Goal: Task Accomplishment & Management: Manage account settings

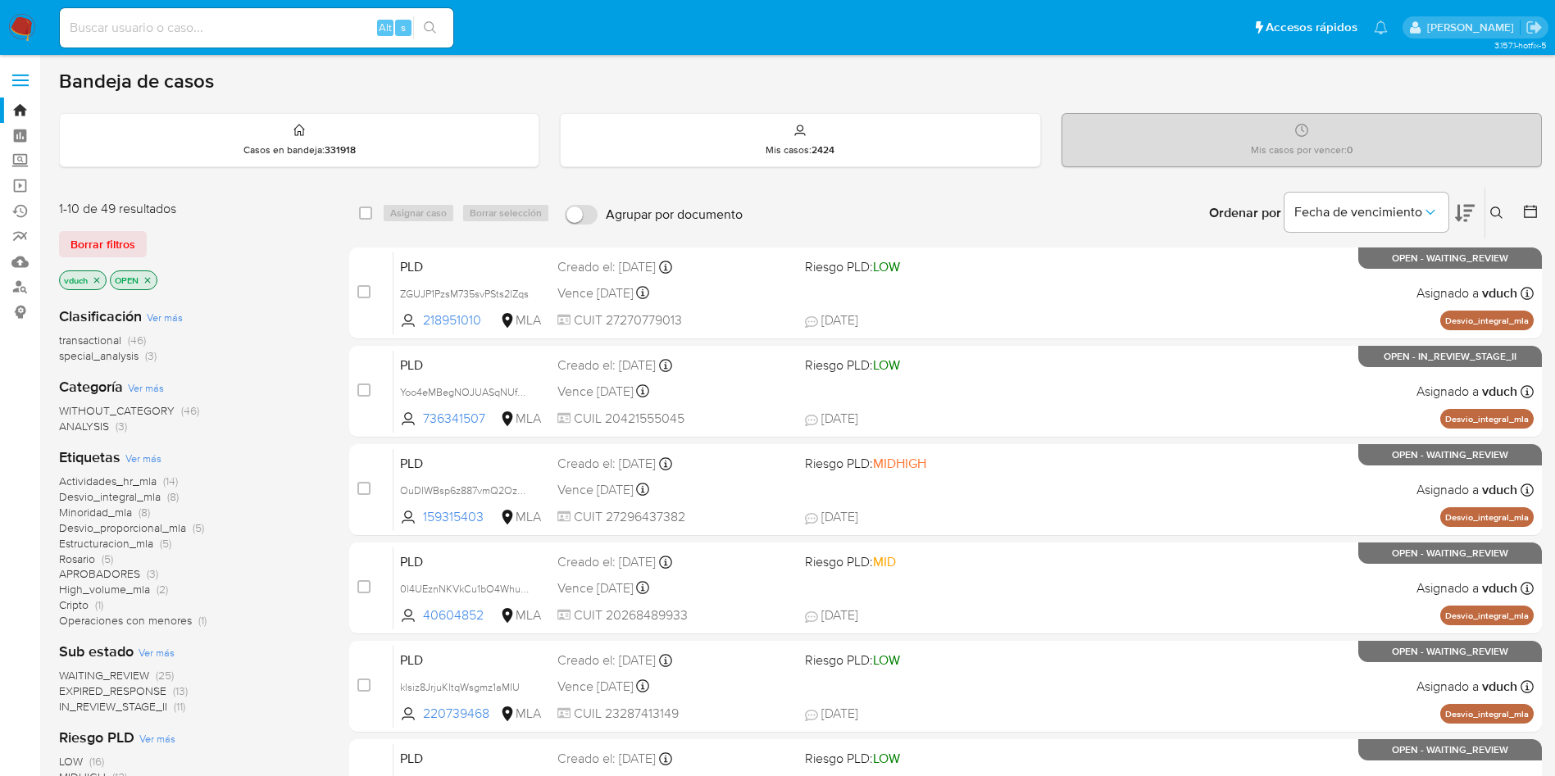
click at [234, 10] on div "Alt s" at bounding box center [257, 27] width 394 height 39
drag, startPoint x: 283, startPoint y: 22, endPoint x: 398, endPoint y: 29, distance: 115.0
click at [284, 22] on input at bounding box center [257, 27] width 394 height 21
paste input "uJ3Z6egx9xKUU9DeQkAxhS7W"
type input "uJ3Z6egx9xKUU9DeQkAxhS7W"
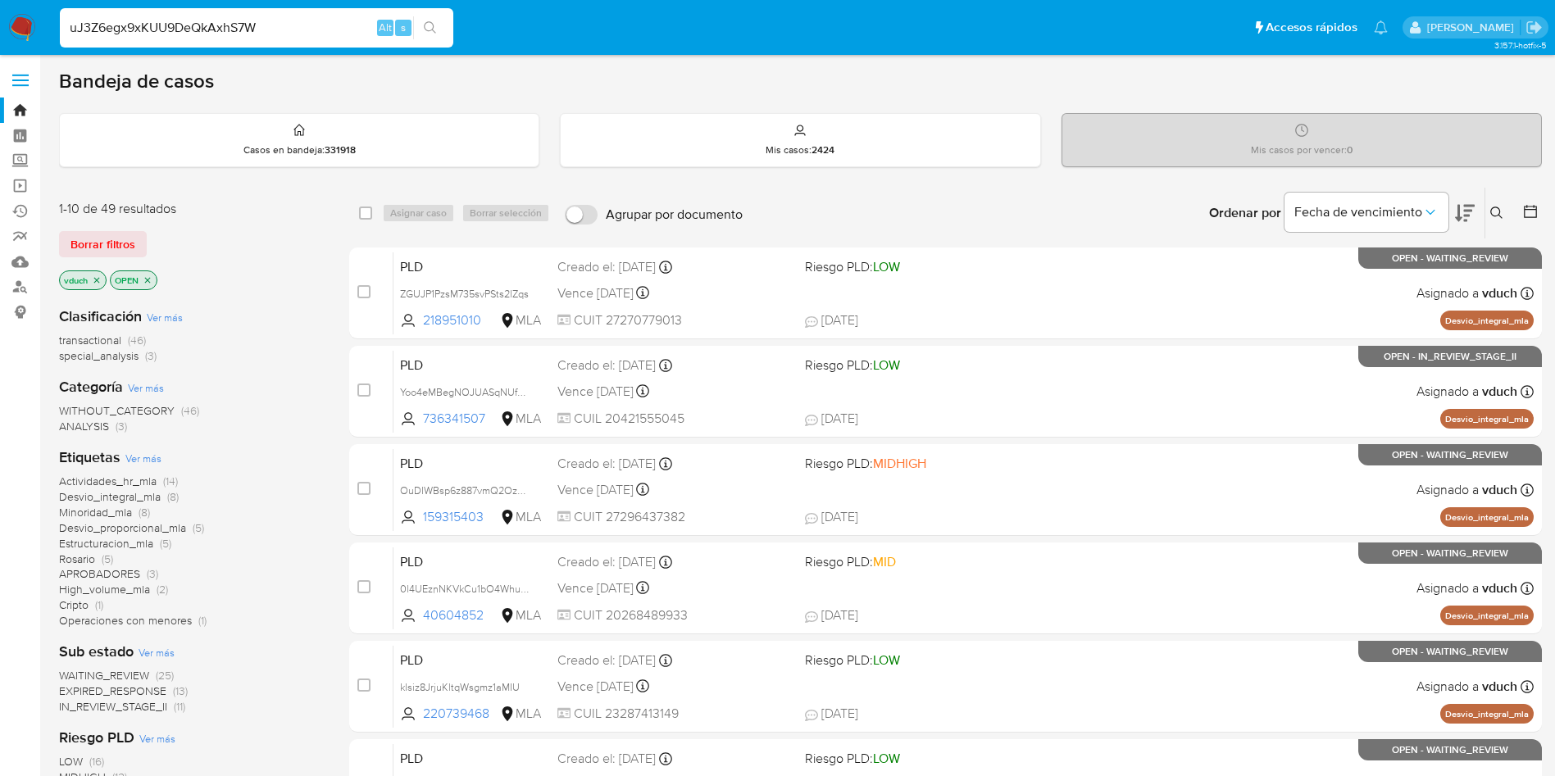
click at [421, 14] on div "uJ3Z6egx9xKUU9DeQkAxhS7W Alt s" at bounding box center [257, 27] width 394 height 39
click at [426, 27] on icon "search-icon" at bounding box center [430, 27] width 13 height 13
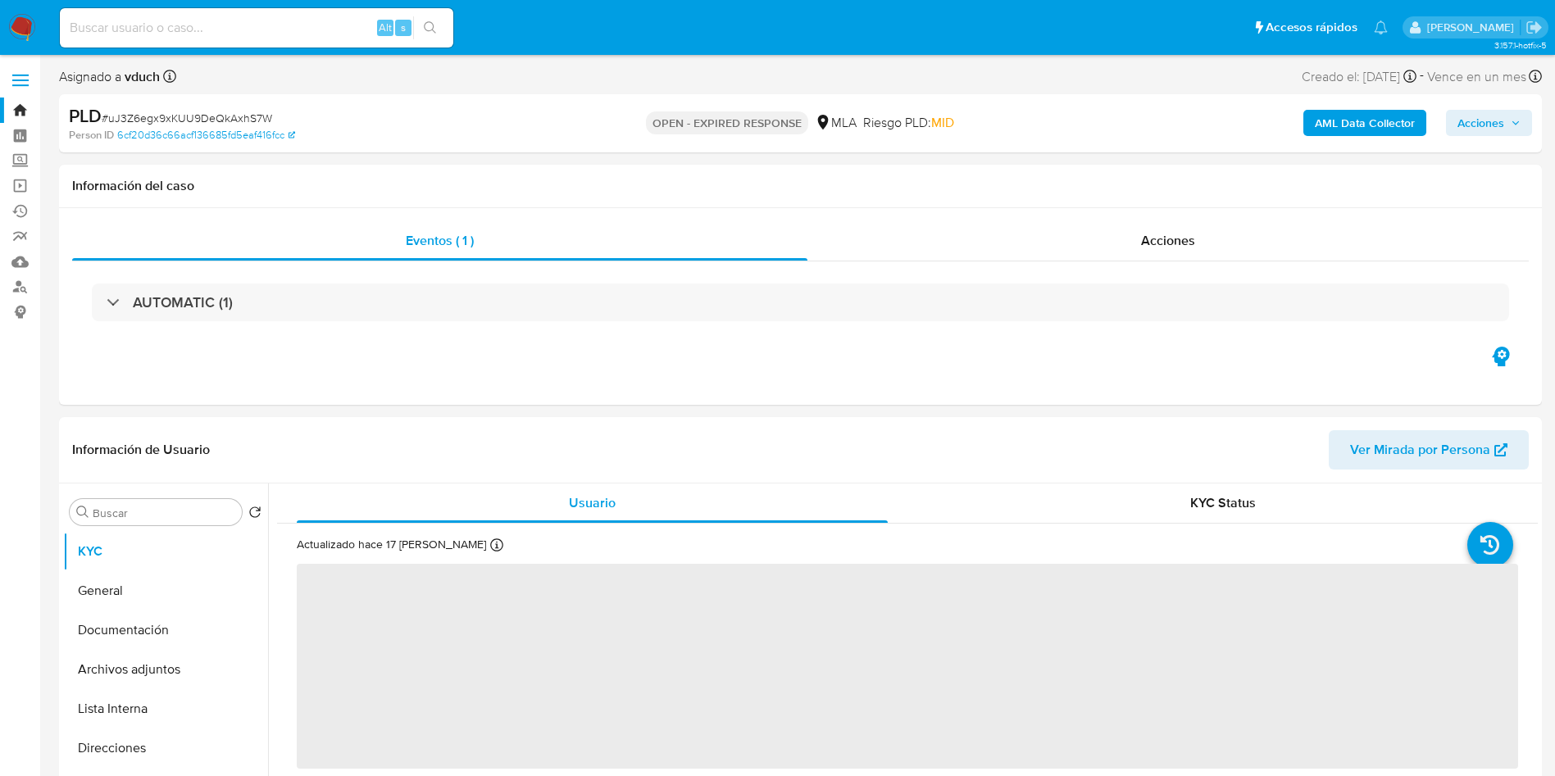
select select "10"
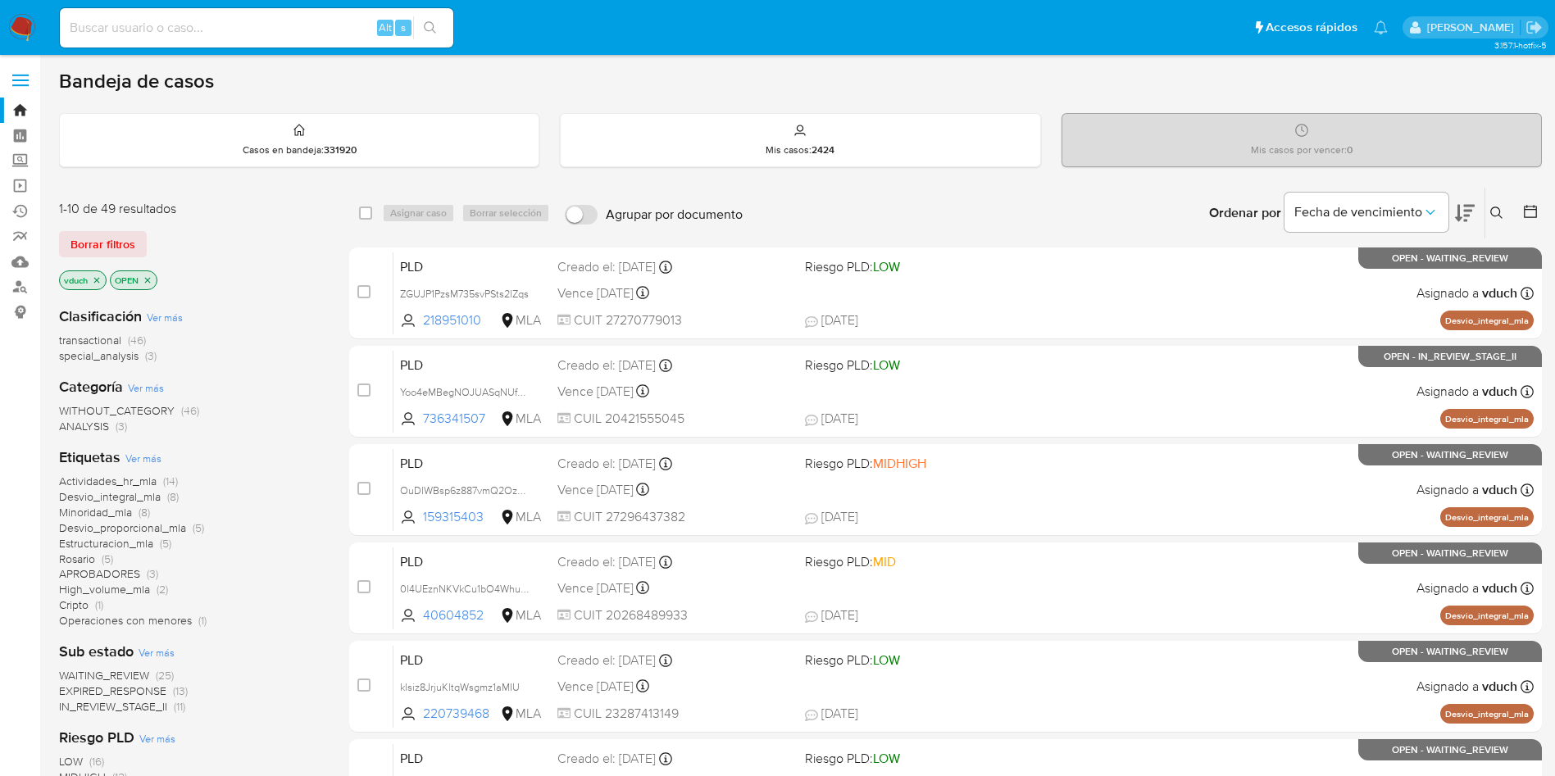
click at [1497, 214] on icon at bounding box center [1496, 213] width 13 height 13
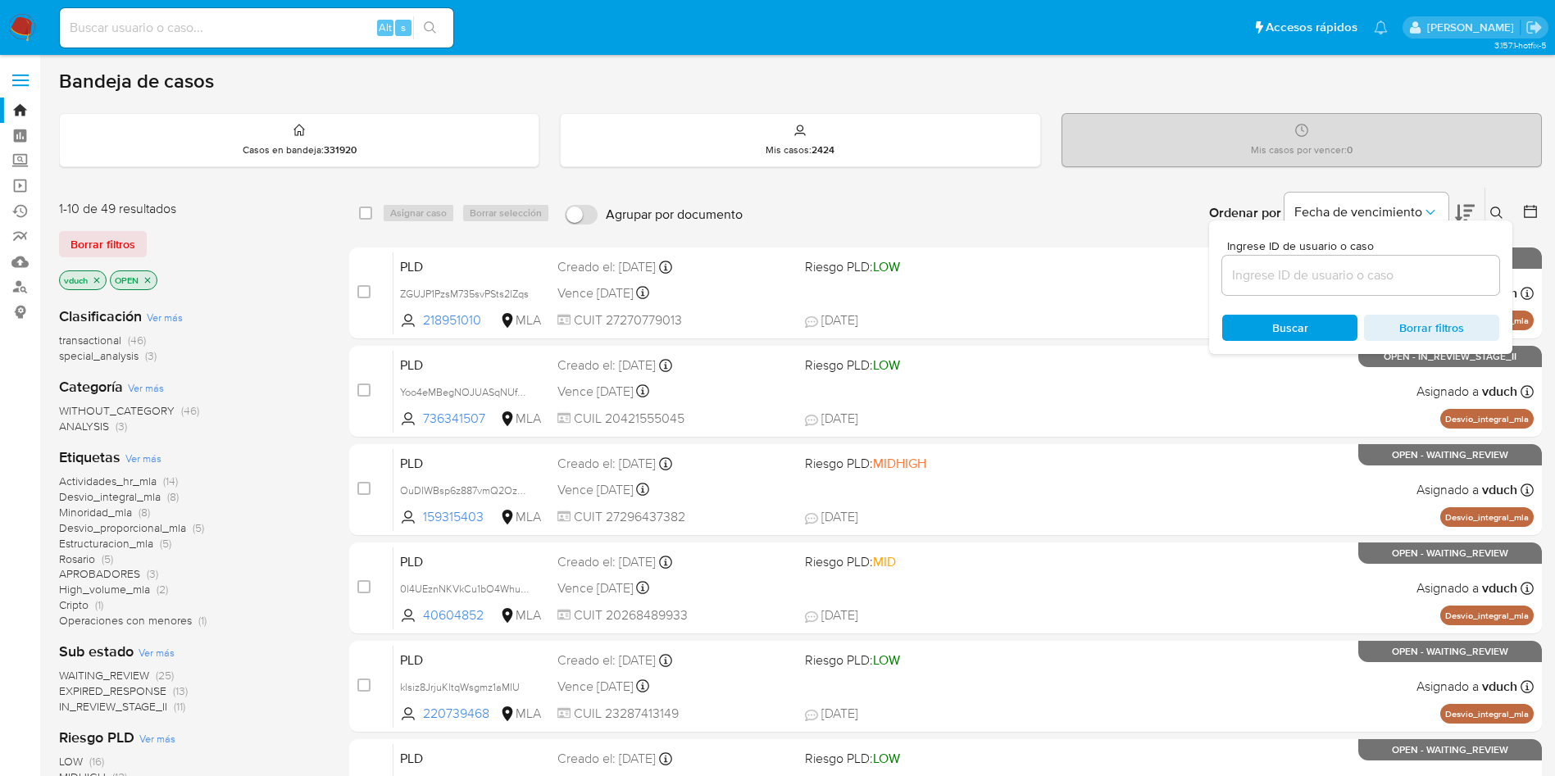
click at [1385, 273] on input at bounding box center [1360, 275] width 277 height 21
type input "uJ3Z6egx9xKUU9DeQkAxhS7W"
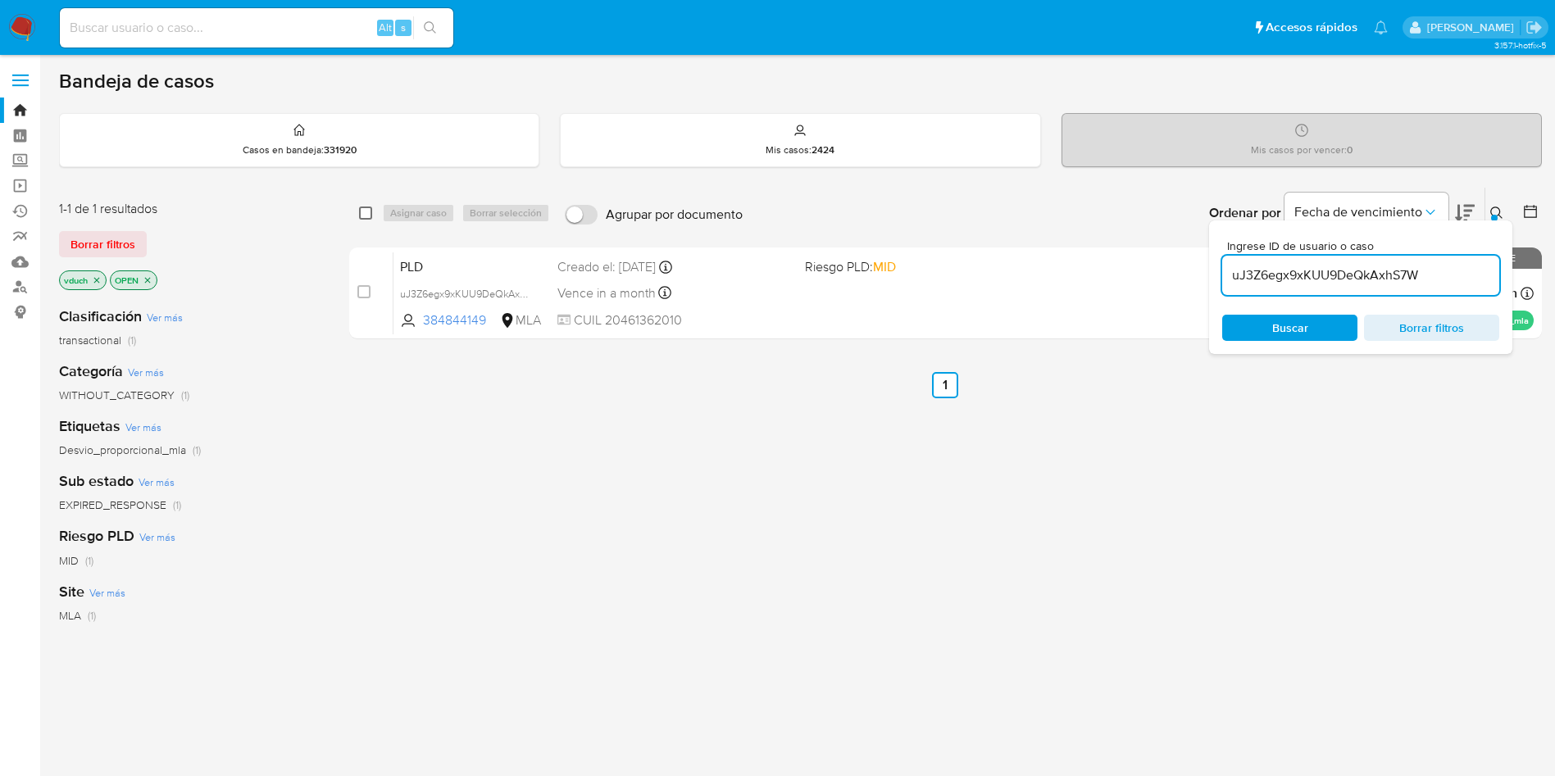
click at [359, 214] on input "checkbox" at bounding box center [365, 213] width 13 height 13
checkbox input "true"
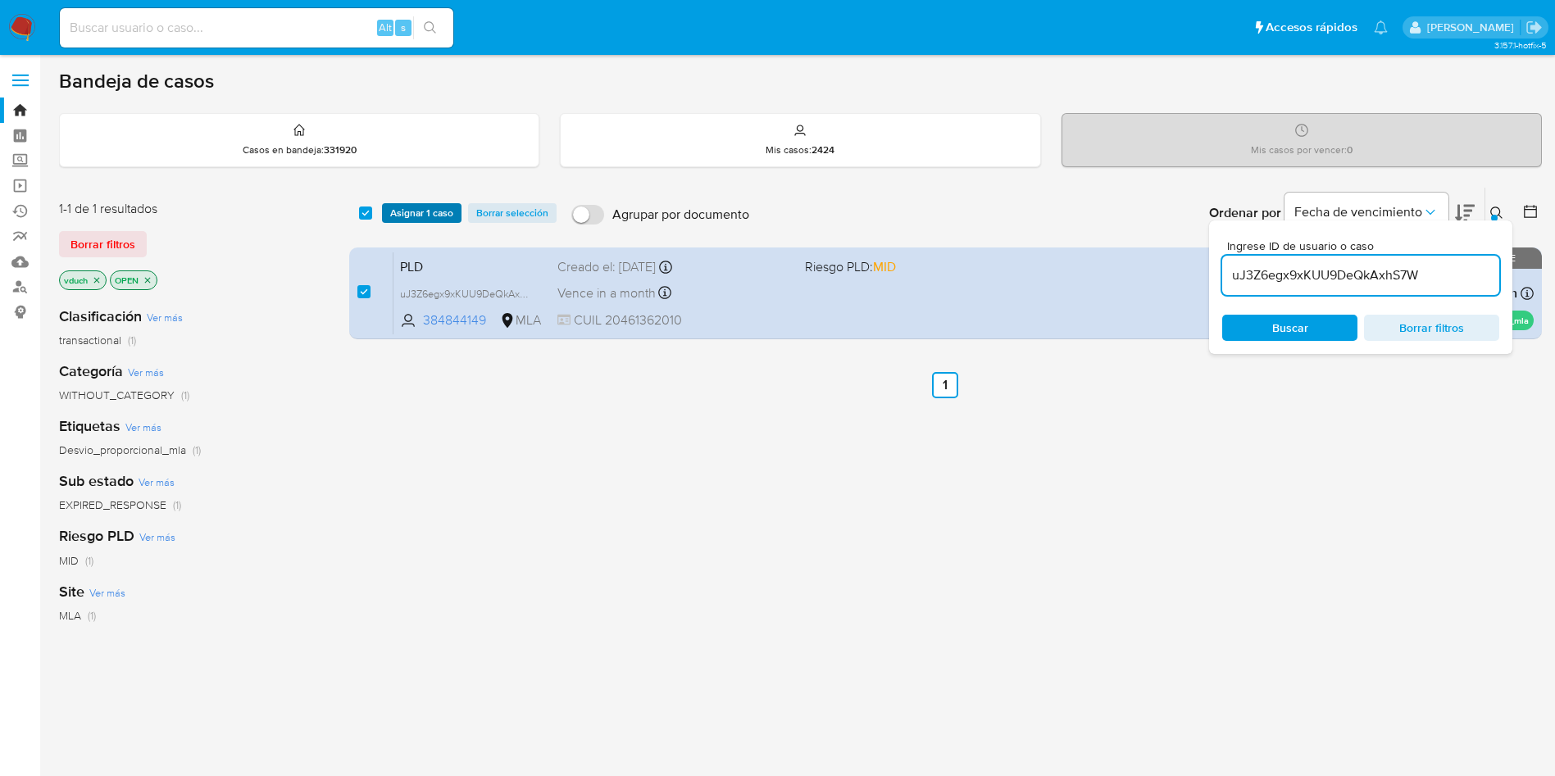
click at [432, 217] on span "Asignar 1 caso" at bounding box center [421, 213] width 63 height 16
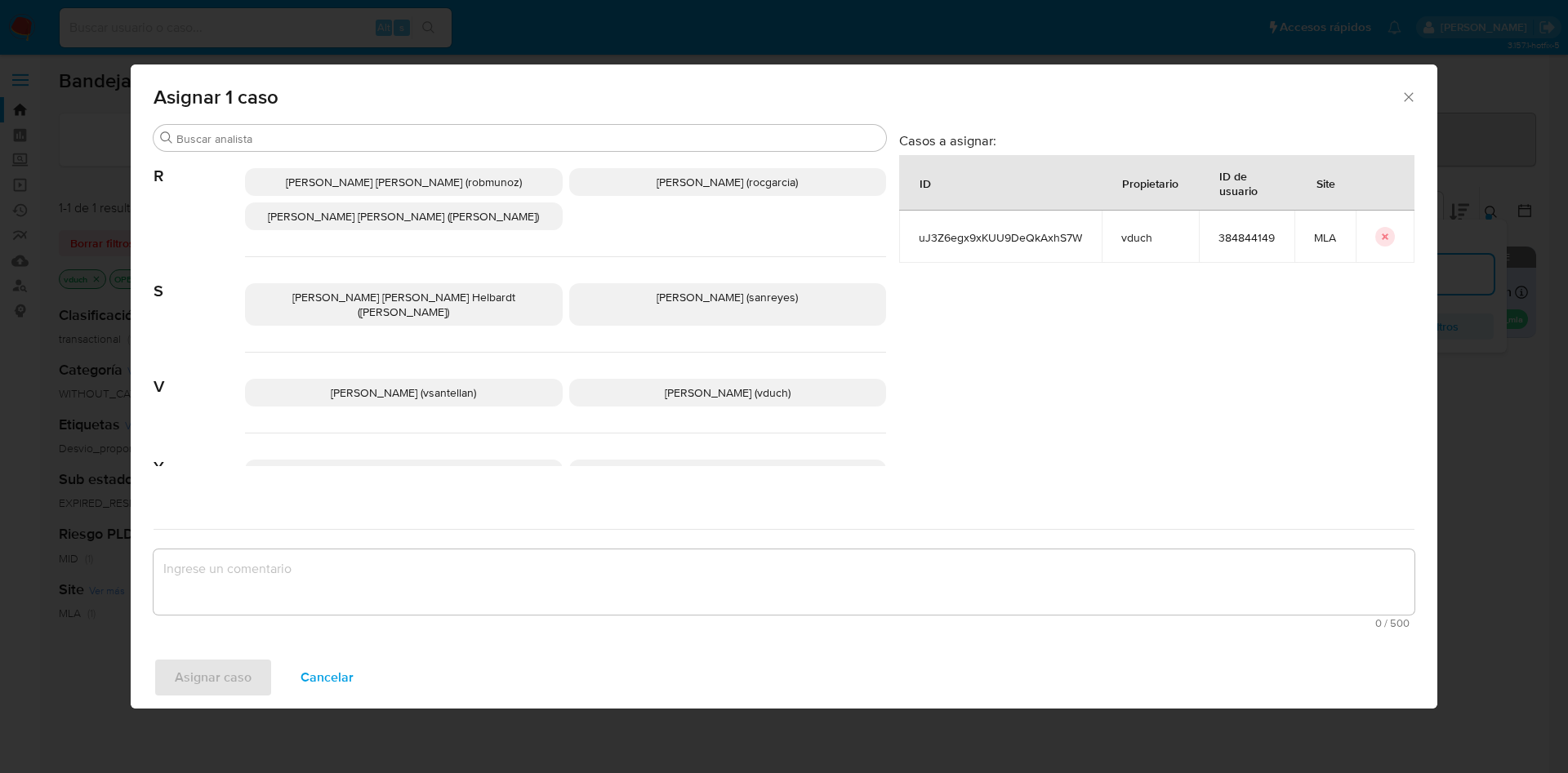
scroll to position [1413, 0]
click at [697, 382] on span "[PERSON_NAME] (vduch)" at bounding box center [727, 389] width 126 height 16
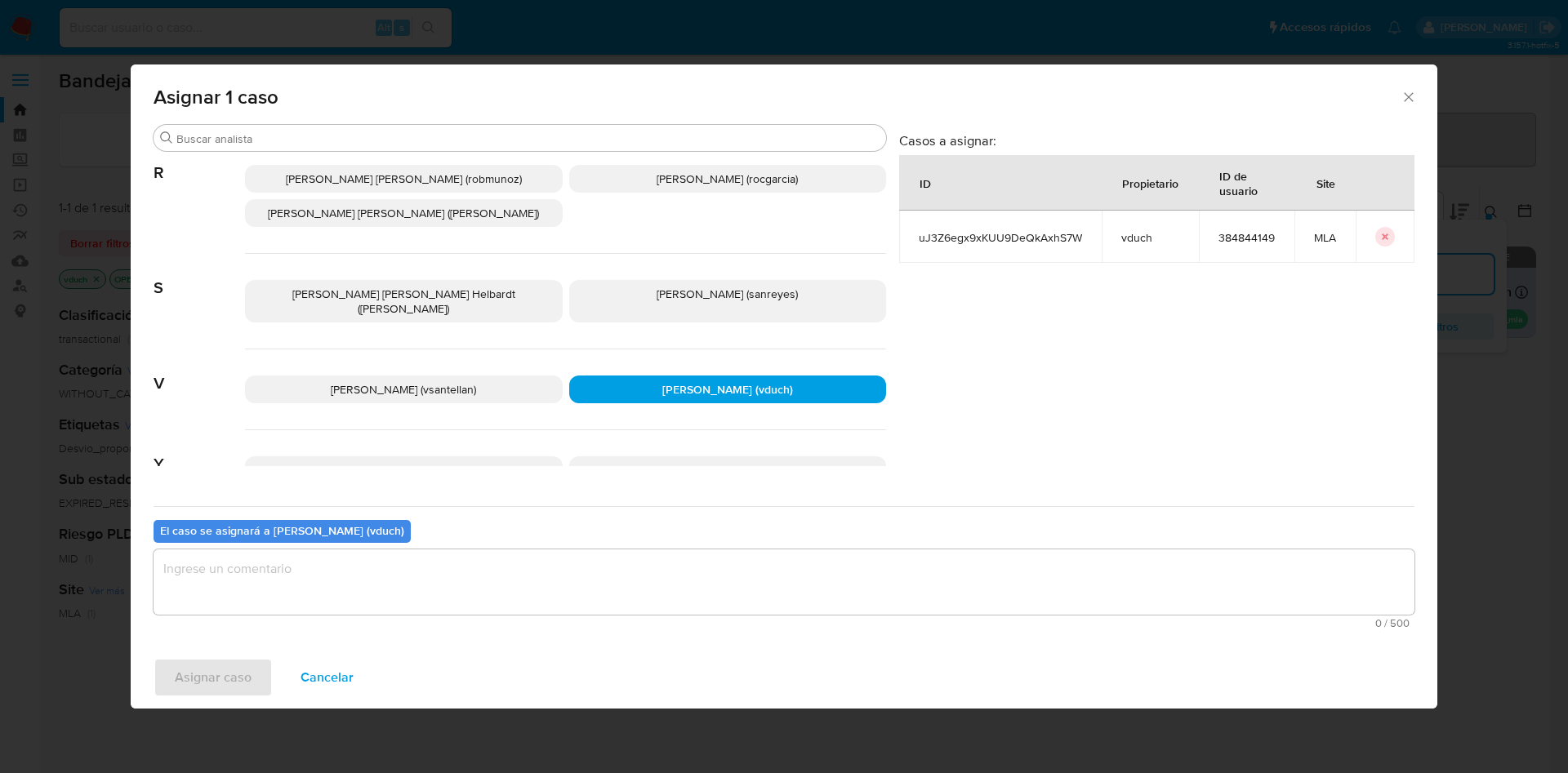
click at [685, 579] on textarea "assign-modal" at bounding box center [784, 583] width 1261 height 66
click at [213, 666] on div "Asignar caso Cancelar" at bounding box center [784, 677] width 1307 height 62
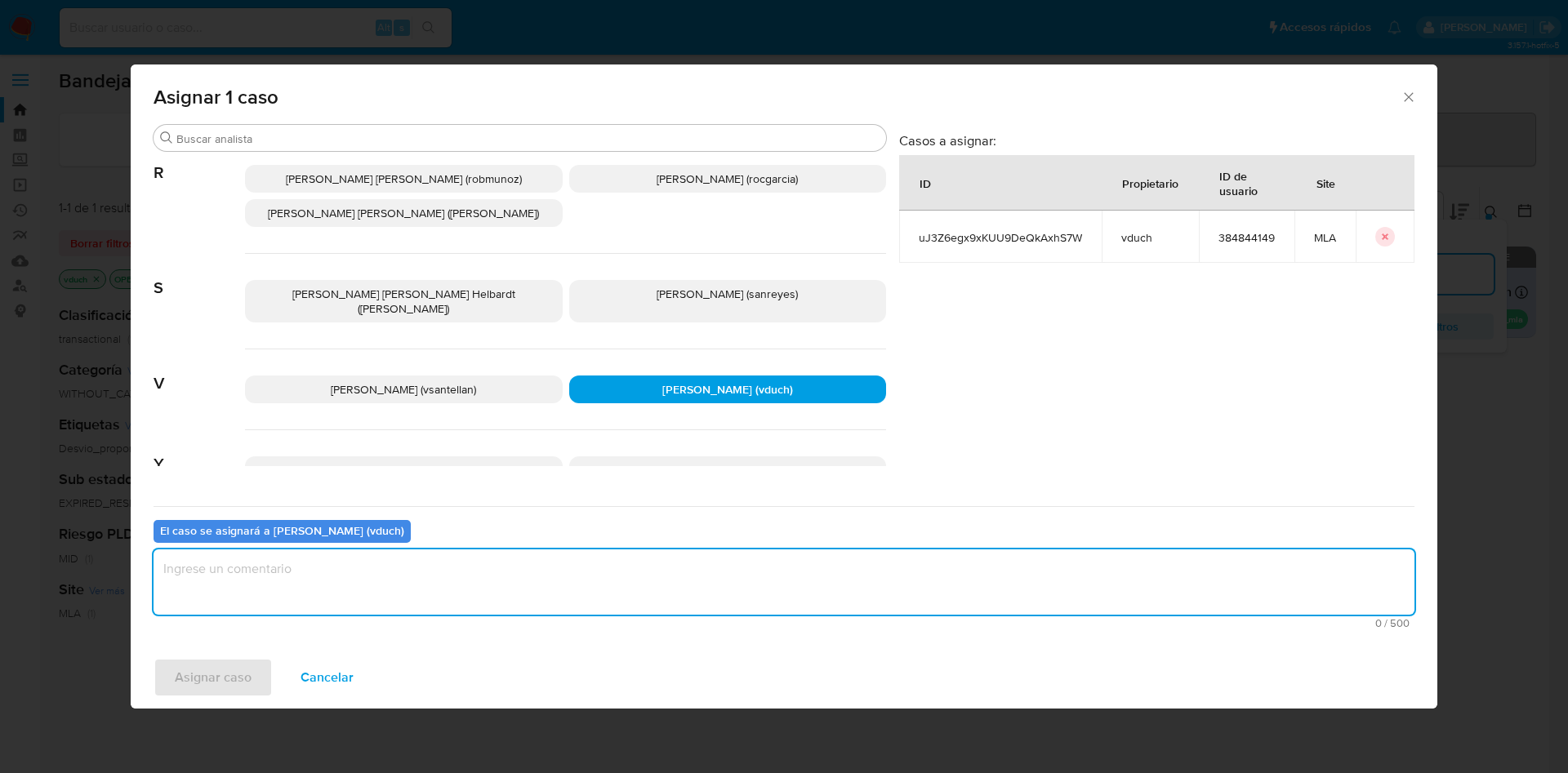
click at [341, 587] on textarea "assign-modal" at bounding box center [784, 583] width 1261 height 66
click at [200, 690] on span "Asignar caso" at bounding box center [212, 677] width 77 height 36
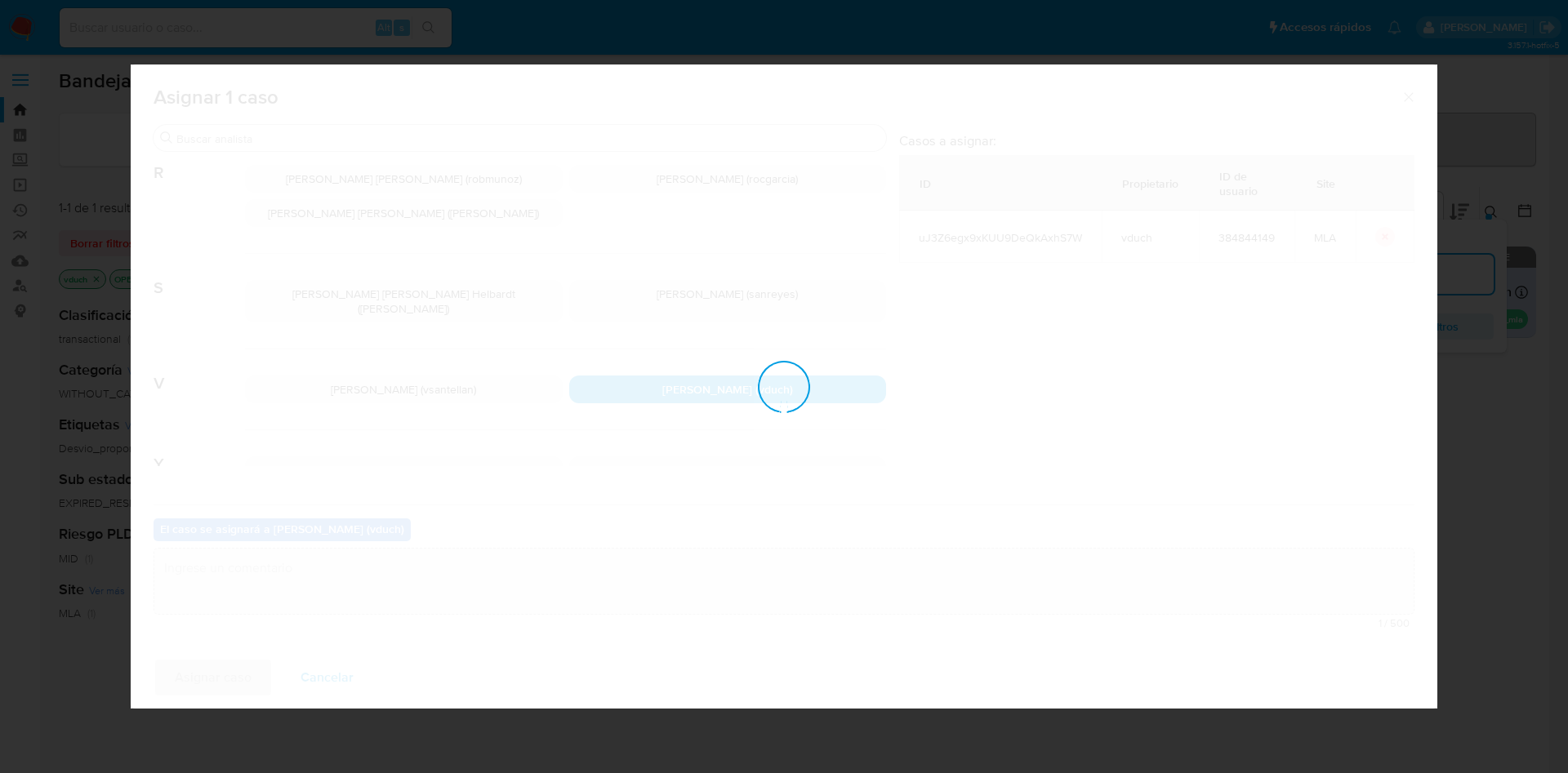
checkbox input "false"
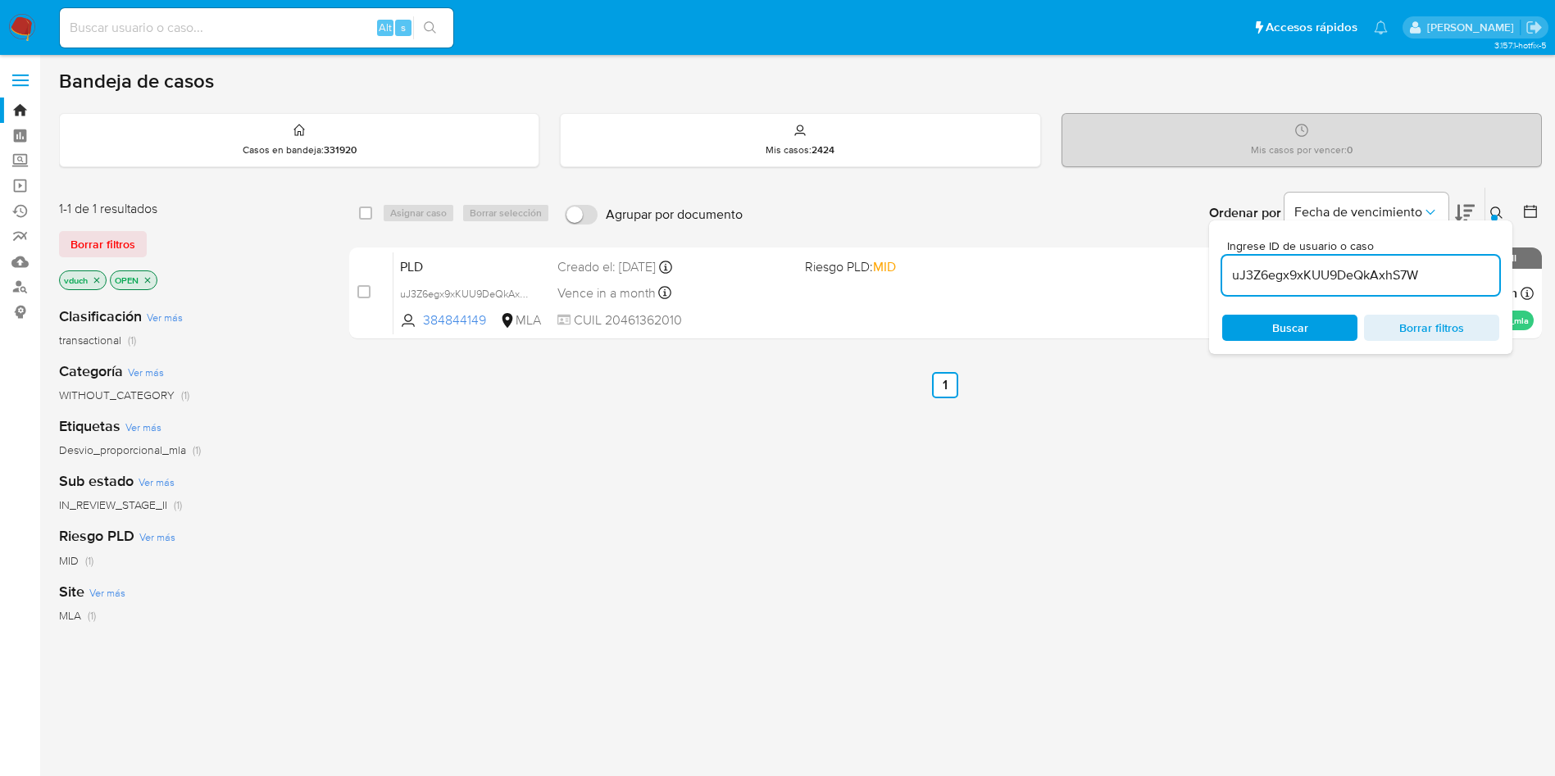
click at [1366, 280] on input "uJ3Z6egx9xKUU9DeQkAxhS7W" at bounding box center [1360, 275] width 277 height 21
paste input "0KupHsai8zW4JUksWiHY8fEg"
type input "0KupHsai8zW4JUksWiHY8fEg"
click at [362, 216] on input "checkbox" at bounding box center [365, 213] width 13 height 13
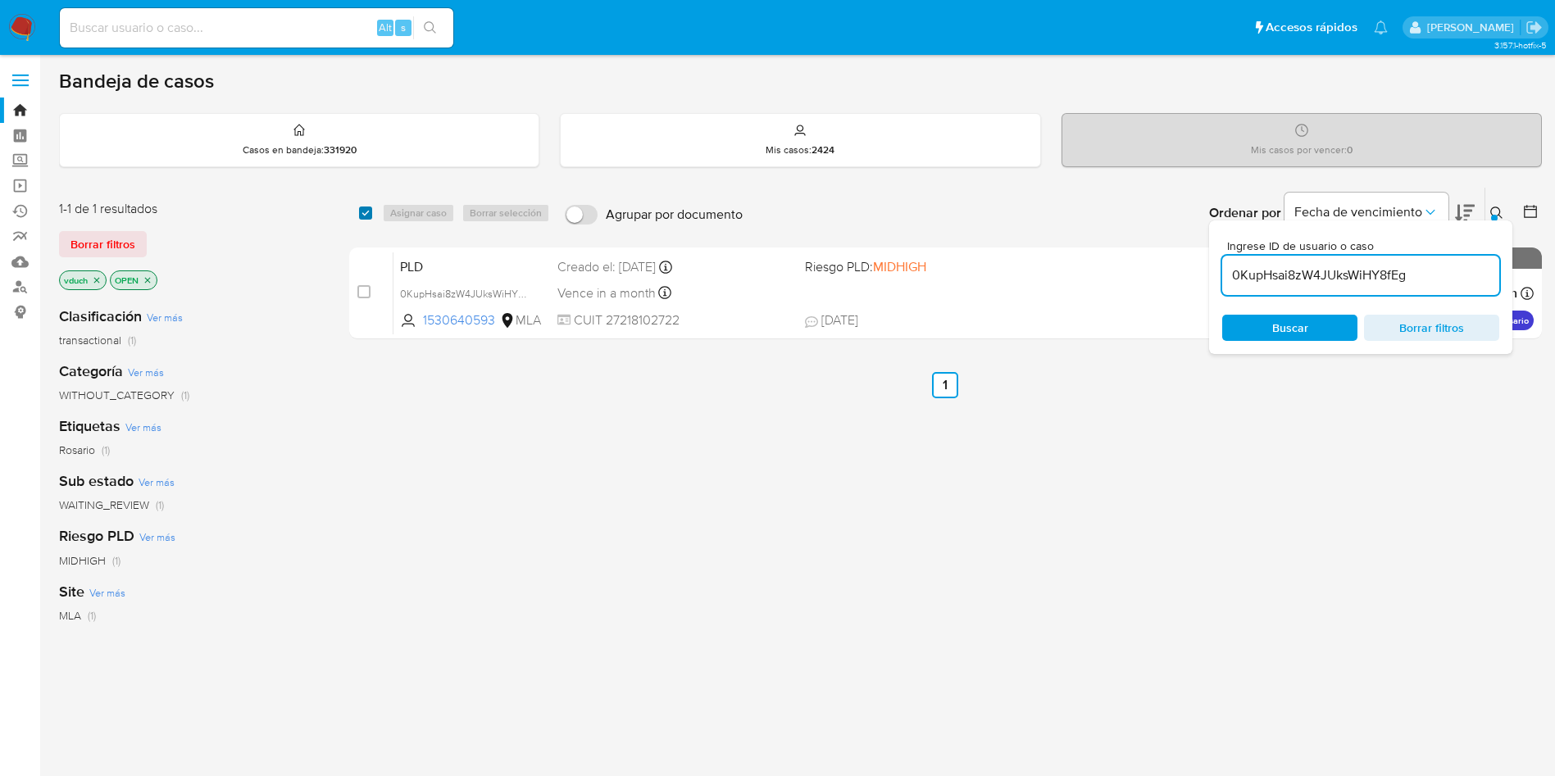
checkbox input "true"
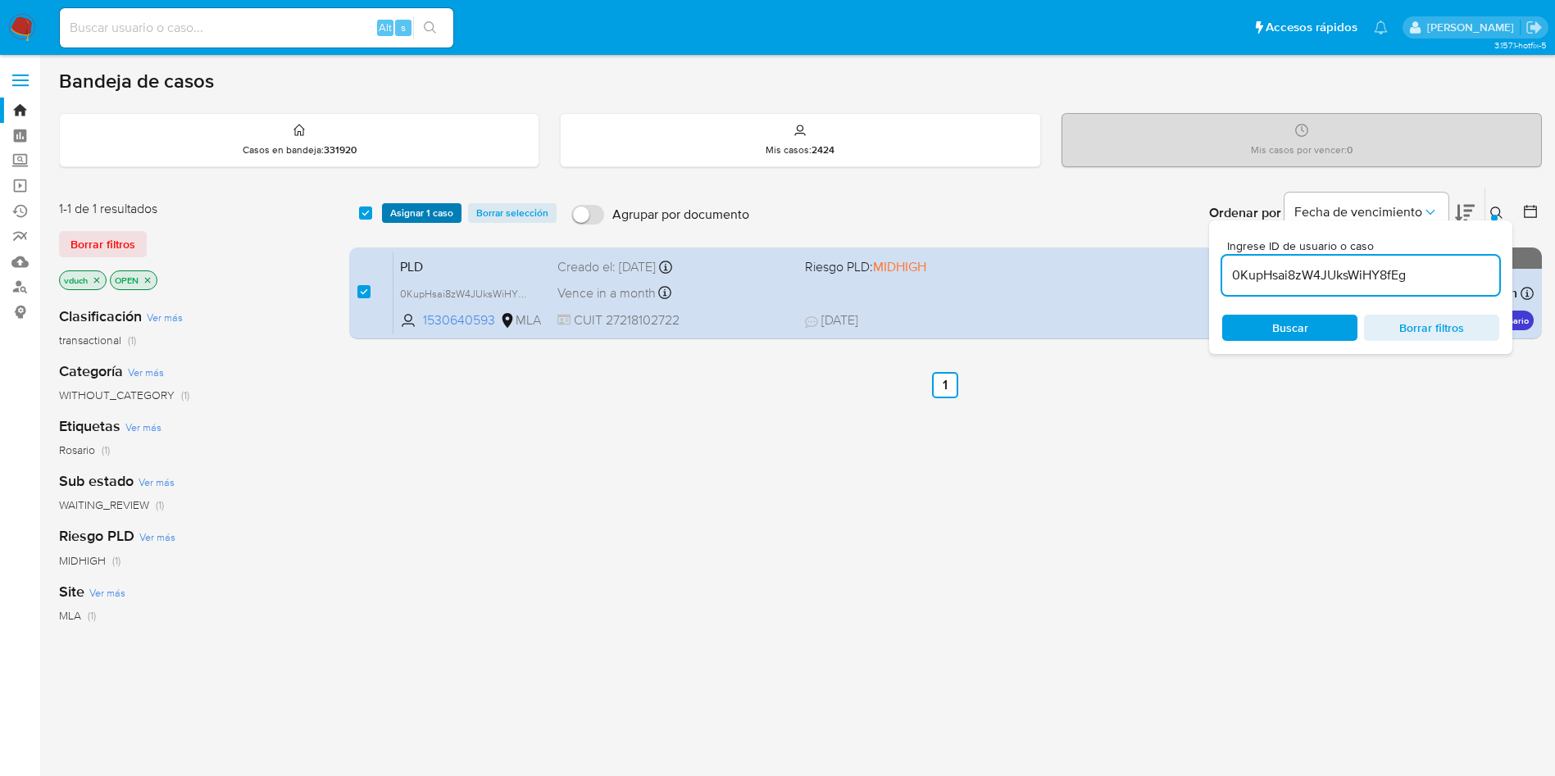
click at [409, 212] on span "Asignar 1 caso" at bounding box center [421, 213] width 63 height 16
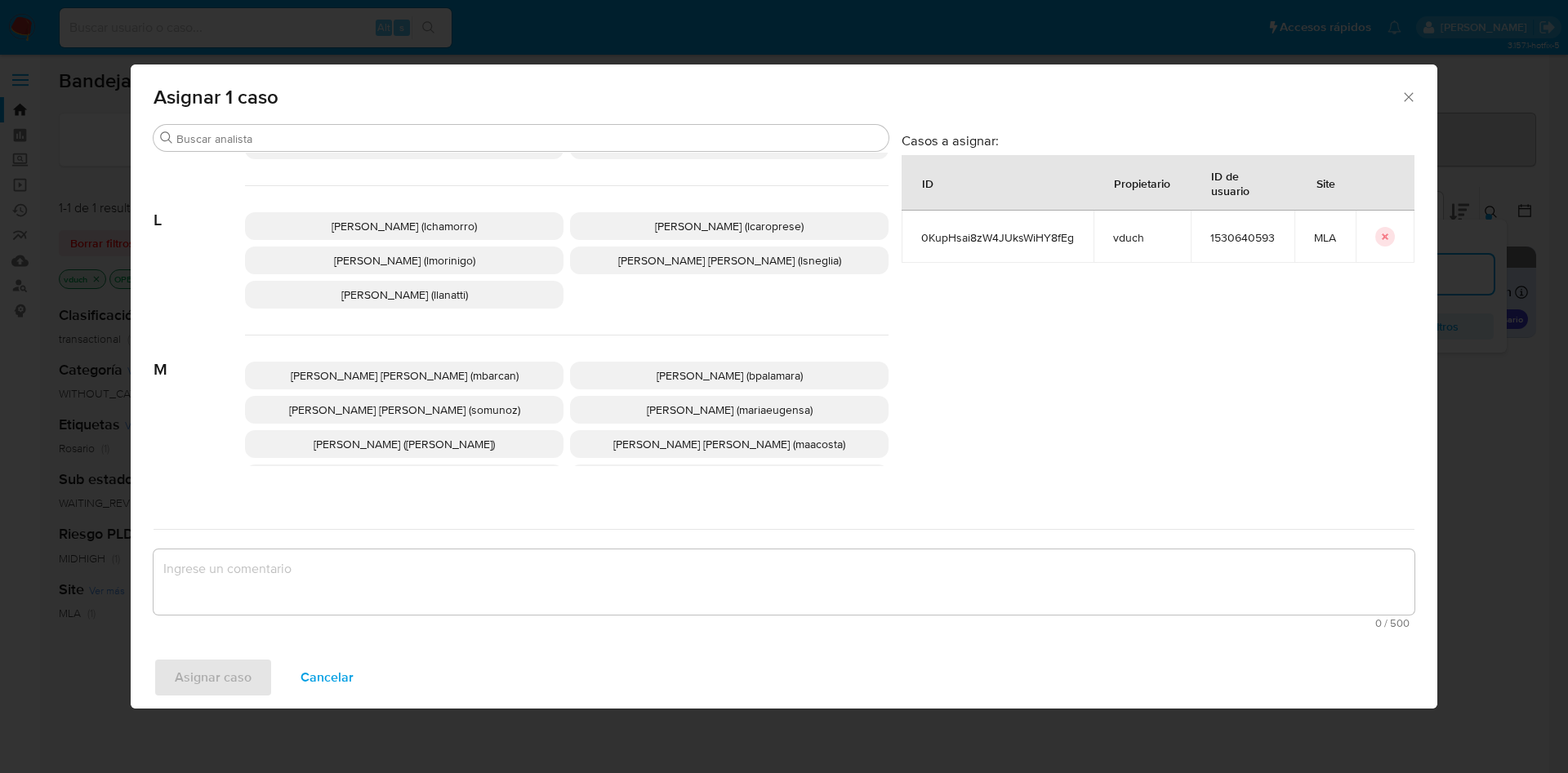
scroll to position [1413, 0]
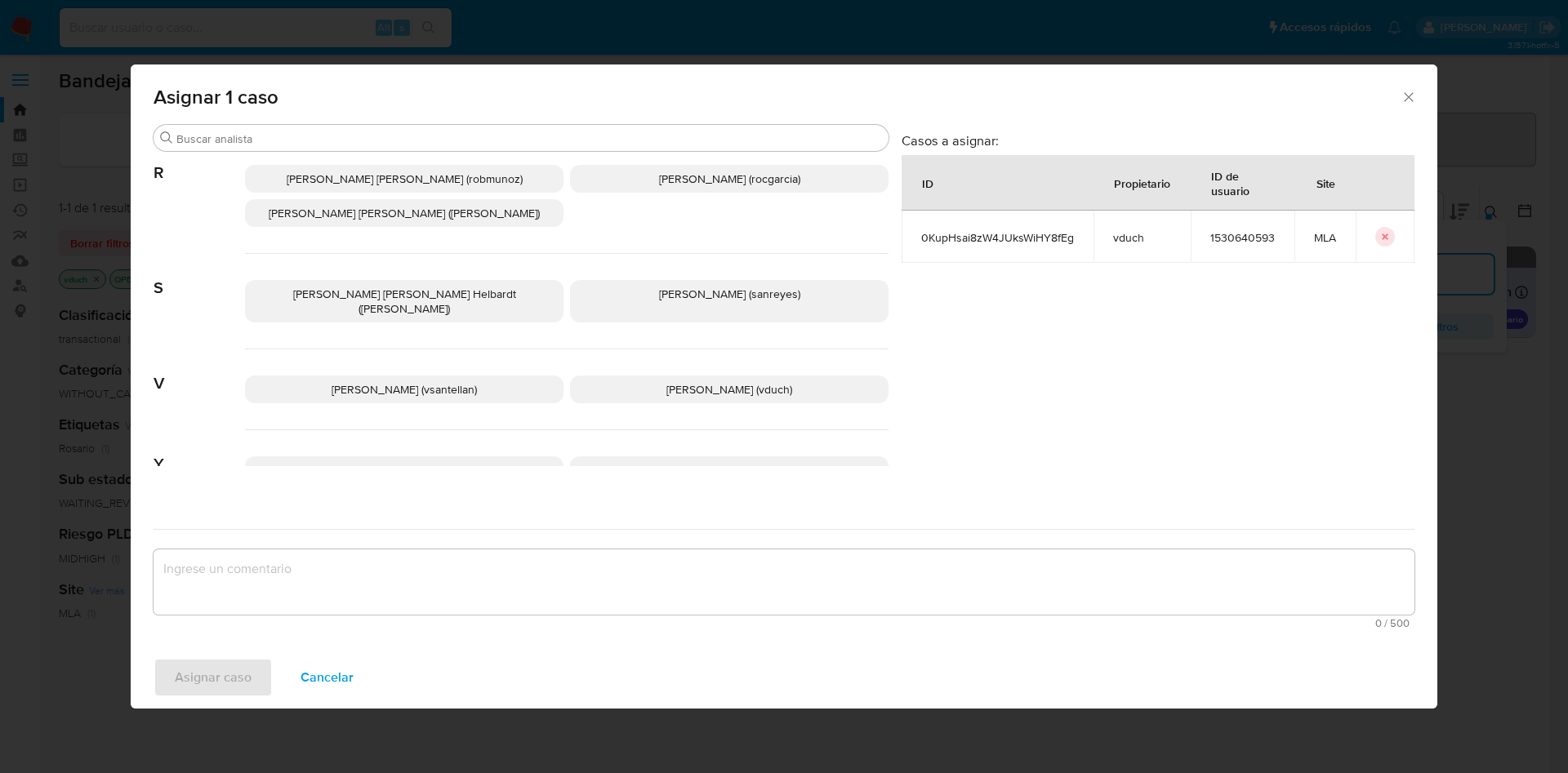
click at [718, 382] on span "Valeria Duch (vduch)" at bounding box center [729, 389] width 126 height 16
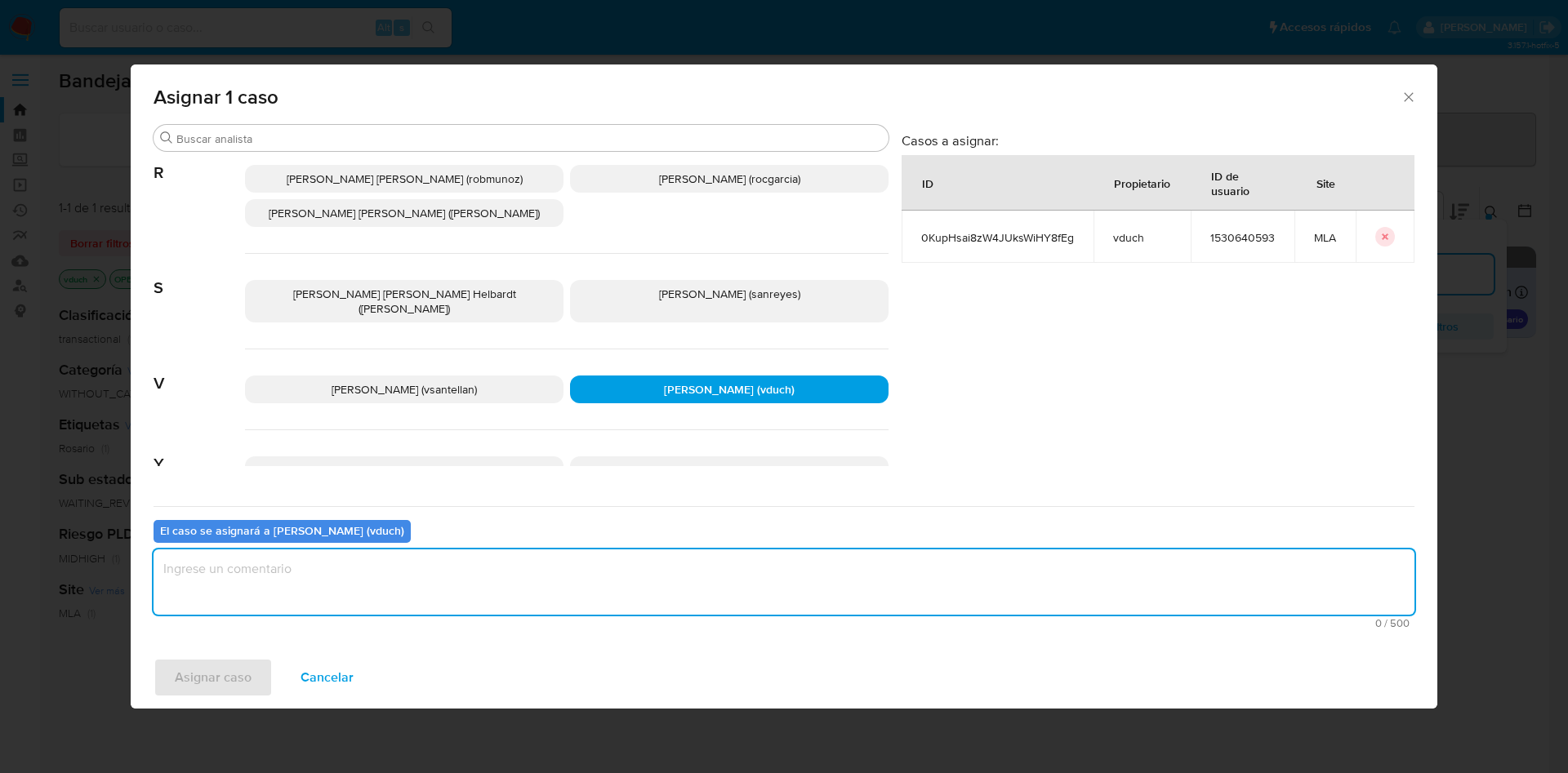
click at [678, 587] on textarea "assign-modal" at bounding box center [784, 583] width 1261 height 66
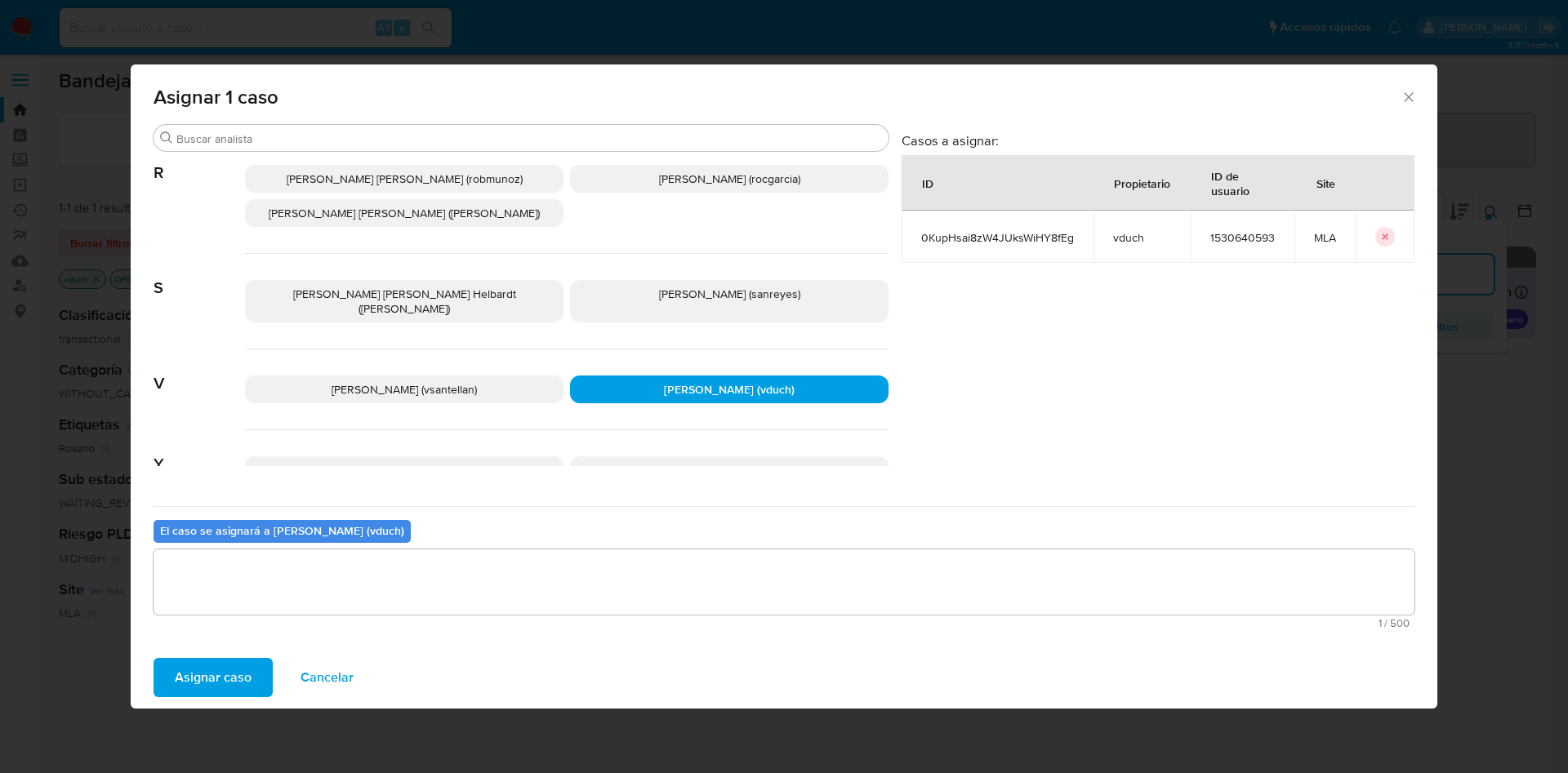
click at [208, 672] on span "Asignar caso" at bounding box center [212, 677] width 77 height 36
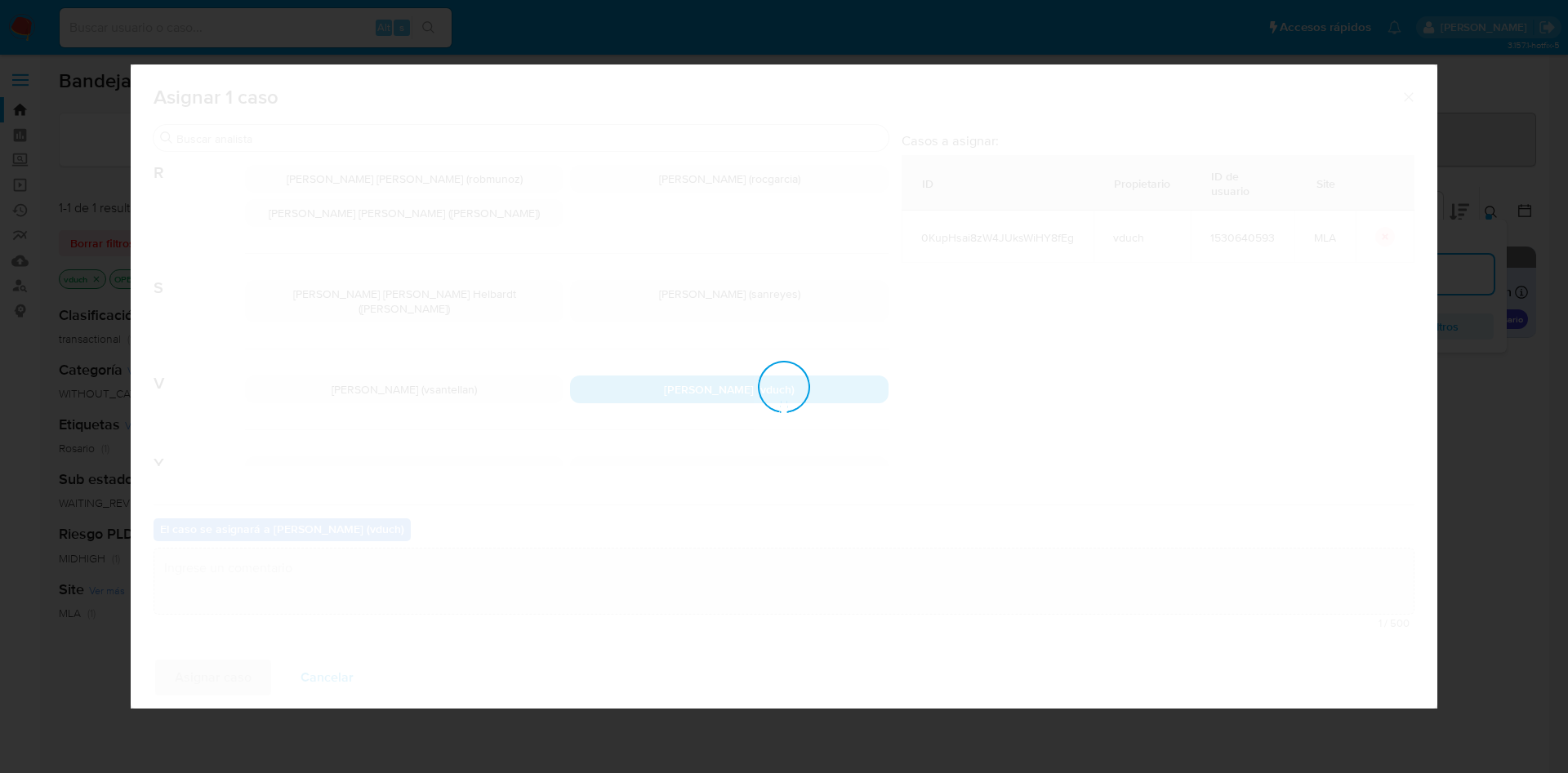
checkbox input "false"
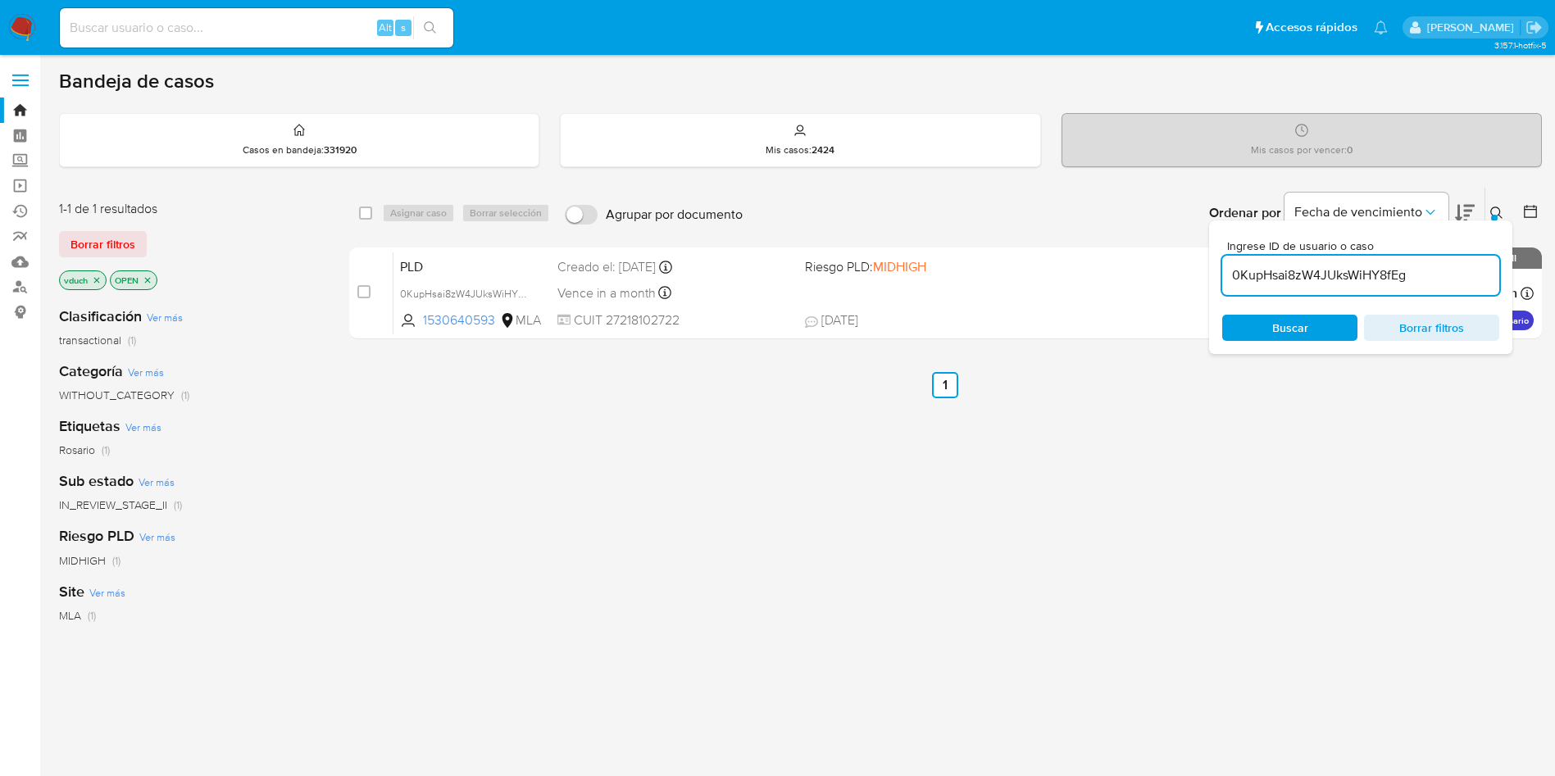
click at [1413, 279] on input "0KupHsai8zW4JUksWiHY8fEg" at bounding box center [1360, 275] width 277 height 21
paste input "SF4yHJqZl9DarGZwgp2WZdax"
type input "SF4yHJqZl9DarGZwgp2WZdax"
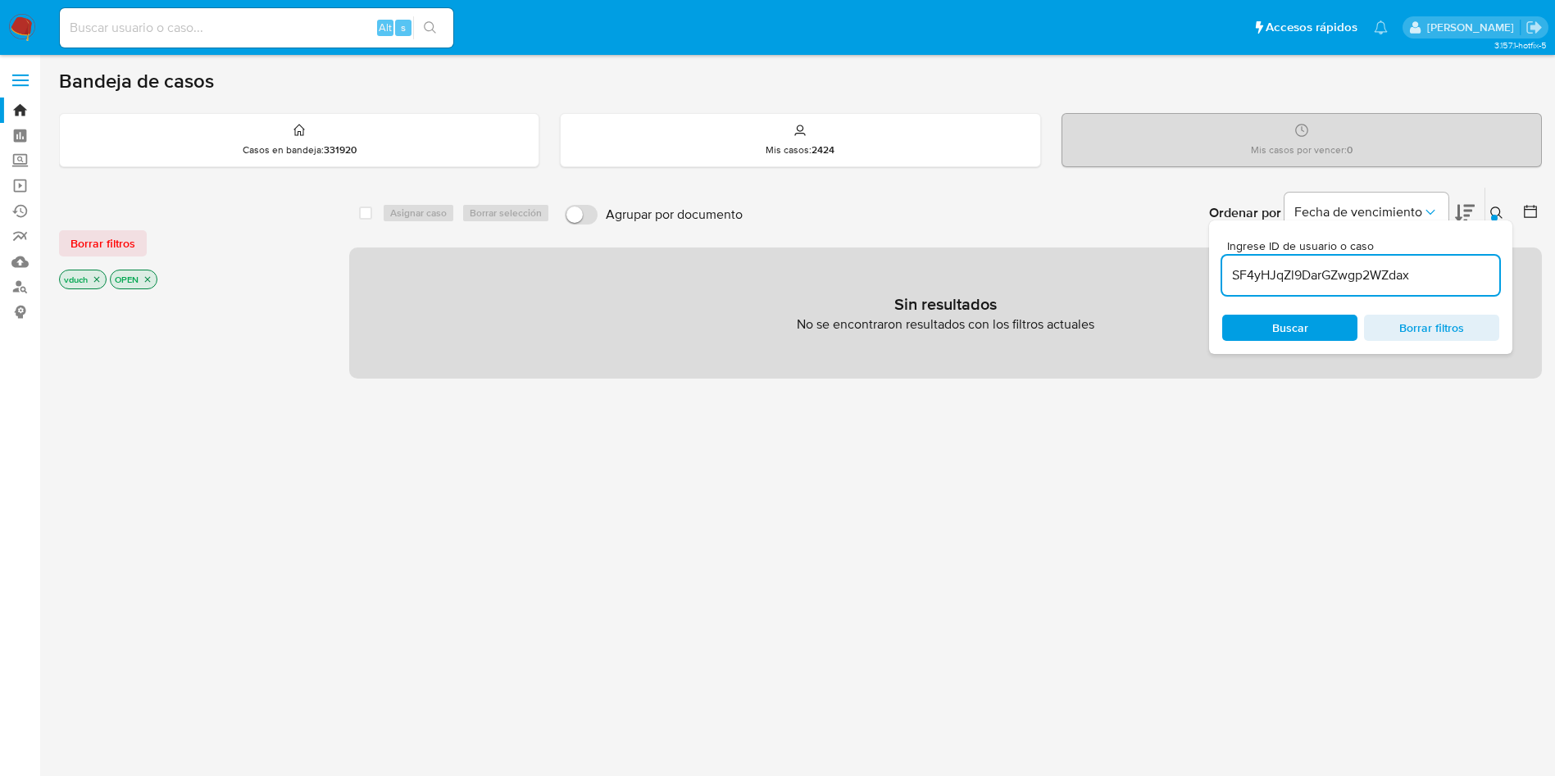
click at [156, 280] on p "OPEN" at bounding box center [134, 280] width 46 height 18
click at [152, 280] on icon "close-filter" at bounding box center [148, 280] width 10 height 10
click at [102, 282] on icon "close-filter" at bounding box center [97, 280] width 10 height 10
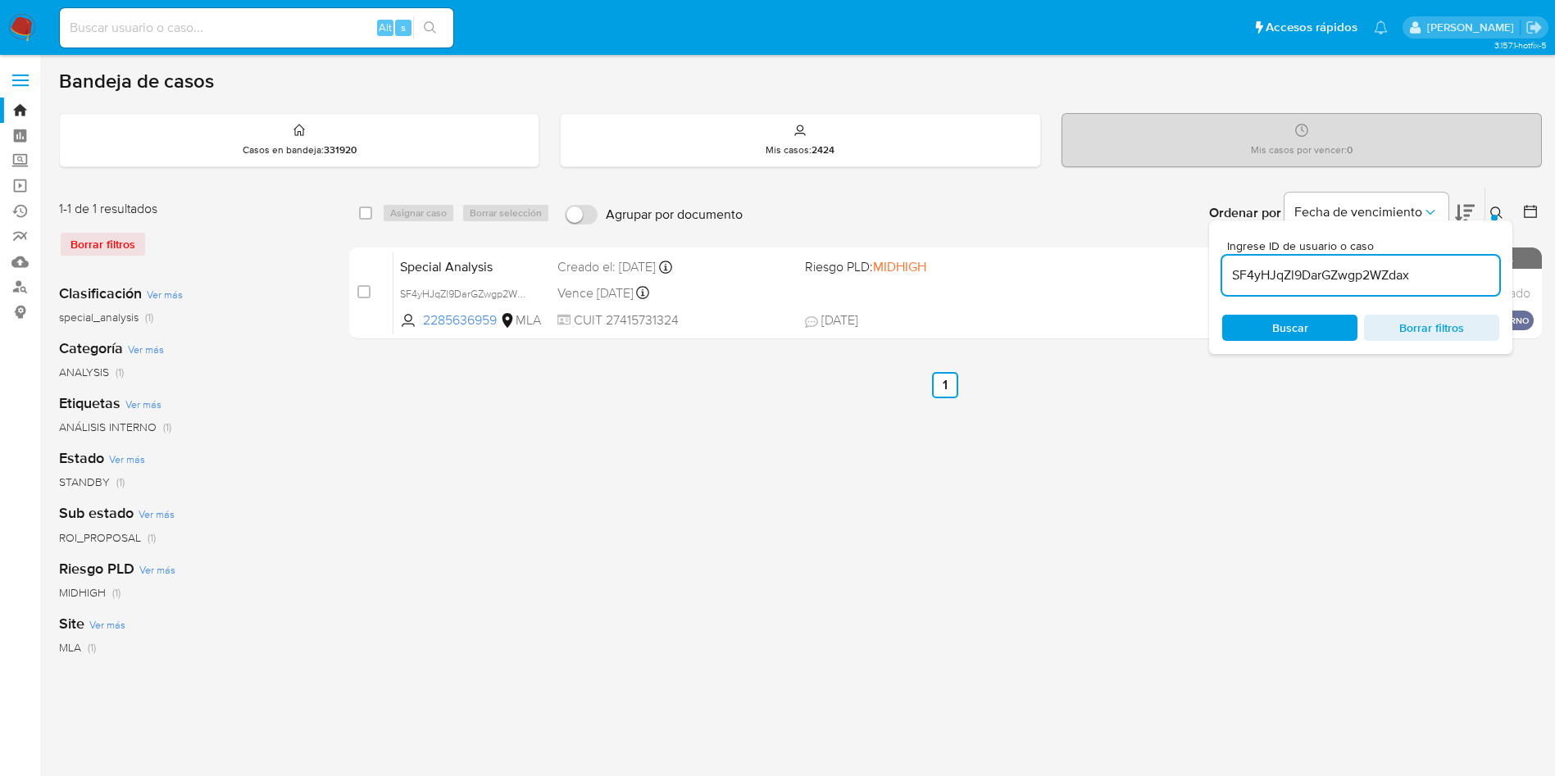
click at [373, 215] on div "select-all-cases-checkbox" at bounding box center [369, 213] width 20 height 20
click at [424, 213] on div "Asignar caso Borrar selección" at bounding box center [469, 213] width 175 height 20
click at [353, 214] on div "select-all-cases-checkbox Asignar caso Borrar selección Agrupar por documento O…" at bounding box center [945, 213] width 1193 height 51
drag, startPoint x: 364, startPoint y: 216, endPoint x: 383, endPoint y: 216, distance: 18.9
click at [365, 216] on input "checkbox" at bounding box center [365, 213] width 13 height 13
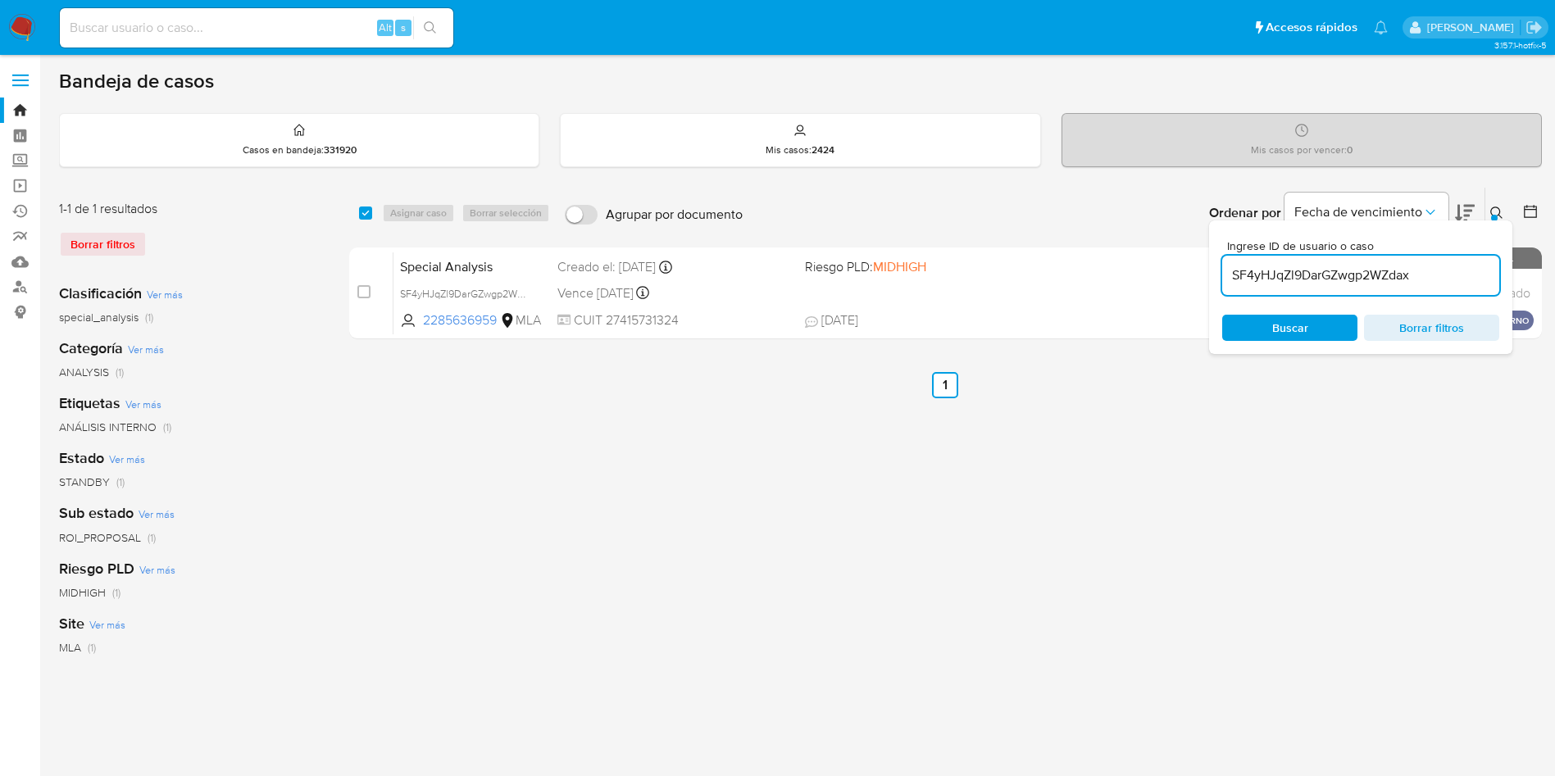
checkbox input "true"
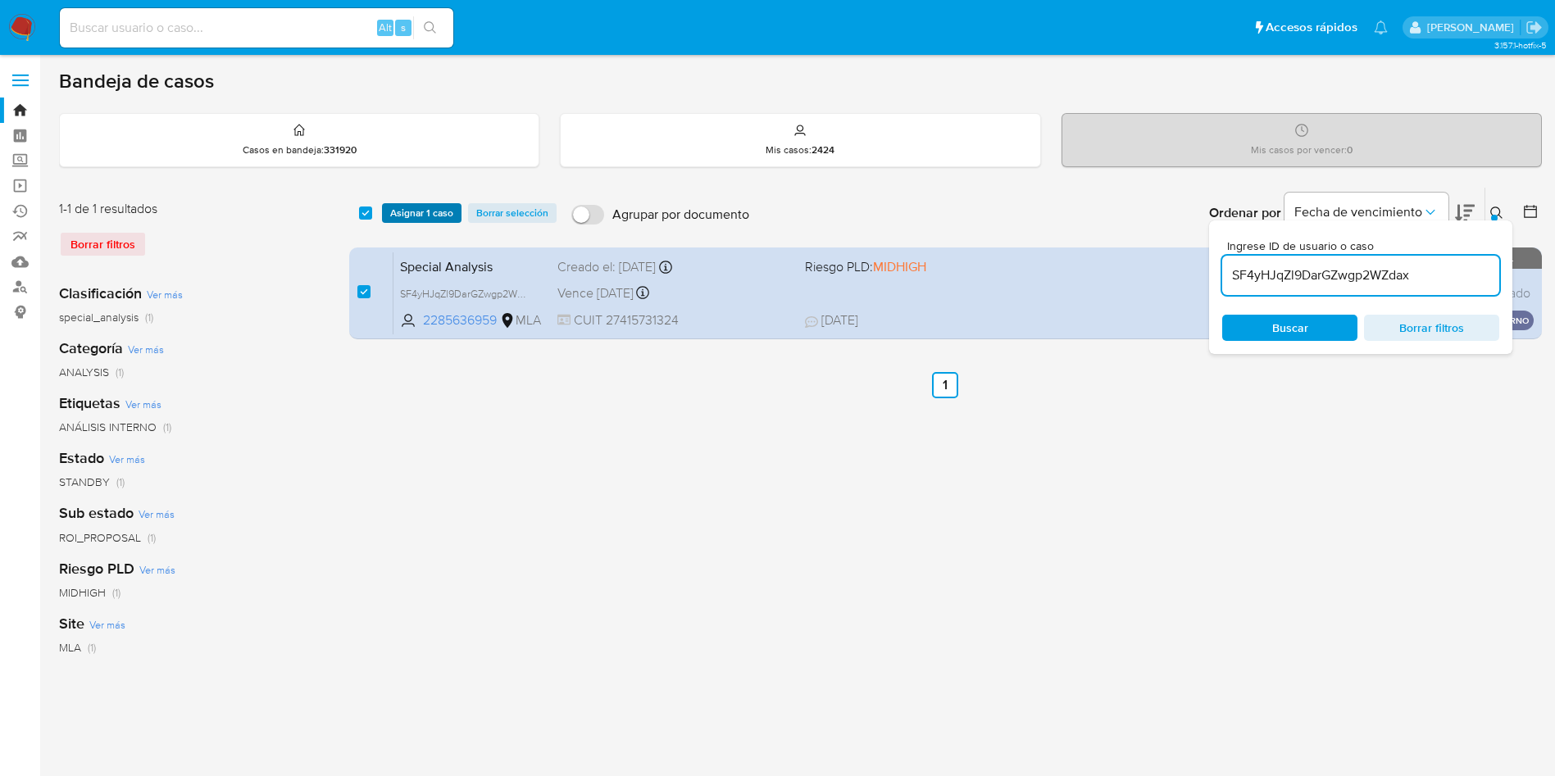
click at [421, 214] on span "Asignar 1 caso" at bounding box center [421, 213] width 63 height 16
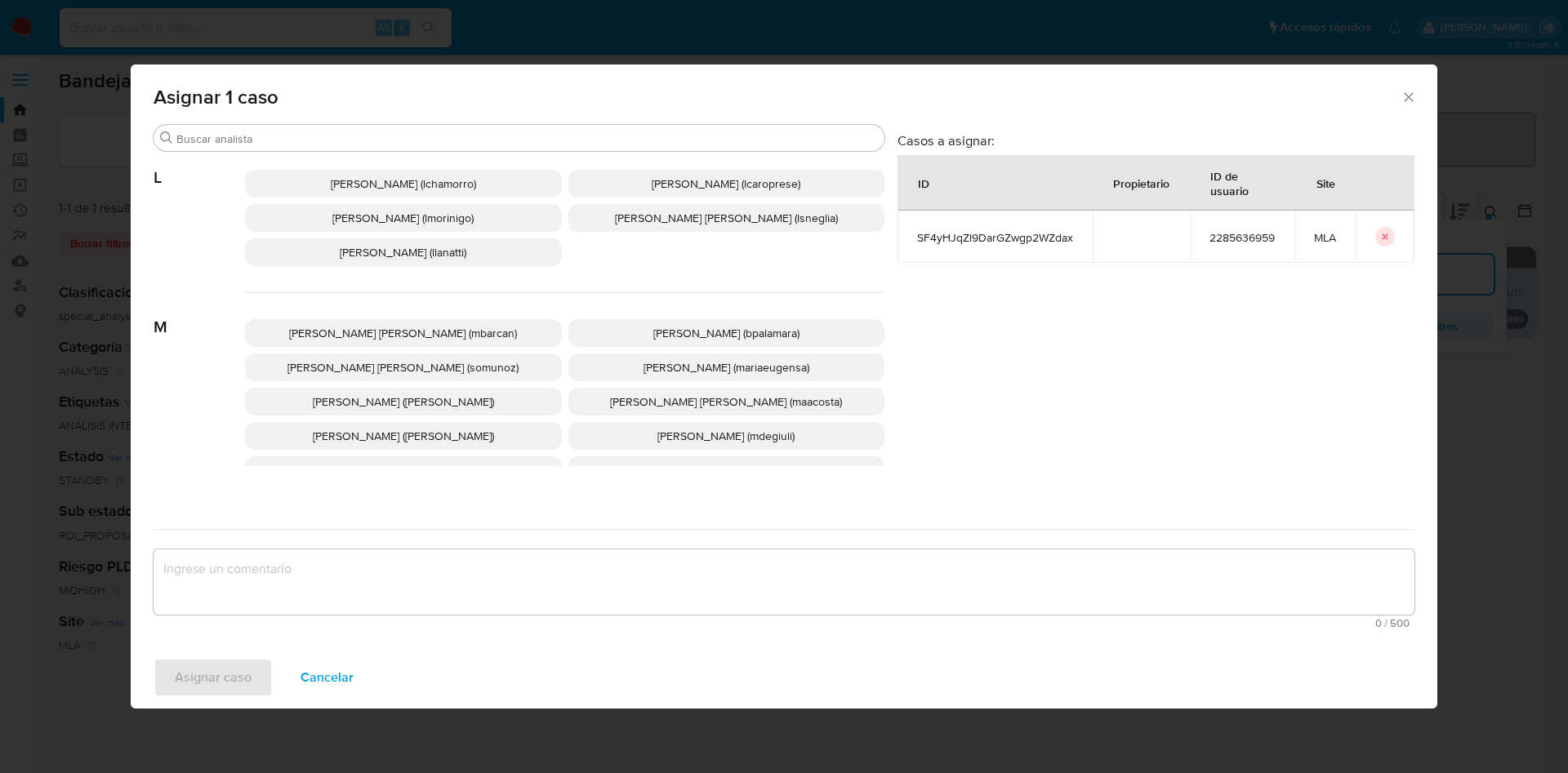
scroll to position [1413, 0]
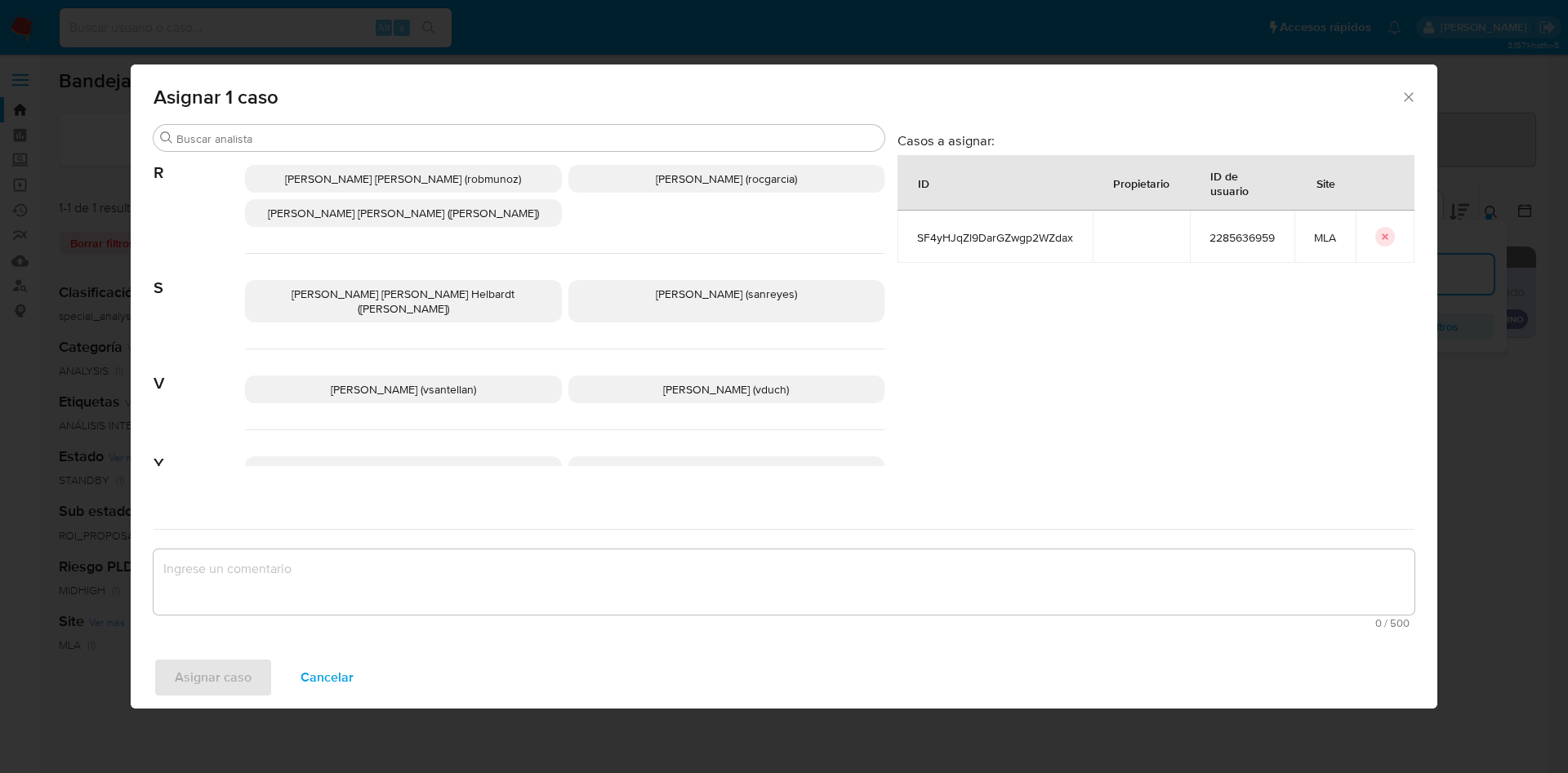
click at [687, 376] on p "Valeria Duch (vduch)" at bounding box center [727, 389] width 317 height 28
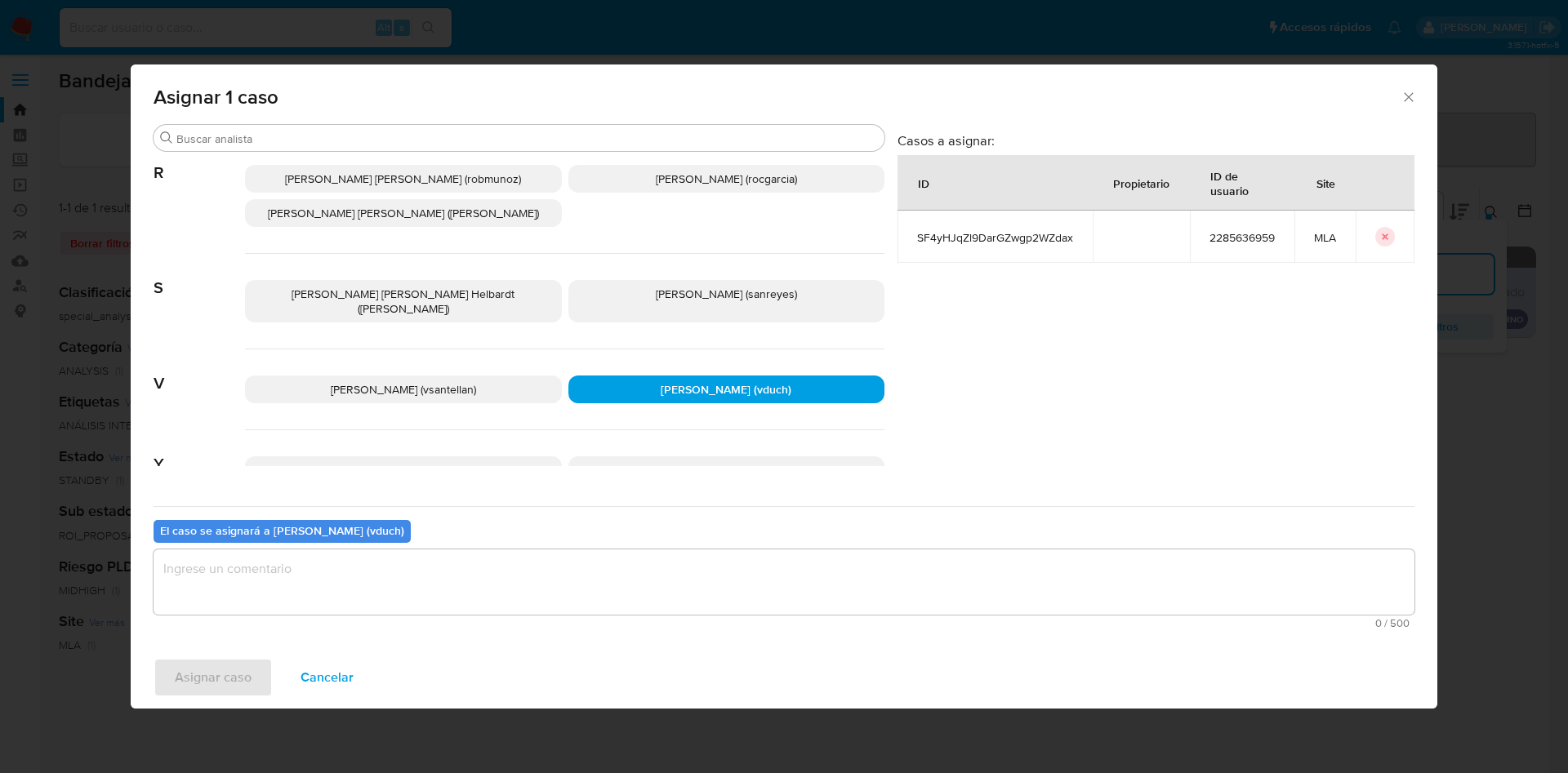
click at [702, 594] on textarea "assign-modal" at bounding box center [784, 583] width 1261 height 66
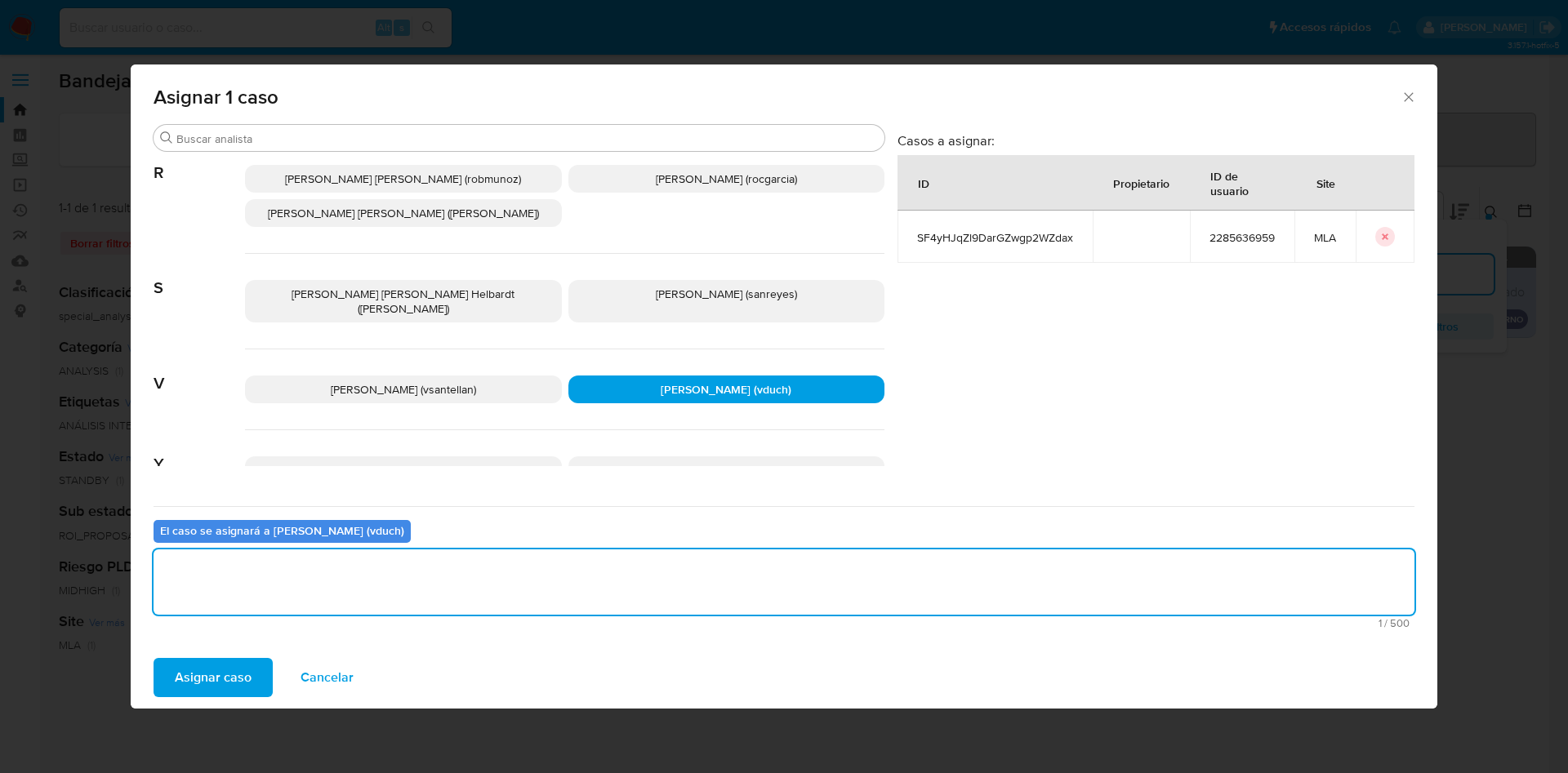
click at [258, 683] on button "Asignar caso" at bounding box center [213, 677] width 120 height 39
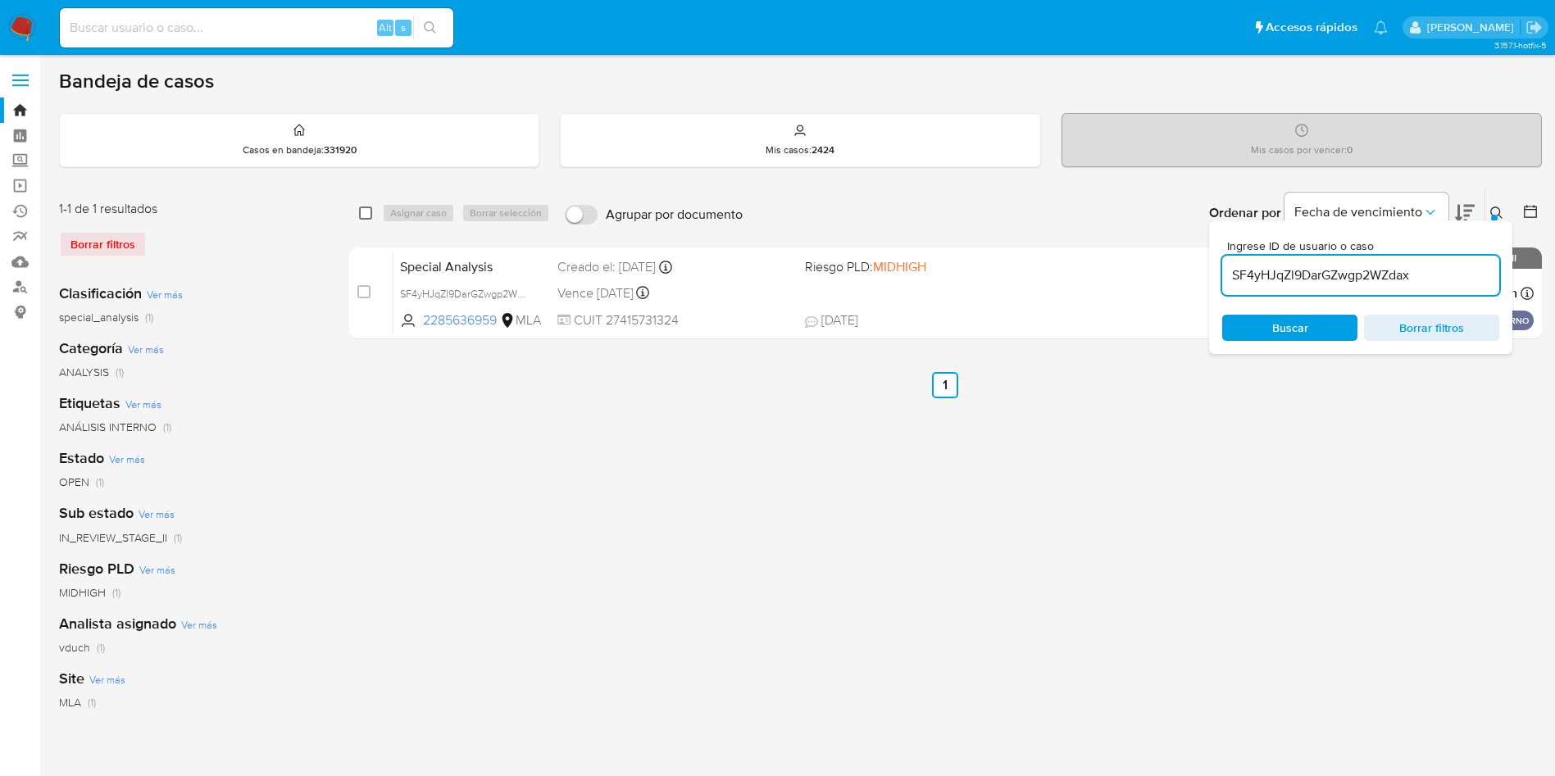
click at [363, 212] on input "checkbox" at bounding box center [365, 213] width 13 height 13
checkbox input "true"
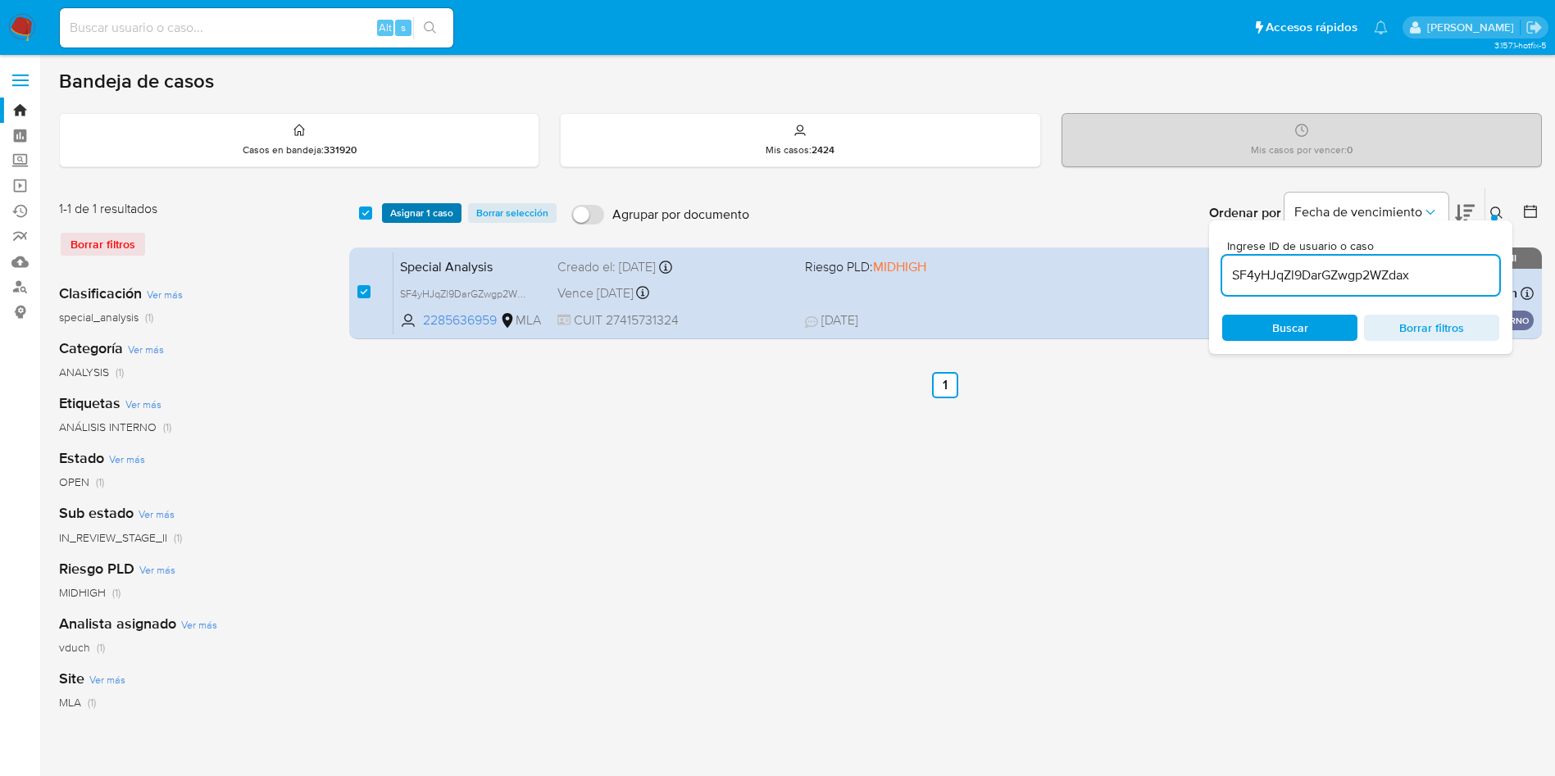
click at [396, 215] on span "Asignar 1 caso" at bounding box center [421, 213] width 63 height 16
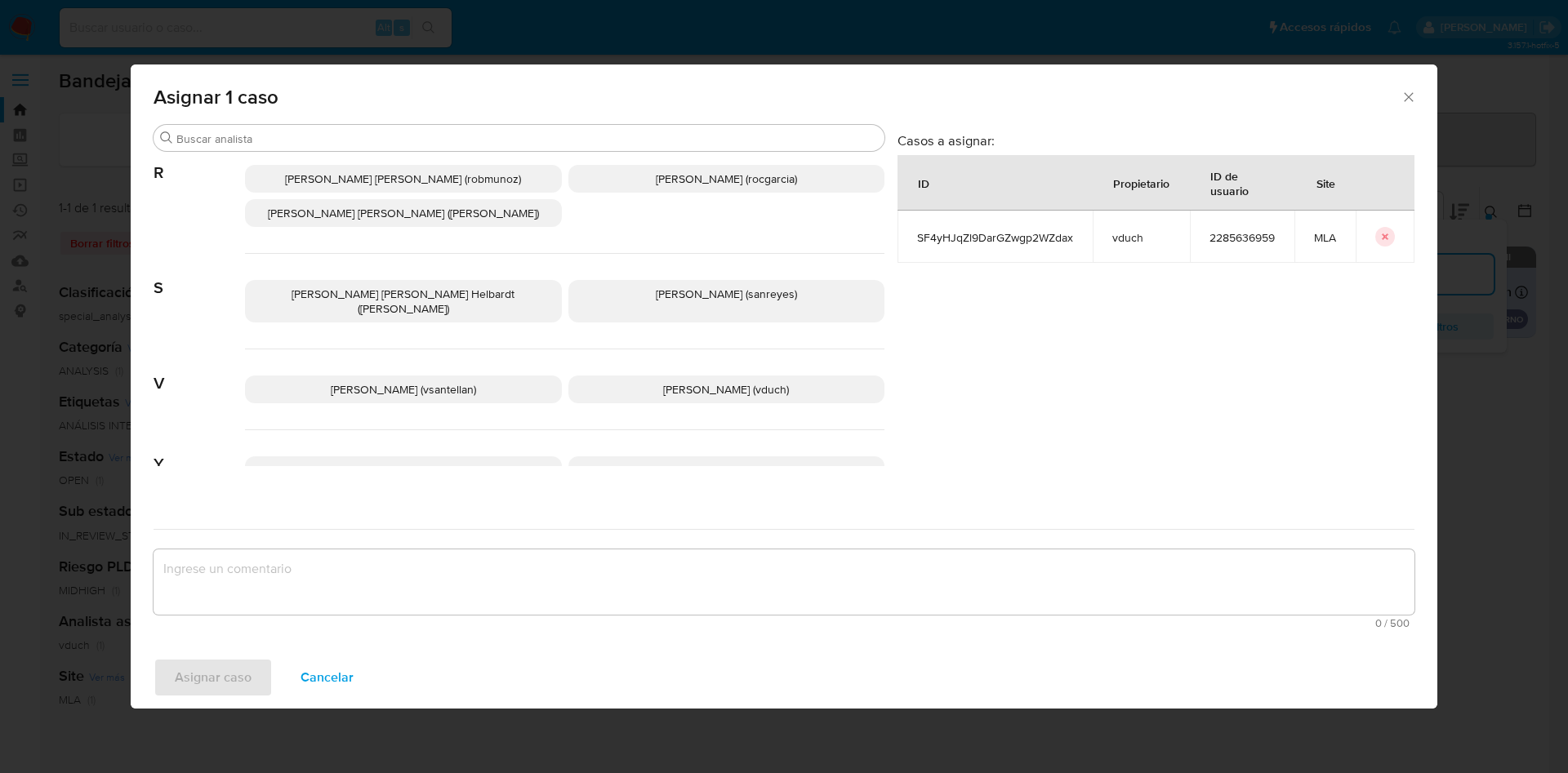
click at [694, 382] on span "Valeria Duch (vduch)" at bounding box center [726, 389] width 126 height 16
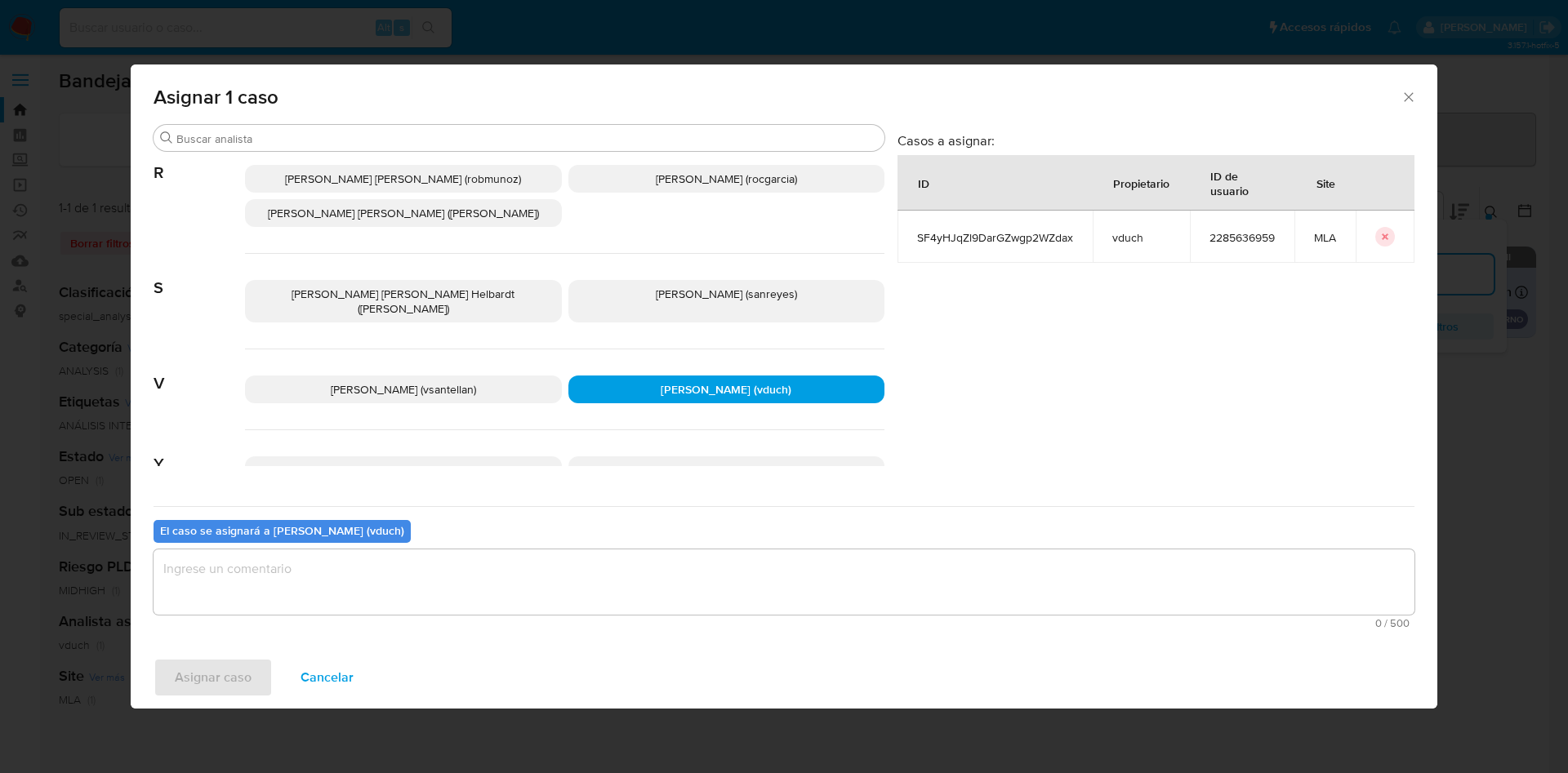
click at [764, 587] on textarea "assign-modal" at bounding box center [784, 583] width 1261 height 66
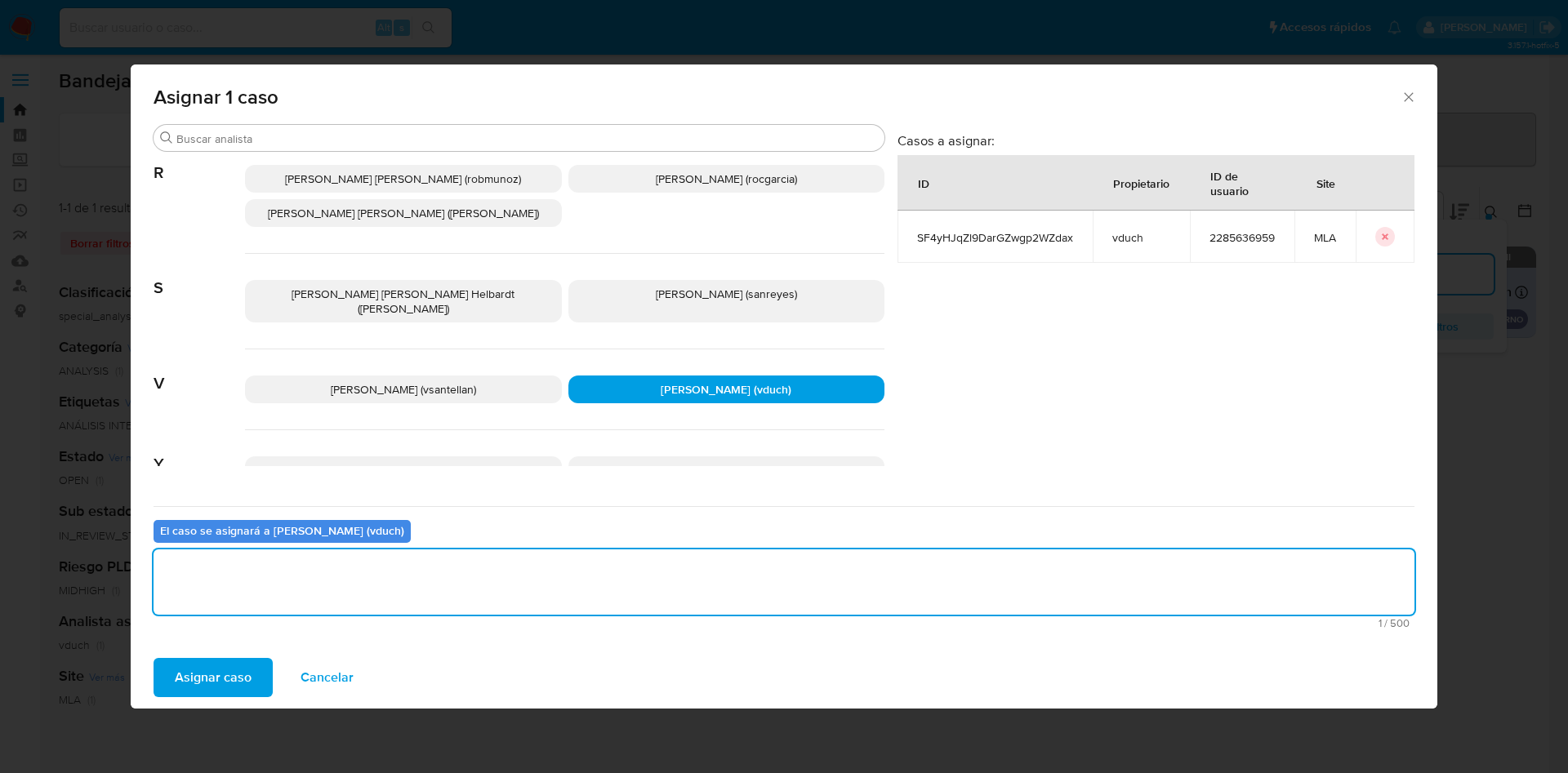
click at [183, 668] on span "Asignar caso" at bounding box center [212, 677] width 77 height 36
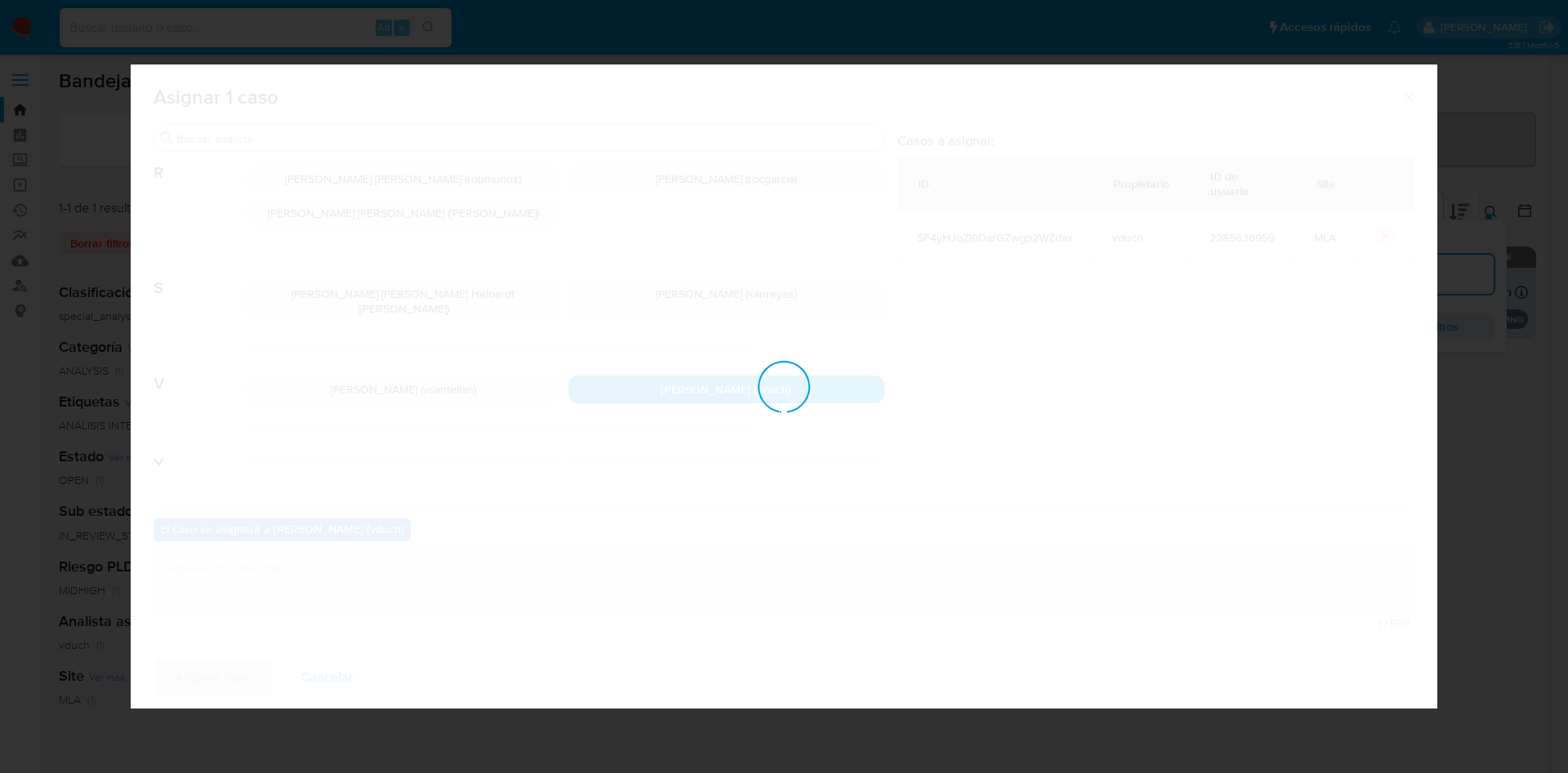
checkbox input "false"
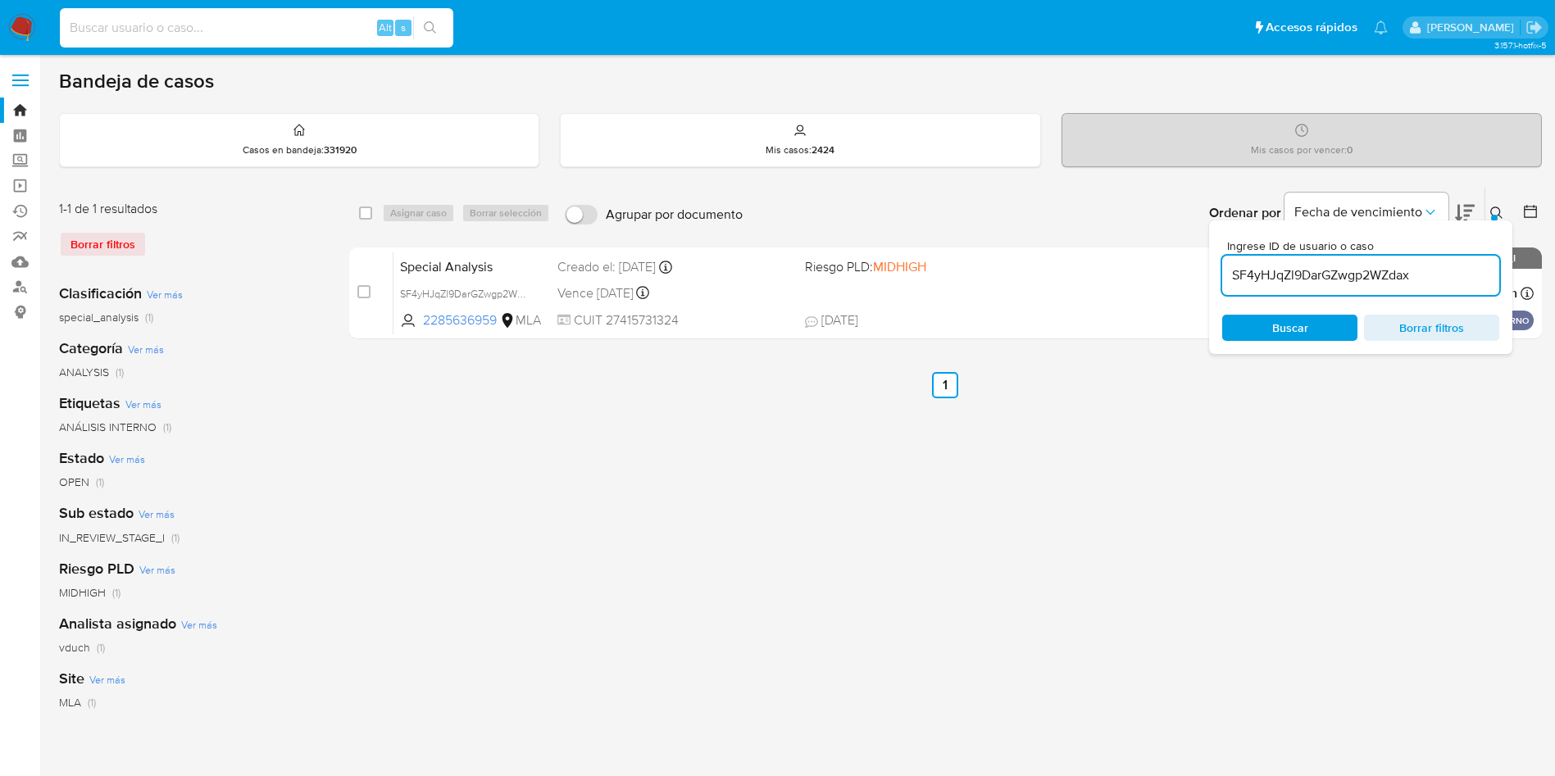
click at [301, 17] on input at bounding box center [257, 27] width 394 height 21
paste input "1128006086"
type input "1128006086"
click at [433, 22] on icon "search-icon" at bounding box center [430, 27] width 13 height 13
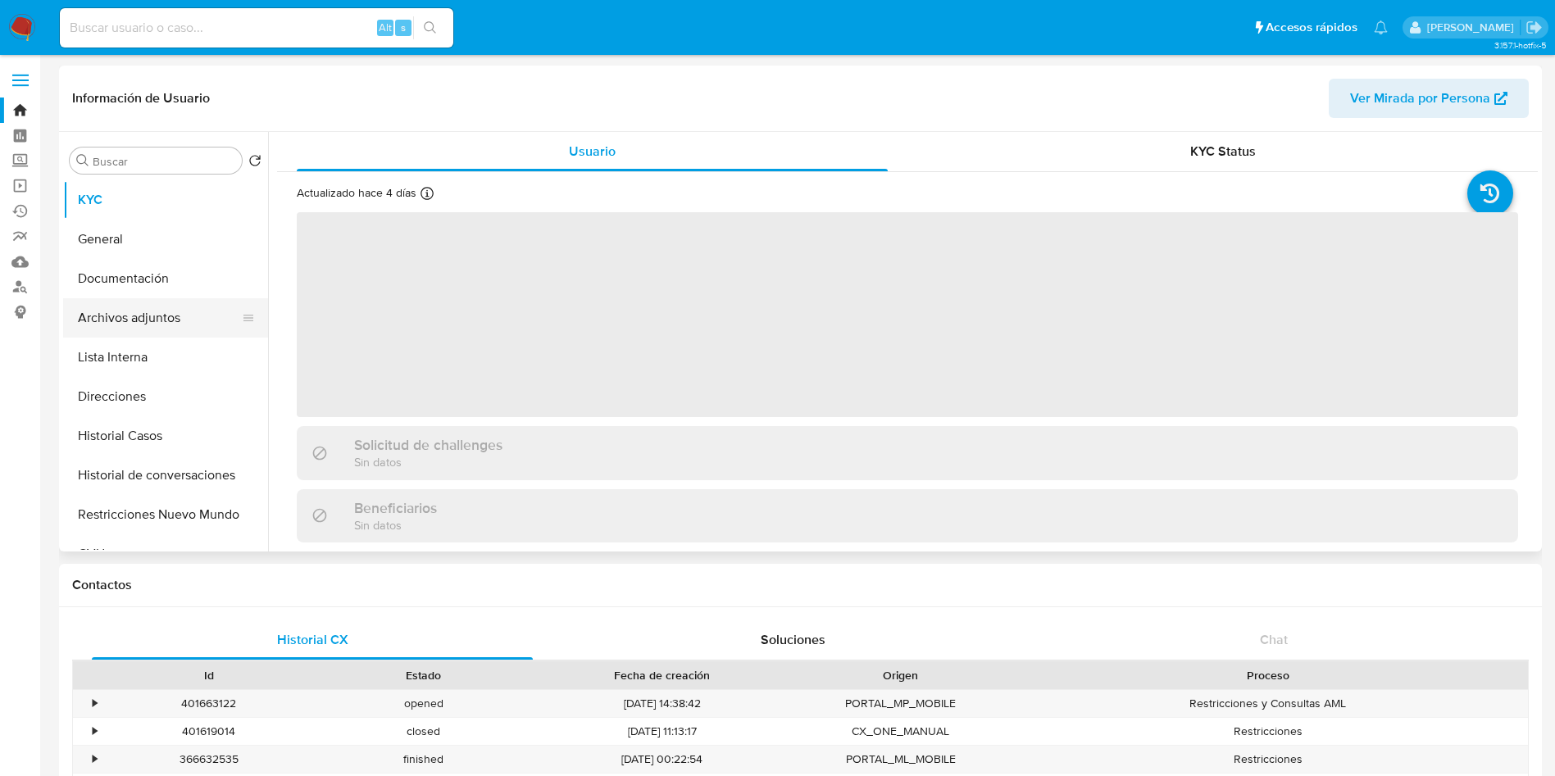
click at [193, 306] on button "Archivos adjuntos" at bounding box center [159, 317] width 192 height 39
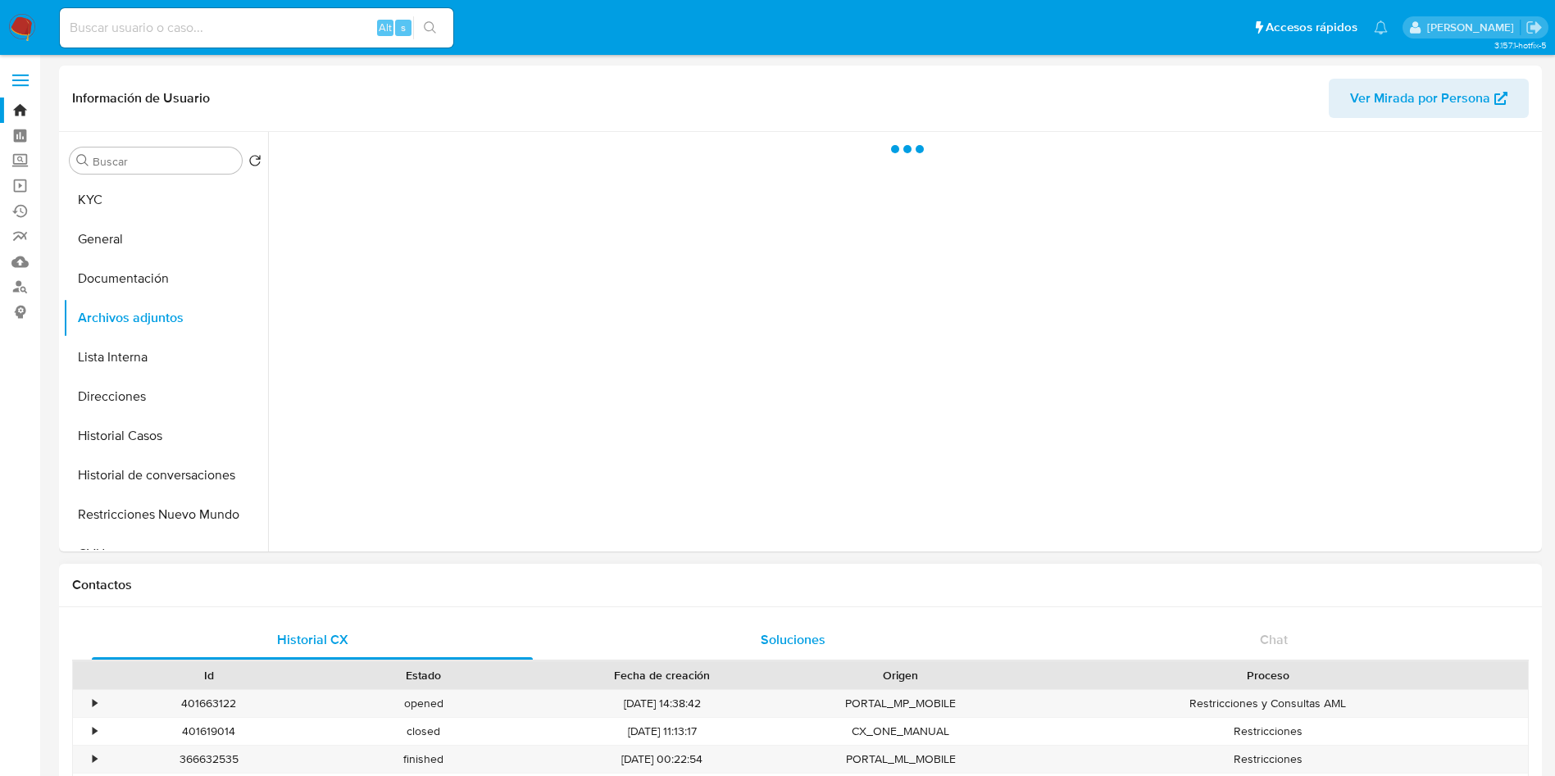
select select "10"
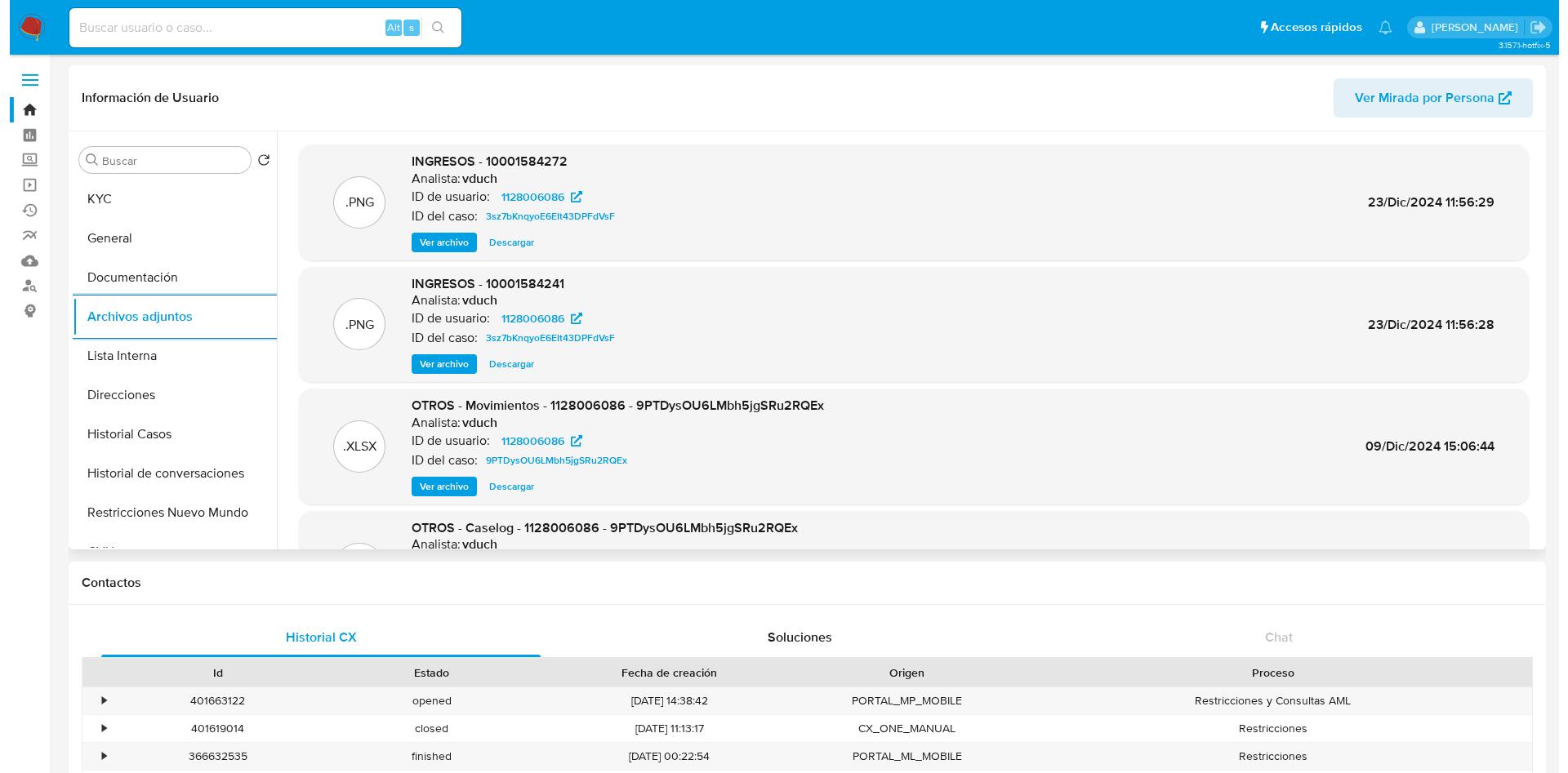
scroll to position [123, 0]
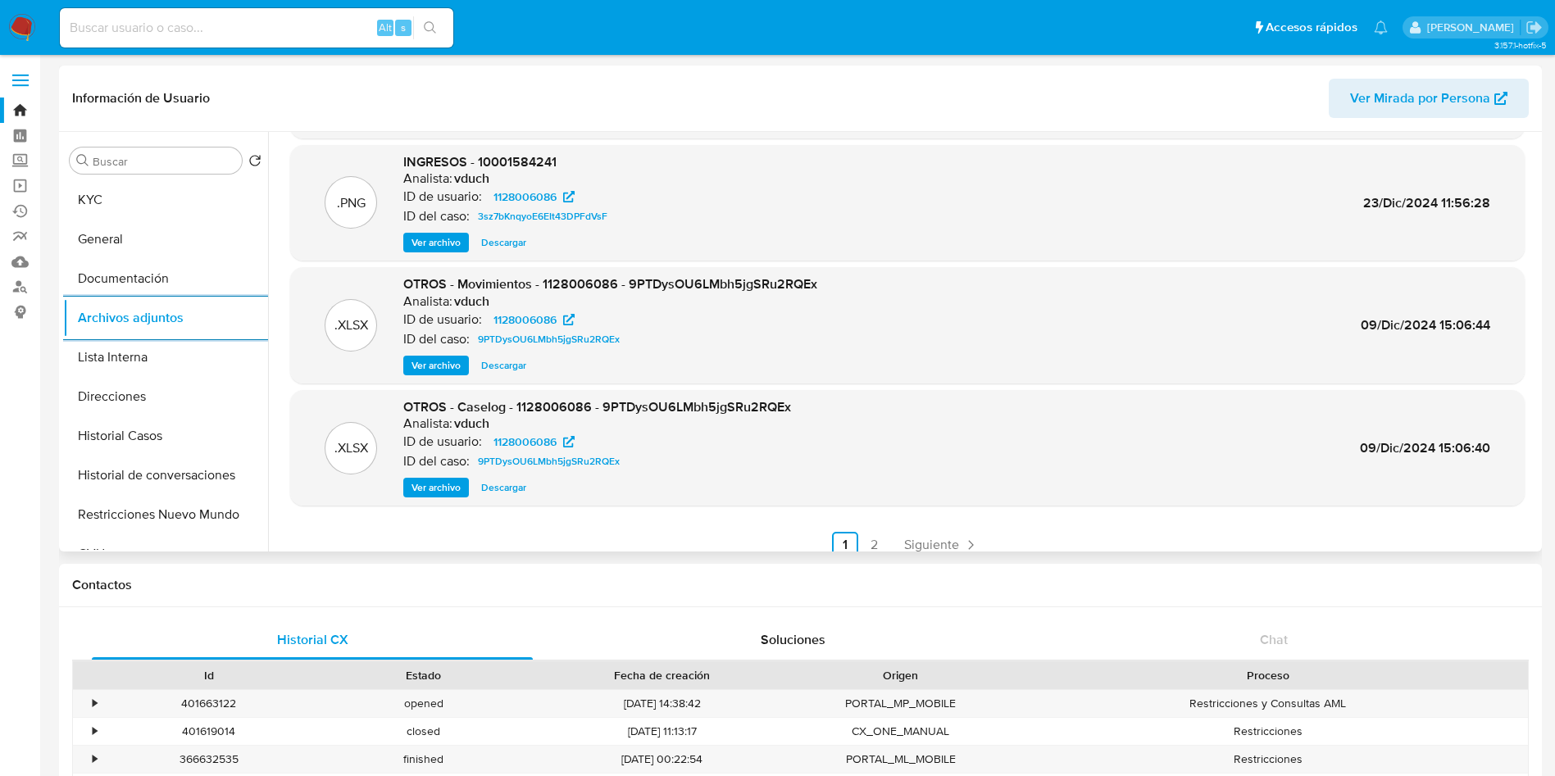
click at [446, 480] on span "Ver archivo" at bounding box center [436, 488] width 49 height 16
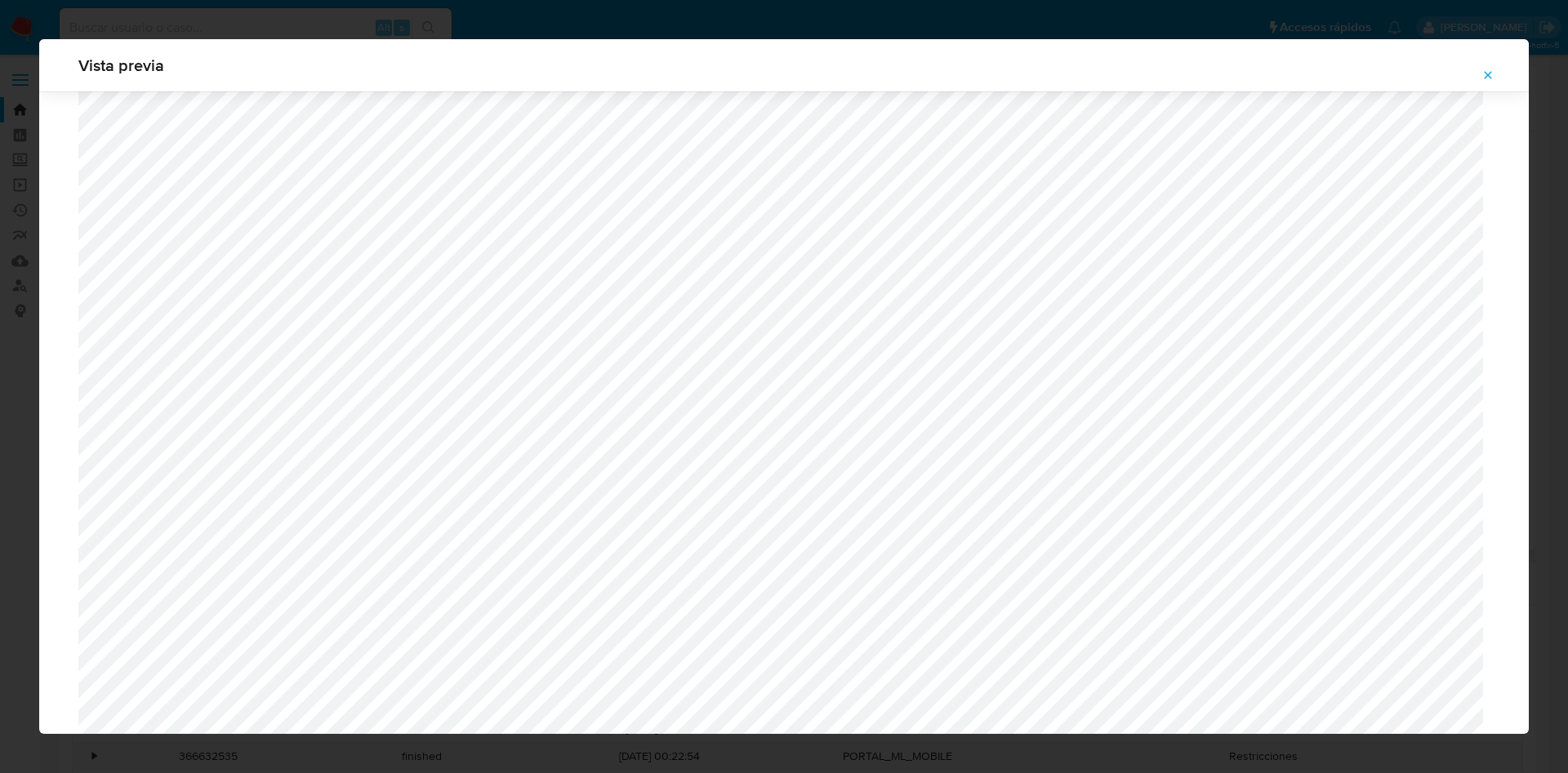
scroll to position [825, 0]
click at [1491, 86] on span "Attachment preview" at bounding box center [1487, 75] width 13 height 23
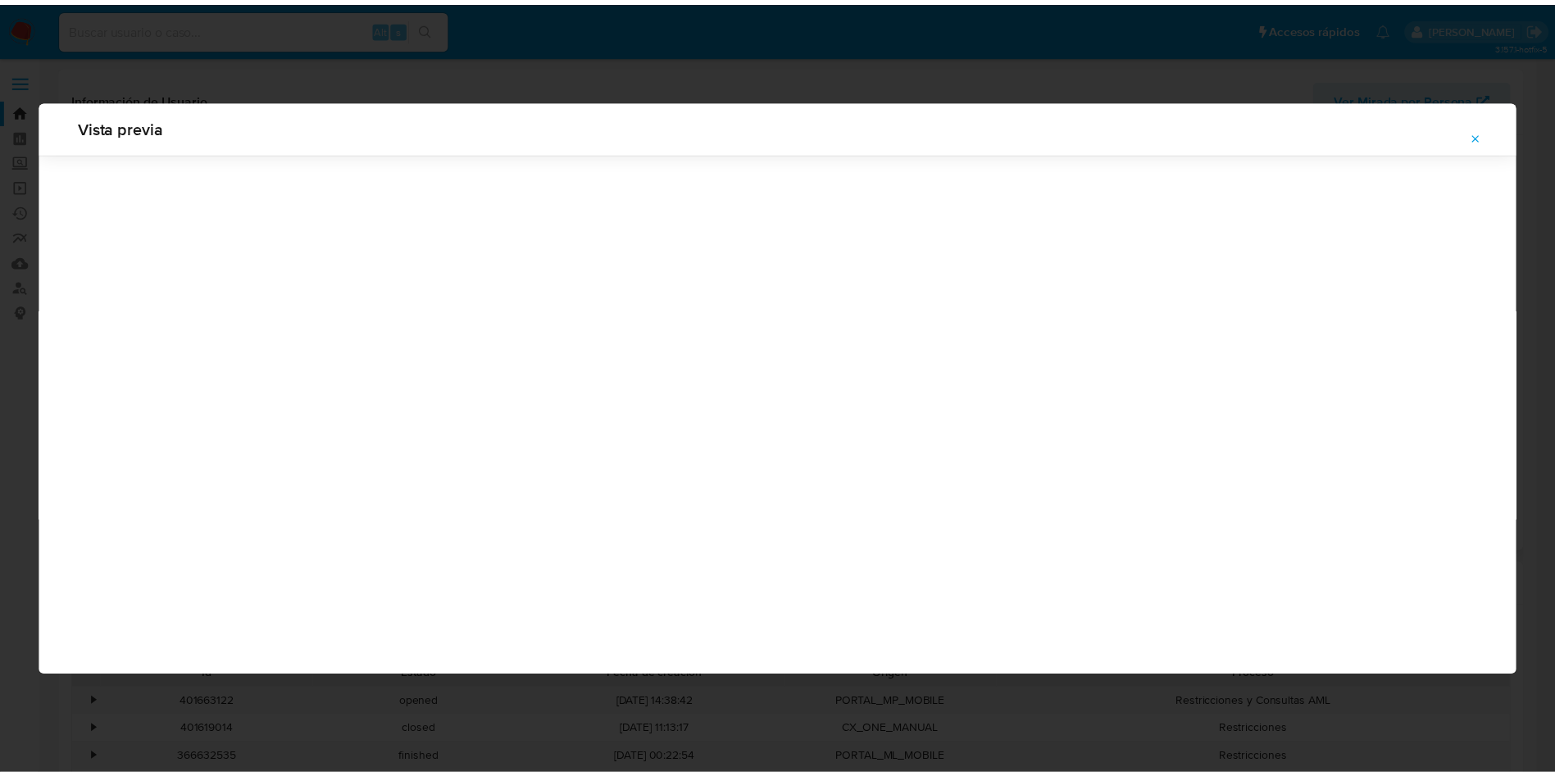
scroll to position [0, 0]
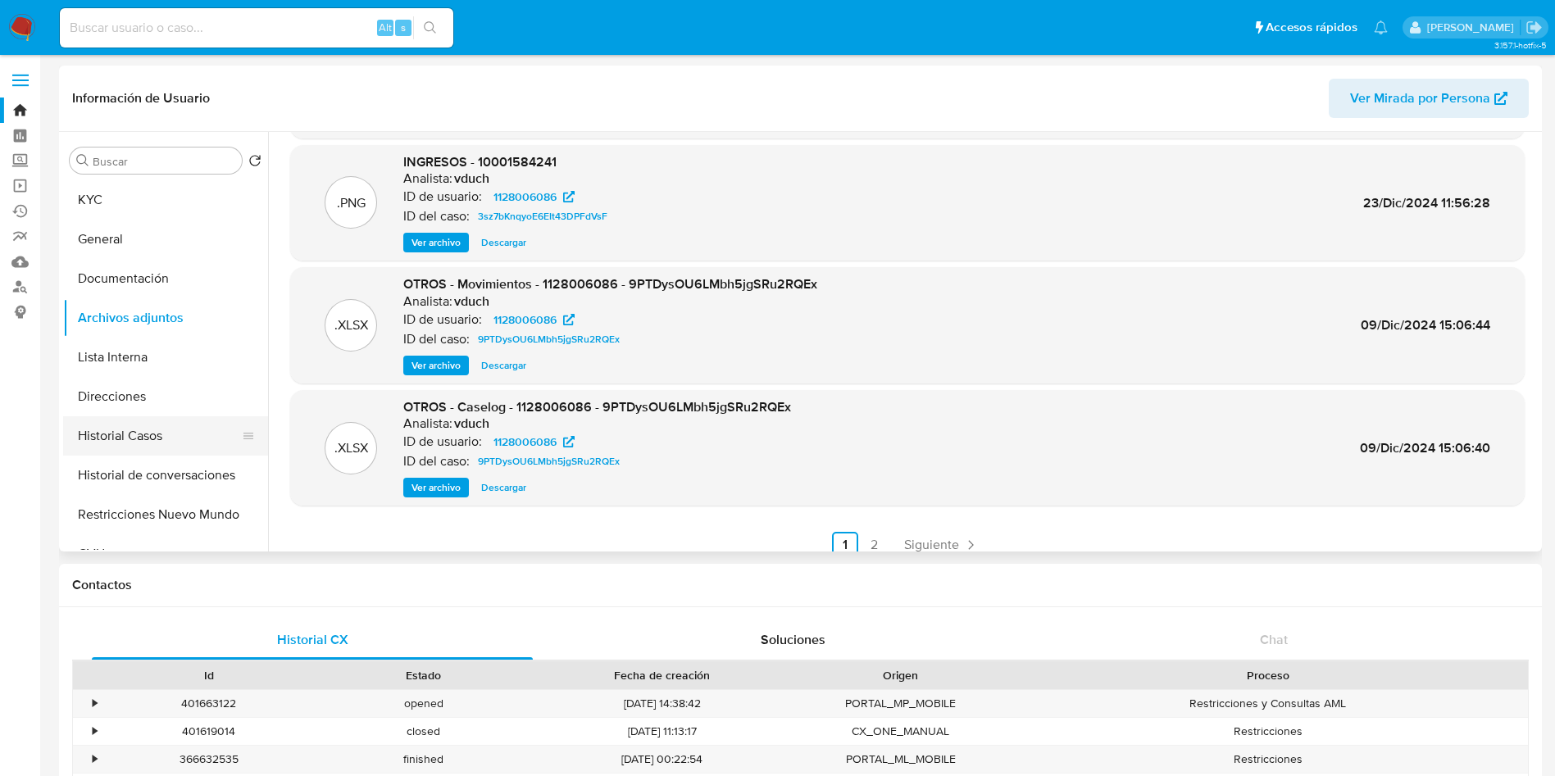
click at [148, 443] on button "Historial Casos" at bounding box center [159, 435] width 192 height 39
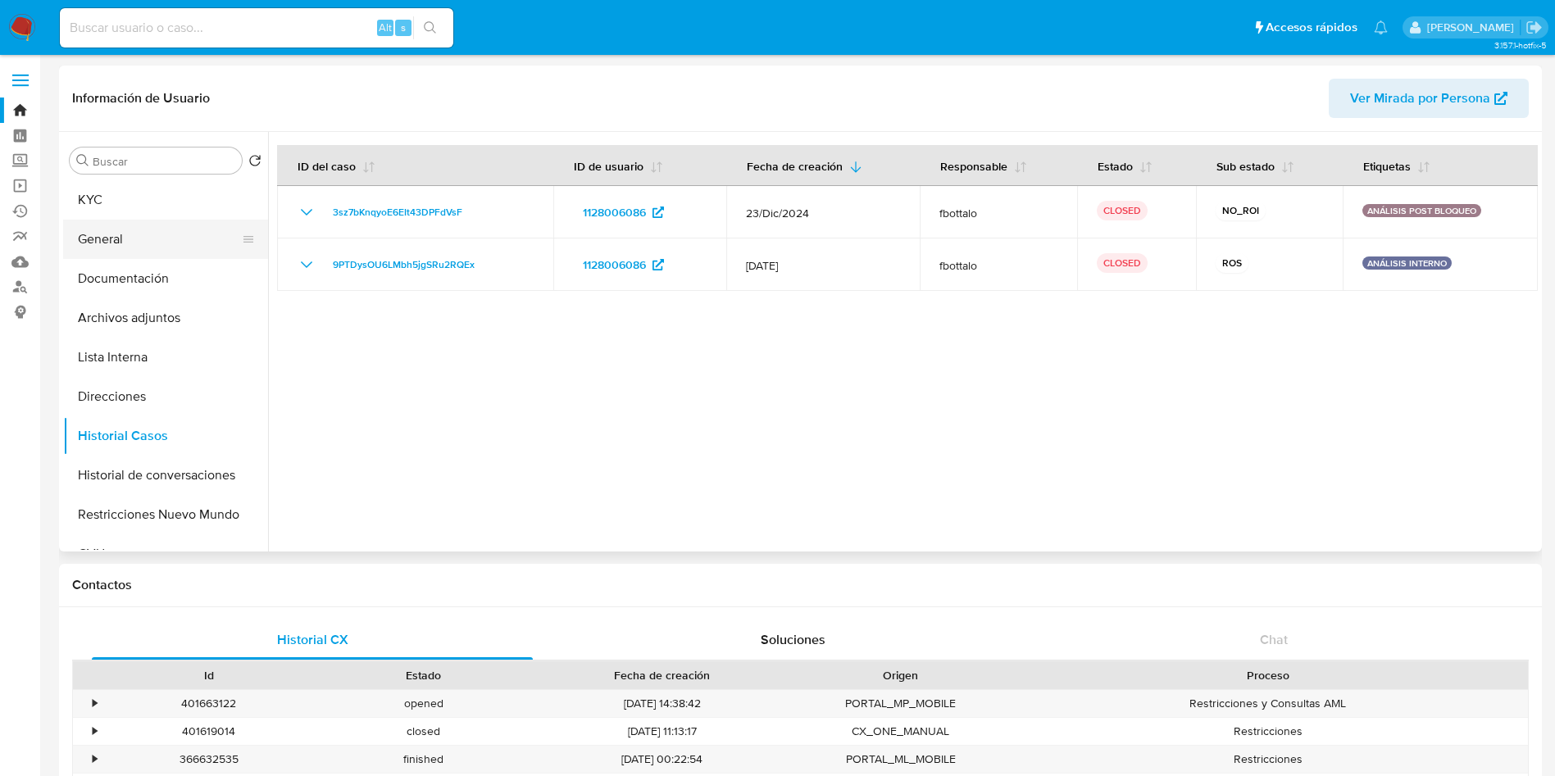
click at [193, 234] on button "General" at bounding box center [159, 239] width 192 height 39
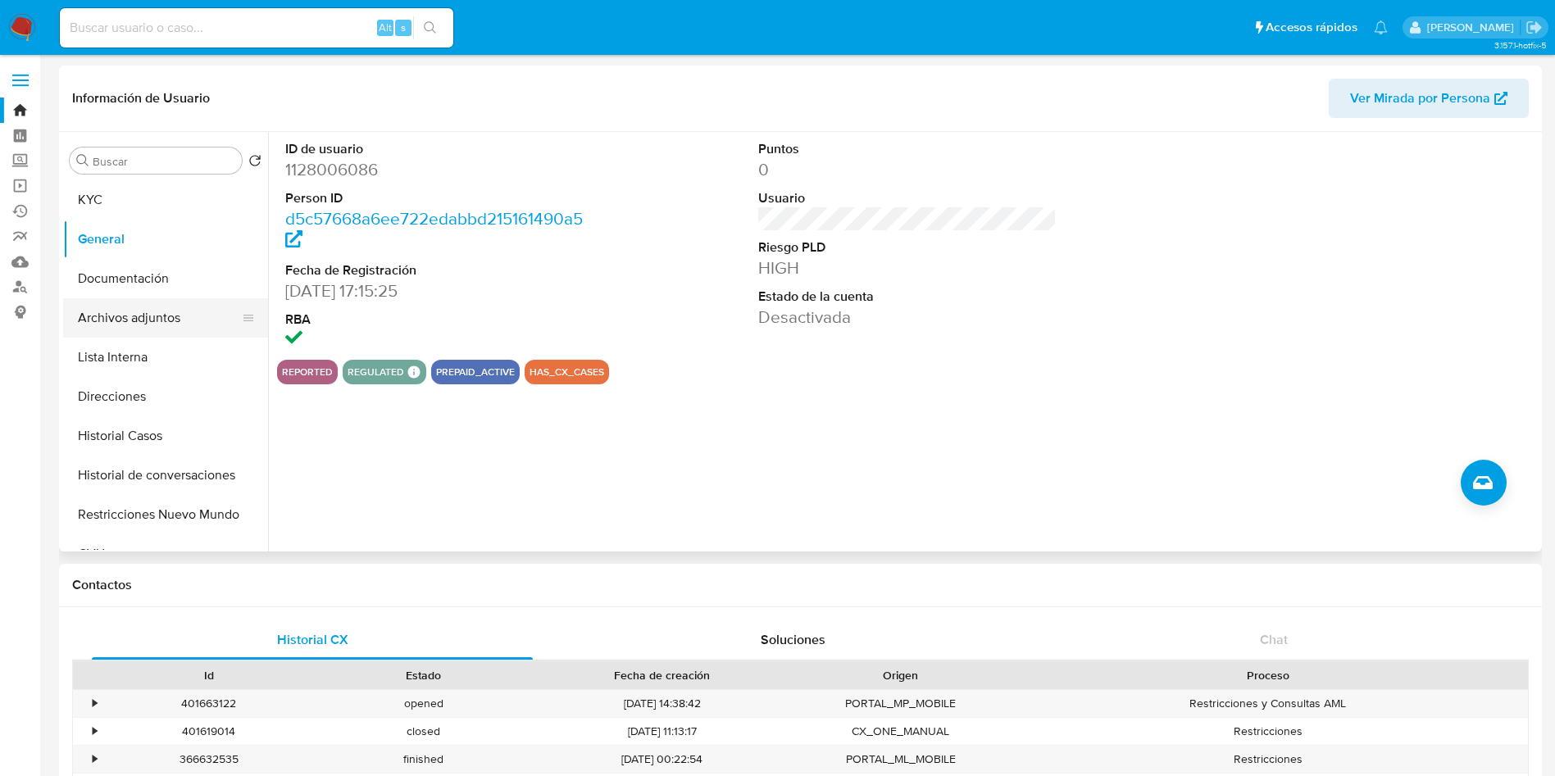
click at [187, 310] on button "Archivos adjuntos" at bounding box center [159, 317] width 192 height 39
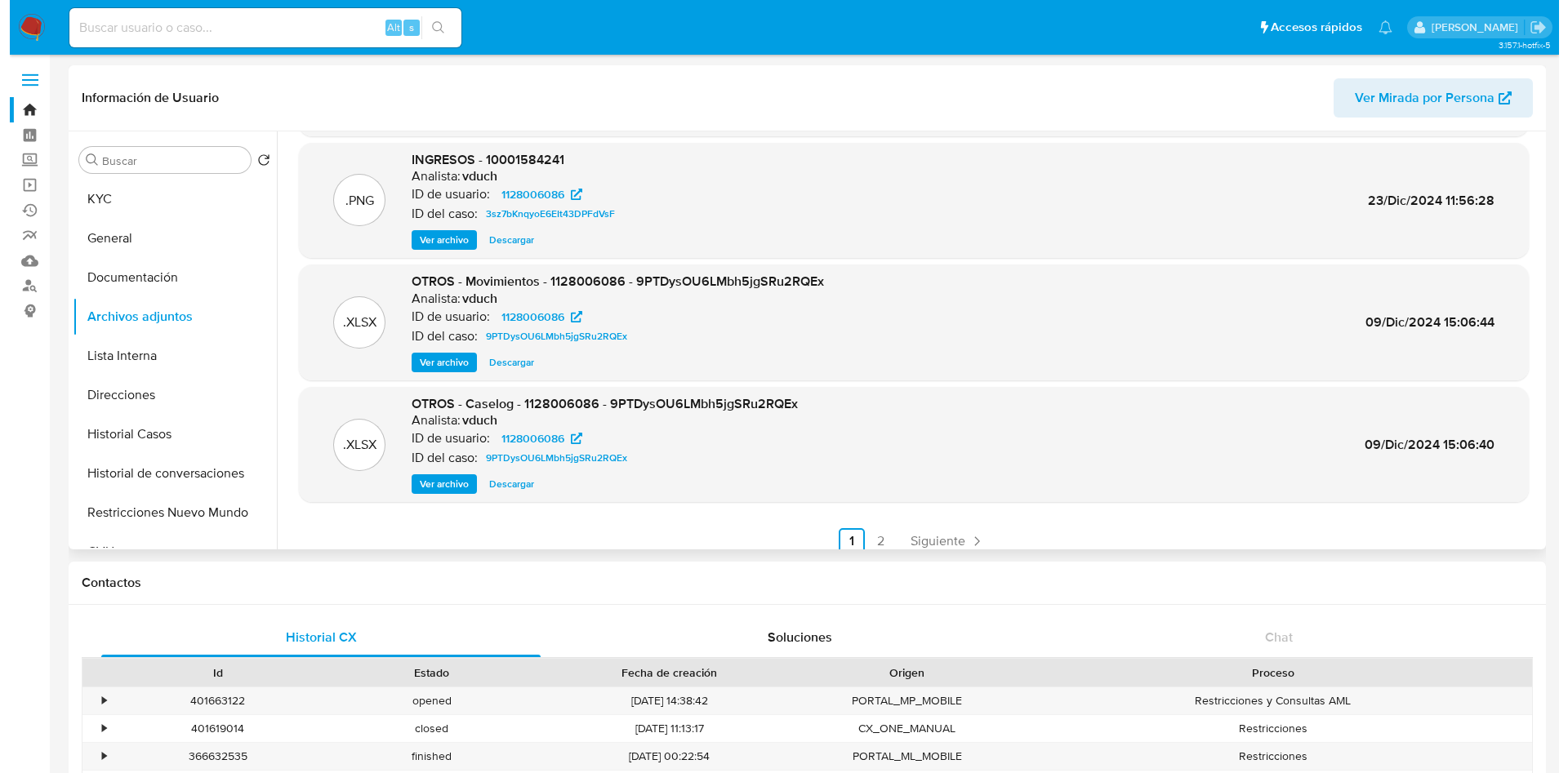
scroll to position [137, 0]
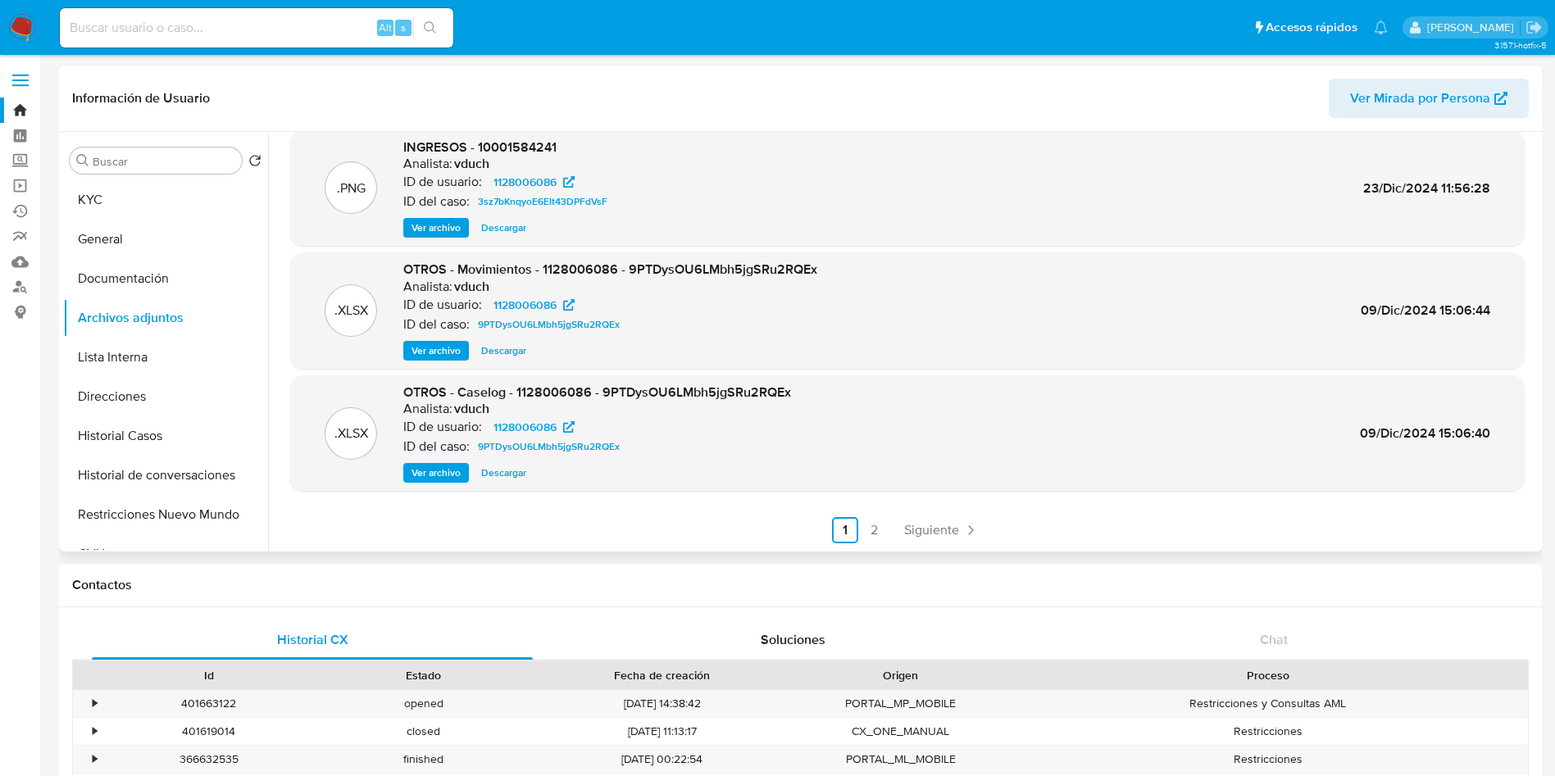
click at [435, 476] on span "Ver archivo" at bounding box center [436, 473] width 49 height 16
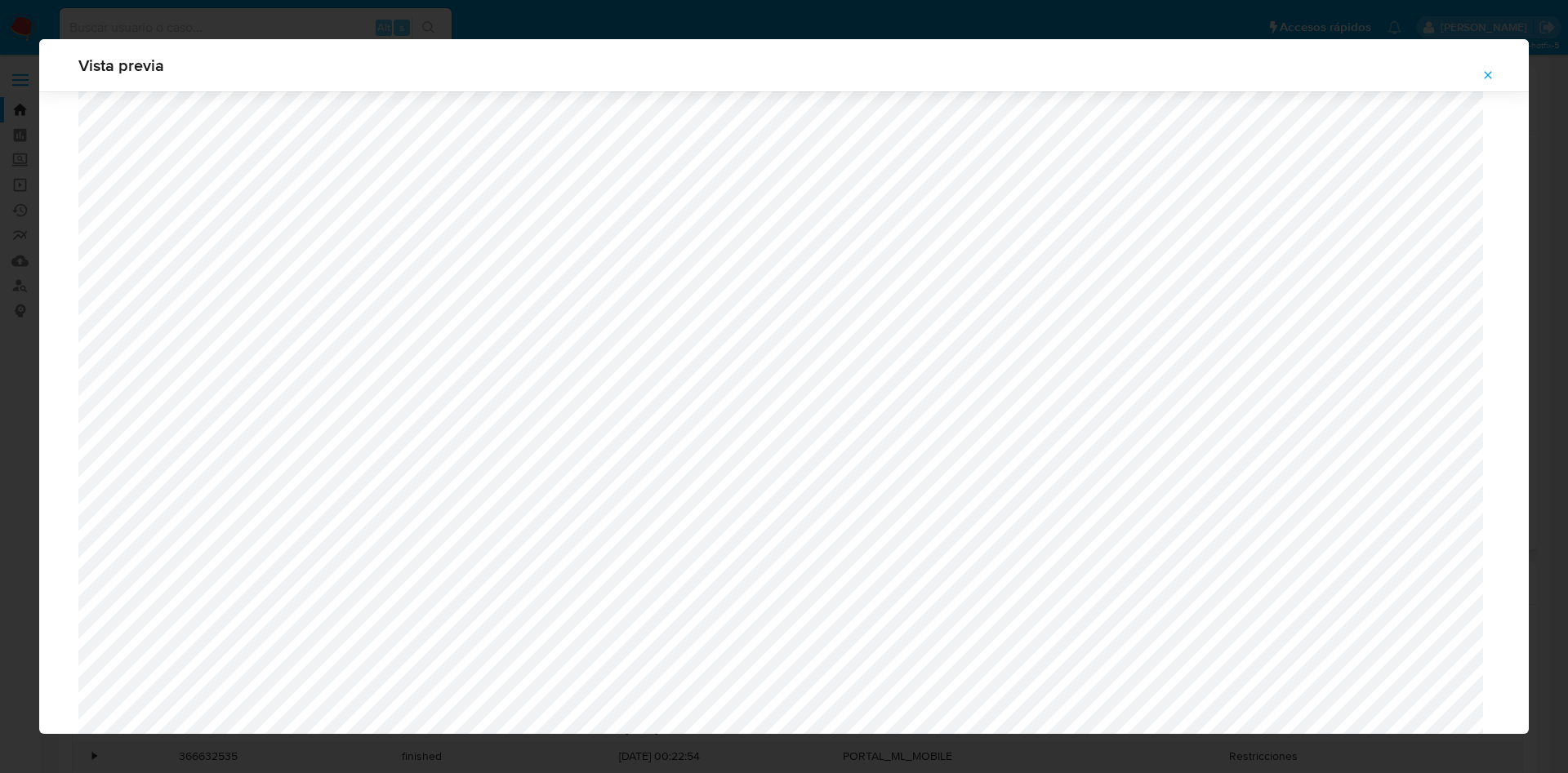
scroll to position [947, 0]
click at [1489, 64] on span "Attachment preview" at bounding box center [1487, 75] width 13 height 23
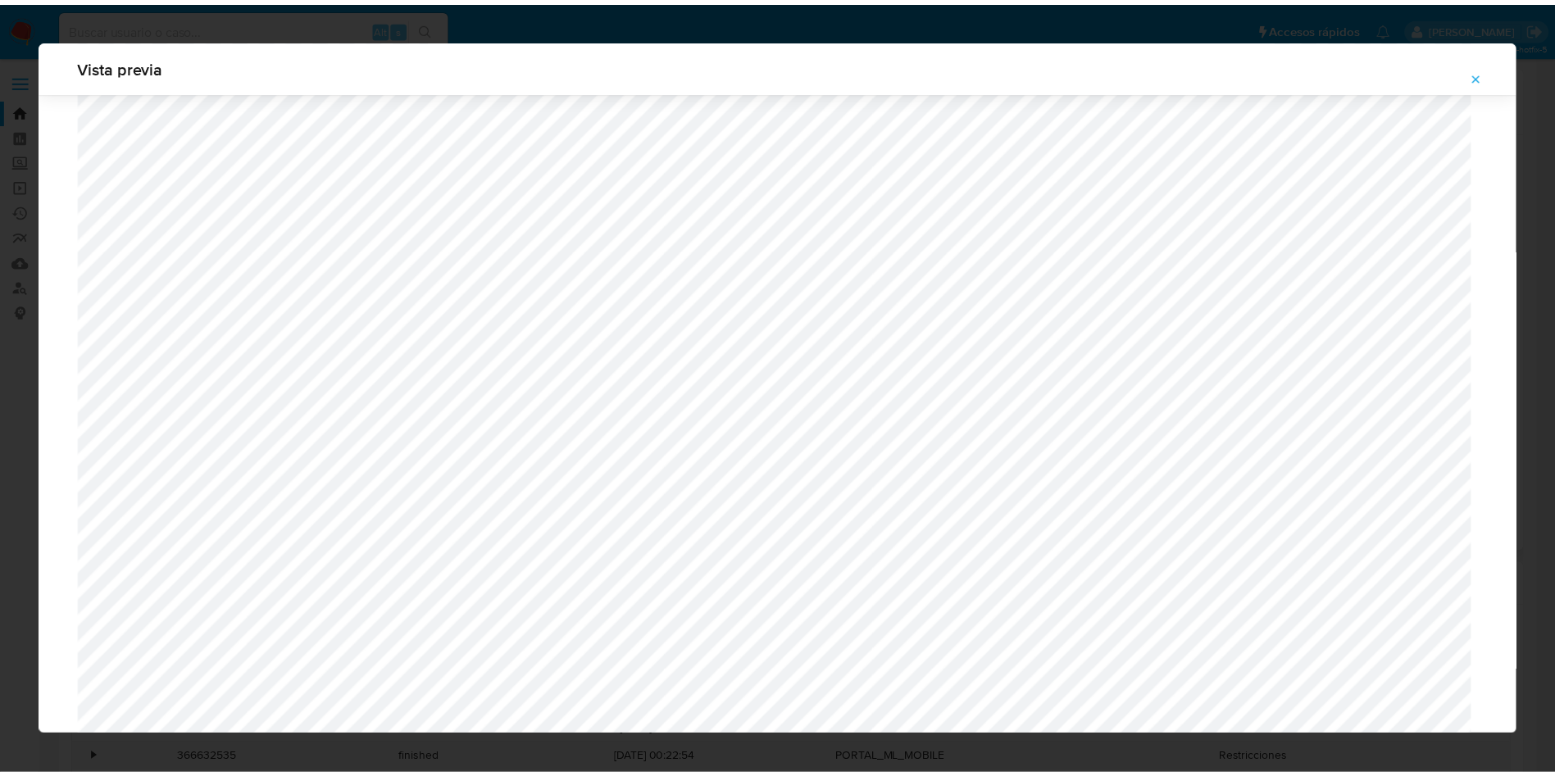
scroll to position [0, 0]
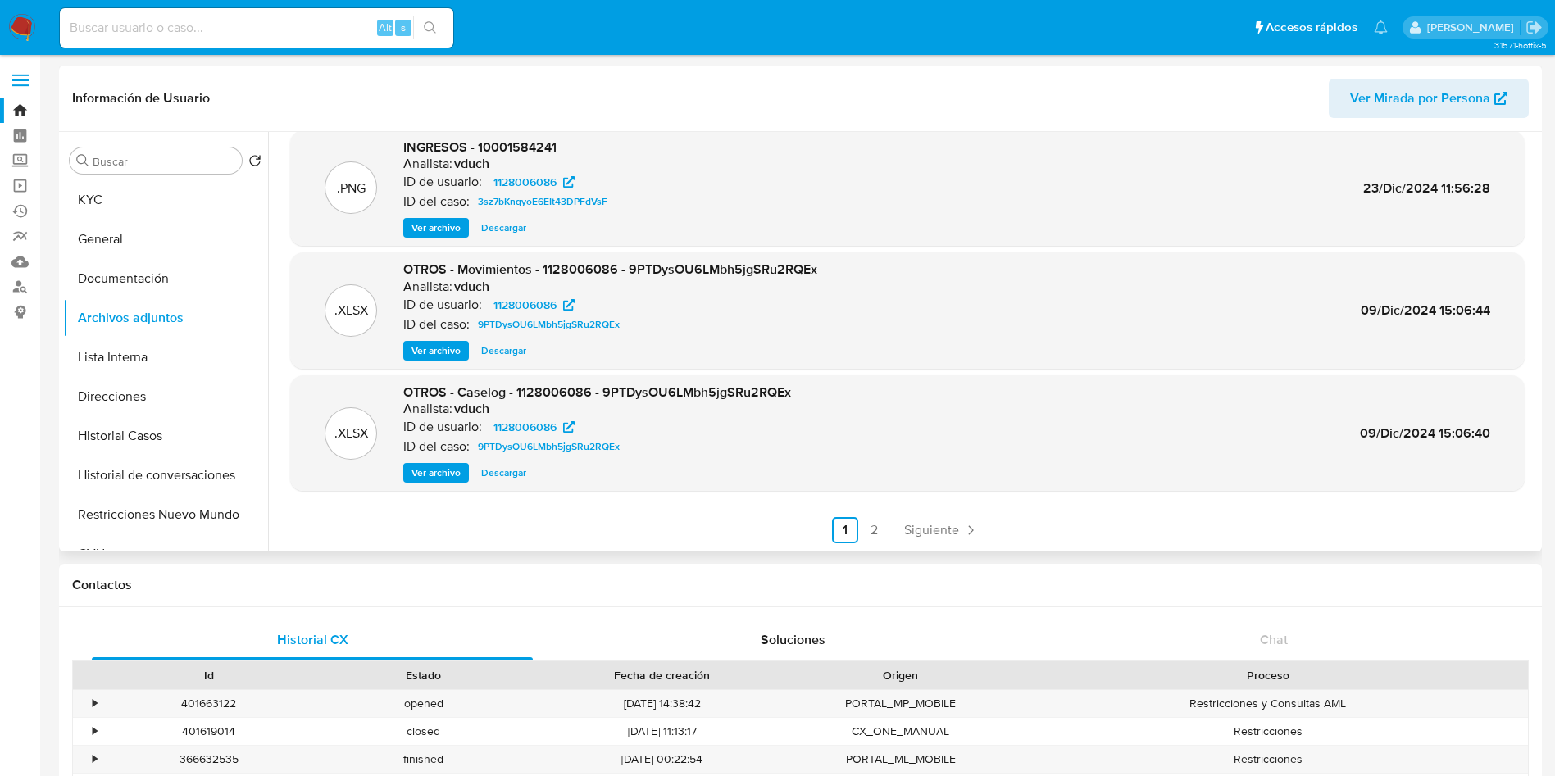
click at [584, 274] on span "OTROS - Movimientos - 1128006086 - 9PTDysOU6LMbh5jgSRu2RQEx" at bounding box center [610, 269] width 414 height 19
copy span "1128006086"
click at [153, 209] on button "KYC" at bounding box center [159, 199] width 192 height 39
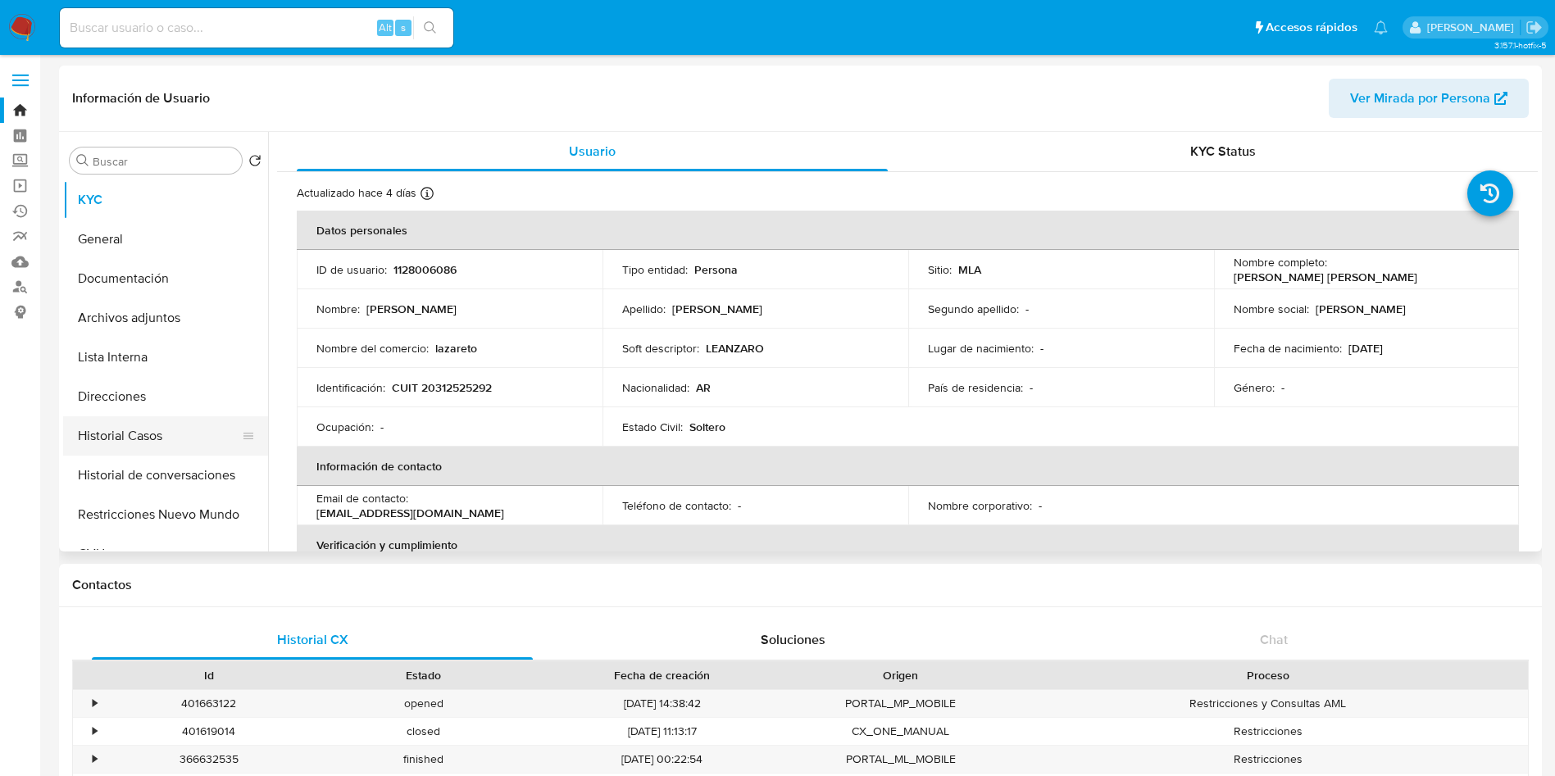
click at [137, 427] on button "Historial Casos" at bounding box center [159, 435] width 192 height 39
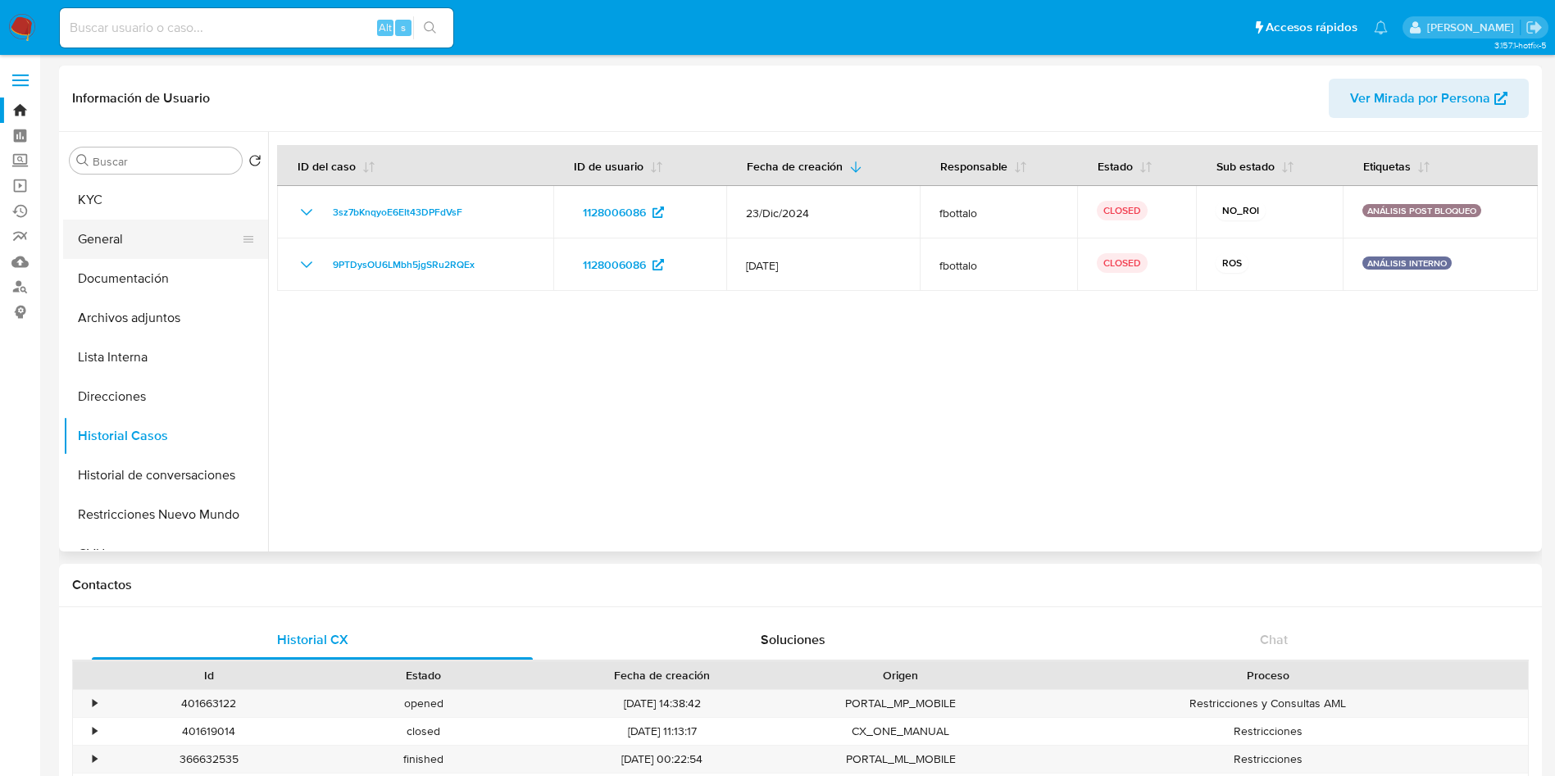
click at [187, 241] on button "General" at bounding box center [159, 239] width 192 height 39
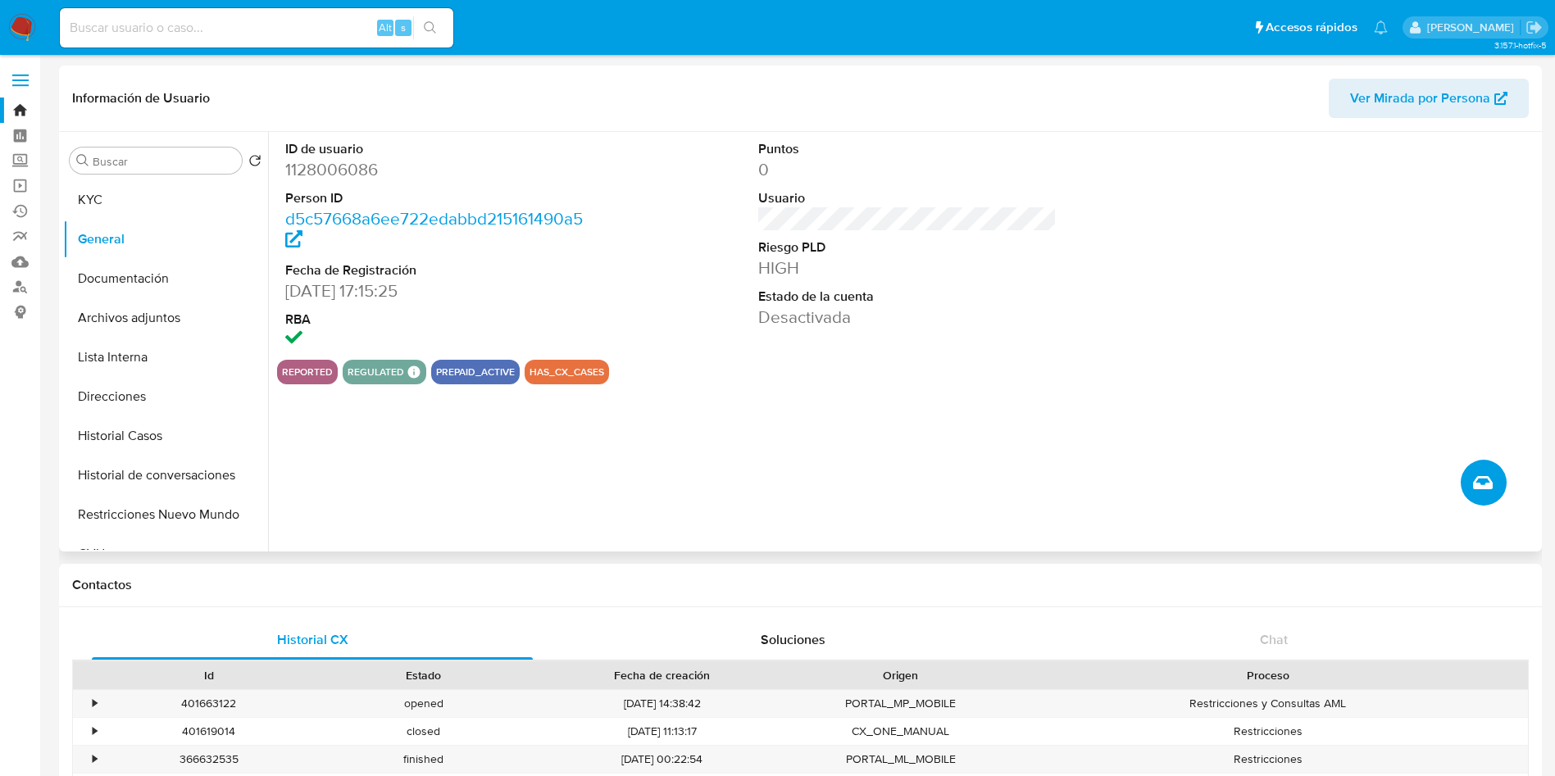
click at [1477, 471] on button "Crear caso manual" at bounding box center [1484, 483] width 46 height 46
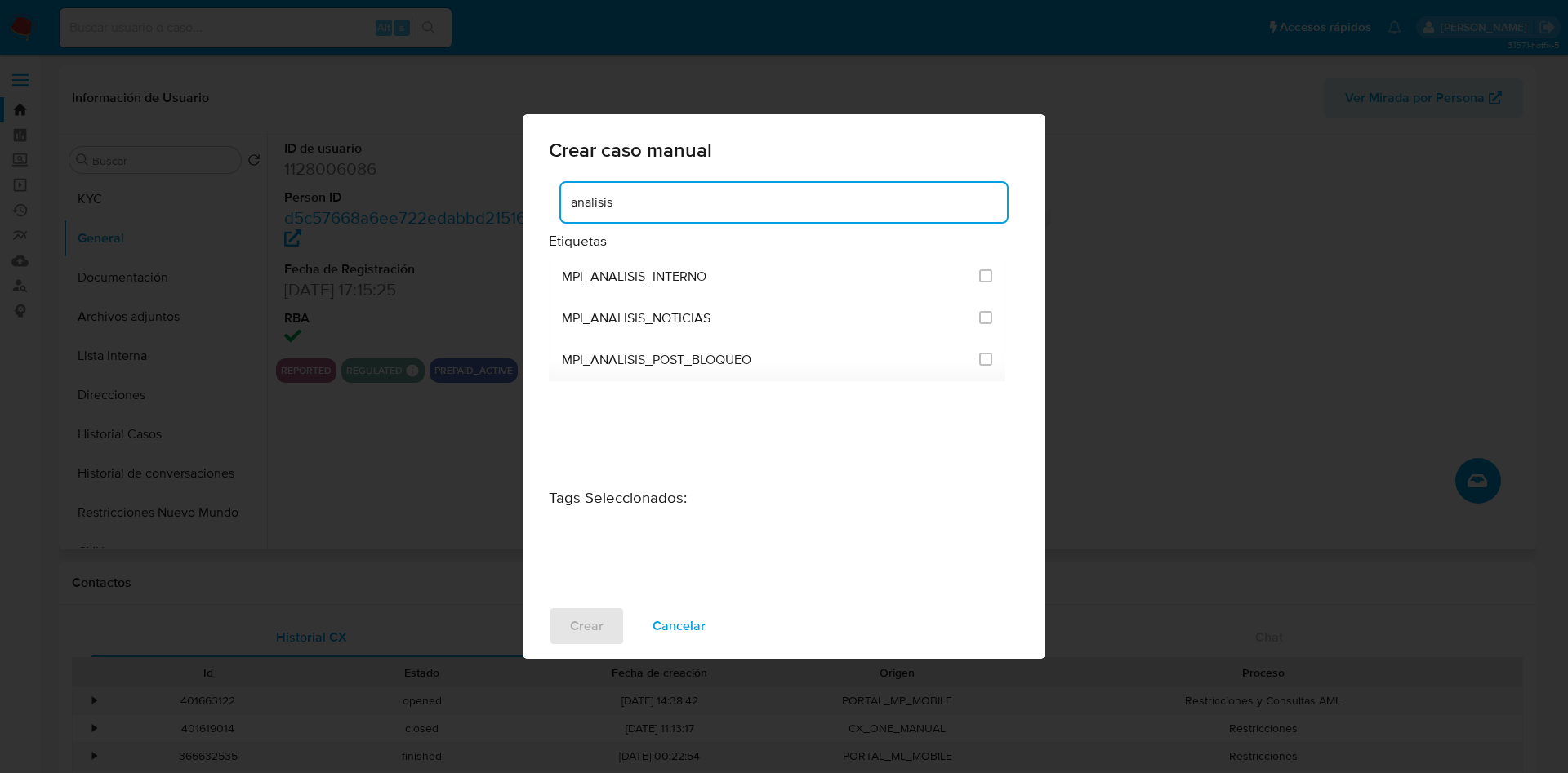
drag, startPoint x: 639, startPoint y: 198, endPoint x: 532, endPoint y: 190, distance: 107.3
click at [532, 190] on div "analisis Etiquetas MPI_ANALISIS_INTERNO MPI_ANALISIS_NOTICIAS MPI_ANALISIS_POST…" at bounding box center [784, 386] width 523 height 414
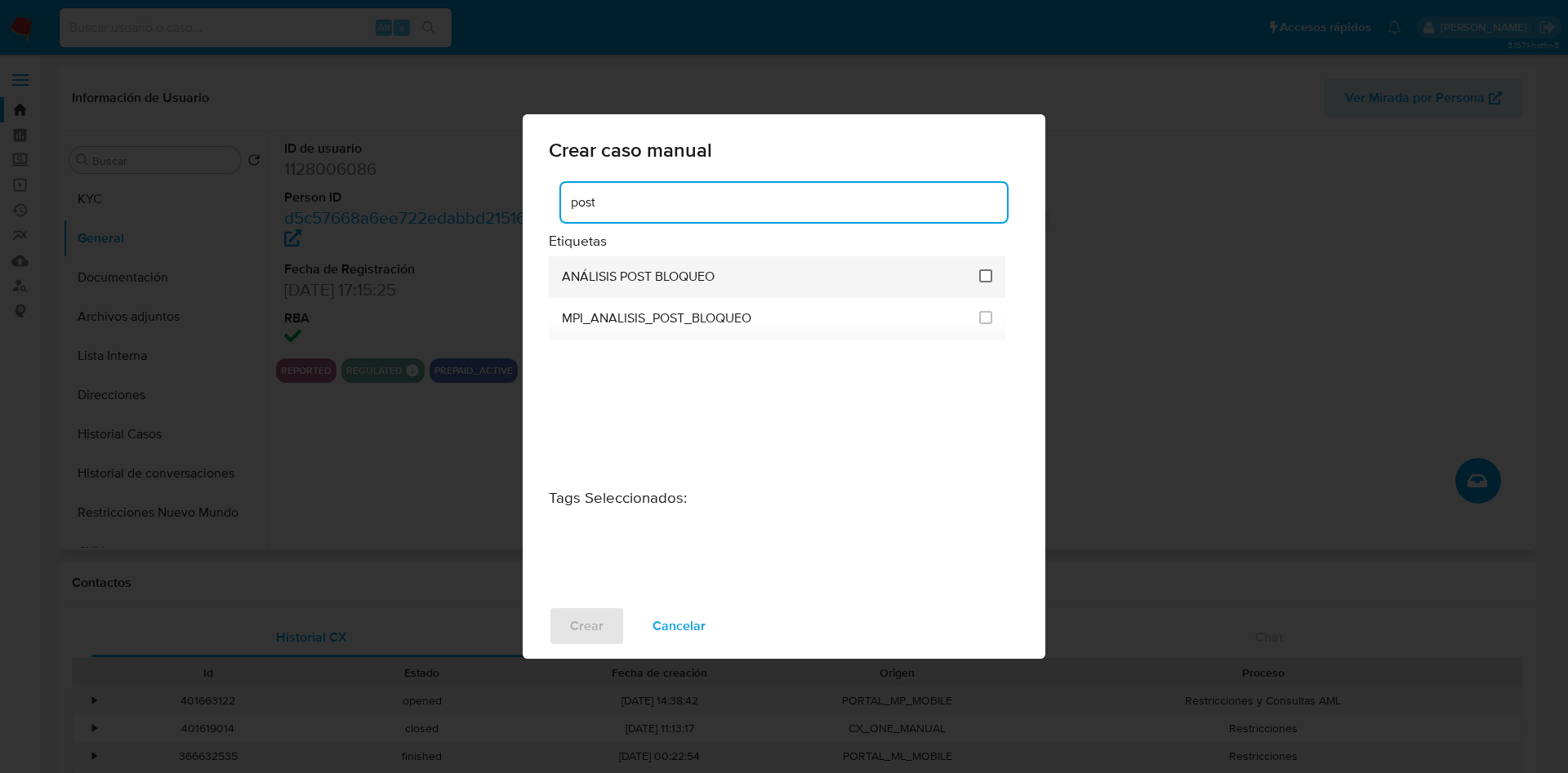
type input "post"
click at [983, 275] on input "3249" at bounding box center [985, 276] width 13 height 13
checkbox input "true"
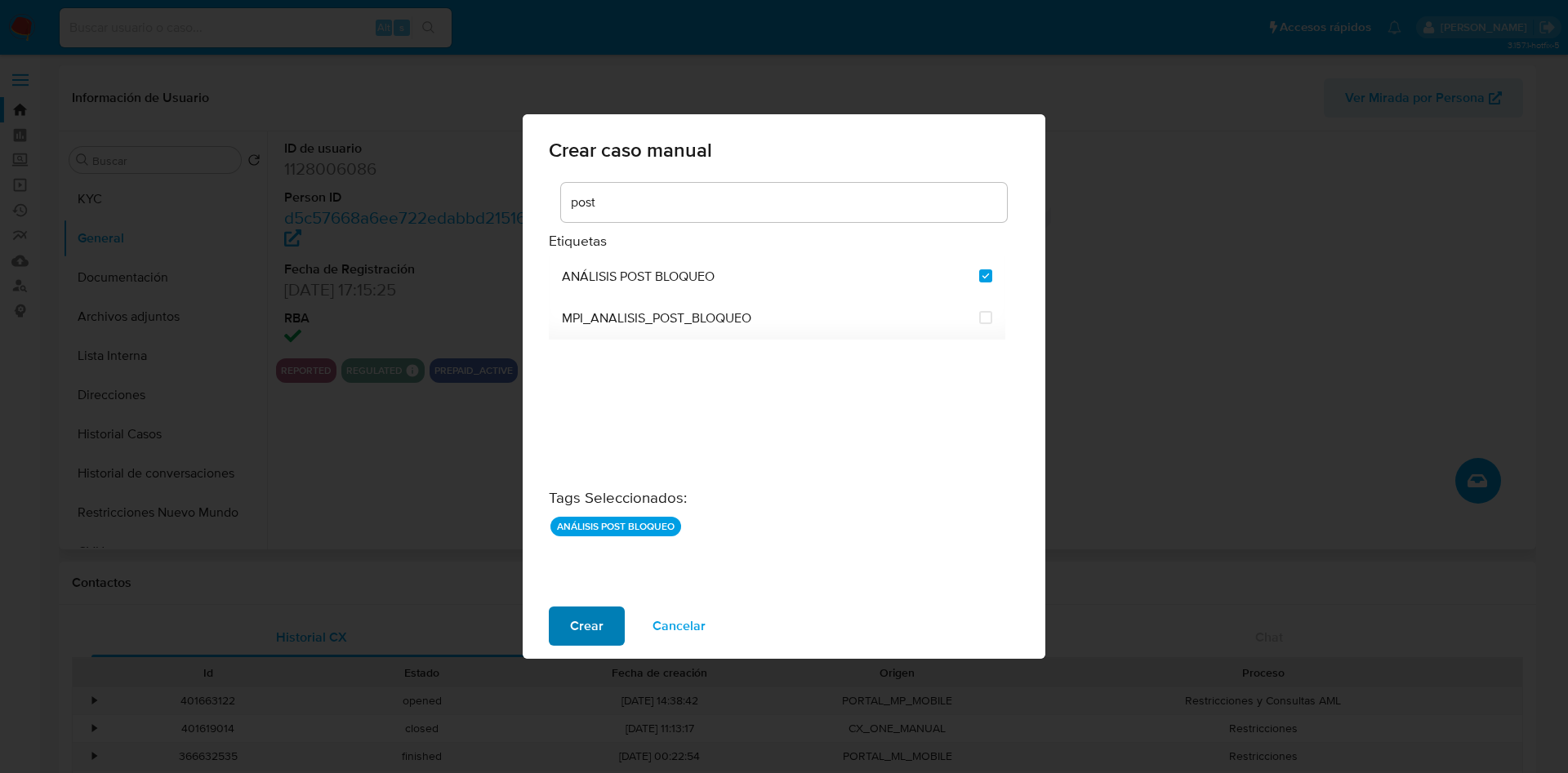
click at [578, 632] on span "Crear" at bounding box center [587, 627] width 34 height 36
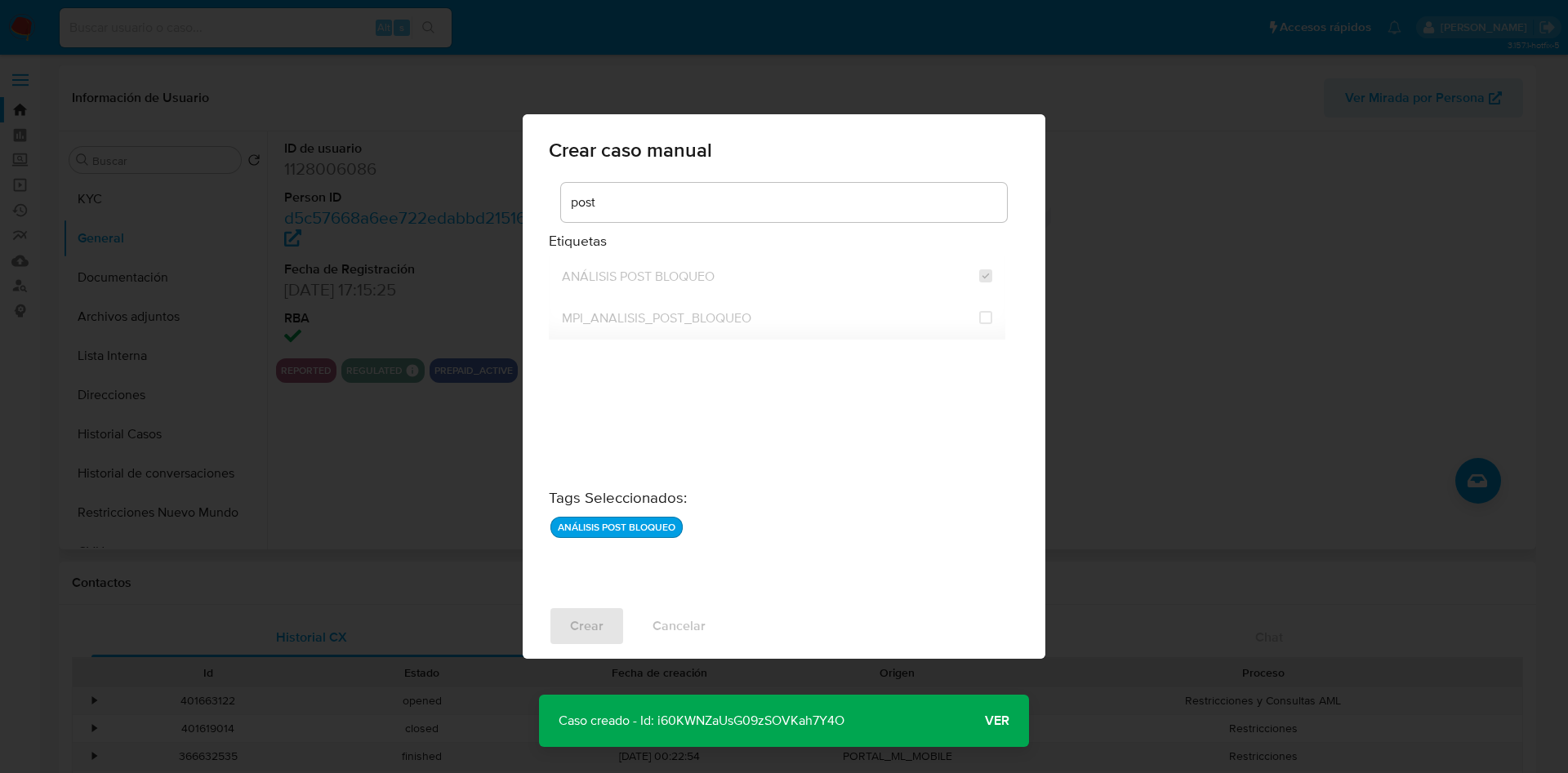
click at [989, 721] on span "Ver" at bounding box center [997, 721] width 25 height 0
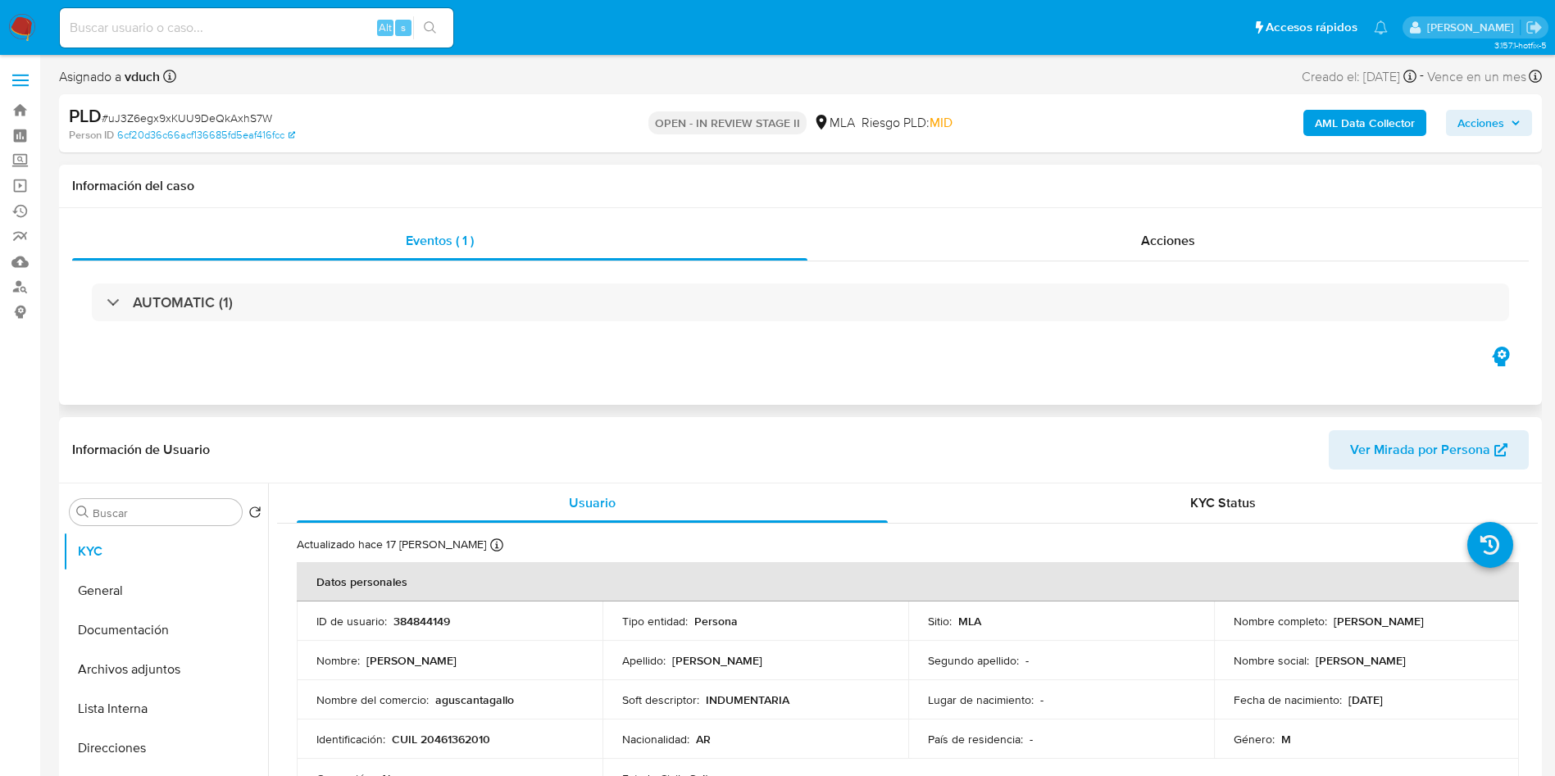
select select "10"
click at [398, 603] on td "ID de usuario : 384844149" at bounding box center [450, 621] width 306 height 39
click at [416, 616] on p "384844149" at bounding box center [422, 621] width 57 height 15
copy p "384844149"
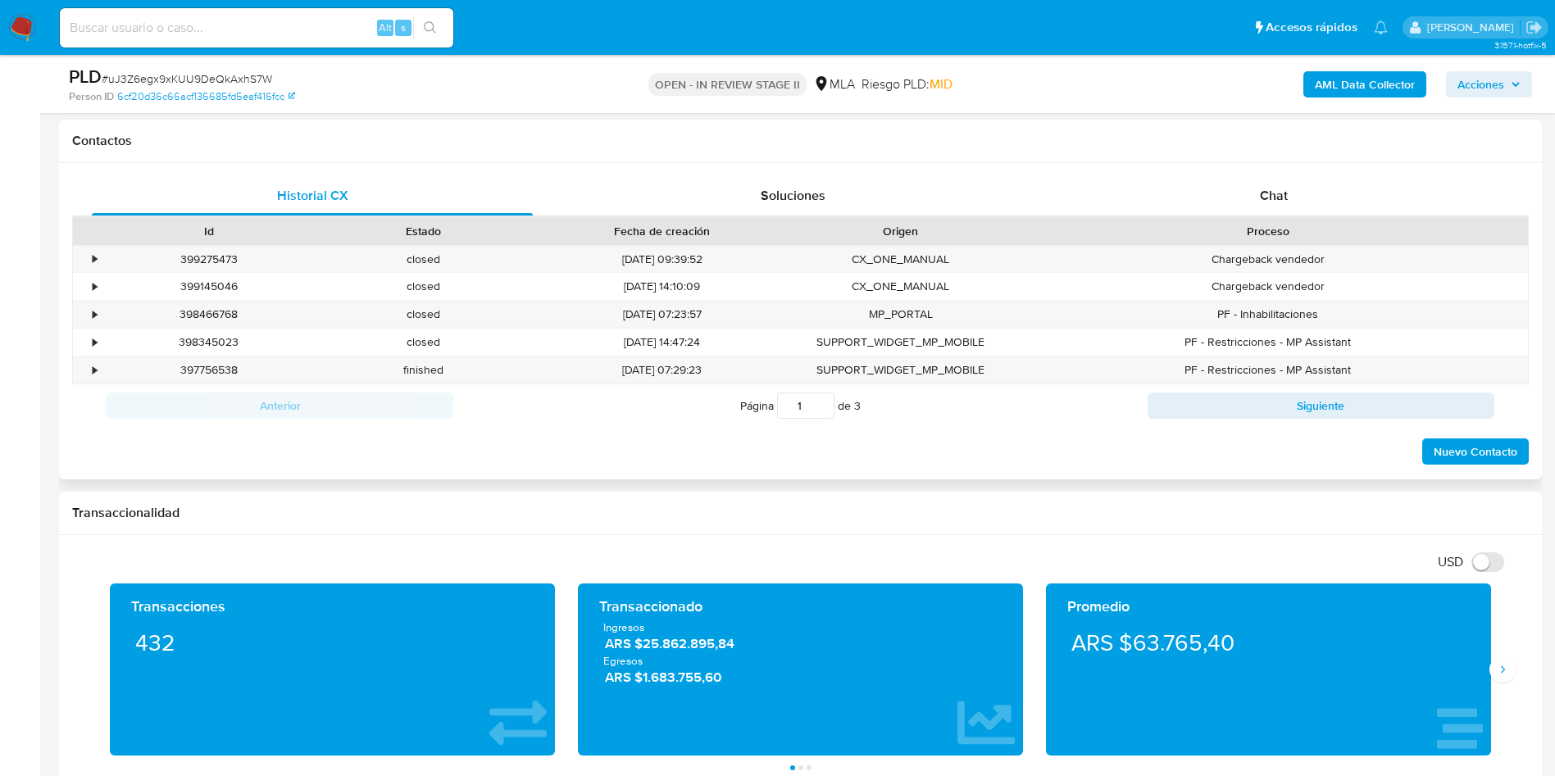
drag, startPoint x: 1311, startPoint y: 207, endPoint x: 1281, endPoint y: 216, distance: 31.6
click at [1311, 206] on div "Chat" at bounding box center [1273, 195] width 441 height 39
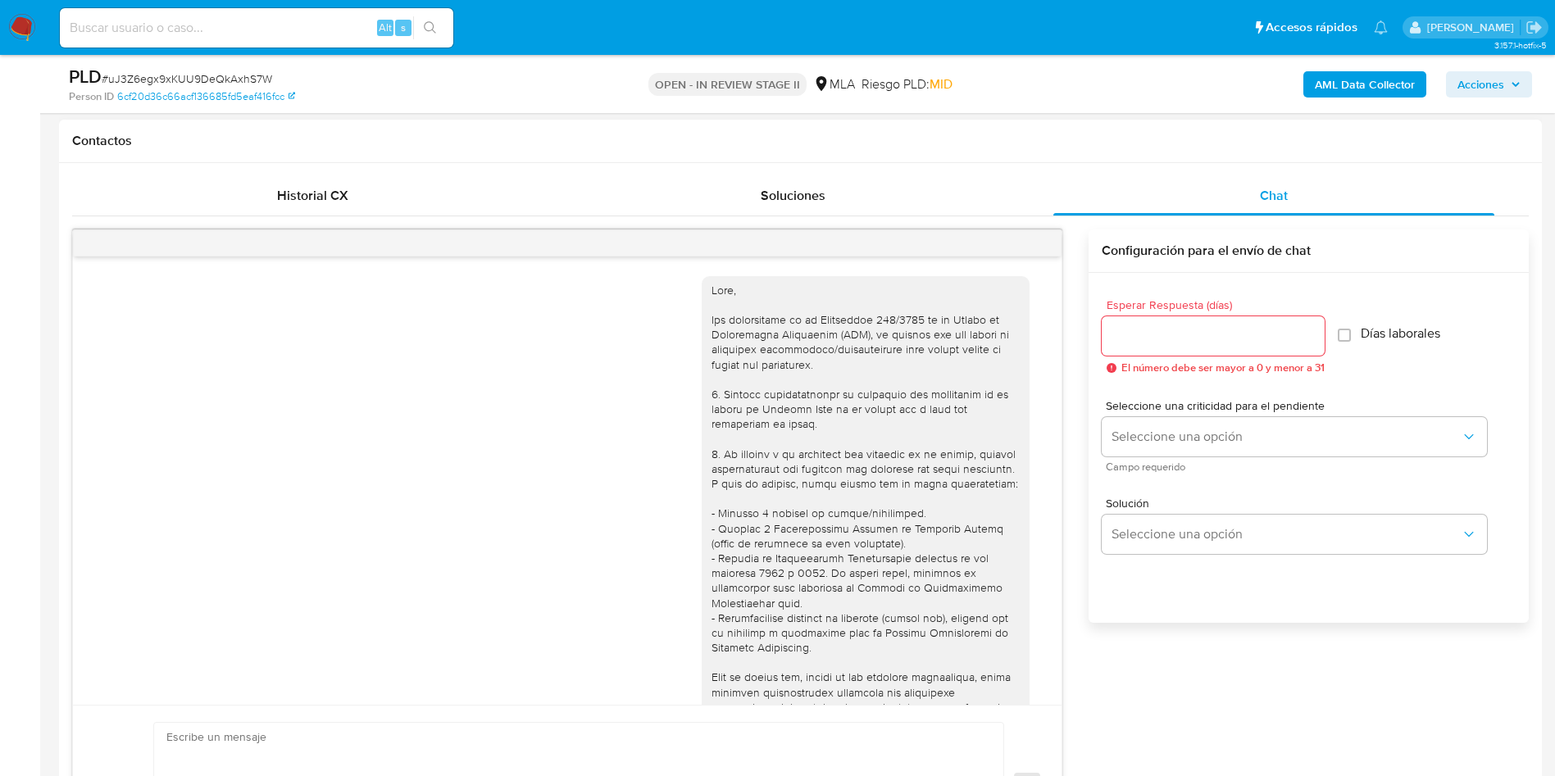
scroll to position [841, 0]
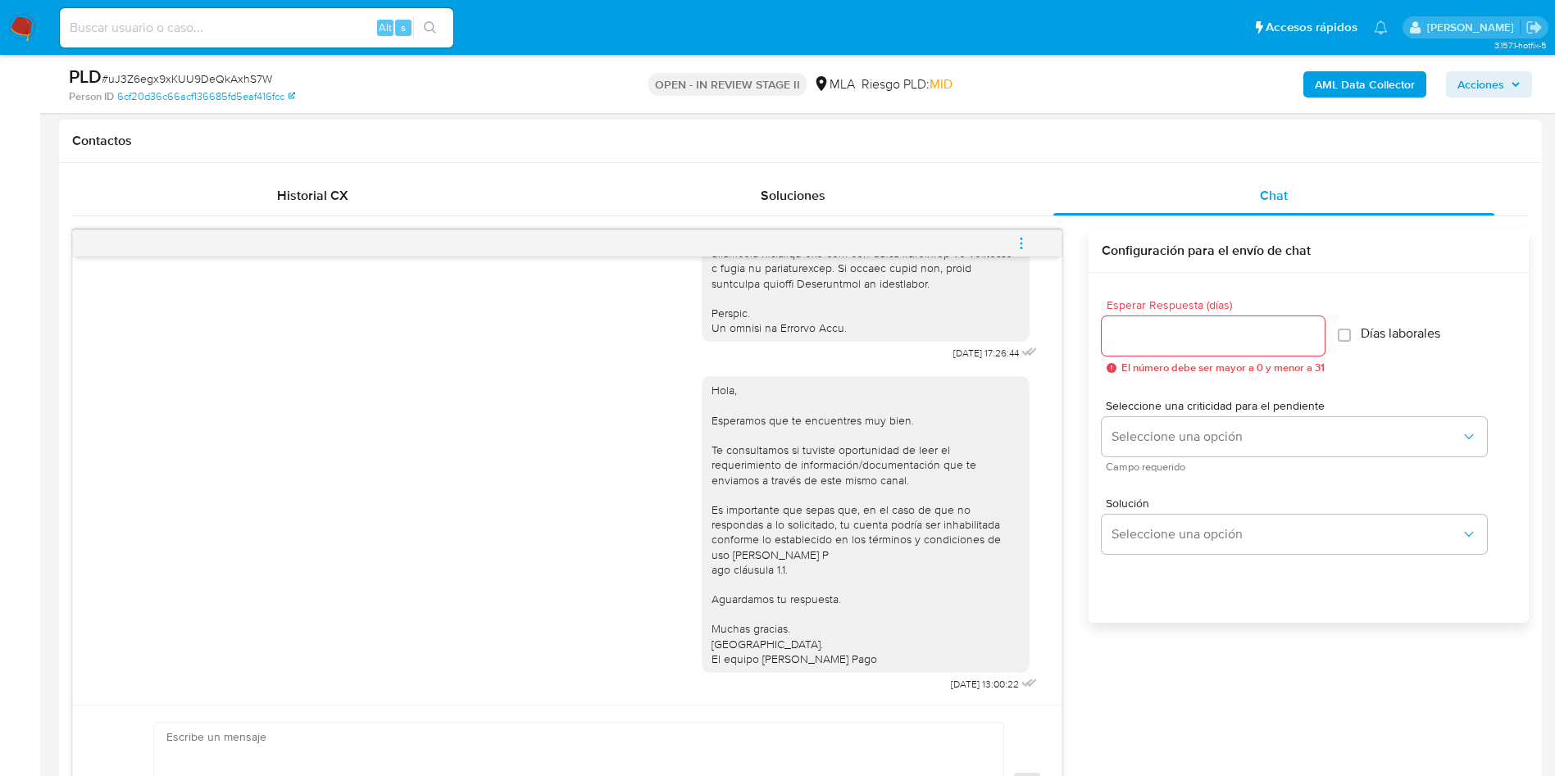
click at [1031, 221] on div "18/08/2025 17:26:44 Hola, Esperamos que te encuentres muy bien. Te consultamos …" at bounding box center [800, 541] width 1457 height 651
click at [1012, 243] on button "menu-action" at bounding box center [1021, 243] width 54 height 39
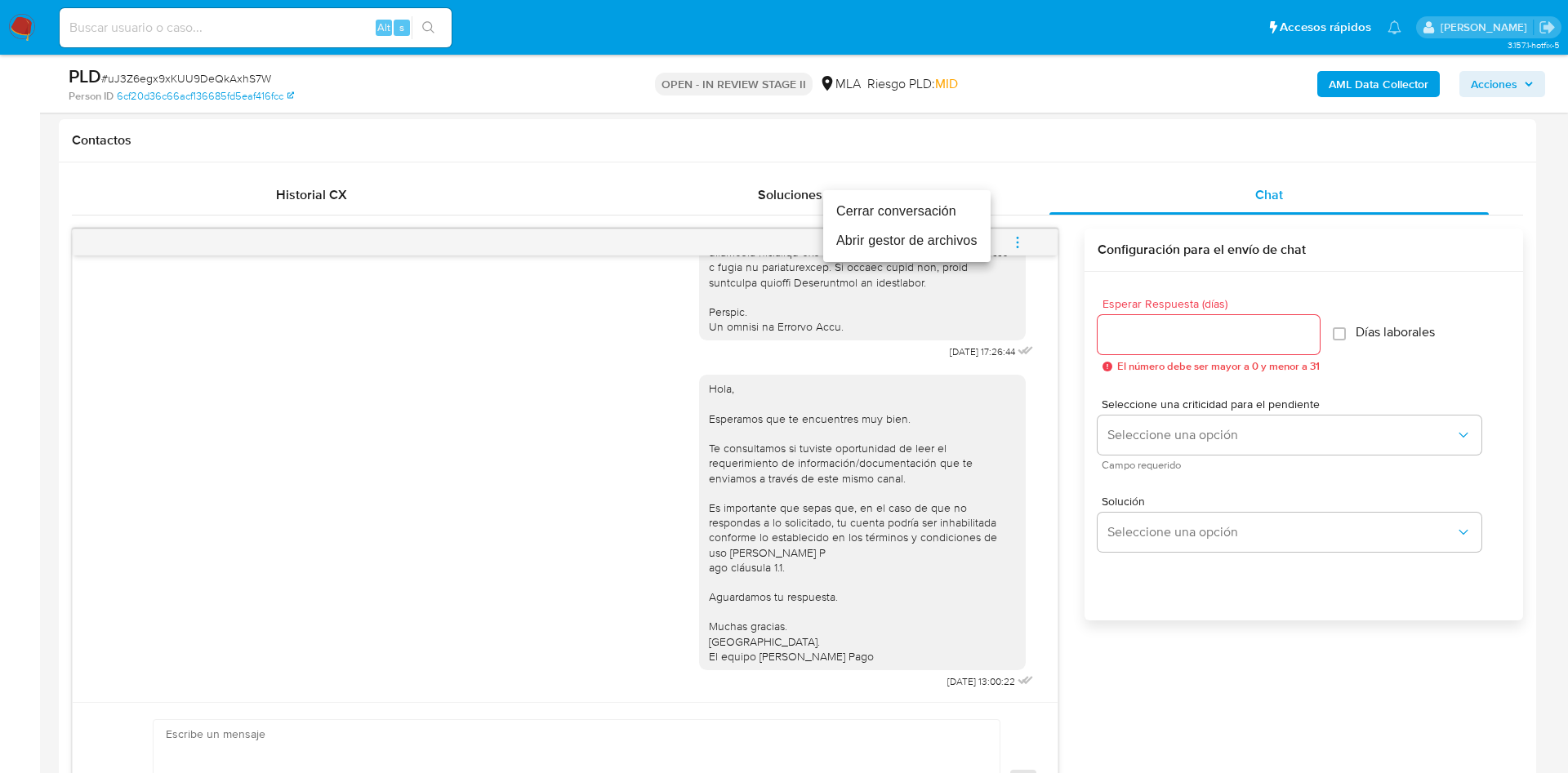
drag, startPoint x: 926, startPoint y: 219, endPoint x: 901, endPoint y: 217, distance: 25.1
click at [926, 217] on li "Cerrar conversación" at bounding box center [907, 212] width 167 height 30
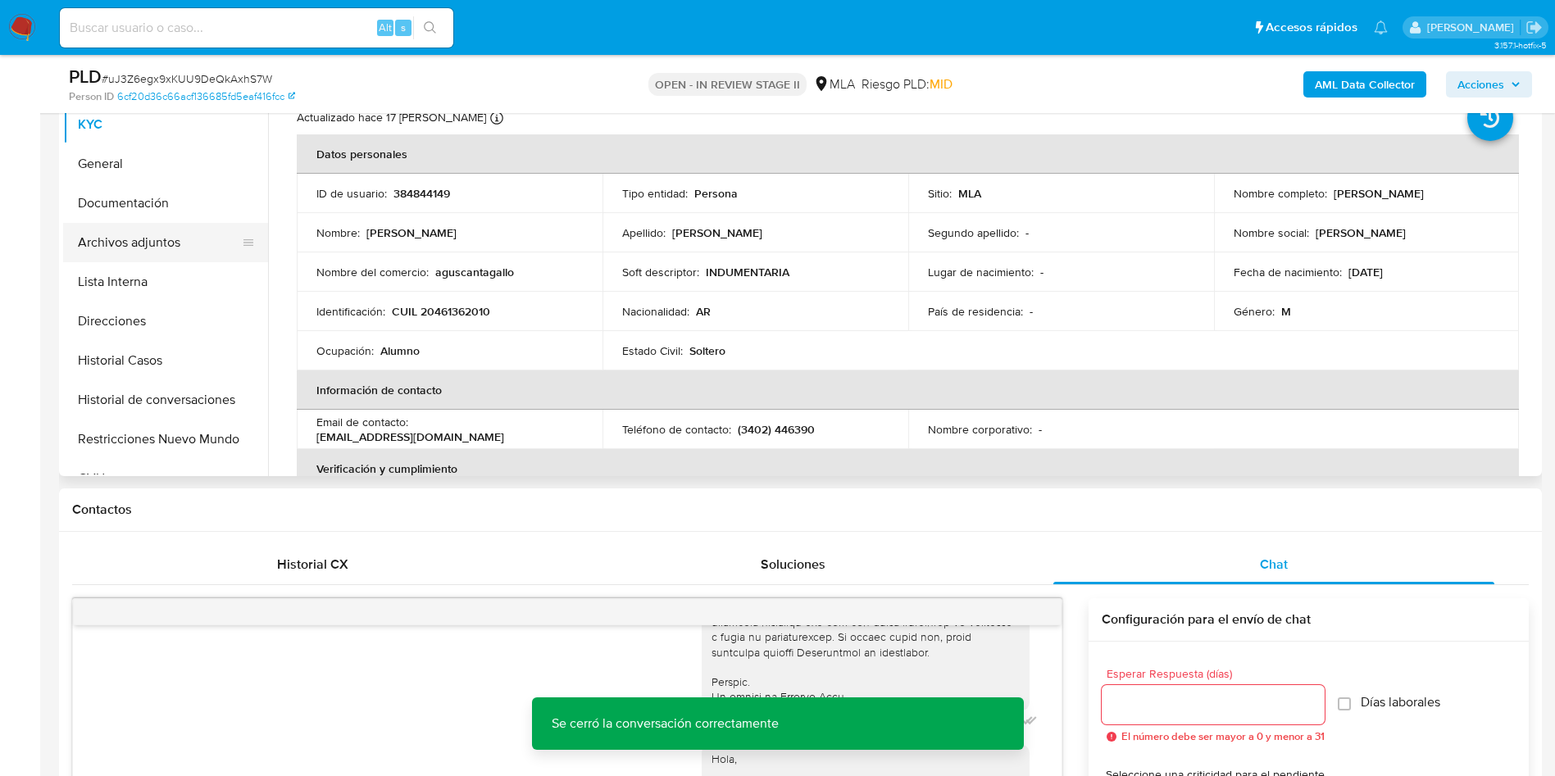
click at [207, 254] on button "Archivos adjuntos" at bounding box center [159, 242] width 192 height 39
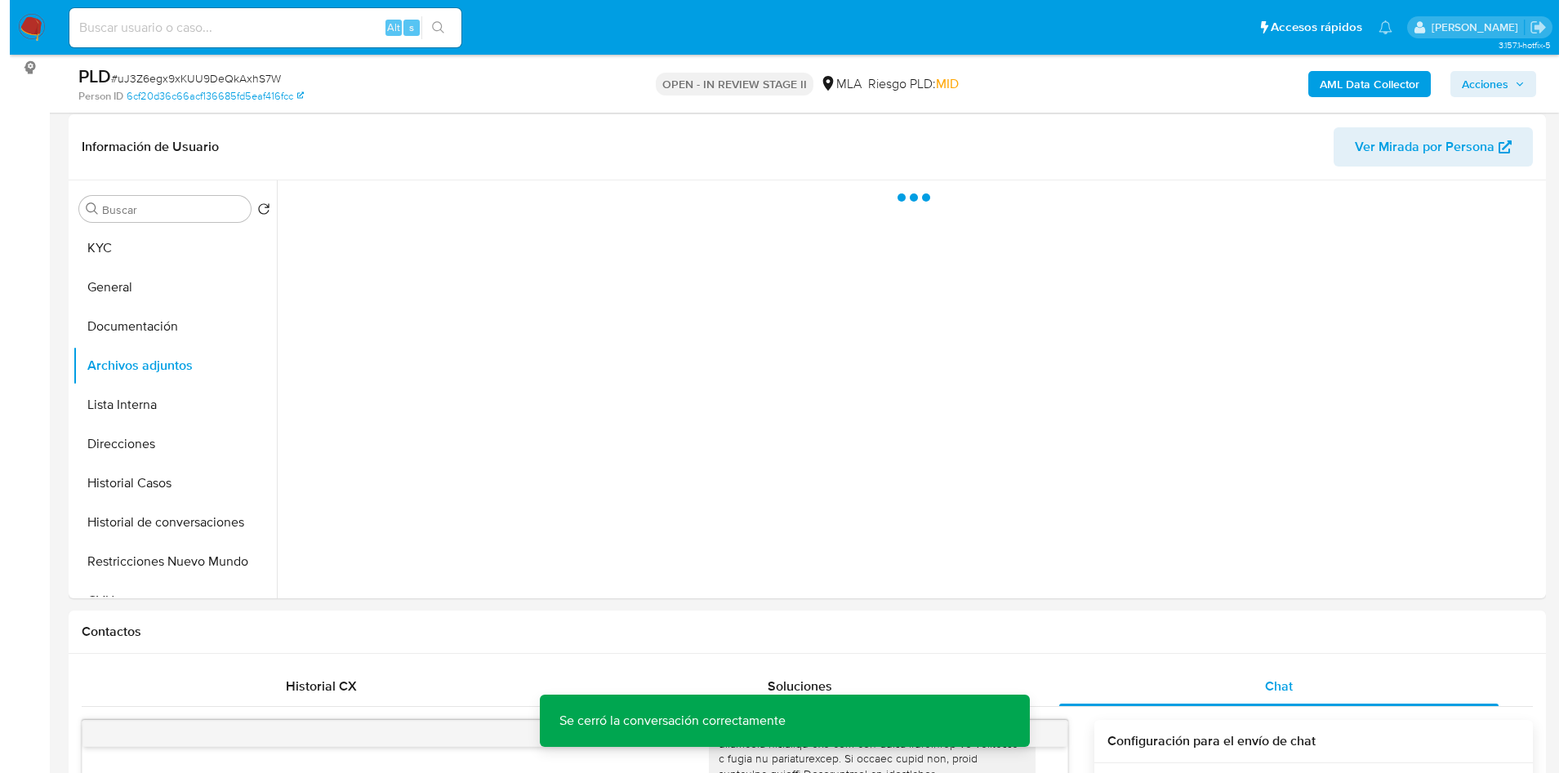
scroll to position [123, 0]
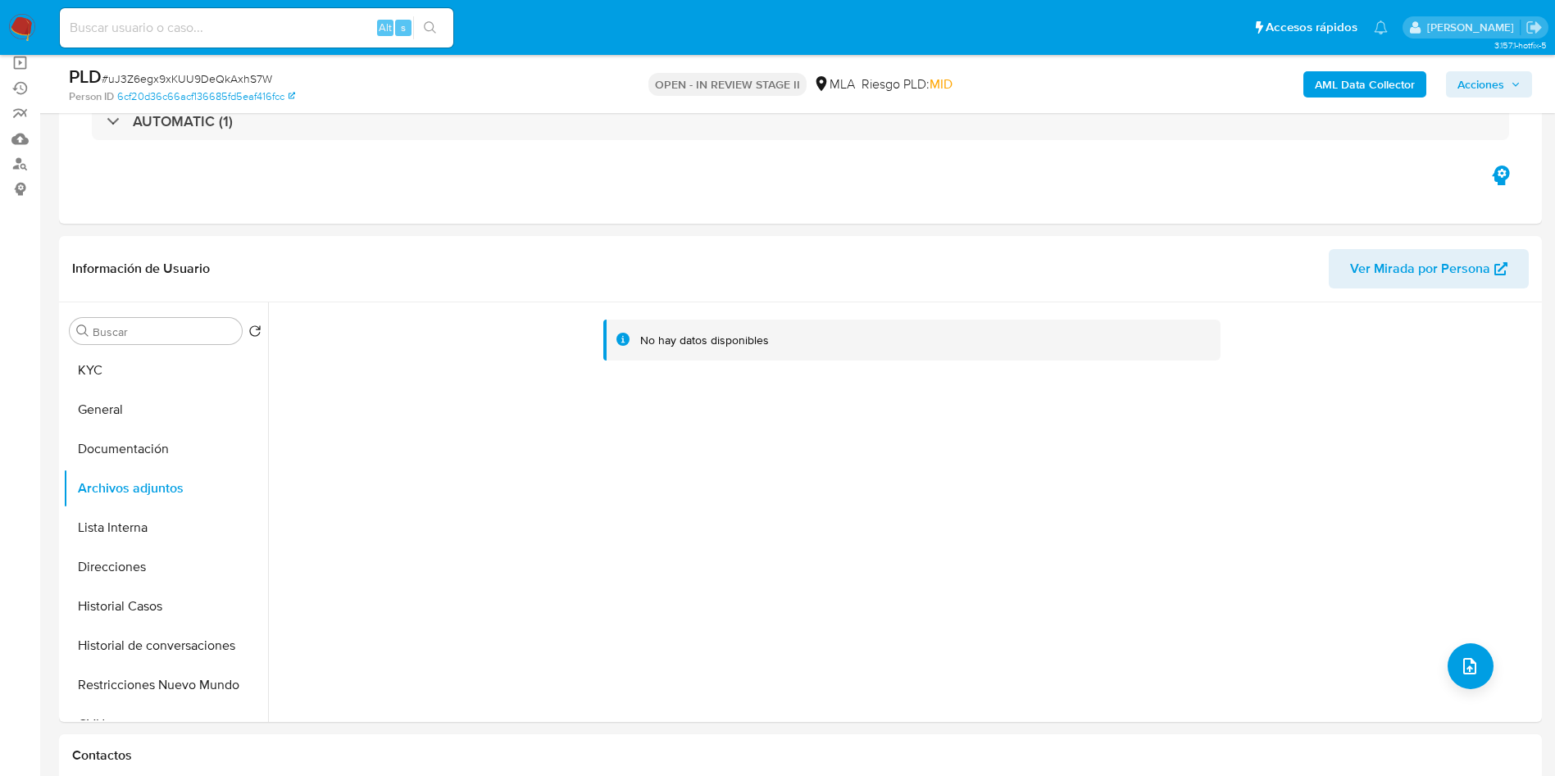
click at [1354, 72] on b "AML Data Collector" at bounding box center [1365, 84] width 100 height 26
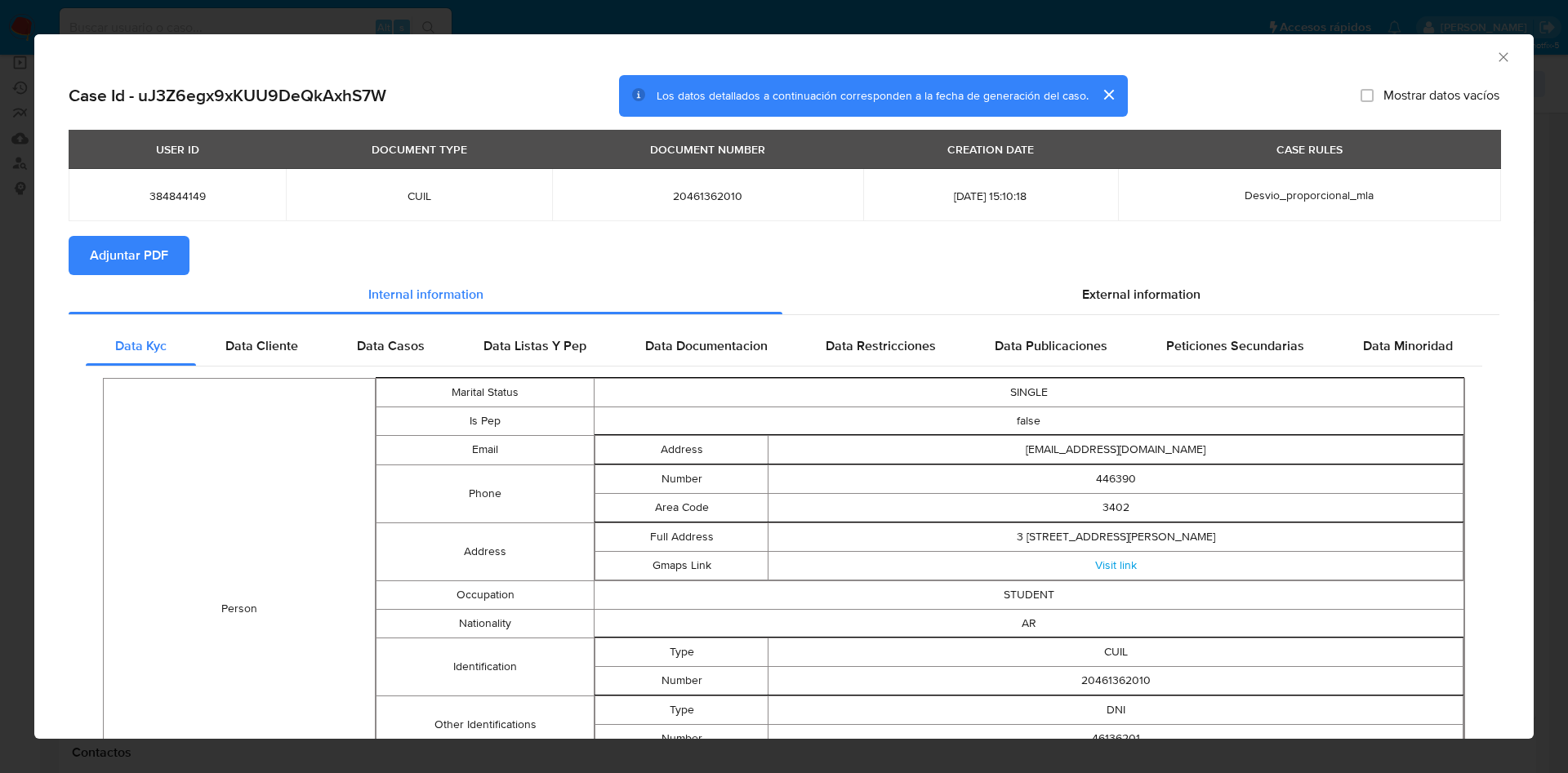
click at [131, 245] on span "Adjuntar PDF" at bounding box center [129, 256] width 79 height 36
click at [1045, 307] on div "External information" at bounding box center [1141, 297] width 717 height 39
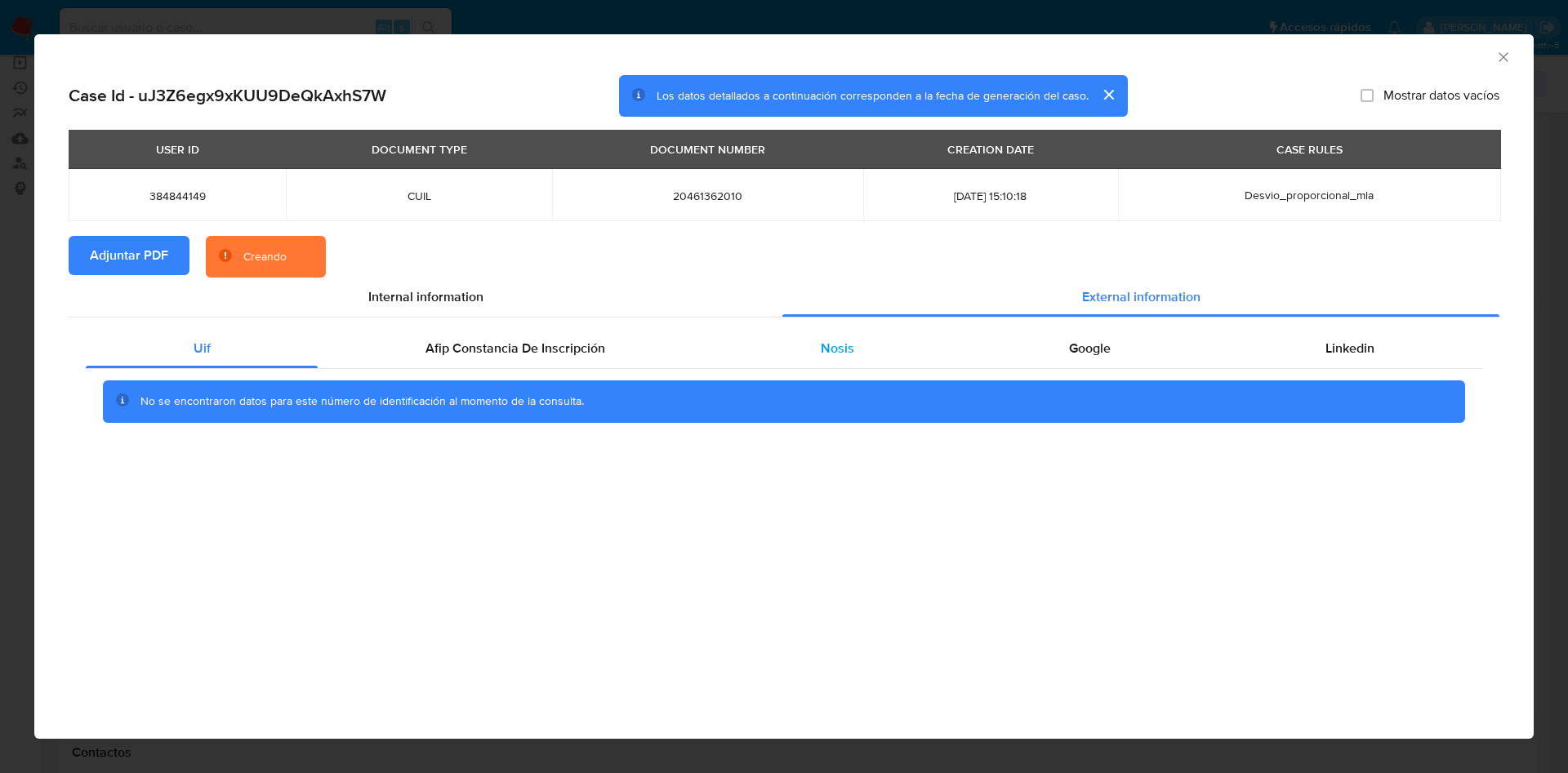
click at [937, 361] on div "Nosis" at bounding box center [837, 348] width 248 height 39
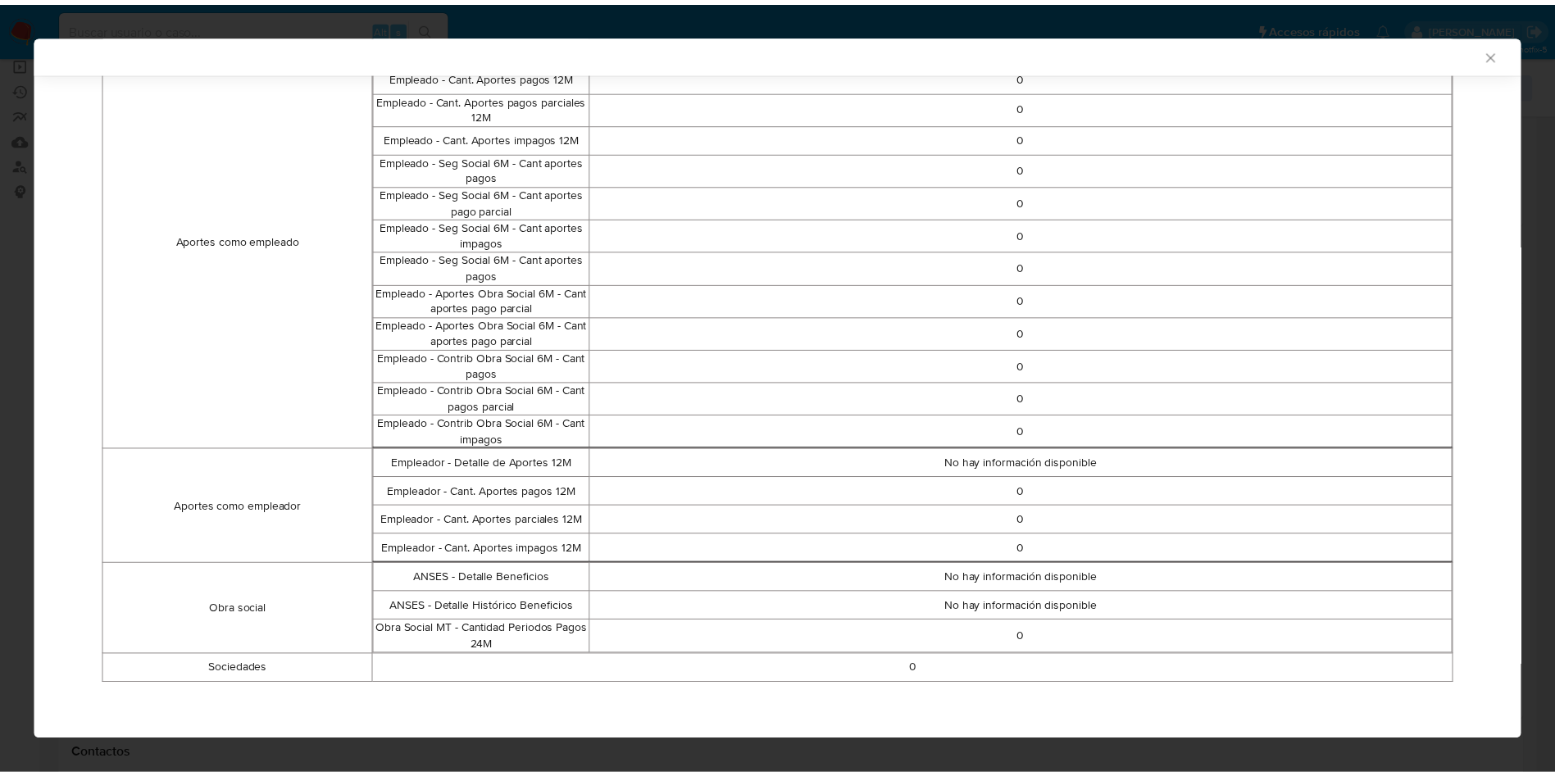
scroll to position [0, 0]
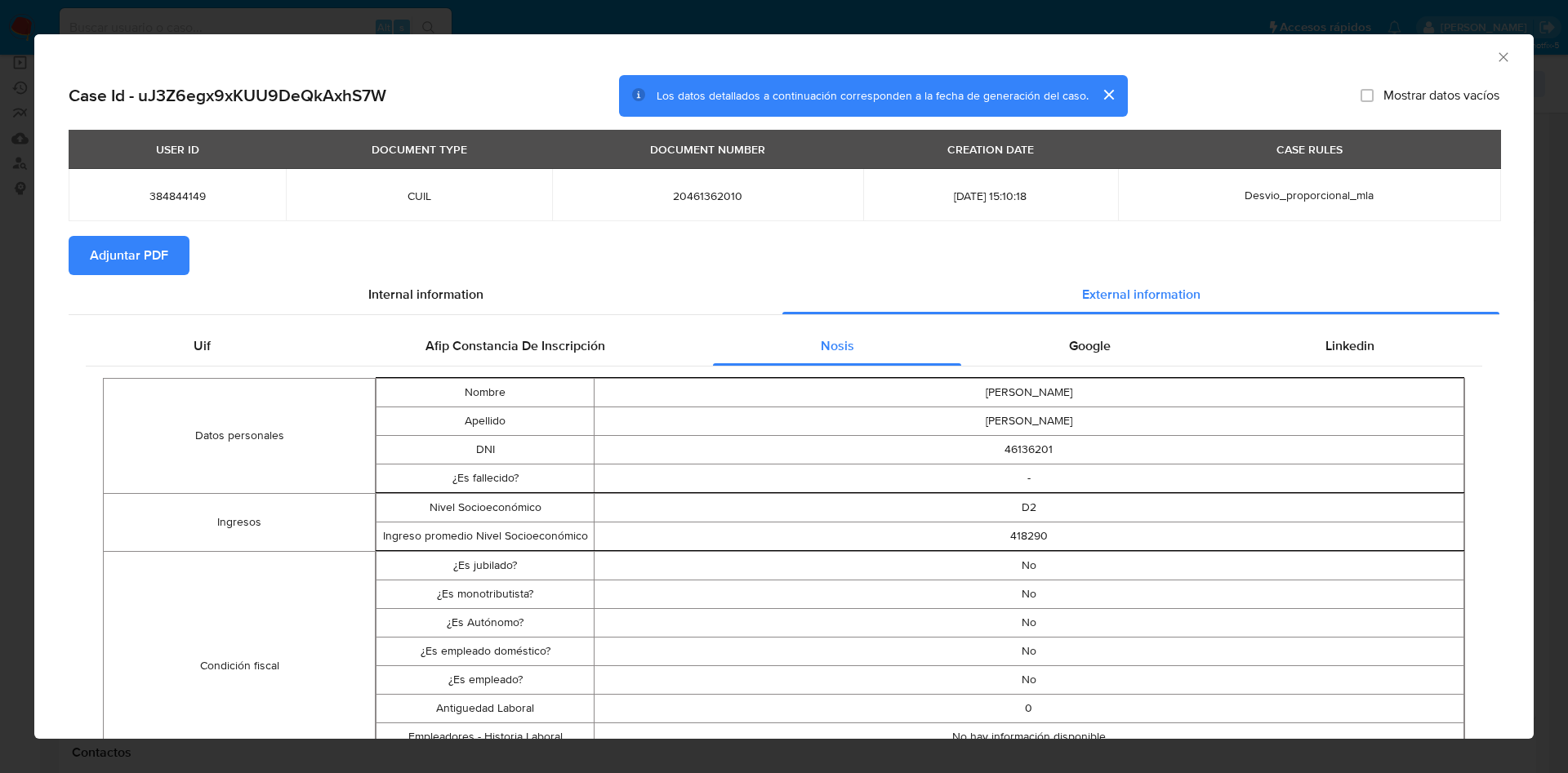
click at [1495, 55] on icon "Cerrar ventana" at bounding box center [1503, 57] width 16 height 16
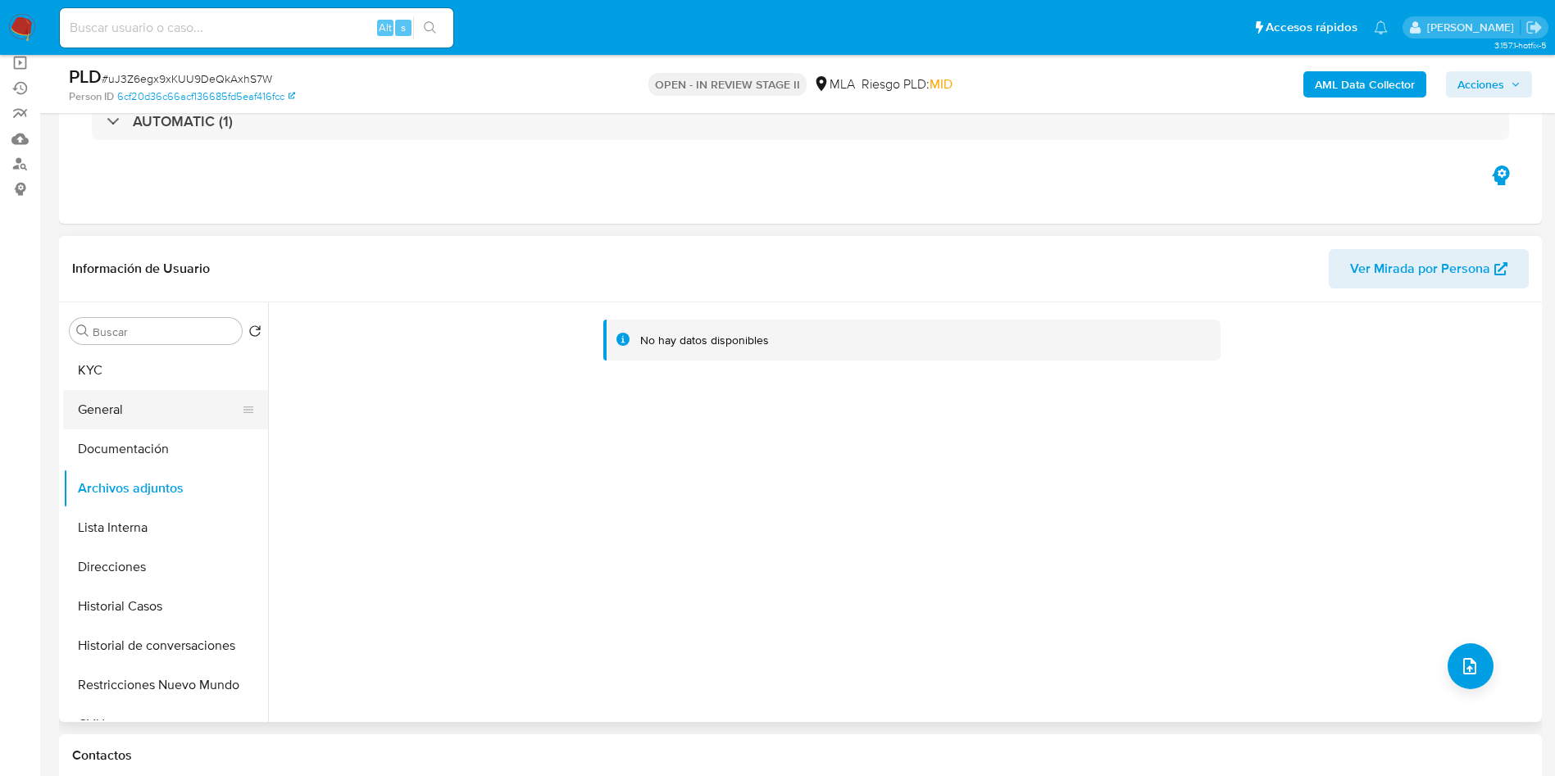
click at [125, 420] on button "General" at bounding box center [159, 409] width 192 height 39
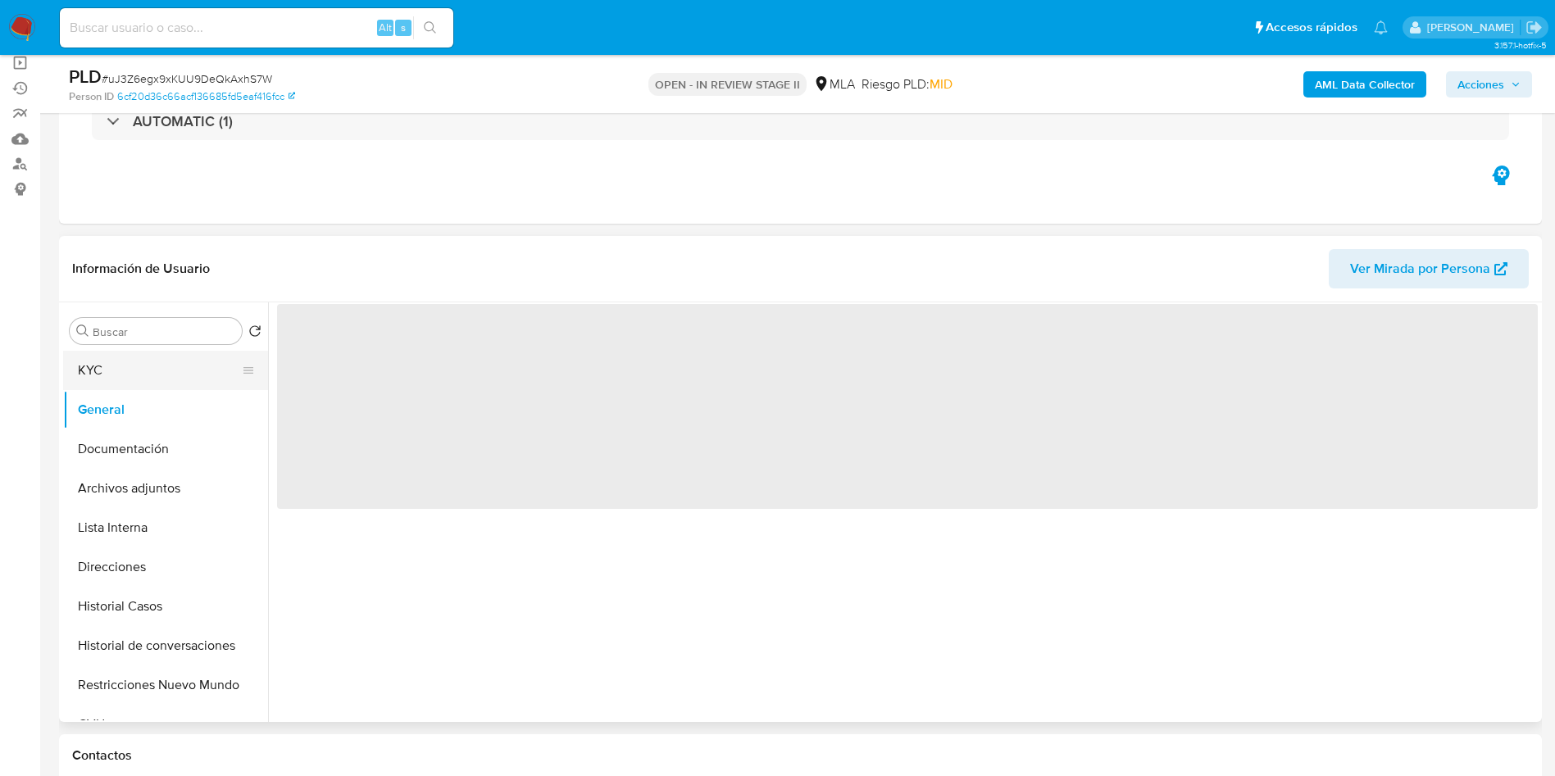
click at [159, 383] on button "KYC" at bounding box center [159, 370] width 192 height 39
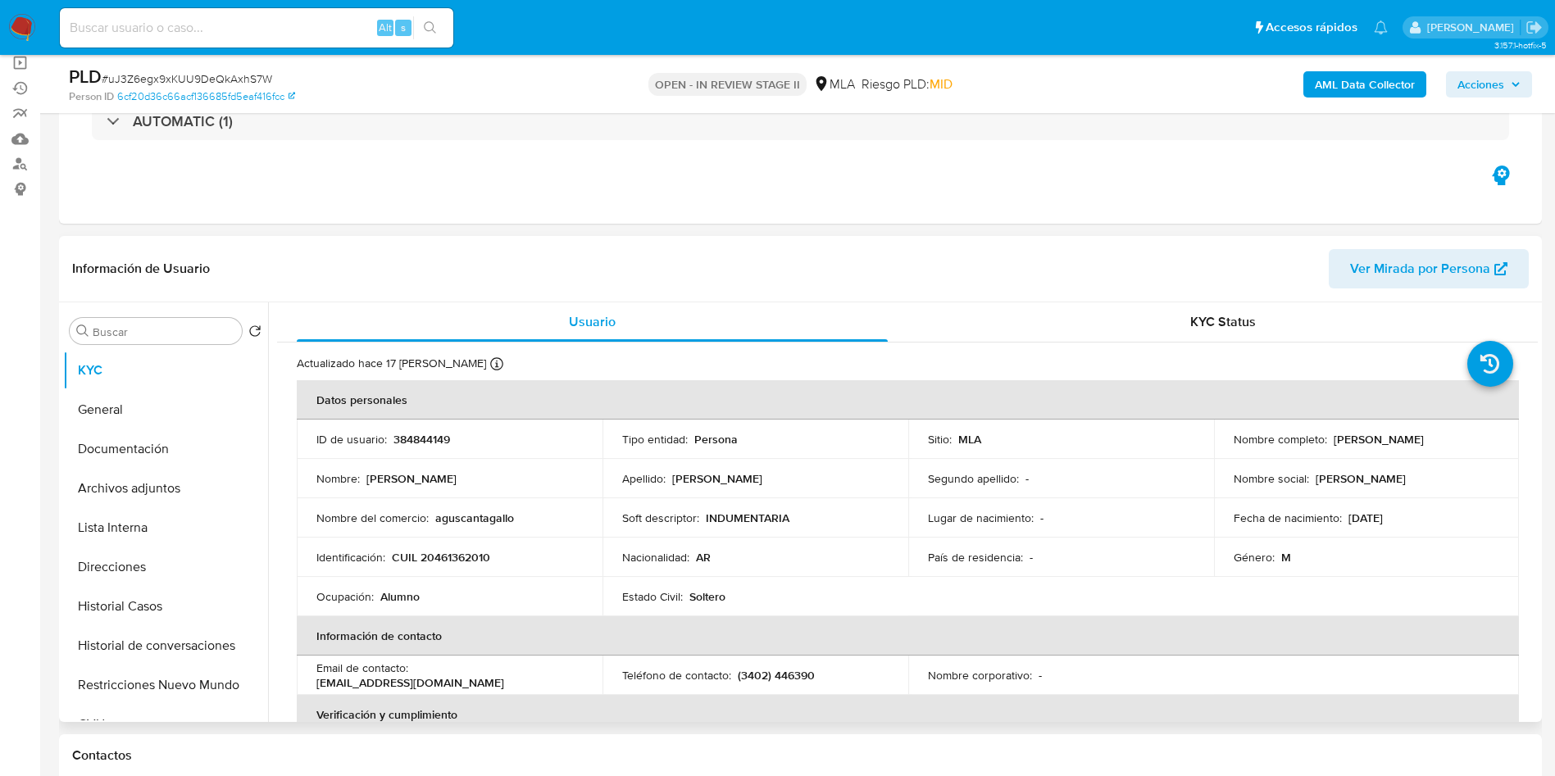
click at [439, 553] on p "CUIL 20461362010" at bounding box center [441, 557] width 98 height 15
click at [429, 599] on div "Ocupación : Alumno" at bounding box center [449, 596] width 266 height 15
drag, startPoint x: 450, startPoint y: 553, endPoint x: 485, endPoint y: 554, distance: 34.5
click at [485, 554] on p "CUIL 20461362010" at bounding box center [441, 557] width 98 height 15
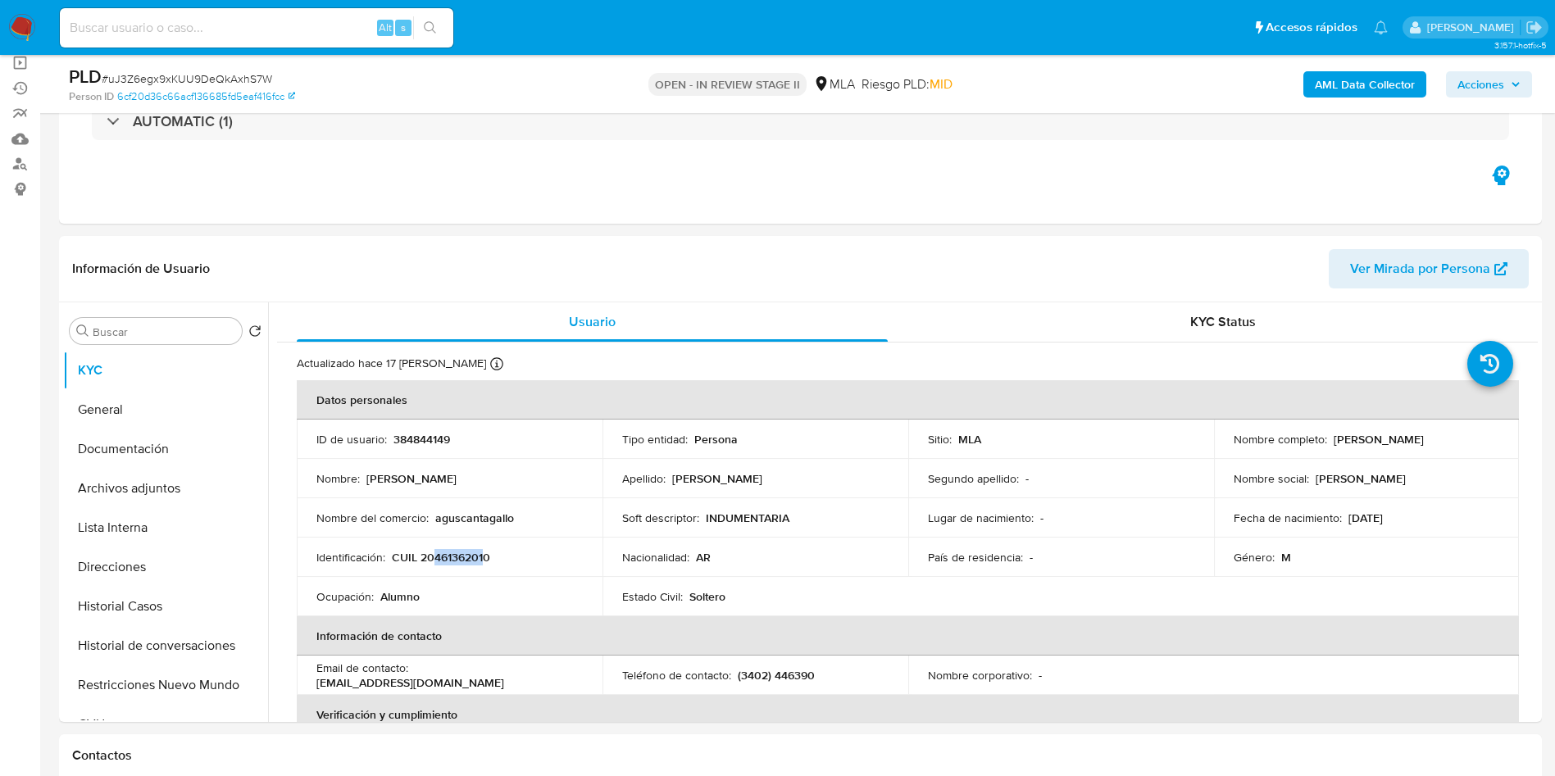
copy p "46136201"
click at [147, 452] on button "Documentación" at bounding box center [159, 449] width 192 height 39
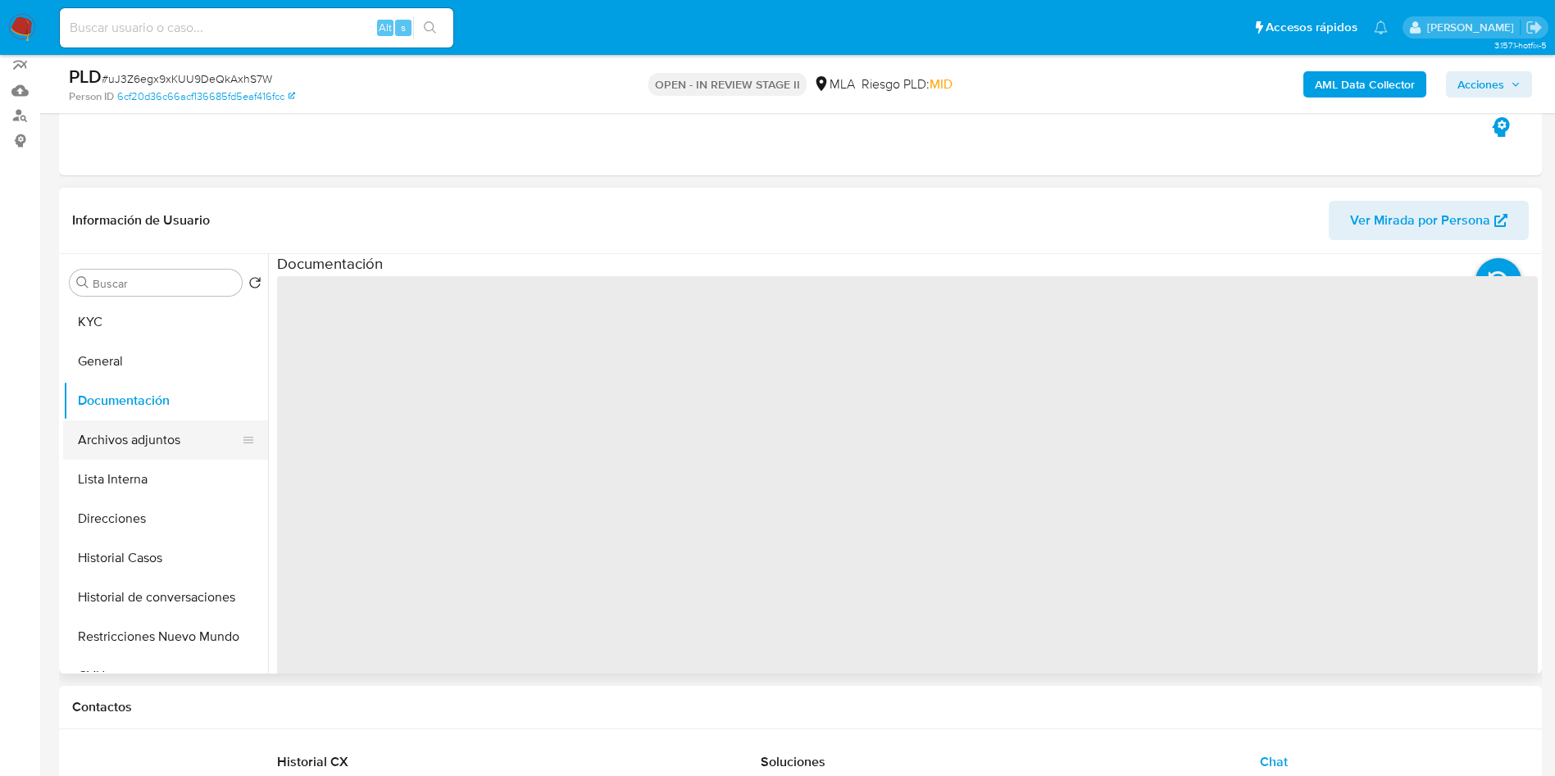
scroll to position [246, 0]
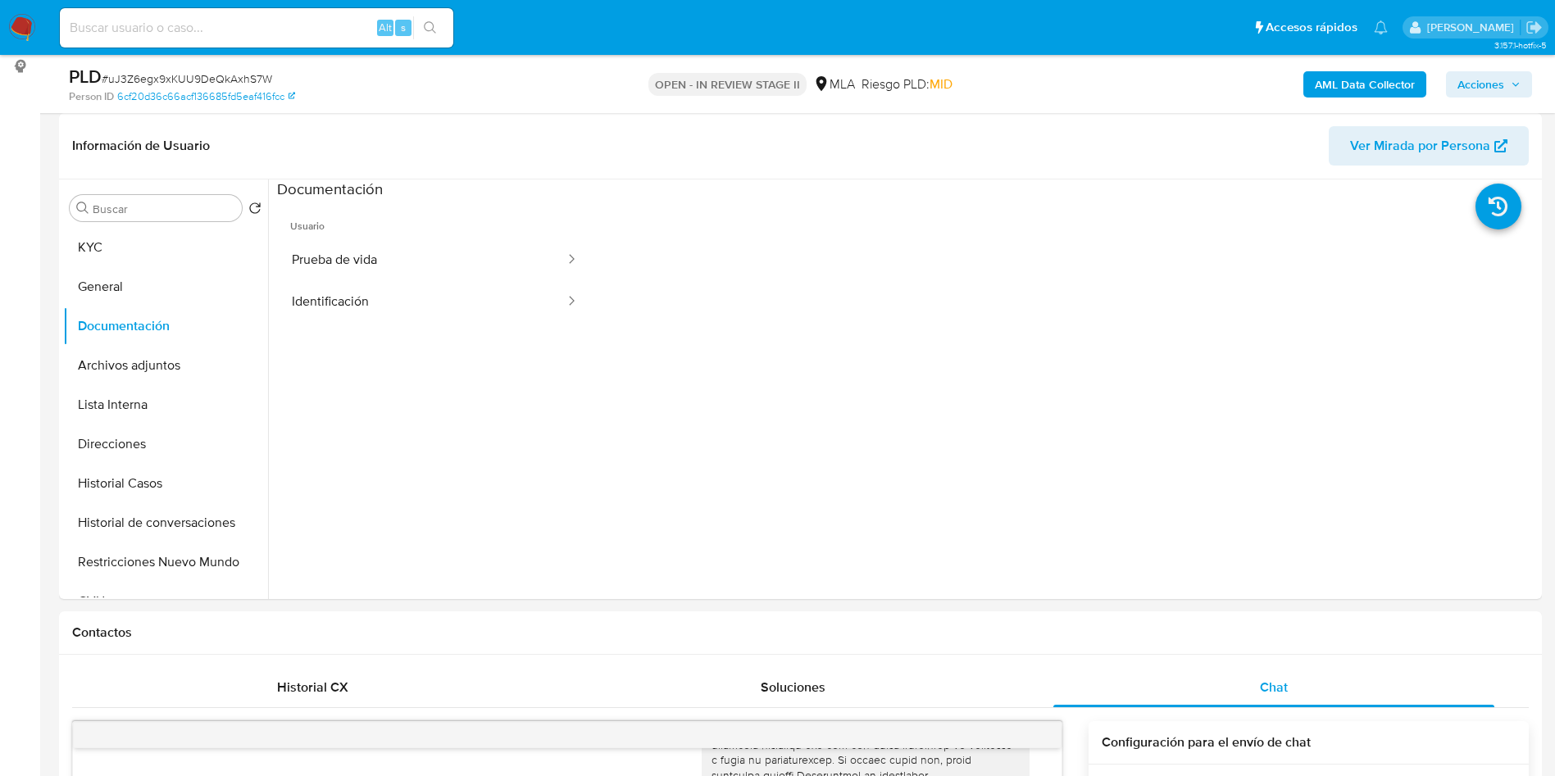
click at [357, 262] on button "Prueba de vida" at bounding box center [421, 260] width 289 height 42
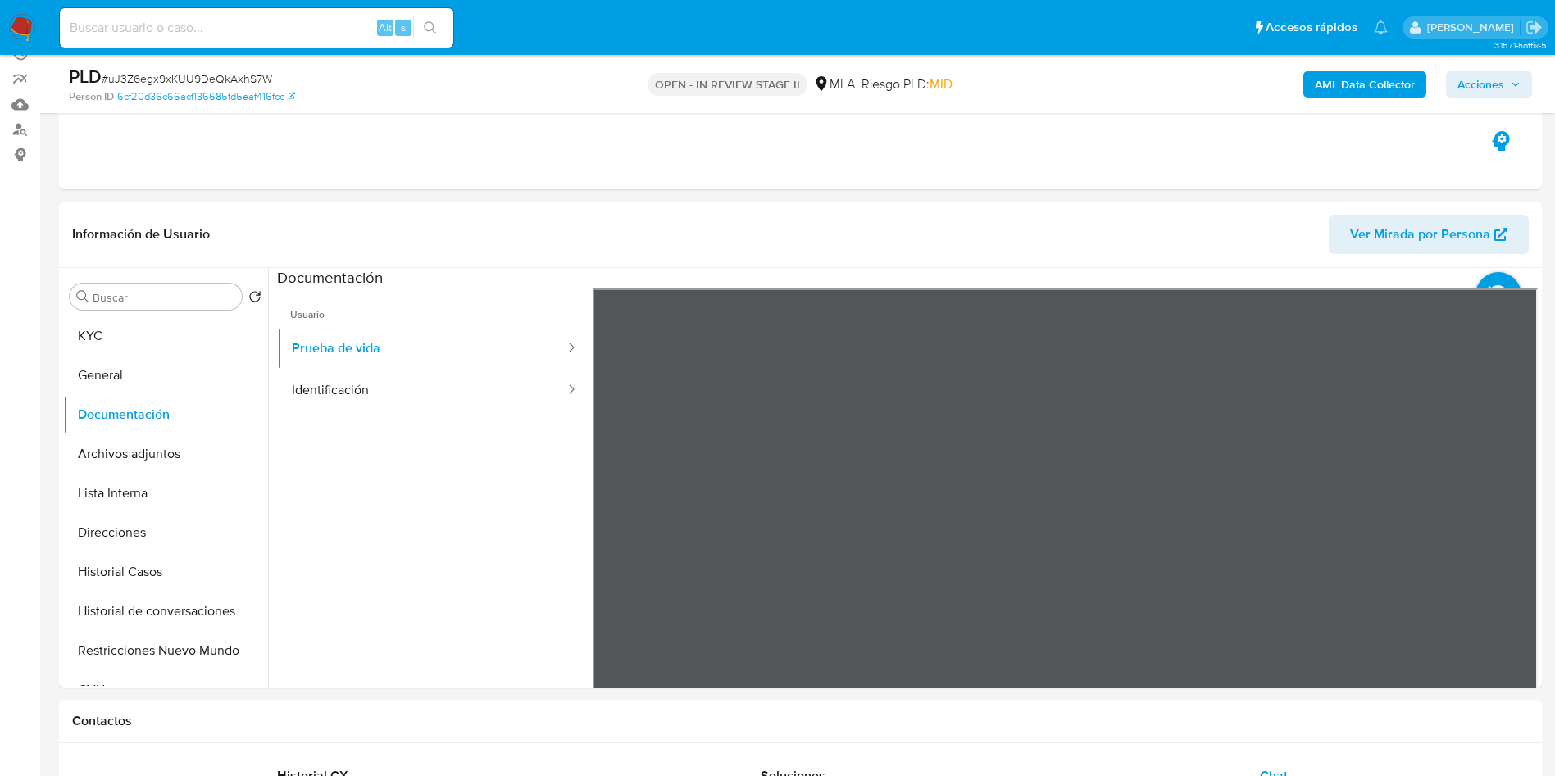
scroll to position [123, 0]
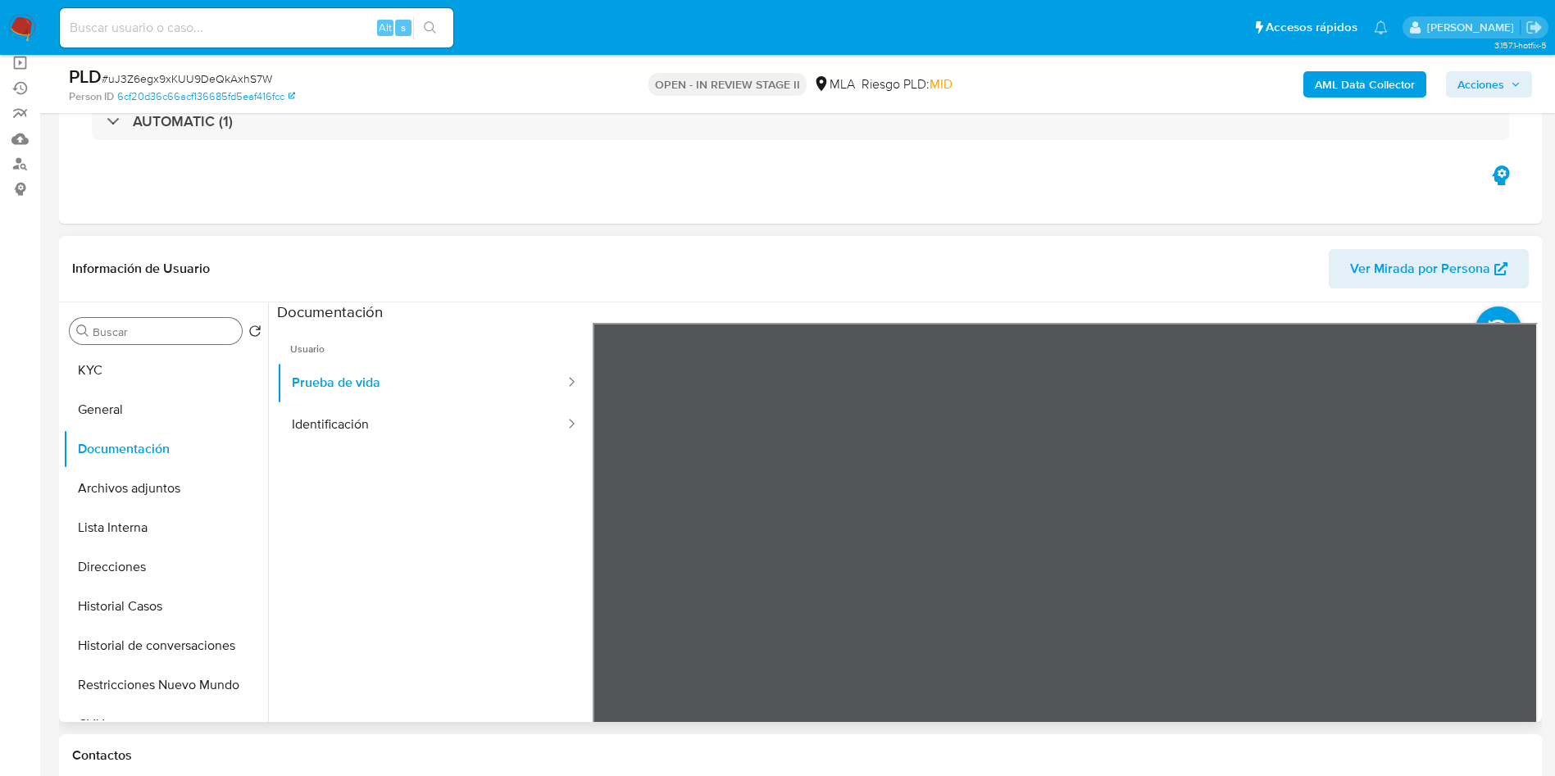
drag, startPoint x: 223, startPoint y: 356, endPoint x: 219, endPoint y: 334, distance: 21.7
click at [223, 355] on button "KYC" at bounding box center [165, 370] width 205 height 39
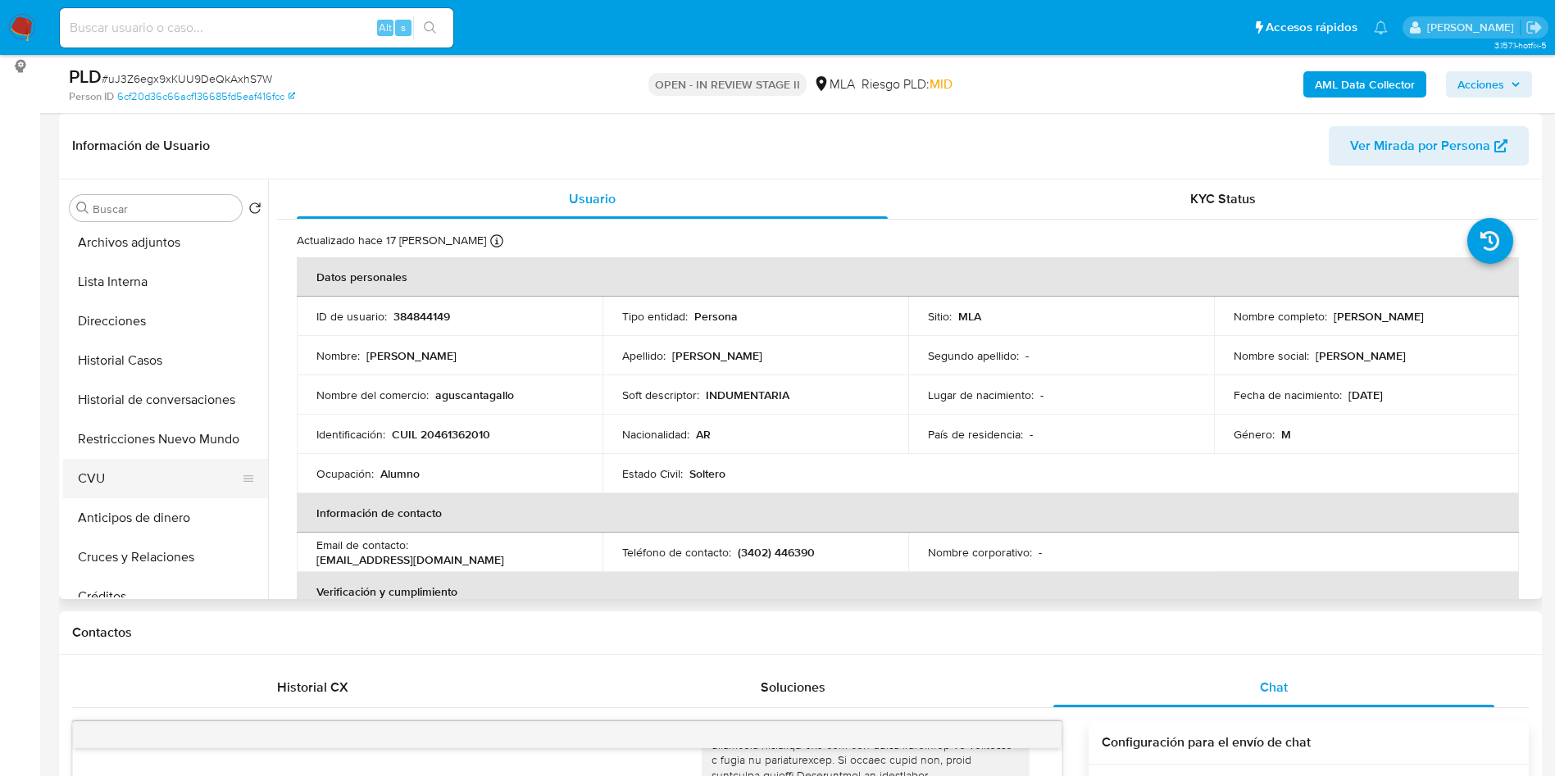
click at [137, 476] on button "CVU" at bounding box center [159, 478] width 192 height 39
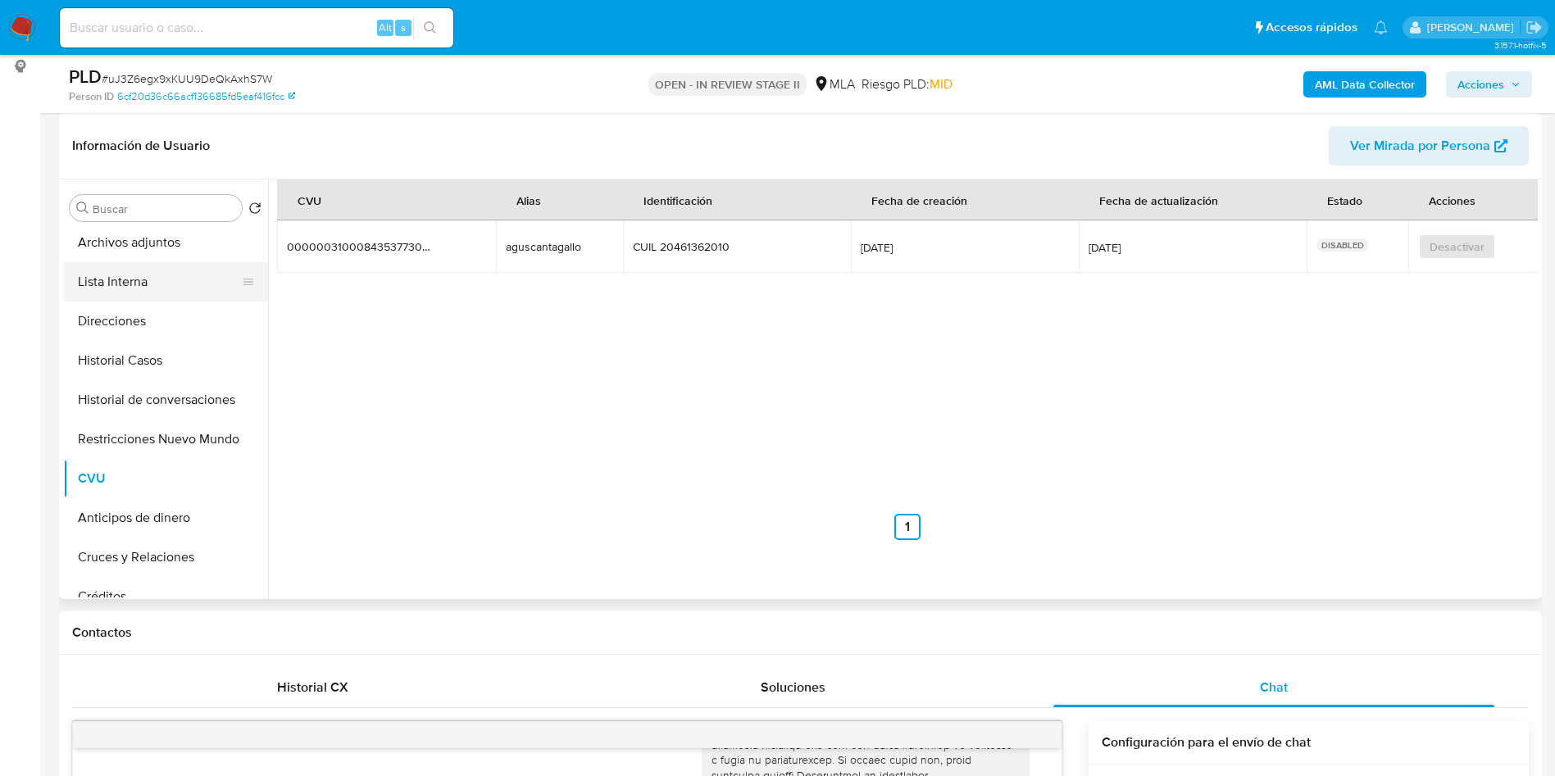
click at [248, 278] on icon at bounding box center [248, 281] width 13 height 13
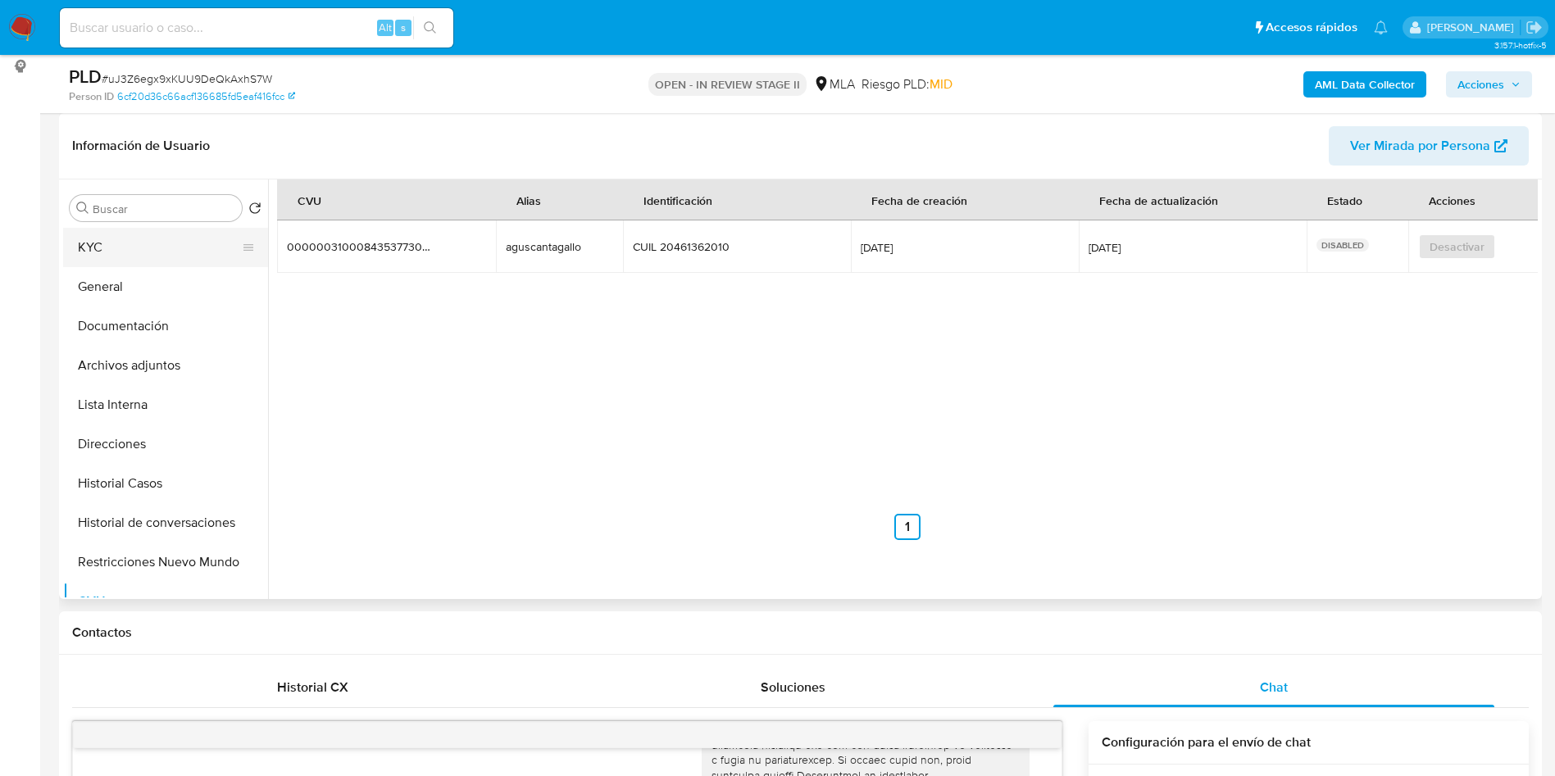
click at [207, 252] on button "KYC" at bounding box center [159, 247] width 192 height 39
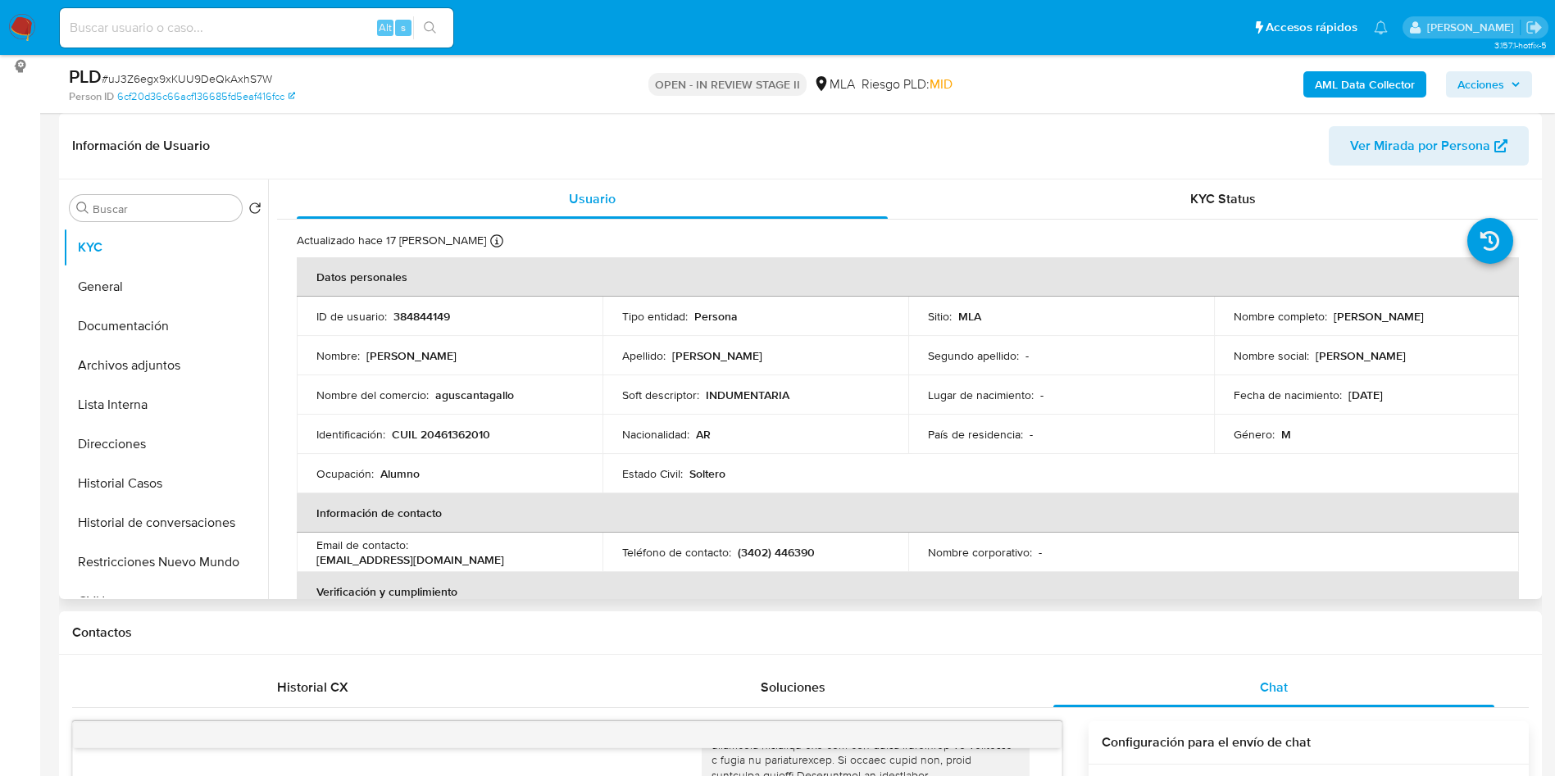
click at [439, 427] on p "CUIL 20461362010" at bounding box center [441, 434] width 98 height 15
copy p "CUIL 20461362010"
click at [461, 446] on td "Identificación : CUIL 20461362010" at bounding box center [450, 434] width 306 height 39
click at [450, 427] on p "CUIL 20461362010" at bounding box center [441, 434] width 98 height 15
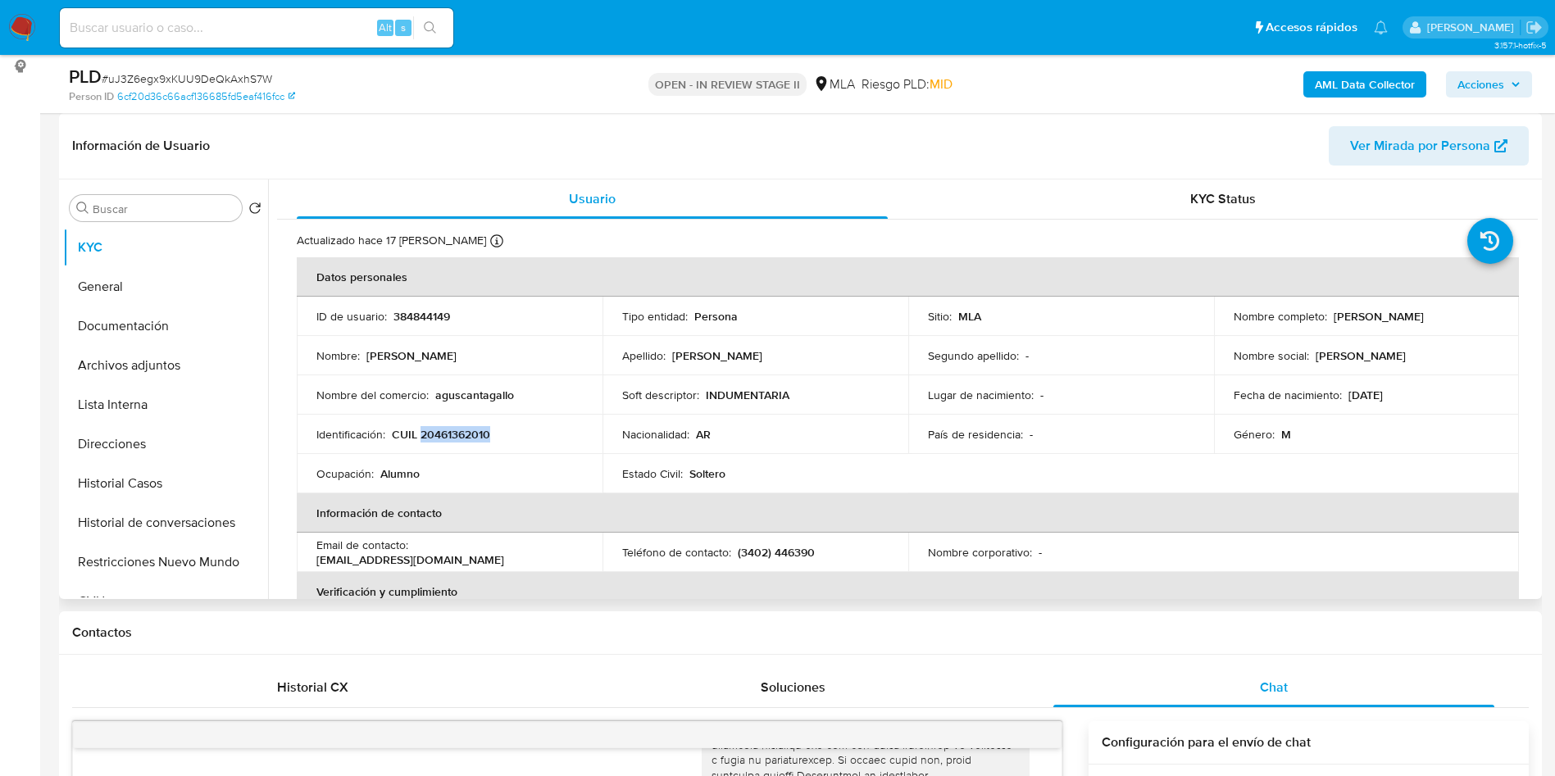
click at [450, 427] on p "CUIL 20461362010" at bounding box center [441, 434] width 98 height 15
copy p "20461362010"
click at [146, 571] on button "Restricciones Nuevo Mundo" at bounding box center [159, 562] width 192 height 39
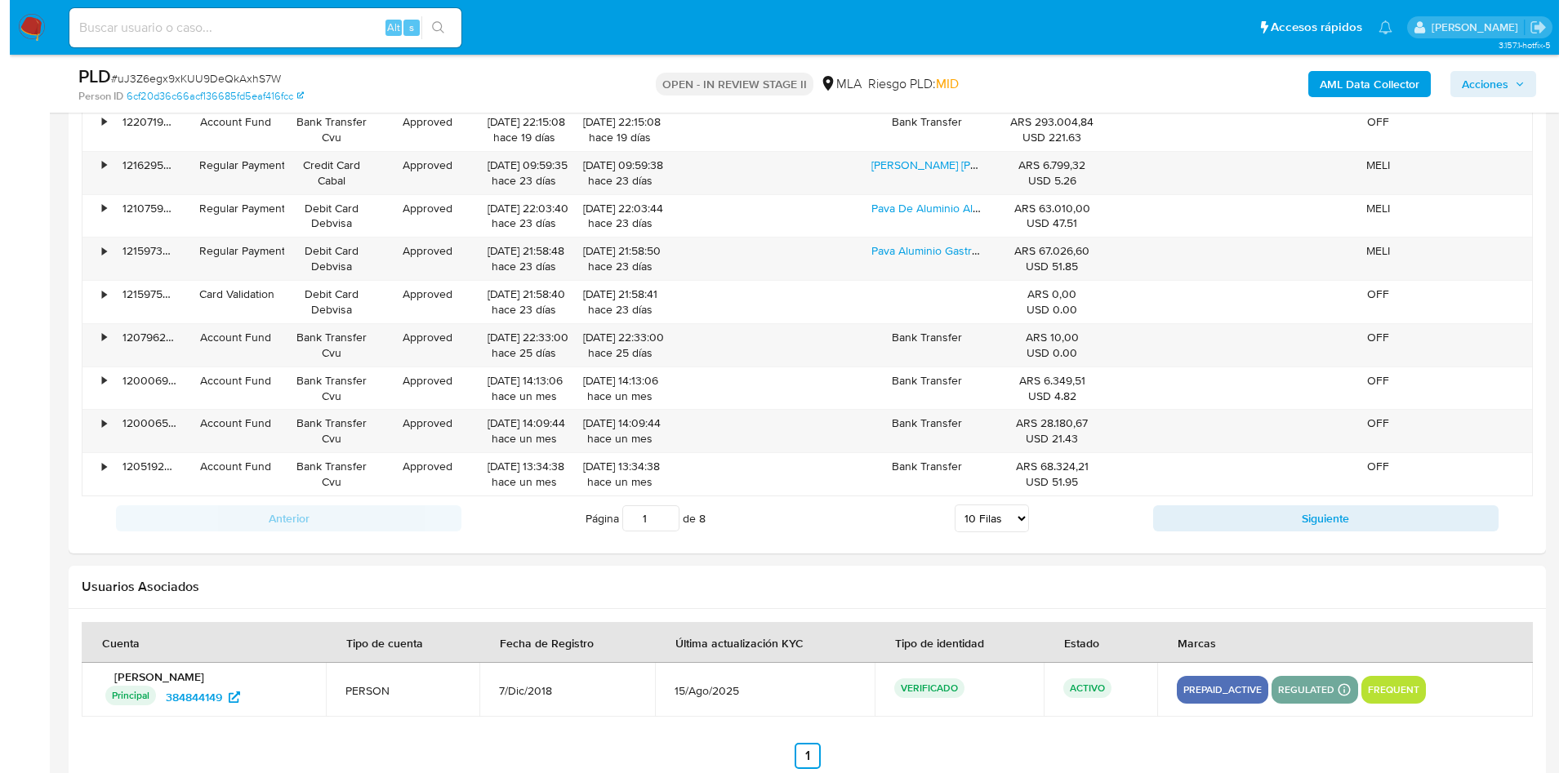
scroll to position [2872, 0]
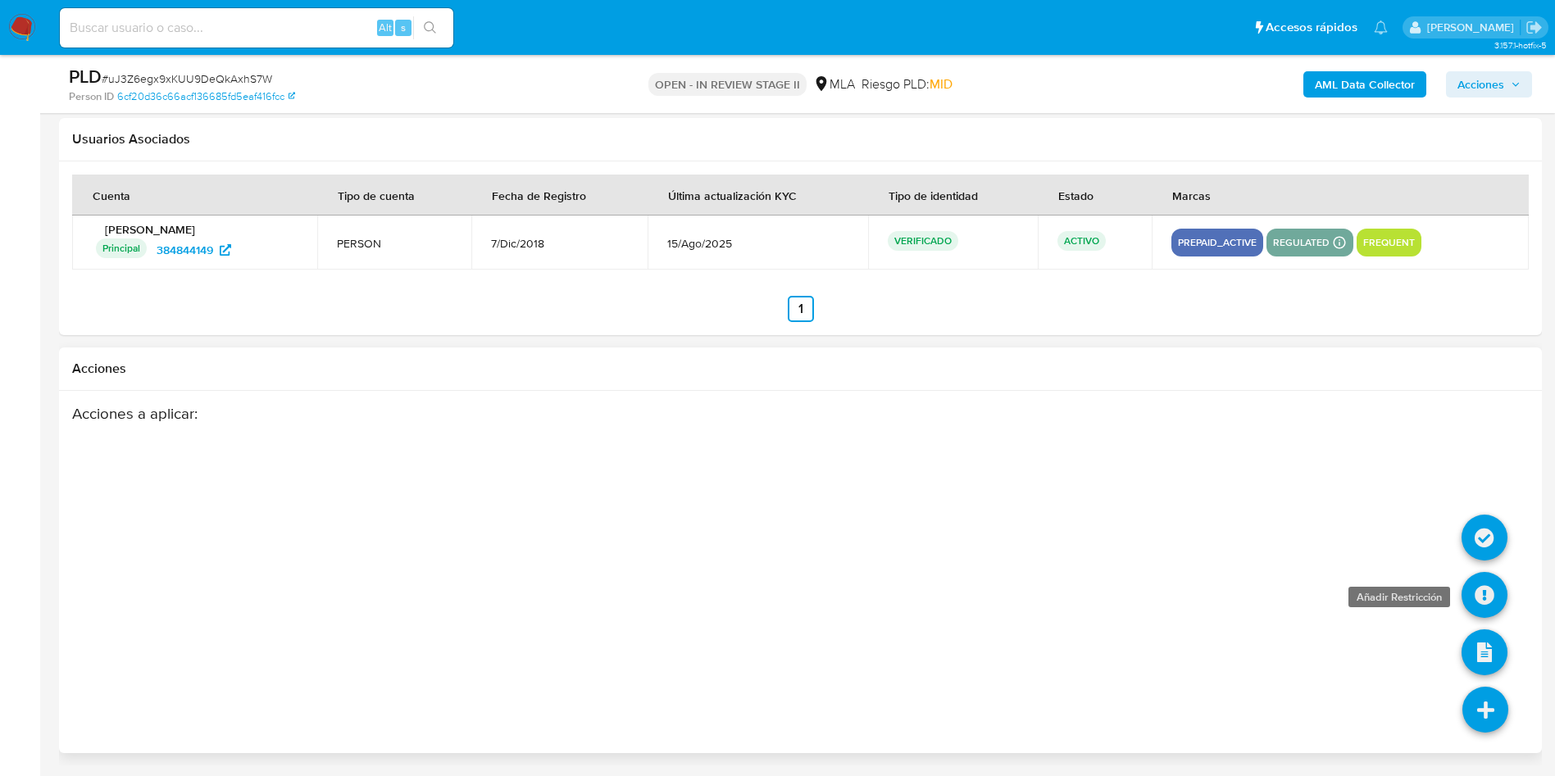
click at [1492, 594] on icon at bounding box center [1485, 595] width 46 height 46
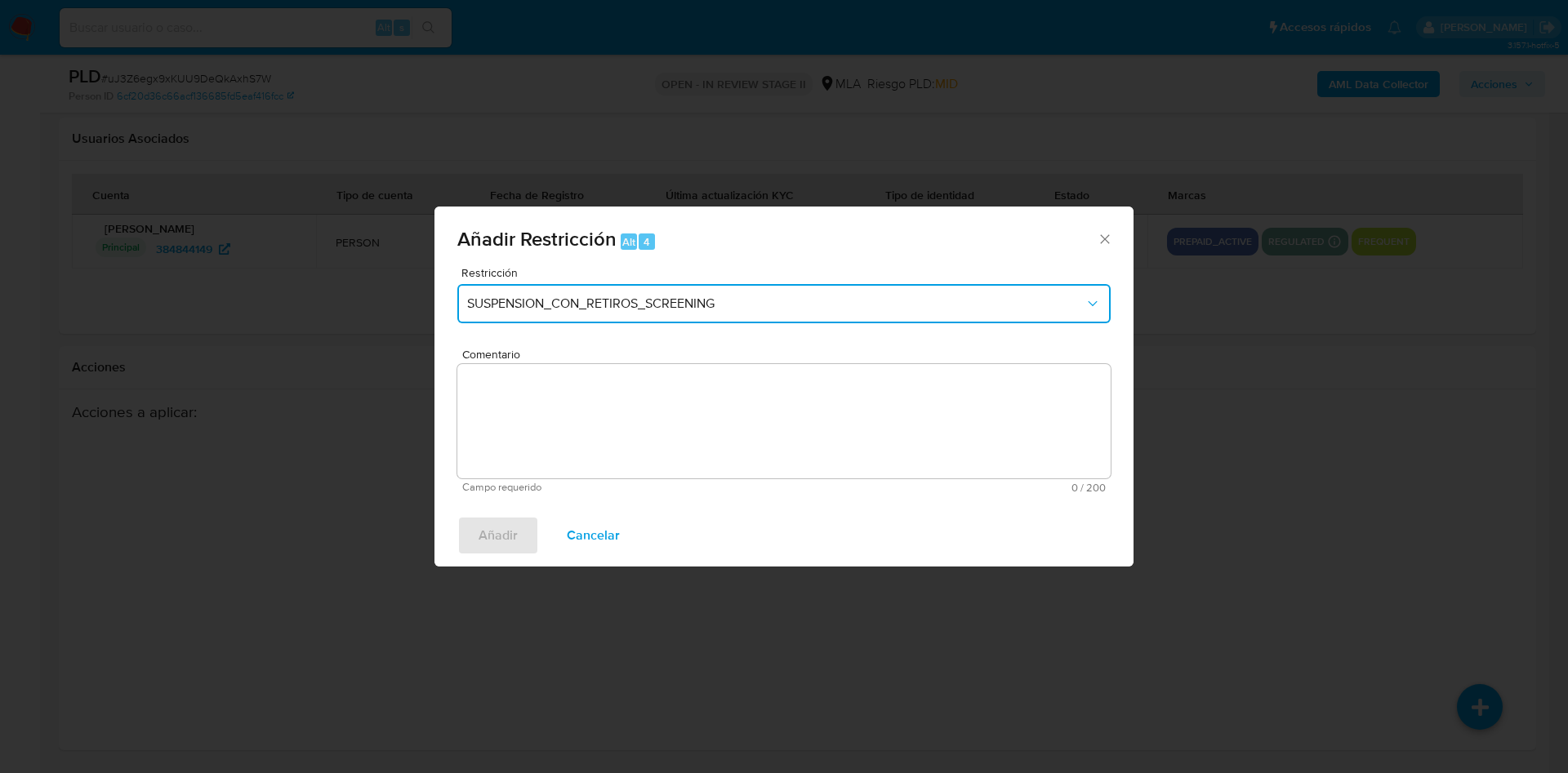
click at [578, 307] on span "SUSPENSION_CON_RETIROS_SCREENING" at bounding box center [776, 304] width 618 height 16
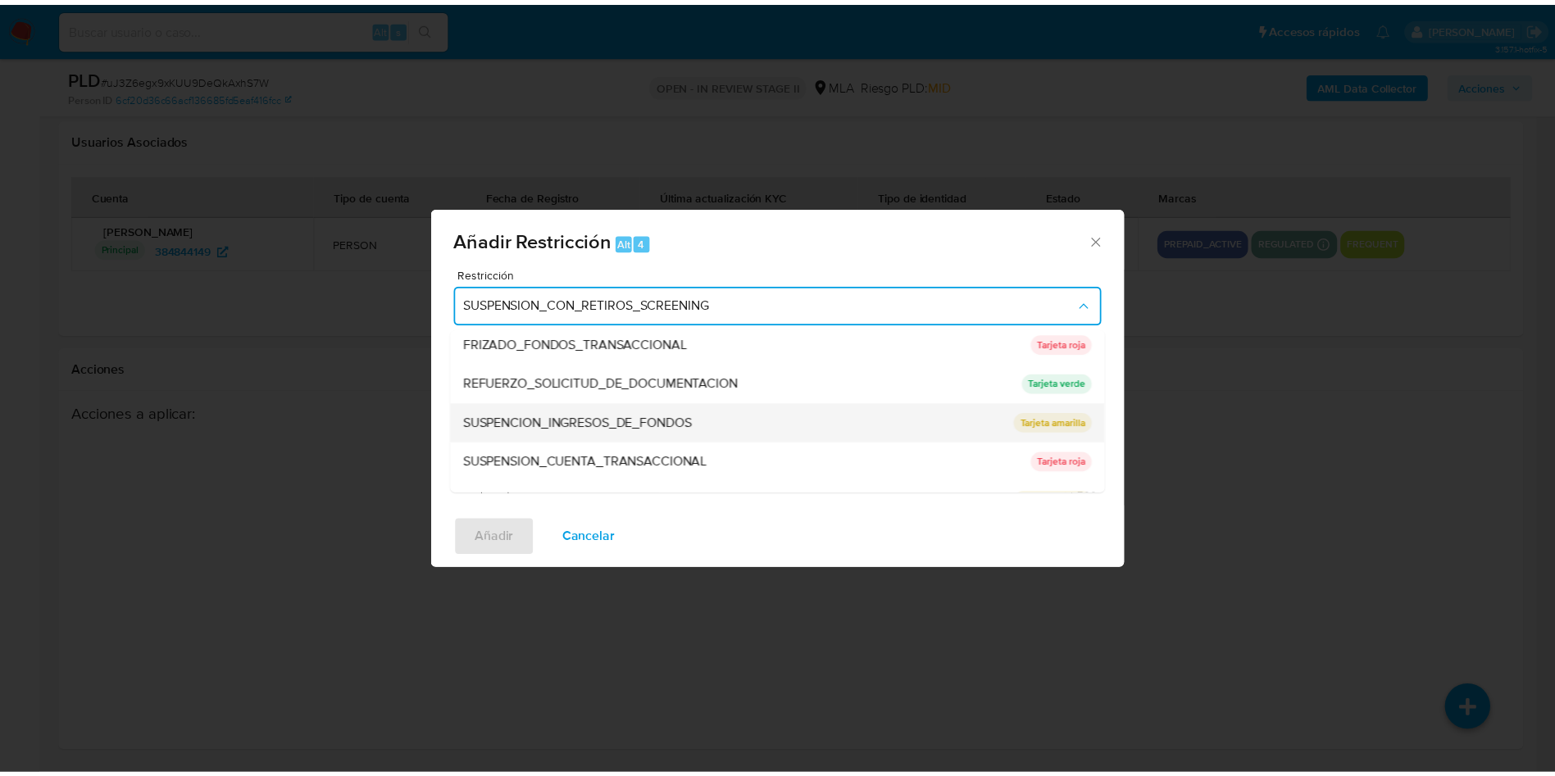
scroll to position [348, 0]
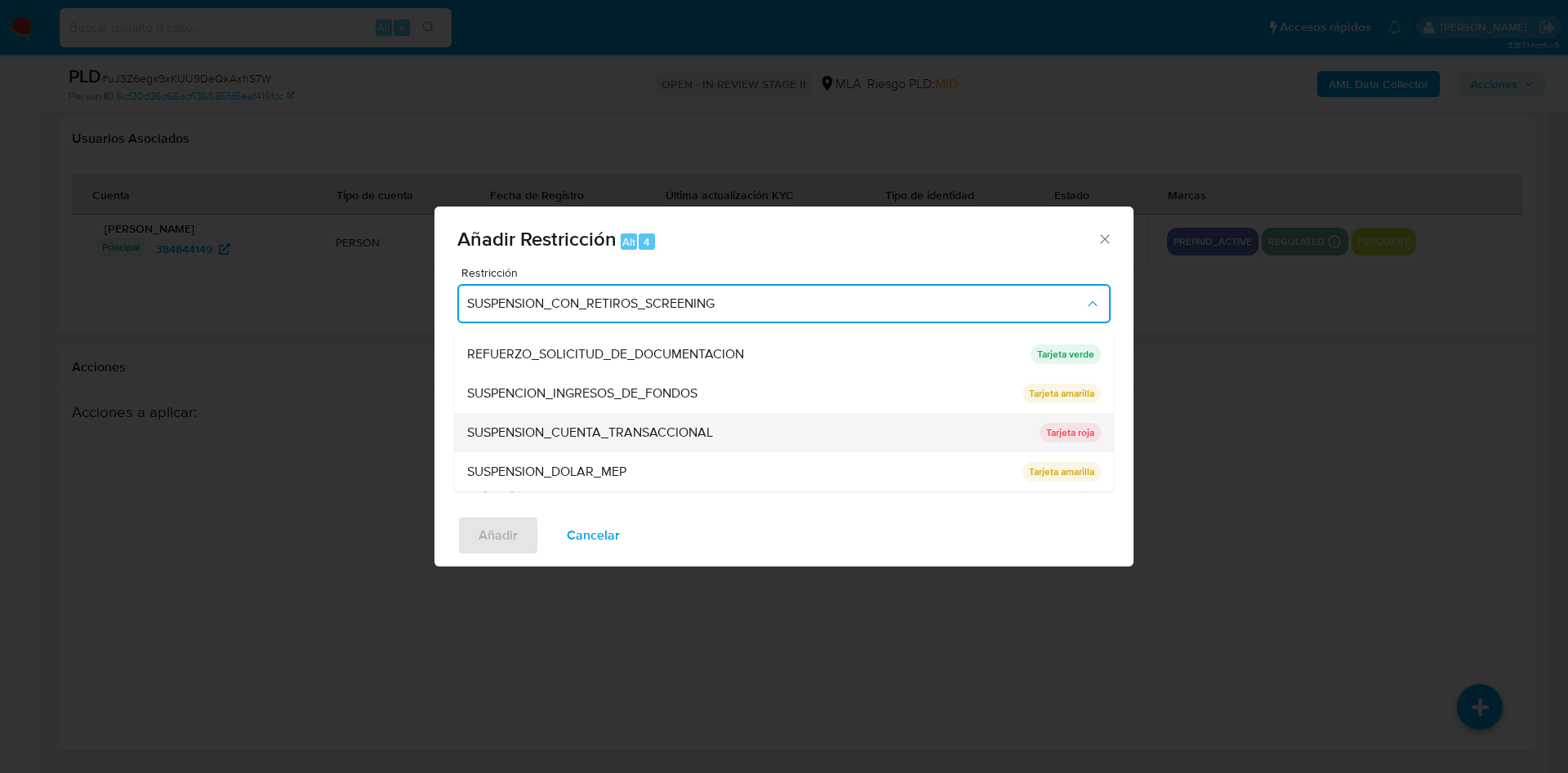
click at [686, 435] on span "SUSPENSION_CUENTA_TRANSACCIONAL" at bounding box center [590, 432] width 246 height 16
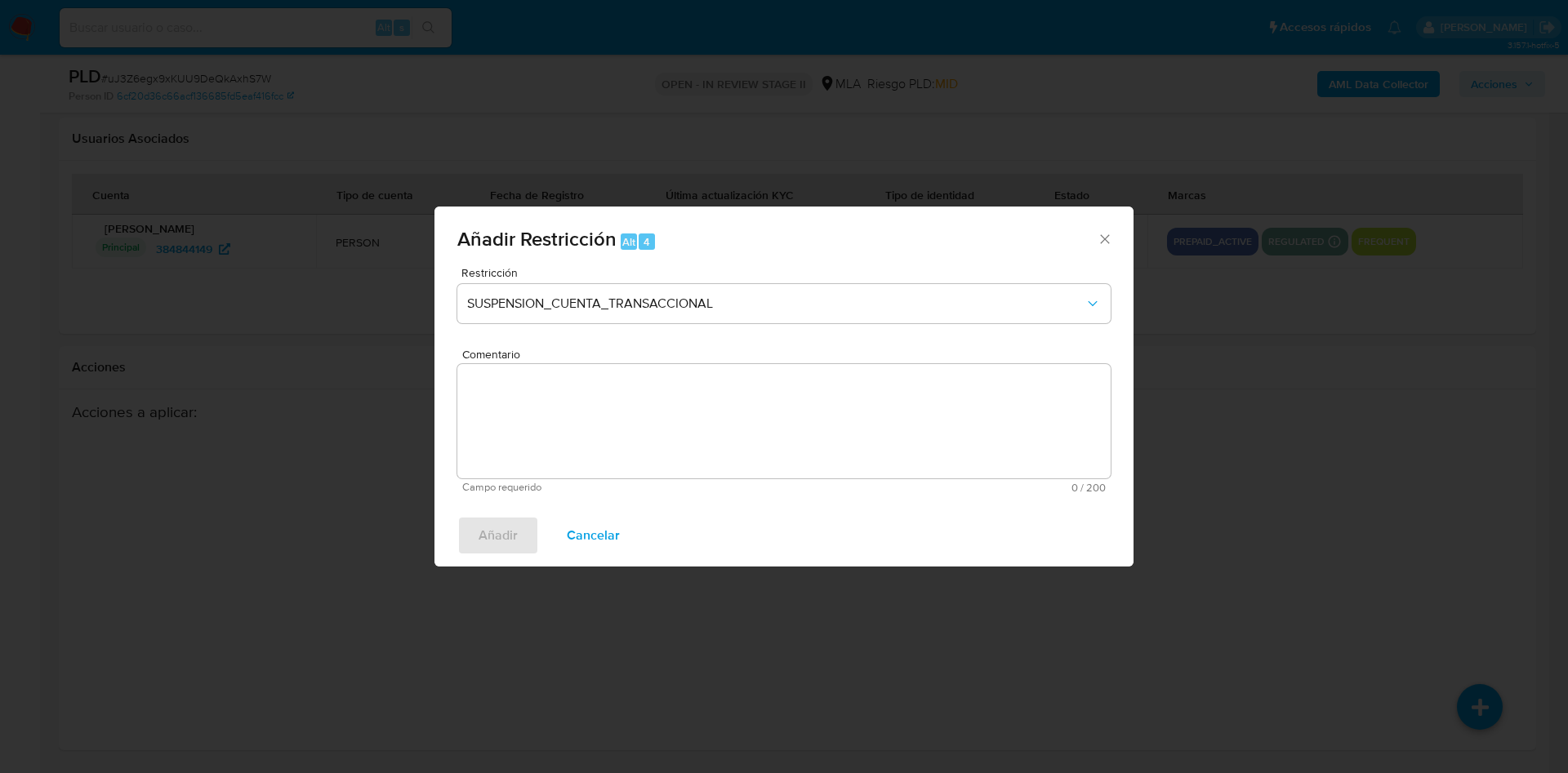
click at [734, 429] on textarea "Comentario" at bounding box center [784, 421] width 653 height 115
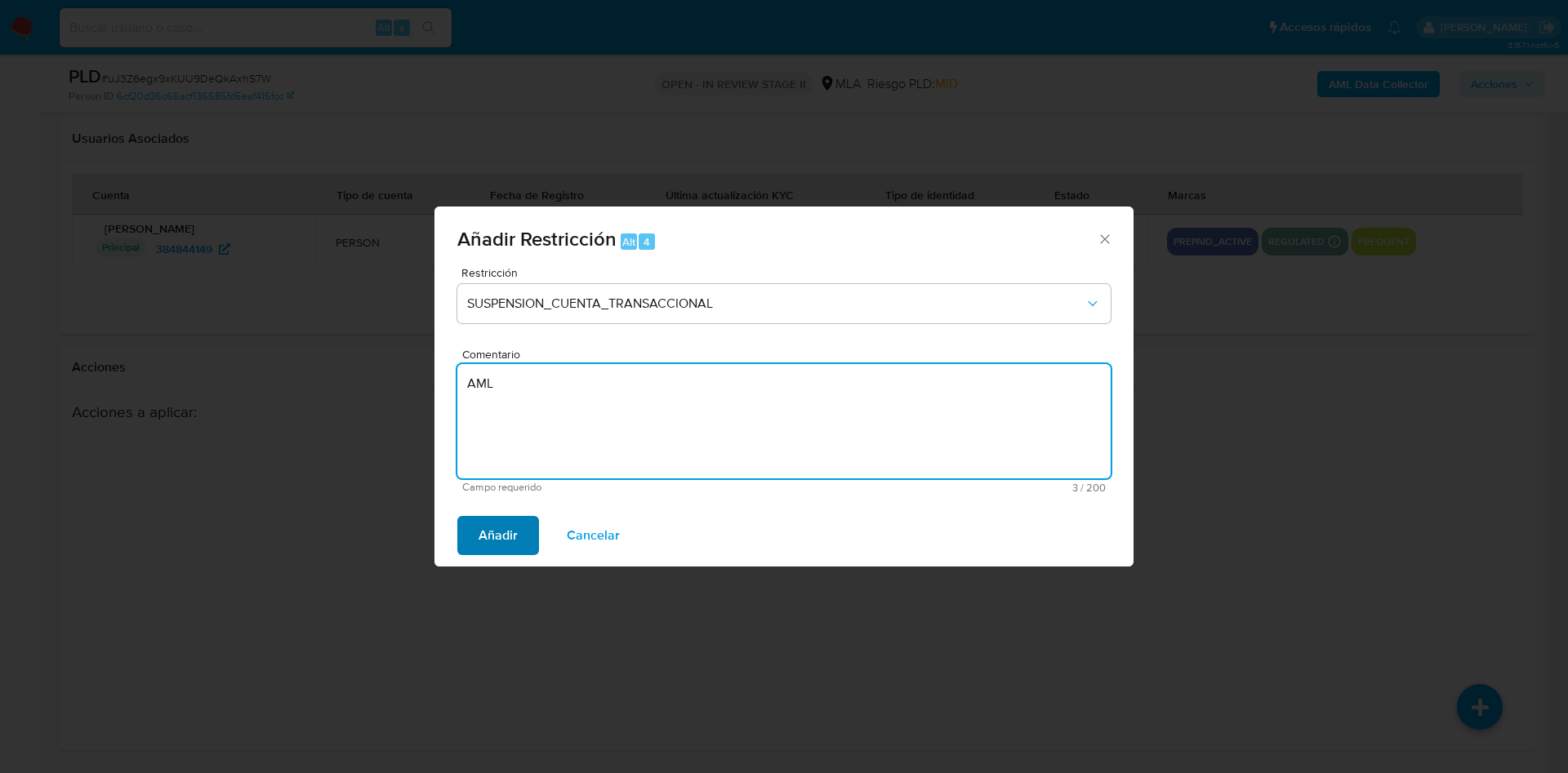
type textarea "AML"
click at [493, 541] on span "Añadir" at bounding box center [497, 536] width 39 height 36
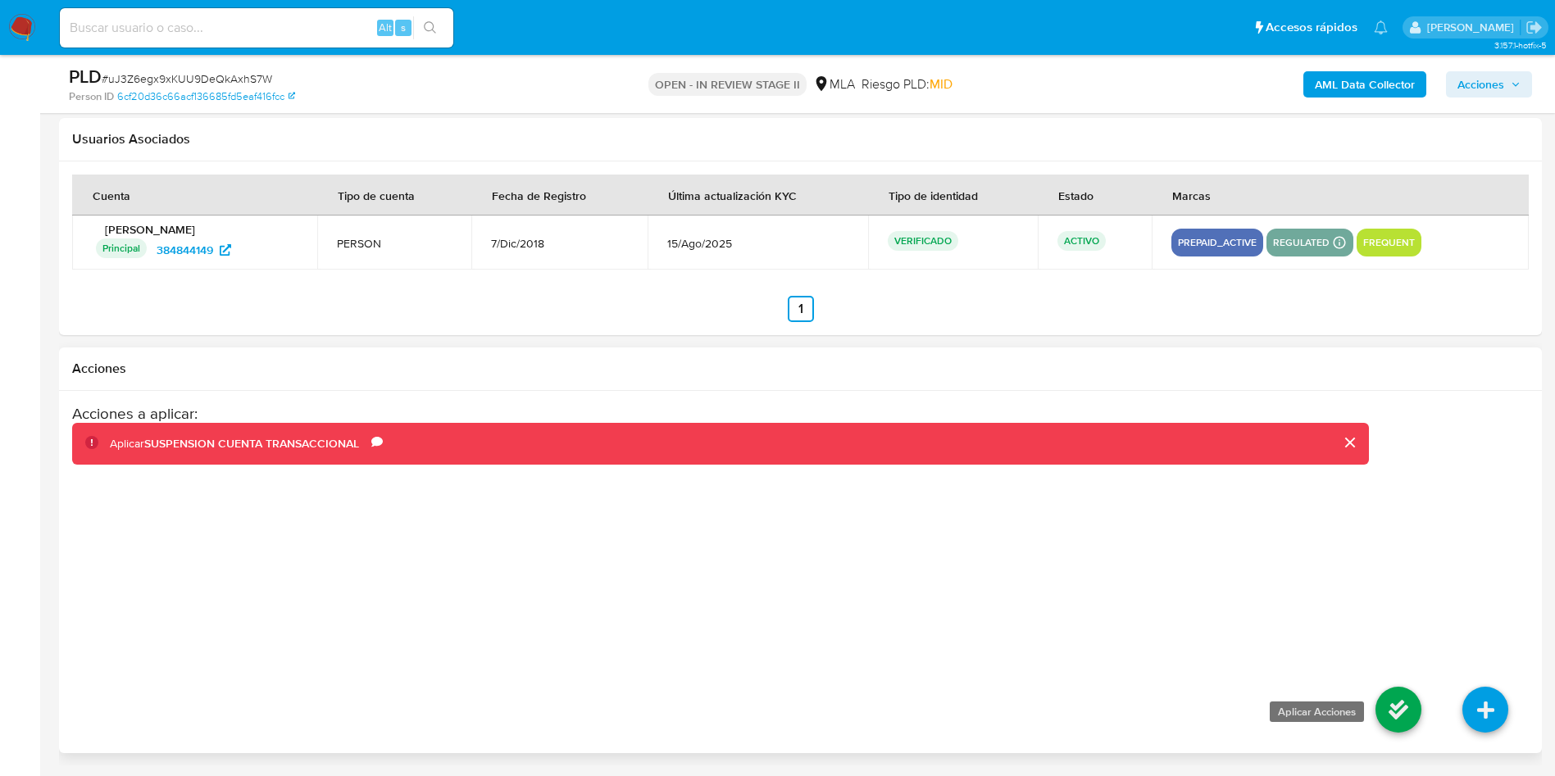
click at [1404, 718] on icon at bounding box center [1399, 710] width 46 height 46
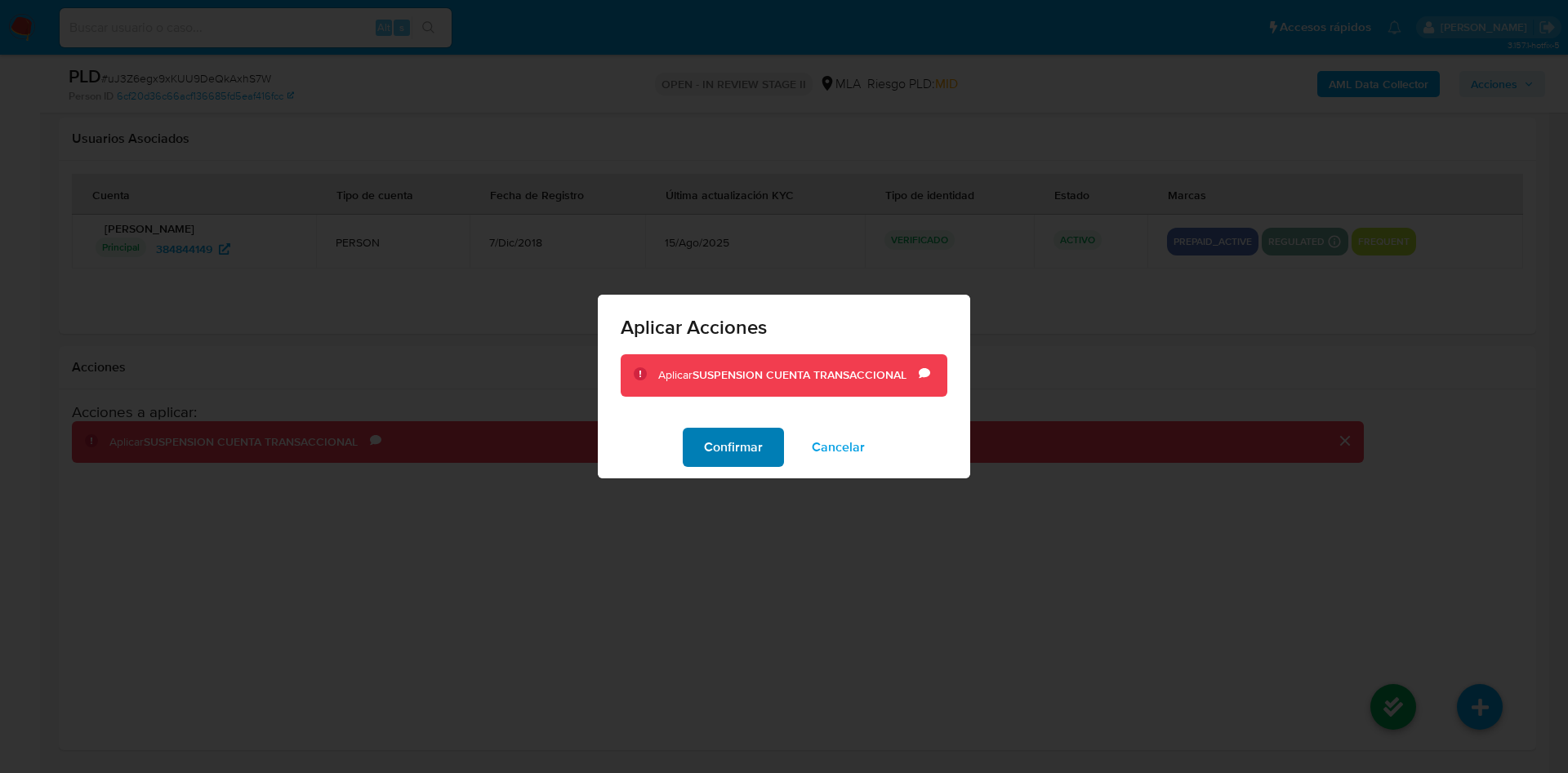
click at [733, 463] on span "Confirmar" at bounding box center [733, 447] width 59 height 36
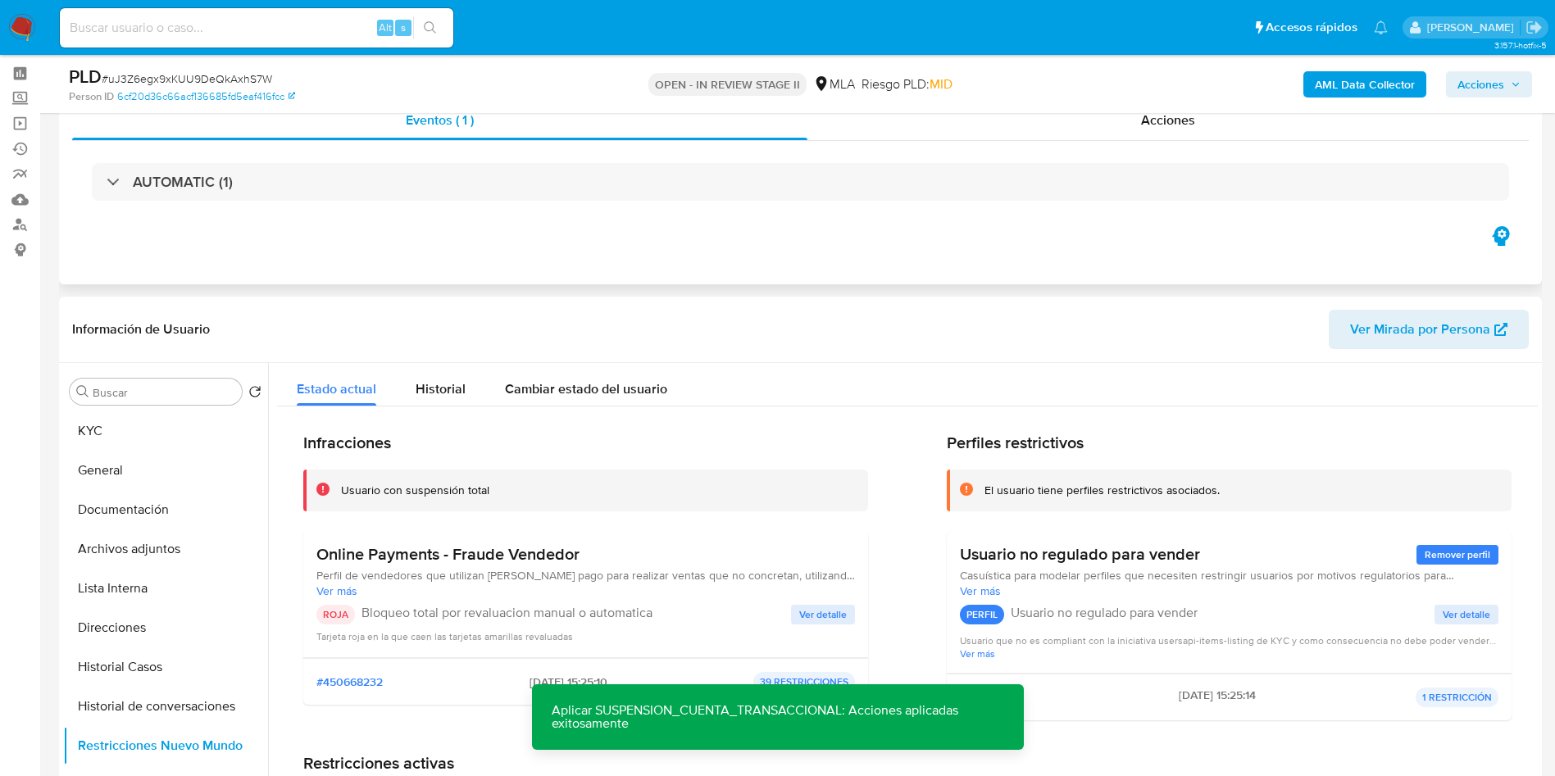
scroll to position [0, 0]
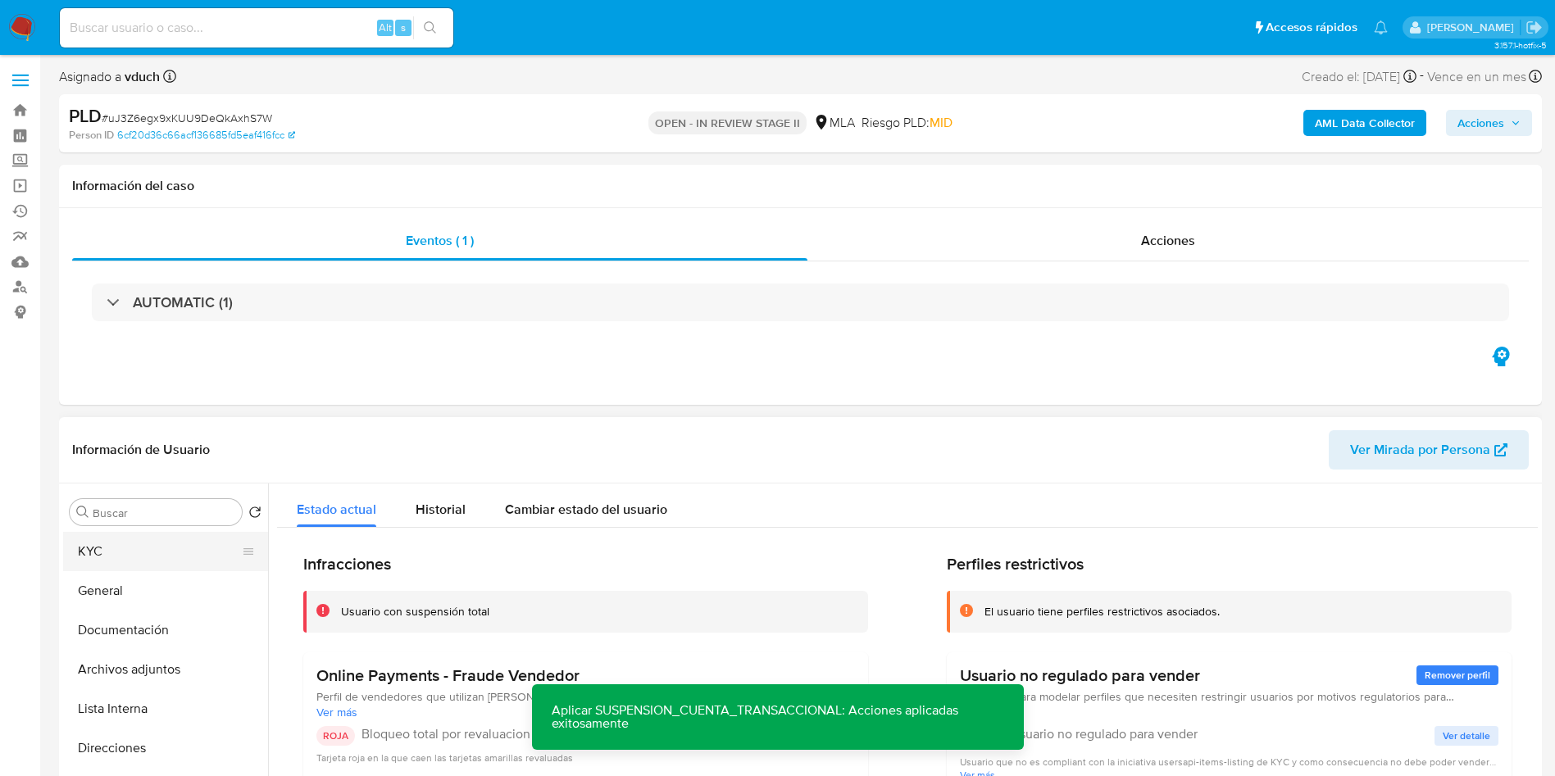
click at [153, 555] on button "KYC" at bounding box center [159, 551] width 192 height 39
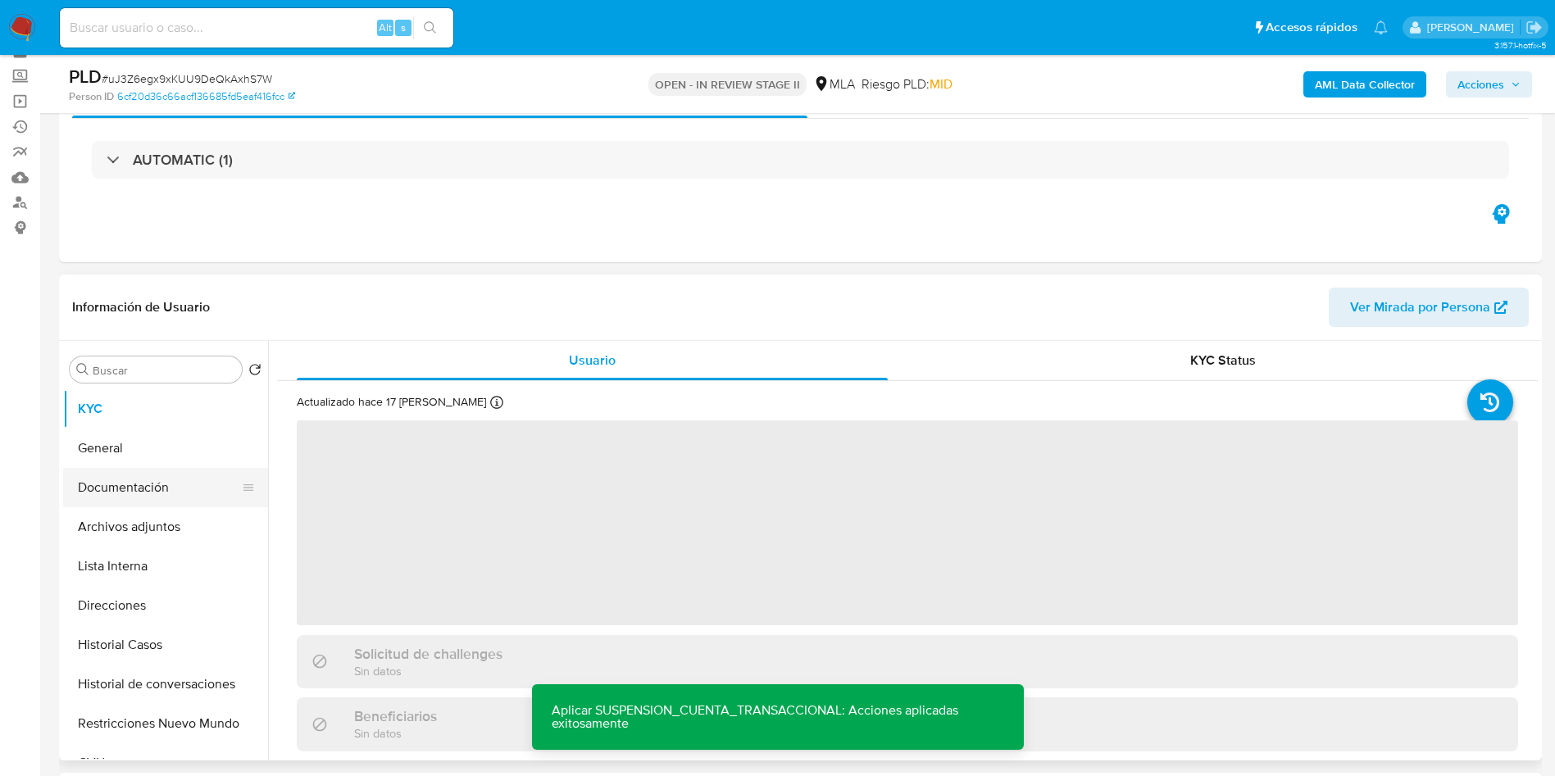
scroll to position [123, 0]
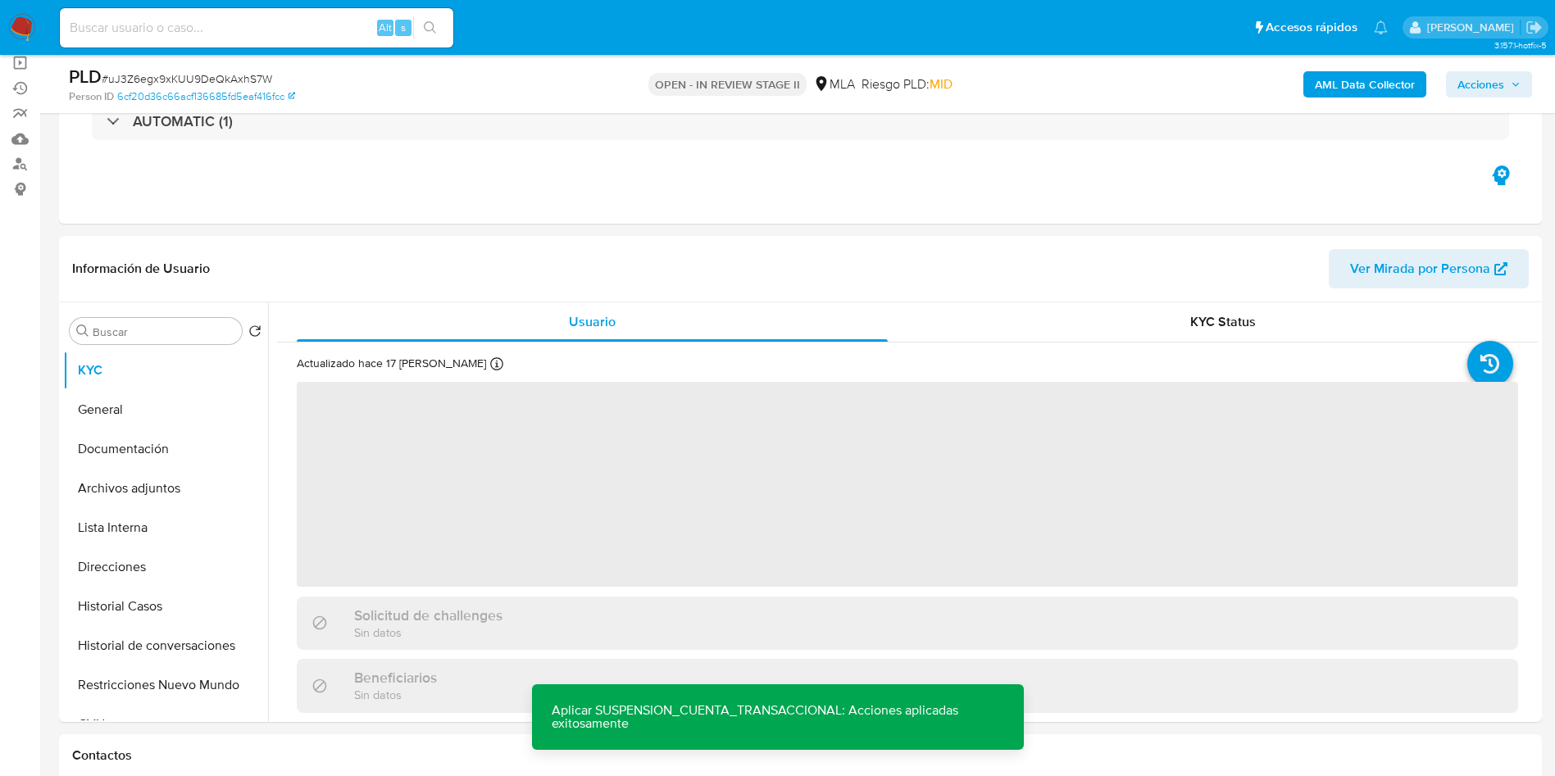
click at [1504, 75] on span "Acciones" at bounding box center [1481, 84] width 47 height 26
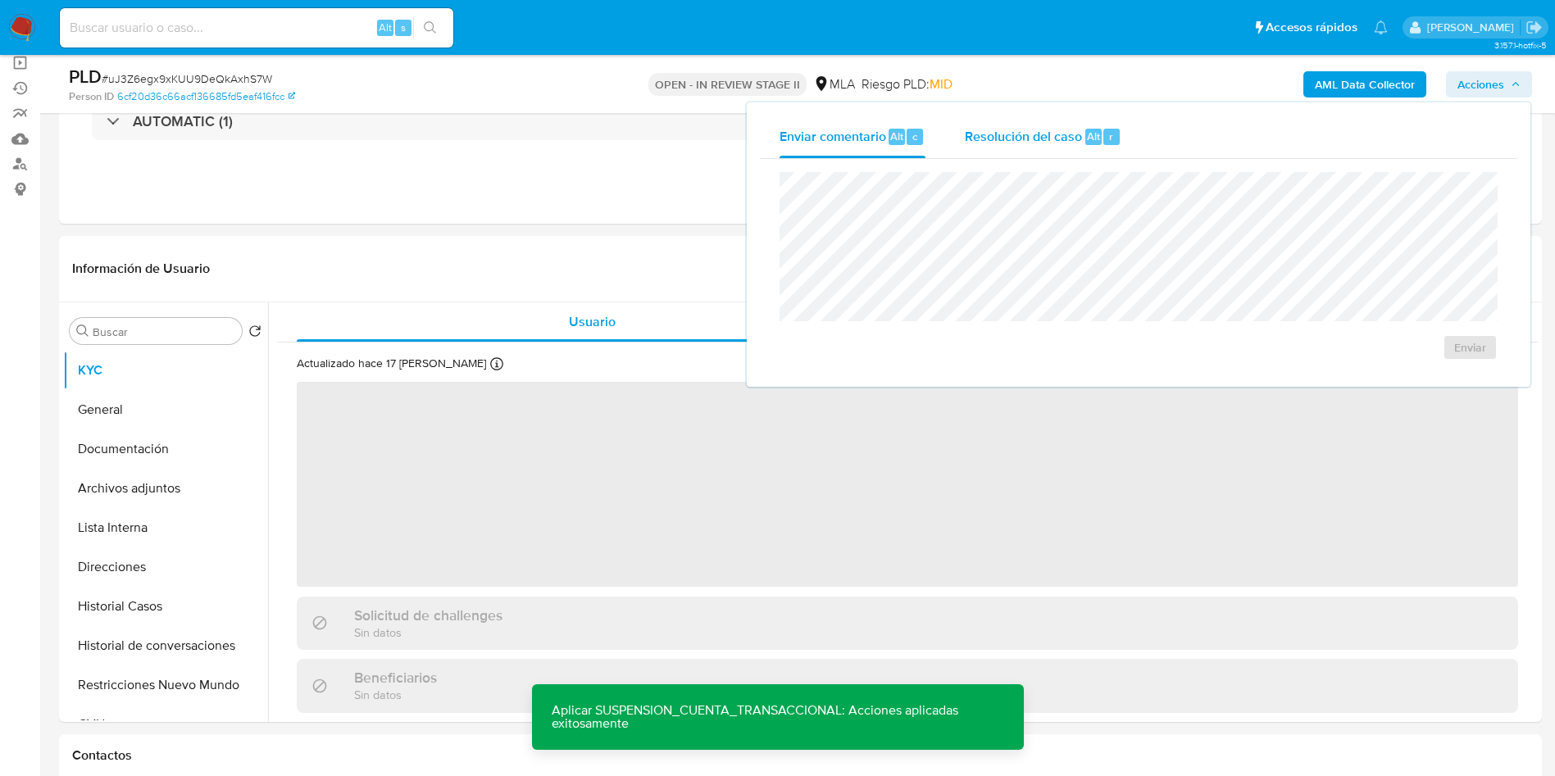
drag, startPoint x: 1068, startPoint y: 164, endPoint x: 1093, endPoint y: 141, distance: 33.6
click at [1067, 164] on div "Enviar" at bounding box center [1139, 266] width 758 height 215
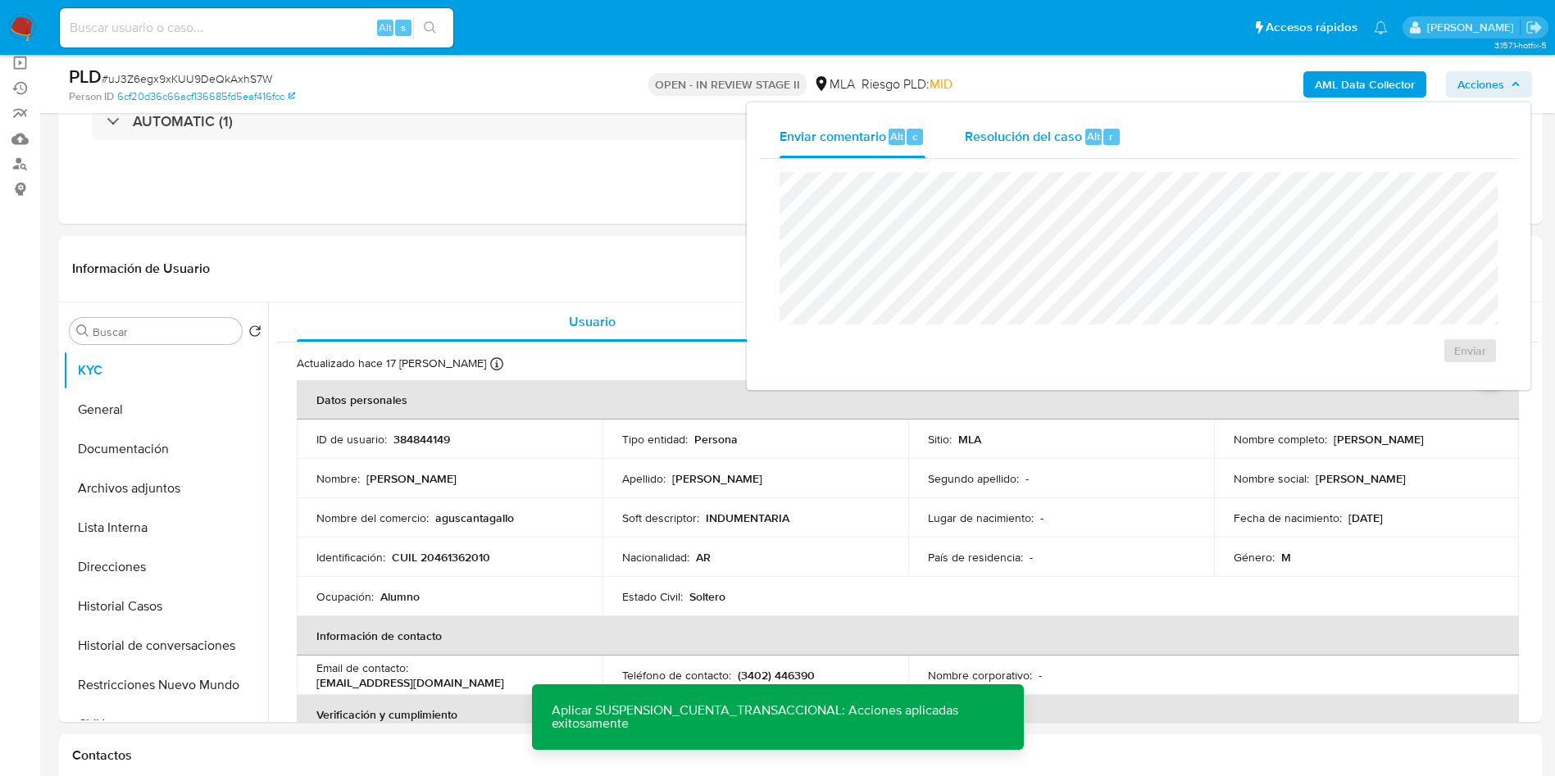
drag, startPoint x: 1100, startPoint y: 137, endPoint x: 1092, endPoint y: 146, distance: 12.2
click at [1100, 136] on div "Alt r" at bounding box center [1102, 137] width 34 height 16
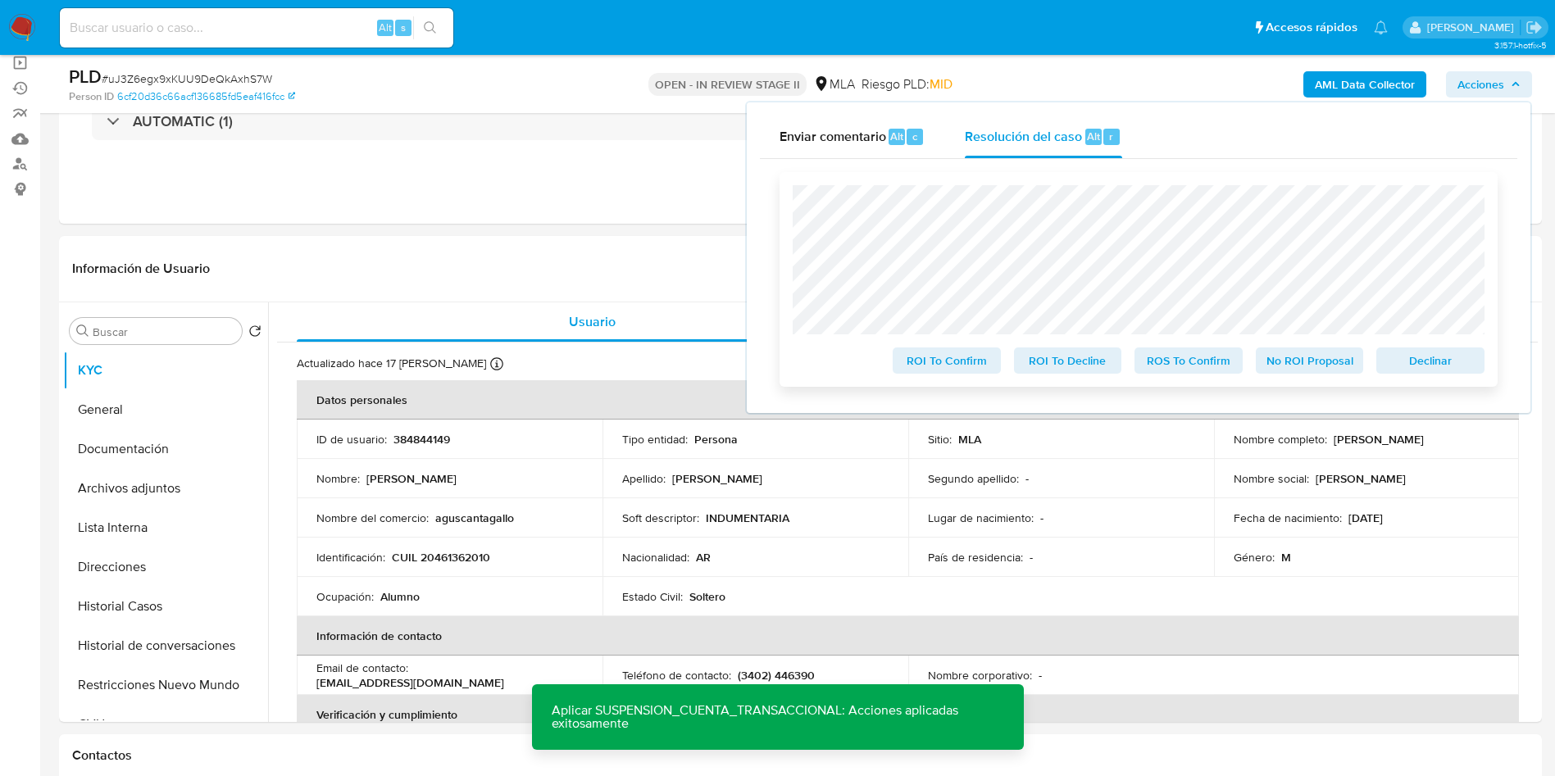
click at [1405, 362] on span "Declinar" at bounding box center [1430, 360] width 85 height 23
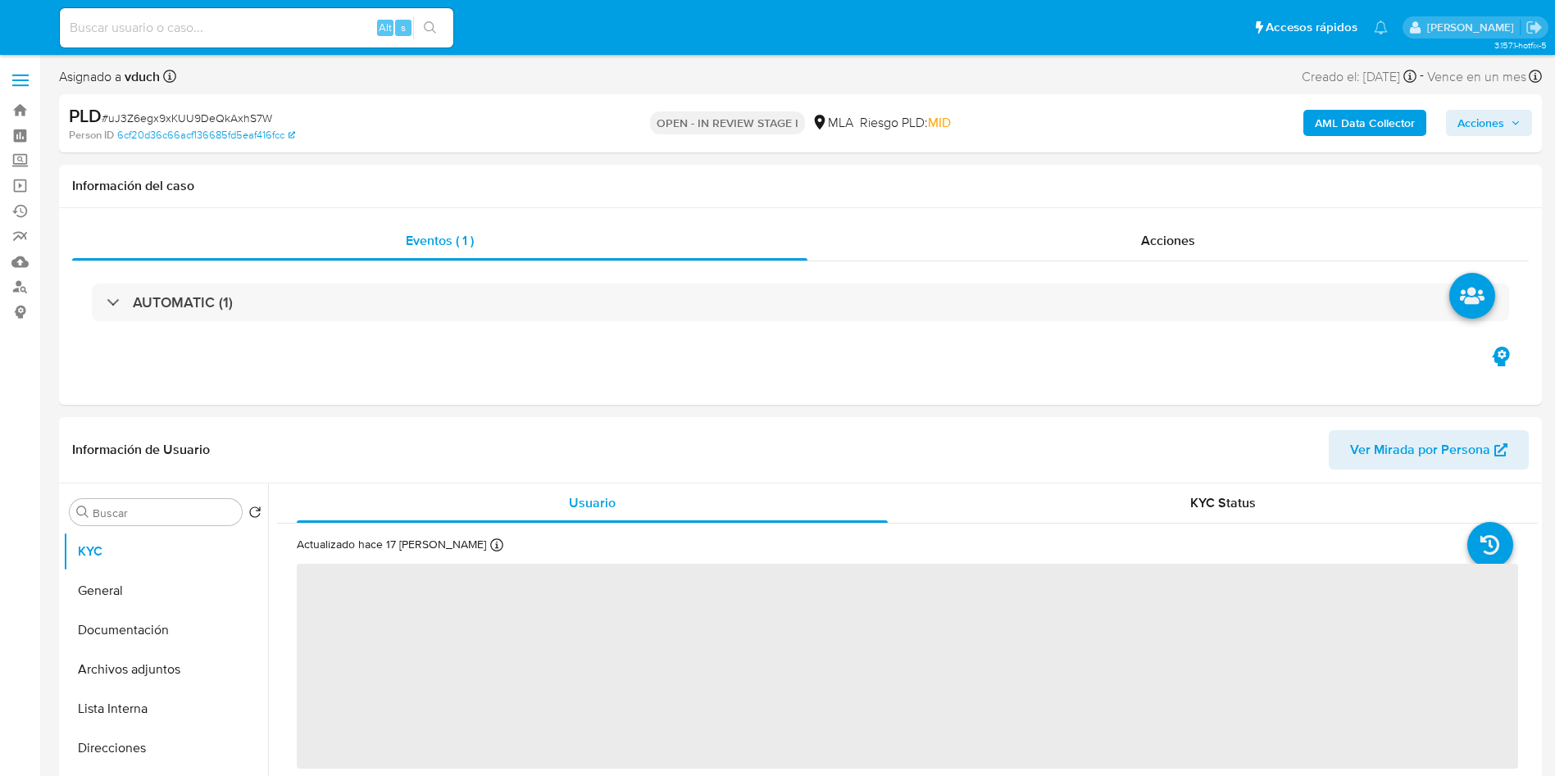
select select "10"
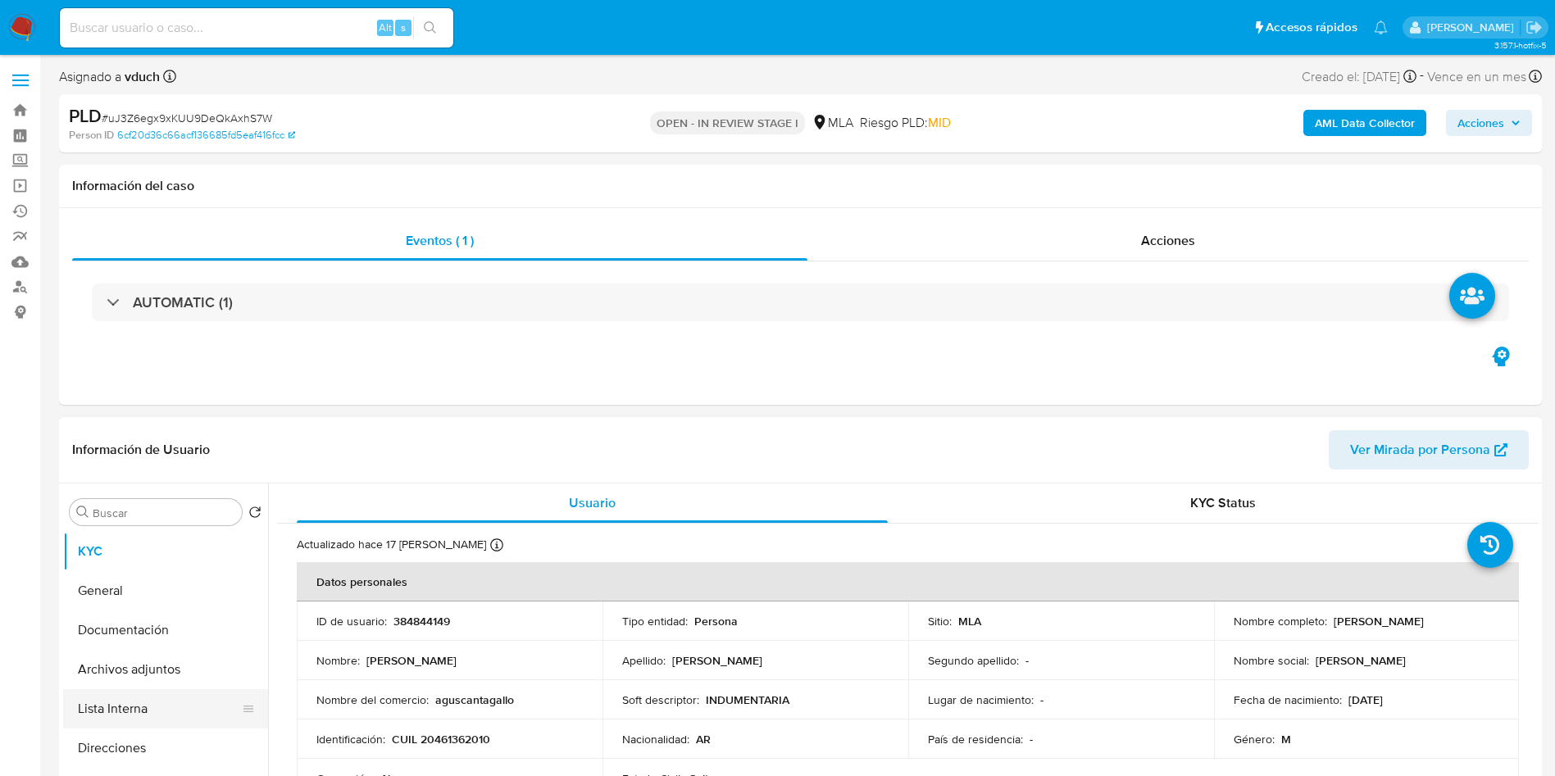
click at [134, 698] on button "Lista Interna" at bounding box center [159, 708] width 192 height 39
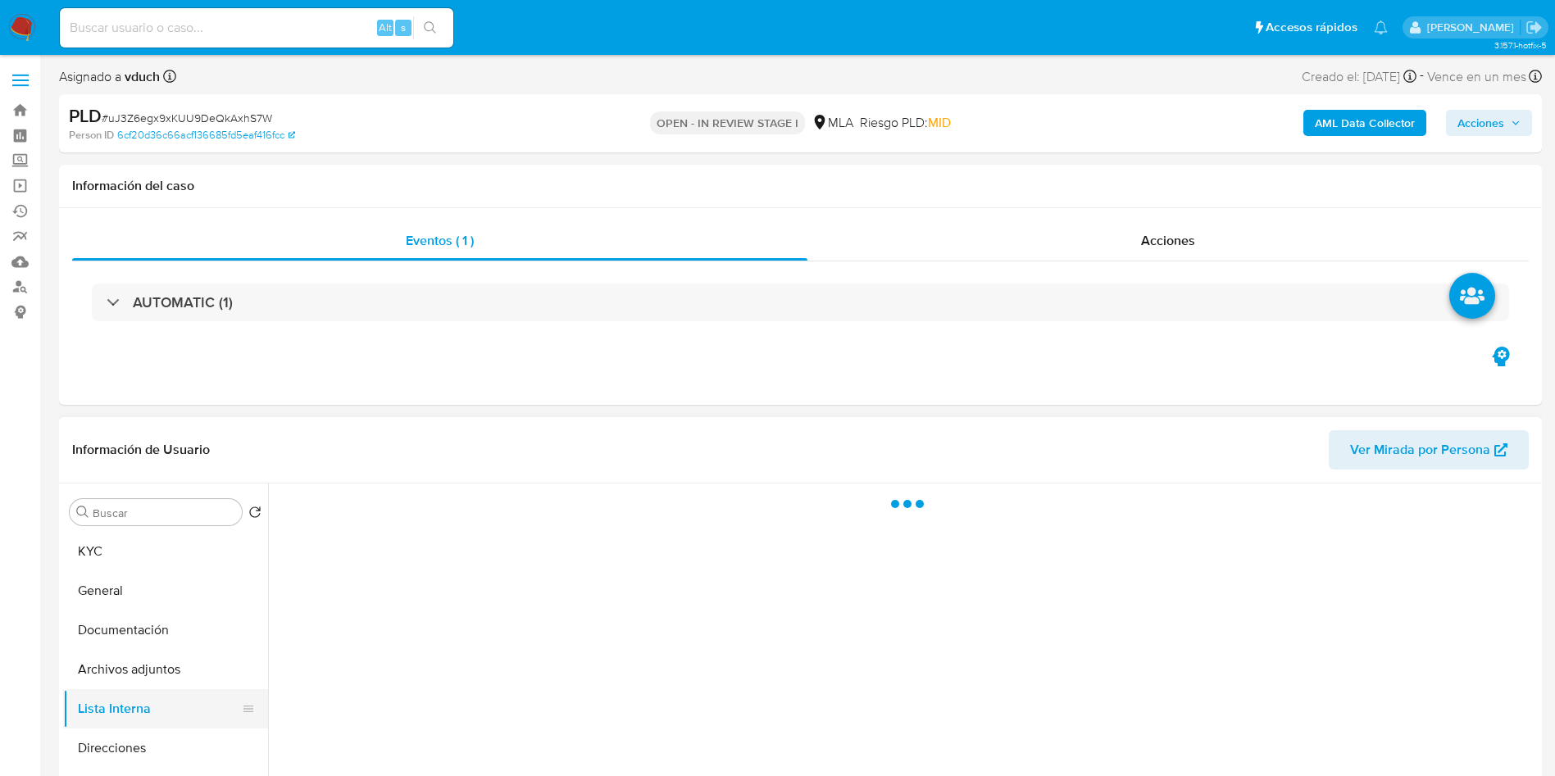
click at [134, 691] on button "Lista Interna" at bounding box center [159, 708] width 192 height 39
click at [130, 663] on button "Archivos adjuntos" at bounding box center [159, 669] width 192 height 39
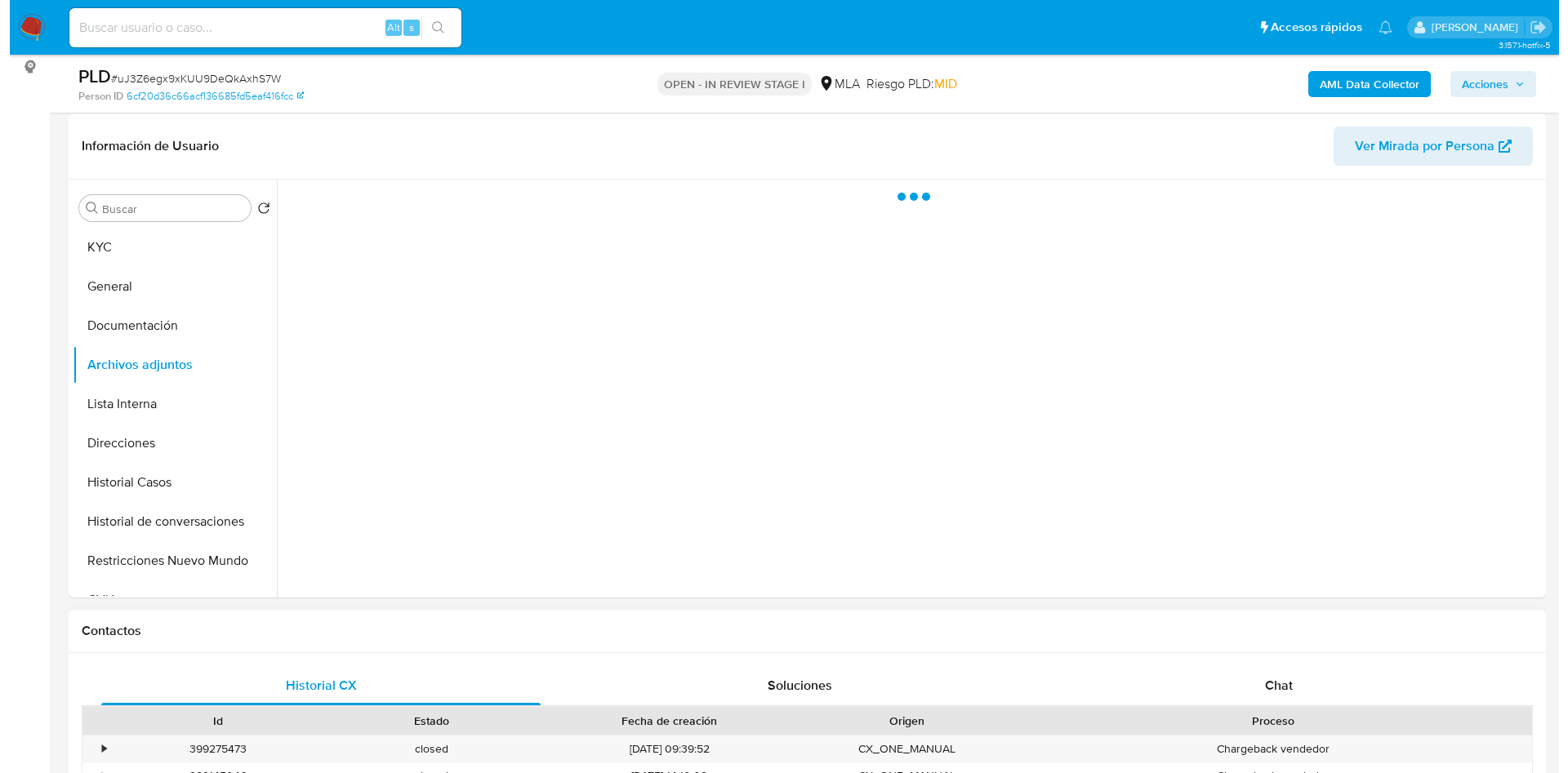
scroll to position [245, 0]
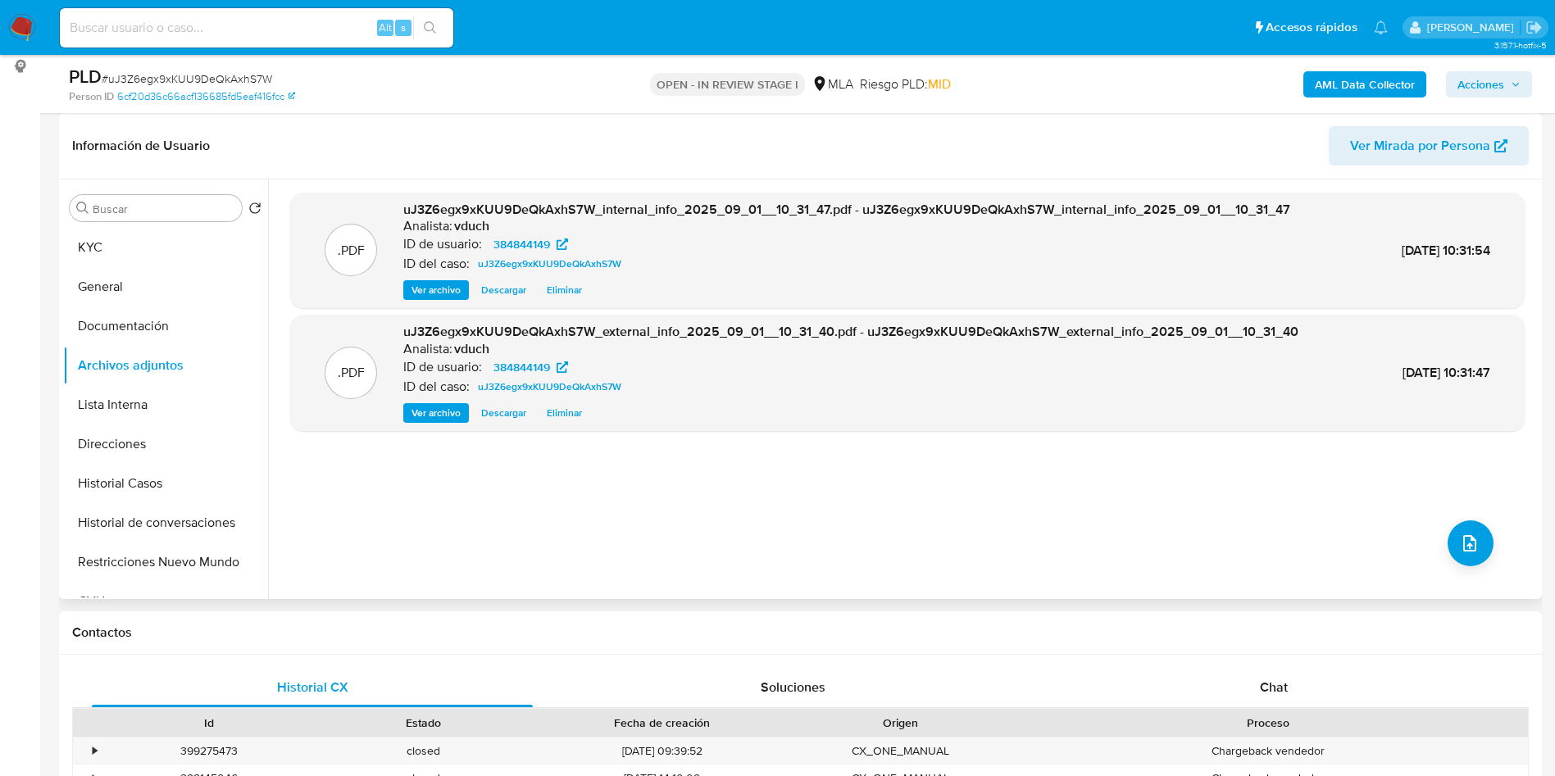
click at [1486, 549] on div ".PDF uJ3Z6egx9xKUU9DeQkAxhS7W_internal_info_2025_09_01__10_31_47.pdf - uJ3Z6egx…" at bounding box center [907, 390] width 1235 height 394
click at [1460, 548] on icon "upload-file" at bounding box center [1470, 544] width 20 height 20
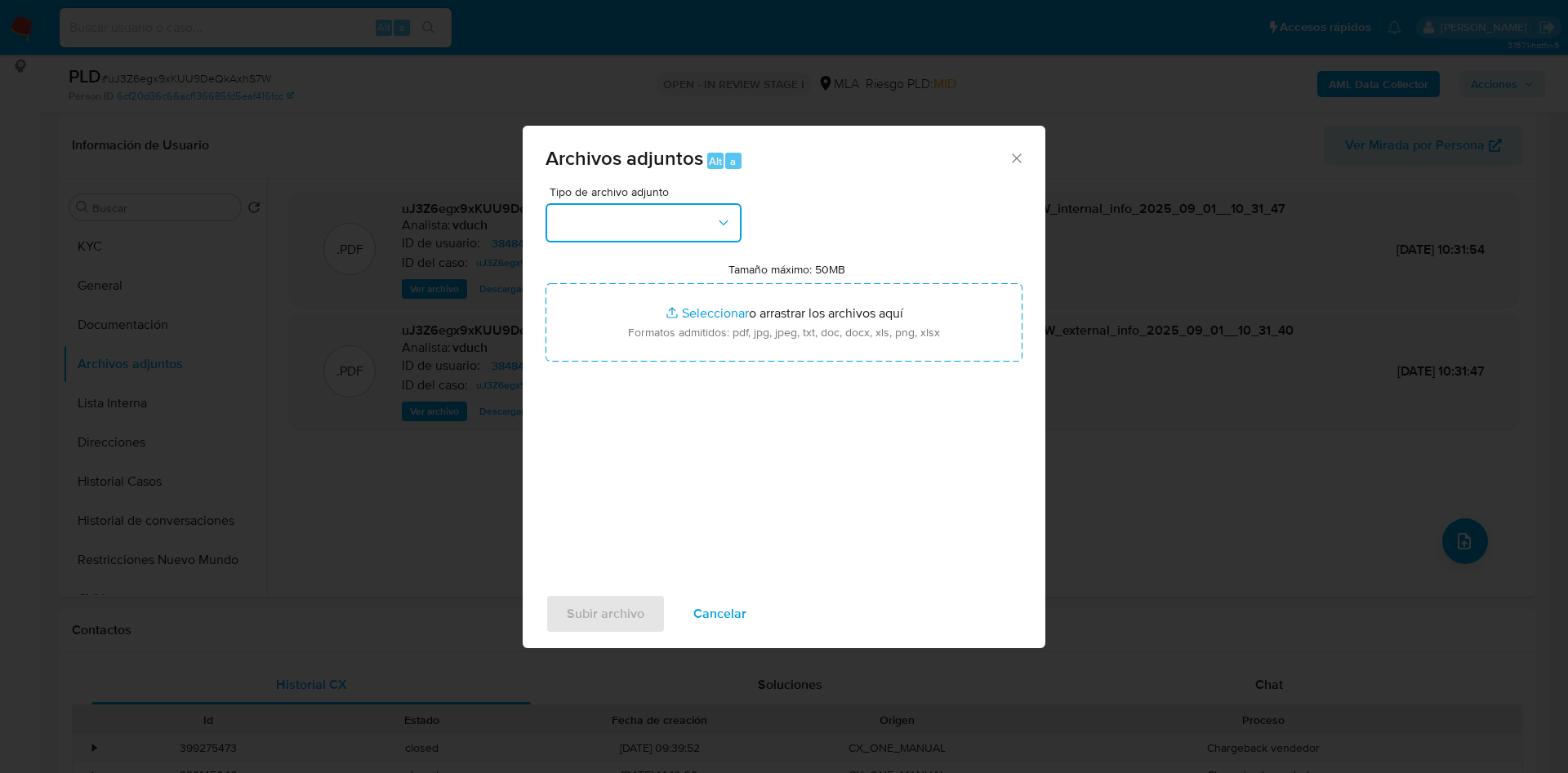
click at [714, 233] on button "button" at bounding box center [644, 222] width 196 height 39
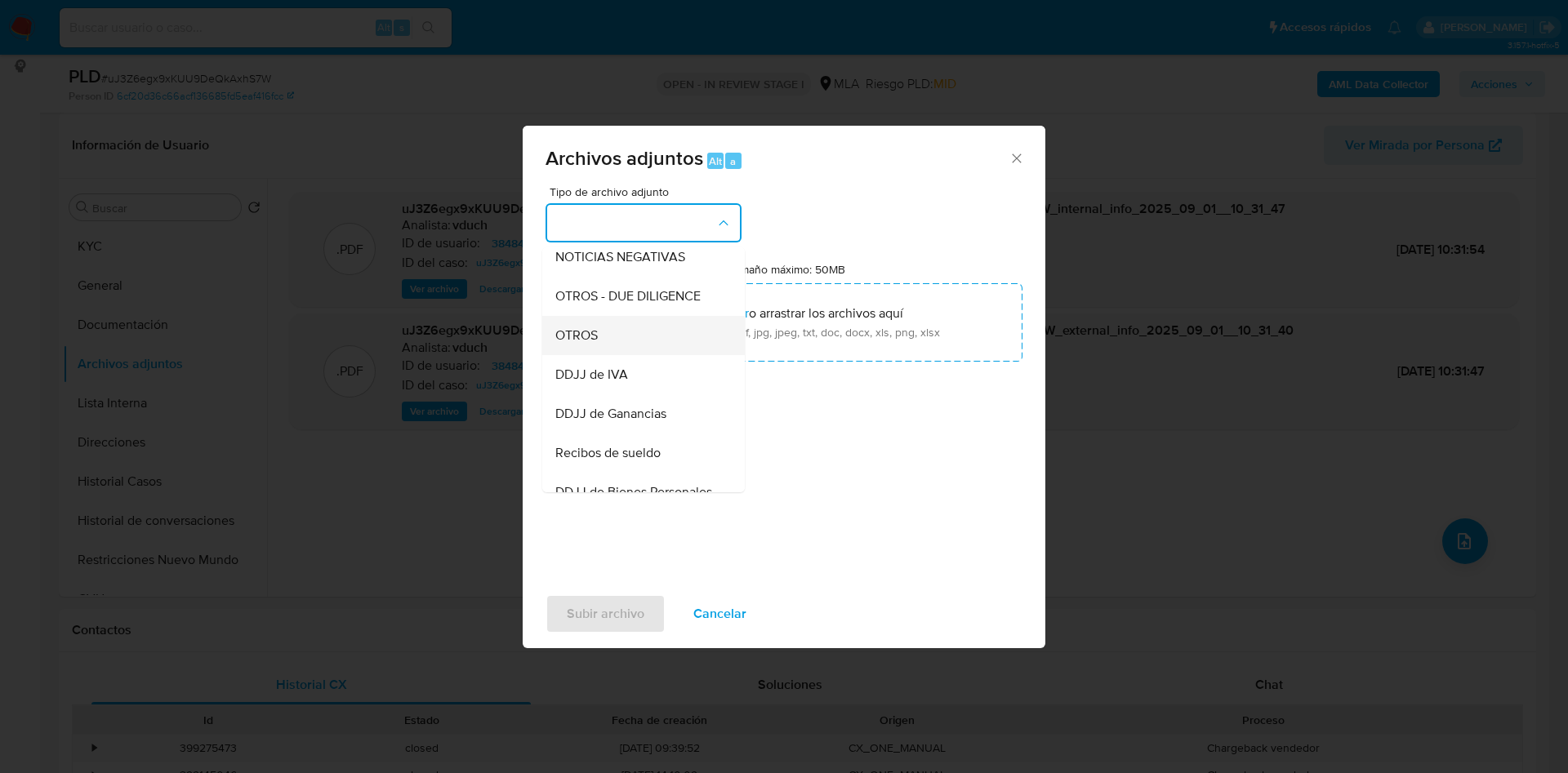
click at [615, 344] on div "OTROS" at bounding box center [638, 335] width 166 height 39
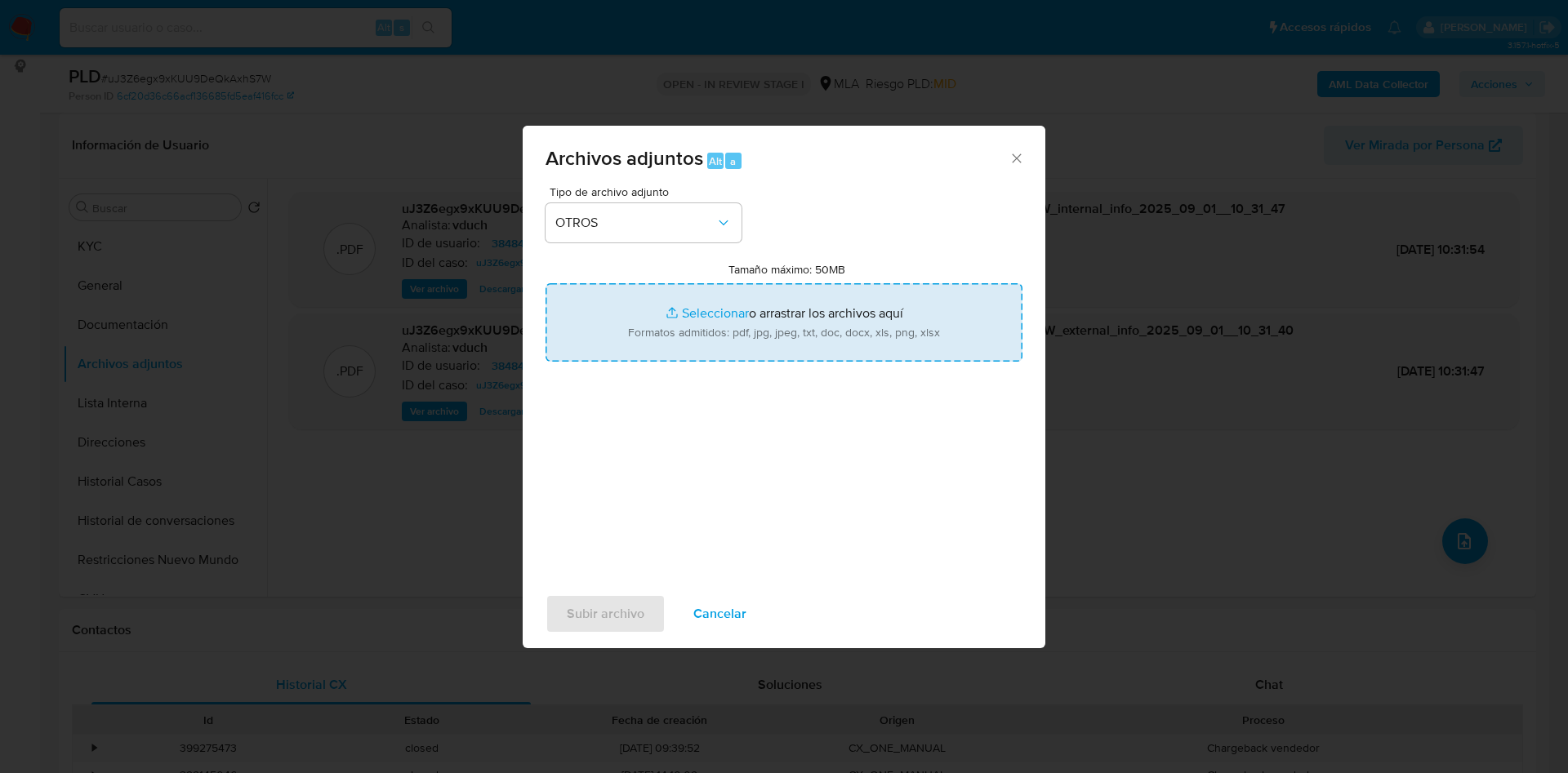
type input "C:\fakepath\Movimientos uJ3Z6egx9xKUU9DeQkAxhS7W_2025_08_18_20_53_34.xlsx"
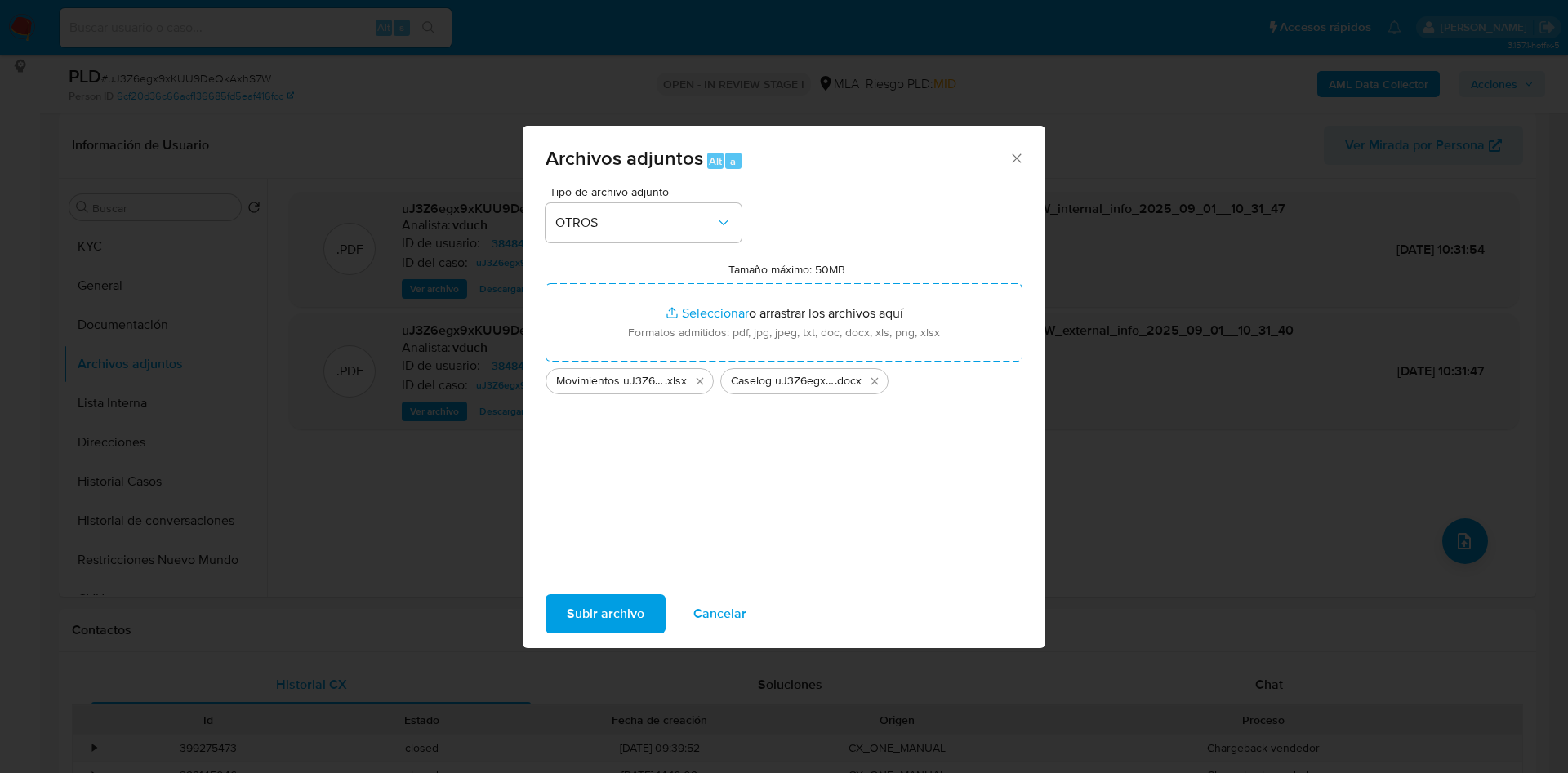
click at [624, 614] on span "Subir archivo" at bounding box center [606, 614] width 78 height 36
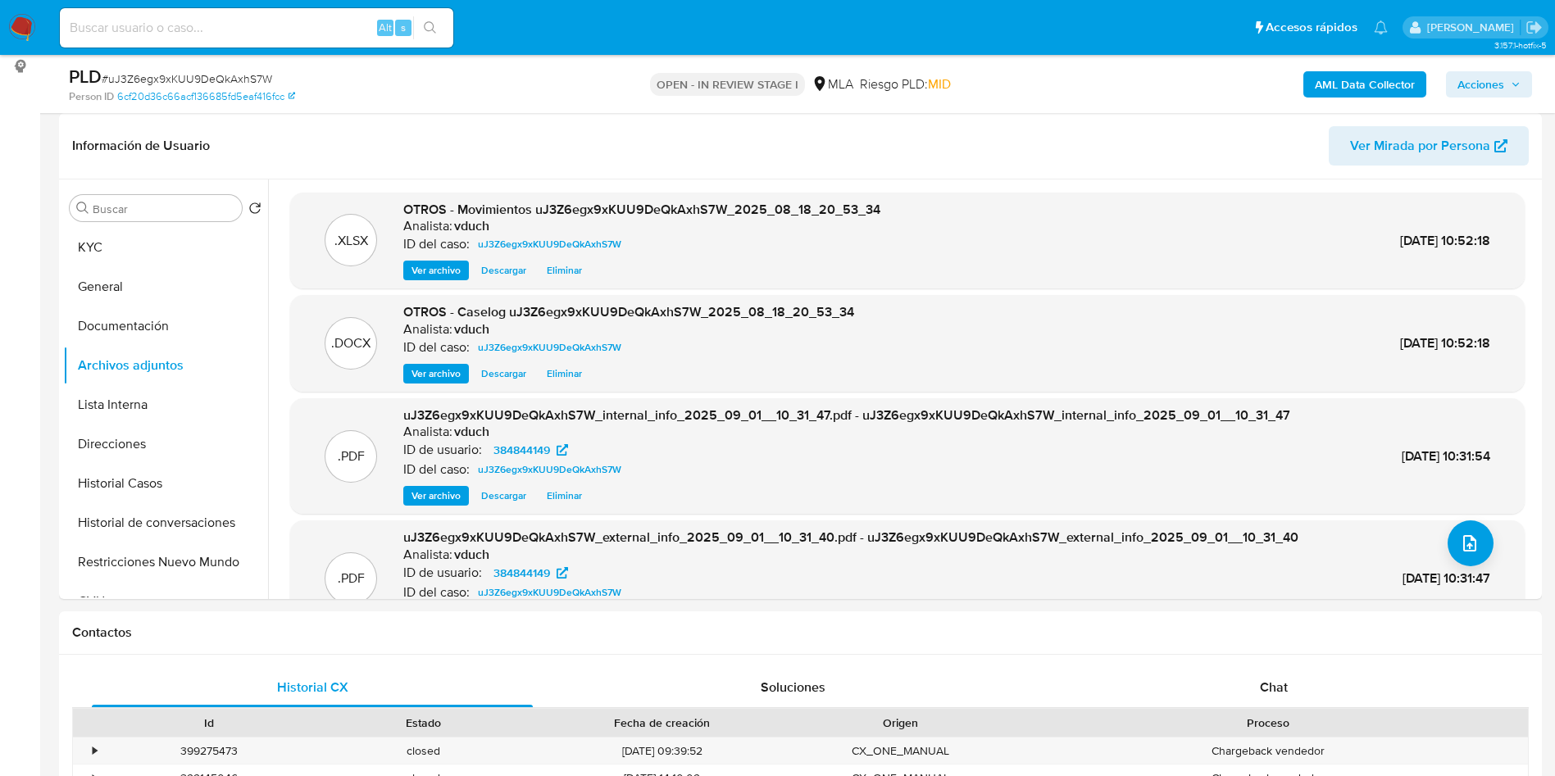
click at [1497, 75] on span "Acciones" at bounding box center [1481, 84] width 47 height 26
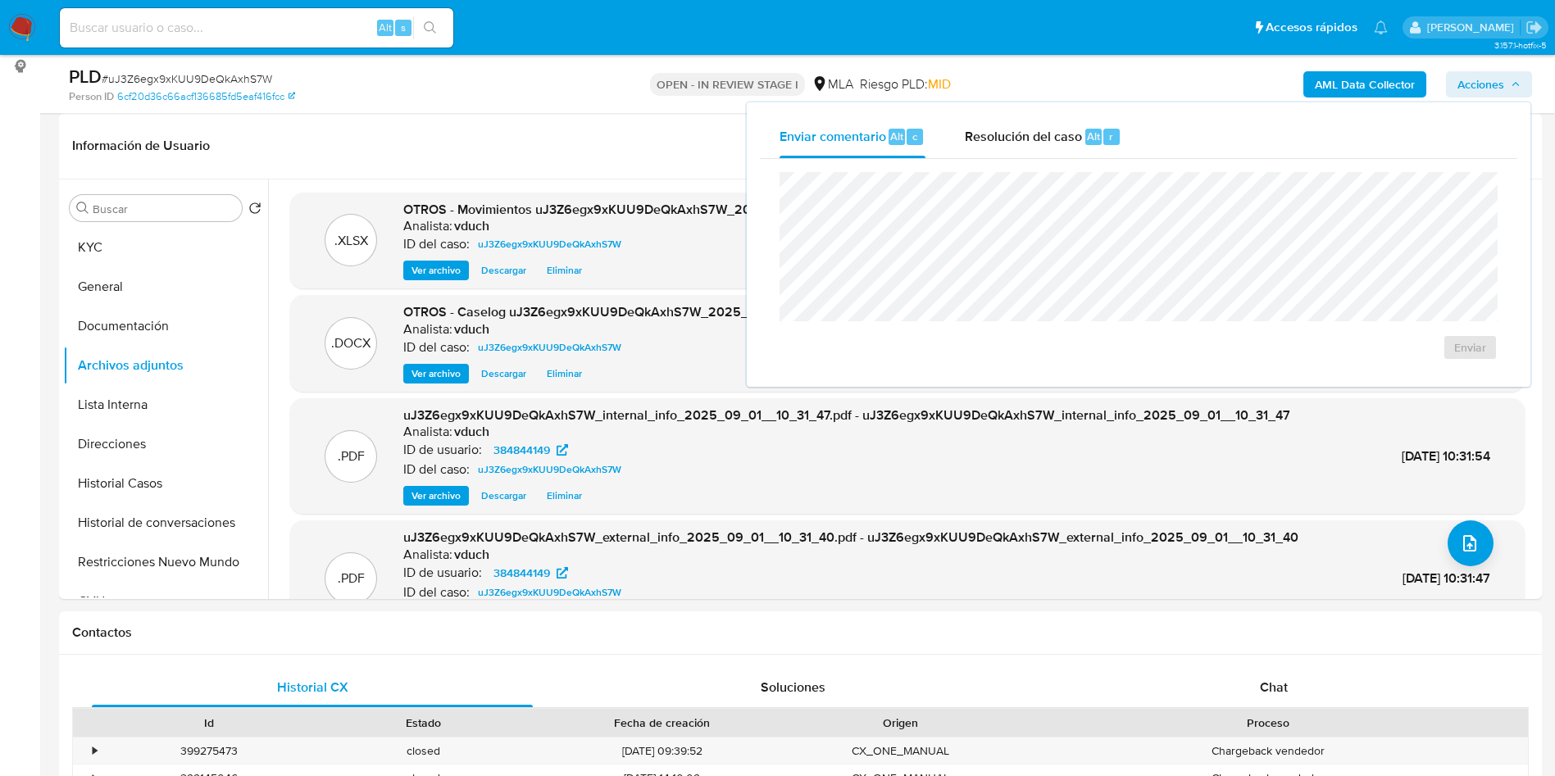
click at [1009, 162] on div "Enviar" at bounding box center [1139, 266] width 758 height 215
click at [1040, 157] on div "Resolución del caso Alt r" at bounding box center [1043, 137] width 157 height 43
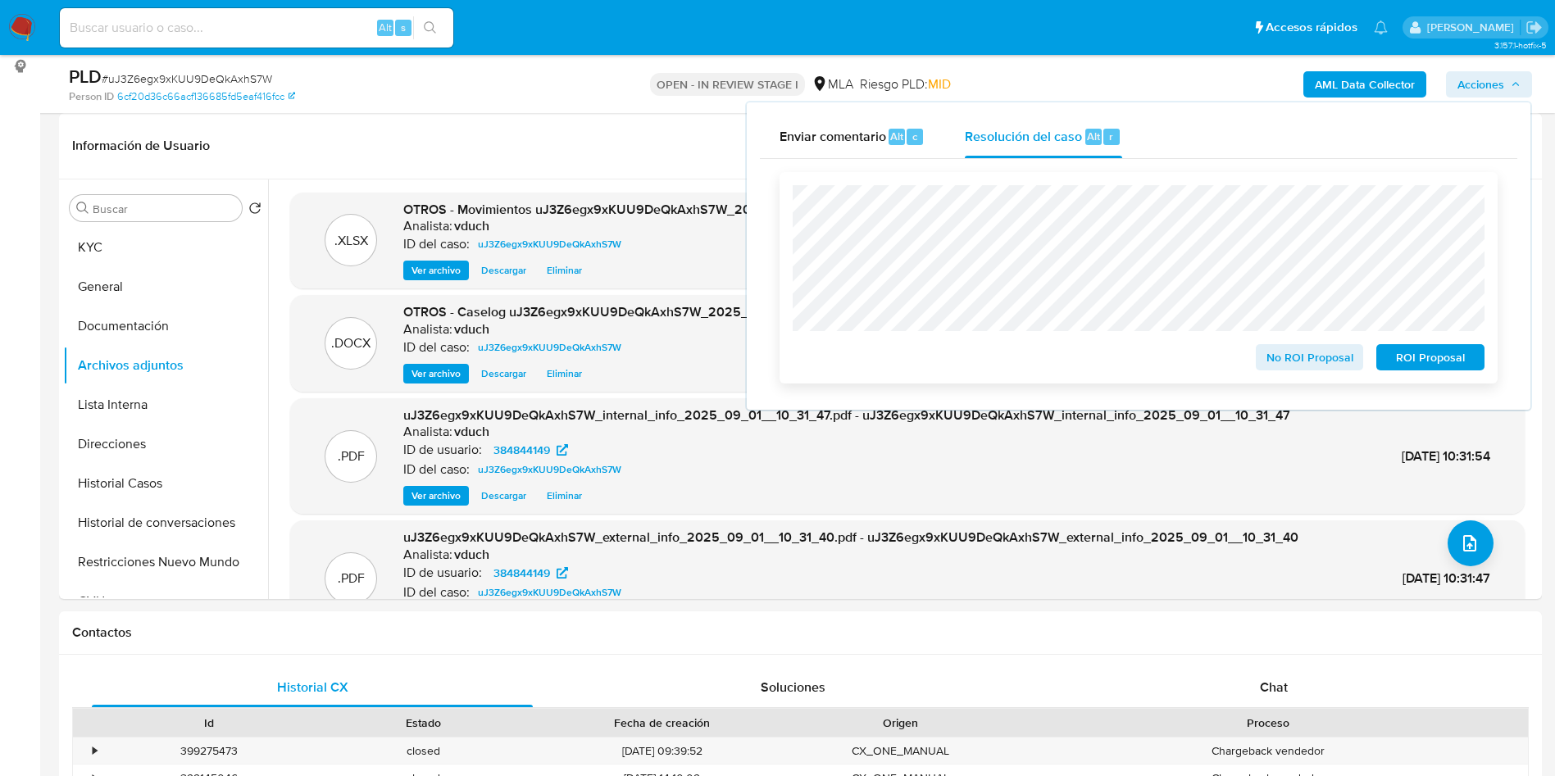
click at [1455, 358] on span "ROI Proposal" at bounding box center [1430, 357] width 85 height 23
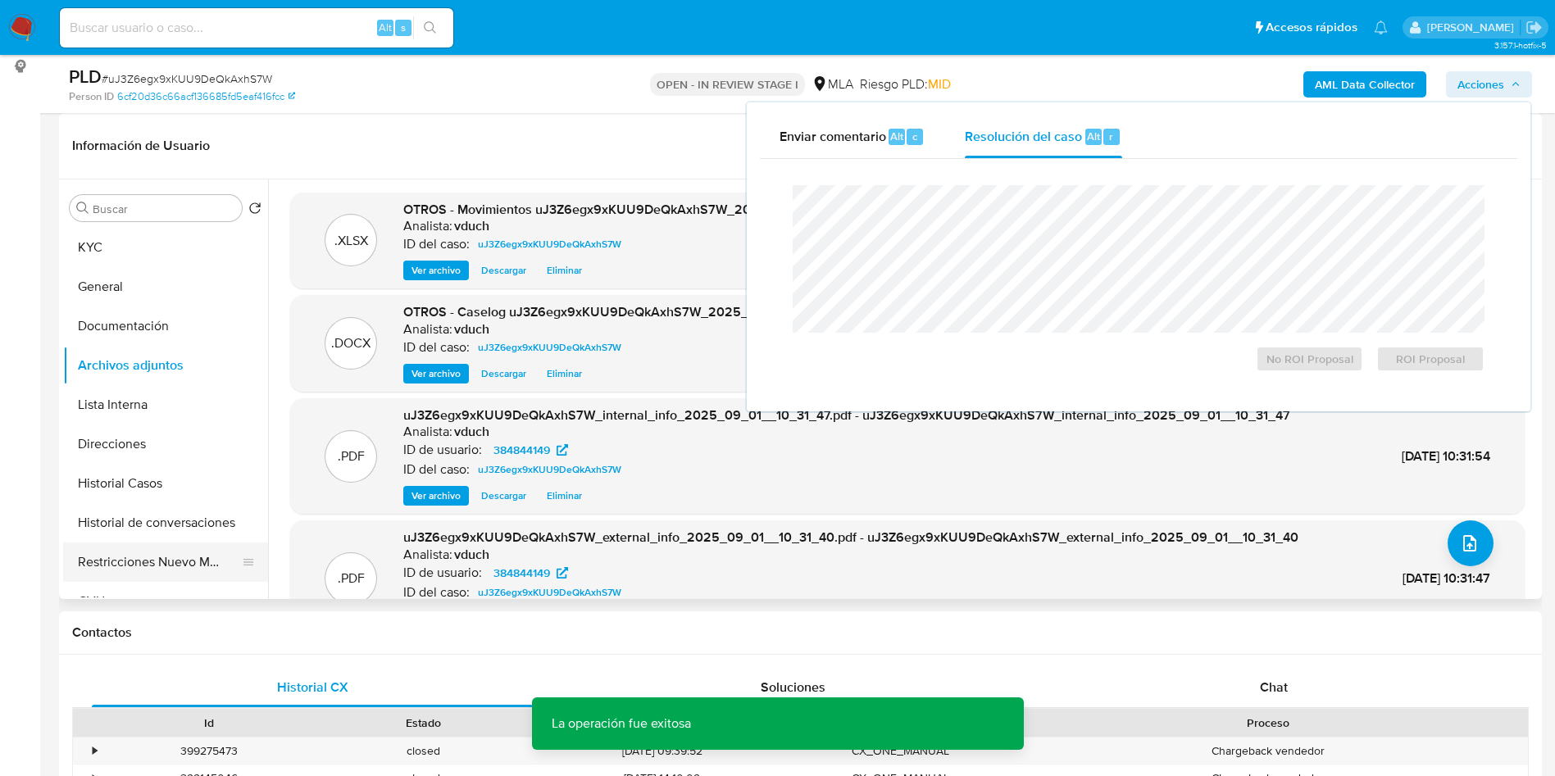
click at [94, 577] on button "Restricciones Nuevo Mundo" at bounding box center [159, 562] width 192 height 39
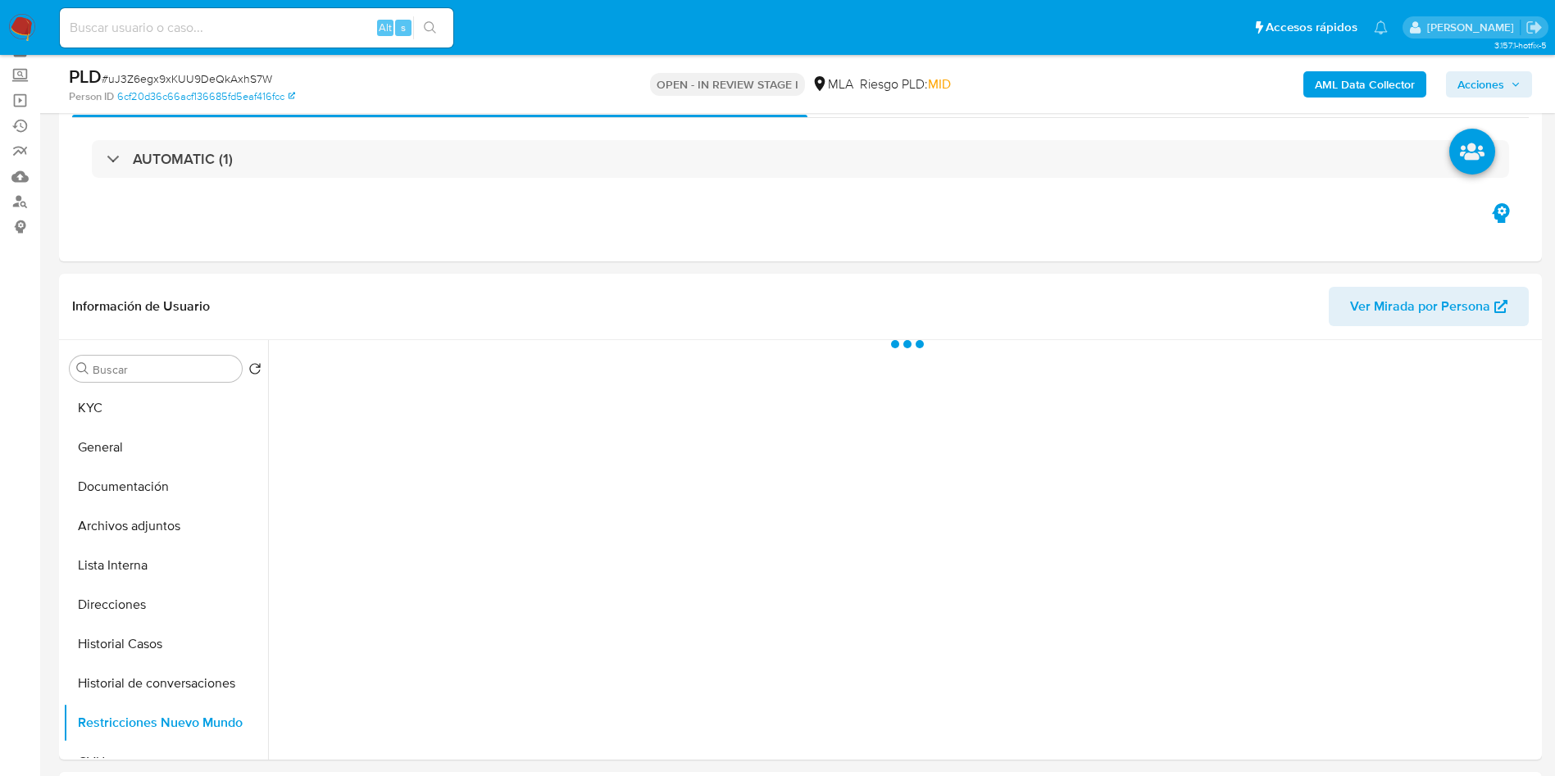
scroll to position [123, 0]
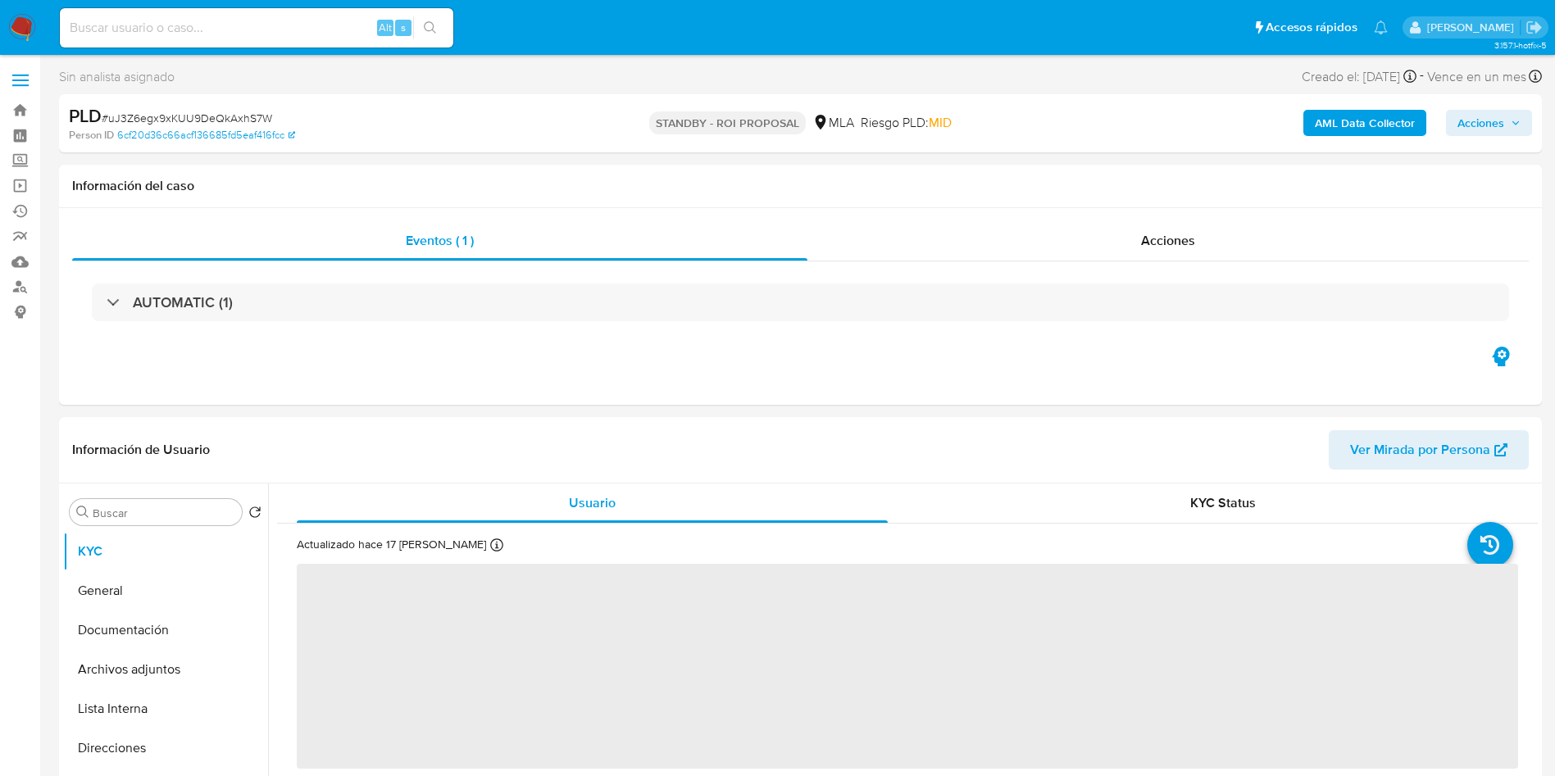
select select "10"
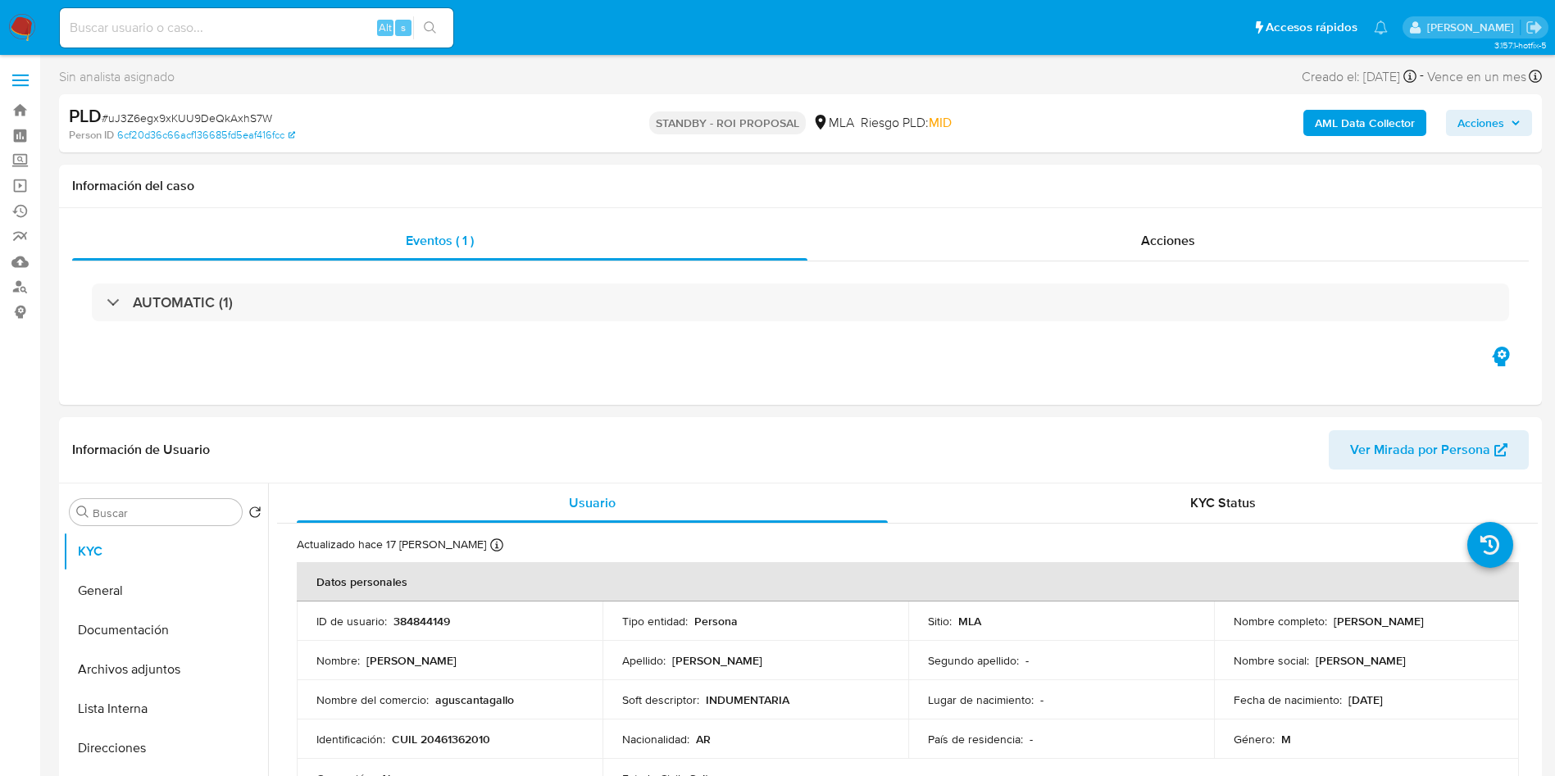
click at [303, 31] on input at bounding box center [257, 27] width 394 height 21
paste input "0KupHsai8zW4JUksWiHY8fEg"
type input "0KupHsai8zW4JUksWiHY8fEg"
click at [427, 37] on button "search-icon" at bounding box center [430, 27] width 34 height 23
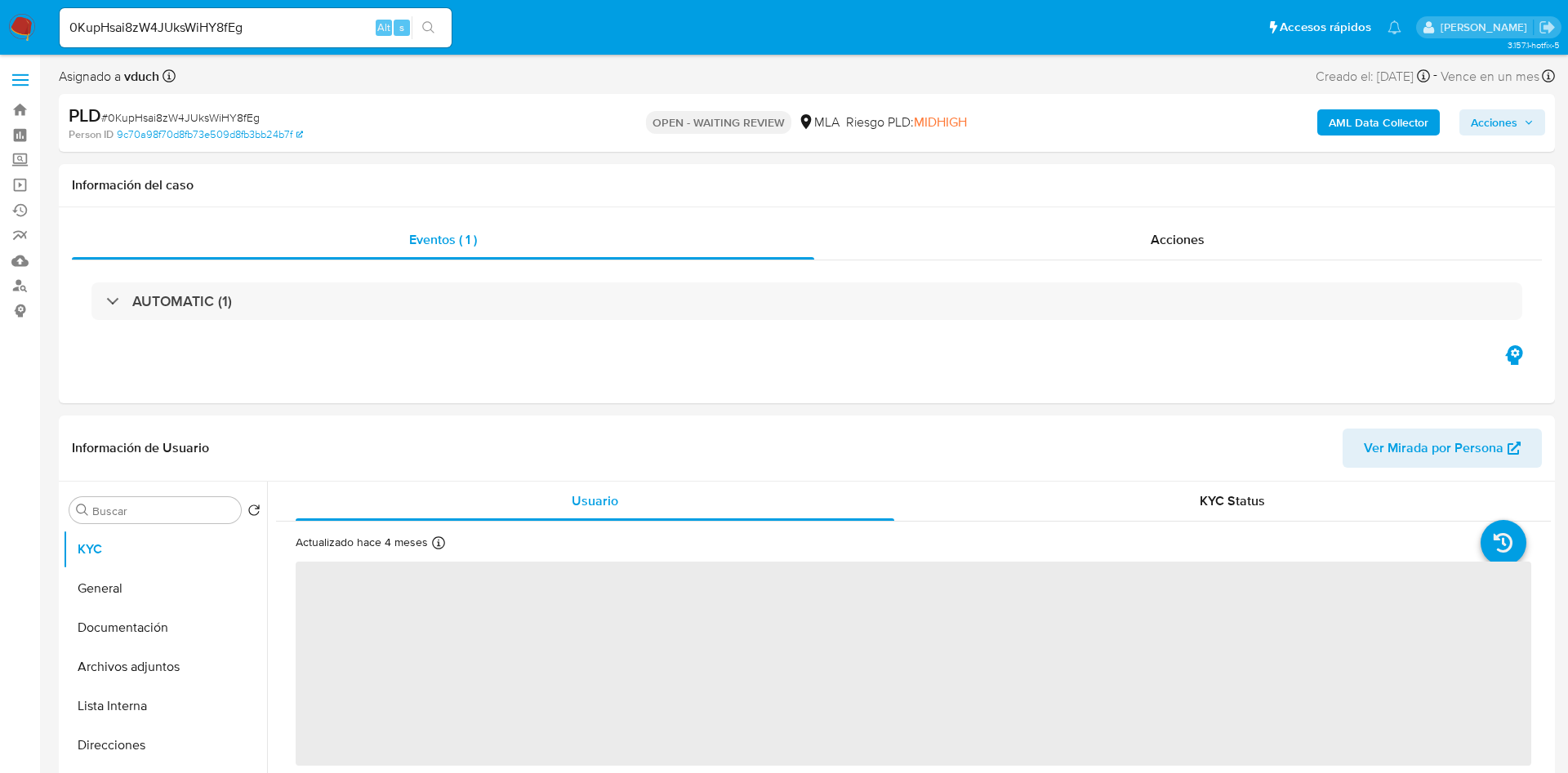
select select "10"
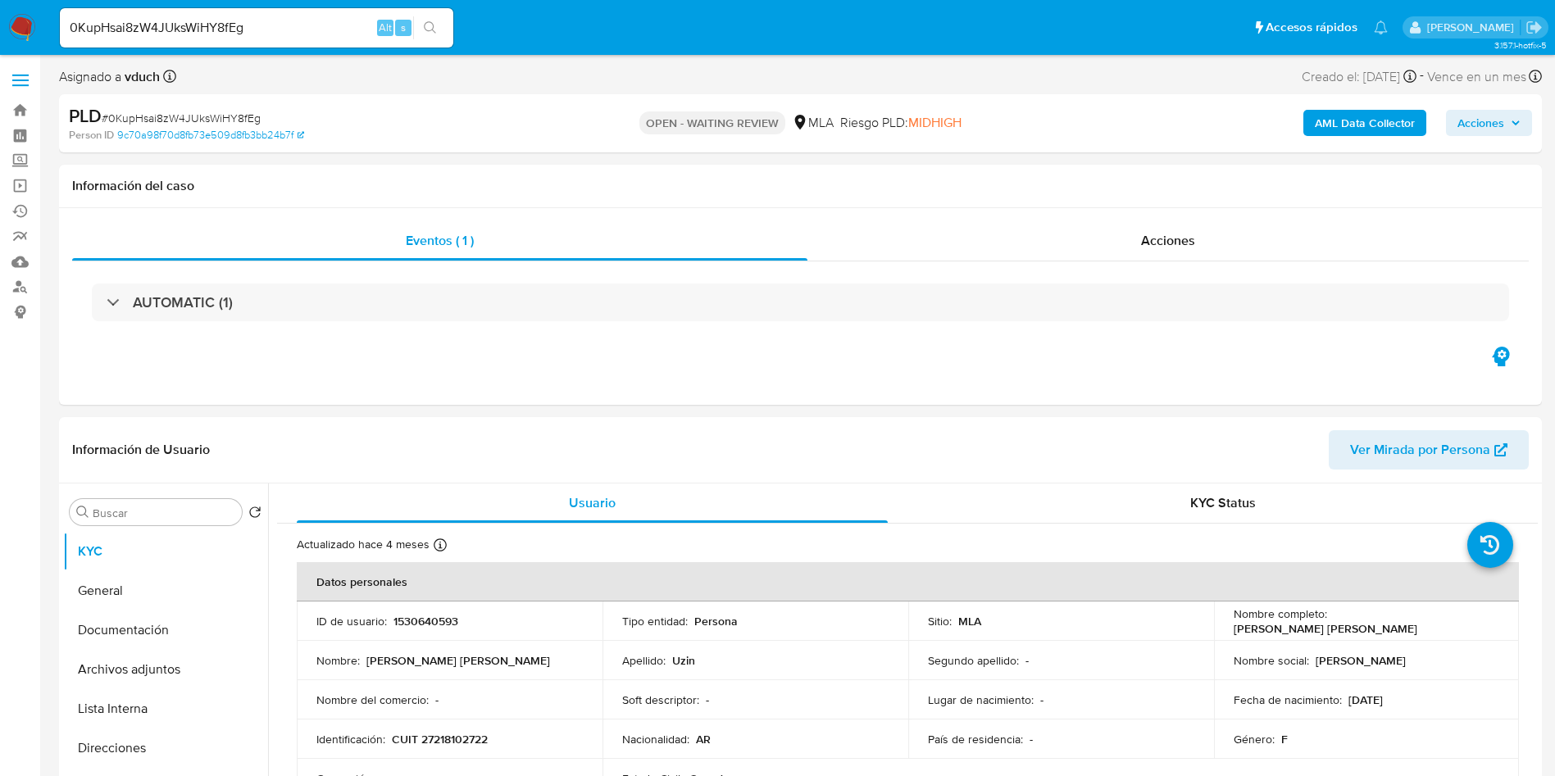
click at [210, 113] on span "# 0KupHsai8zW4JUksWiHY8fEg" at bounding box center [181, 118] width 159 height 16
copy span "0KupHsai8zW4JUksWiHY8fEg"
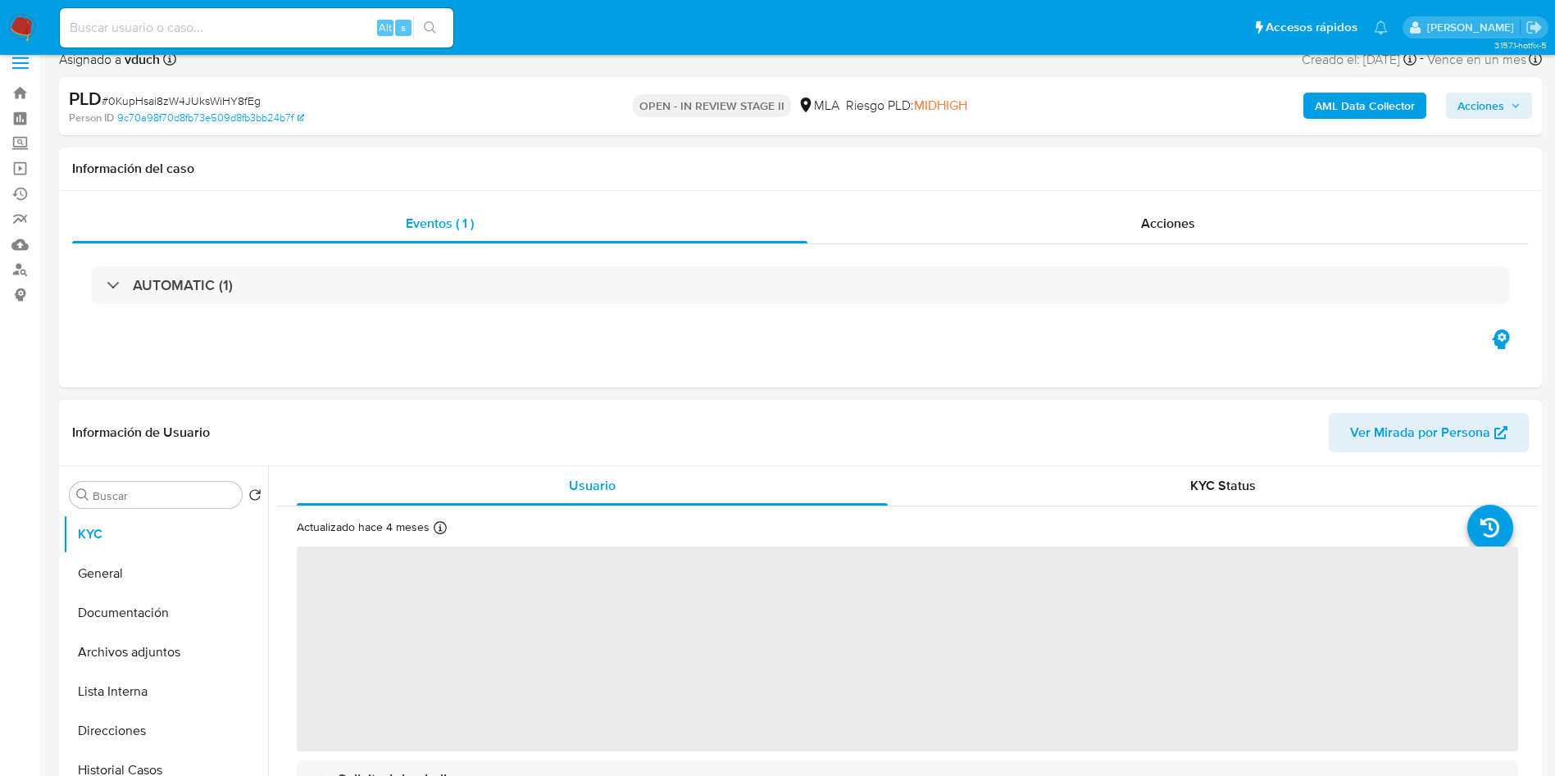
scroll to position [246, 0]
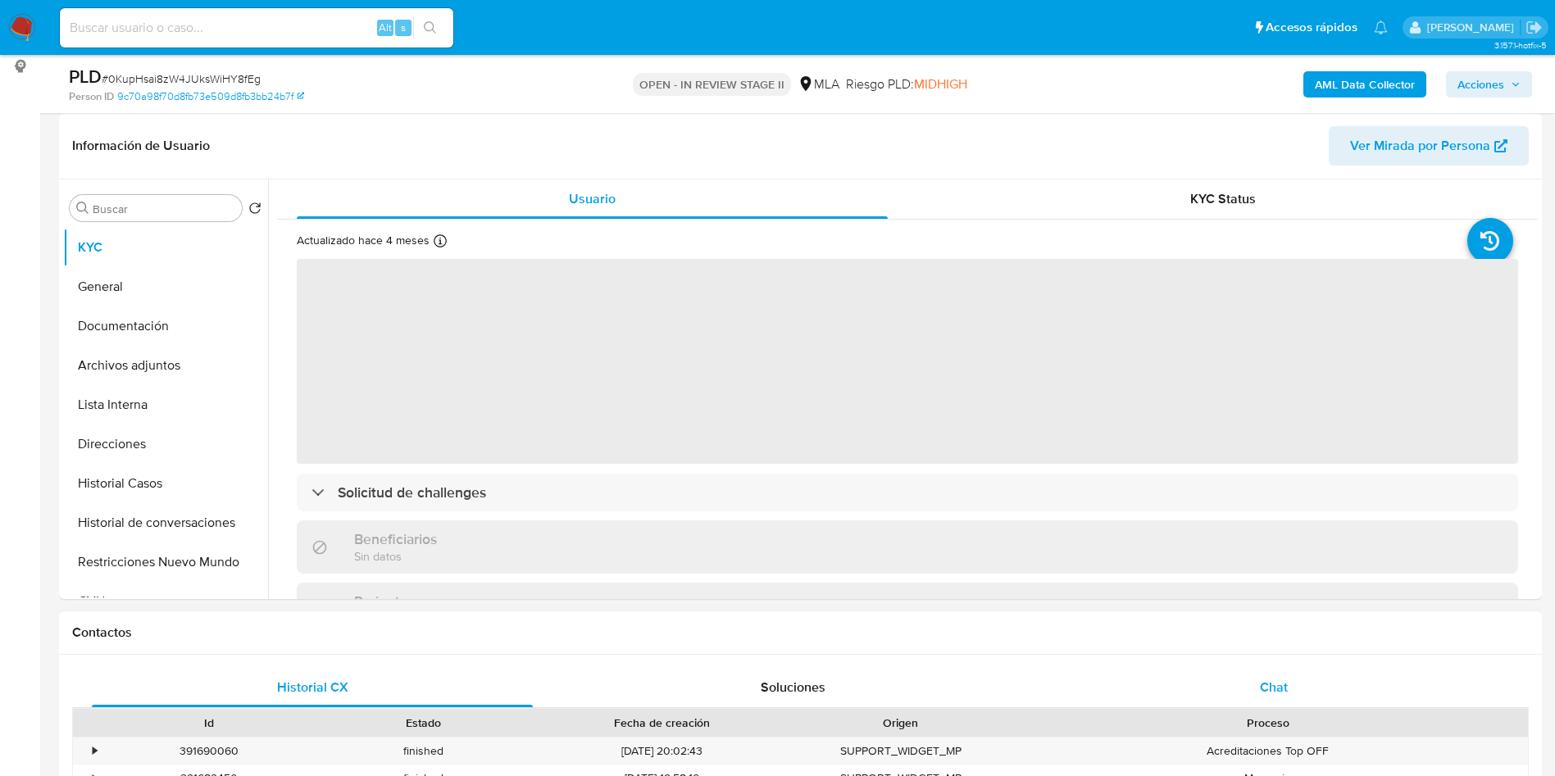
click at [1337, 675] on div "Chat" at bounding box center [1273, 687] width 441 height 39
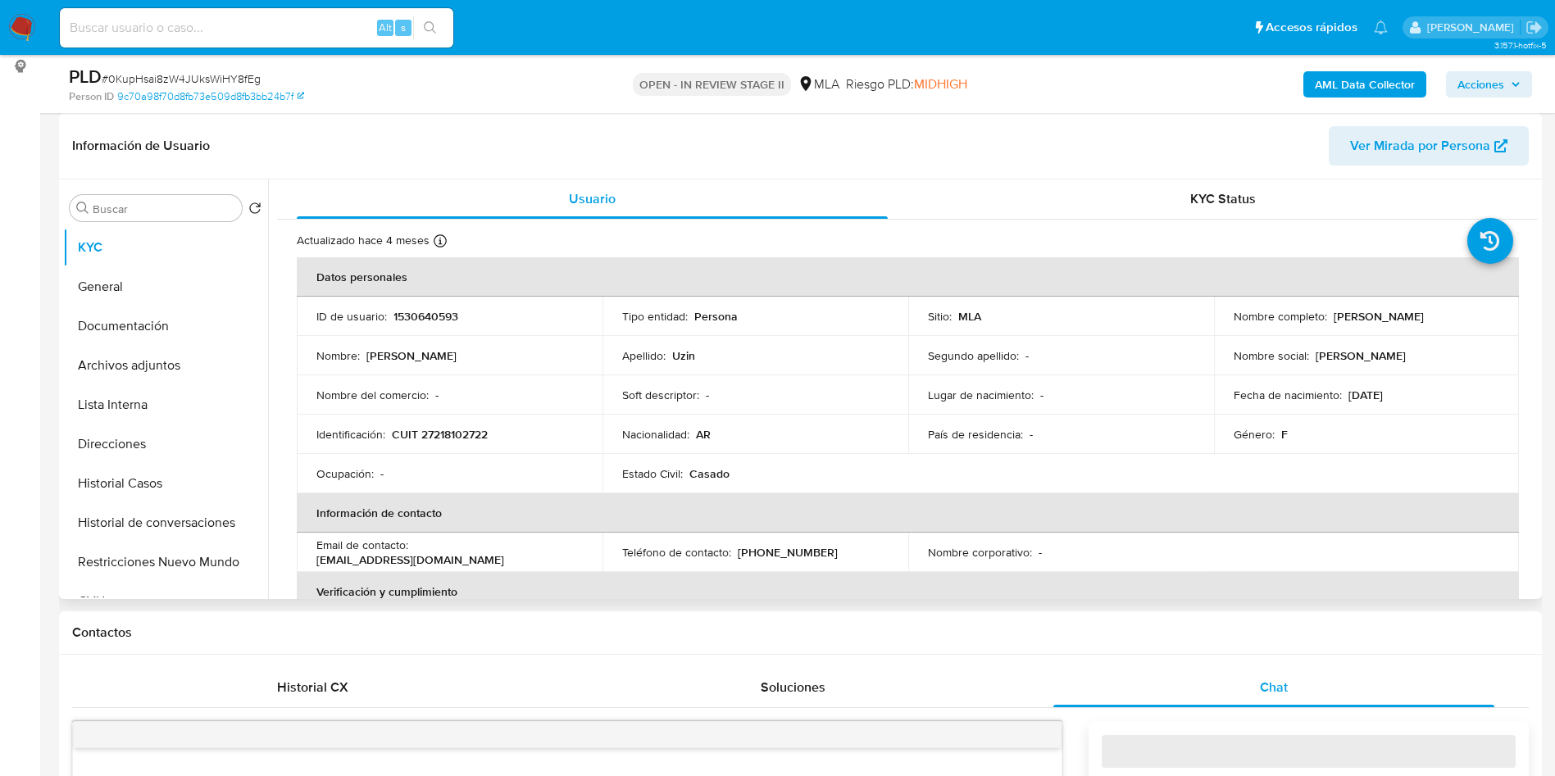
select select "10"
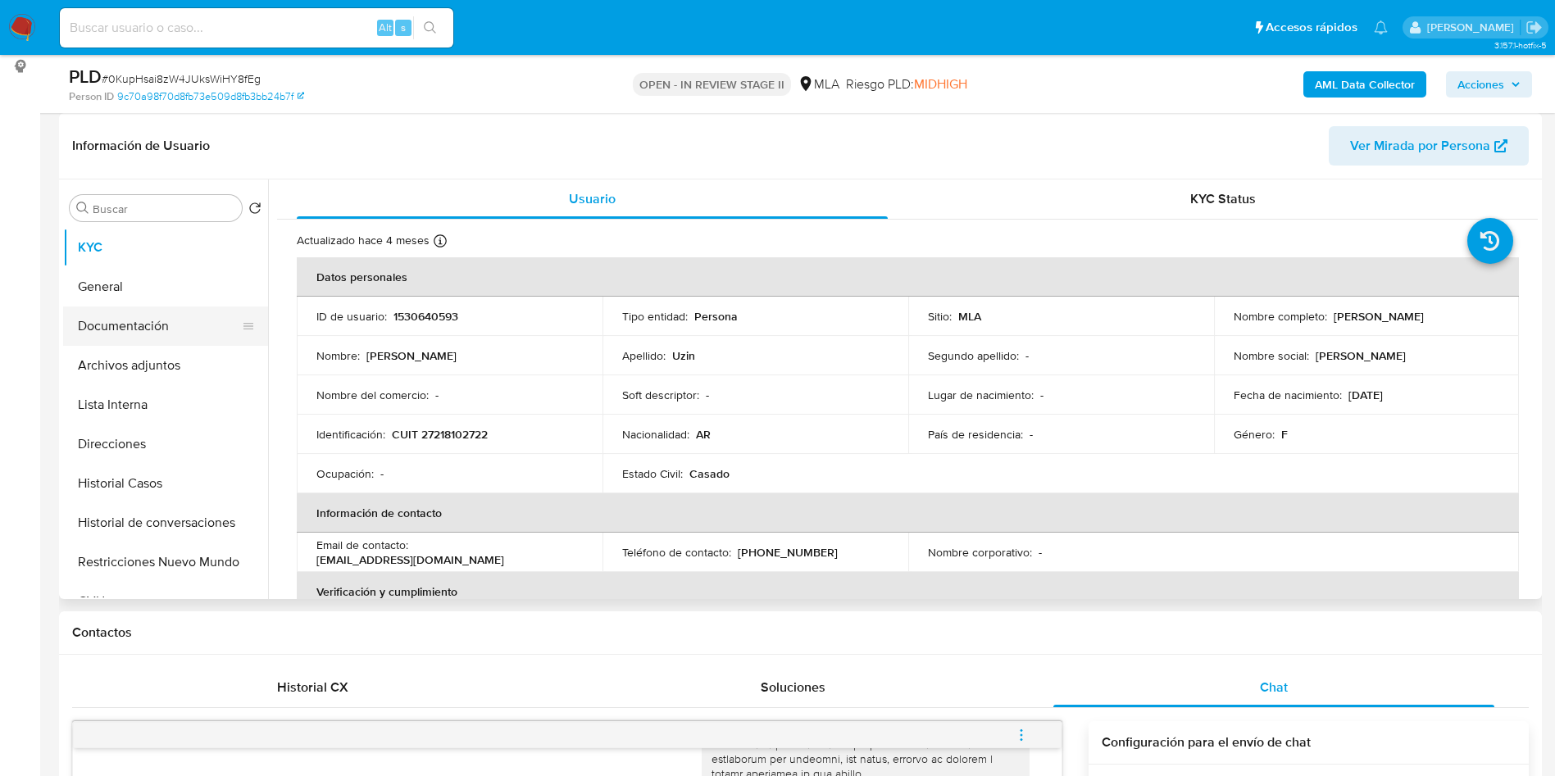
click at [124, 315] on button "Documentación" at bounding box center [159, 326] width 192 height 39
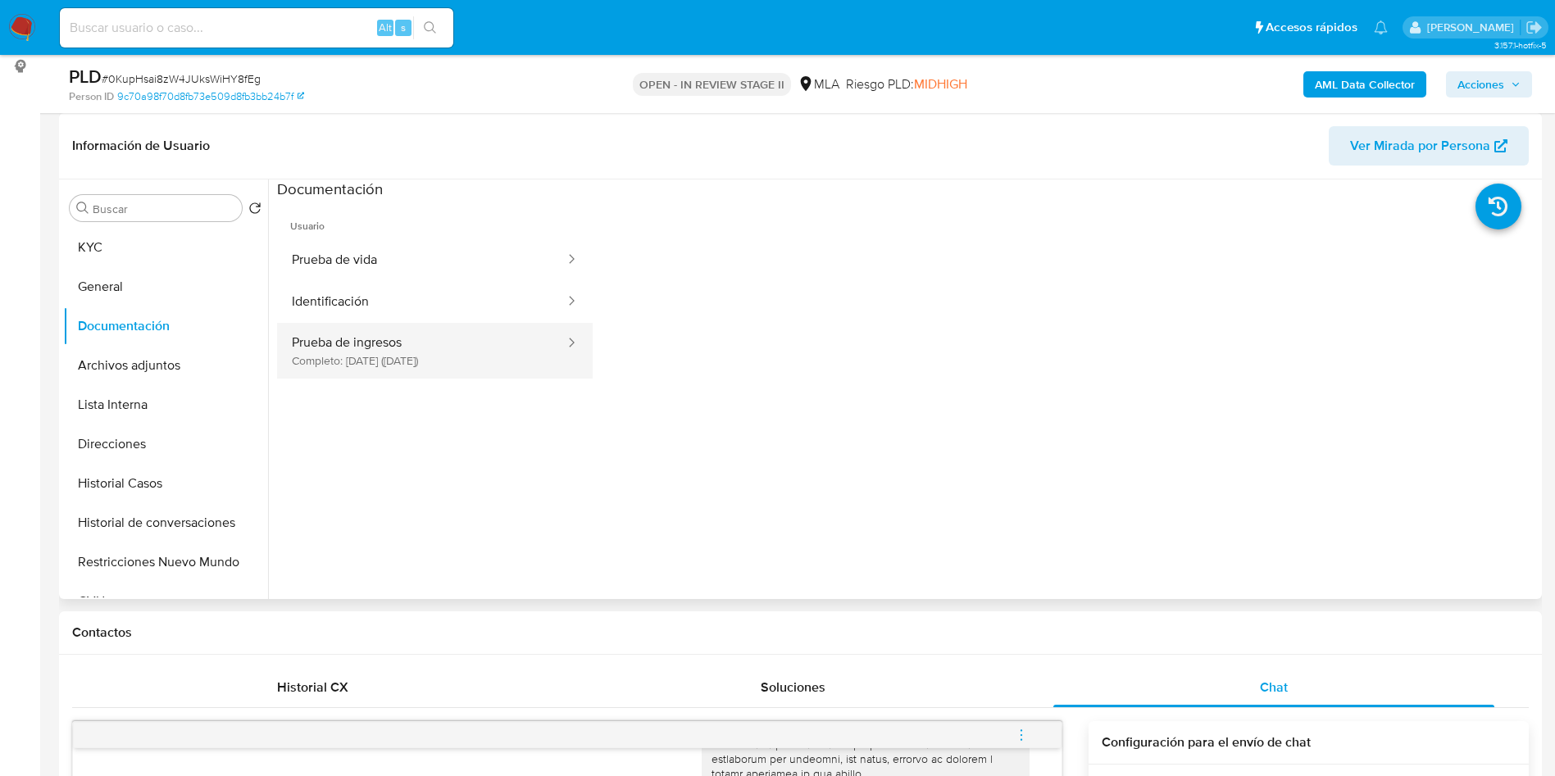
click at [442, 353] on button "Prueba de ingresos Completo: 30/03/2025 (hace 5 meses)" at bounding box center [421, 351] width 289 height 56
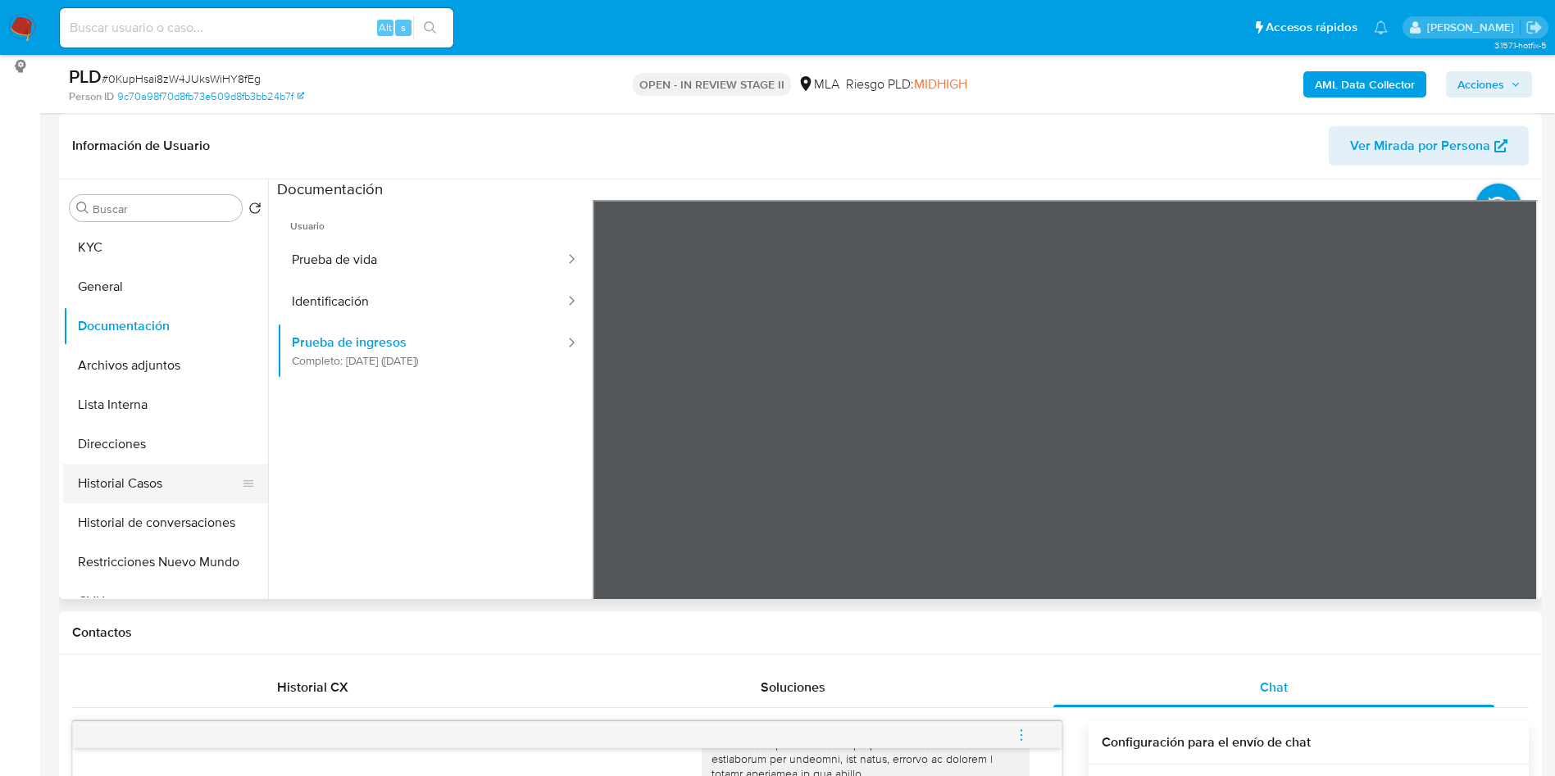
click at [180, 475] on button "Historial Casos" at bounding box center [159, 483] width 192 height 39
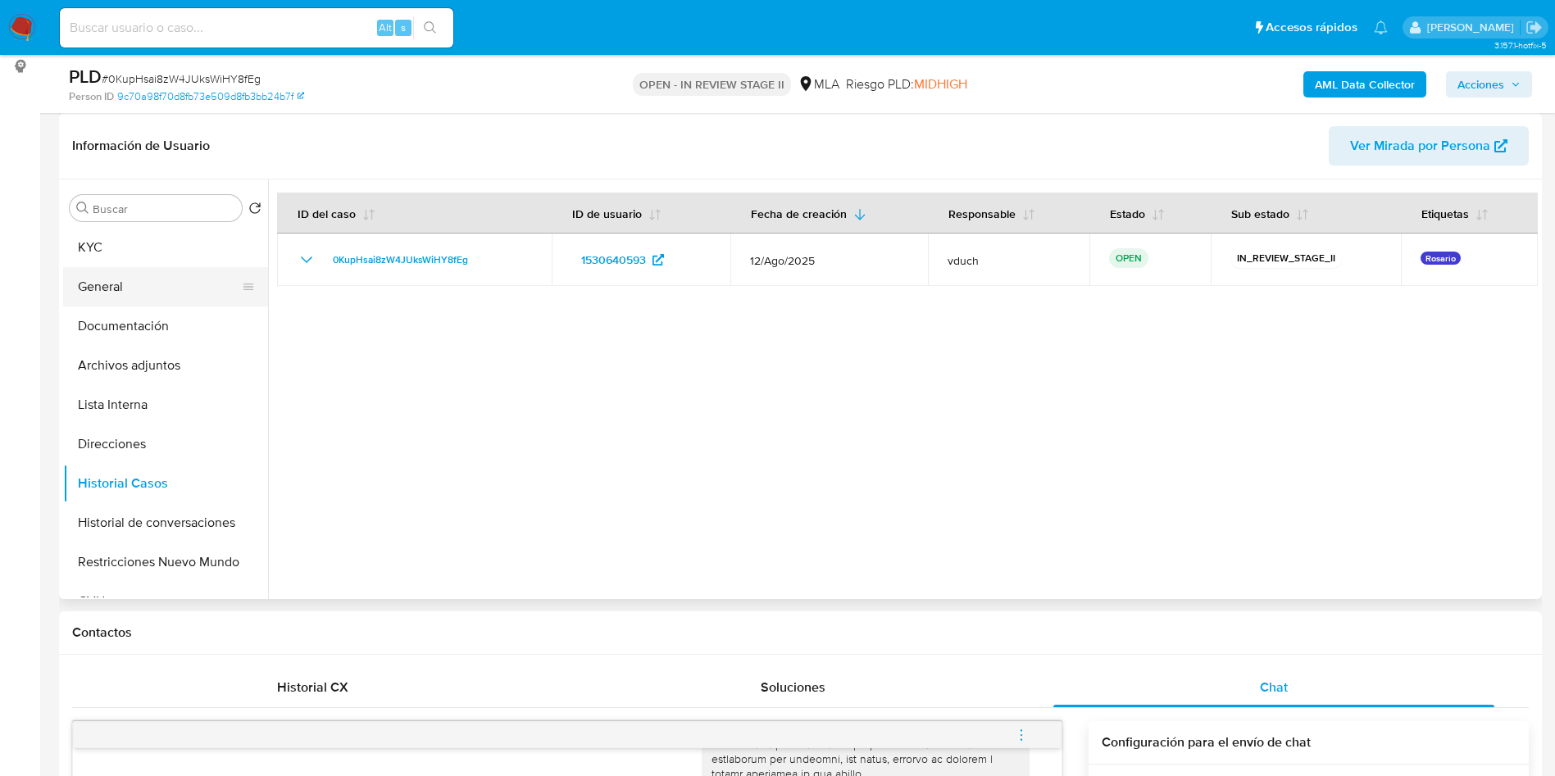
click at [182, 284] on button "General" at bounding box center [159, 286] width 192 height 39
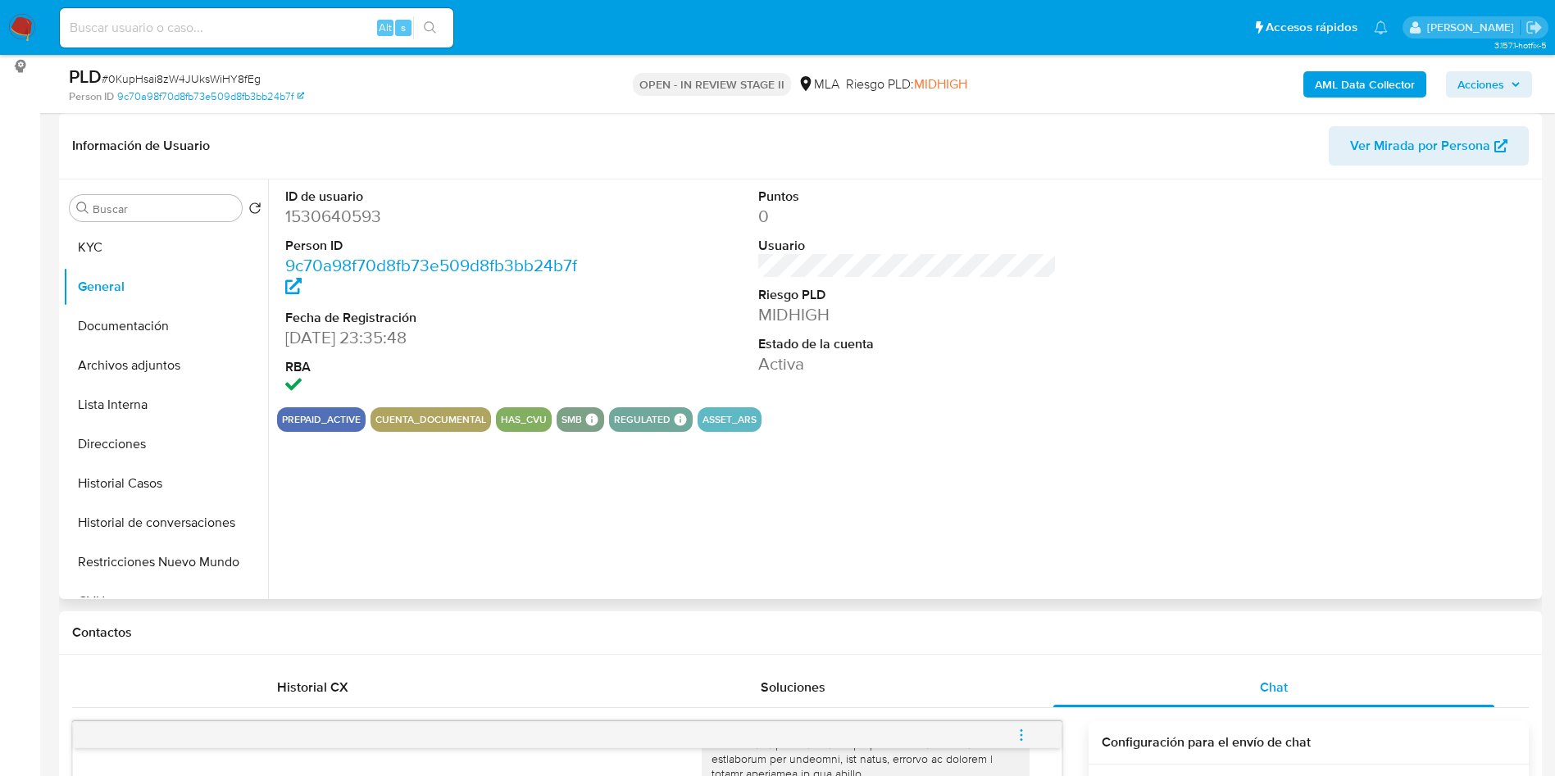
click at [330, 221] on dd "1530640593" at bounding box center [434, 216] width 299 height 23
copy dd "1530640593"
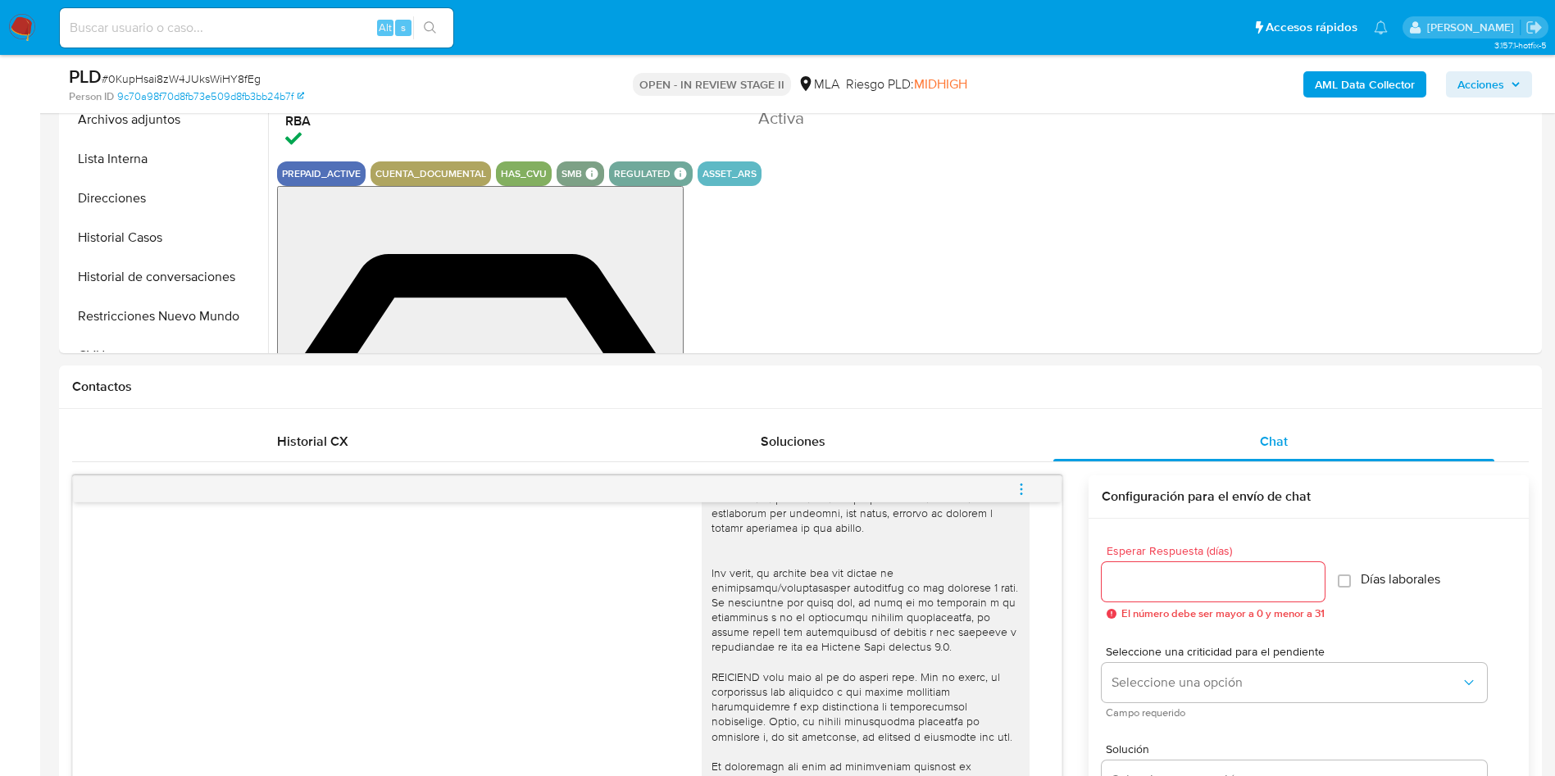
scroll to position [123, 0]
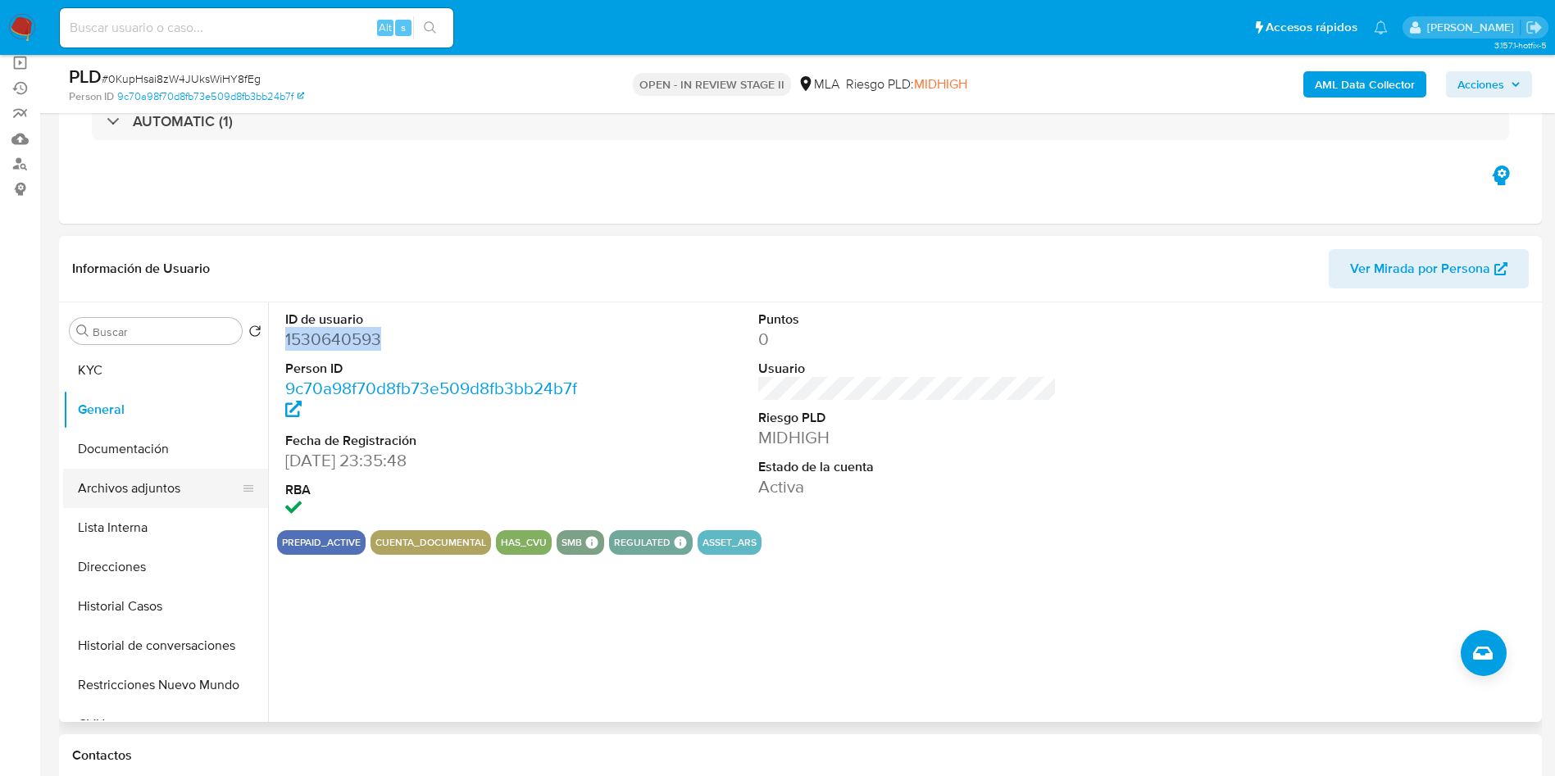
click at [217, 472] on button "Archivos adjuntos" at bounding box center [159, 488] width 192 height 39
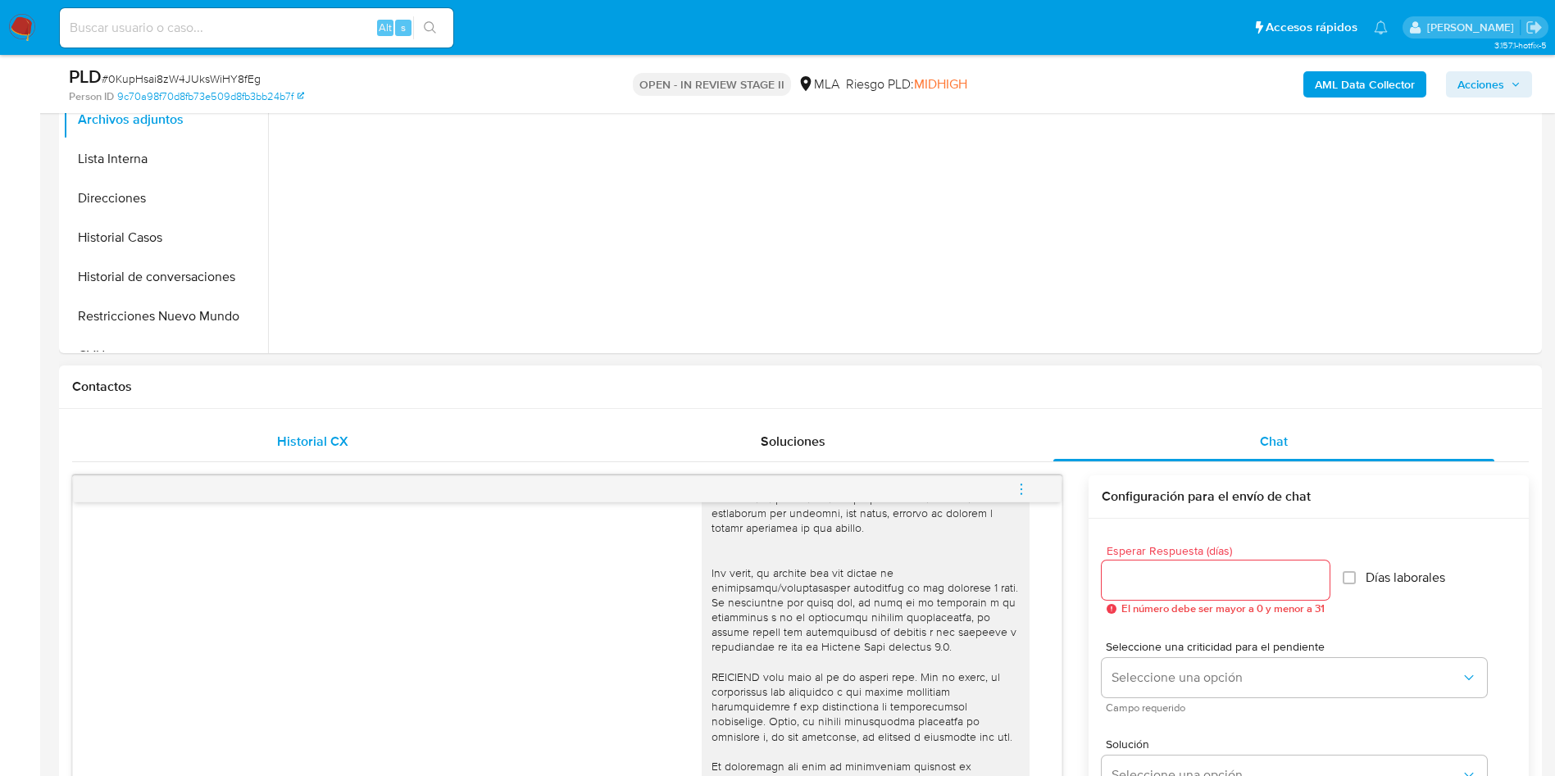
click at [403, 439] on div "Historial CX" at bounding box center [312, 441] width 441 height 39
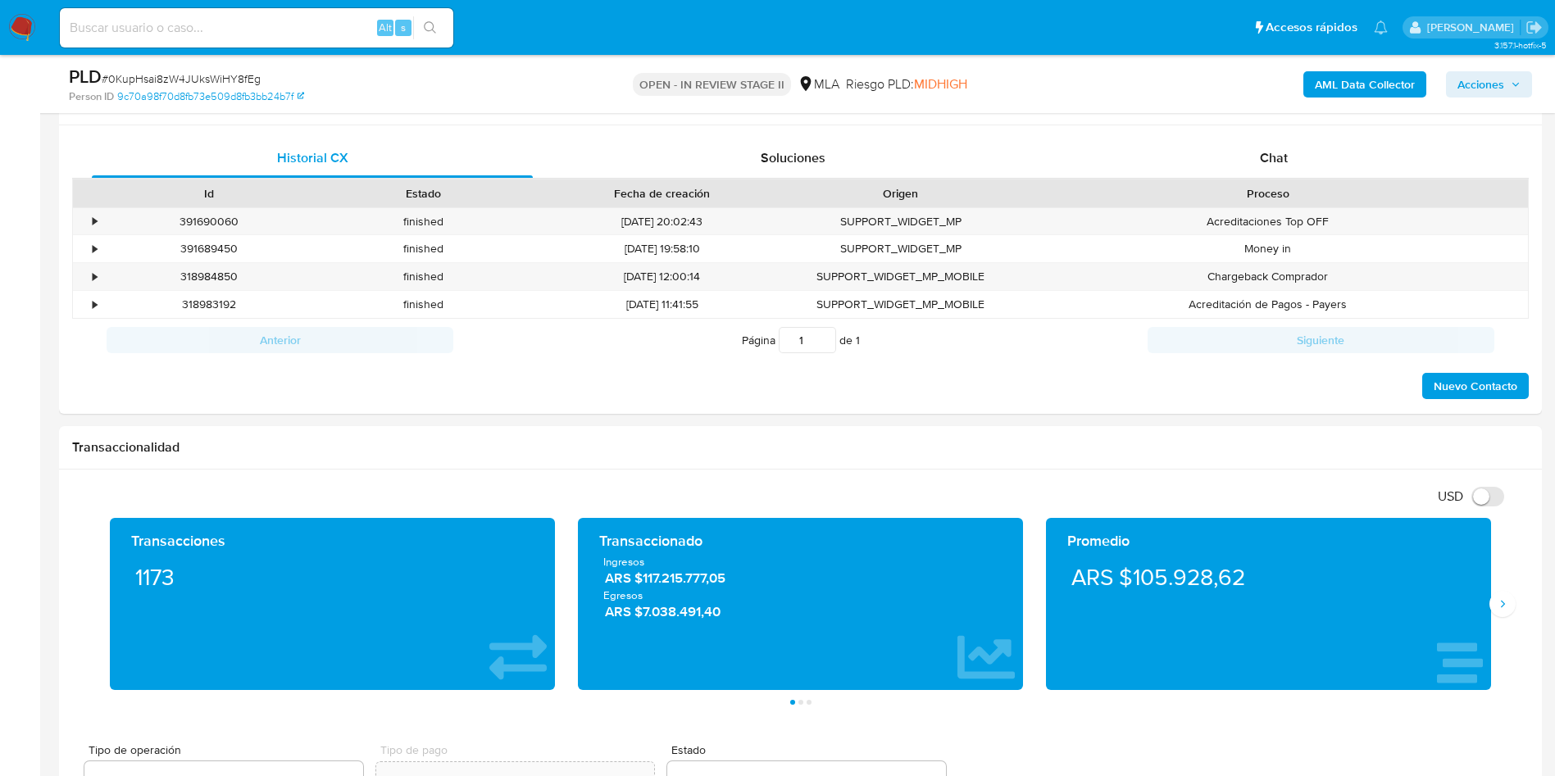
scroll to position [738, 0]
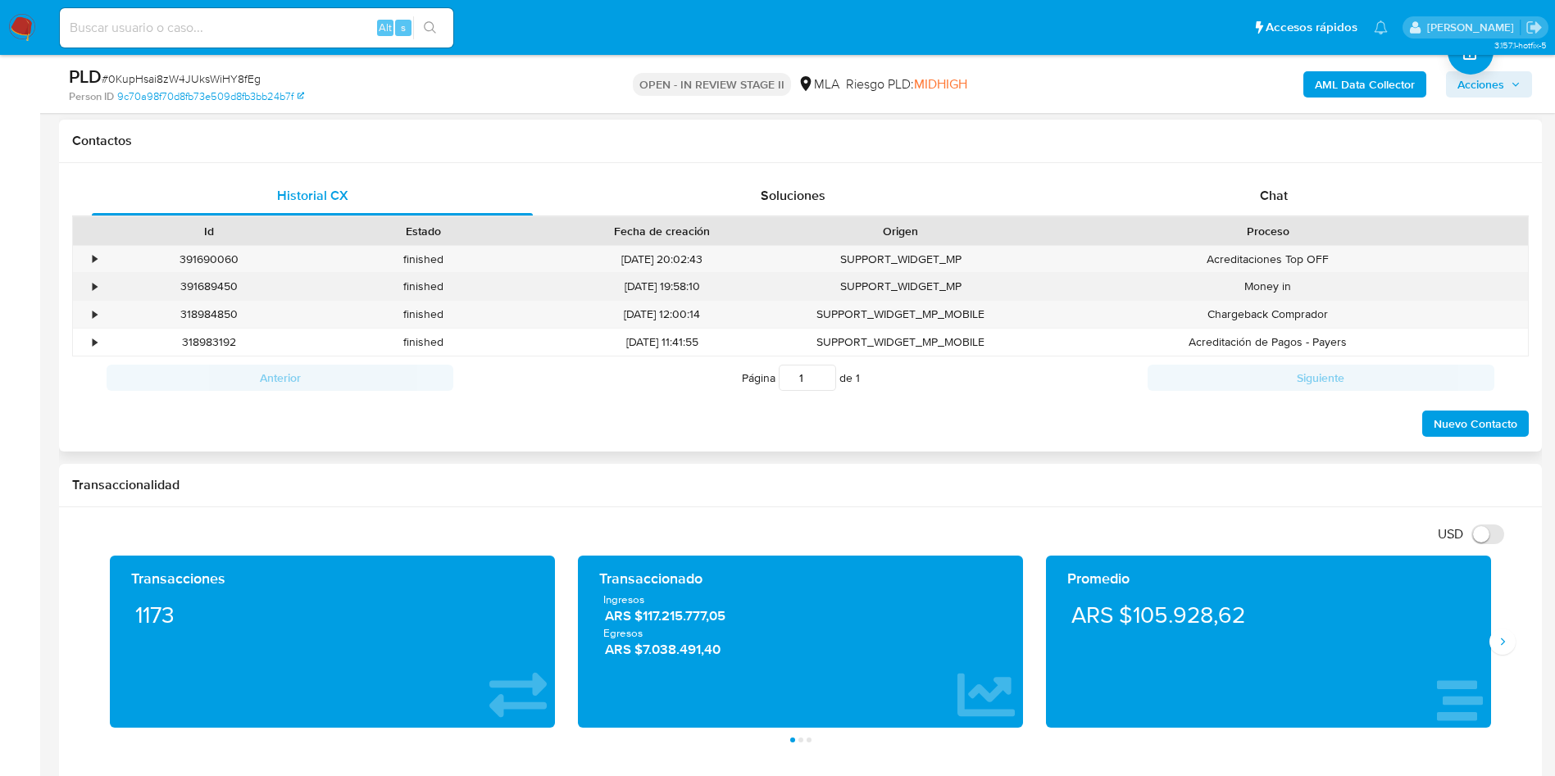
click at [89, 280] on div "•" at bounding box center [87, 286] width 29 height 27
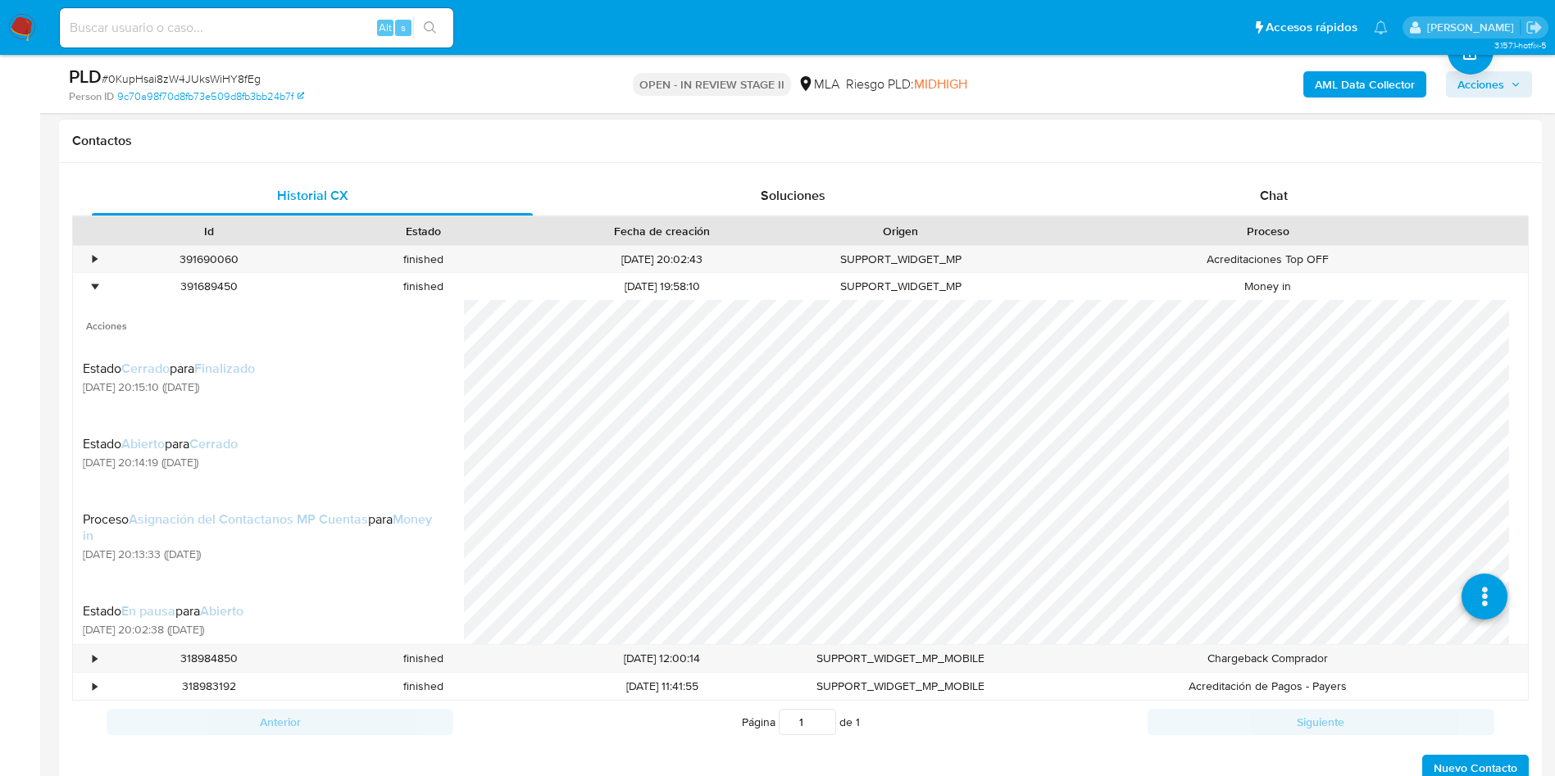
click at [95, 240] on div at bounding box center [87, 231] width 29 height 28
click at [89, 232] on div at bounding box center [87, 231] width 29 height 28
click at [102, 246] on div "391690060" at bounding box center [209, 259] width 215 height 27
click at [71, 263] on div "Historial CX Soluciones Chat Id Estado Fecha de creación Origen Proceso • 39169…" at bounding box center [800, 480] width 1483 height 634
click at [86, 256] on div "•" at bounding box center [87, 259] width 29 height 27
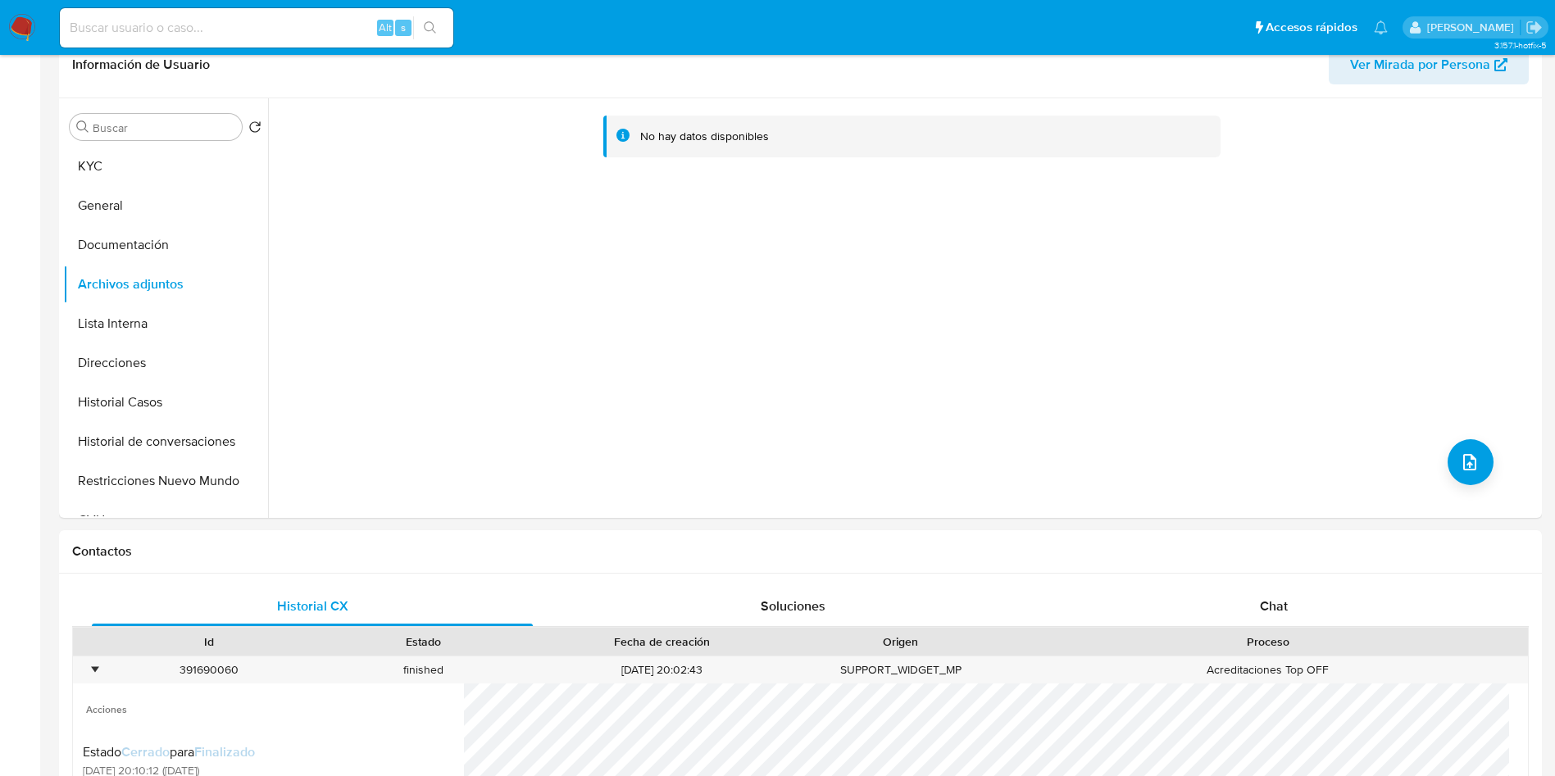
scroll to position [0, 0]
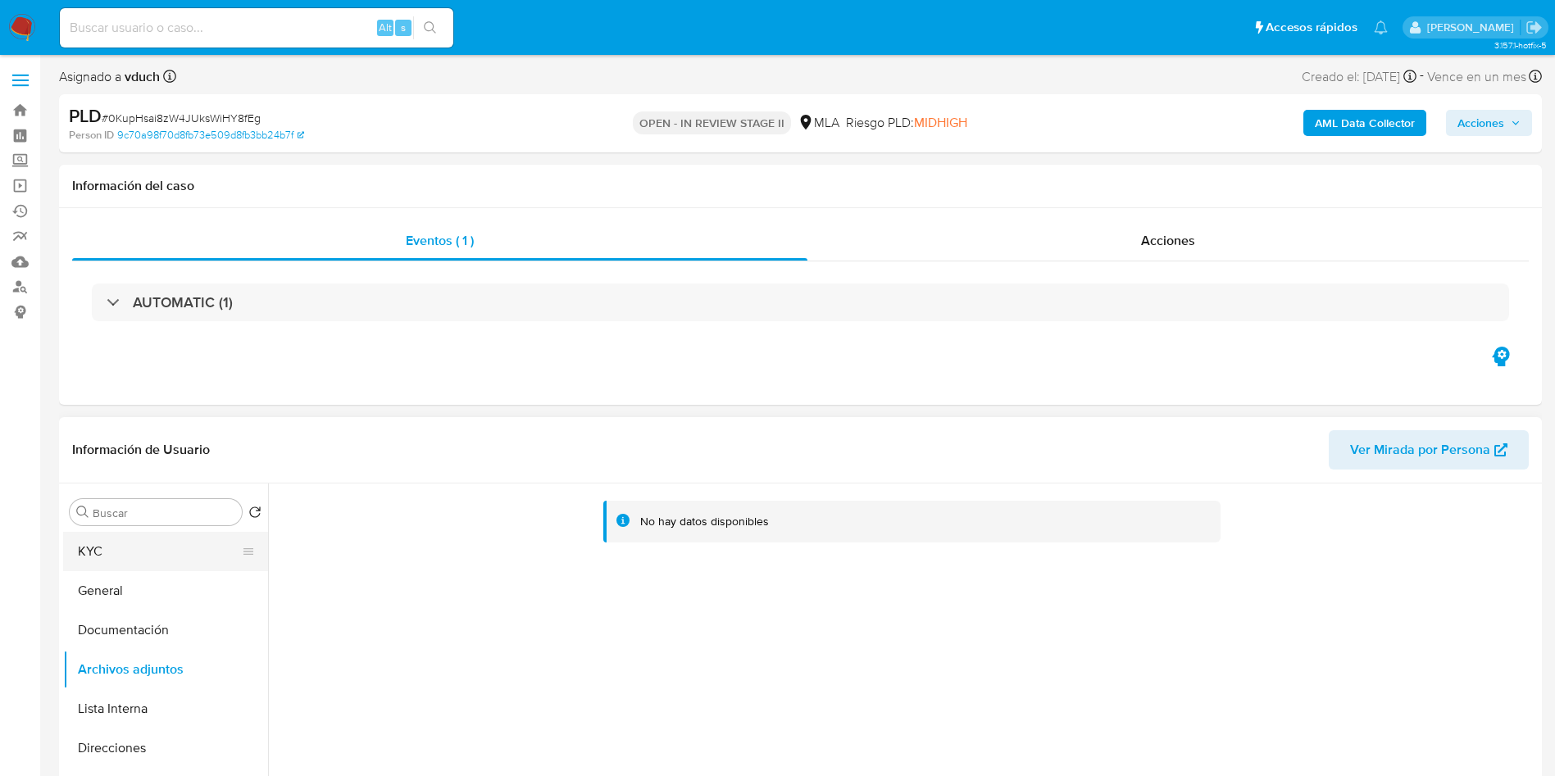
click at [102, 562] on button "KYC" at bounding box center [159, 551] width 192 height 39
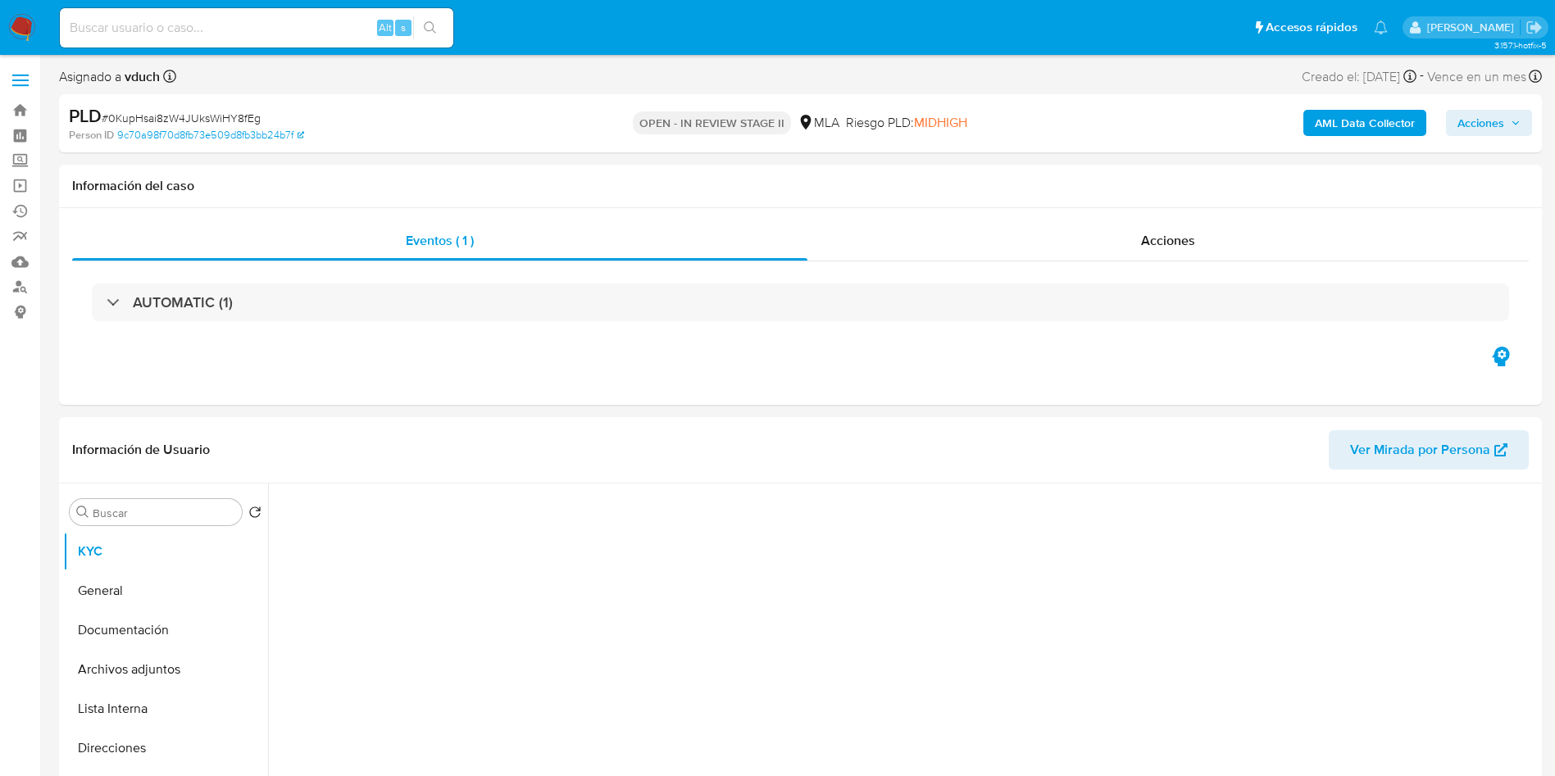
scroll to position [246, 0]
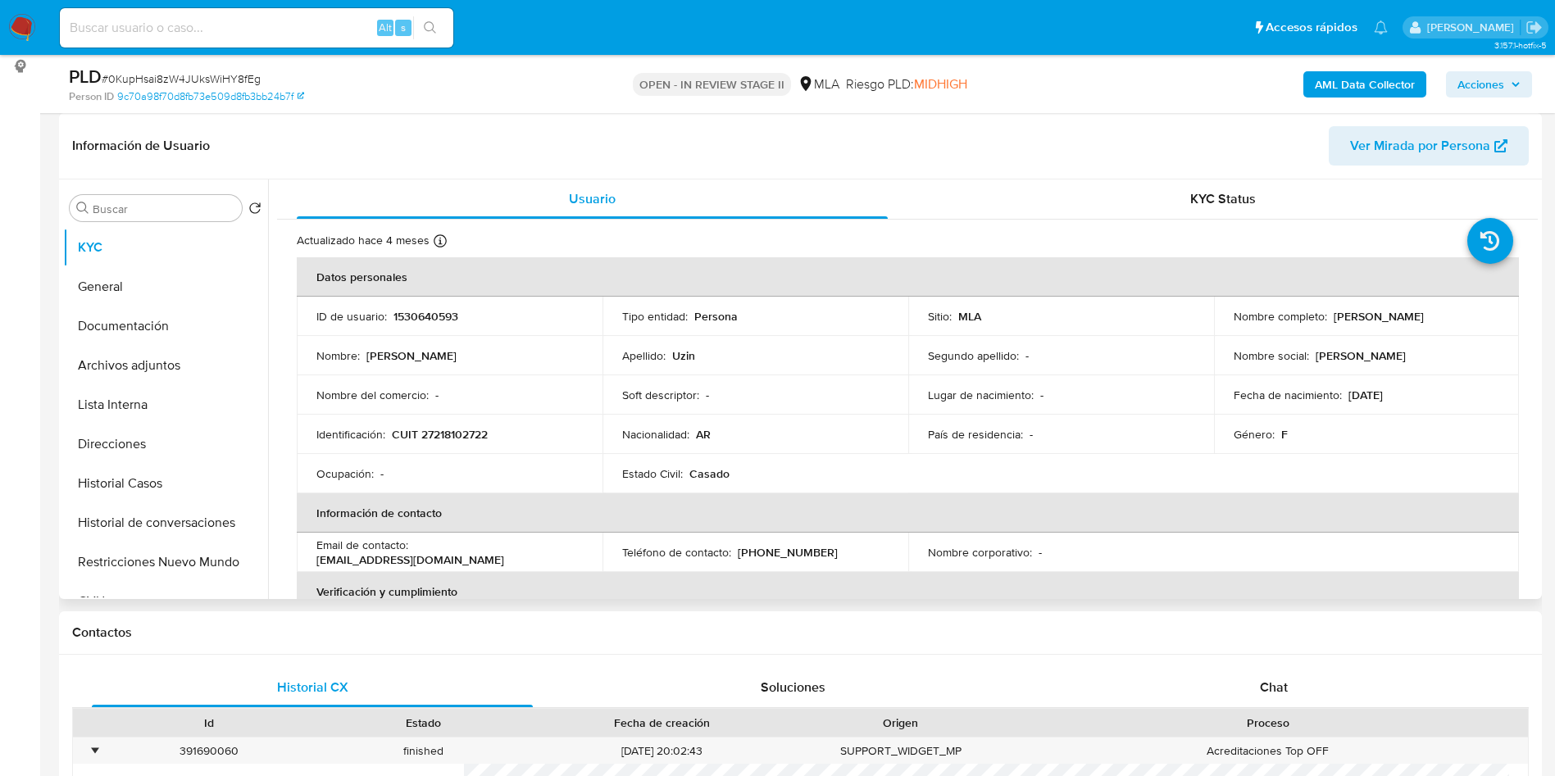
click at [447, 430] on p "CUIT 27218102722" at bounding box center [440, 434] width 96 height 15
copy p "27218102722"
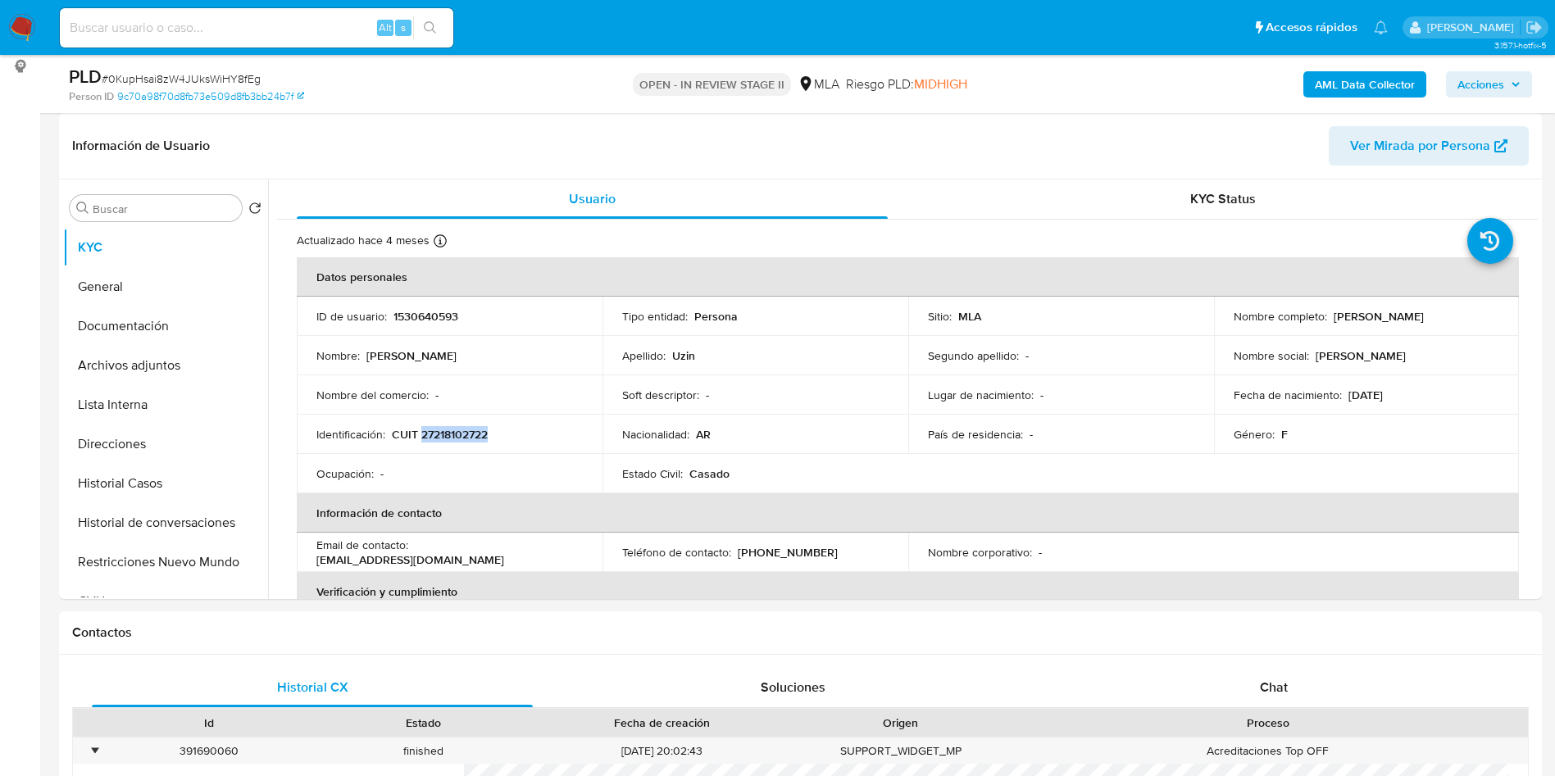
copy p "27218102722"
click at [184, 330] on button "Documentación" at bounding box center [159, 326] width 192 height 39
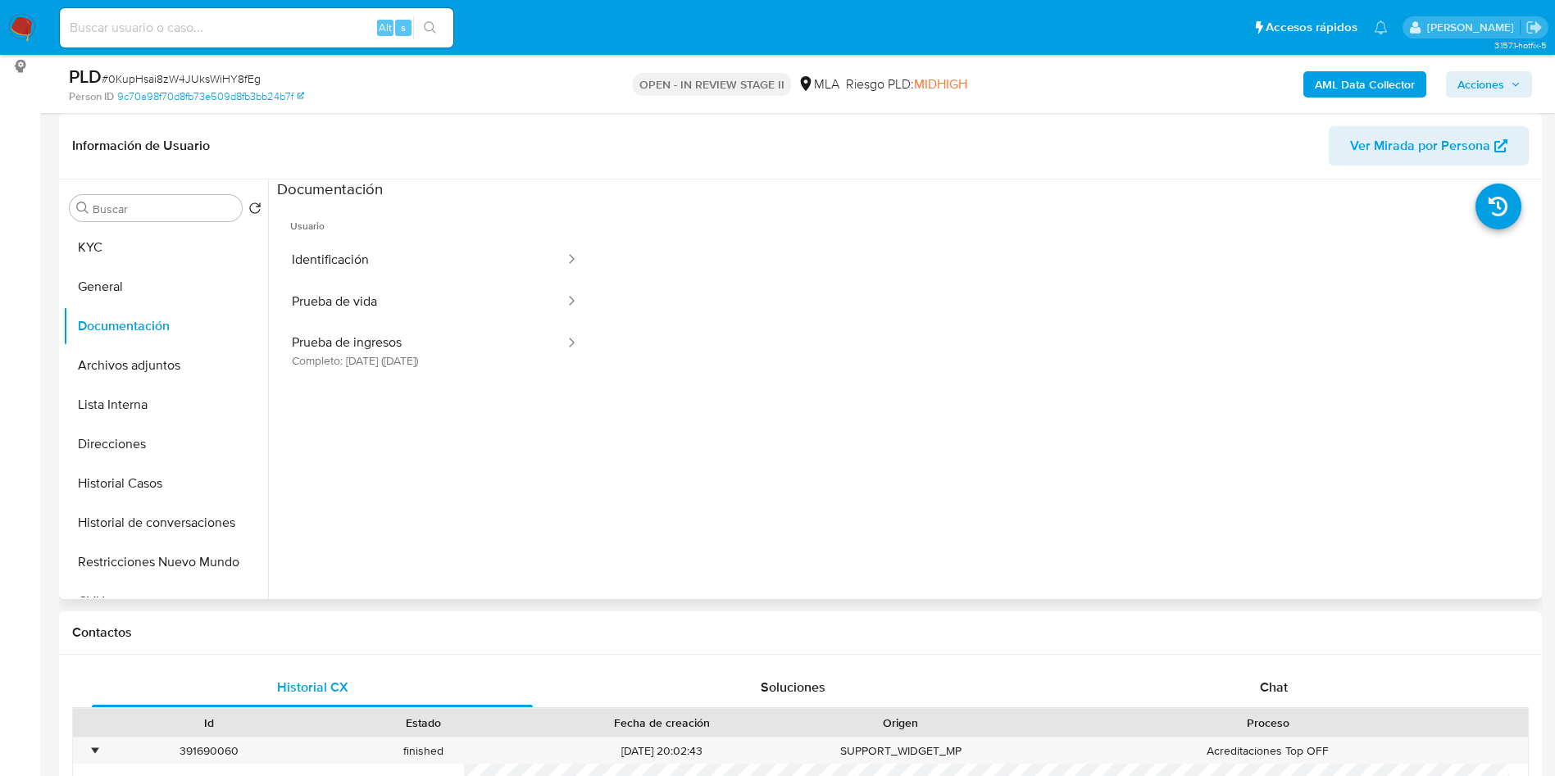
click at [379, 389] on ul "Usuario Identificación Prueba de vida Prueba de ingresos Completo: 30/03/2025 (…" at bounding box center [435, 436] width 316 height 472
click at [377, 363] on button "Prueba de ingresos Completo: 30/03/2025 (hace 5 meses)" at bounding box center [421, 351] width 289 height 56
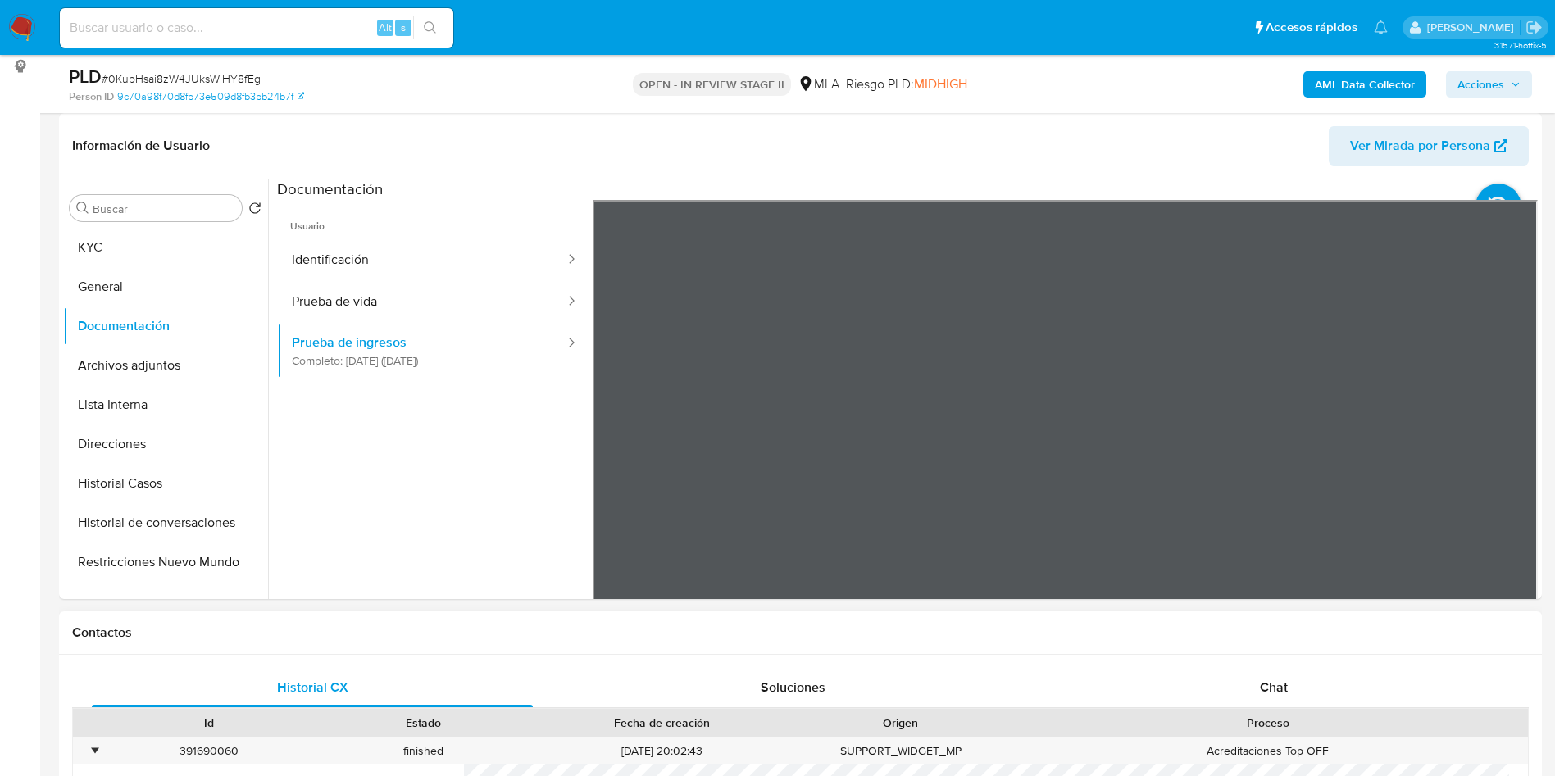
click at [927, 626] on h1 "Contactos" at bounding box center [800, 633] width 1457 height 16
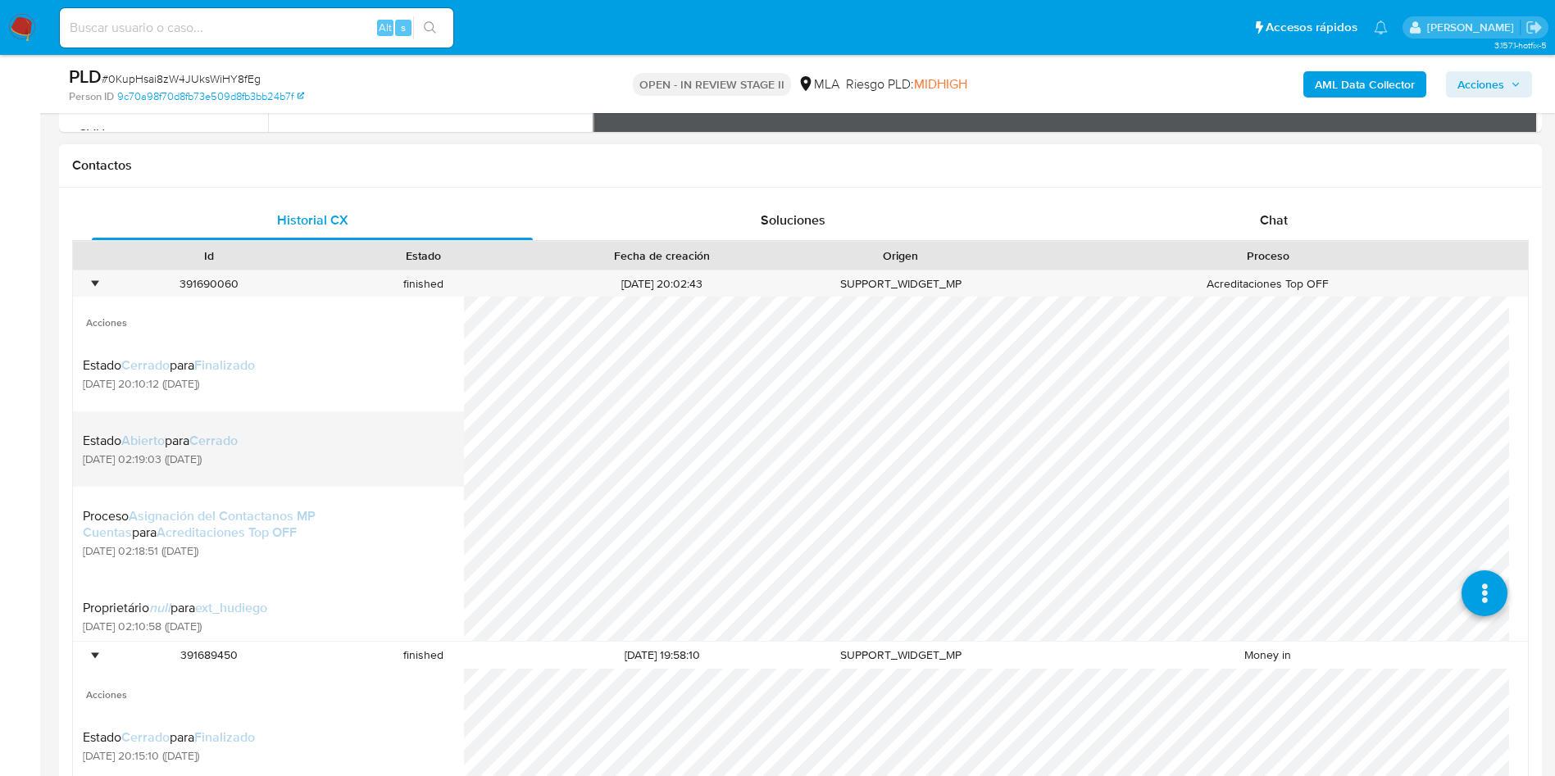
scroll to position [738, 0]
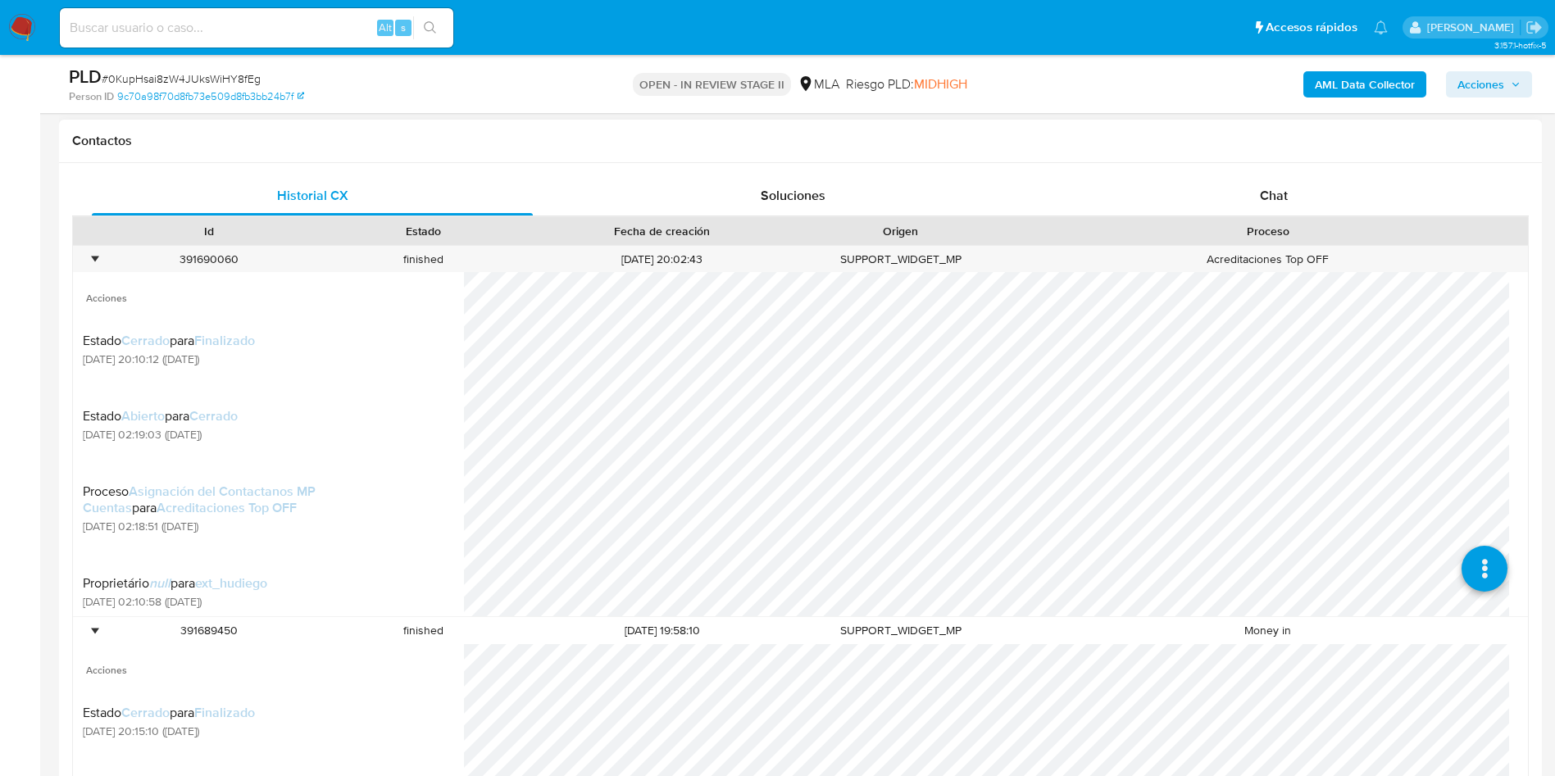
click at [1316, 143] on h1 "Contactos" at bounding box center [800, 141] width 1457 height 16
click at [1326, 177] on div "Chat" at bounding box center [1273, 195] width 441 height 39
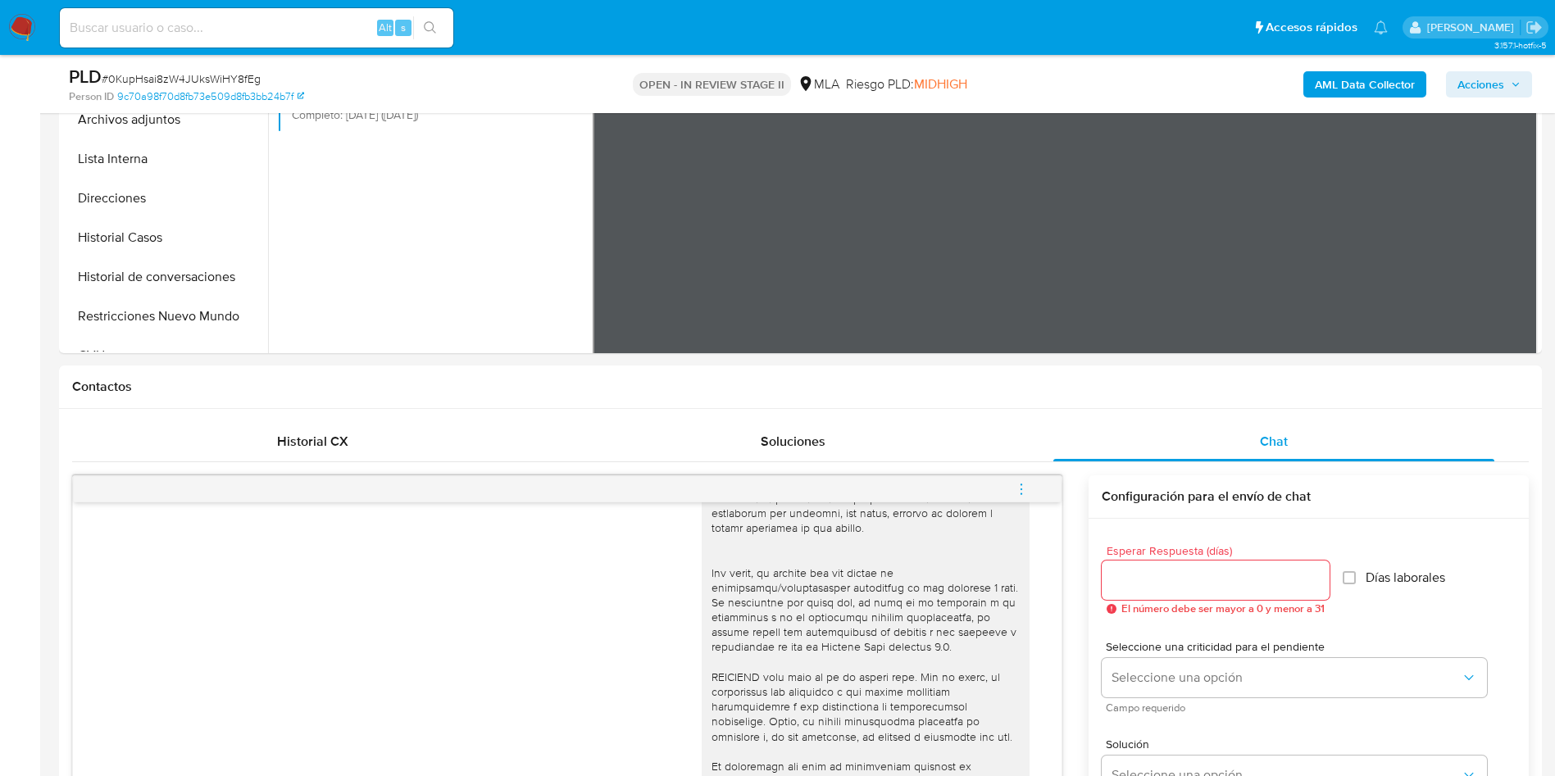
scroll to position [246, 0]
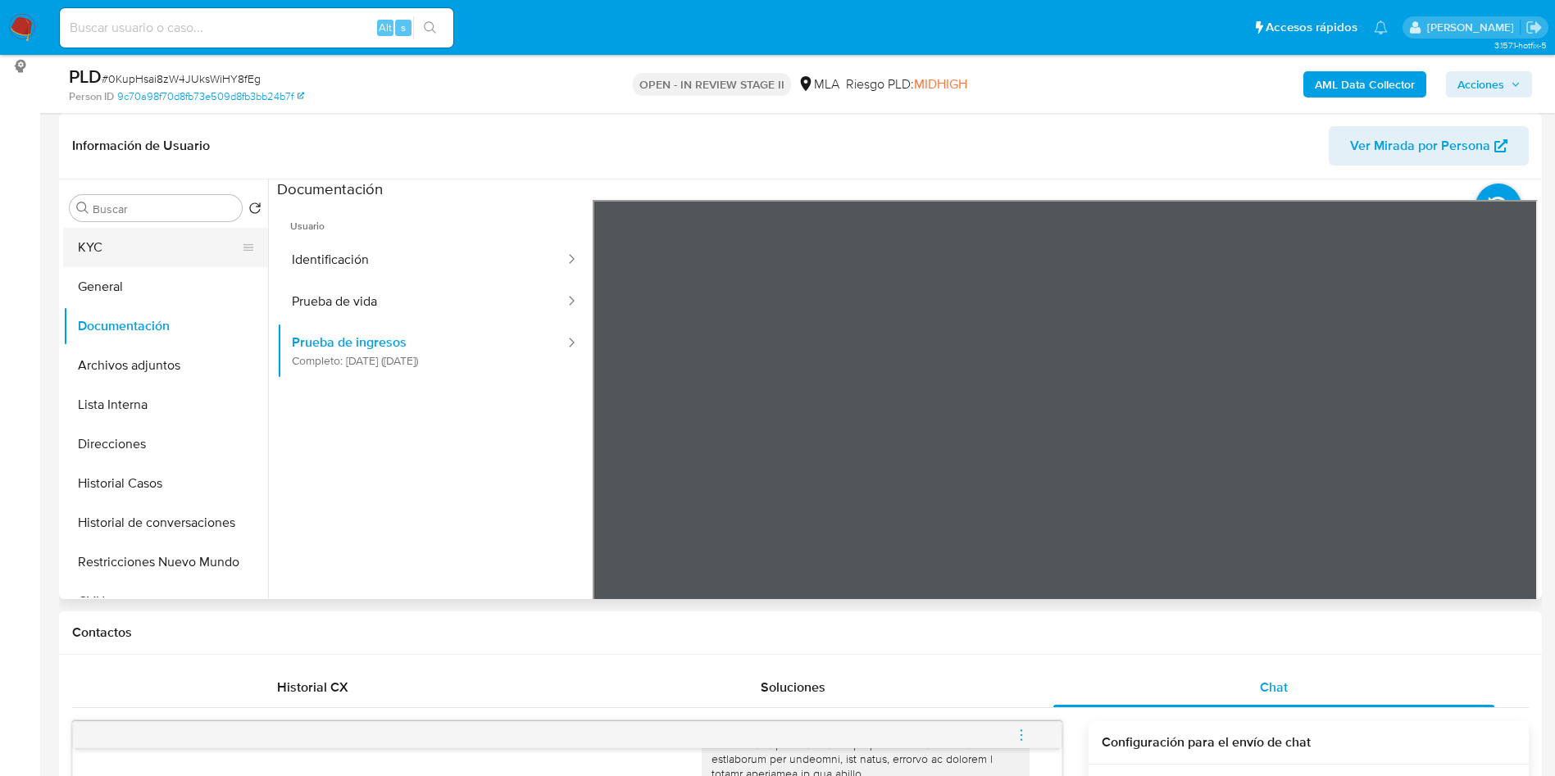
click at [112, 253] on button "KYC" at bounding box center [159, 247] width 192 height 39
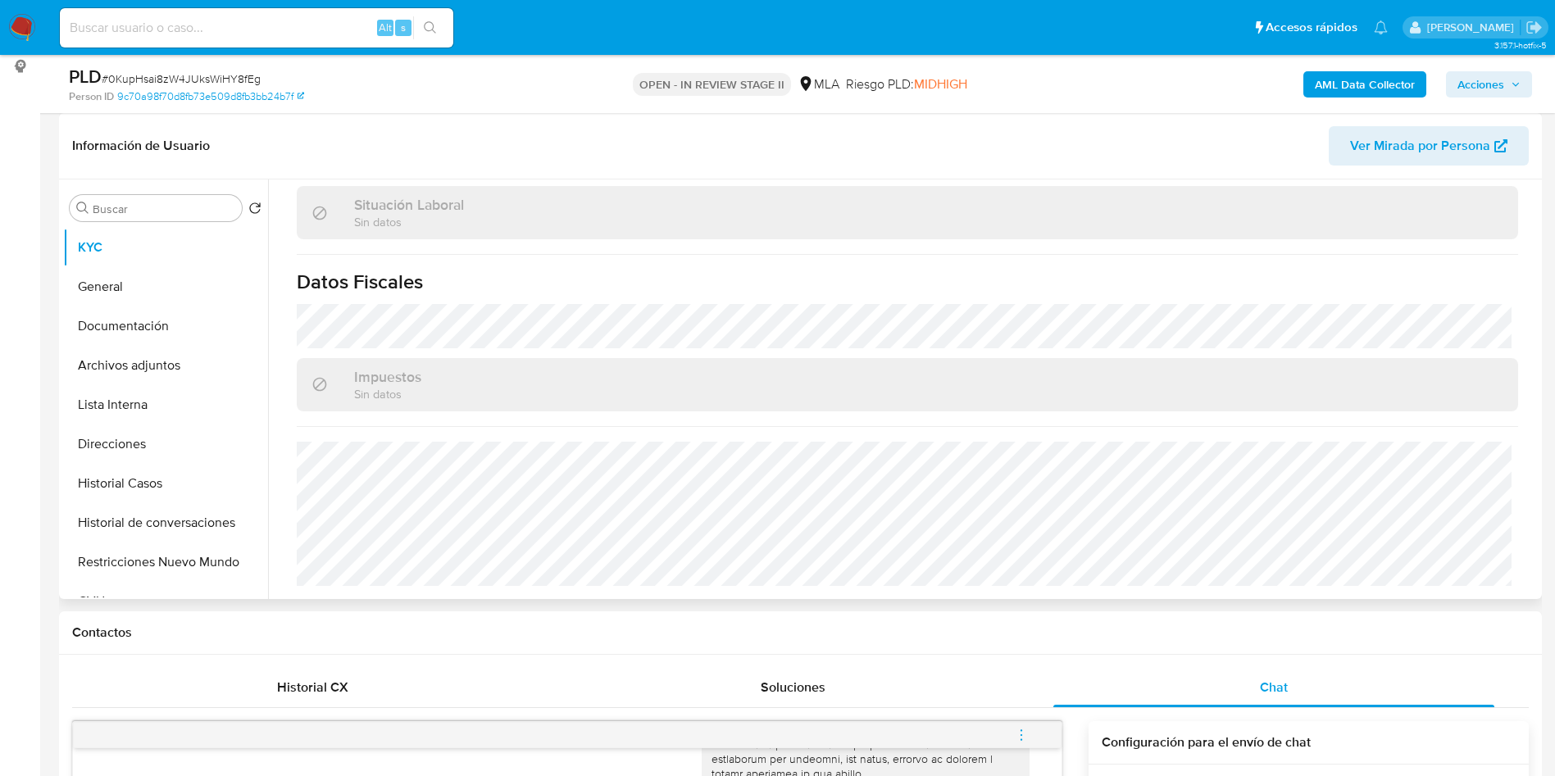
scroll to position [833, 0]
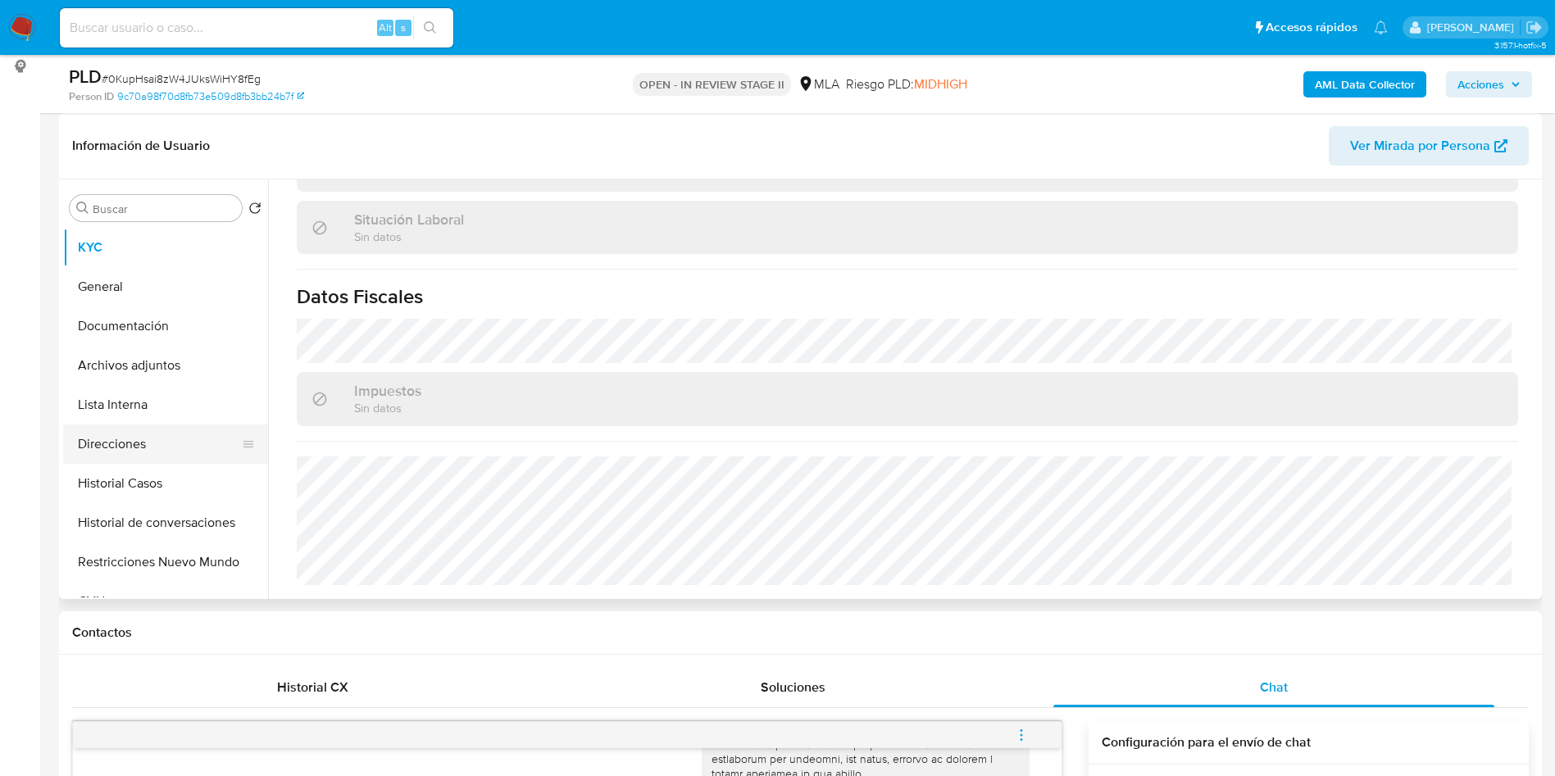
click at [198, 444] on button "Direcciones" at bounding box center [159, 444] width 192 height 39
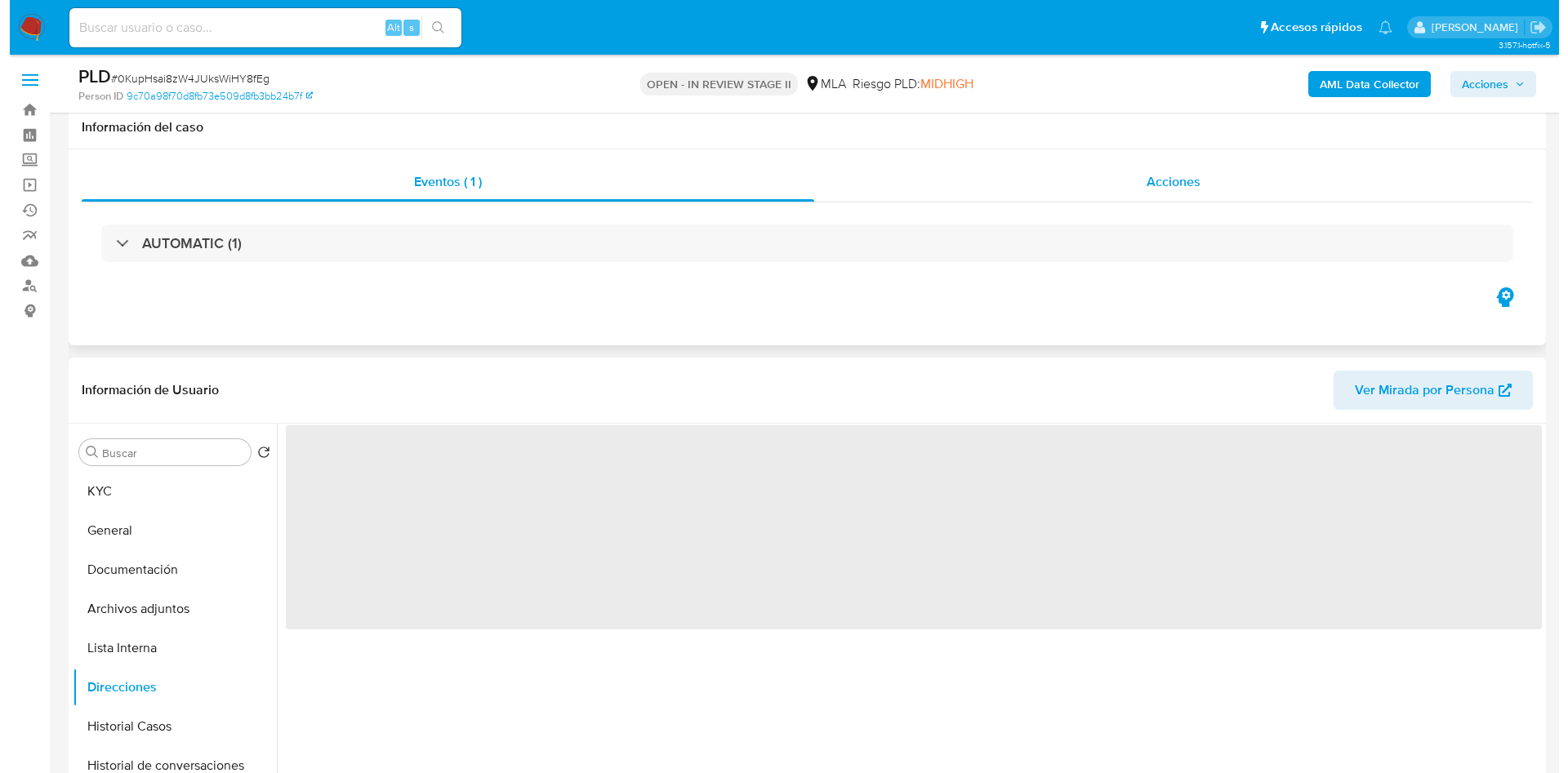
scroll to position [123, 0]
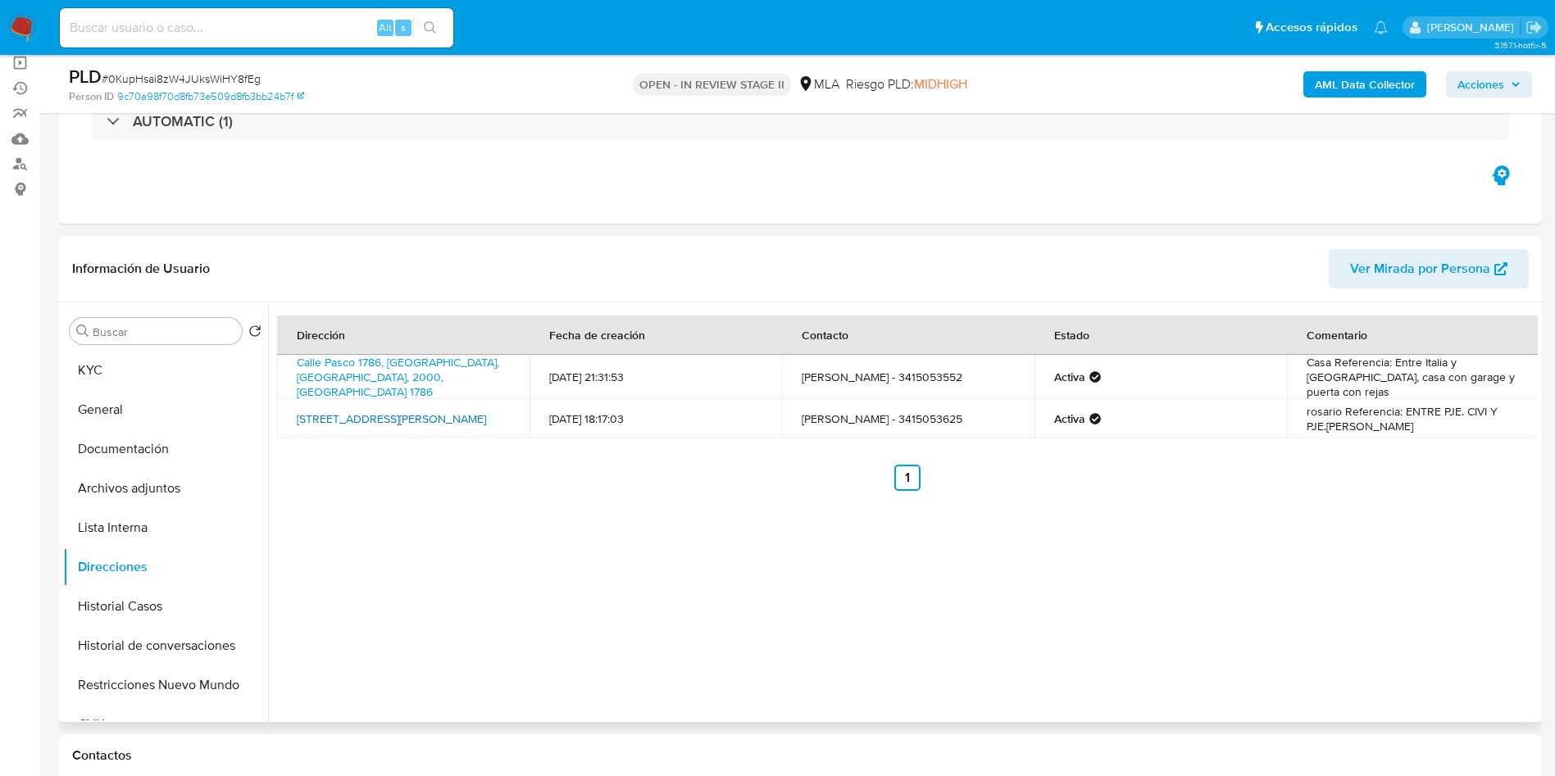
click at [398, 420] on link "Avenida Ovidio Lagos 2044, Rosario, Santa Fe, 2000, Argentina 2044" at bounding box center [391, 419] width 189 height 16
click at [397, 370] on link "Calle Pasco 1786, Rosario, Santa Fe, 2000, Argentina 1786" at bounding box center [398, 377] width 202 height 46
click at [152, 376] on button "KYC" at bounding box center [159, 370] width 192 height 39
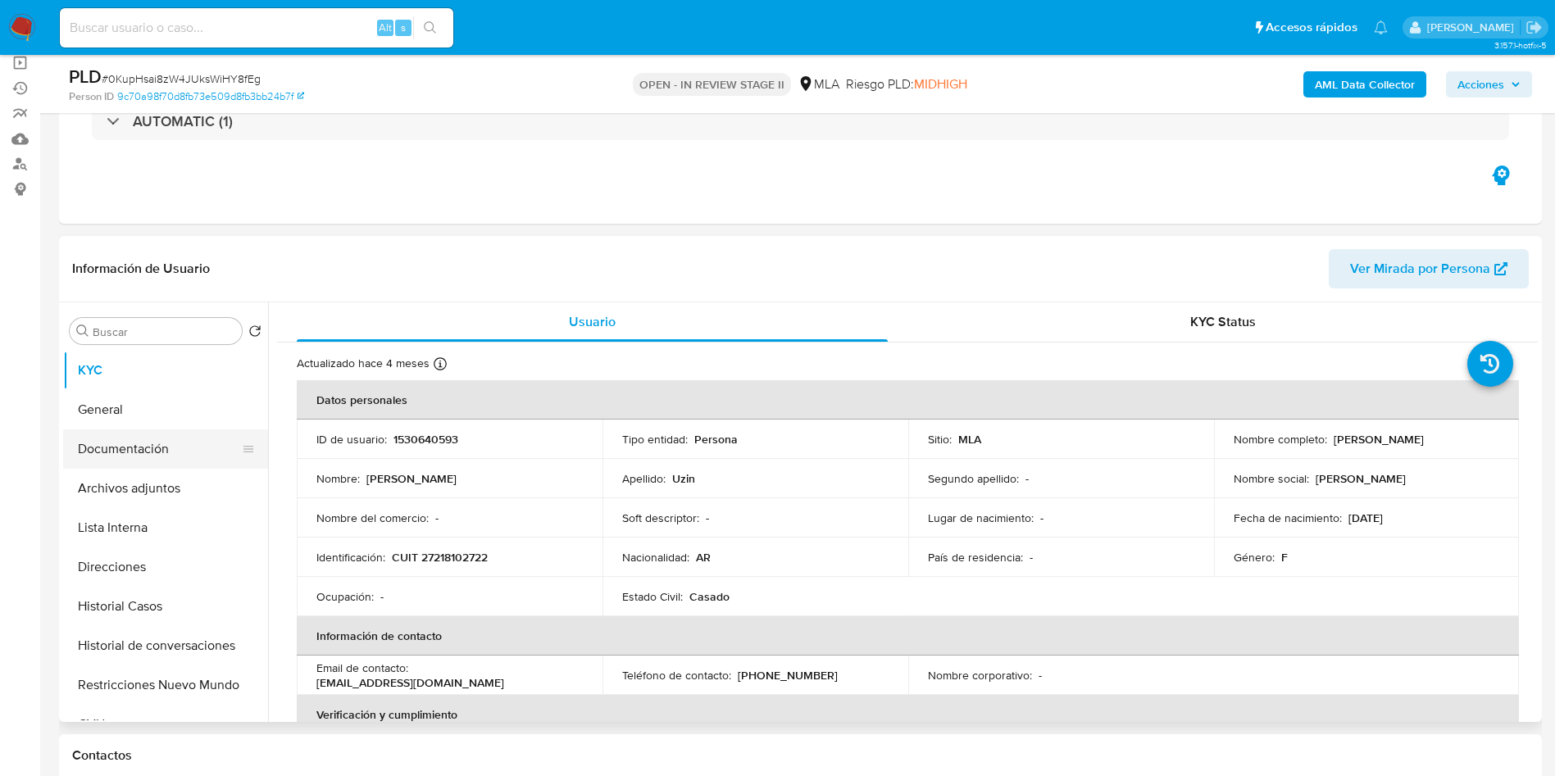
click at [189, 467] on button "Documentación" at bounding box center [159, 449] width 192 height 39
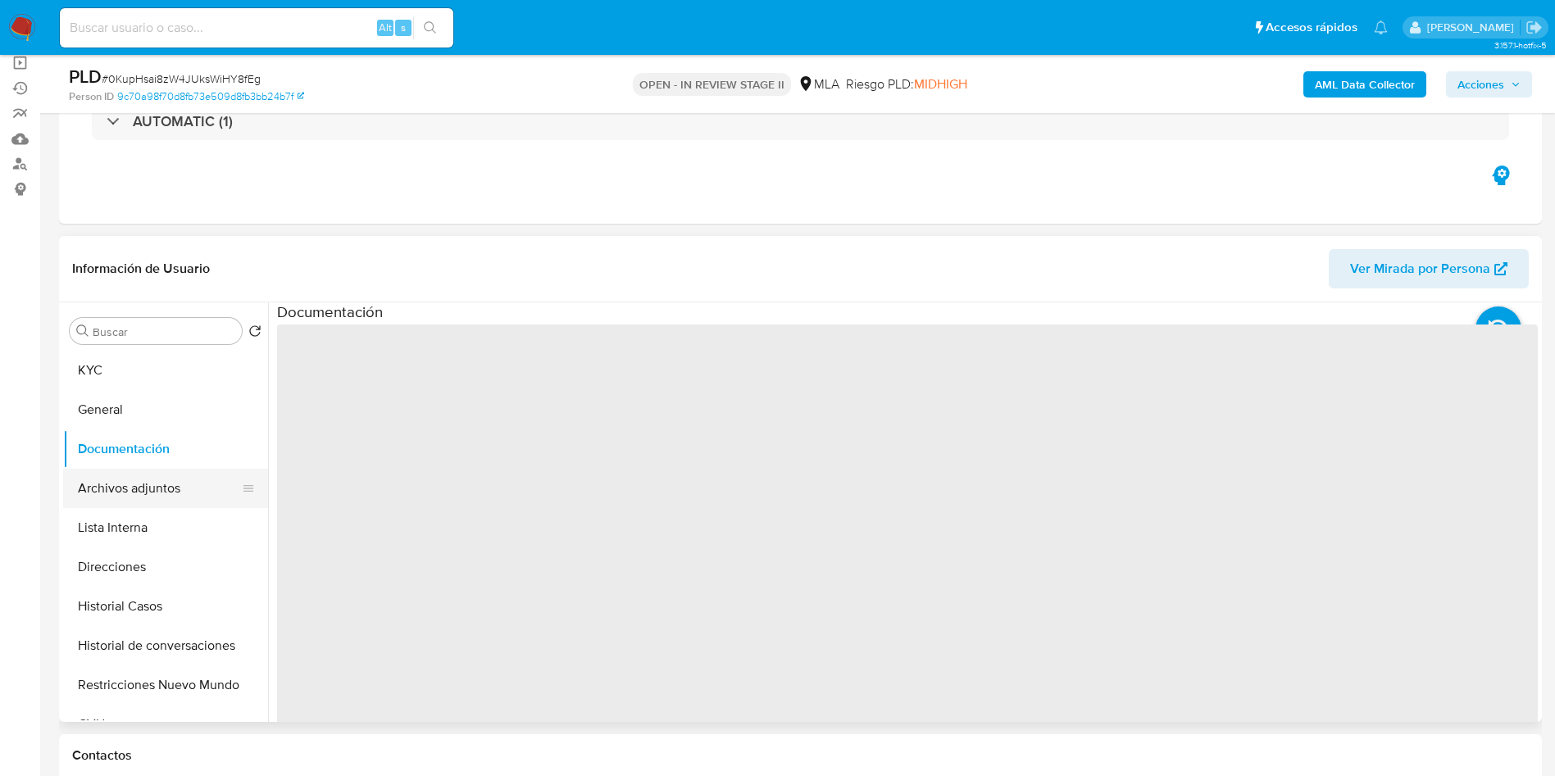
click at [191, 475] on button "Archivos adjuntos" at bounding box center [159, 488] width 192 height 39
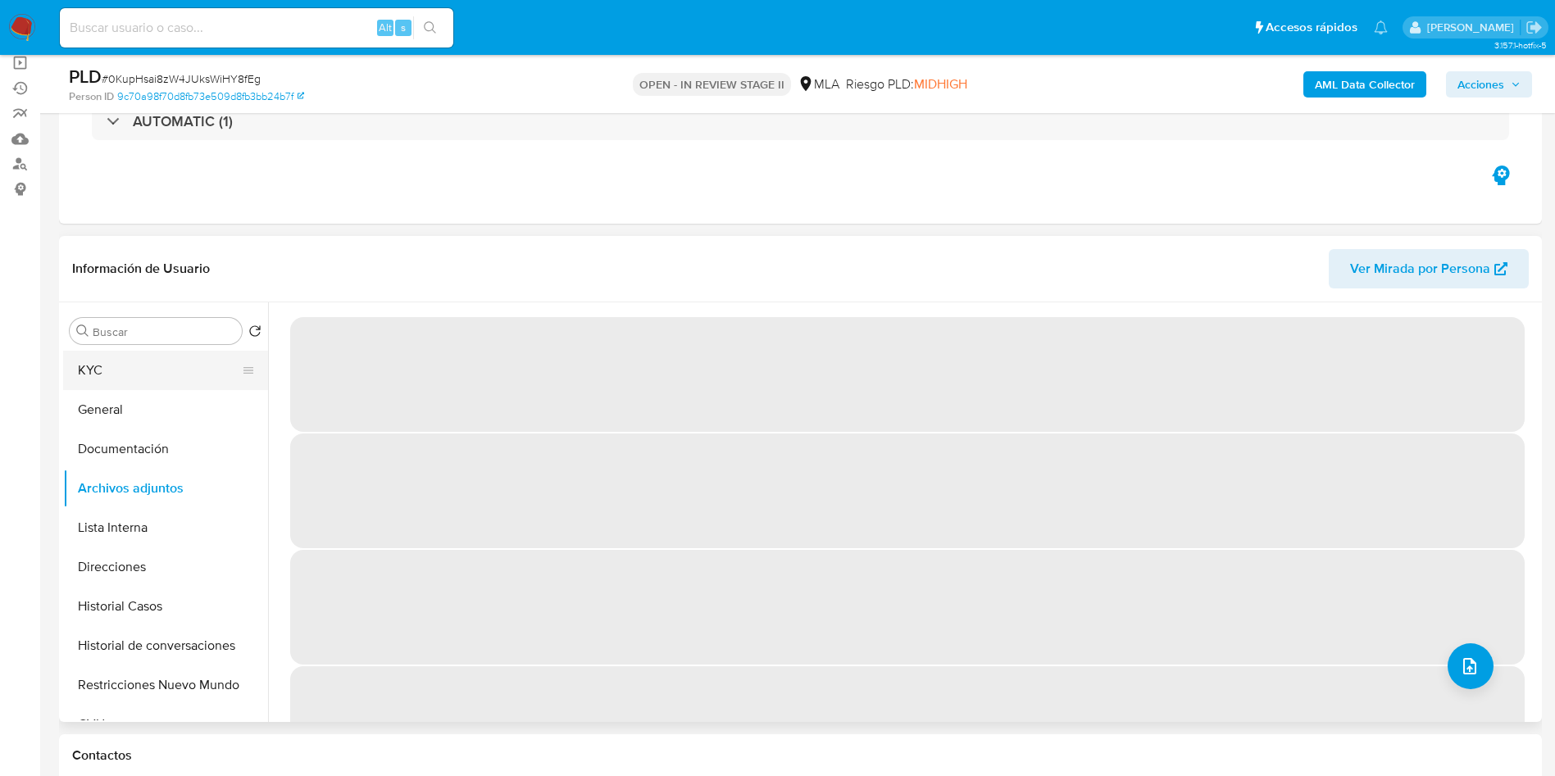
click at [99, 363] on button "KYC" at bounding box center [159, 370] width 192 height 39
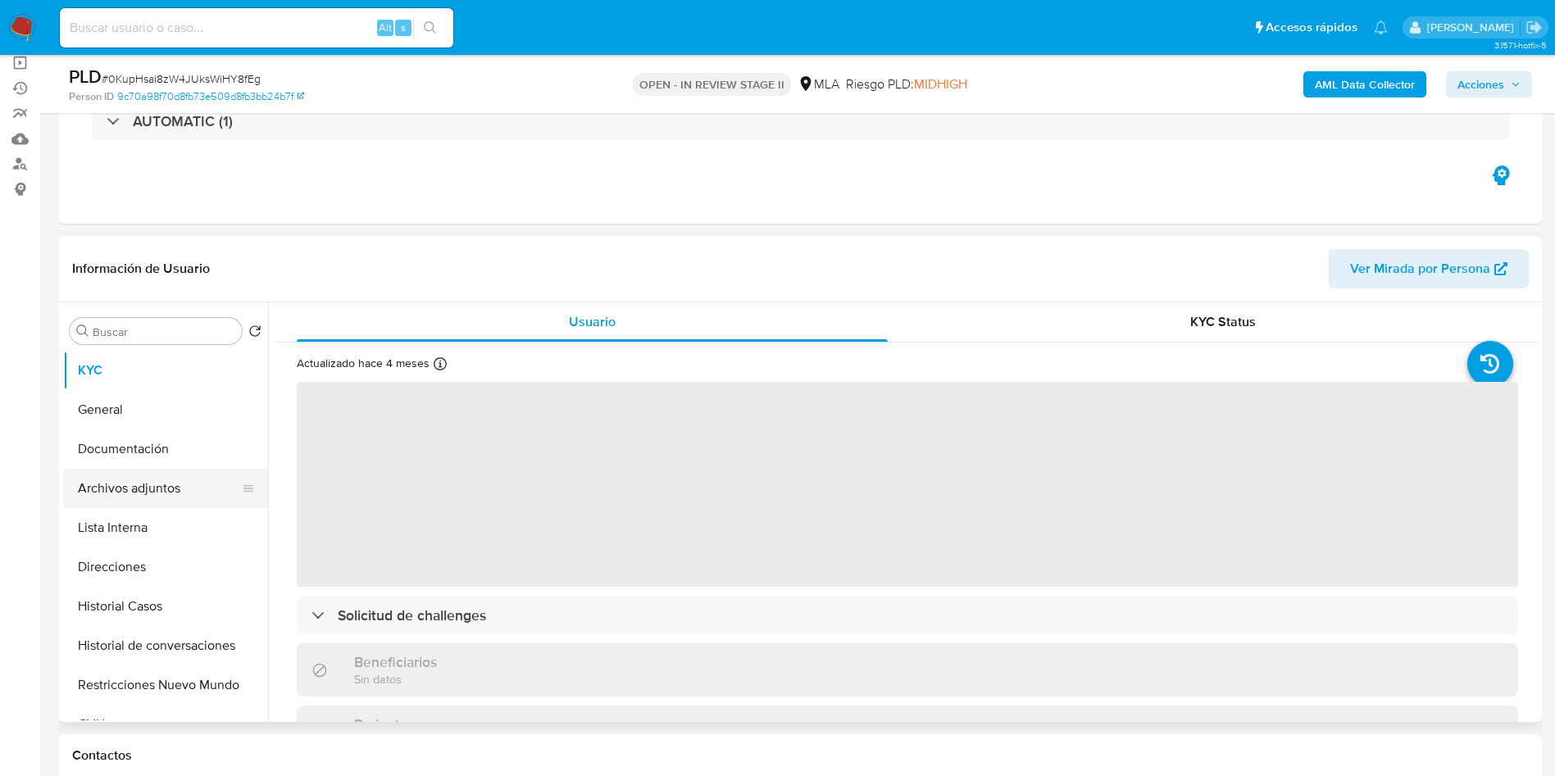
click at [173, 484] on button "Archivos adjuntos" at bounding box center [159, 488] width 192 height 39
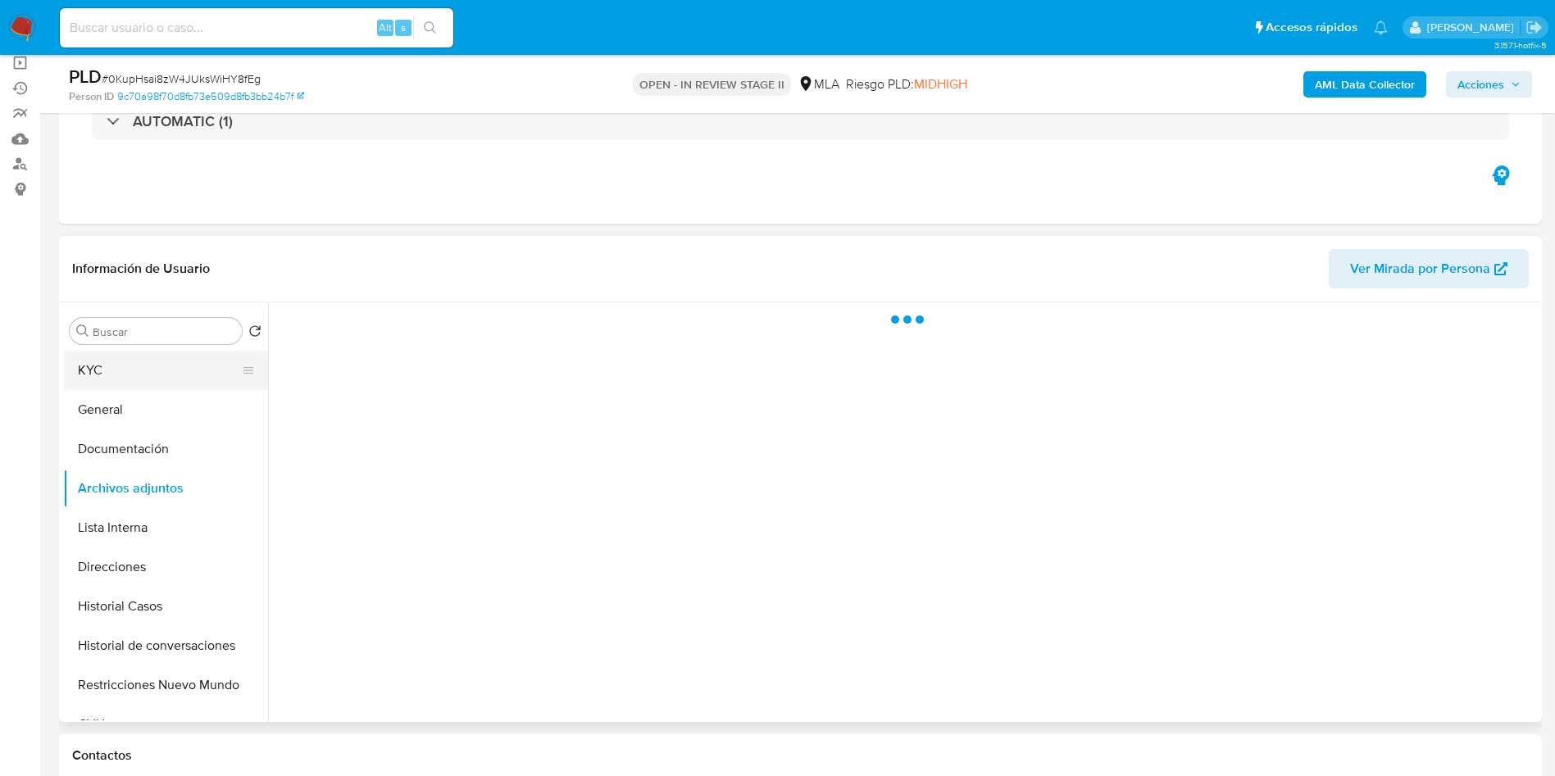
click at [138, 354] on button "KYC" at bounding box center [159, 370] width 192 height 39
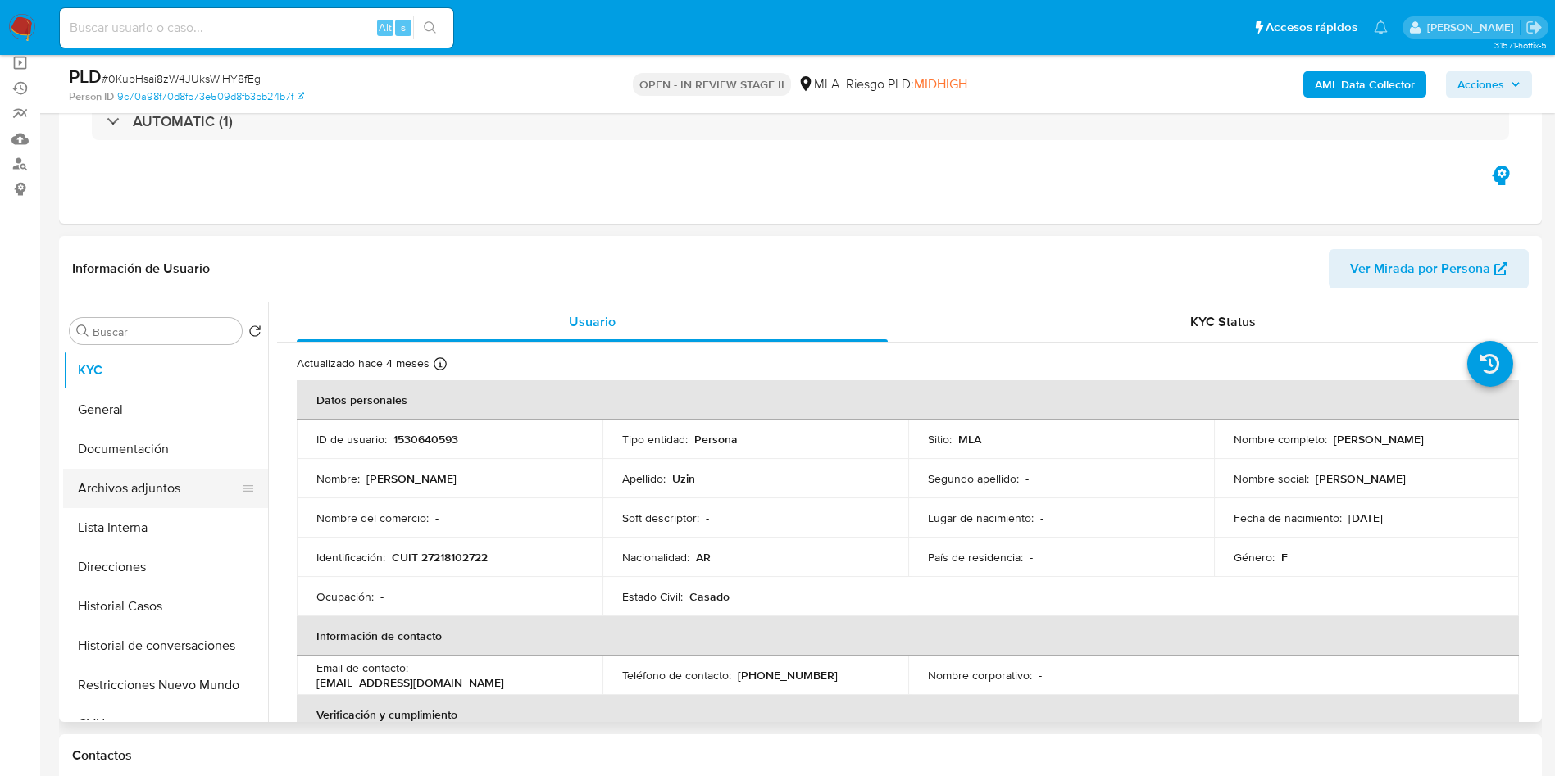
click at [164, 482] on button "Archivos adjuntos" at bounding box center [159, 488] width 192 height 39
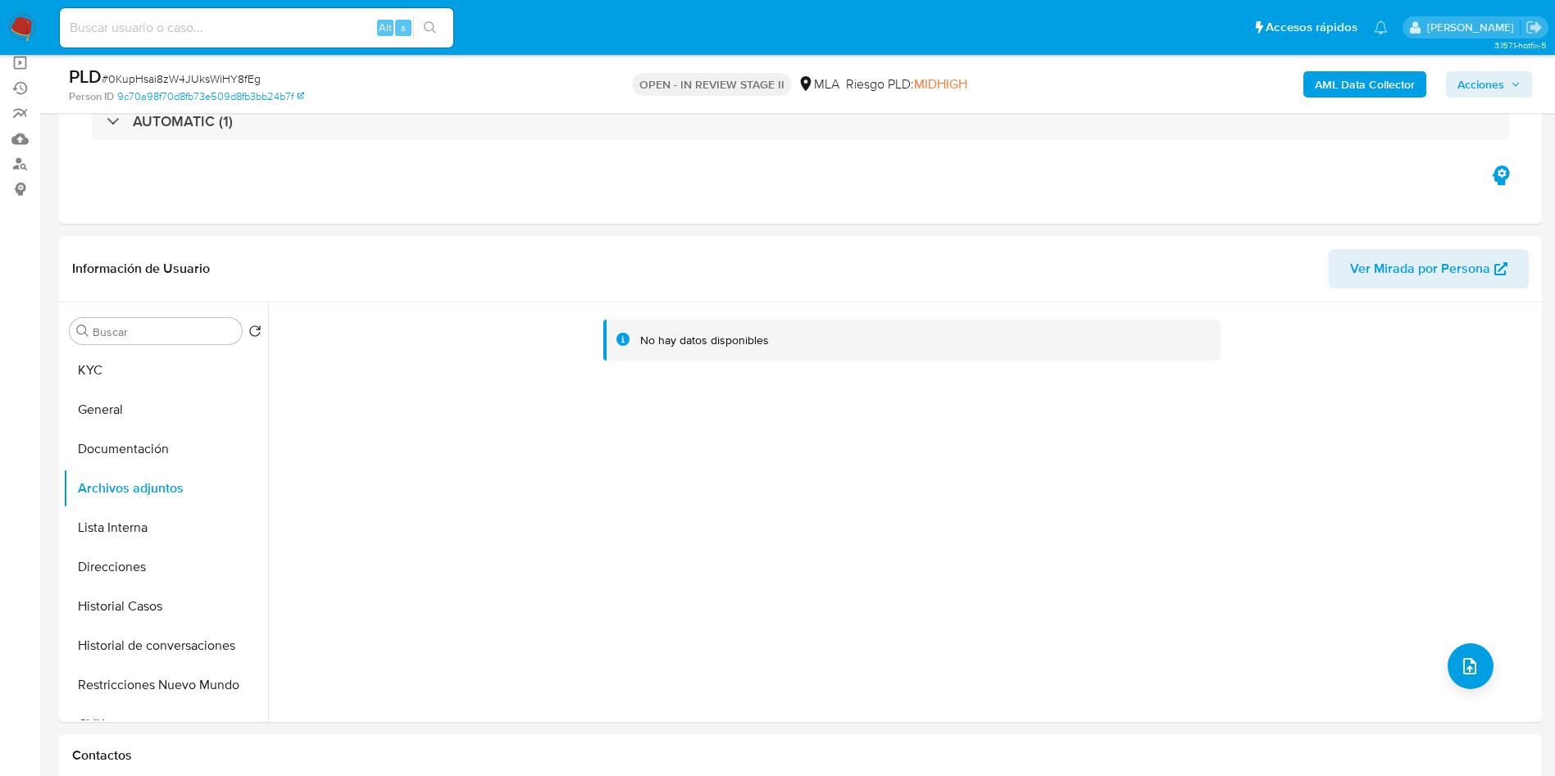
click at [1328, 77] on b "AML Data Collector" at bounding box center [1365, 84] width 100 height 26
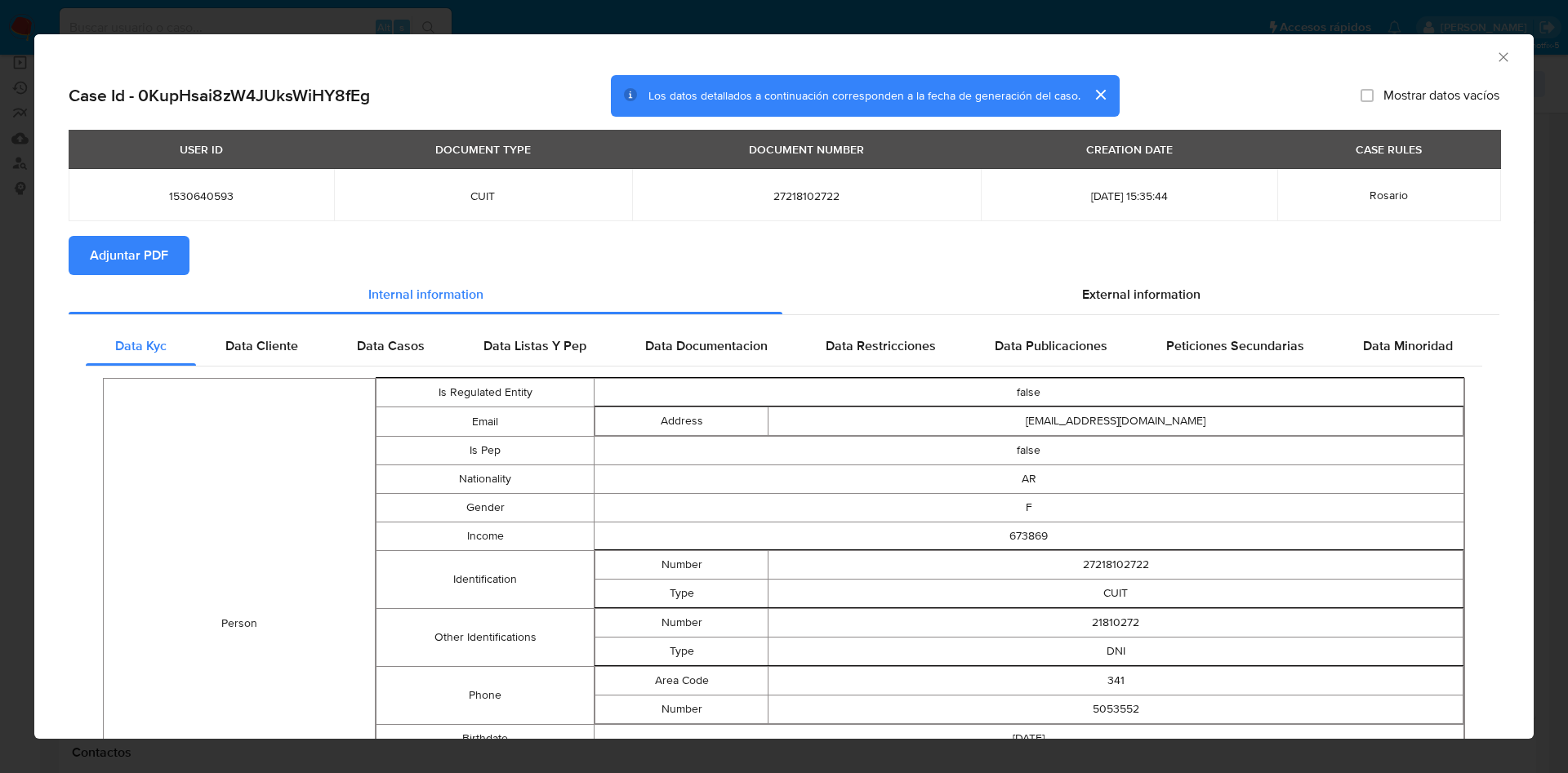
click at [137, 244] on span "Adjuntar PDF" at bounding box center [129, 256] width 79 height 36
click at [1495, 51] on icon "Cerrar ventana" at bounding box center [1503, 57] width 16 height 16
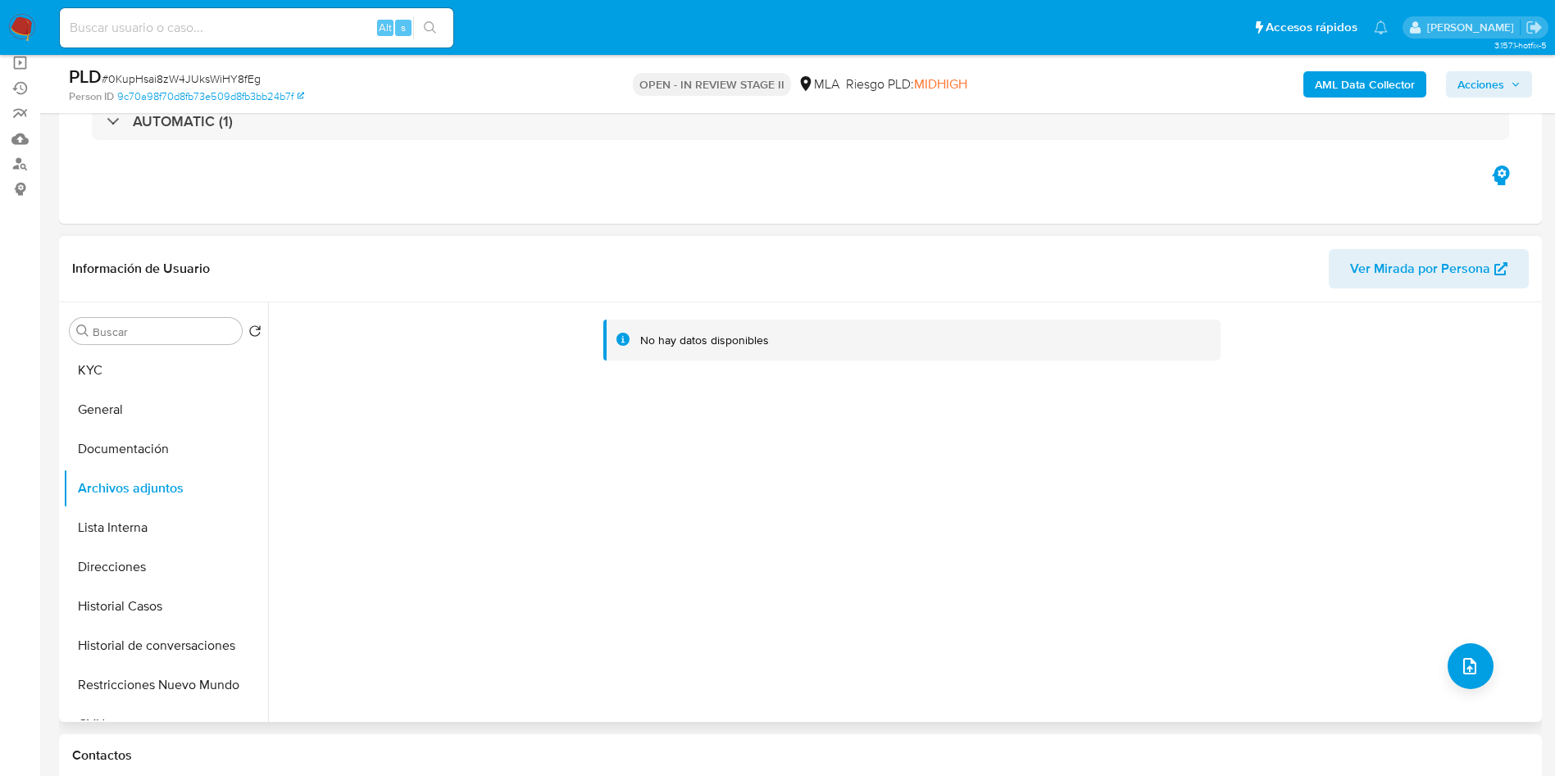
click at [1490, 674] on div "No hay datos disponibles" at bounding box center [903, 513] width 1270 height 420
click at [1478, 671] on button "upload-file" at bounding box center [1471, 667] width 46 height 46
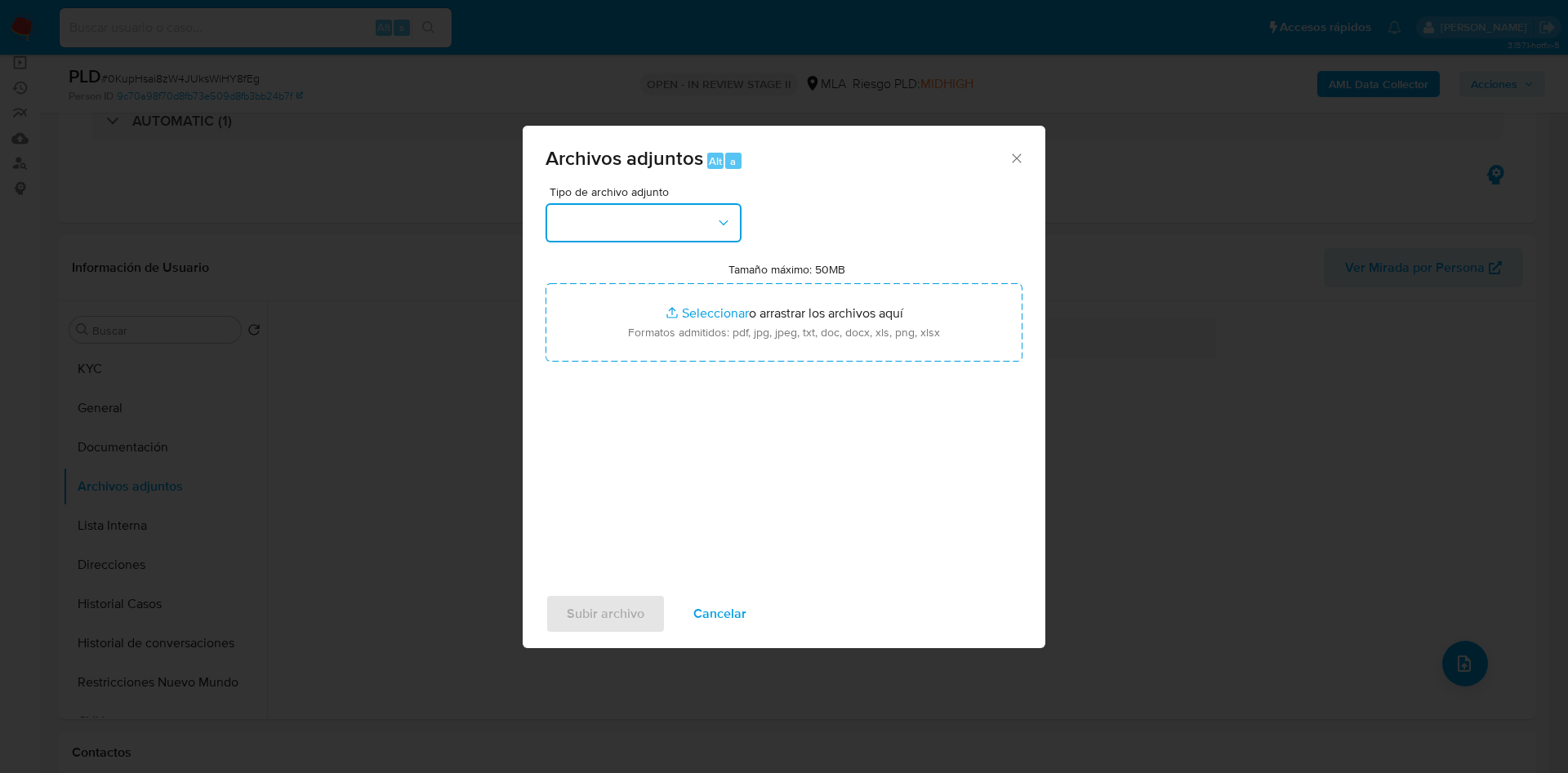
click at [668, 227] on button "button" at bounding box center [644, 222] width 196 height 39
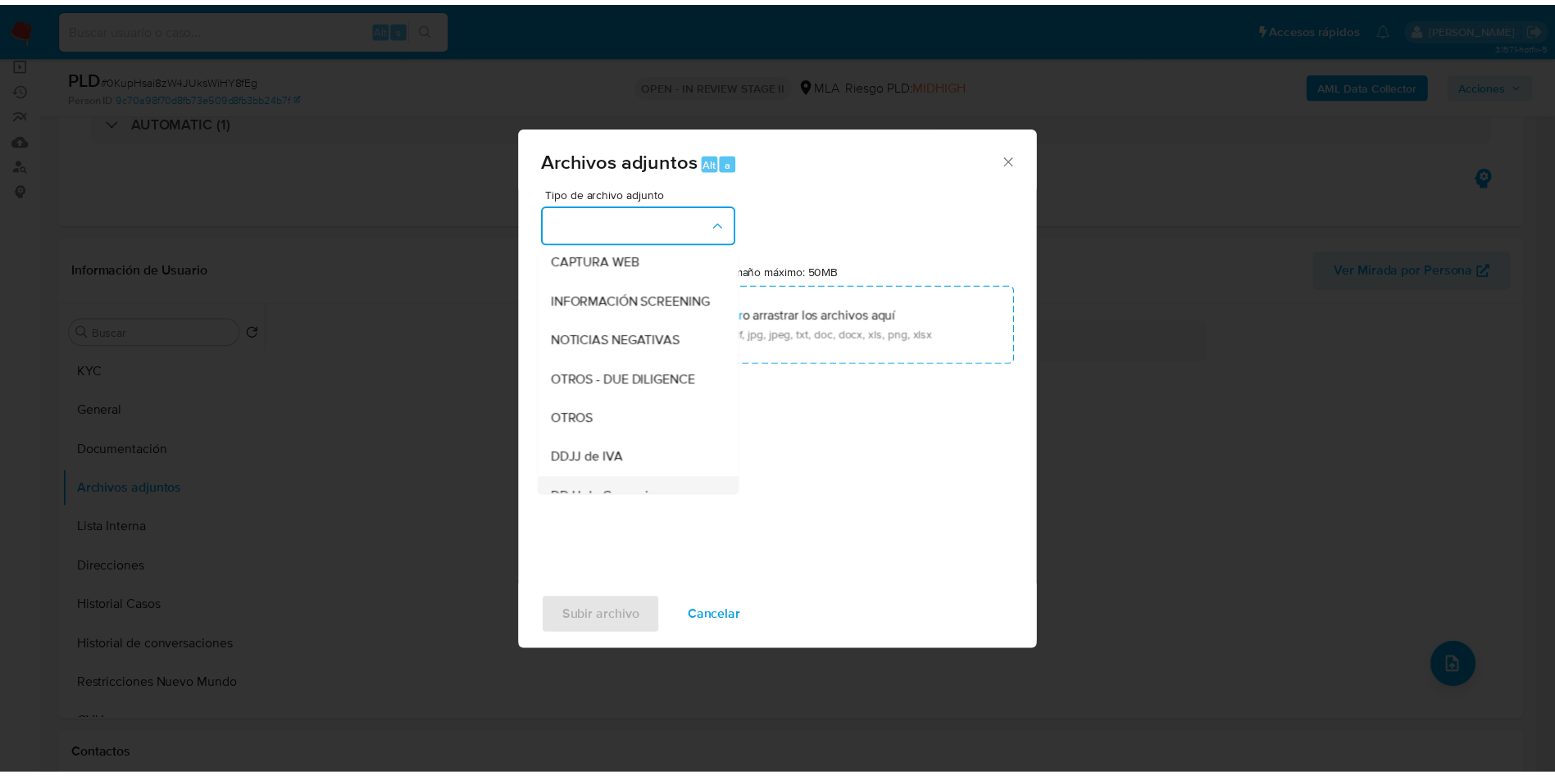
scroll to position [246, 0]
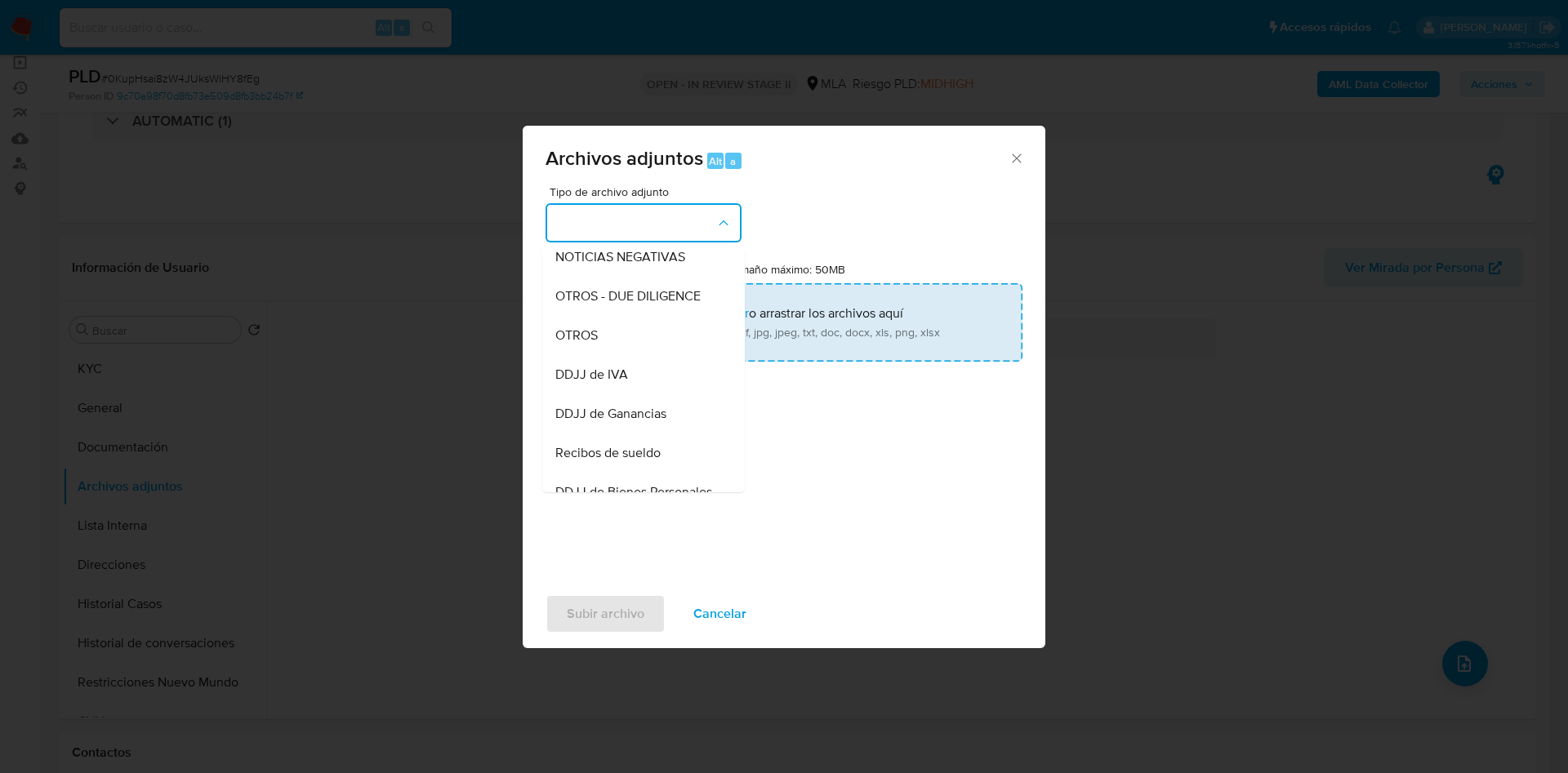
click at [616, 356] on div "OTROS" at bounding box center [638, 335] width 166 height 39
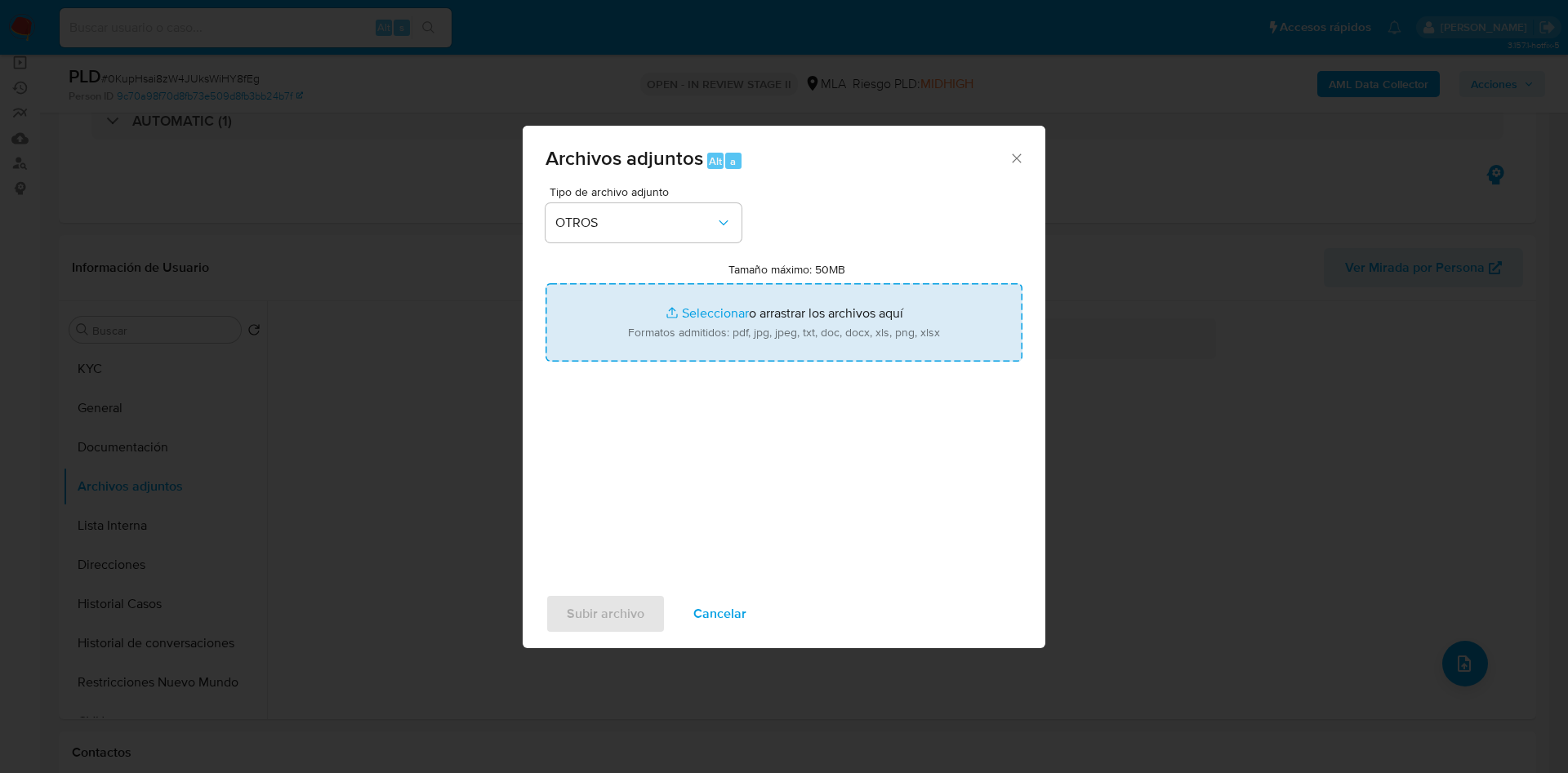
type input "C:\fakepath\NOSIS_Manager_InformeIndividual_27218102722_654930_20250901111212.p…"
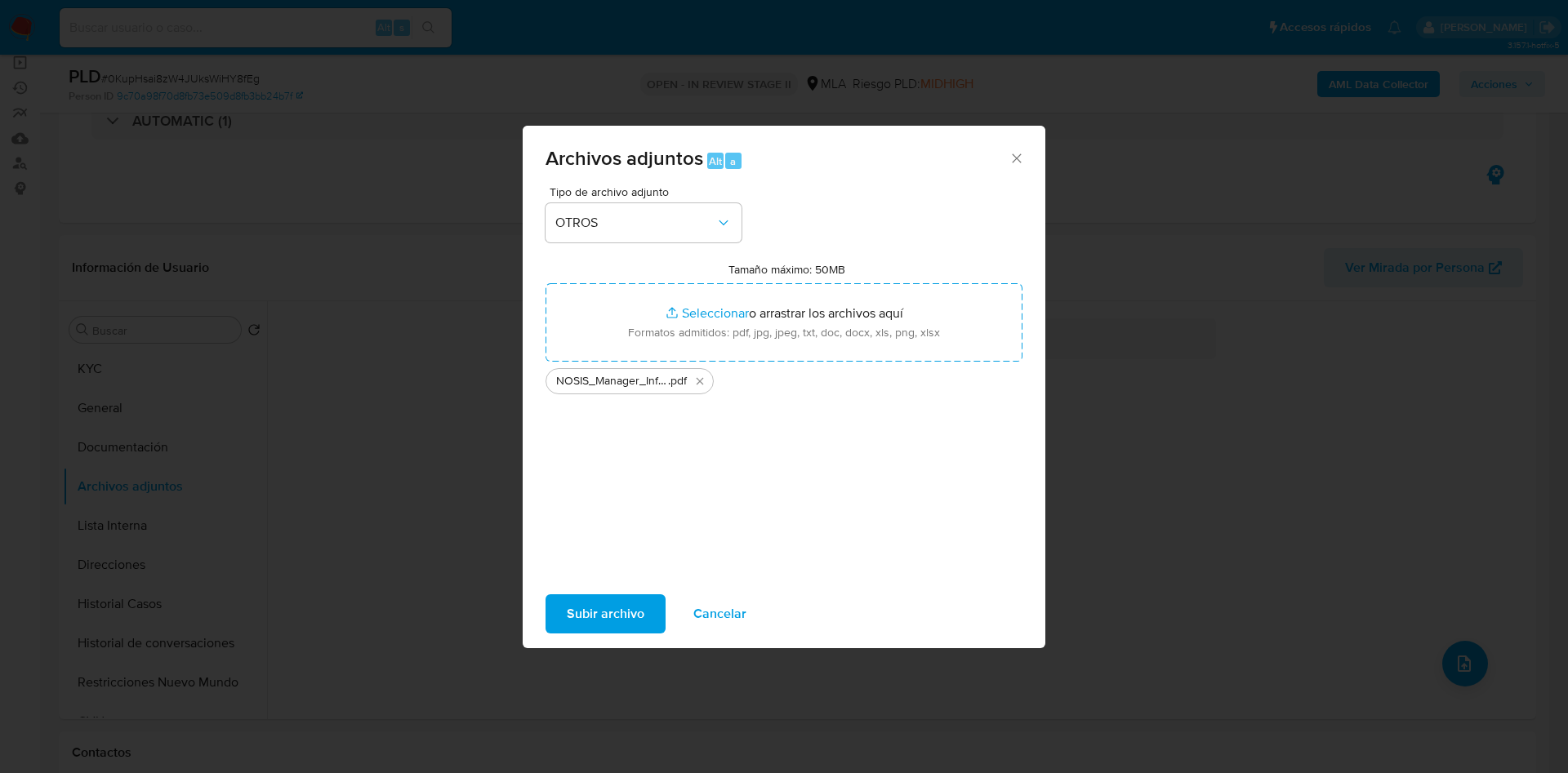
click at [579, 608] on span "Subir archivo" at bounding box center [606, 614] width 78 height 36
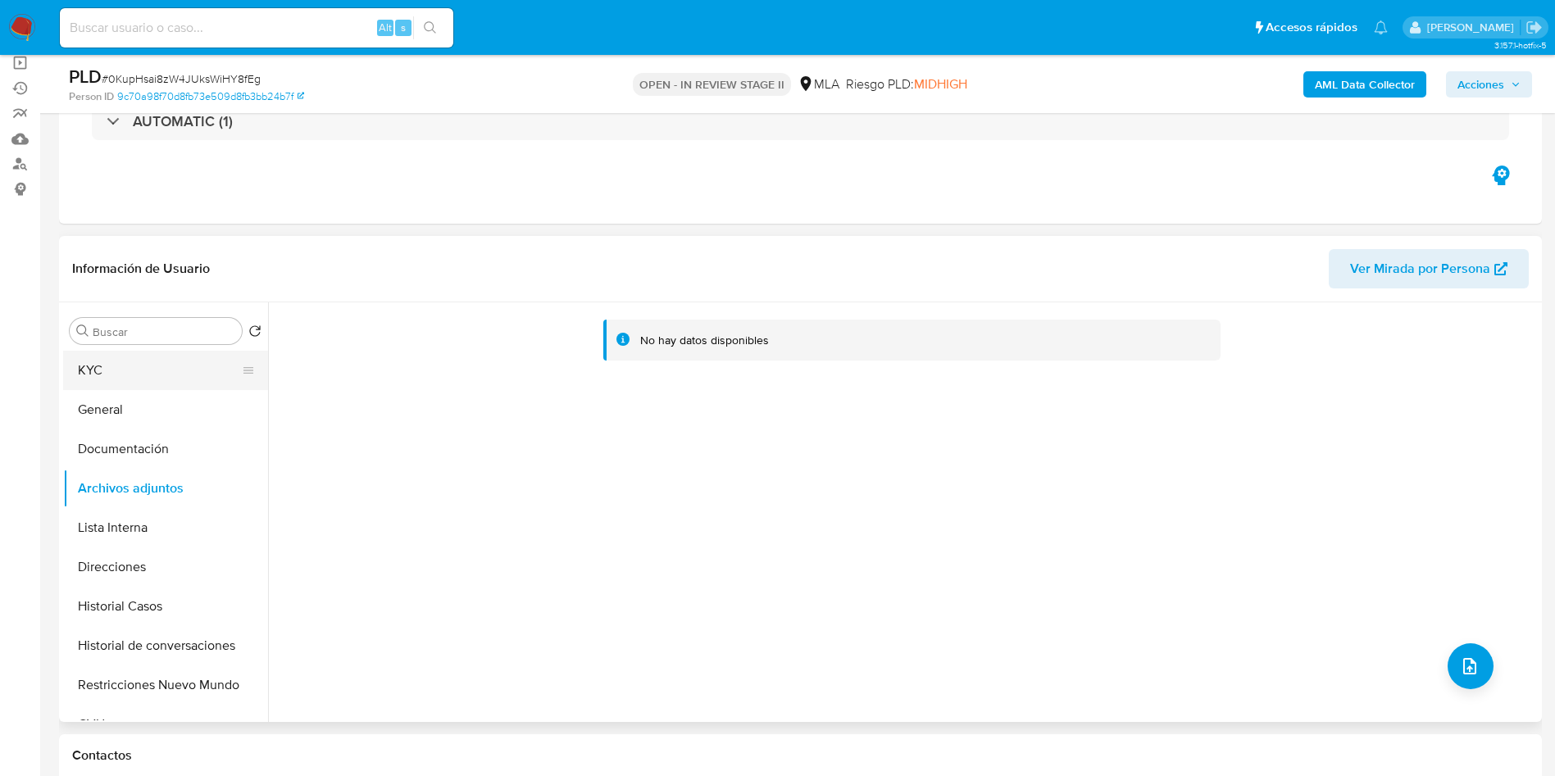
click at [168, 383] on button "KYC" at bounding box center [159, 370] width 192 height 39
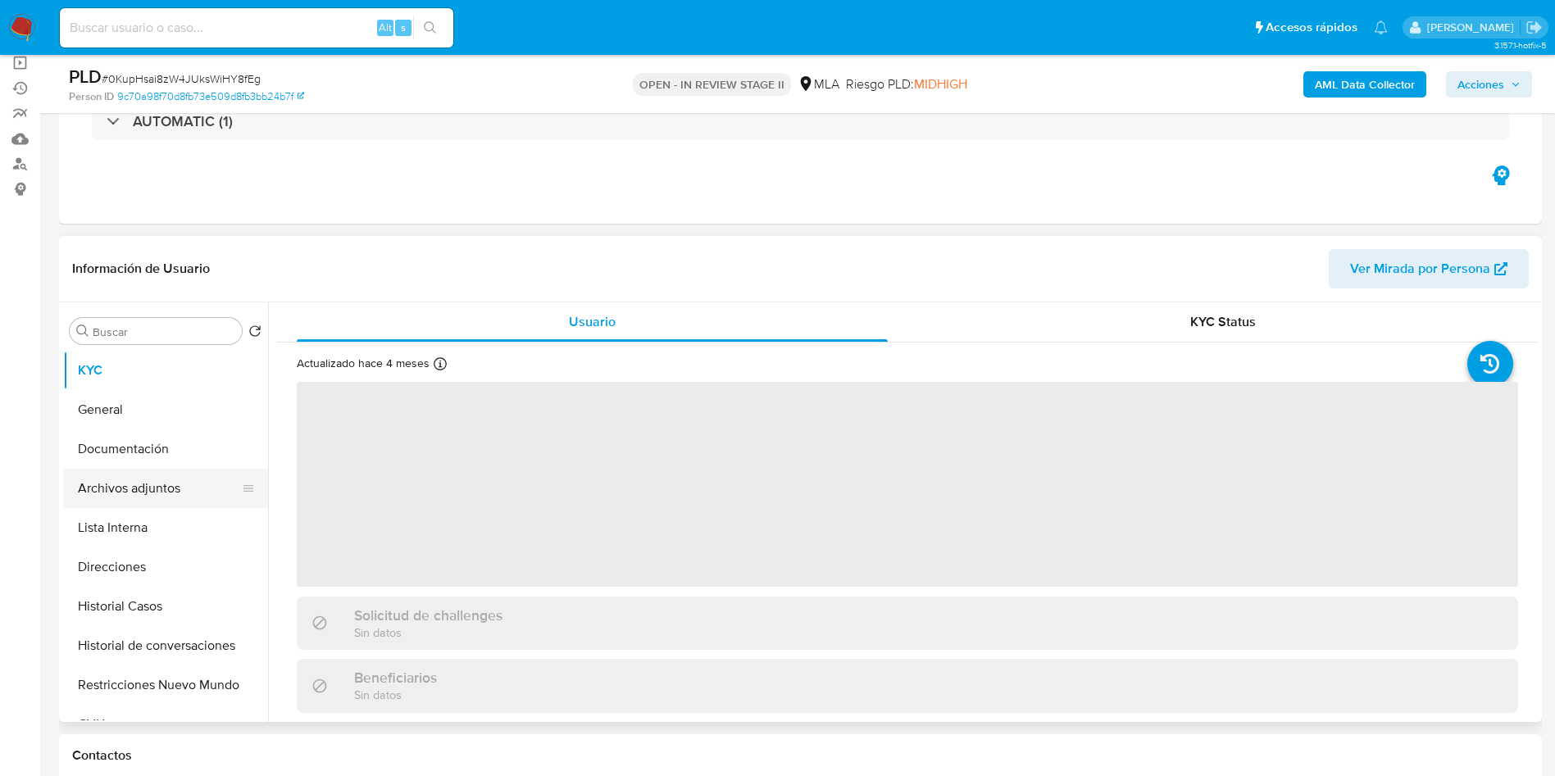
click at [161, 478] on button "Archivos adjuntos" at bounding box center [159, 488] width 192 height 39
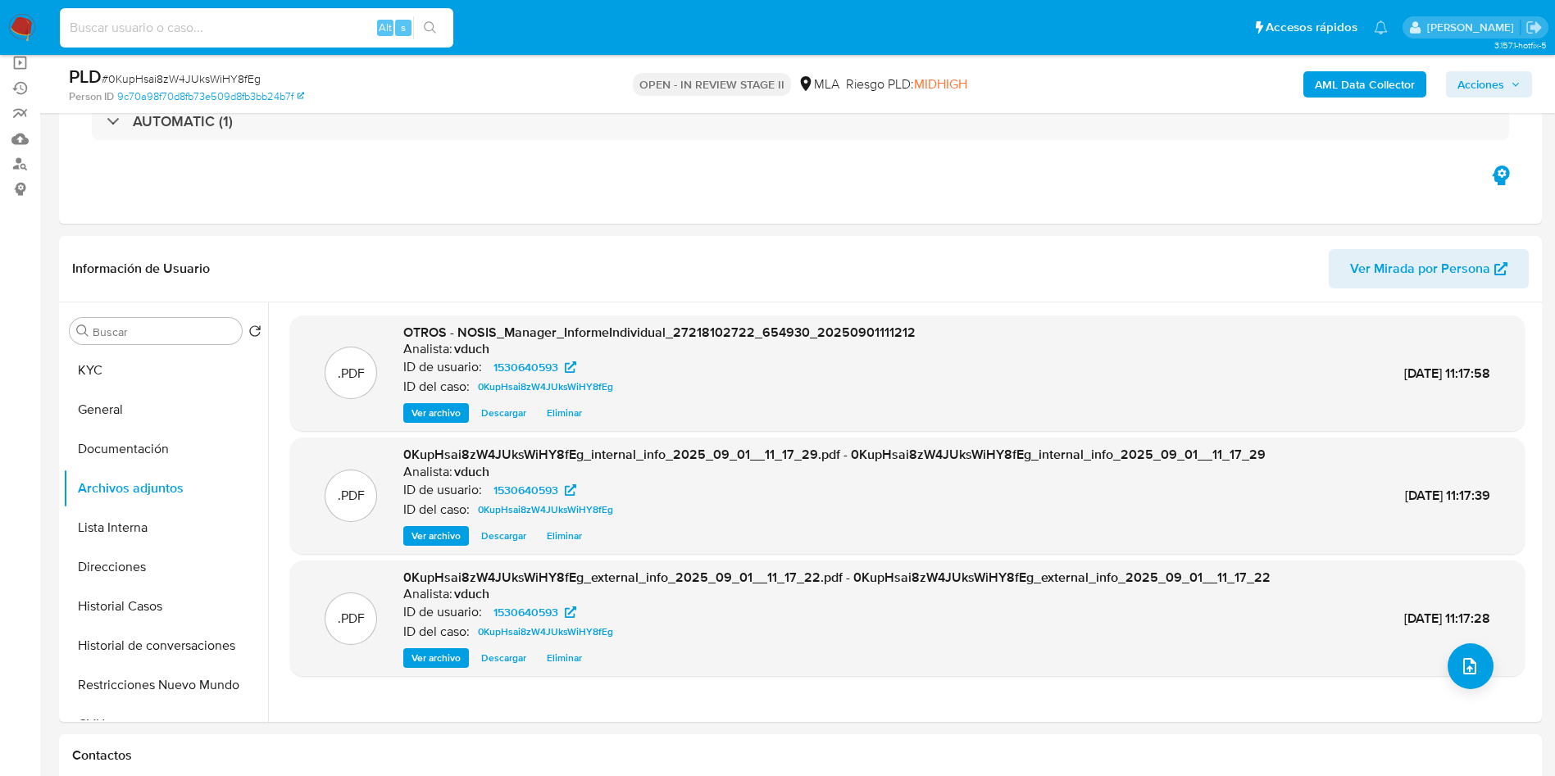
click at [274, 29] on input at bounding box center [257, 27] width 394 height 21
paste input "SF4yHJqZl9DarGZwgp2WZdax"
type input "SF4yHJqZl9DarGZwgp2WZdax"
drag, startPoint x: 432, startPoint y: 25, endPoint x: 800, endPoint y: 1, distance: 368.9
click at [432, 25] on icon "search-icon" at bounding box center [430, 27] width 13 height 13
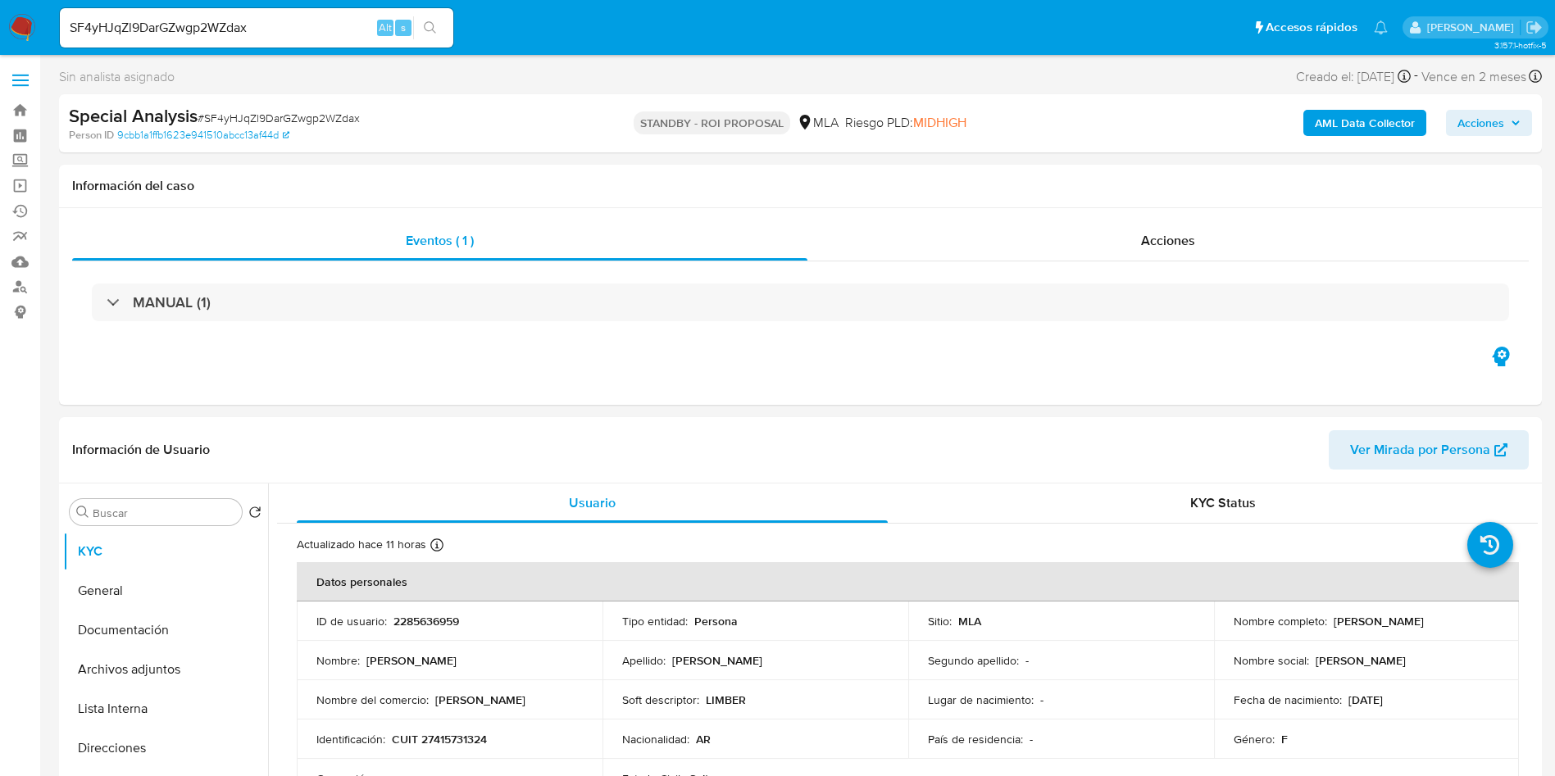
select select "10"
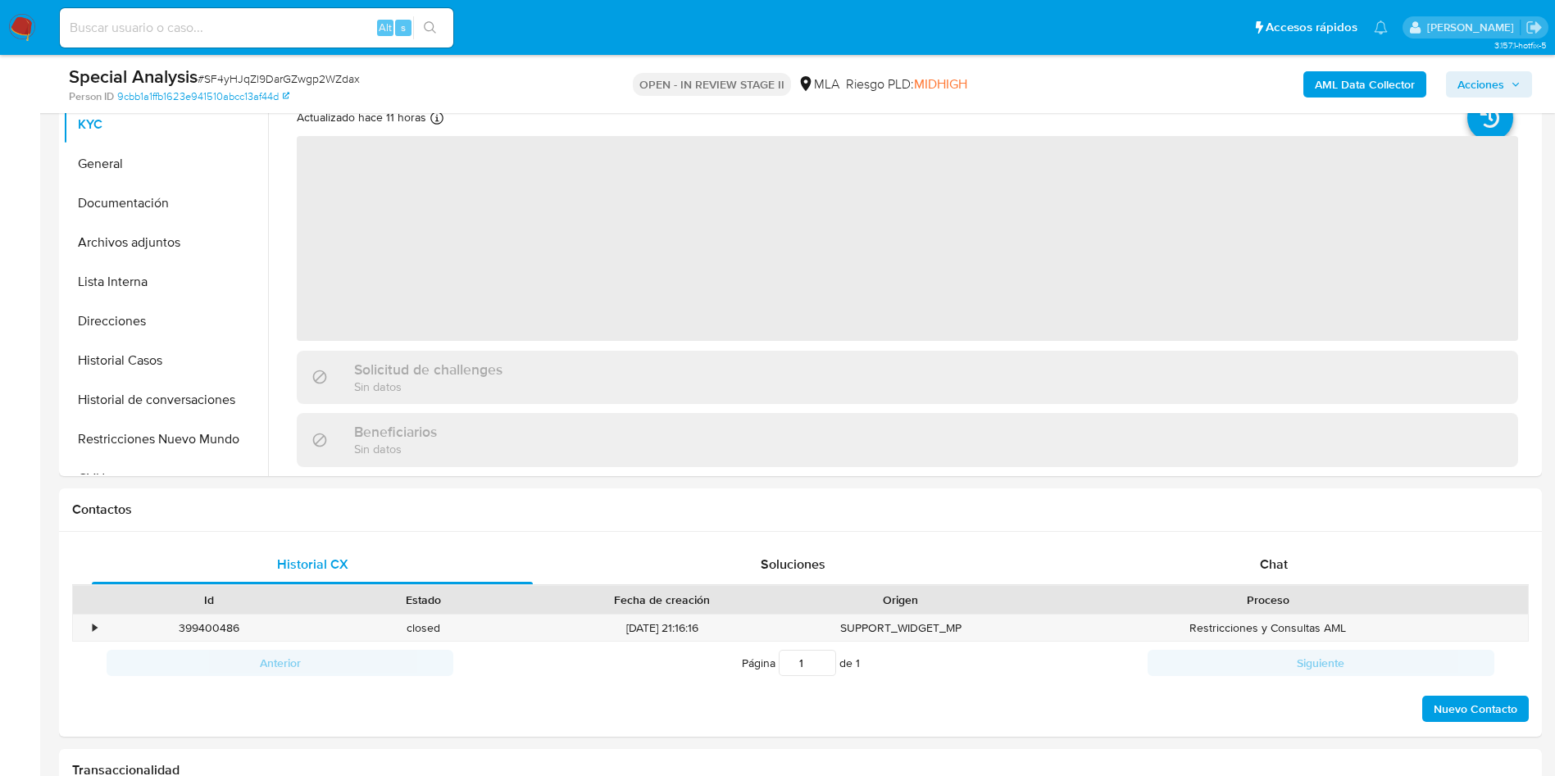
scroll to position [1845, 0]
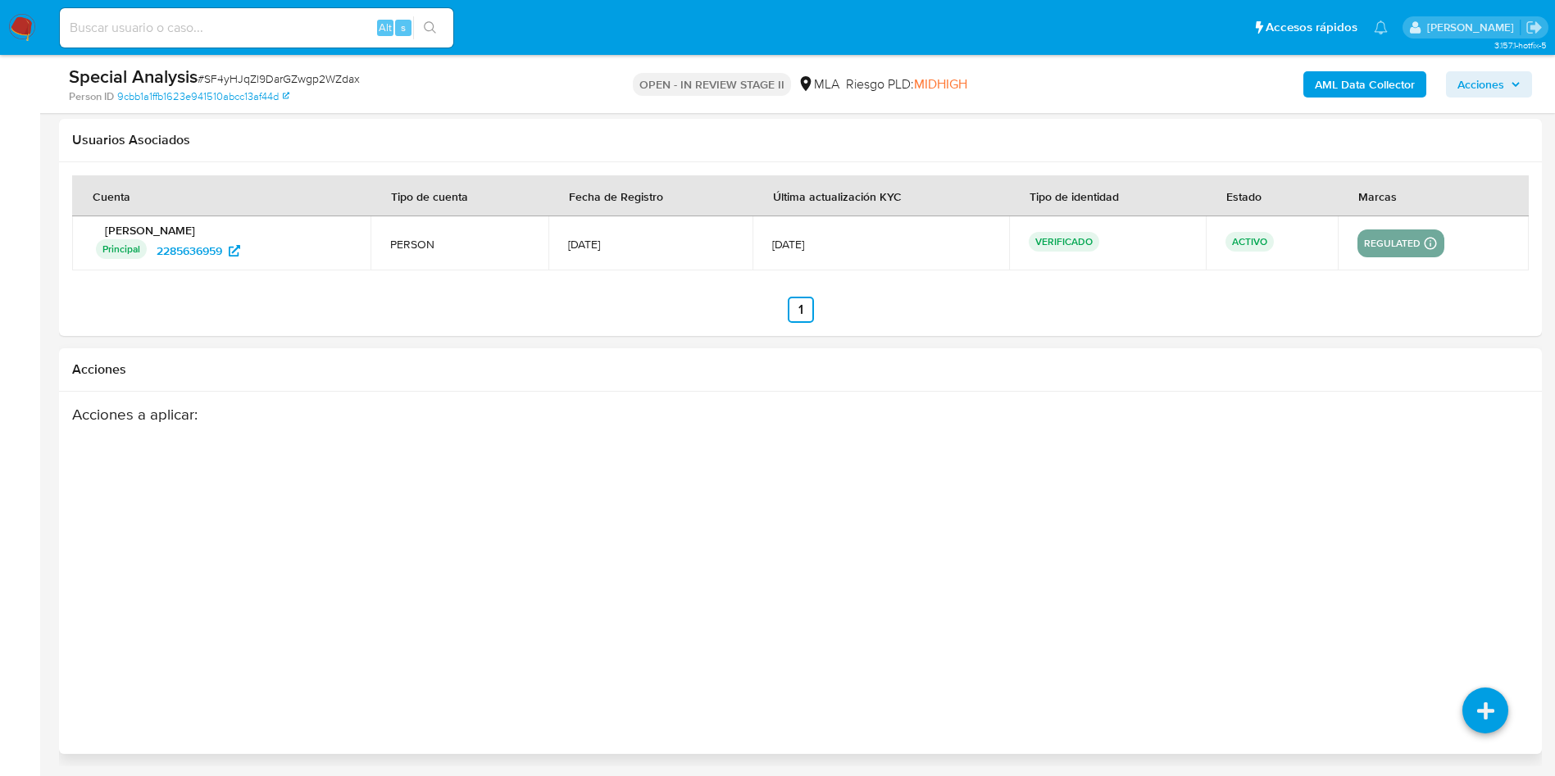
select select "10"
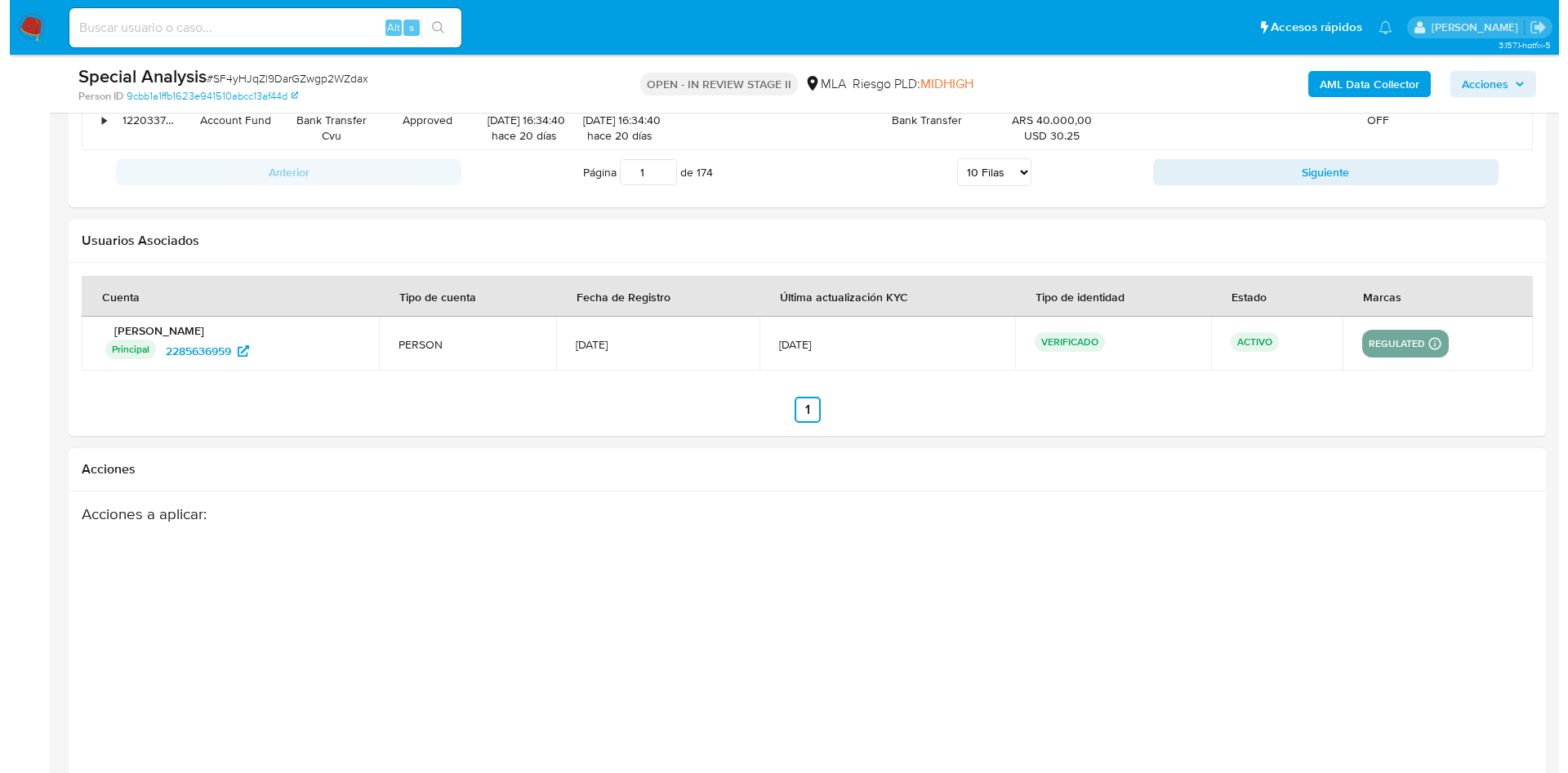
scroll to position [2363, 0]
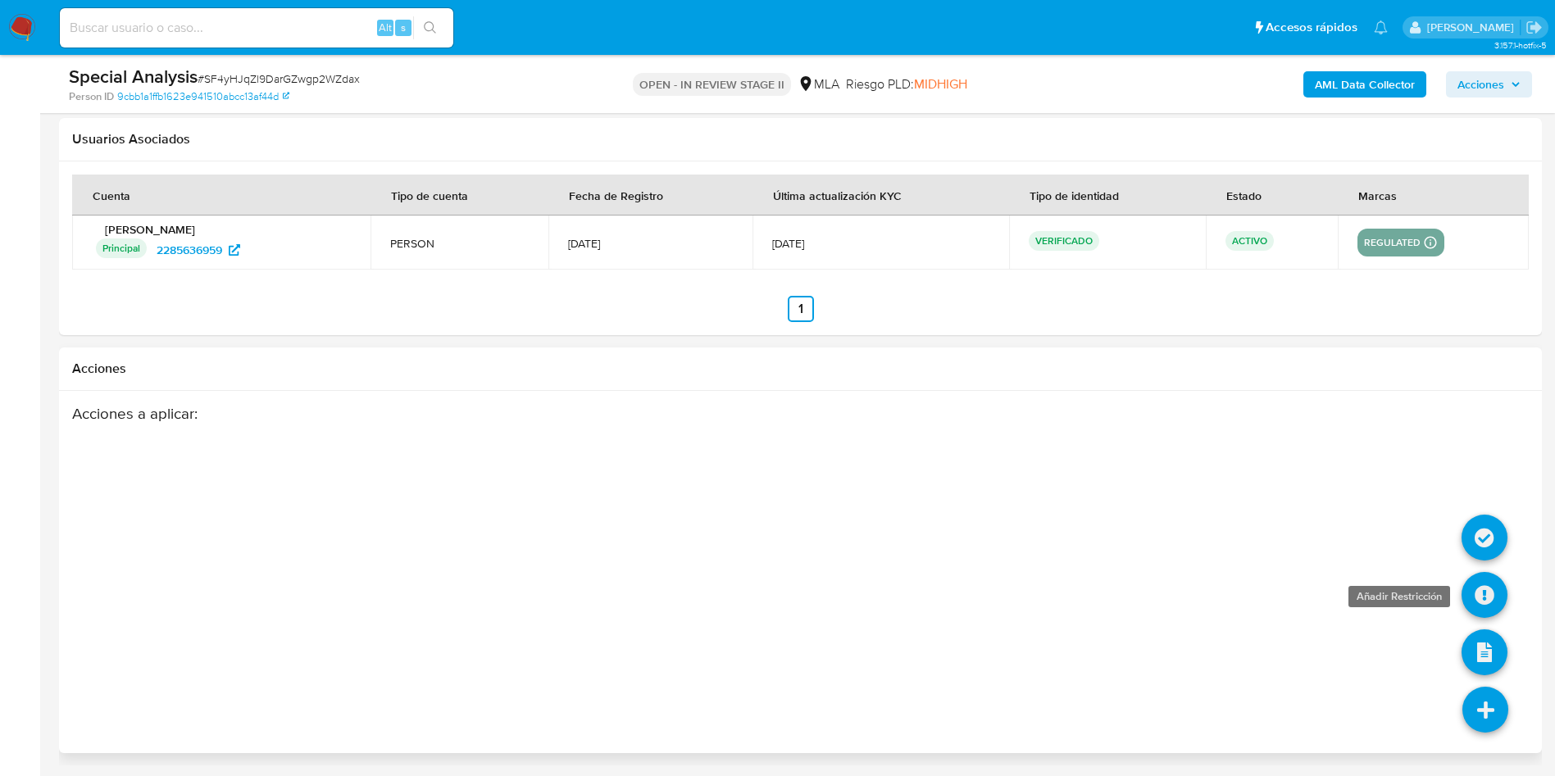
click at [1486, 588] on icon at bounding box center [1485, 595] width 46 height 46
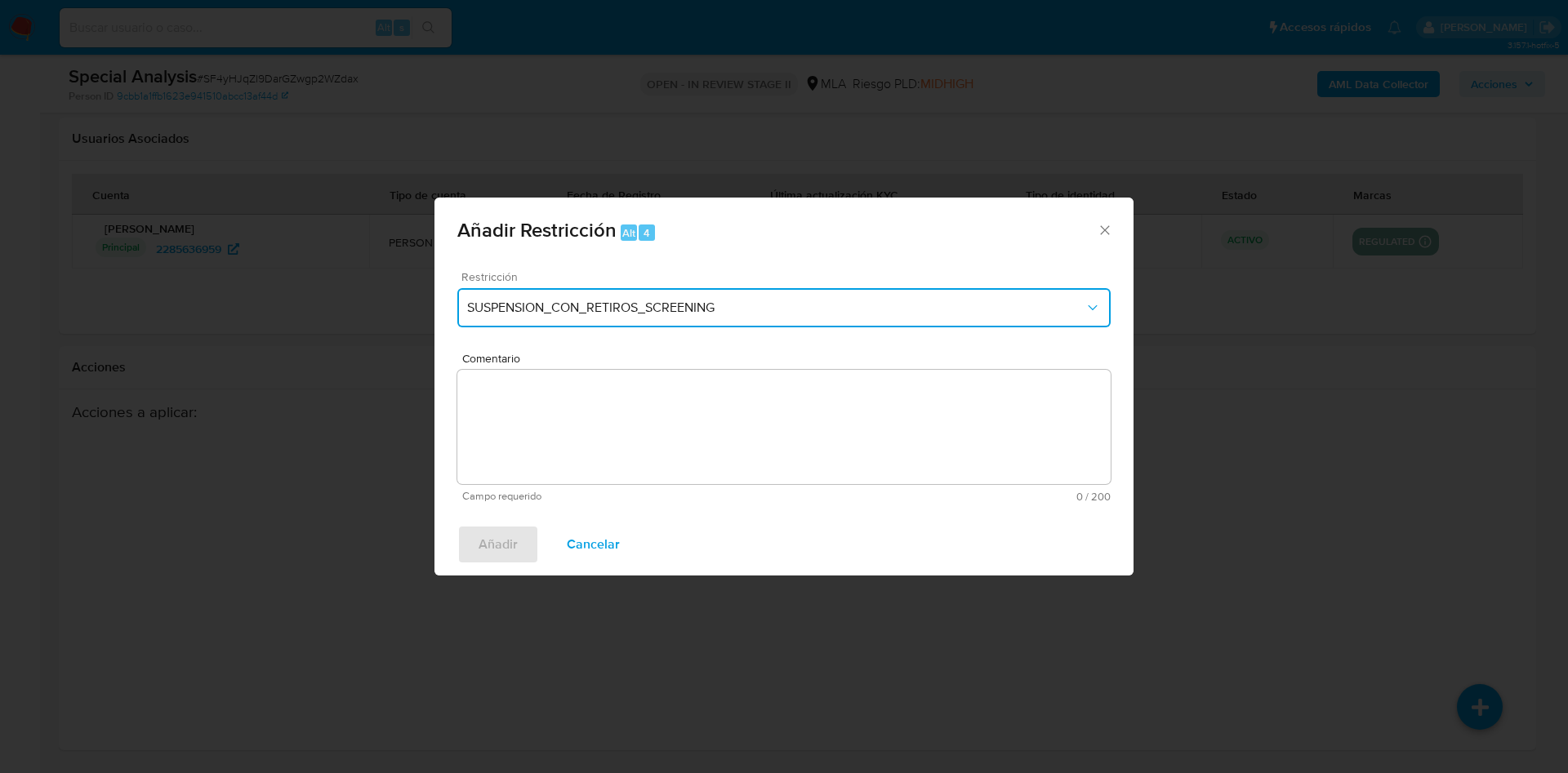
click at [683, 308] on span "SUSPENSION_CON_RETIROS_SCREENING" at bounding box center [776, 308] width 618 height 16
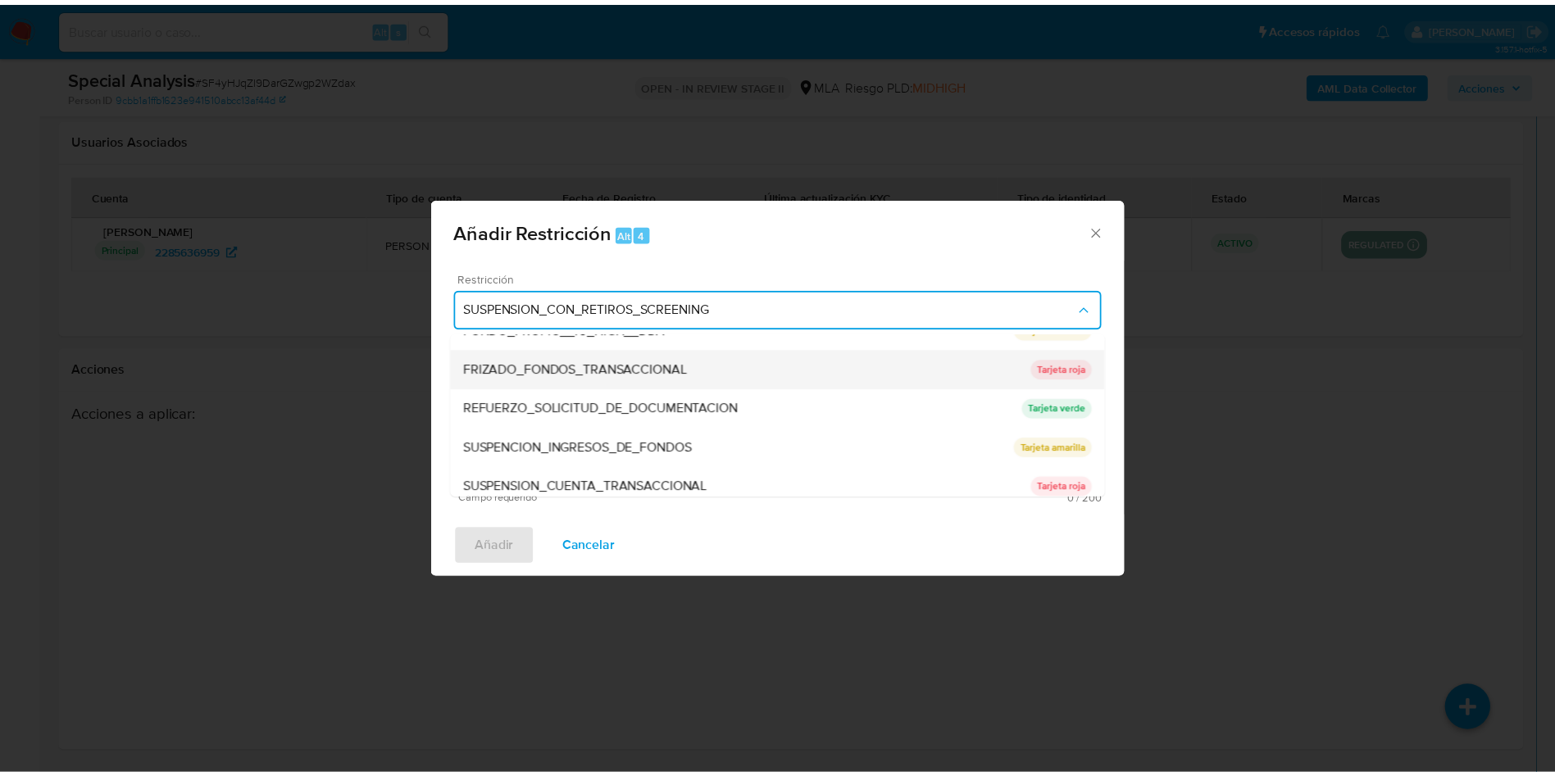
scroll to position [348, 0]
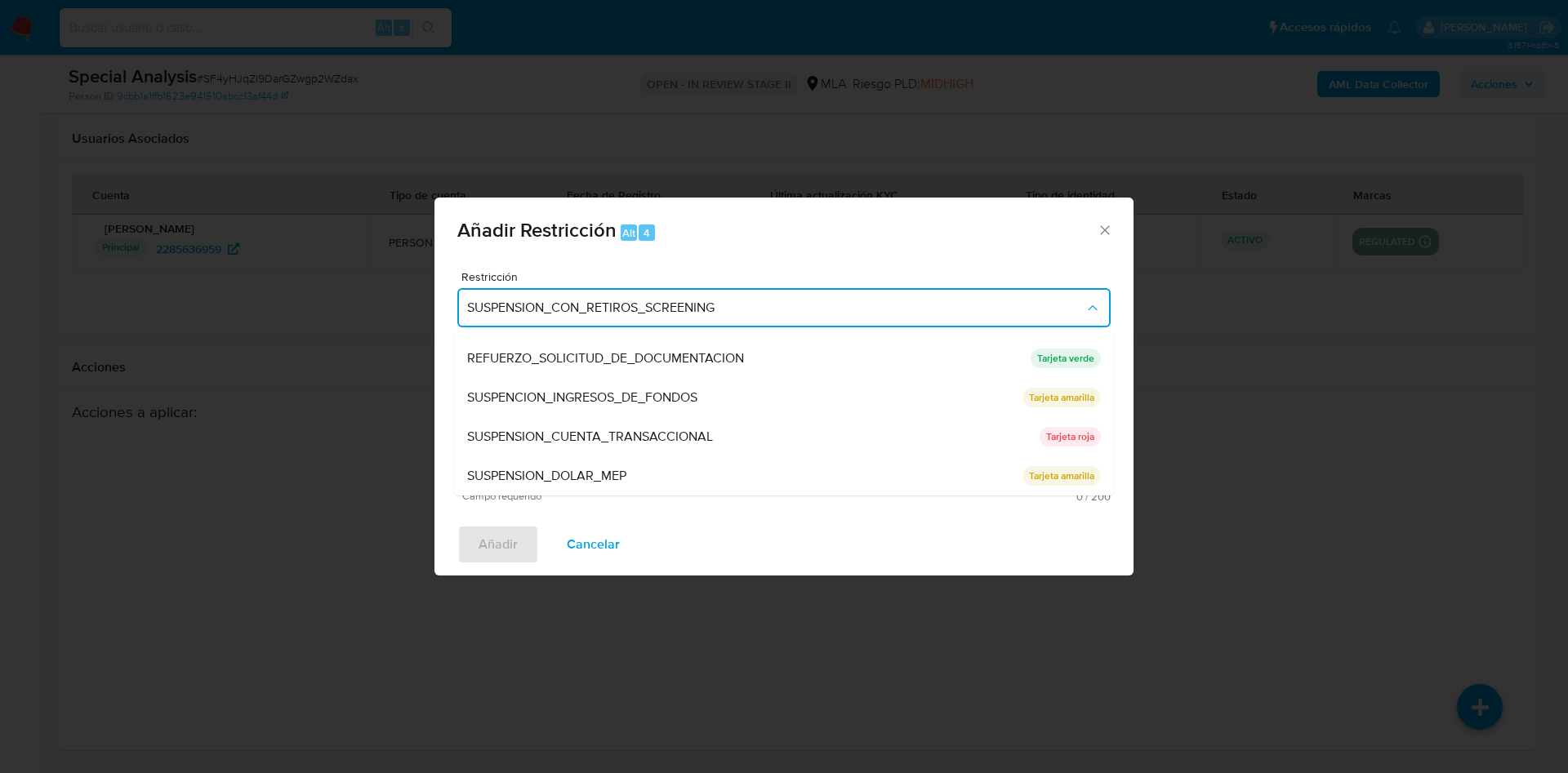
drag, startPoint x: 628, startPoint y: 438, endPoint x: 660, endPoint y: 428, distance: 33.5
click at [628, 437] on span "SUSPENSION_CUENTA_TRANSACCIONAL" at bounding box center [590, 436] width 246 height 16
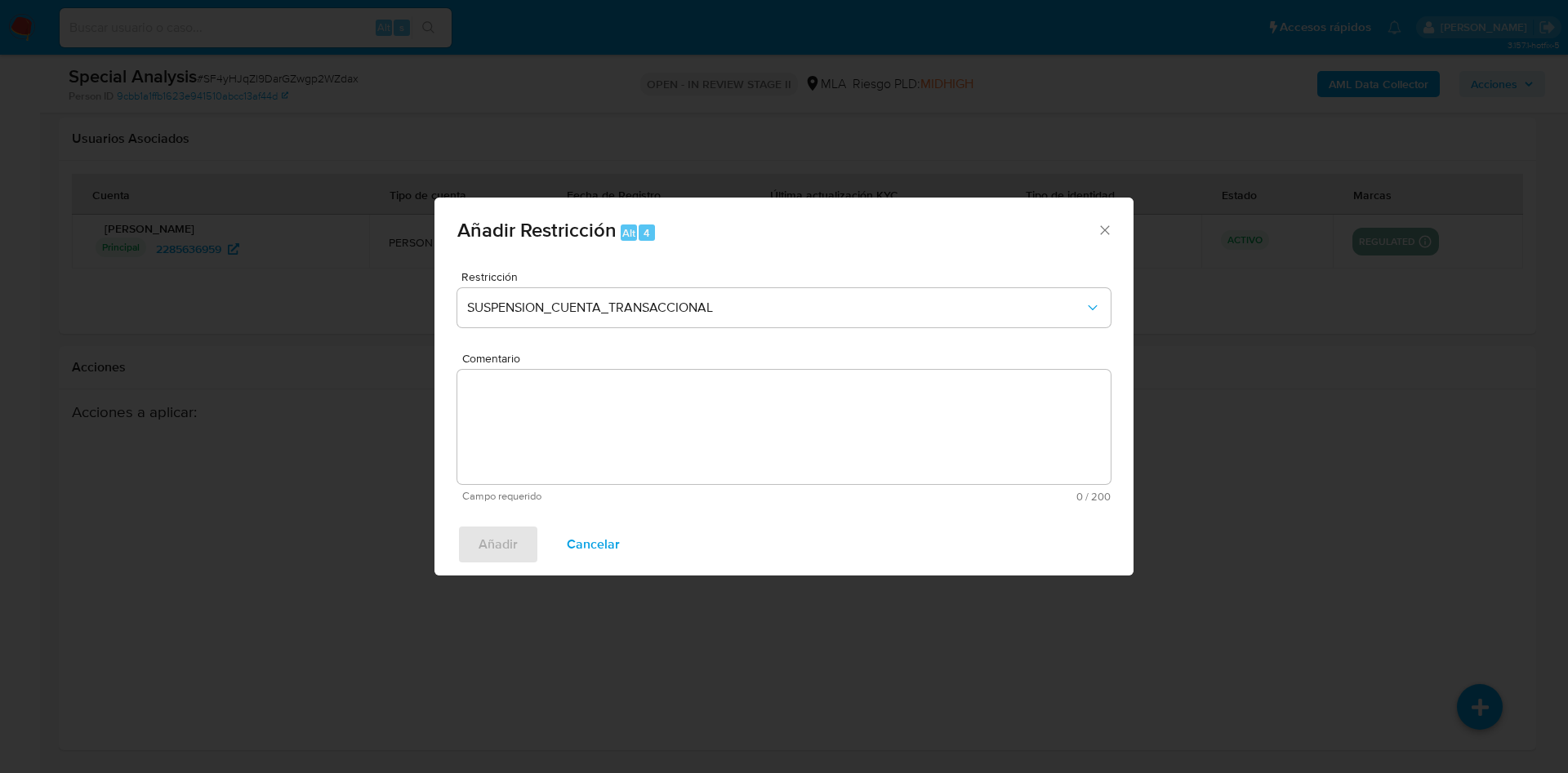
click at [719, 425] on textarea "Comentario" at bounding box center [784, 426] width 653 height 115
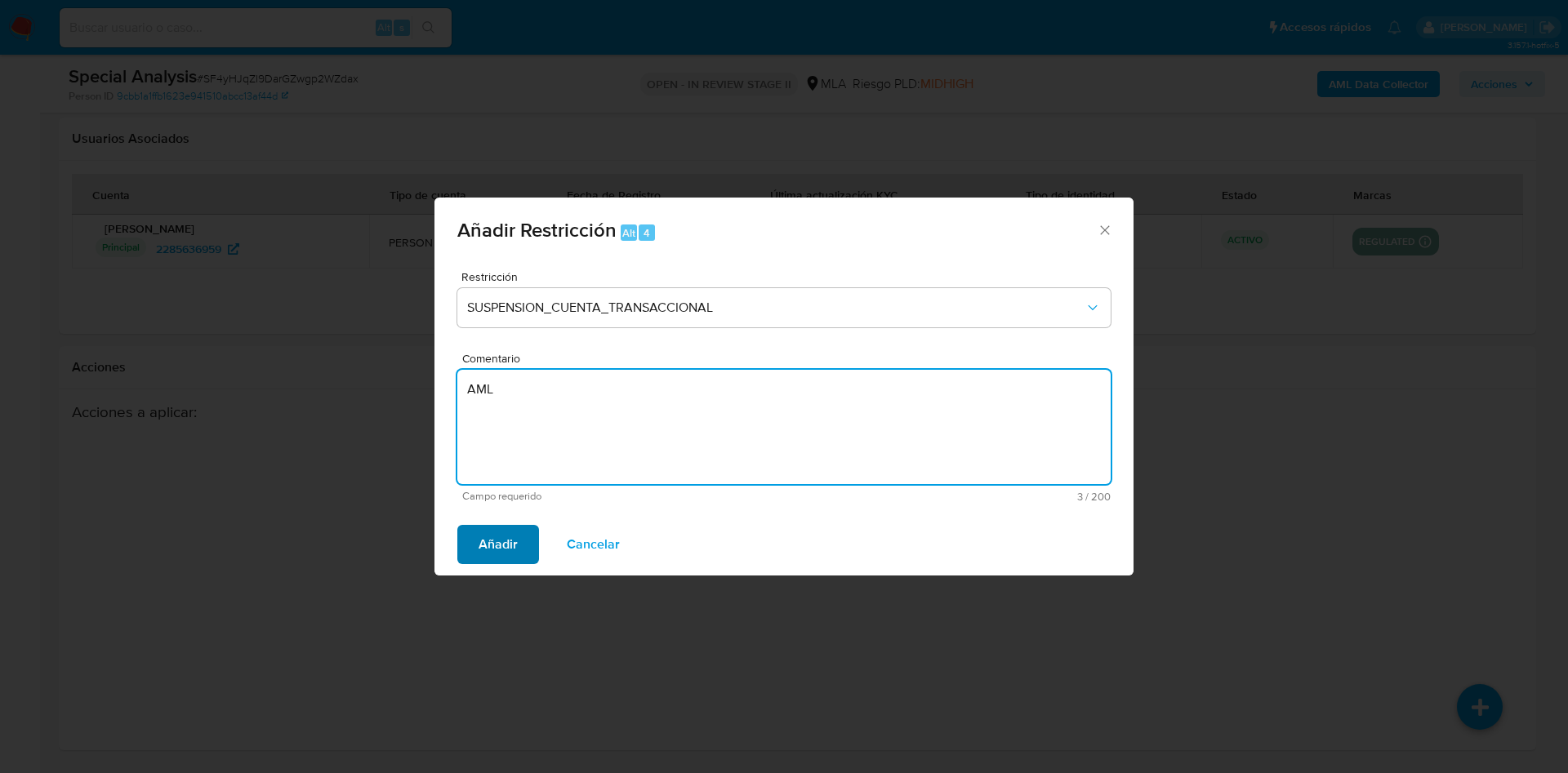
type textarea "AML"
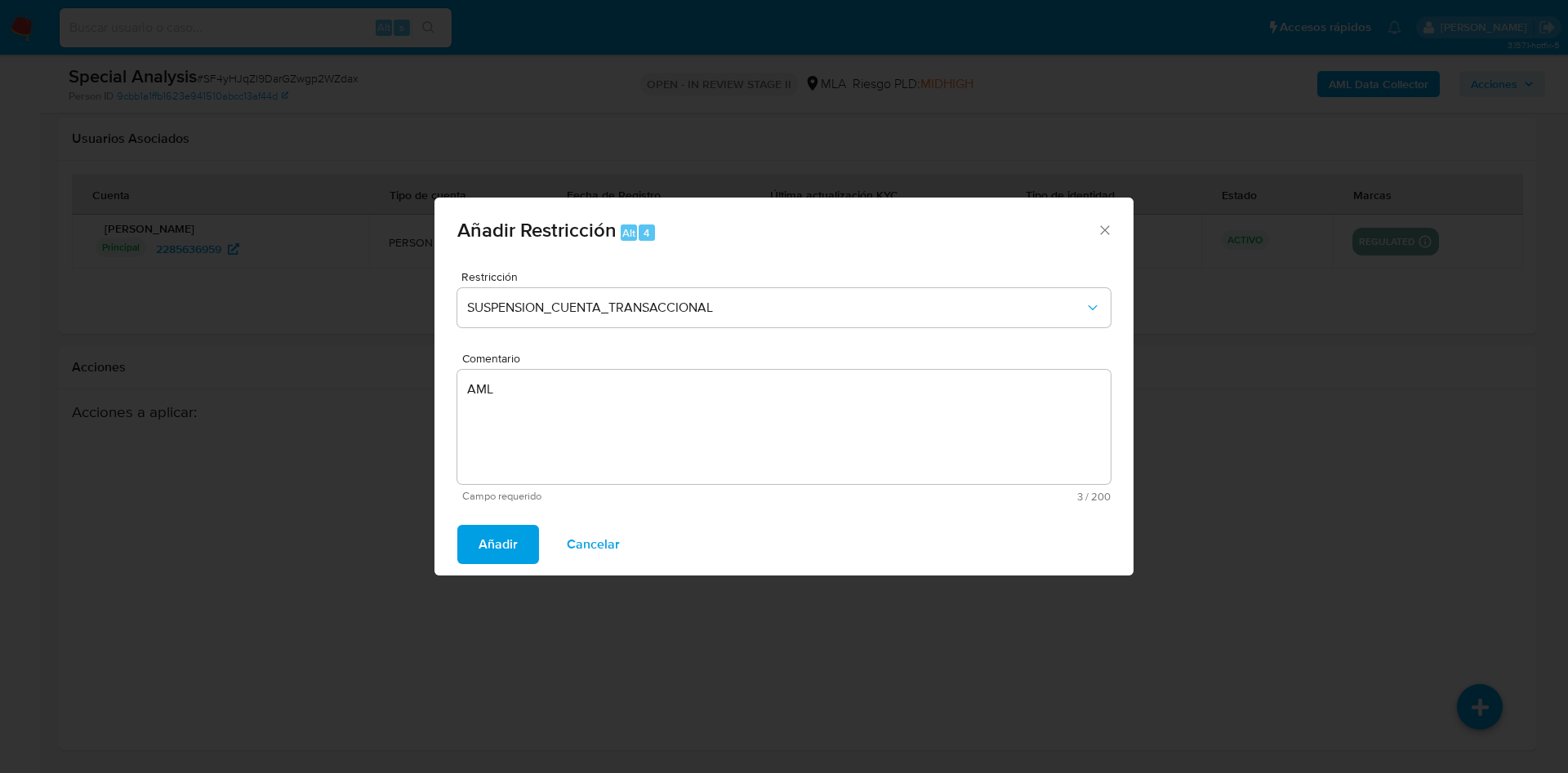
click at [480, 537] on span "Añadir" at bounding box center [497, 545] width 39 height 36
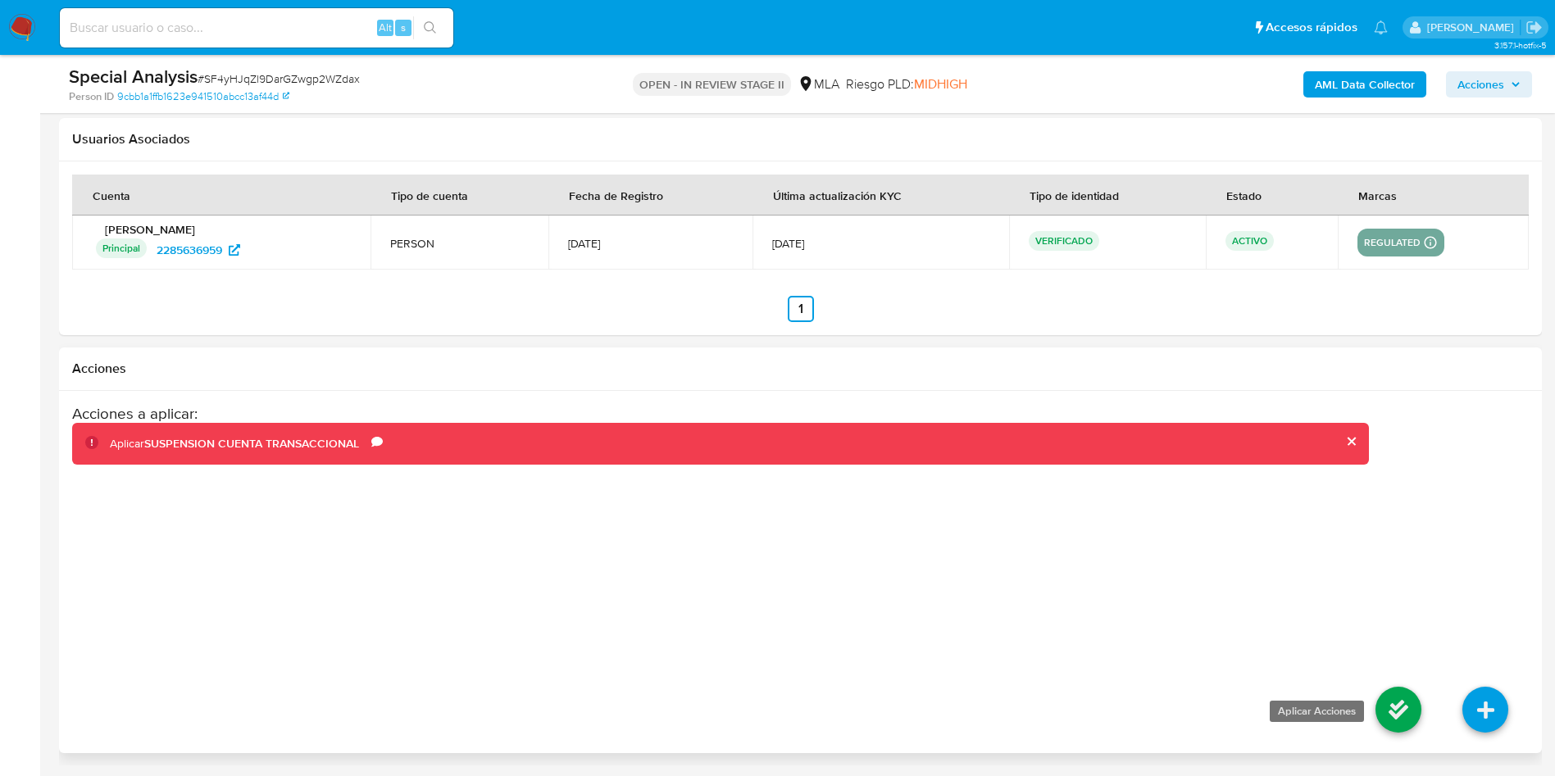
click at [1390, 707] on icon at bounding box center [1399, 710] width 46 height 46
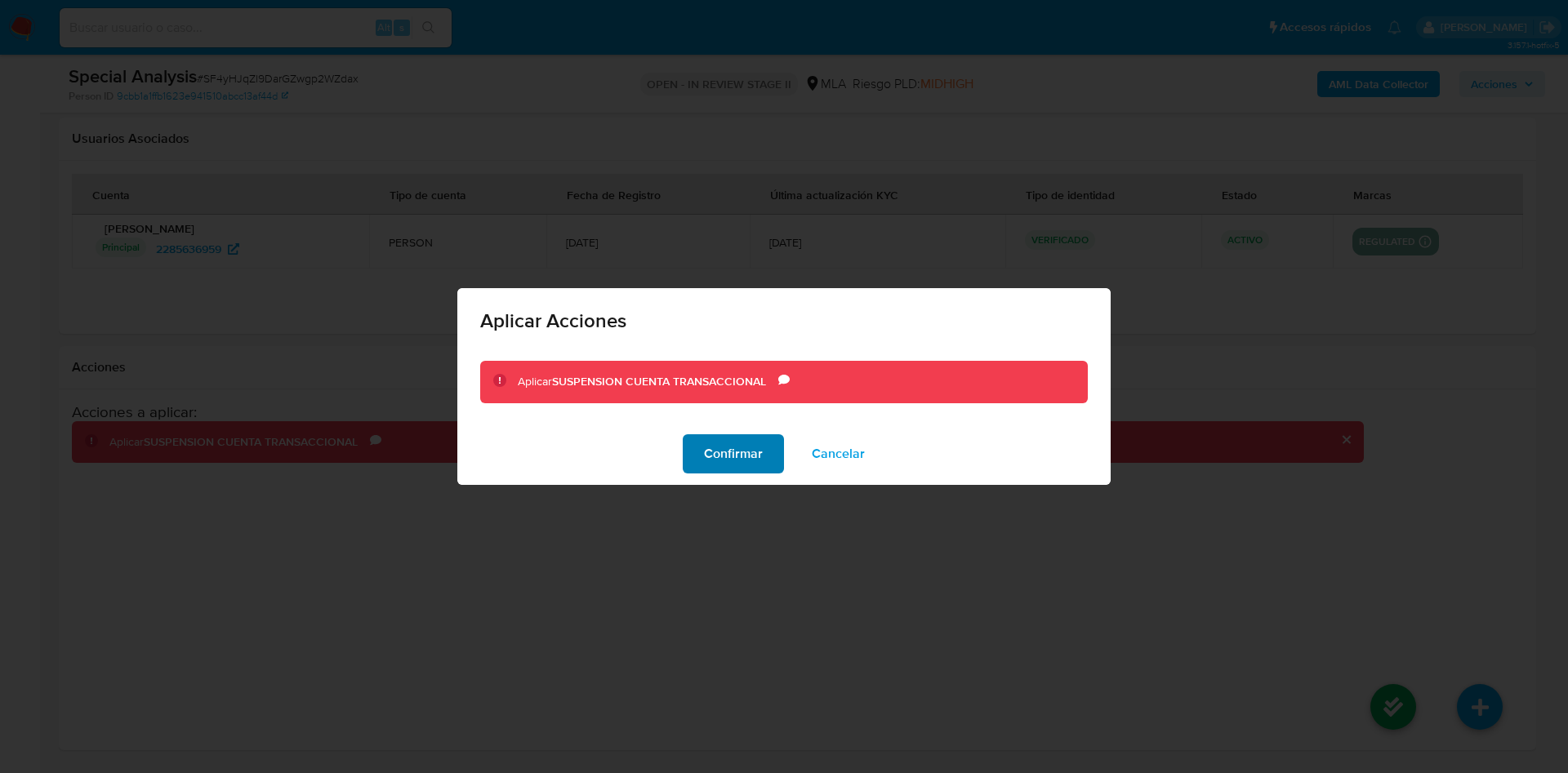
click at [752, 466] on span "Confirmar" at bounding box center [733, 454] width 59 height 36
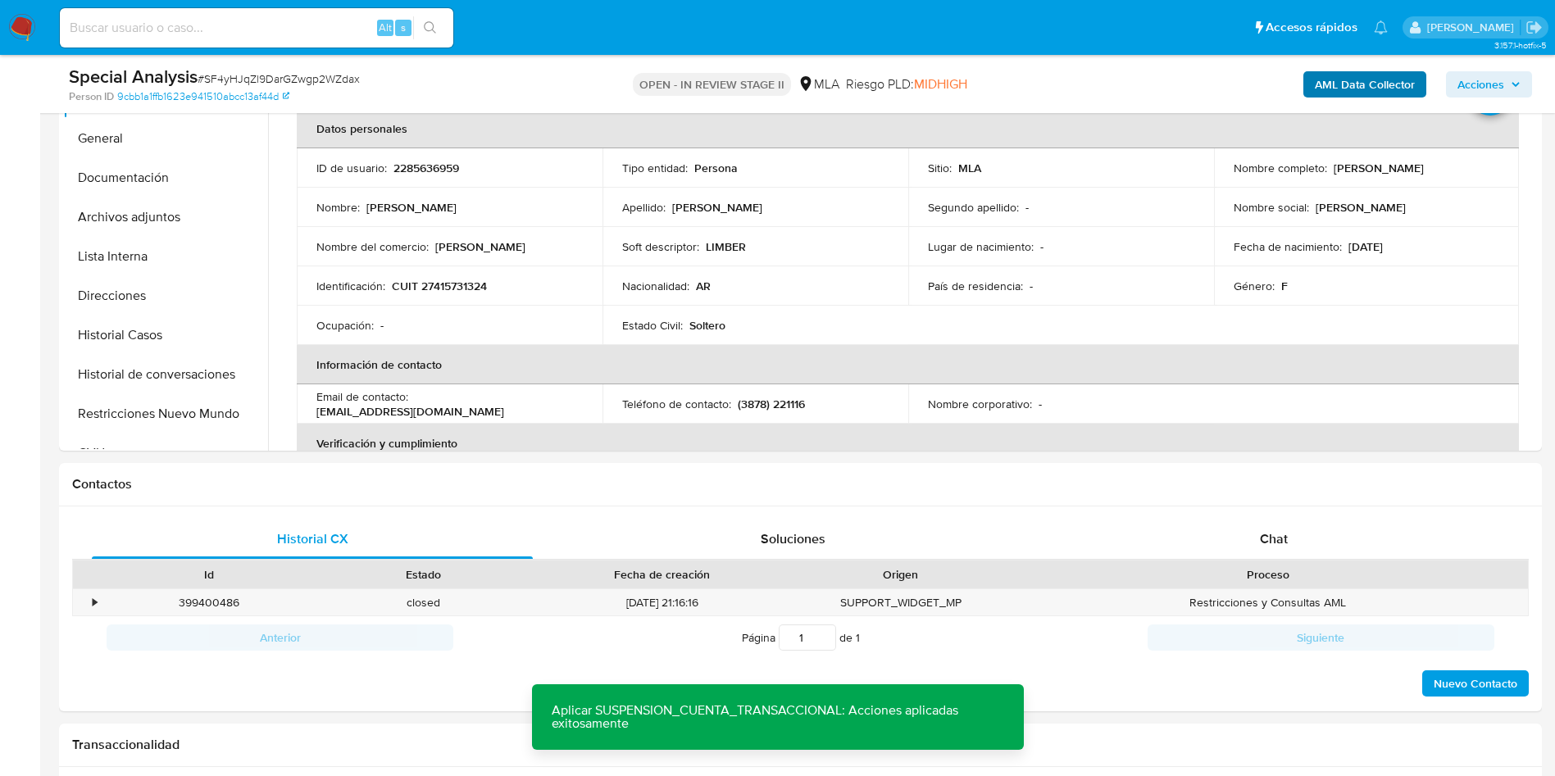
scroll to position [0, 0]
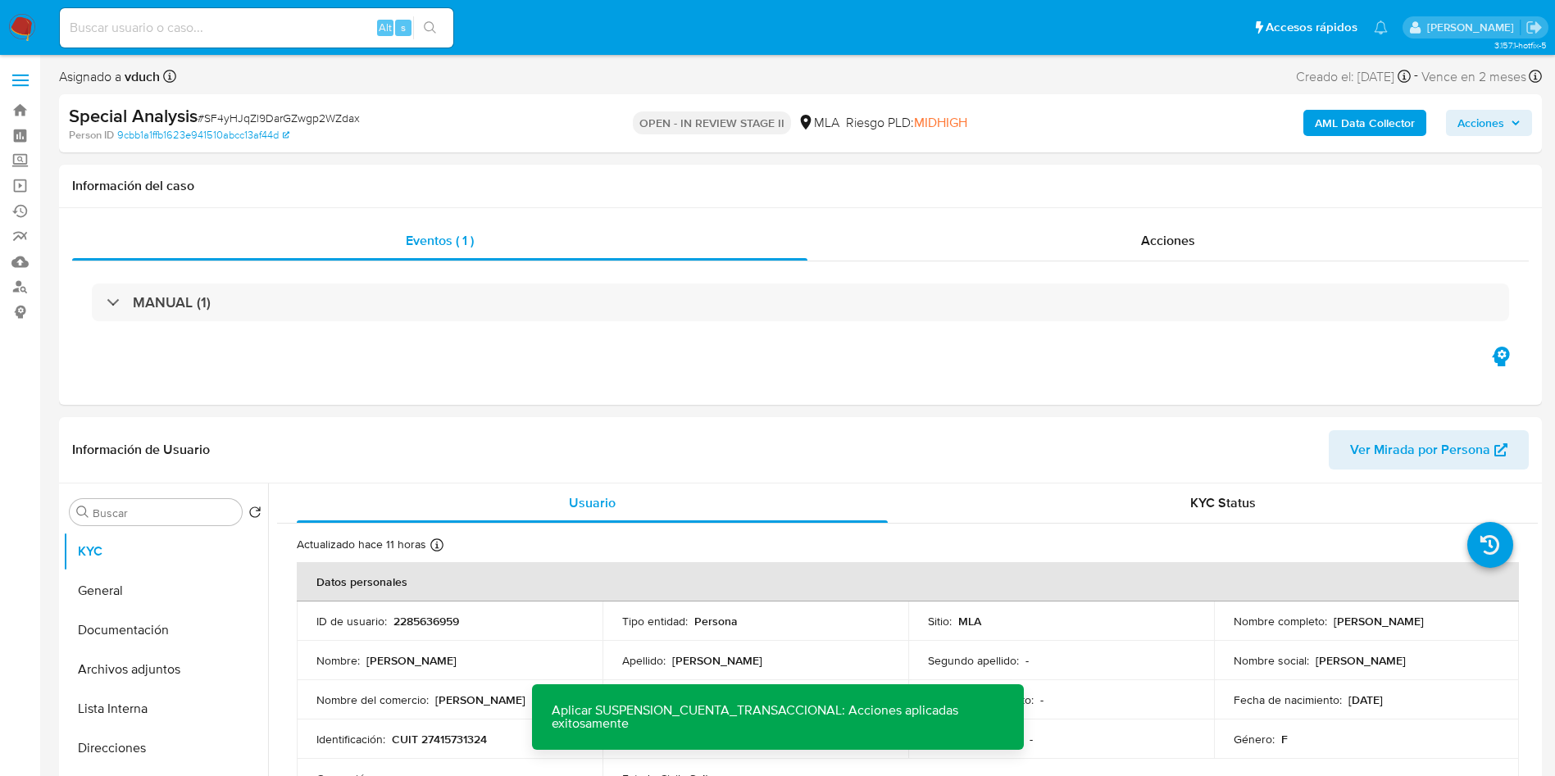
click at [1525, 133] on button "Acciones" at bounding box center [1489, 123] width 86 height 26
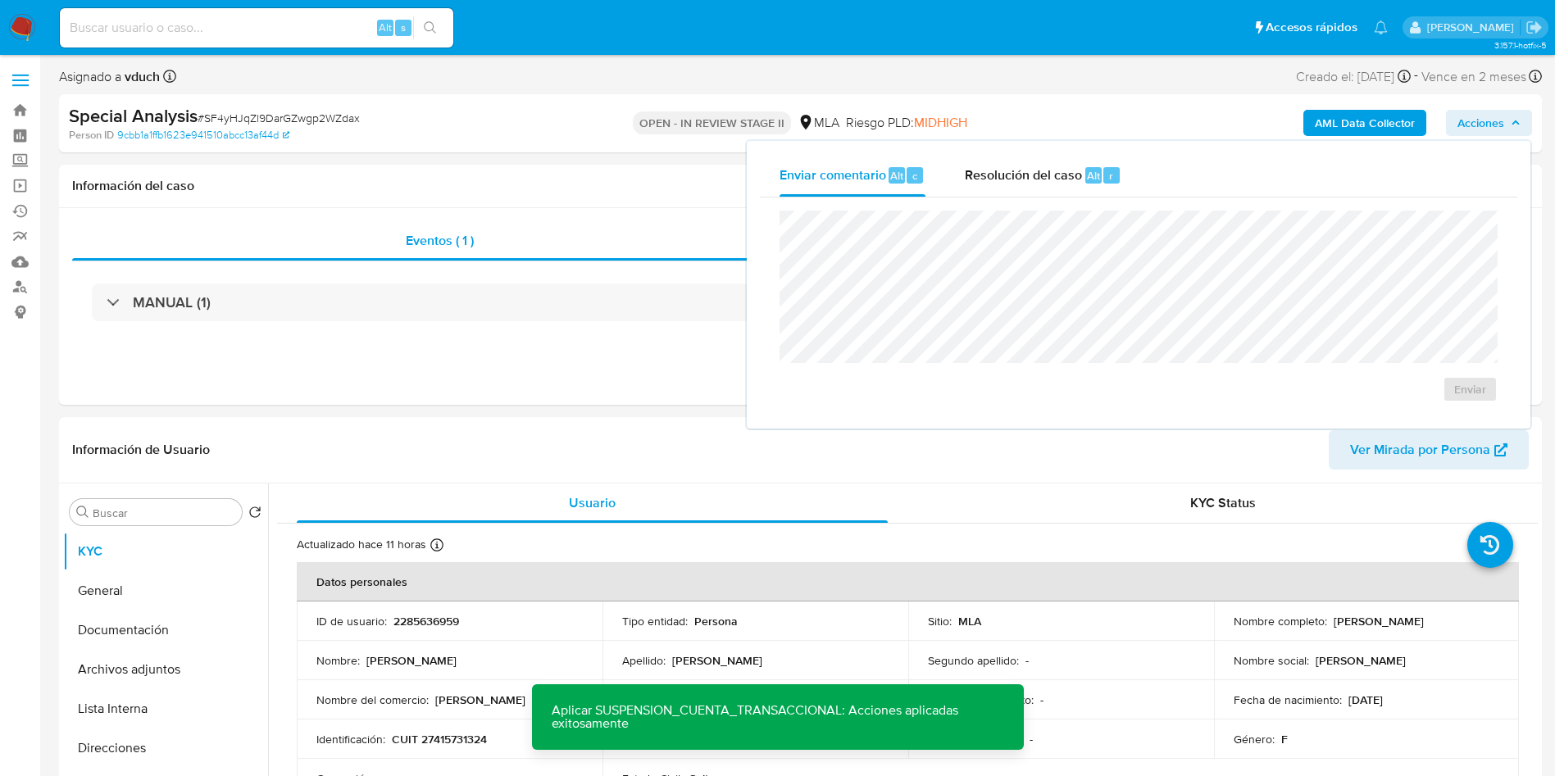
click at [886, 198] on div "Enviar" at bounding box center [1139, 307] width 758 height 218
click at [976, 187] on div "Resolución del caso Alt r" at bounding box center [1043, 175] width 157 height 43
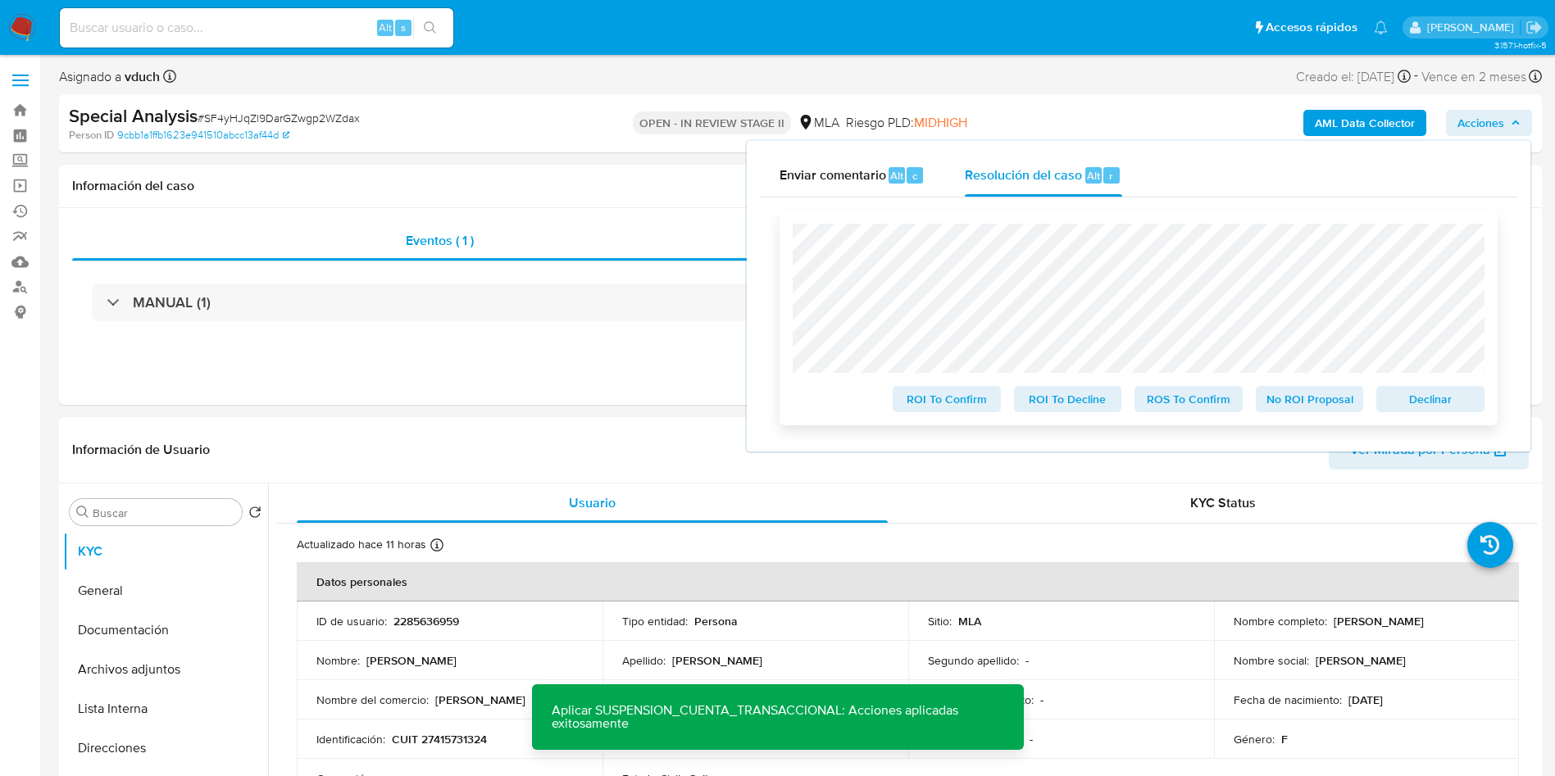
click at [1407, 400] on span "Declinar" at bounding box center [1430, 399] width 85 height 23
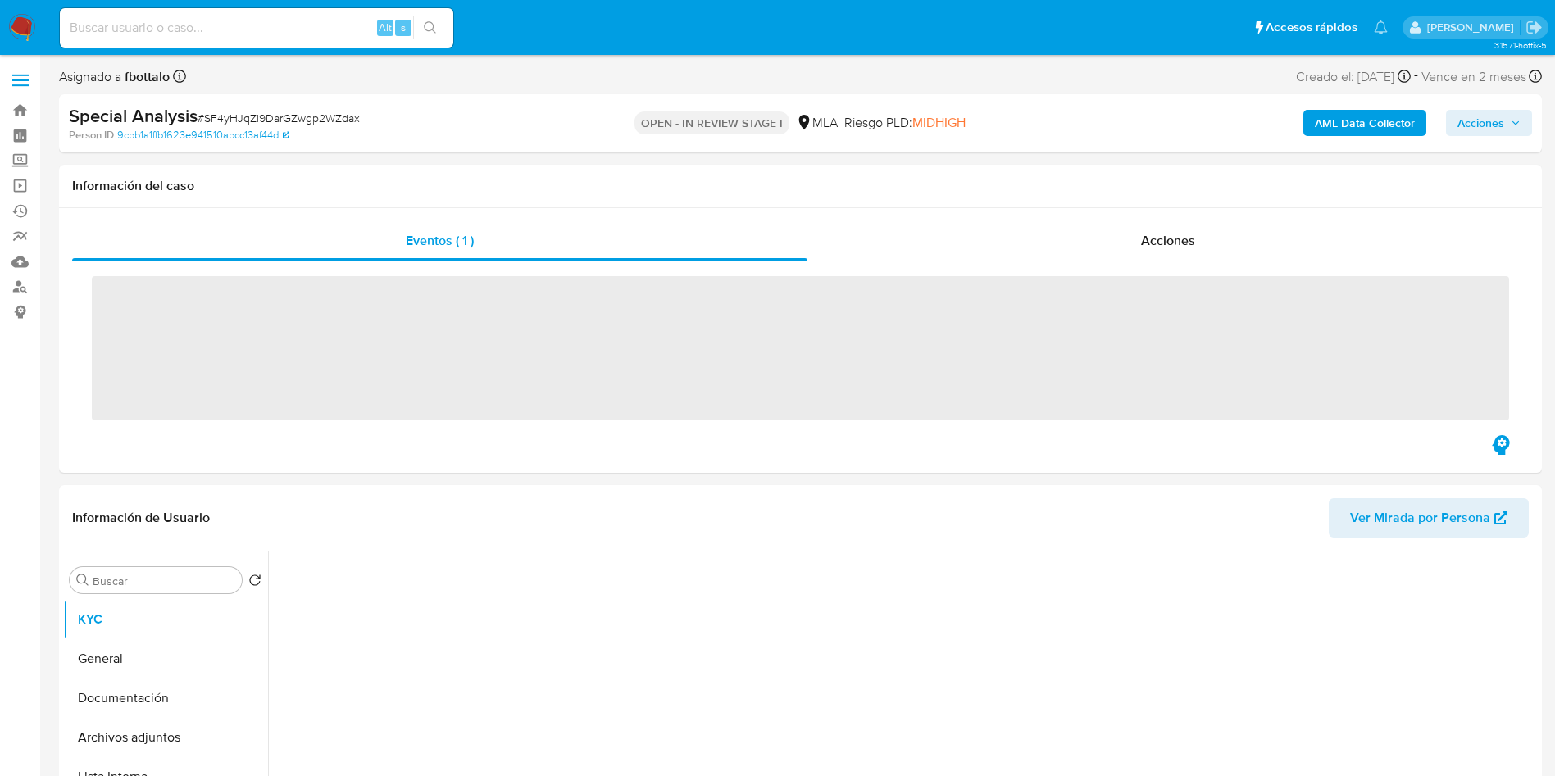
click at [1514, 120] on icon "button" at bounding box center [1516, 123] width 10 height 10
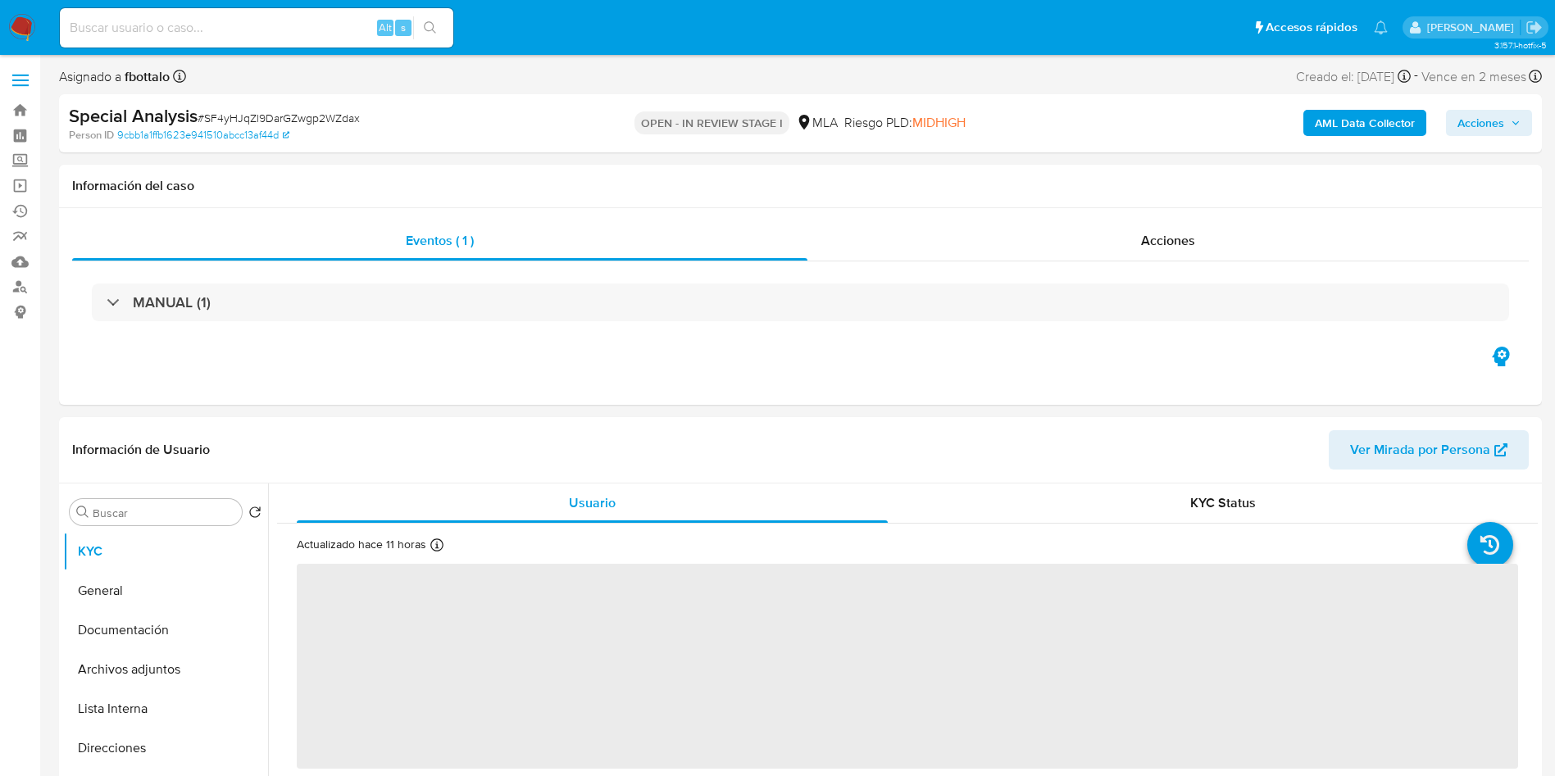
click at [1466, 120] on span "Acciones" at bounding box center [1481, 123] width 47 height 26
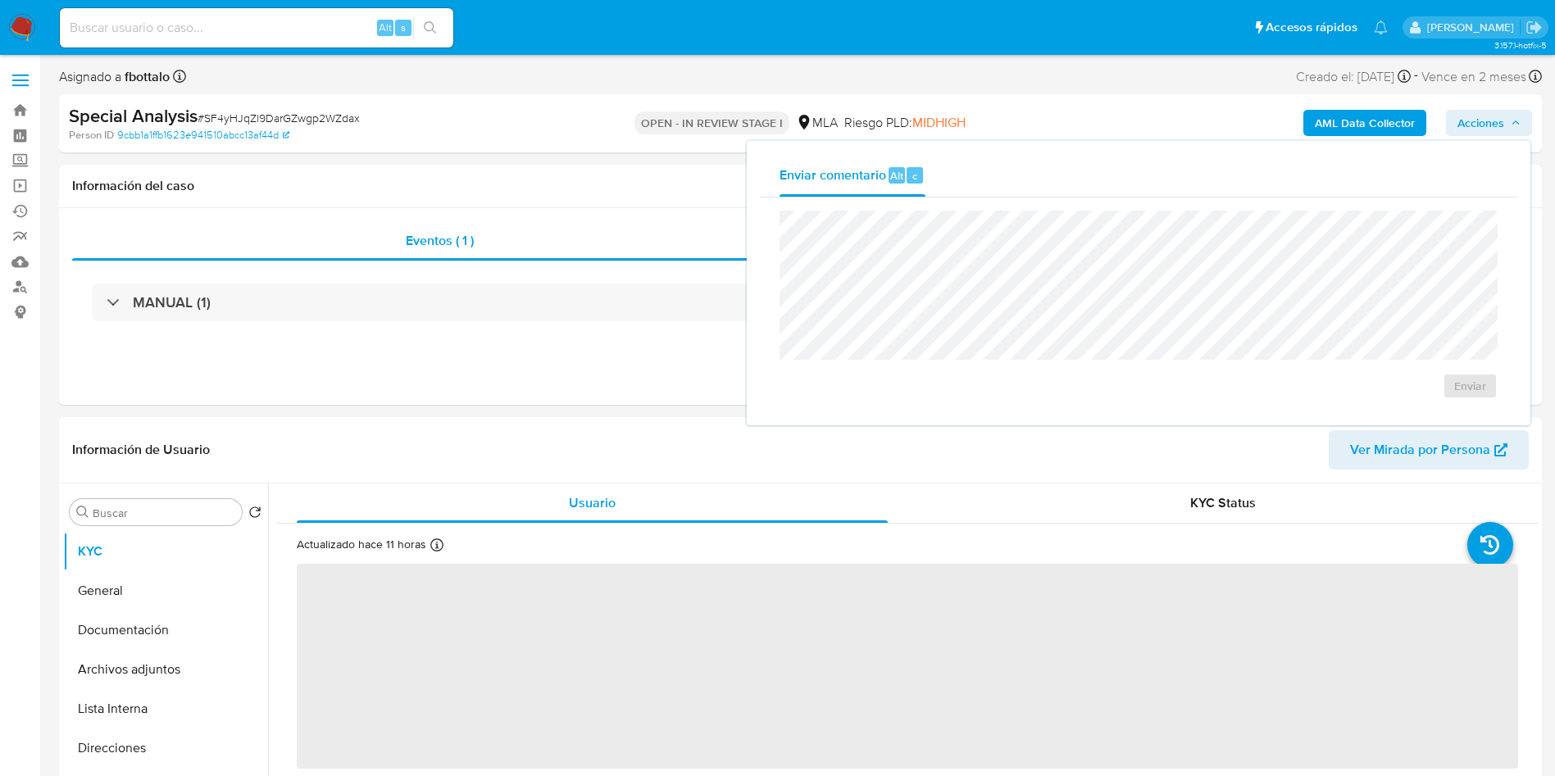
click at [1021, 189] on div "Enviar comentario Alt c" at bounding box center [1139, 175] width 758 height 43
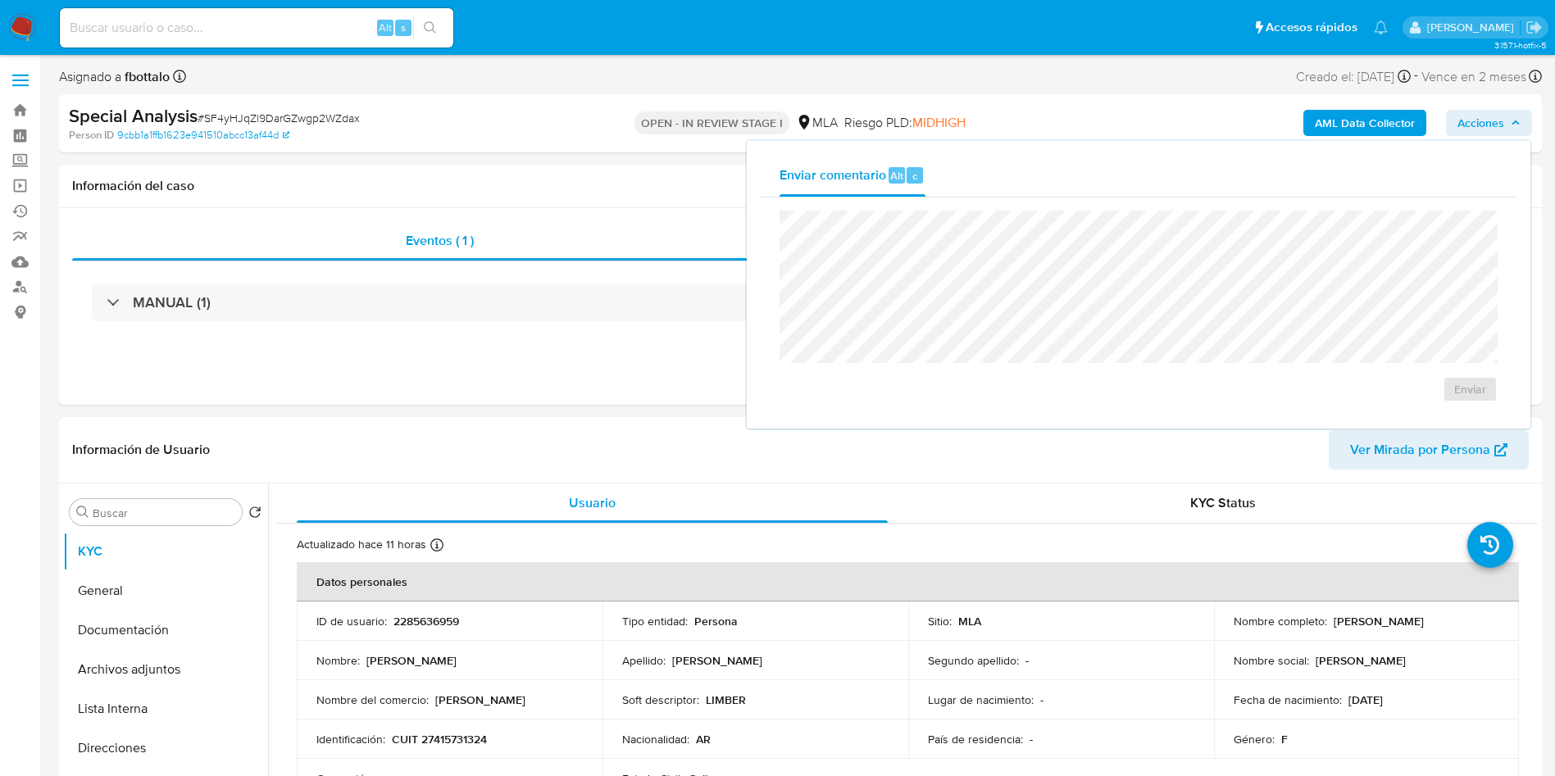
select select "10"
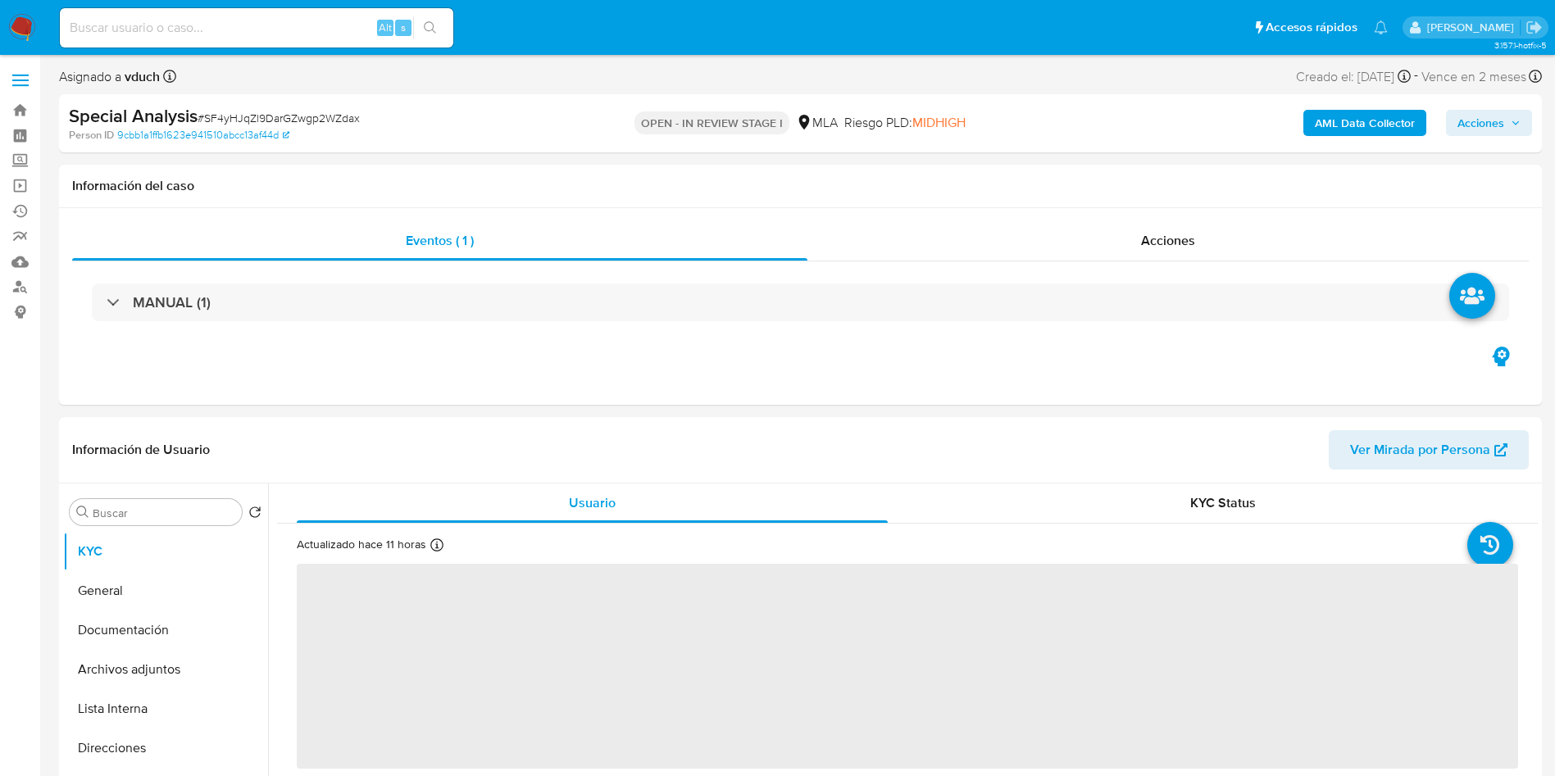
click at [1534, 118] on div "Special Analysis # SF4yHJqZl9DarGZwgp2WZdax Person ID 9cbb1a1ffb1623e941510abcc…" at bounding box center [800, 123] width 1483 height 58
click at [1507, 119] on span "Acciones" at bounding box center [1489, 122] width 63 height 23
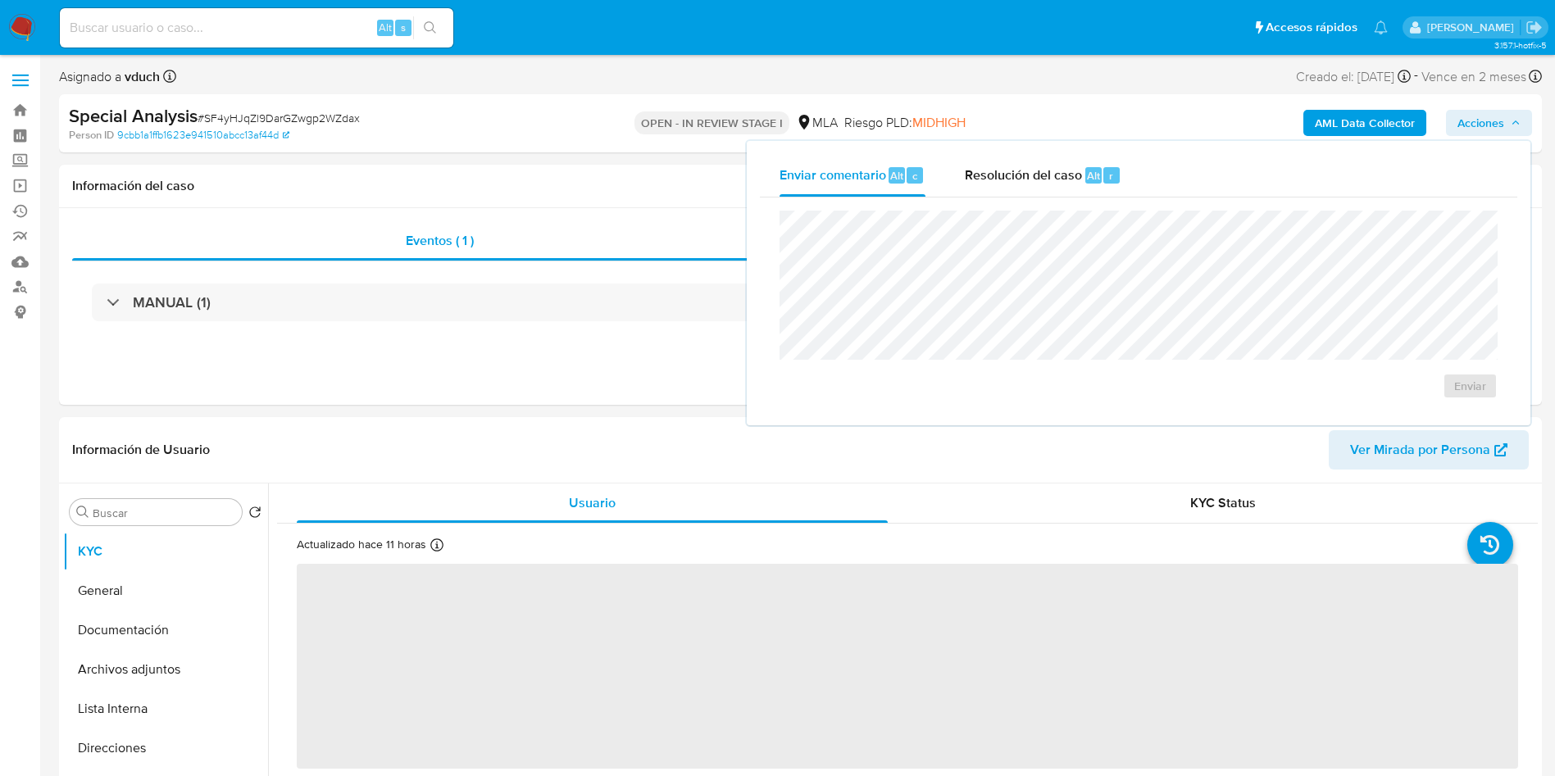
select select "10"
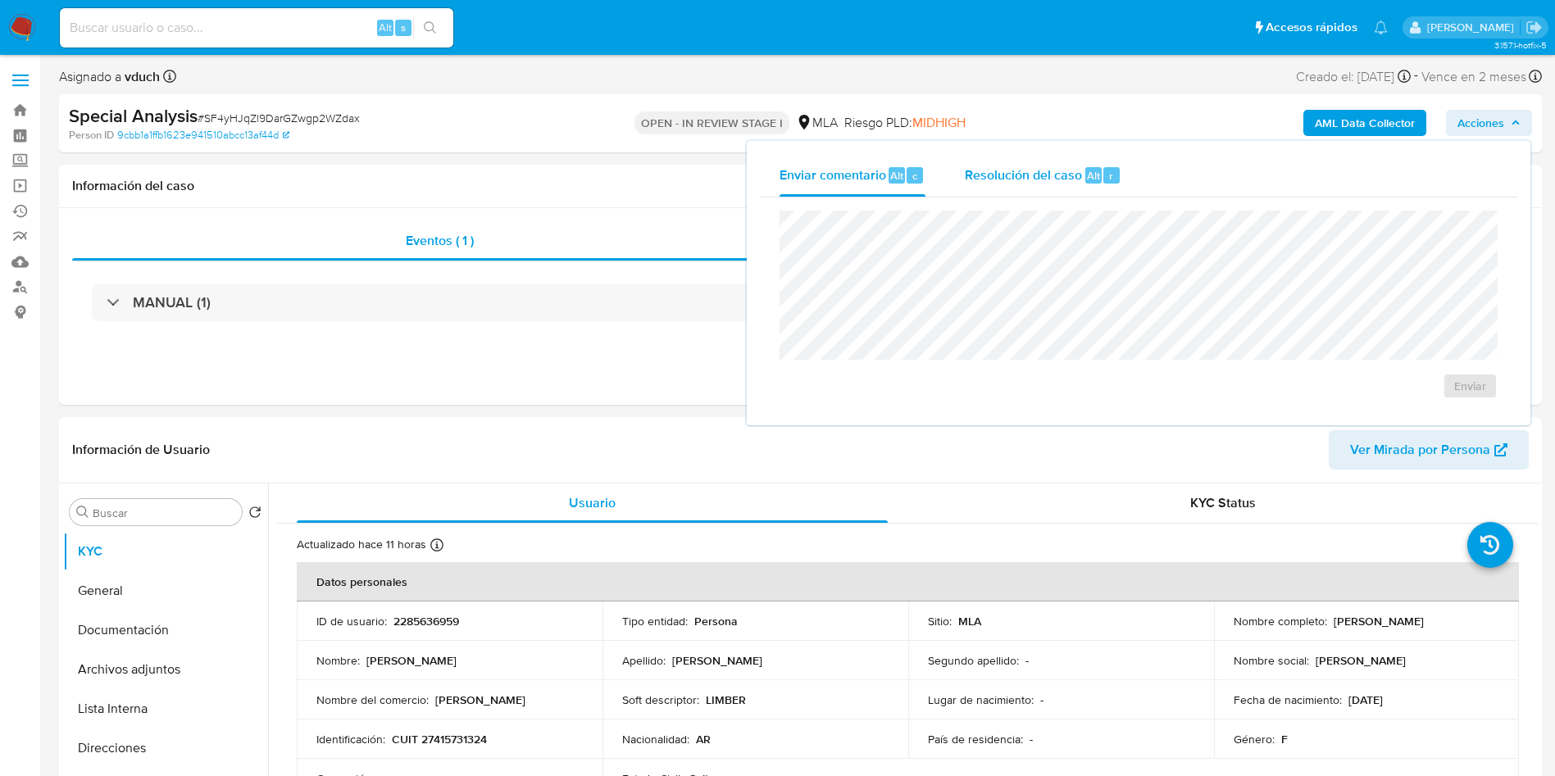
click at [1066, 189] on div "Resolución del caso Alt r" at bounding box center [1043, 175] width 157 height 43
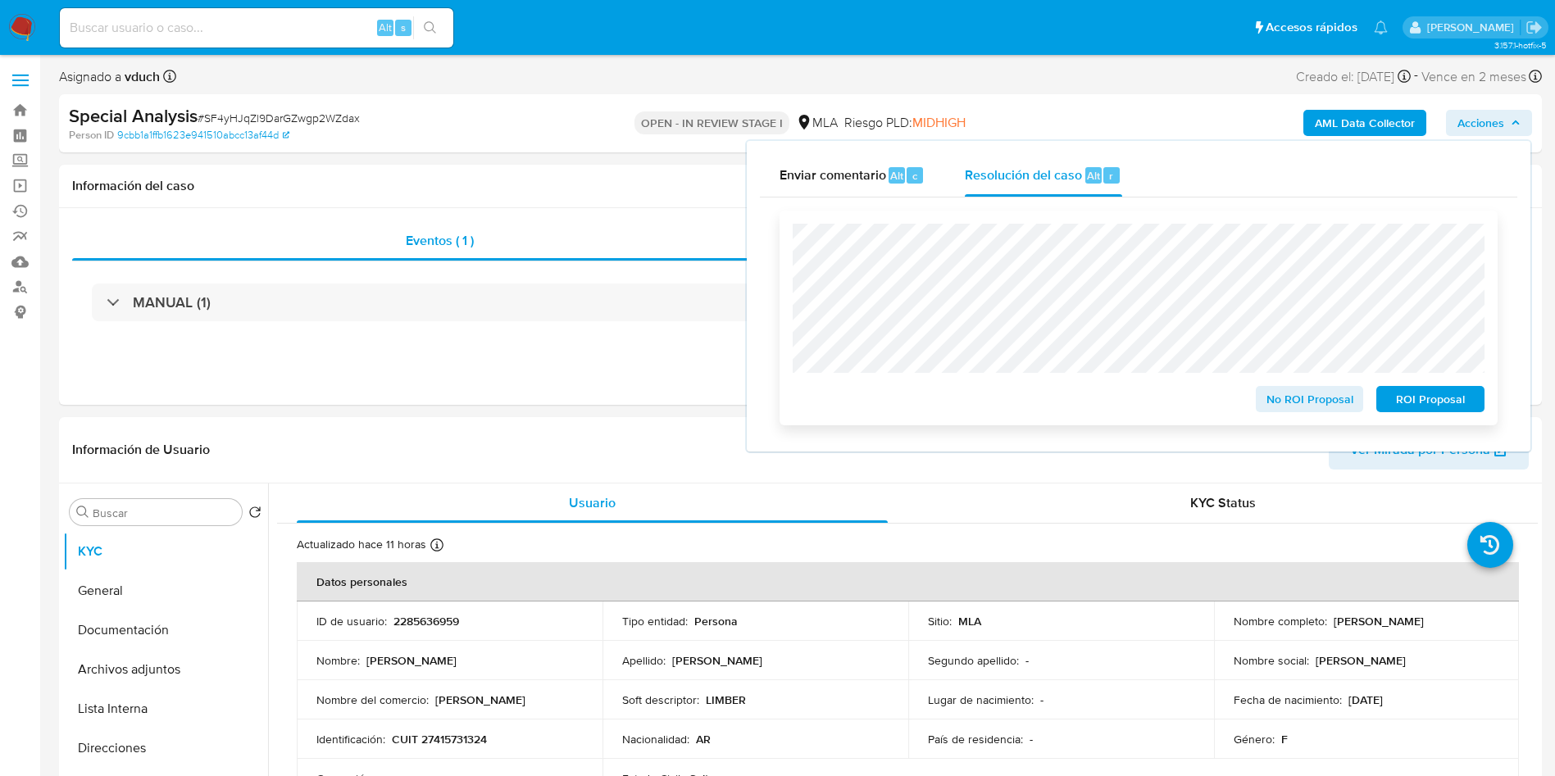
click at [1440, 405] on span "ROI Proposal" at bounding box center [1430, 399] width 85 height 23
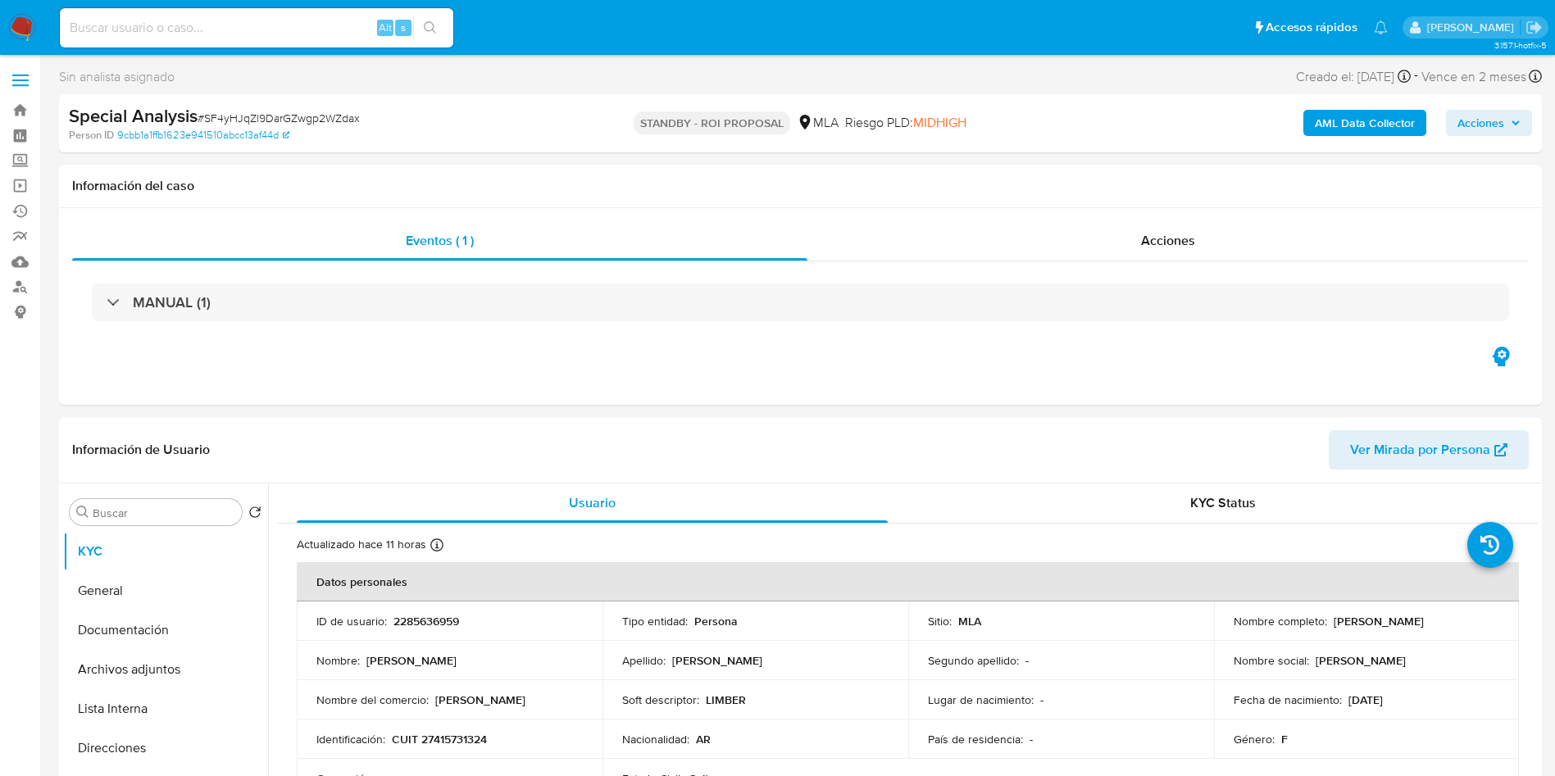
select select "10"
click at [1225, 235] on div "Acciones" at bounding box center [1168, 240] width 721 height 39
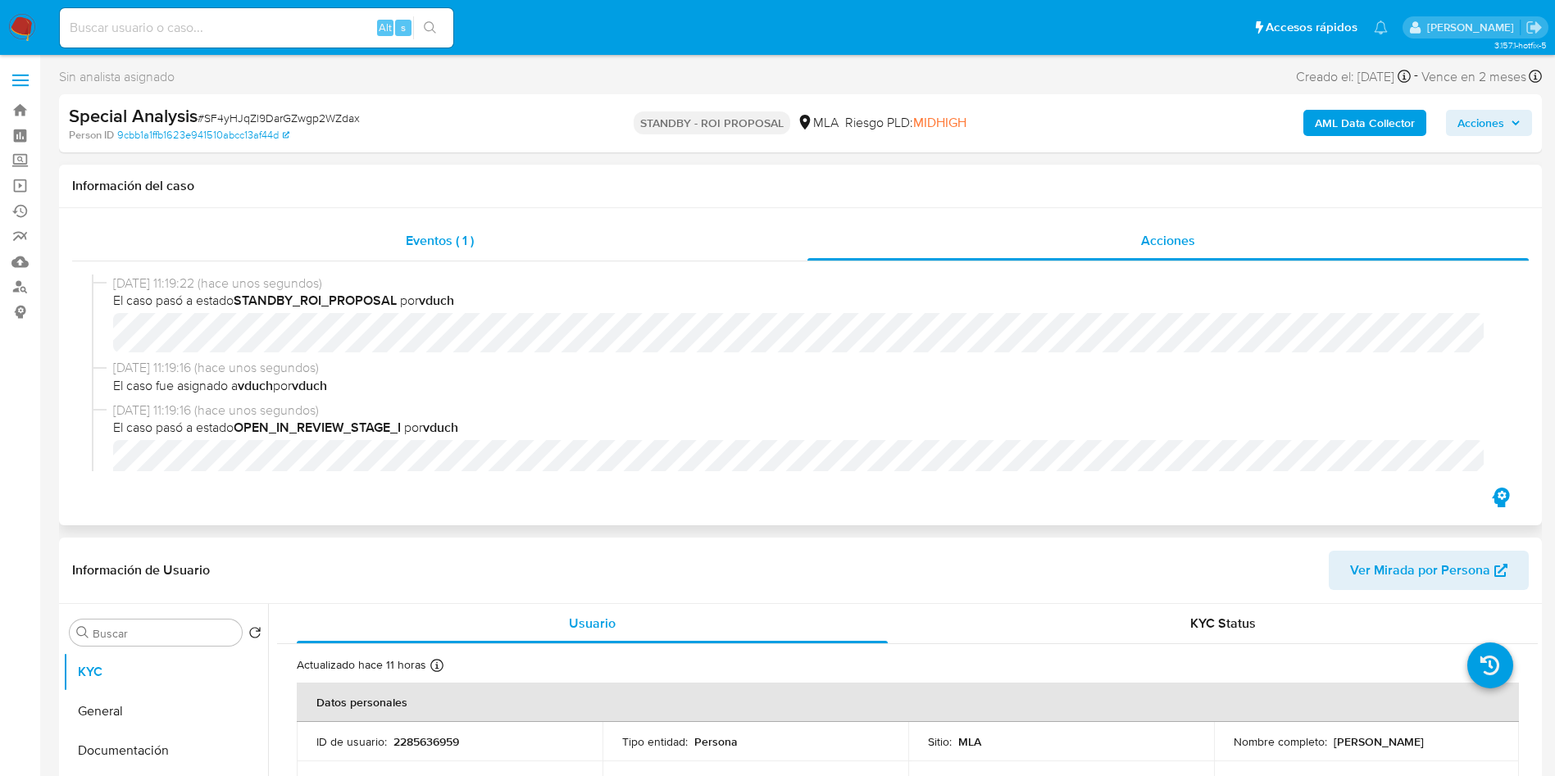
click at [449, 244] on span "Eventos ( 1 )" at bounding box center [440, 240] width 68 height 19
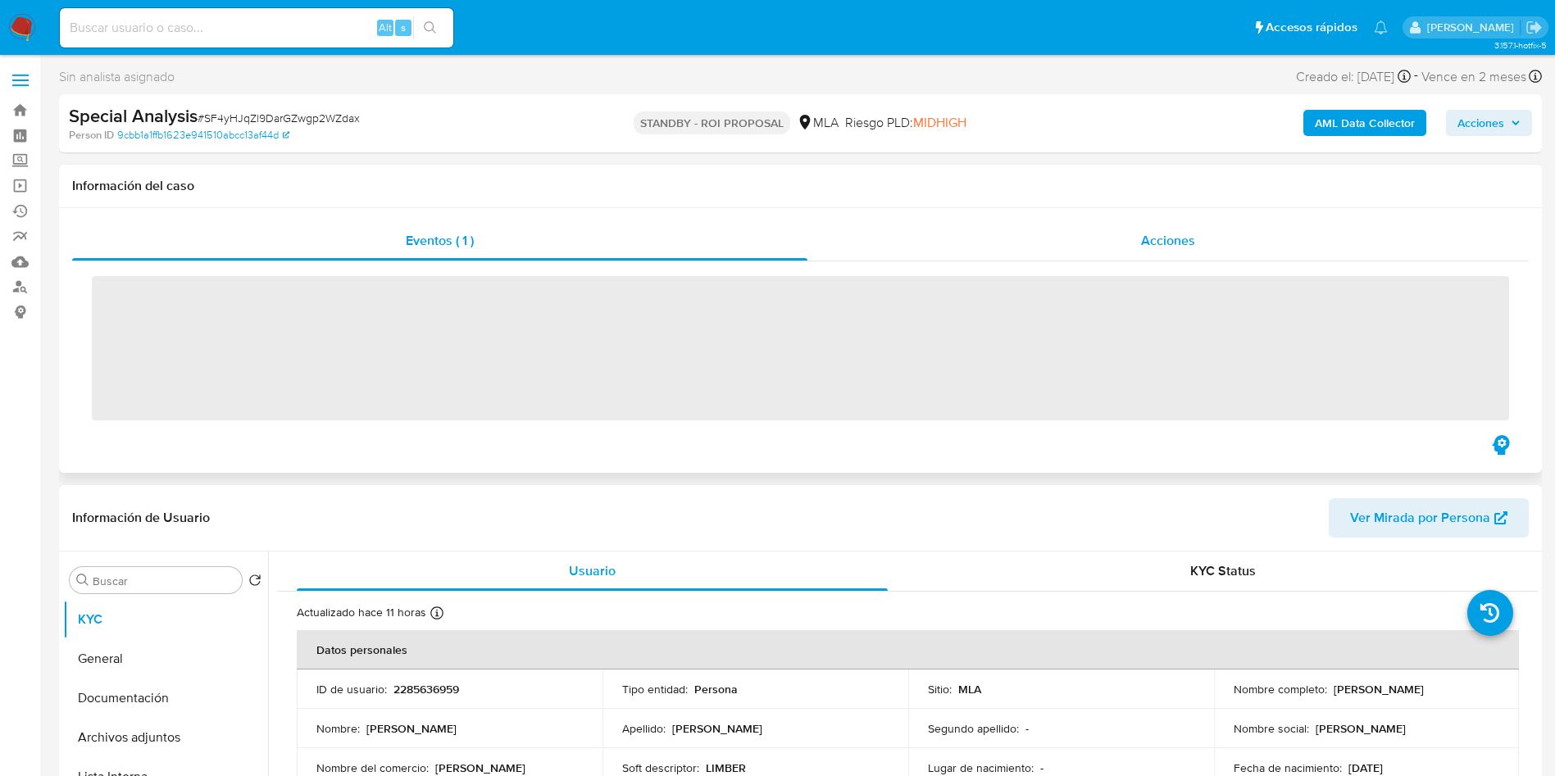
click at [1180, 246] on span "Acciones" at bounding box center [1168, 240] width 54 height 19
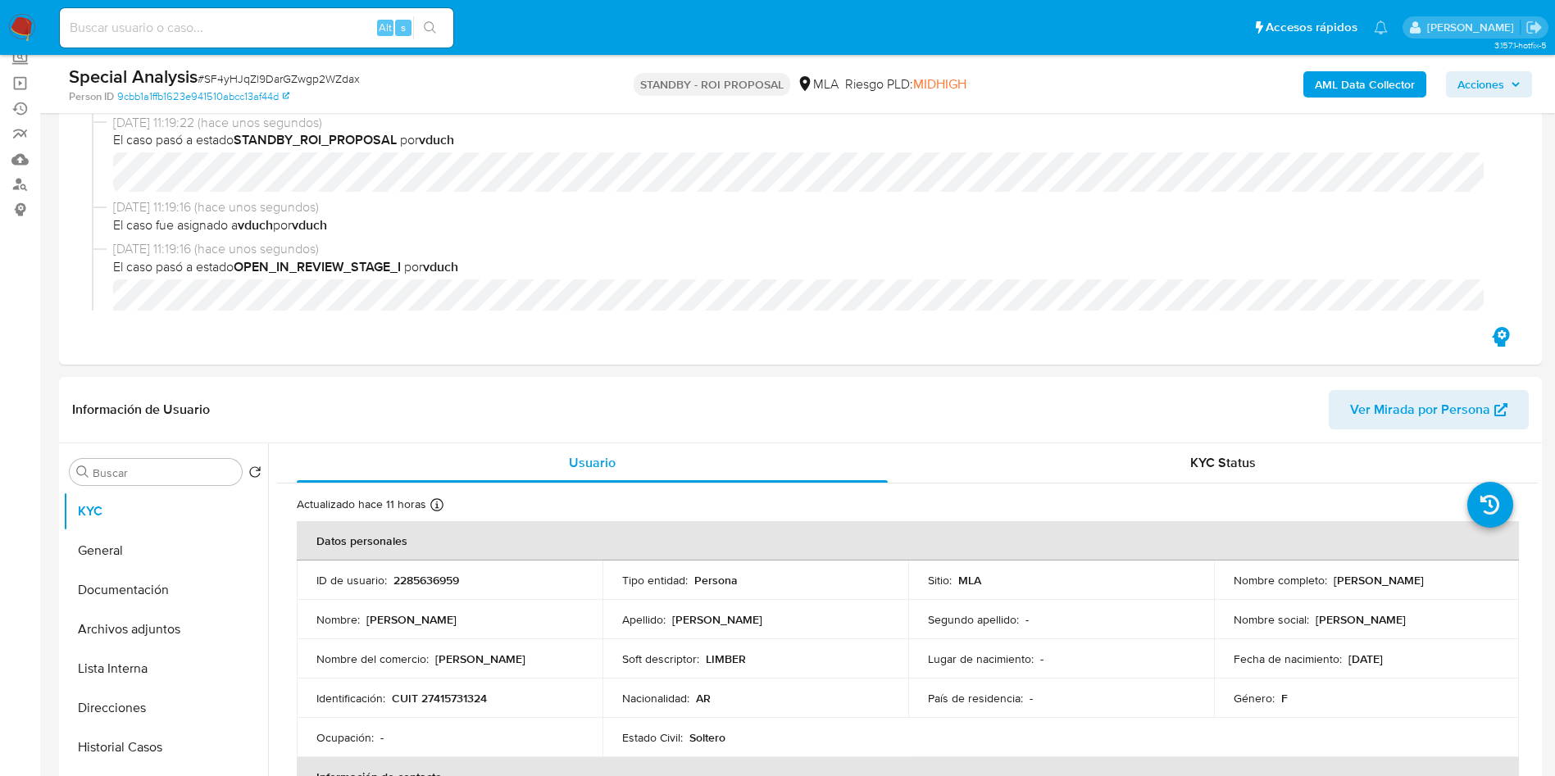
scroll to position [246, 0]
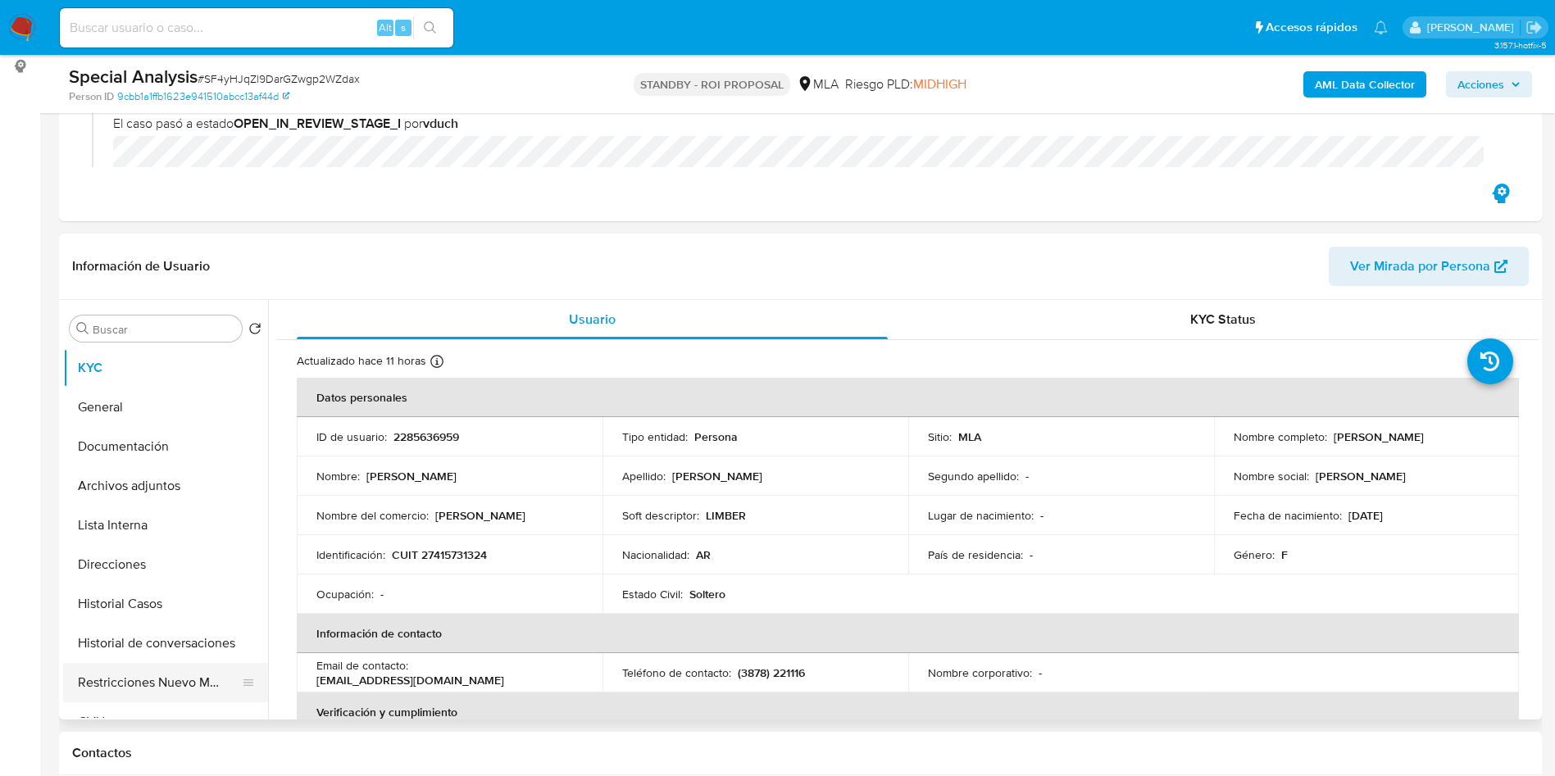
drag, startPoint x: 189, startPoint y: 653, endPoint x: 180, endPoint y: 667, distance: 16.6
click at [189, 653] on button "Historial de conversaciones" at bounding box center [165, 643] width 205 height 39
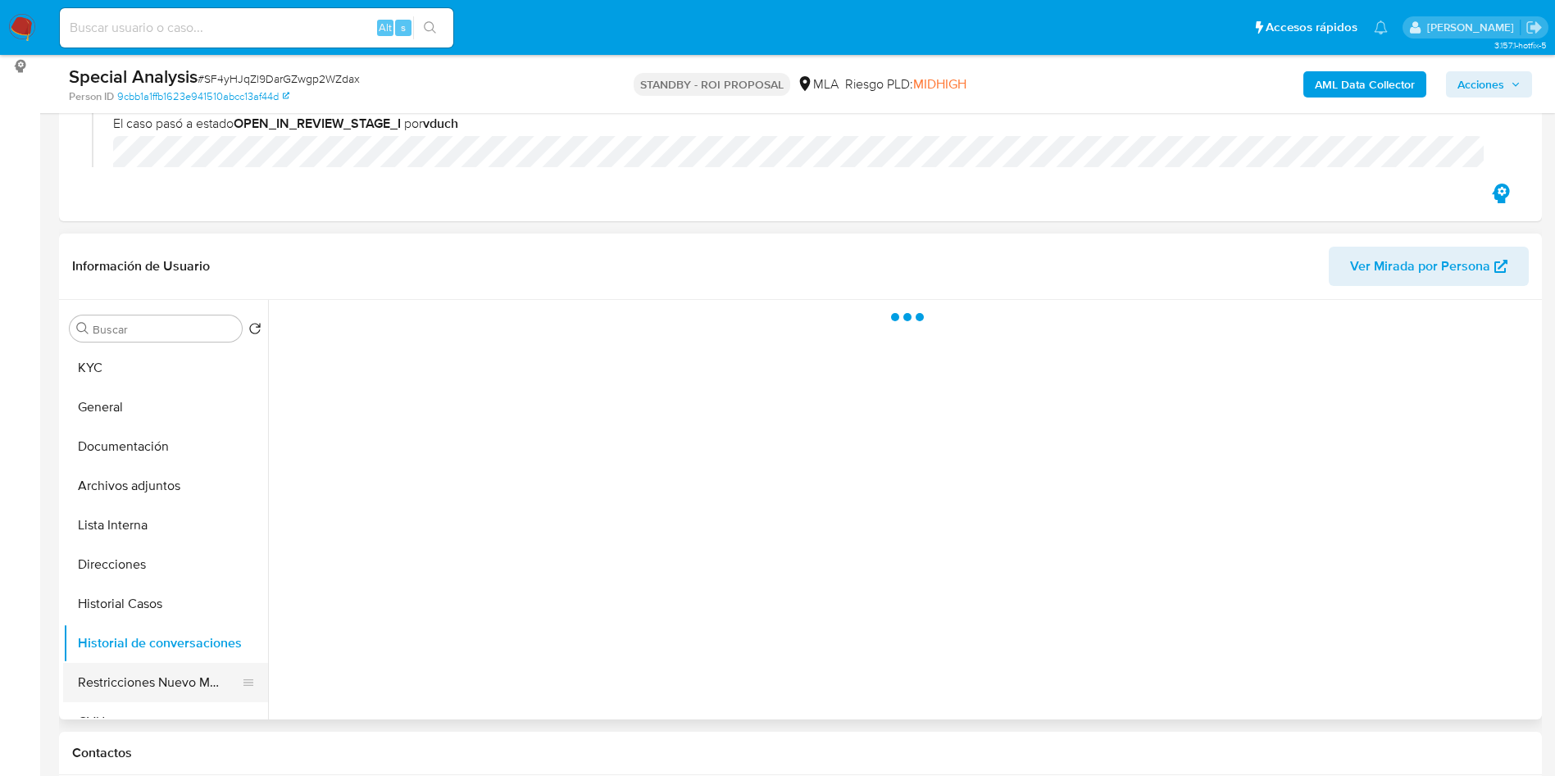
click at [172, 689] on button "Restricciones Nuevo Mundo" at bounding box center [159, 682] width 192 height 39
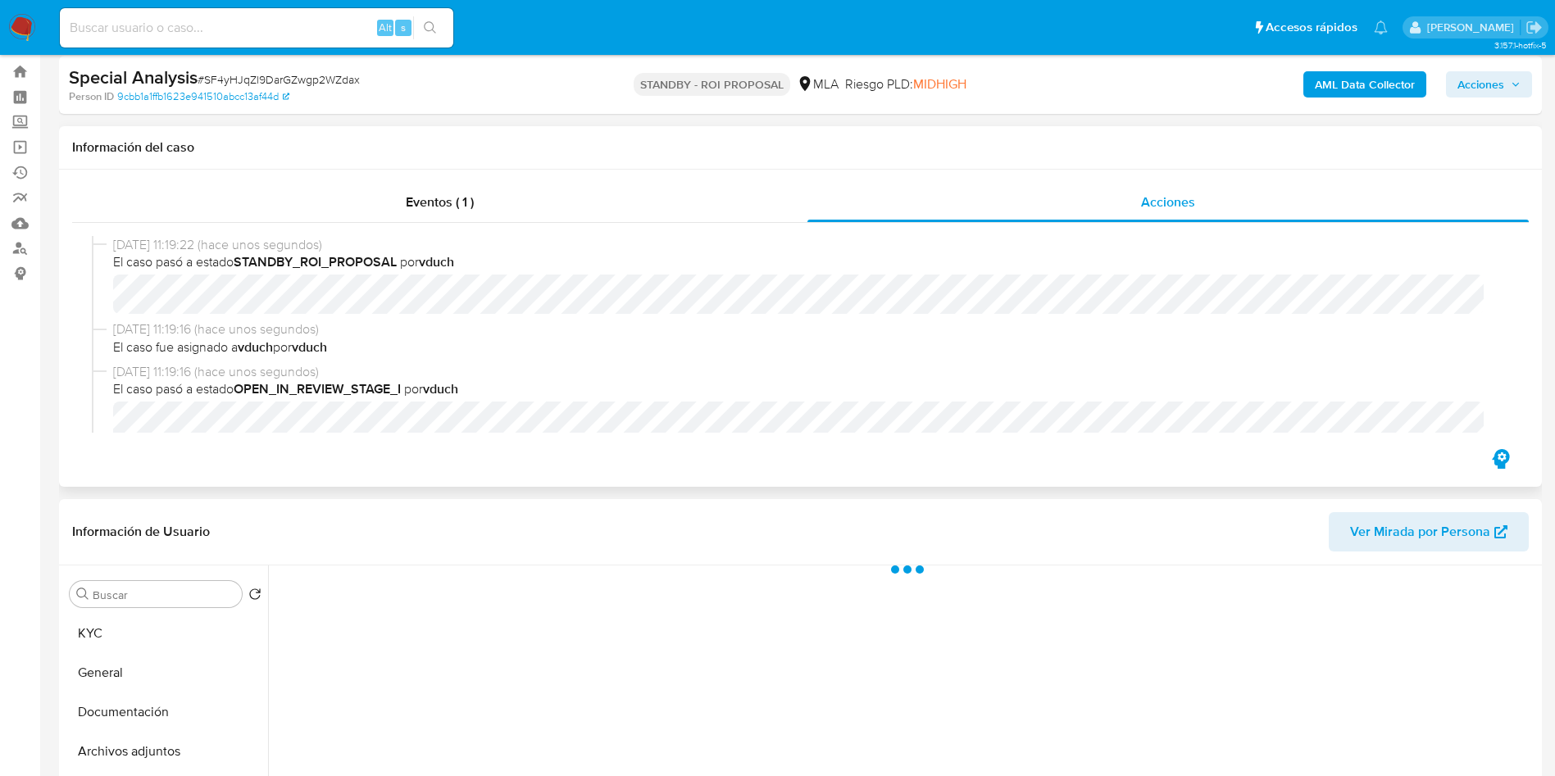
scroll to position [0, 0]
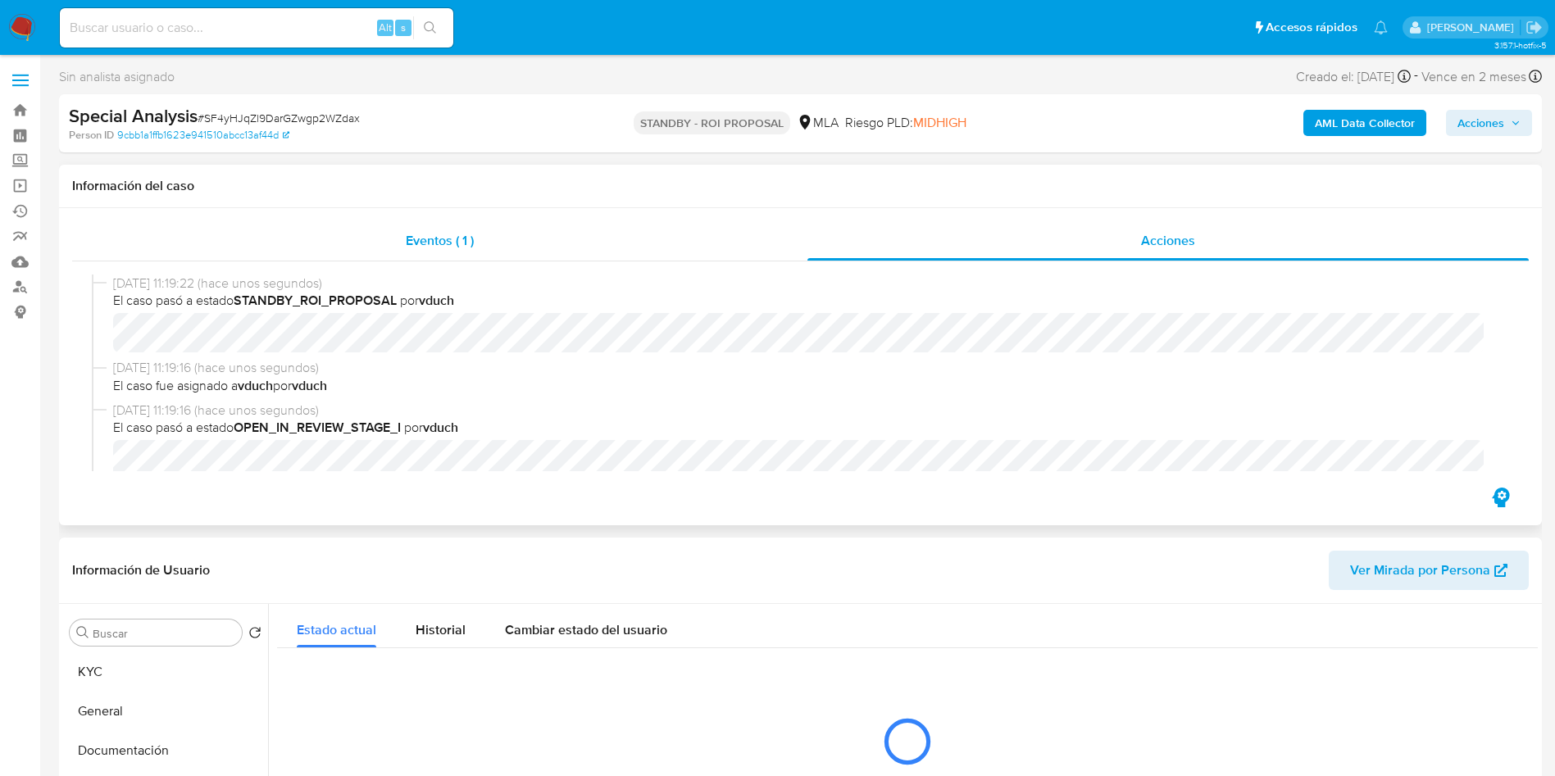
click at [401, 236] on div "Eventos ( 1 )" at bounding box center [439, 240] width 735 height 39
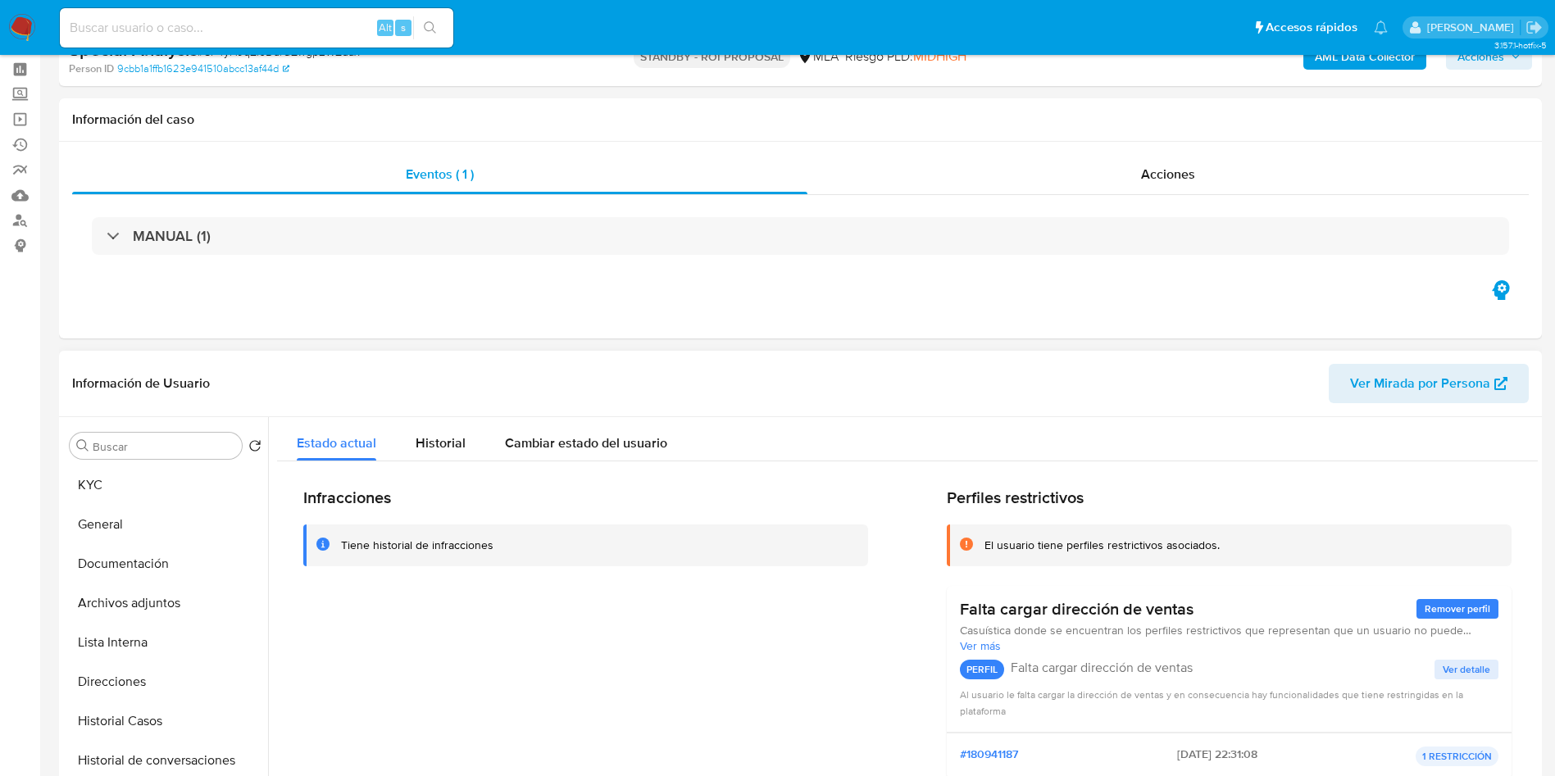
scroll to position [123, 0]
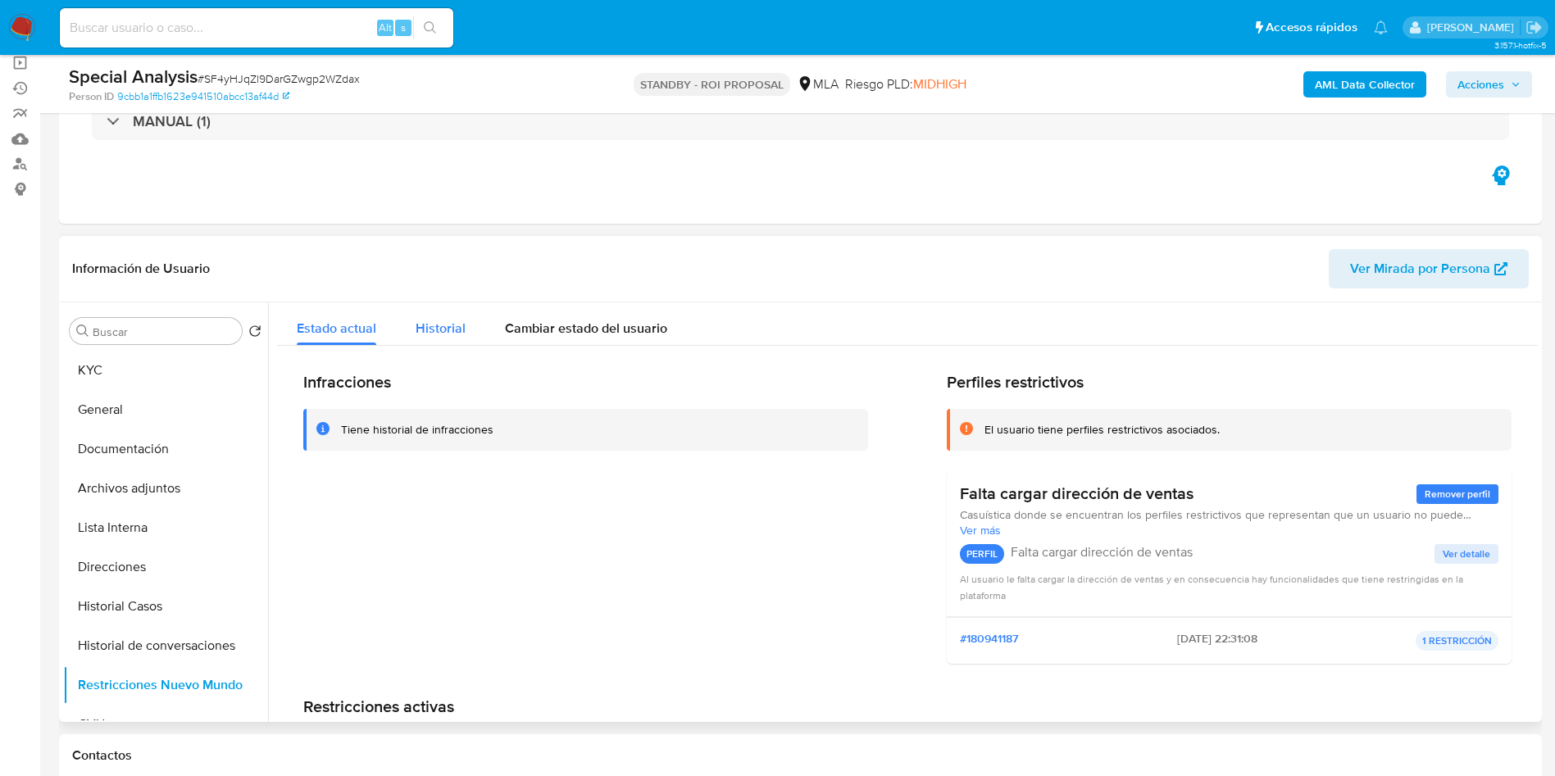
click at [426, 332] on span "Historial" at bounding box center [441, 328] width 50 height 19
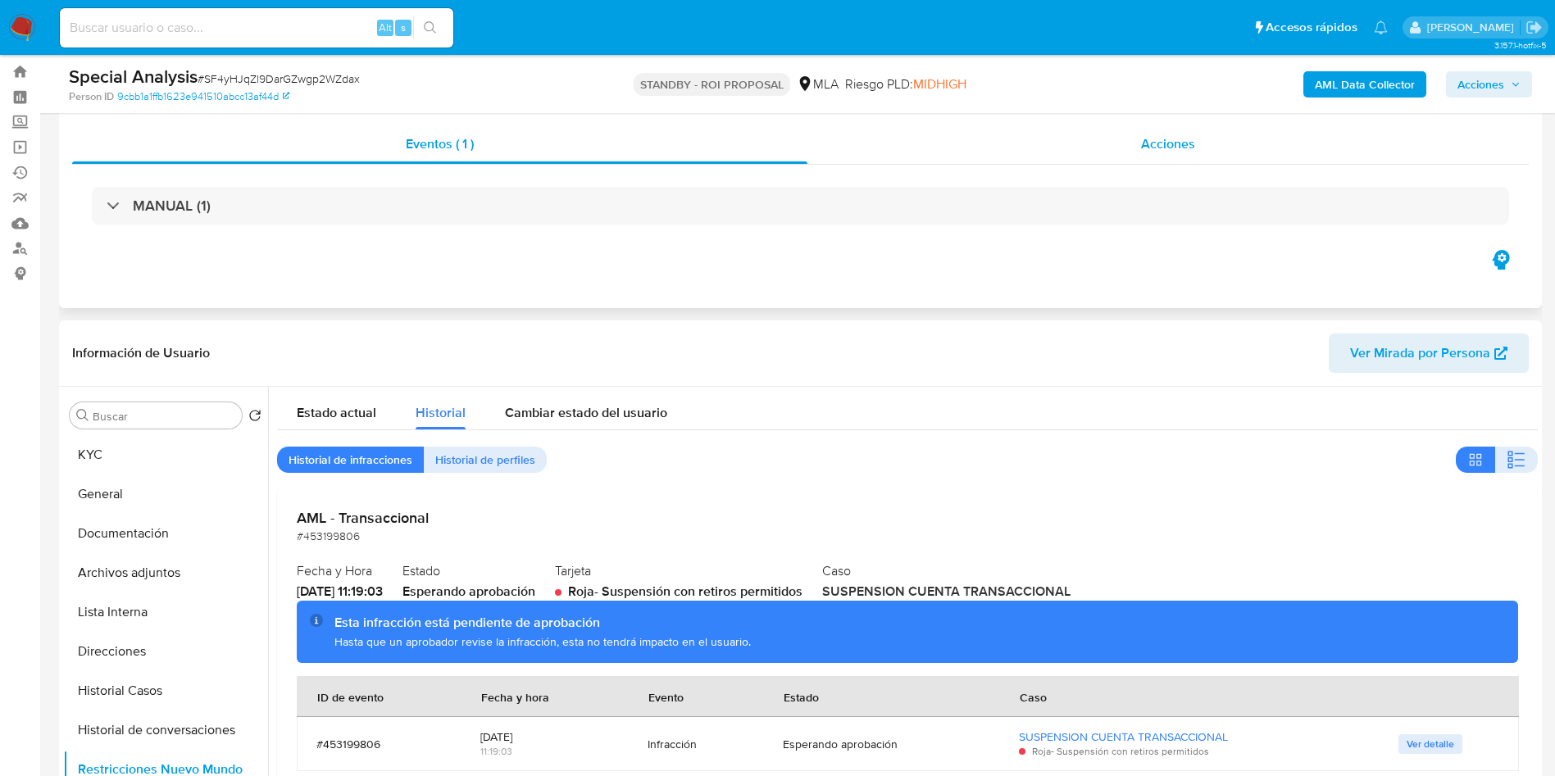
scroll to position [0, 0]
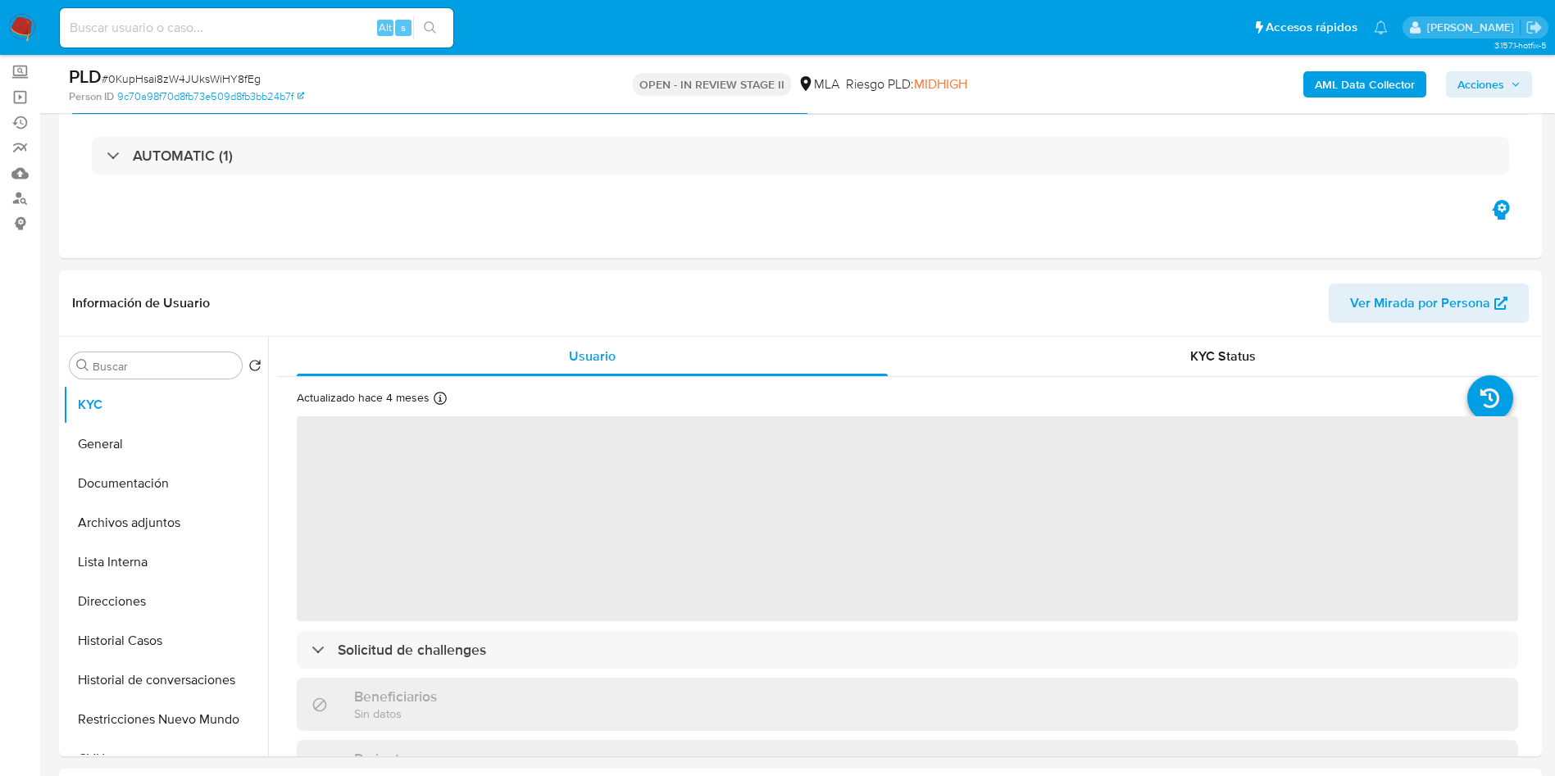
scroll to position [246, 0]
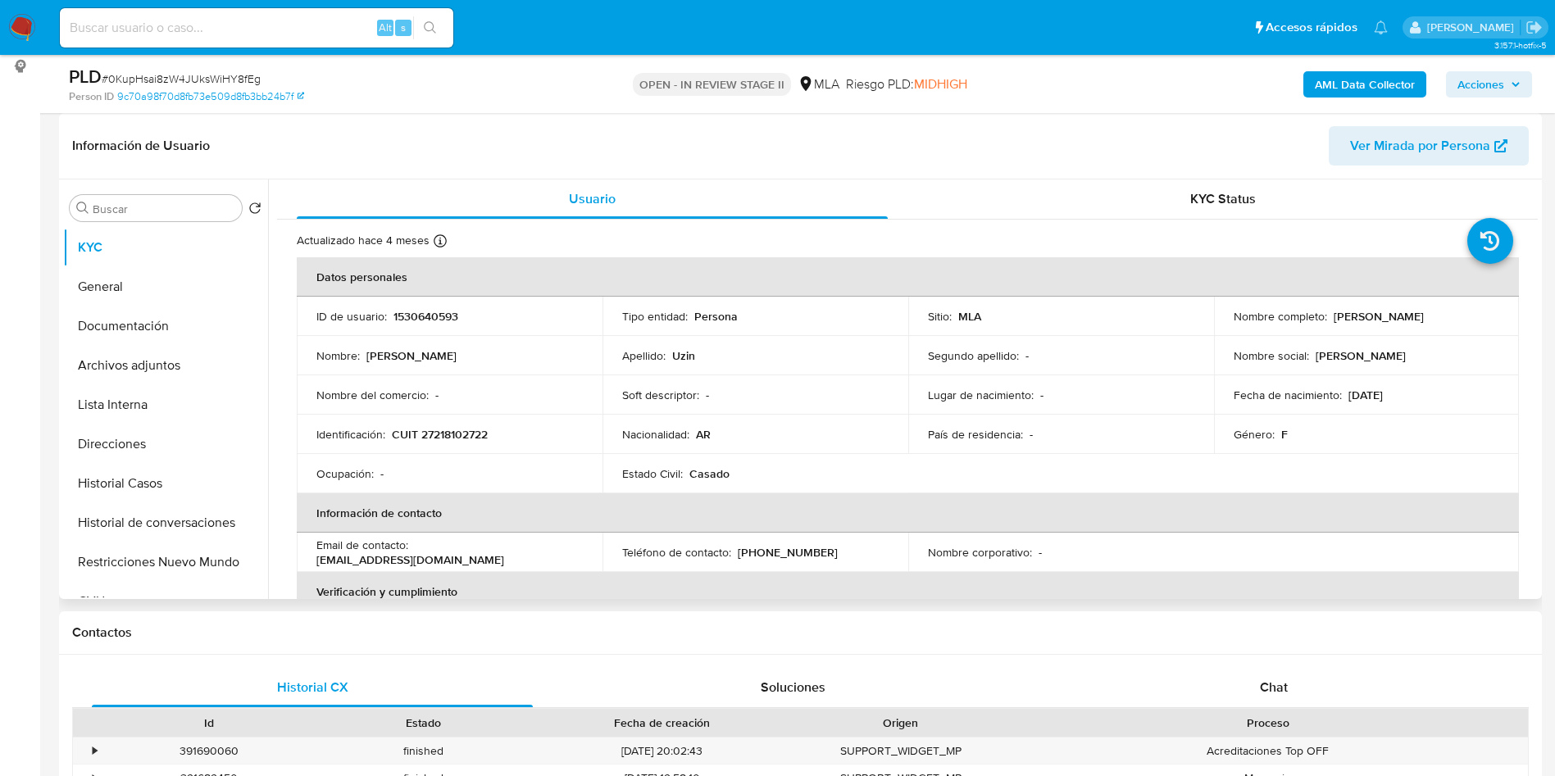
select select "10"
click at [917, 669] on div "Soluciones" at bounding box center [792, 687] width 441 height 39
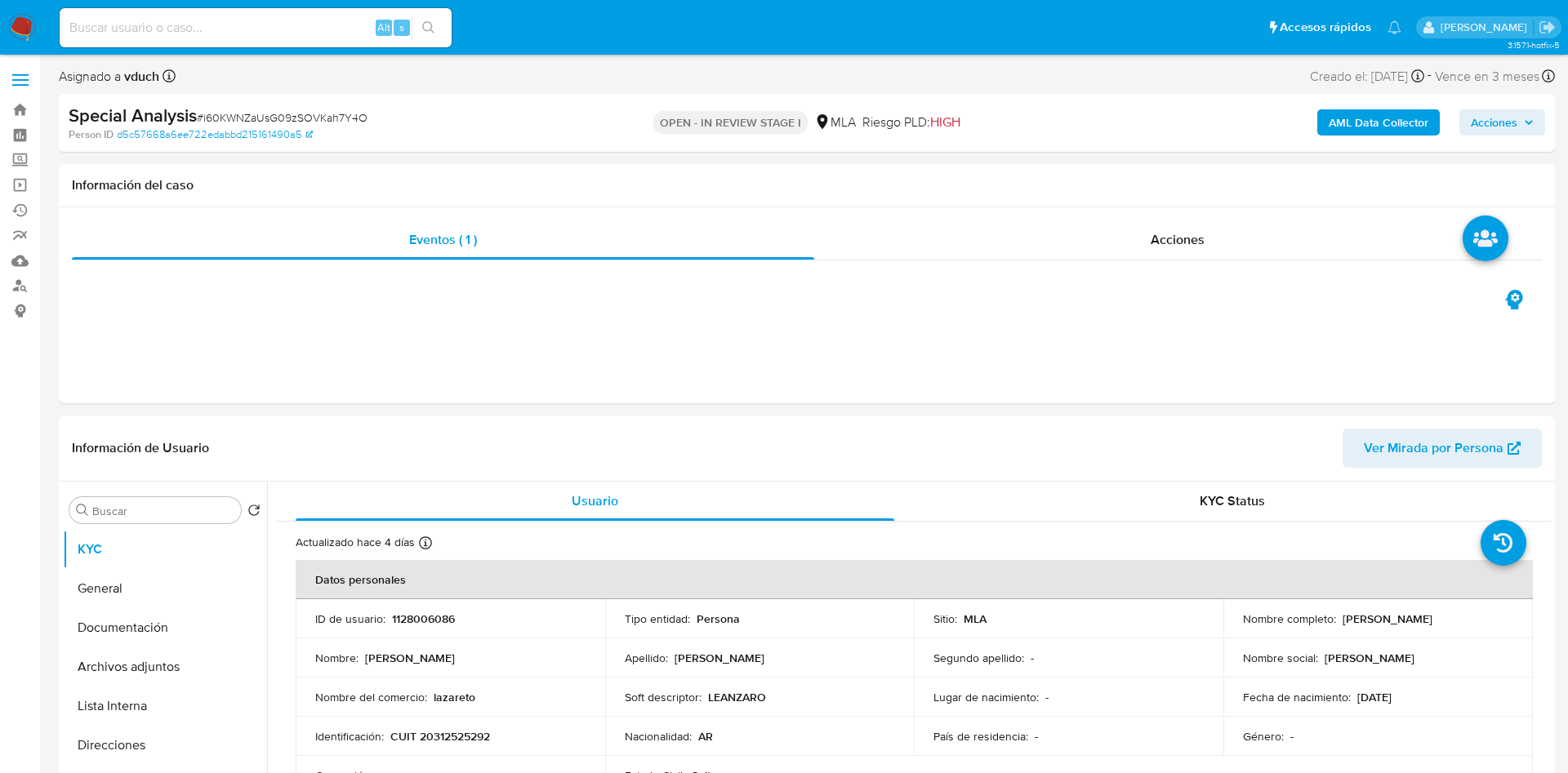
select select "10"
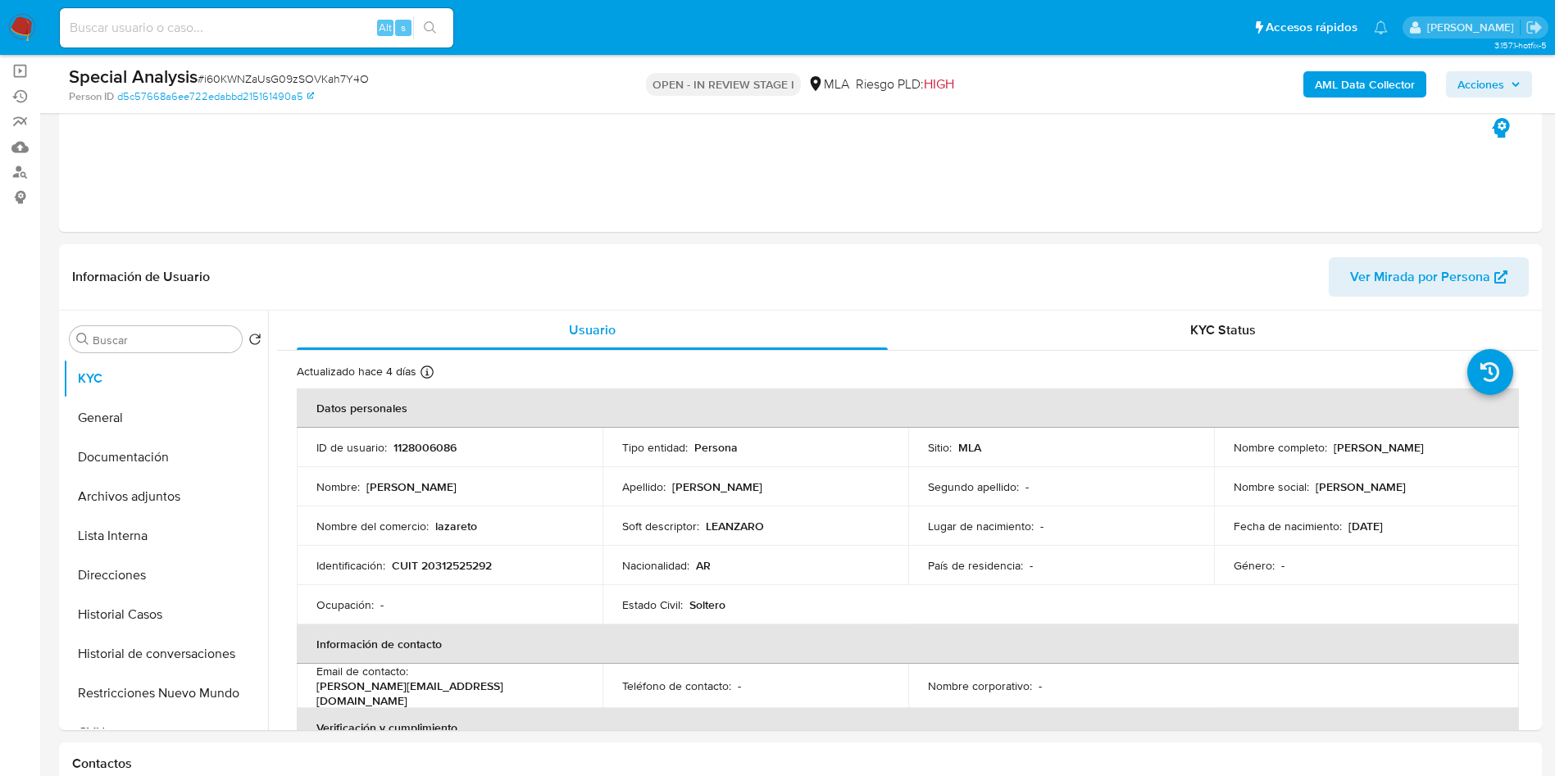
scroll to position [246, 0]
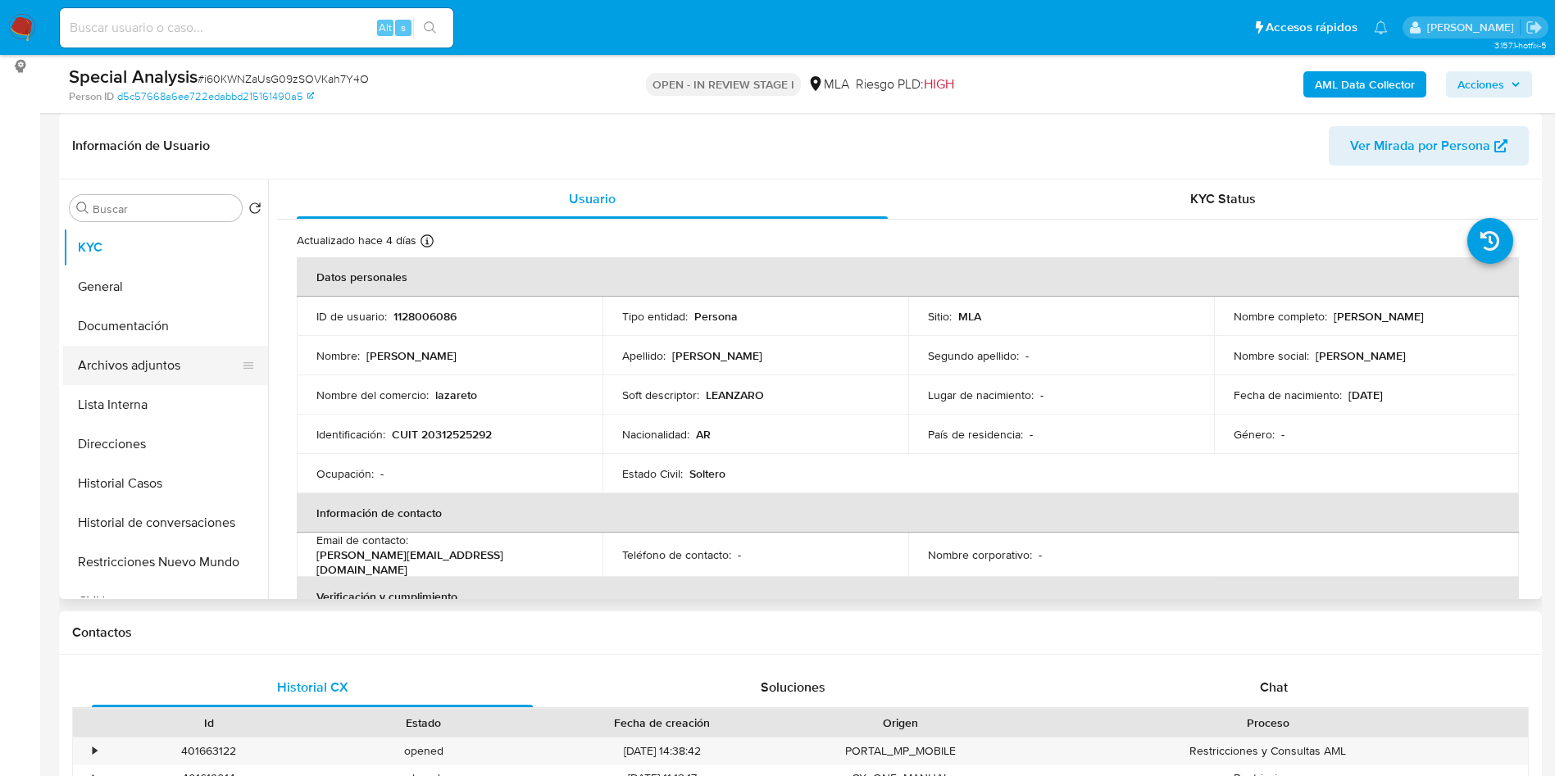
click at [125, 366] on button "Archivos adjuntos" at bounding box center [159, 365] width 192 height 39
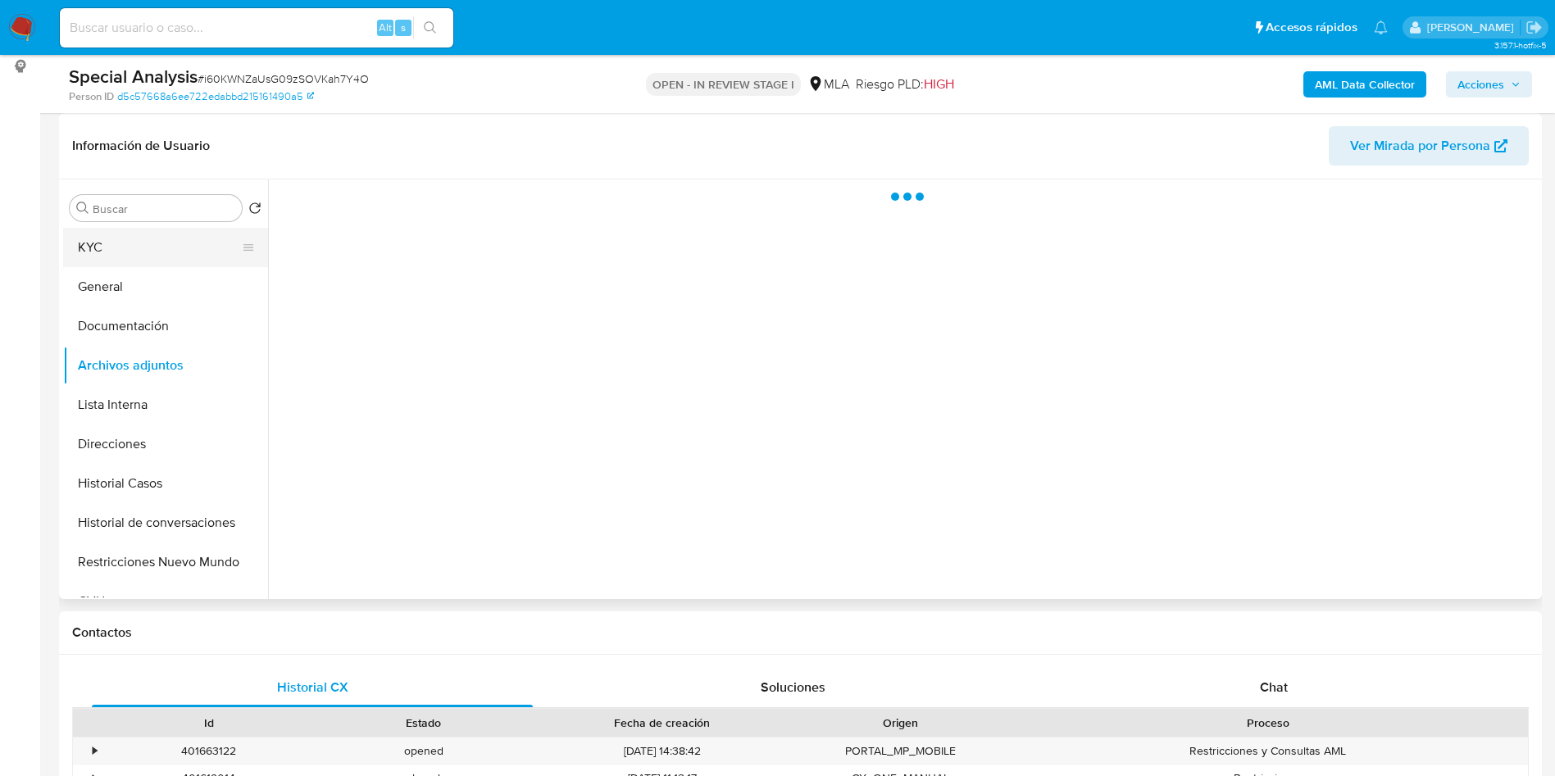
click at [161, 237] on button "KYC" at bounding box center [159, 247] width 192 height 39
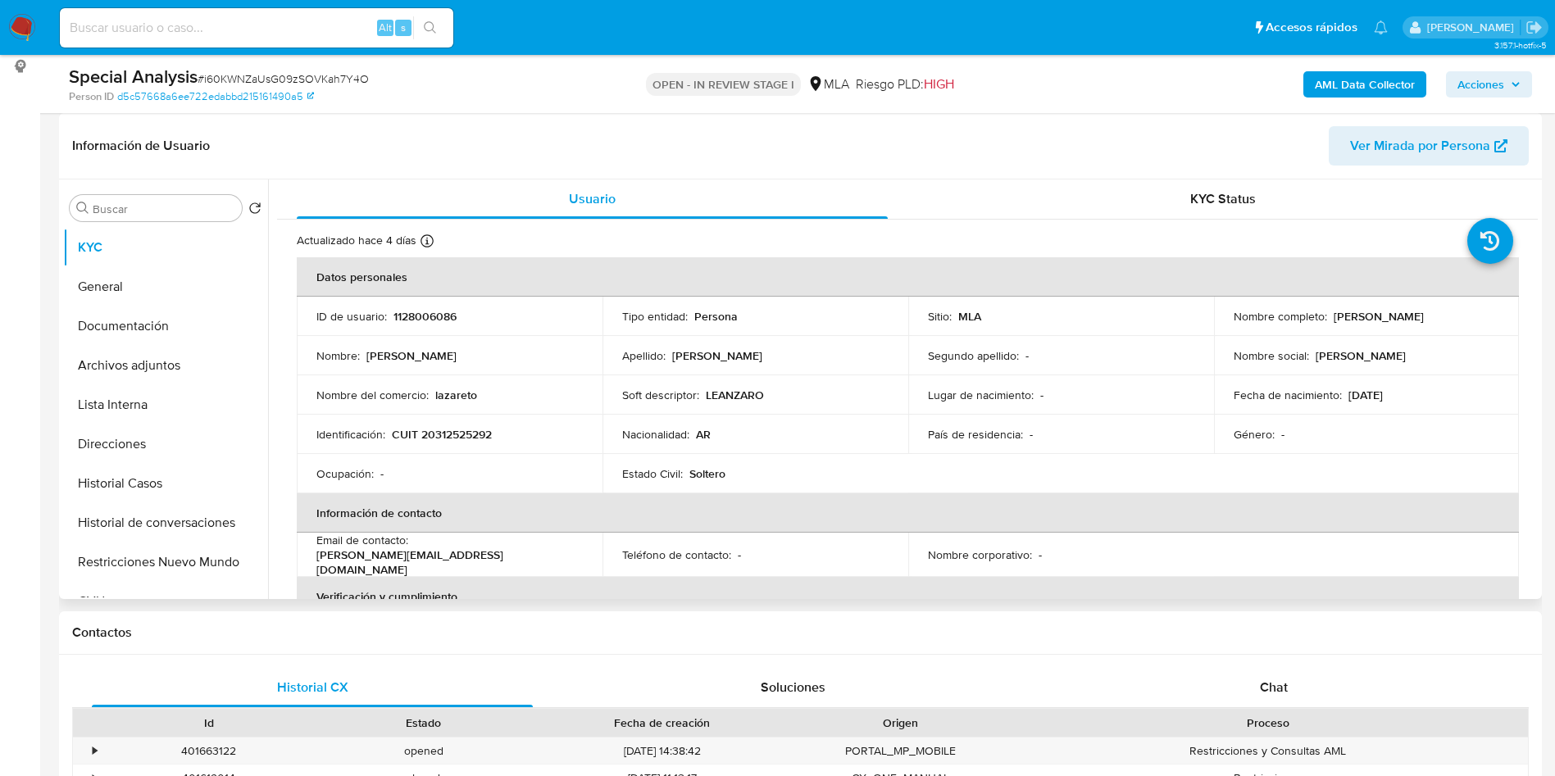
drag, startPoint x: 1326, startPoint y: 320, endPoint x: 1498, endPoint y: 314, distance: 171.4
click at [1498, 314] on td "Nombre completo : Ezequiel Leandro Gonzalez" at bounding box center [1367, 316] width 306 height 39
click at [186, 390] on button "Lista Interna" at bounding box center [159, 404] width 192 height 39
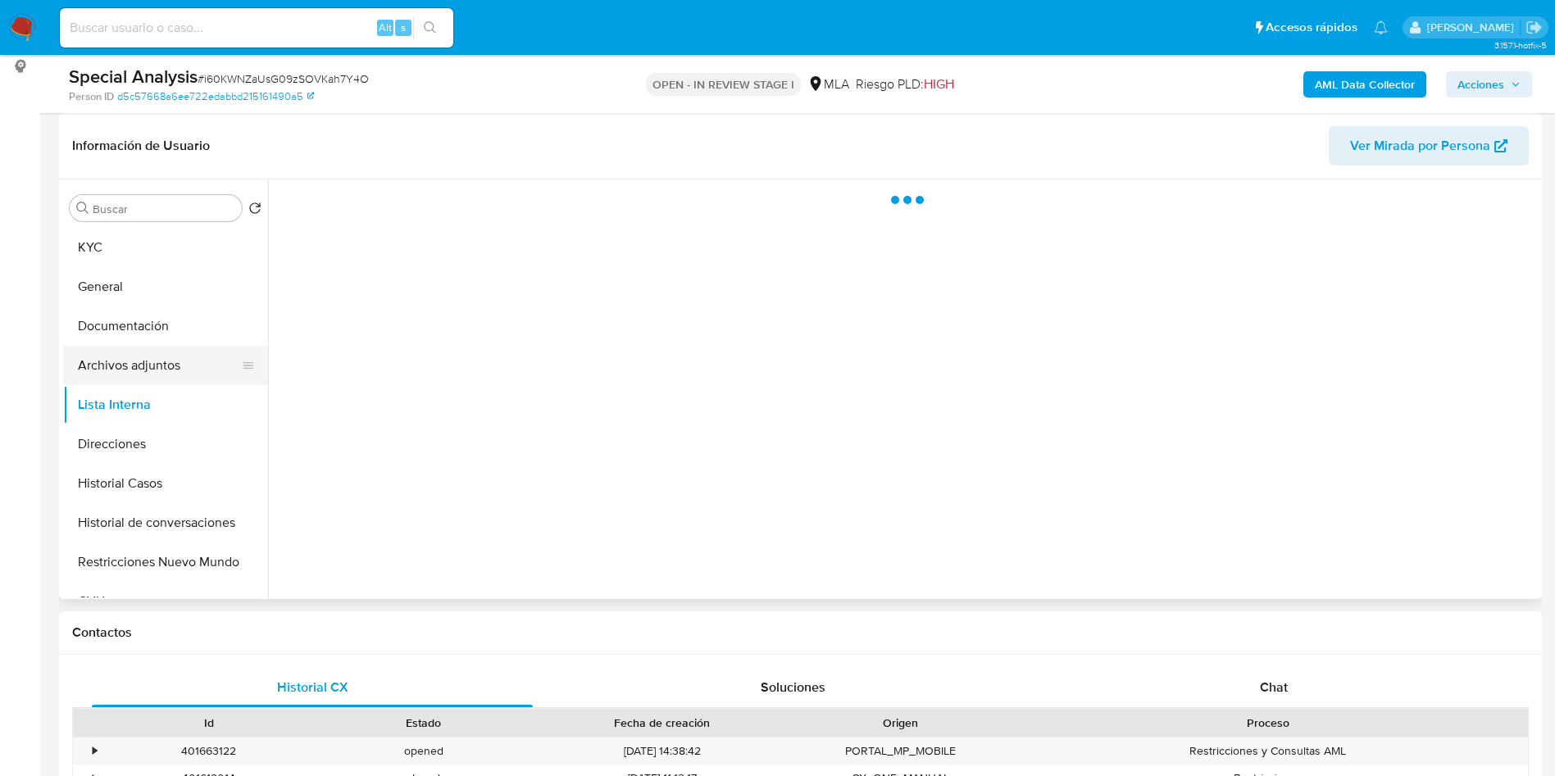
click at [171, 361] on button "Archivos adjuntos" at bounding box center [159, 365] width 192 height 39
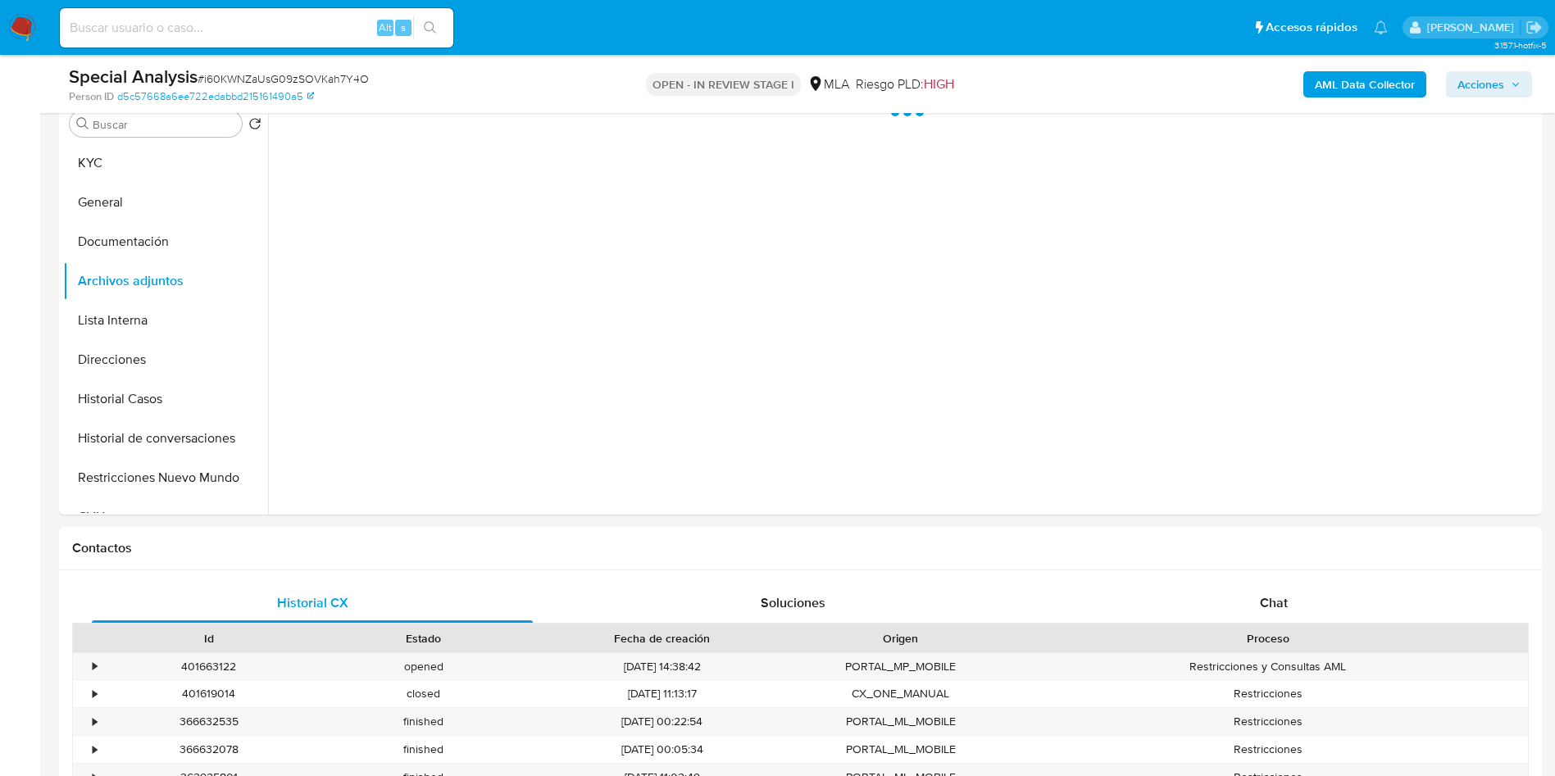
scroll to position [369, 0]
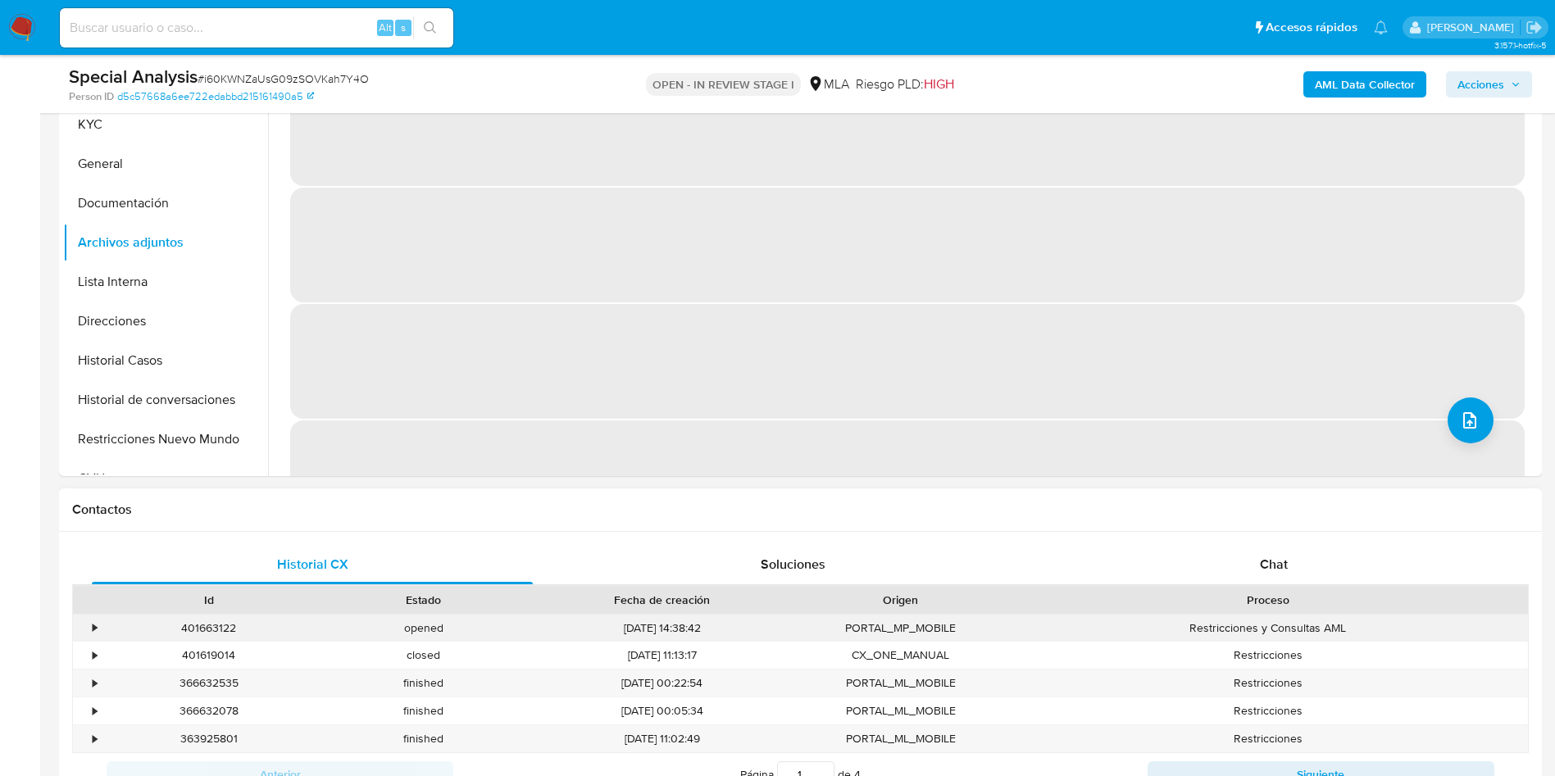
click at [91, 627] on div "•" at bounding box center [87, 628] width 29 height 27
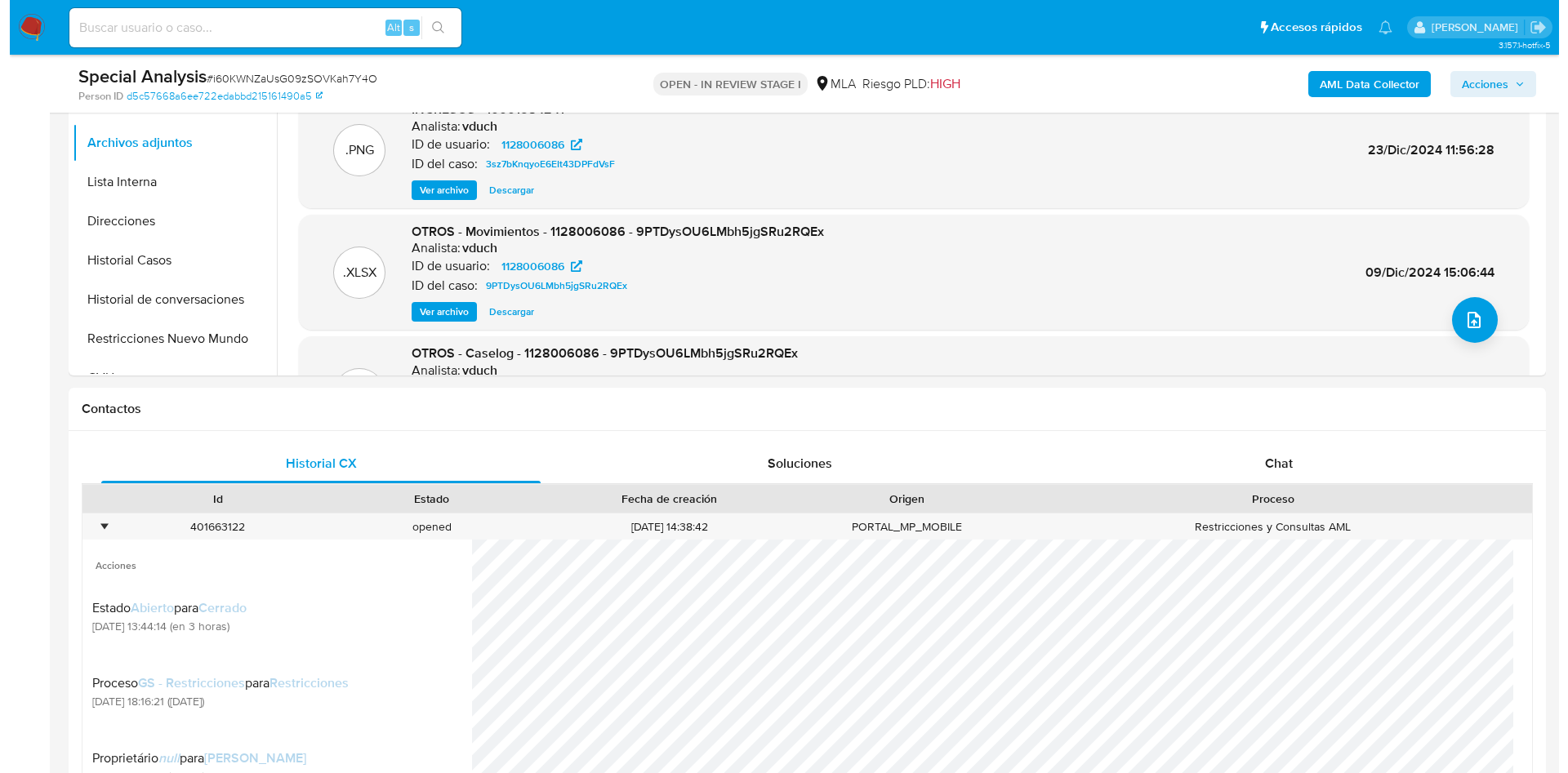
scroll to position [735, 0]
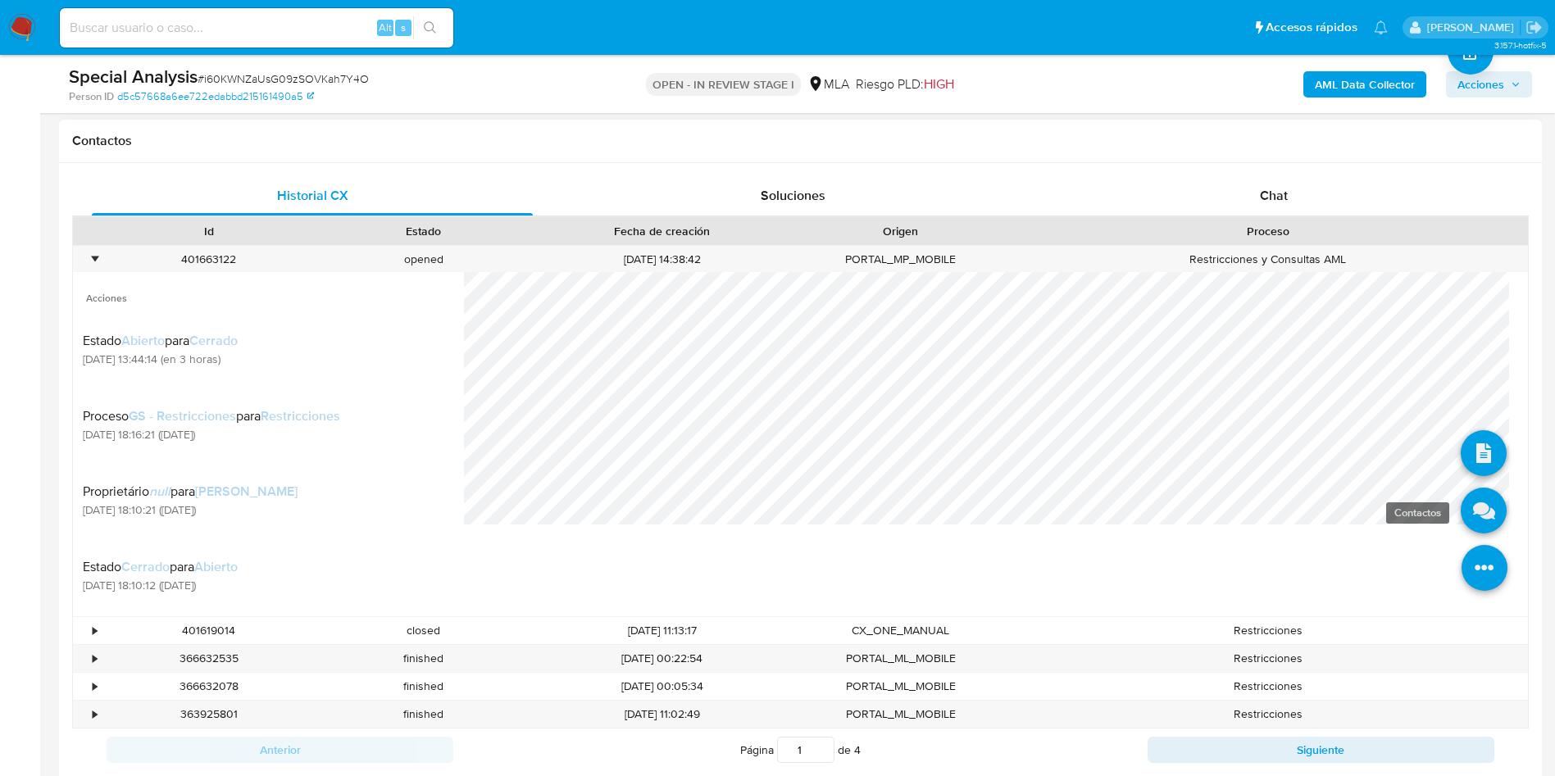
click at [1472, 500] on icon at bounding box center [1484, 511] width 46 height 46
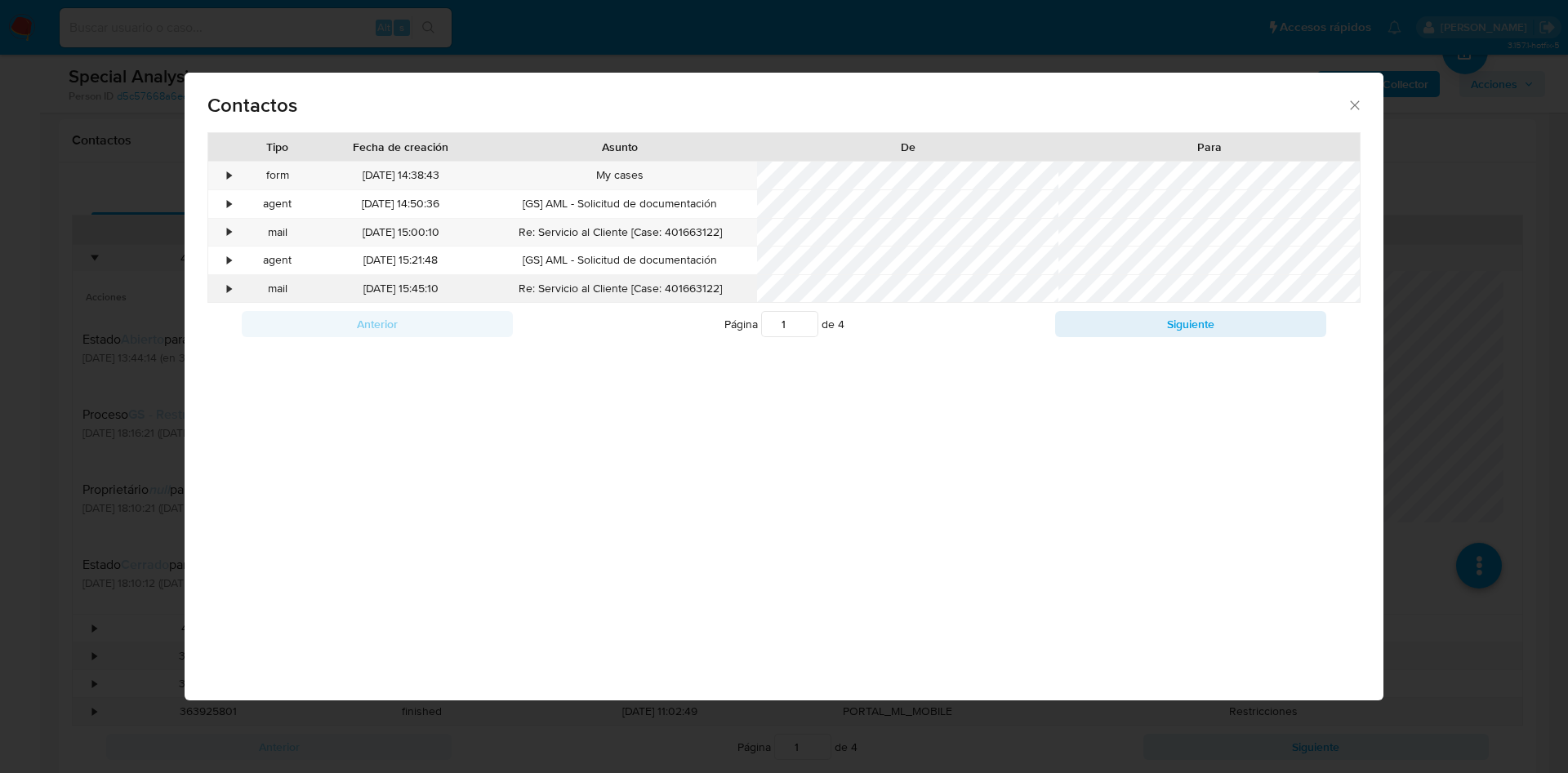
click at [219, 287] on div "•" at bounding box center [222, 289] width 29 height 28
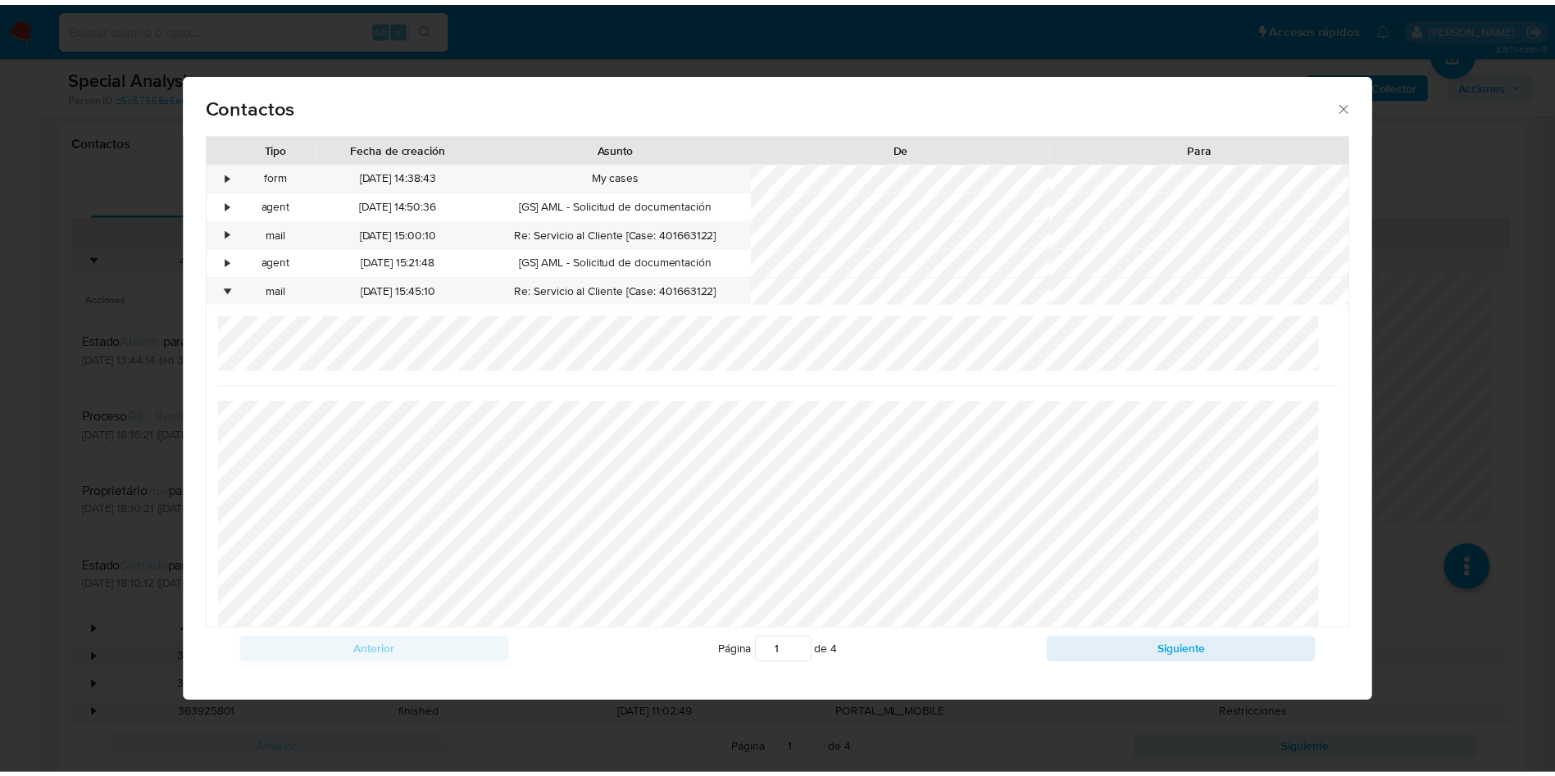
scroll to position [456, 0]
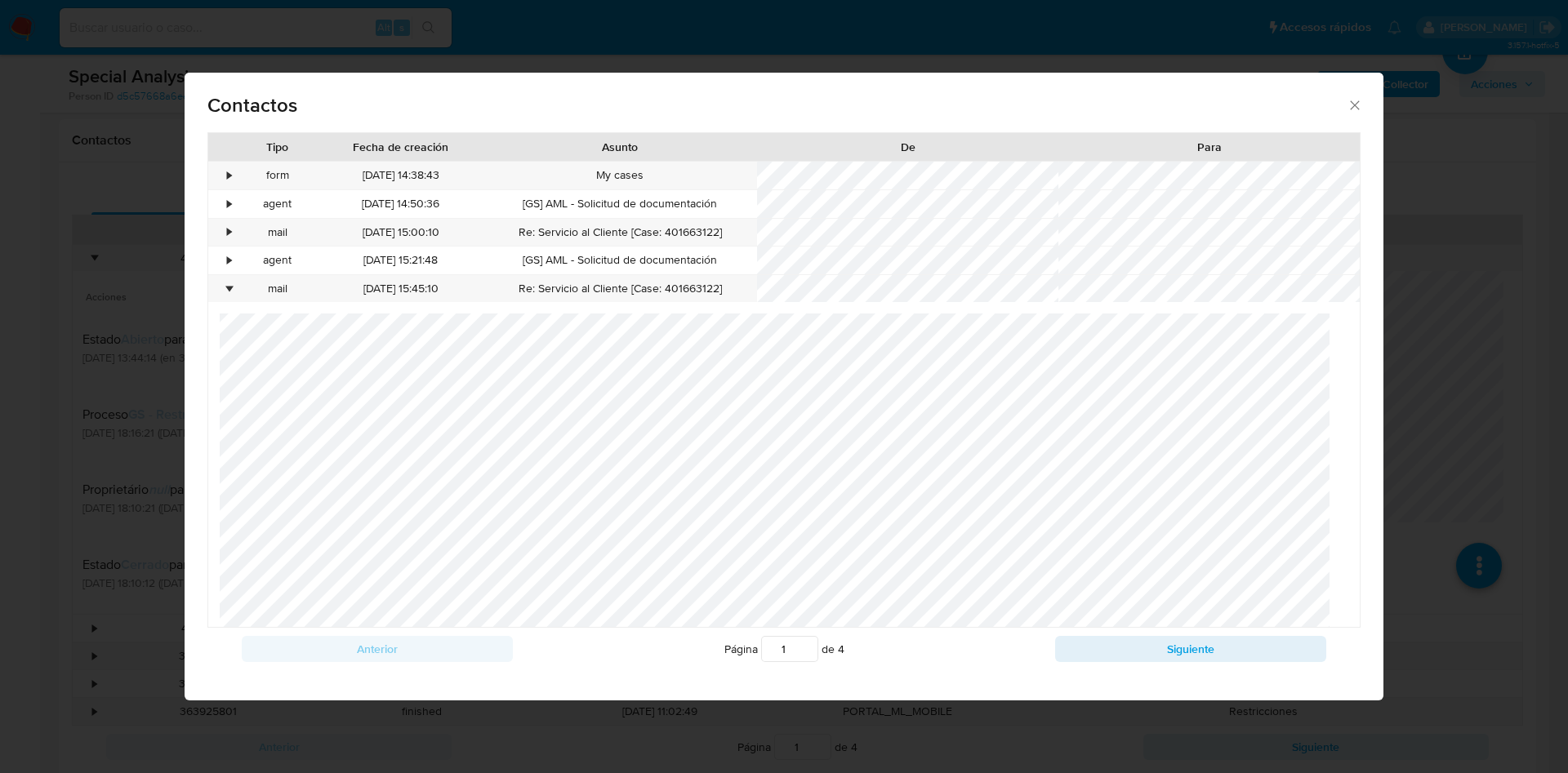
click at [1430, 449] on div "Contactos Tipo Fecha de creación Asunto De Para • form 22/08/2025 14:38:43 My c…" at bounding box center [784, 386] width 1568 height 773
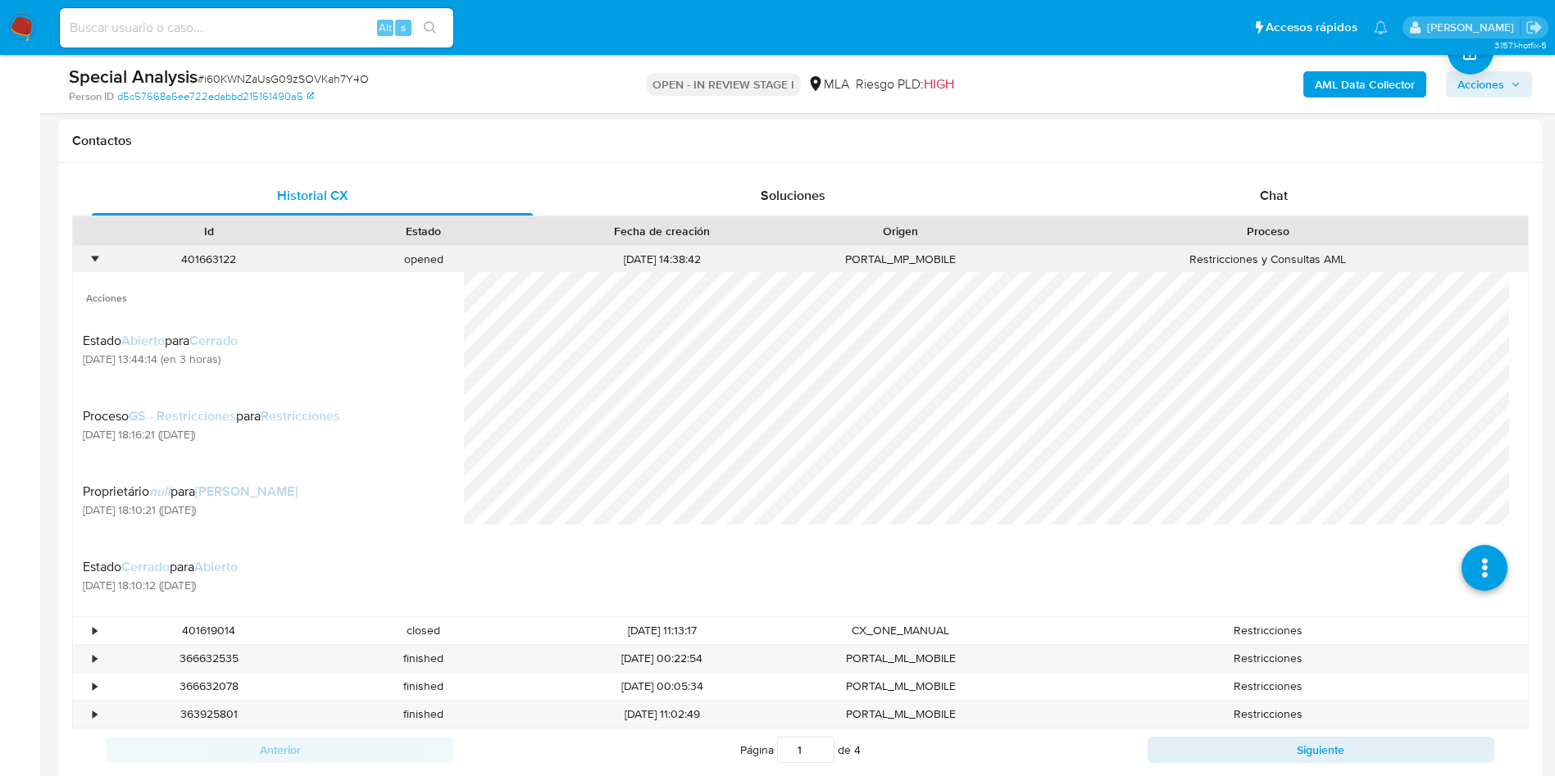
click at [89, 254] on div "•" at bounding box center [87, 259] width 29 height 27
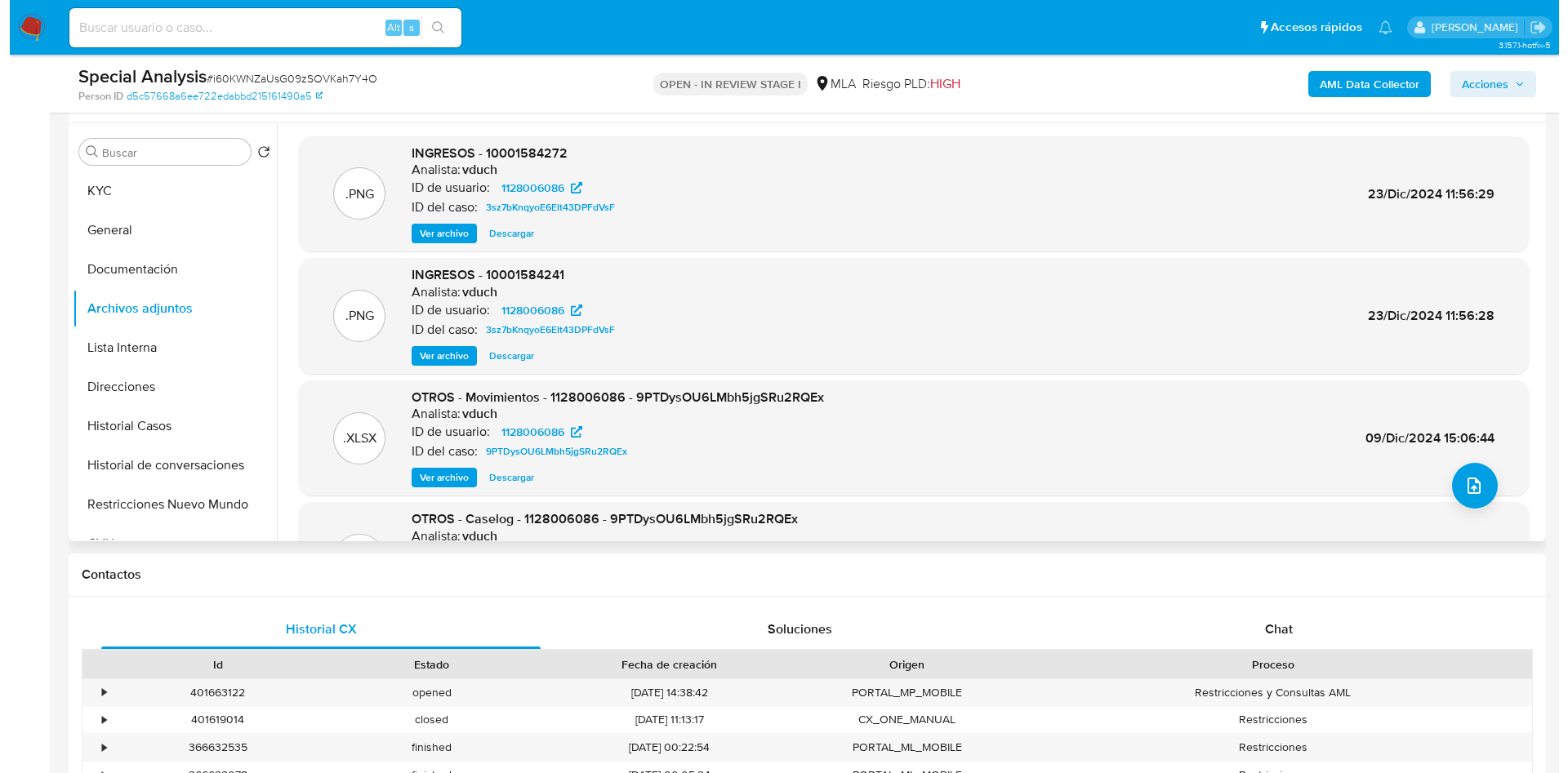
scroll to position [245, 0]
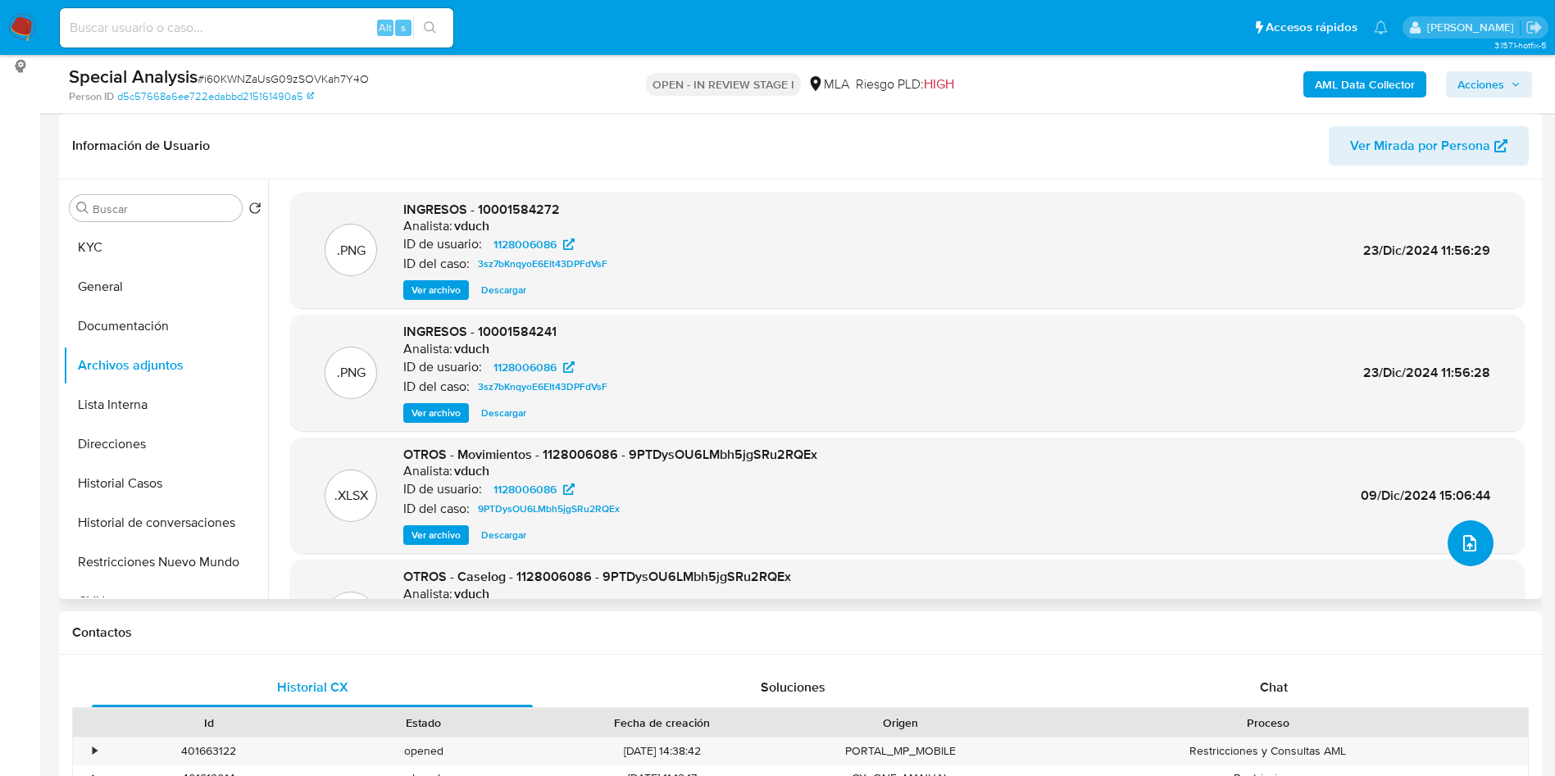
click at [1467, 544] on icon "upload-file" at bounding box center [1470, 544] width 20 height 20
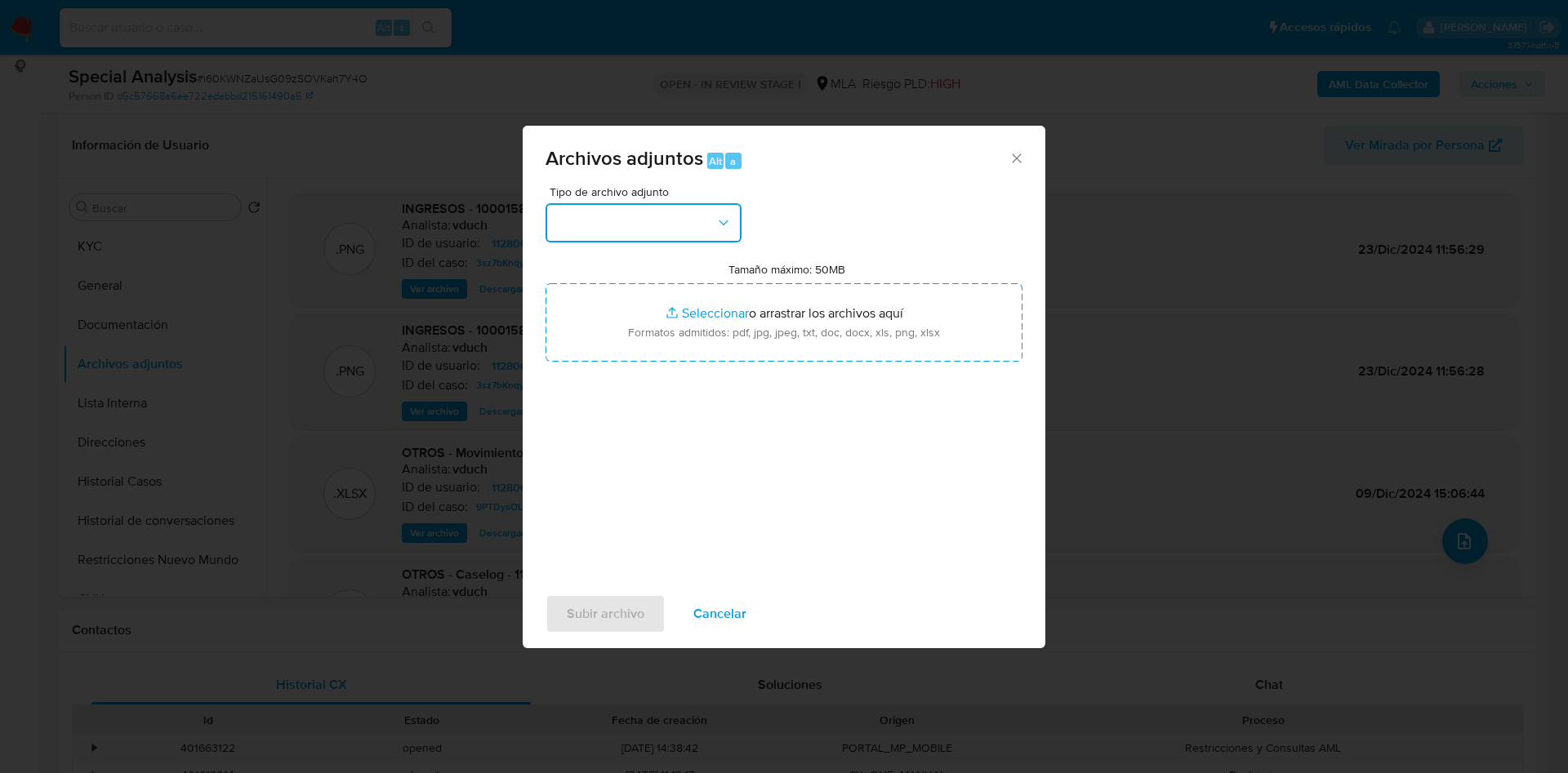
click at [677, 217] on button "button" at bounding box center [644, 222] width 196 height 39
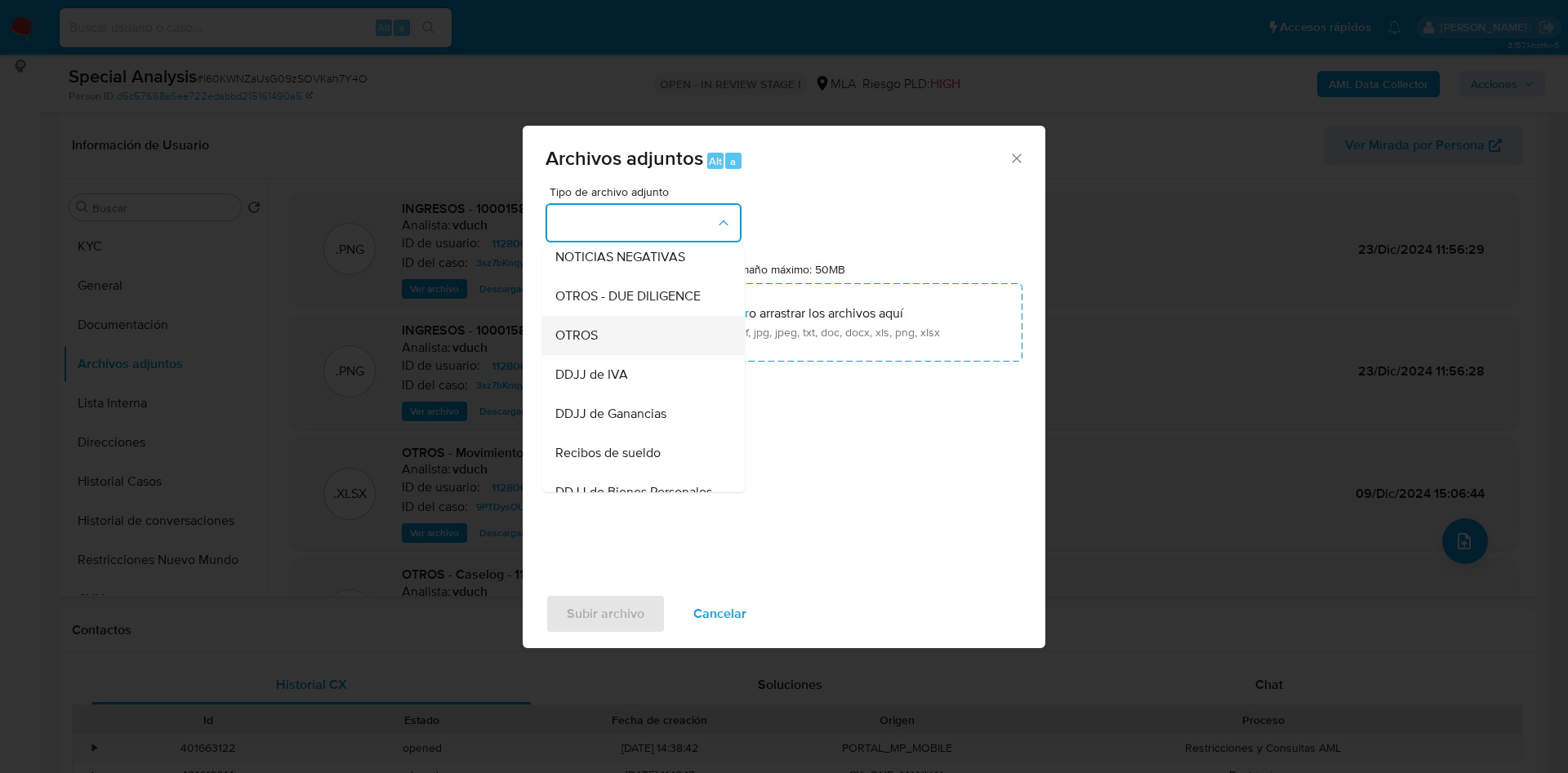
click at [624, 353] on div "OTROS" at bounding box center [638, 335] width 166 height 39
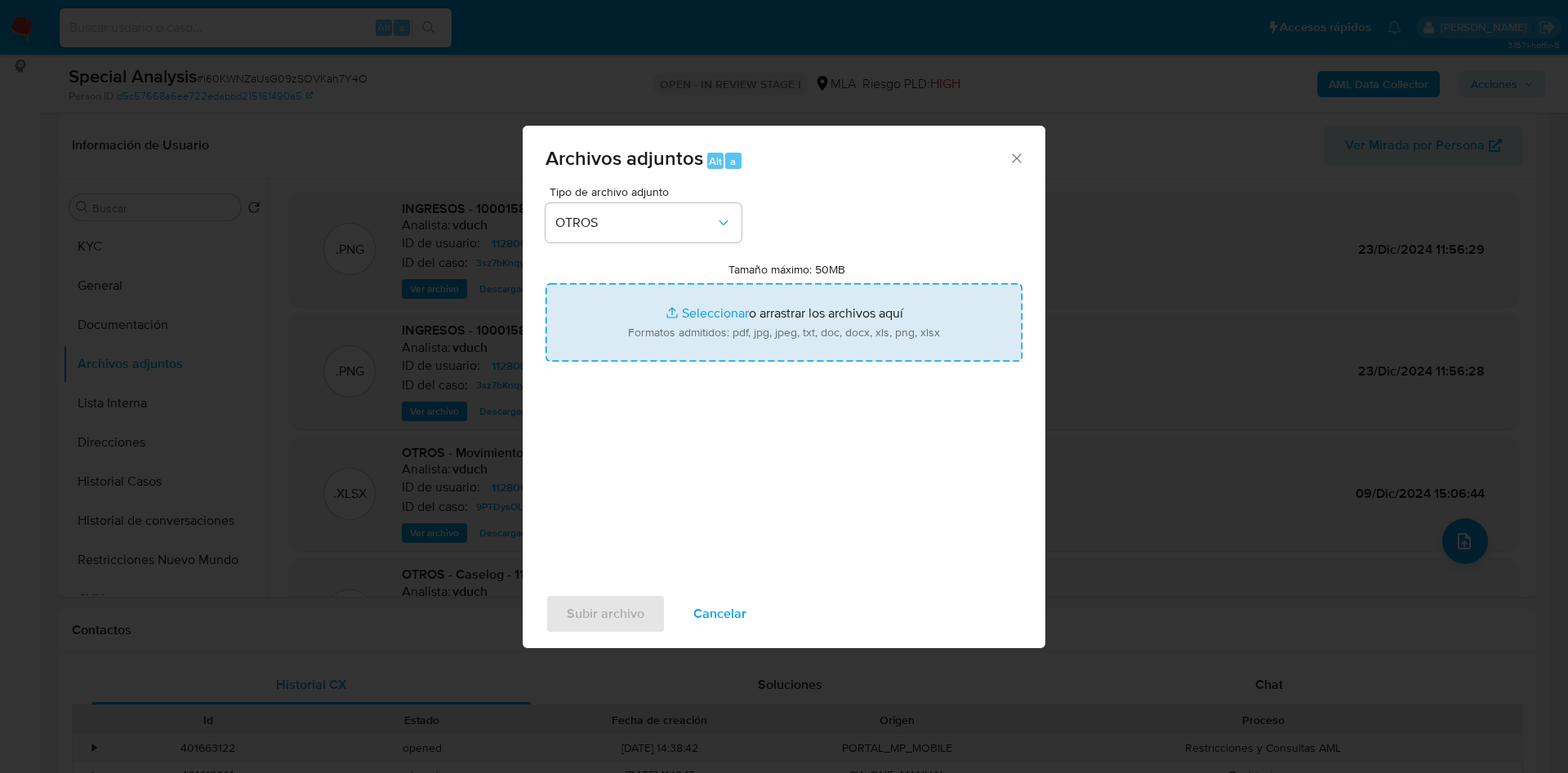
type input "C:\fakepath\Documentación CX.pdf"
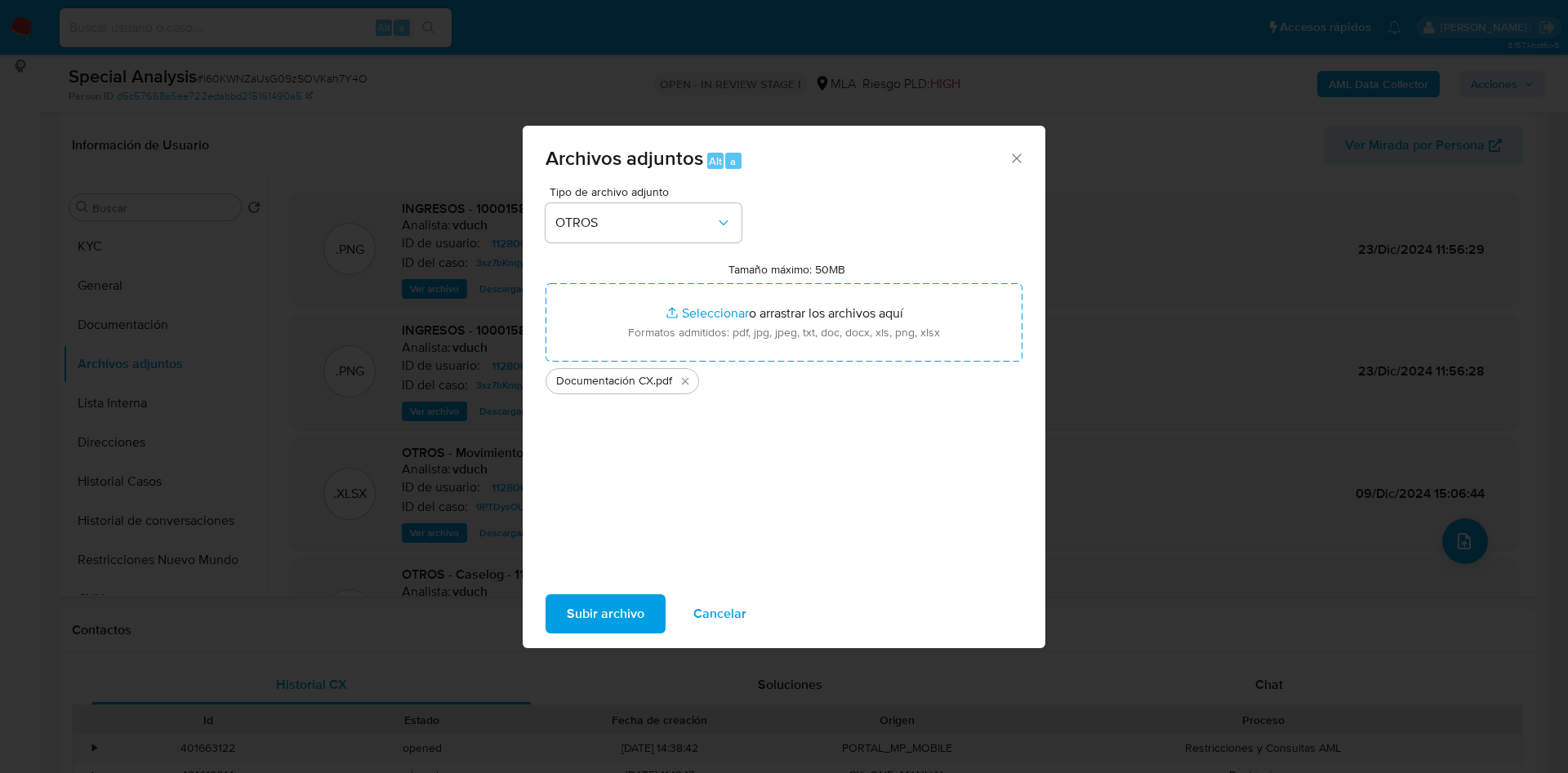
click at [608, 611] on span "Subir archivo" at bounding box center [606, 614] width 78 height 36
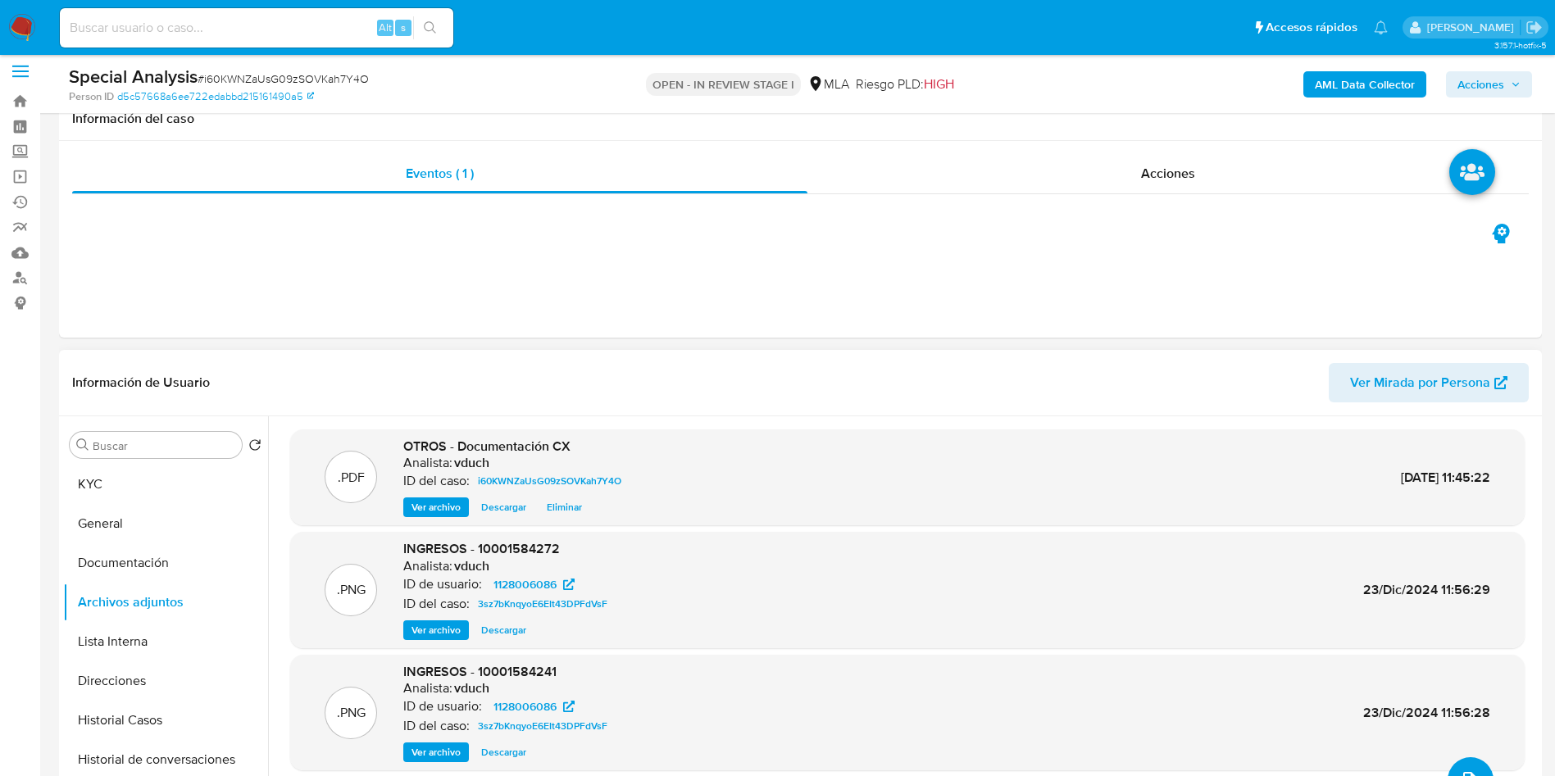
scroll to position [0, 0]
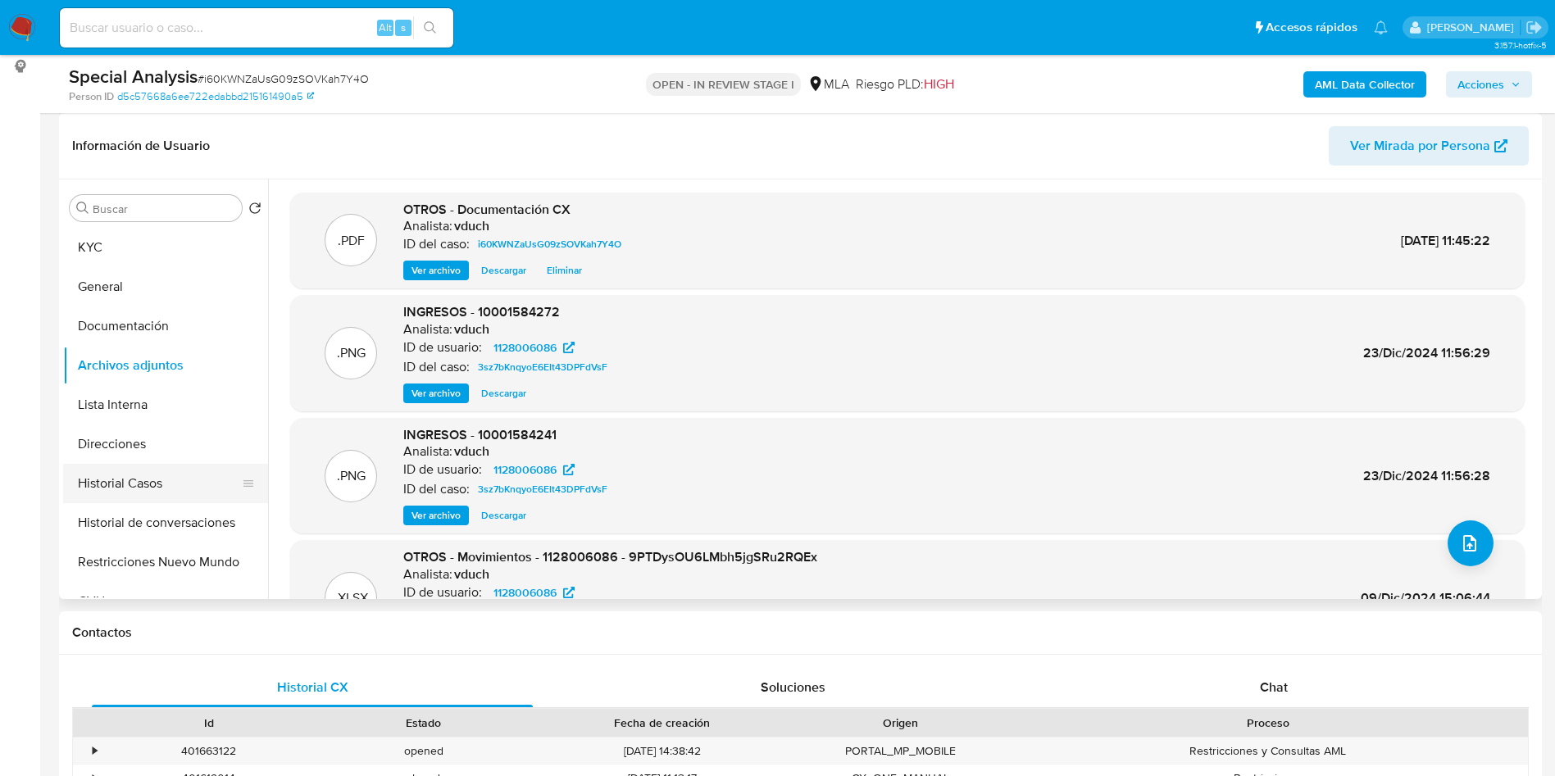
click at [149, 492] on button "Historial Casos" at bounding box center [159, 483] width 192 height 39
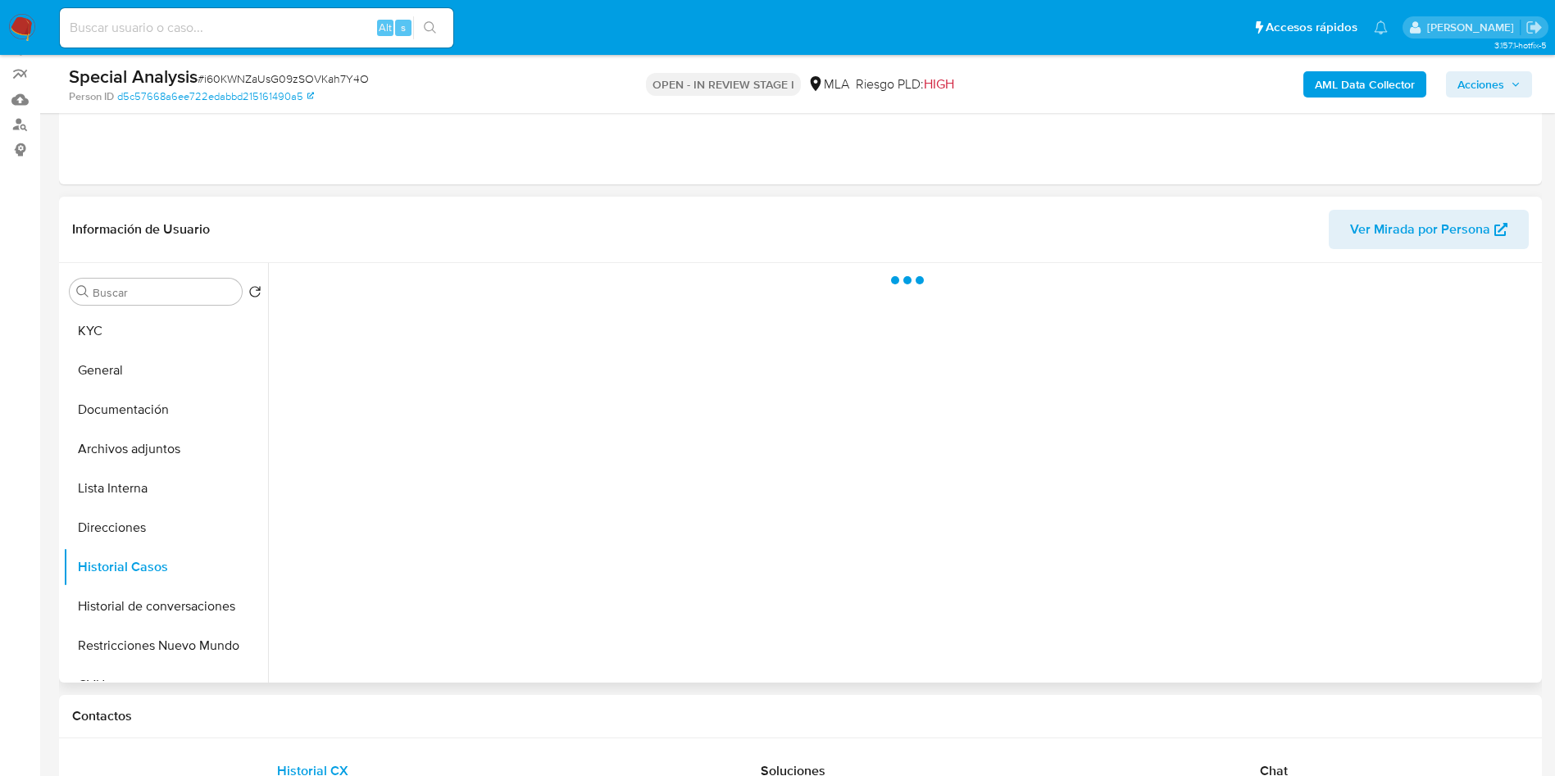
scroll to position [123, 0]
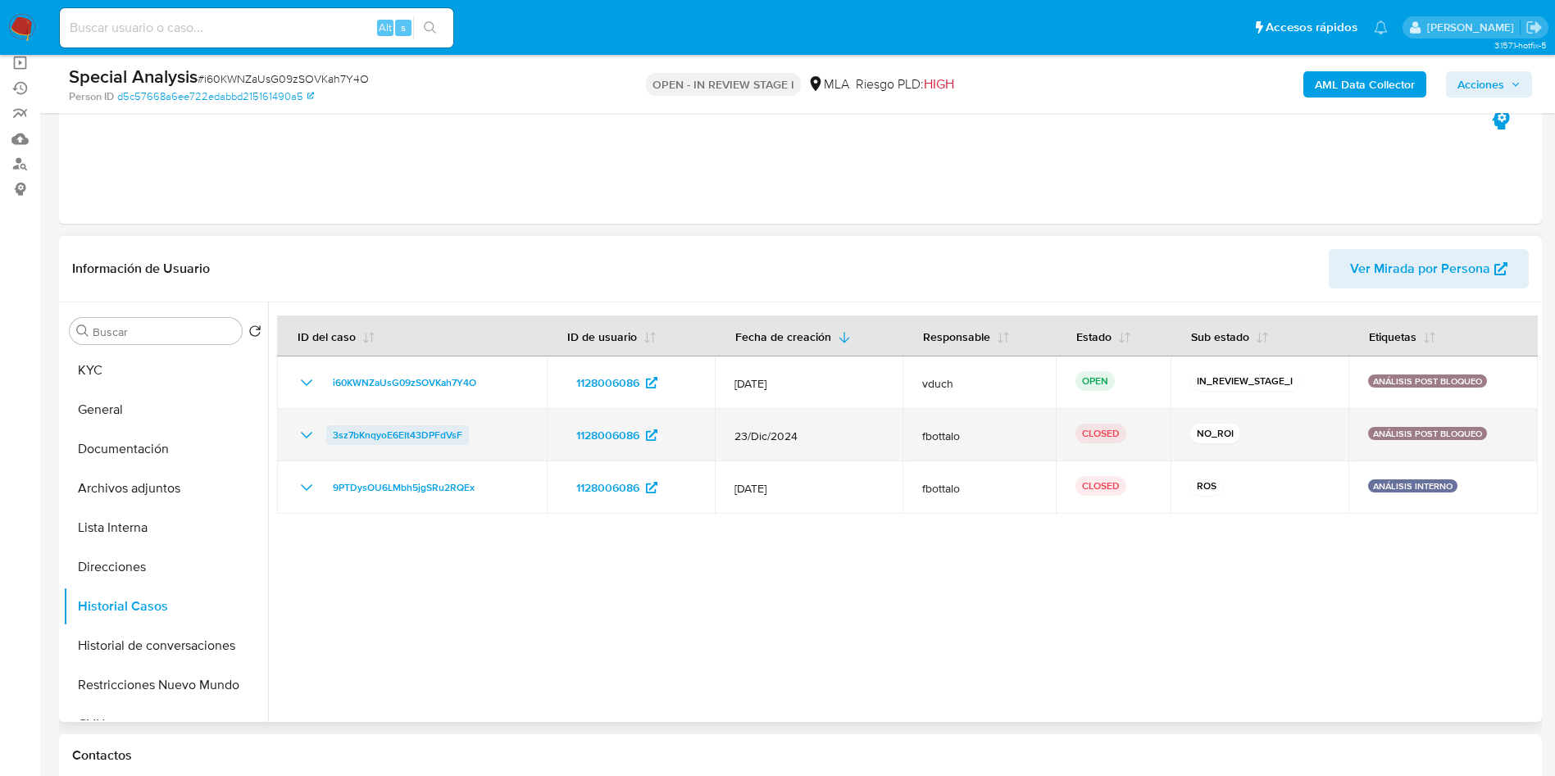
click at [418, 436] on span "3sz7bKnqyoE6EIt43DPFdVsF" at bounding box center [398, 435] width 130 height 20
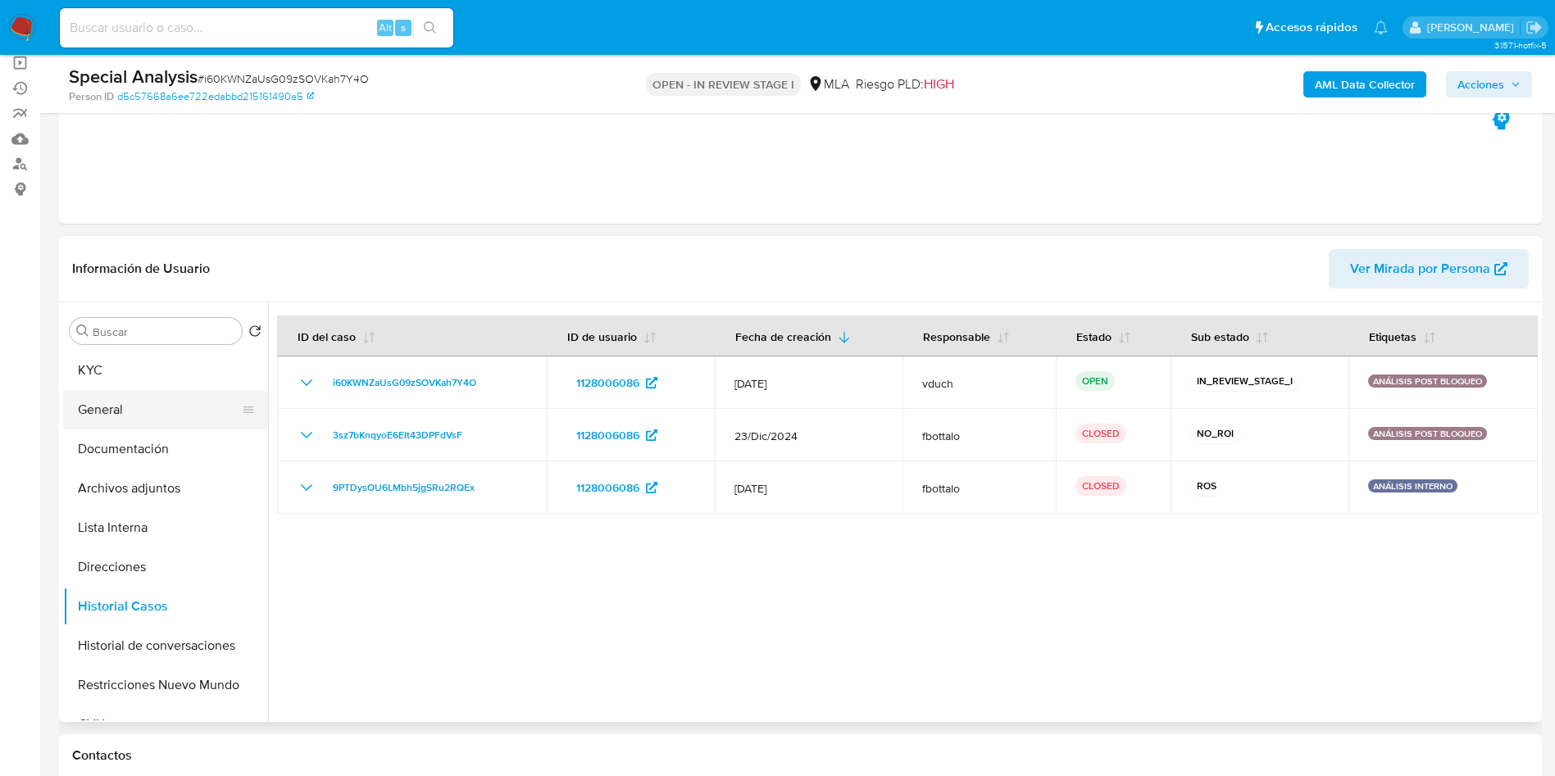
drag, startPoint x: 217, startPoint y: 429, endPoint x: 217, endPoint y: 407, distance: 21.3
click at [217, 430] on button "Documentación" at bounding box center [165, 449] width 205 height 39
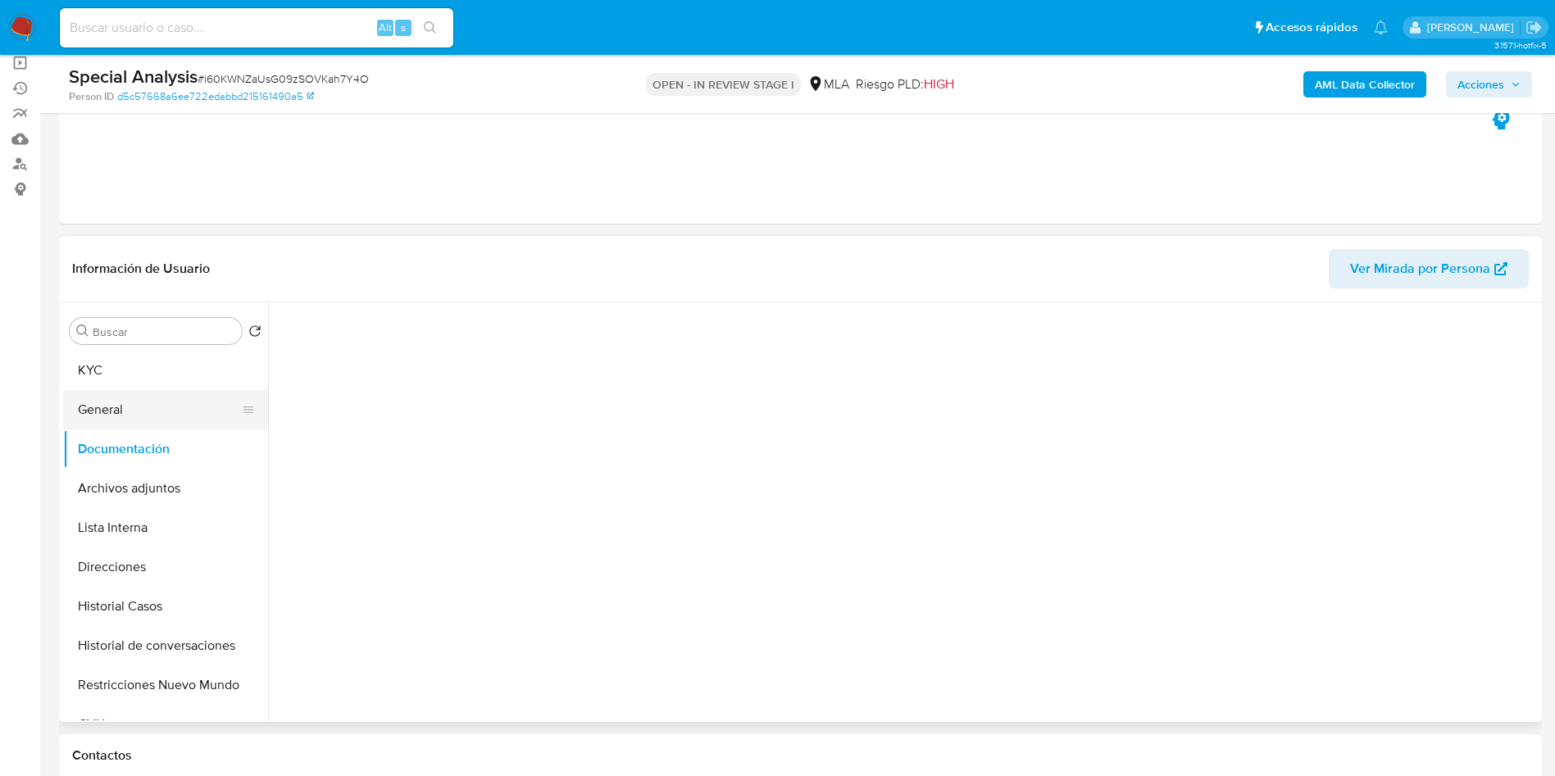
click at [220, 398] on button "General" at bounding box center [159, 409] width 192 height 39
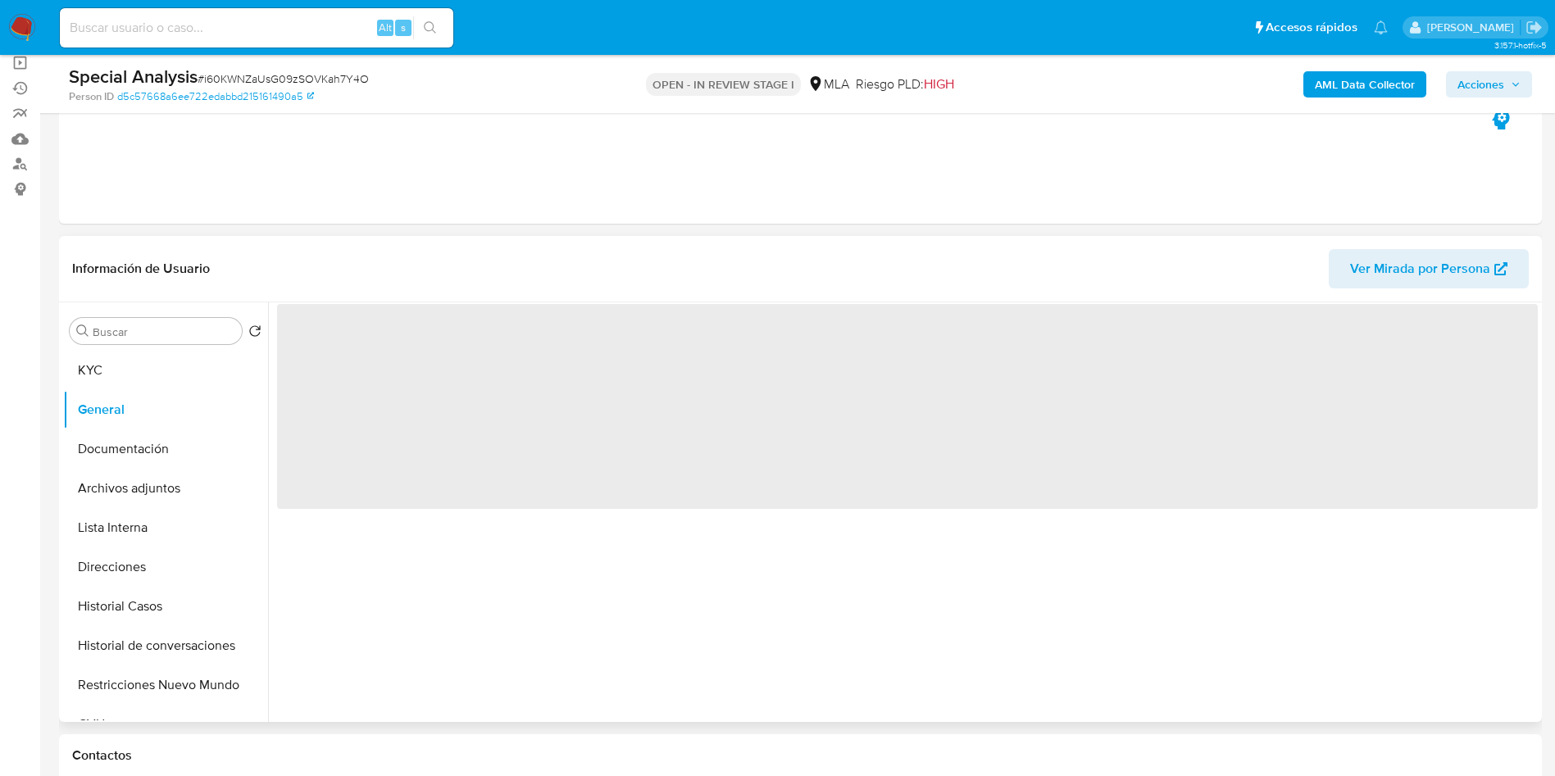
click at [334, 345] on span "‌" at bounding box center [907, 406] width 1261 height 205
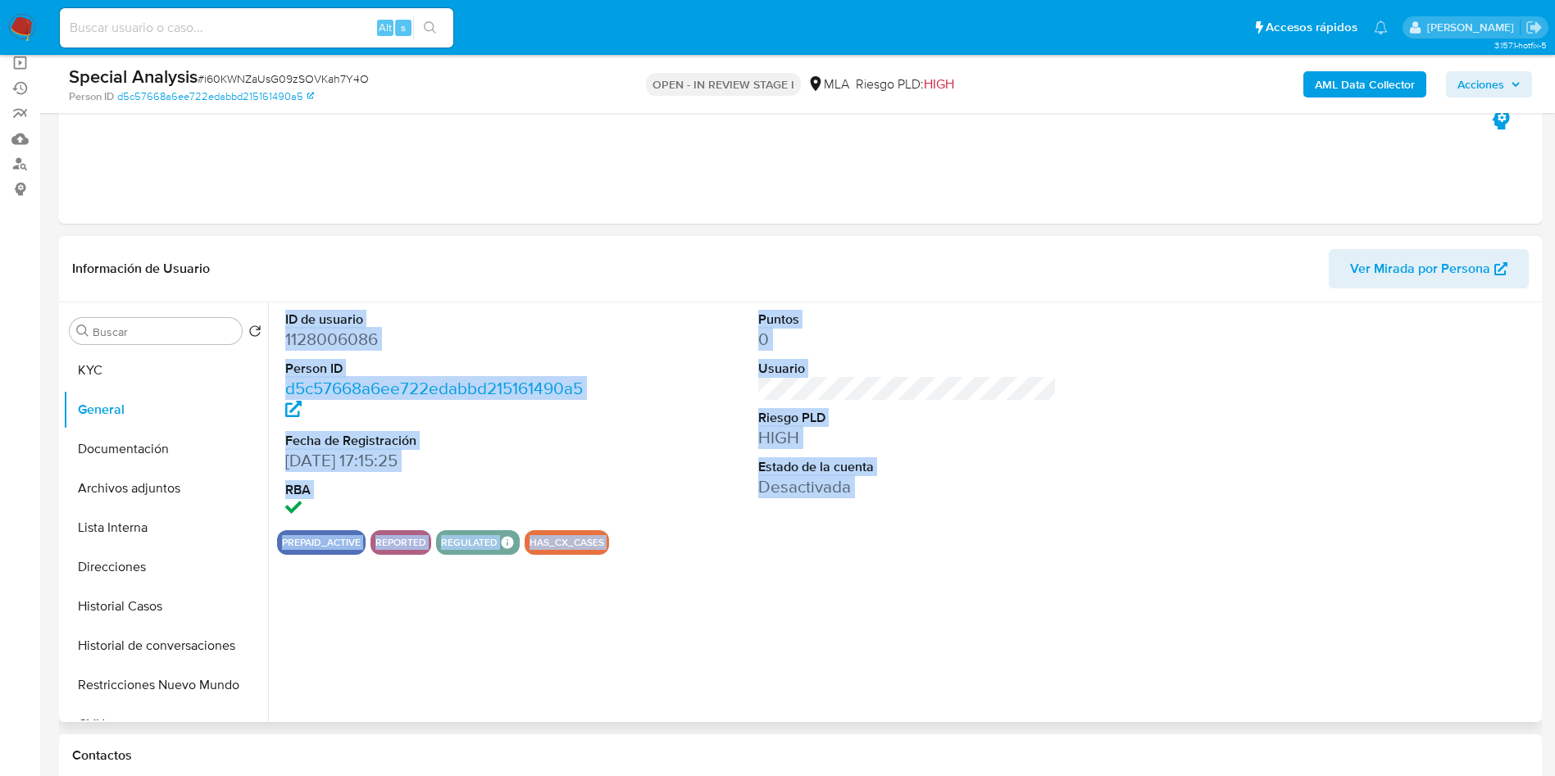
click at [303, 338] on dd "1128006086" at bounding box center [434, 339] width 299 height 23
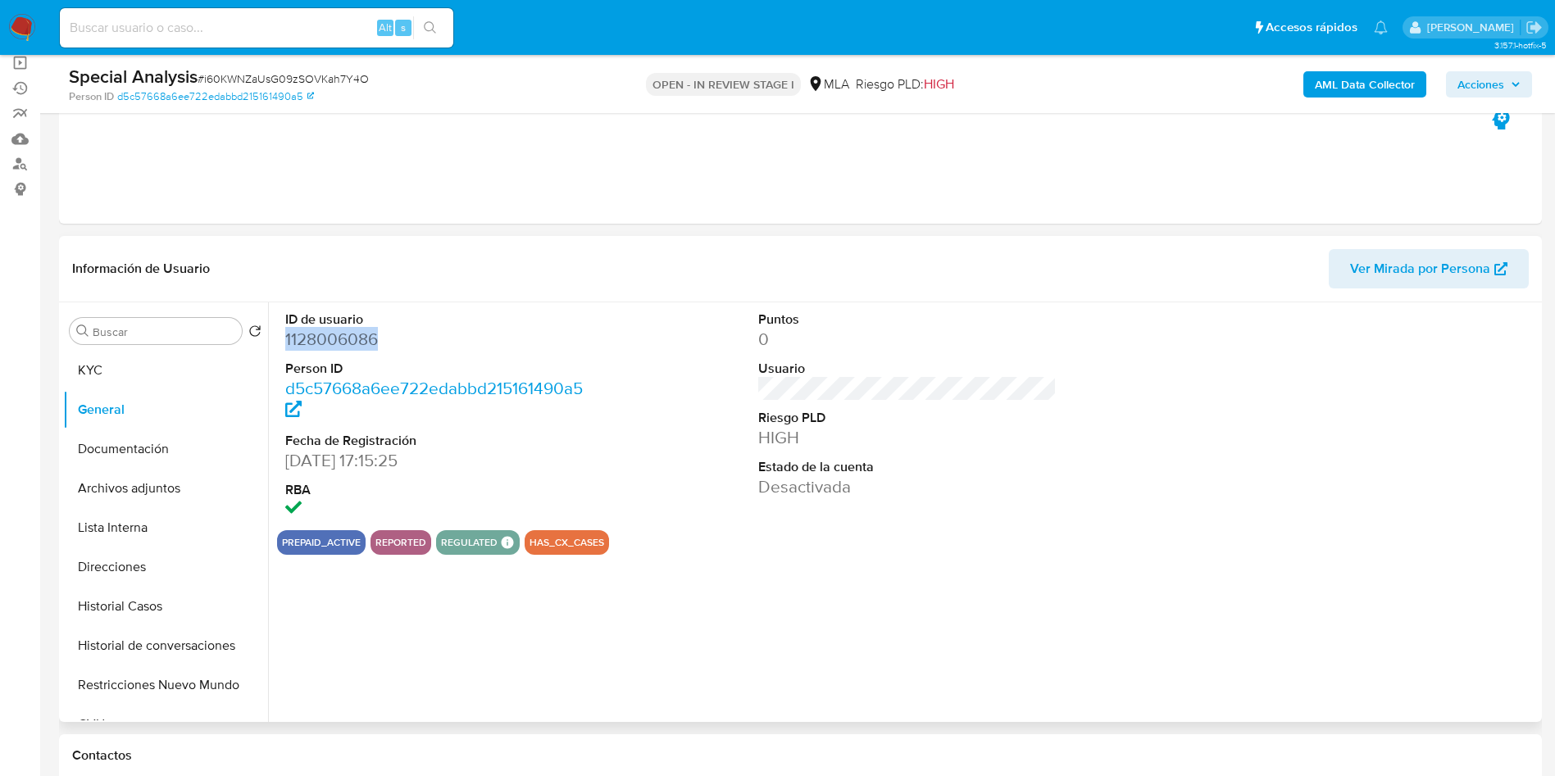
click at [303, 338] on dd "1128006086" at bounding box center [434, 339] width 299 height 23
click at [147, 366] on button "KYC" at bounding box center [159, 370] width 192 height 39
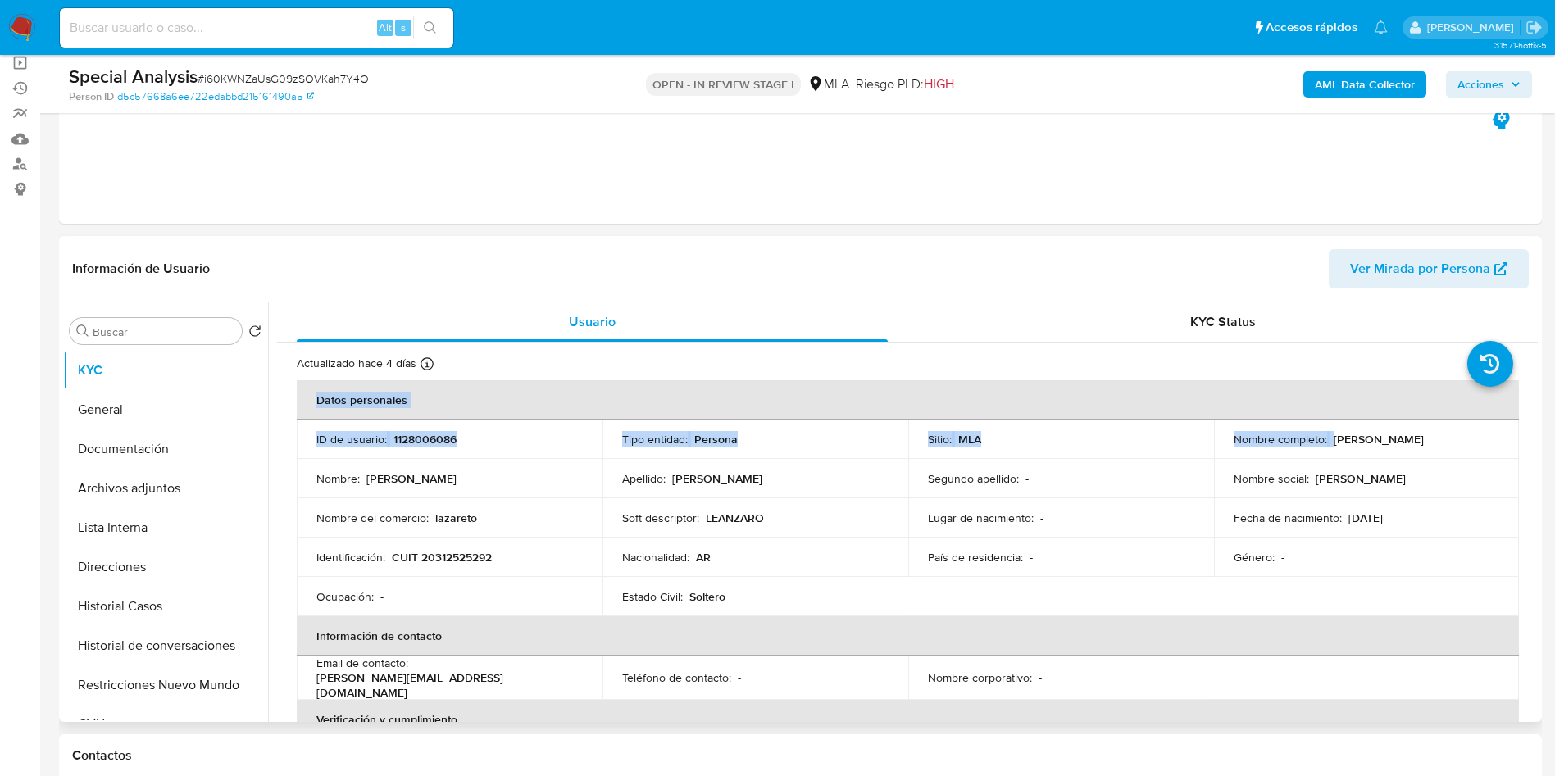
drag, startPoint x: 1328, startPoint y: 440, endPoint x: 1516, endPoint y: 435, distance: 187.8
click at [1316, 480] on p "Ezequiel" at bounding box center [1361, 478] width 90 height 15
drag, startPoint x: 1326, startPoint y: 442, endPoint x: 1467, endPoint y: 434, distance: 140.4
click at [1467, 434] on div "Nombre completo : Ezequiel Leandro Gonzalez" at bounding box center [1367, 439] width 266 height 15
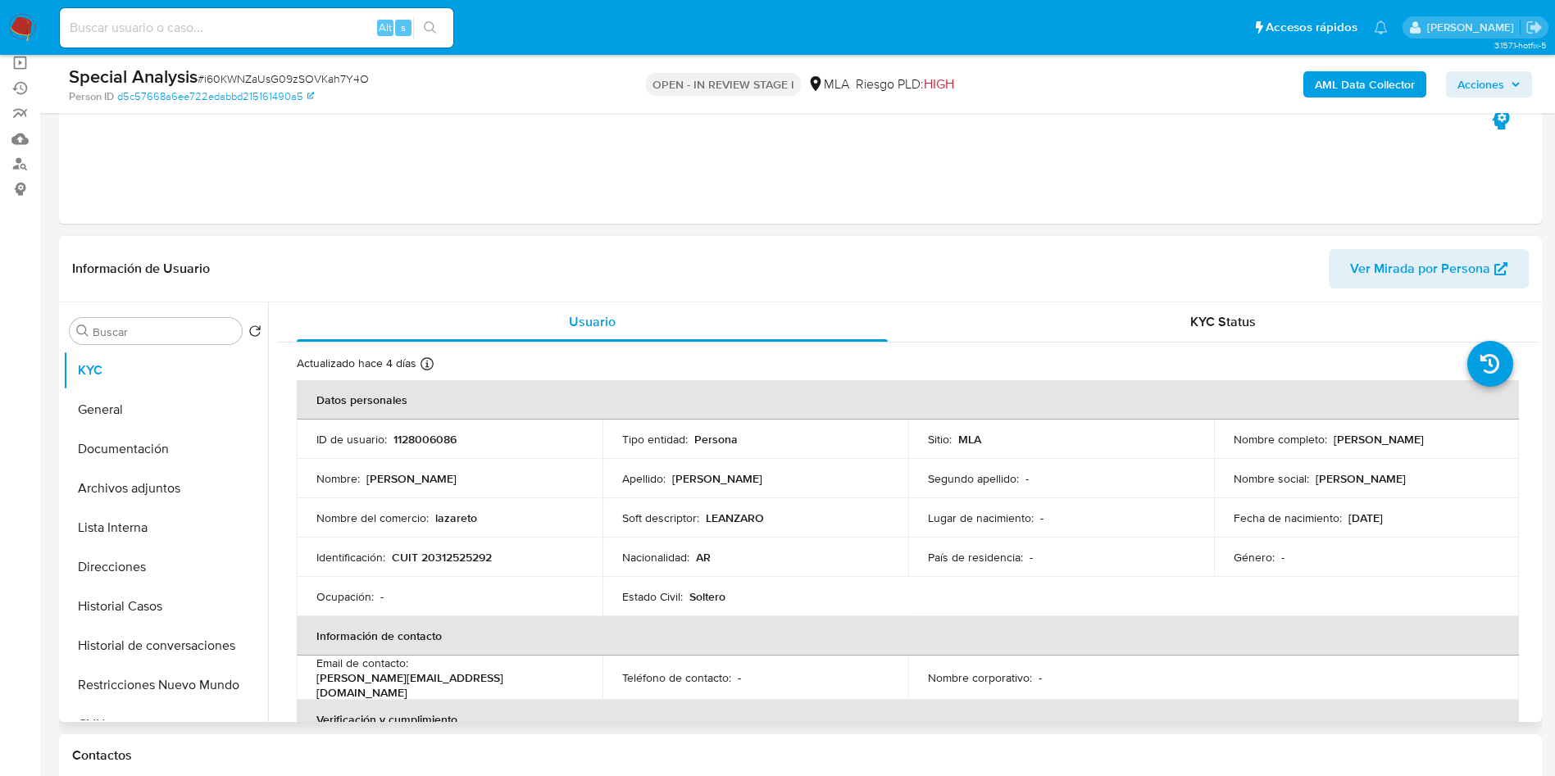
drag, startPoint x: 1406, startPoint y: 482, endPoint x: 1359, endPoint y: 444, distance: 60.0
click at [1406, 482] on div "Nombre social : Ezequiel" at bounding box center [1367, 478] width 266 height 15
drag, startPoint x: 1329, startPoint y: 437, endPoint x: 1480, endPoint y: 433, distance: 150.9
click at [1480, 433] on div "Nombre completo : Ezequiel Leandro Gonzalez" at bounding box center [1367, 439] width 266 height 15
copy p "Ezequiel Leandro Gonzalez"
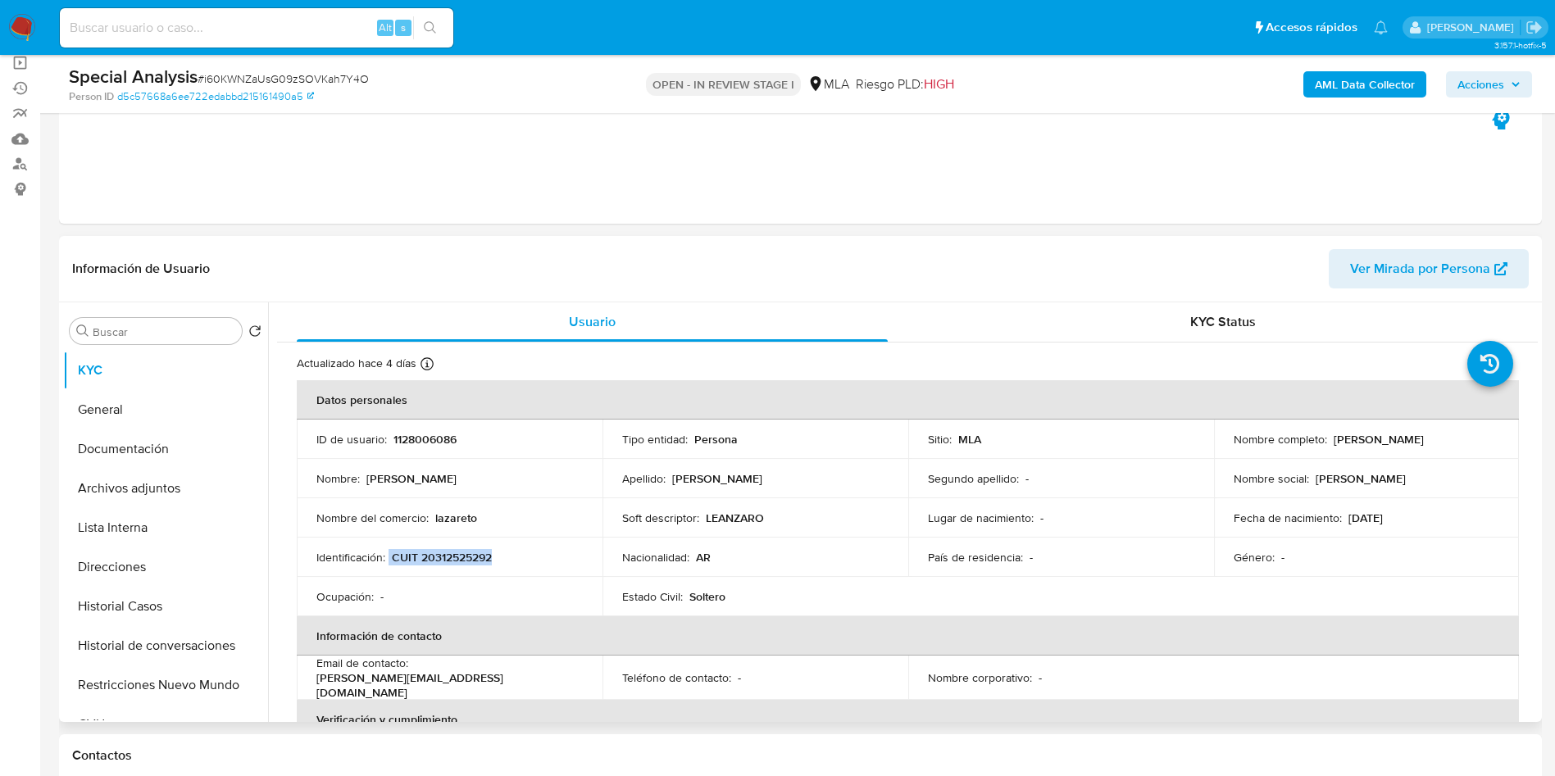
drag, startPoint x: 398, startPoint y: 557, endPoint x: 525, endPoint y: 550, distance: 127.2
click at [525, 550] on div "Identificación : CUIT 20312525292" at bounding box center [449, 557] width 266 height 15
copy div "CUIT 20312525292"
click at [576, 585] on td "Ocupación : -" at bounding box center [450, 596] width 306 height 39
click at [428, 557] on p "CUIT 20312525292" at bounding box center [442, 557] width 100 height 15
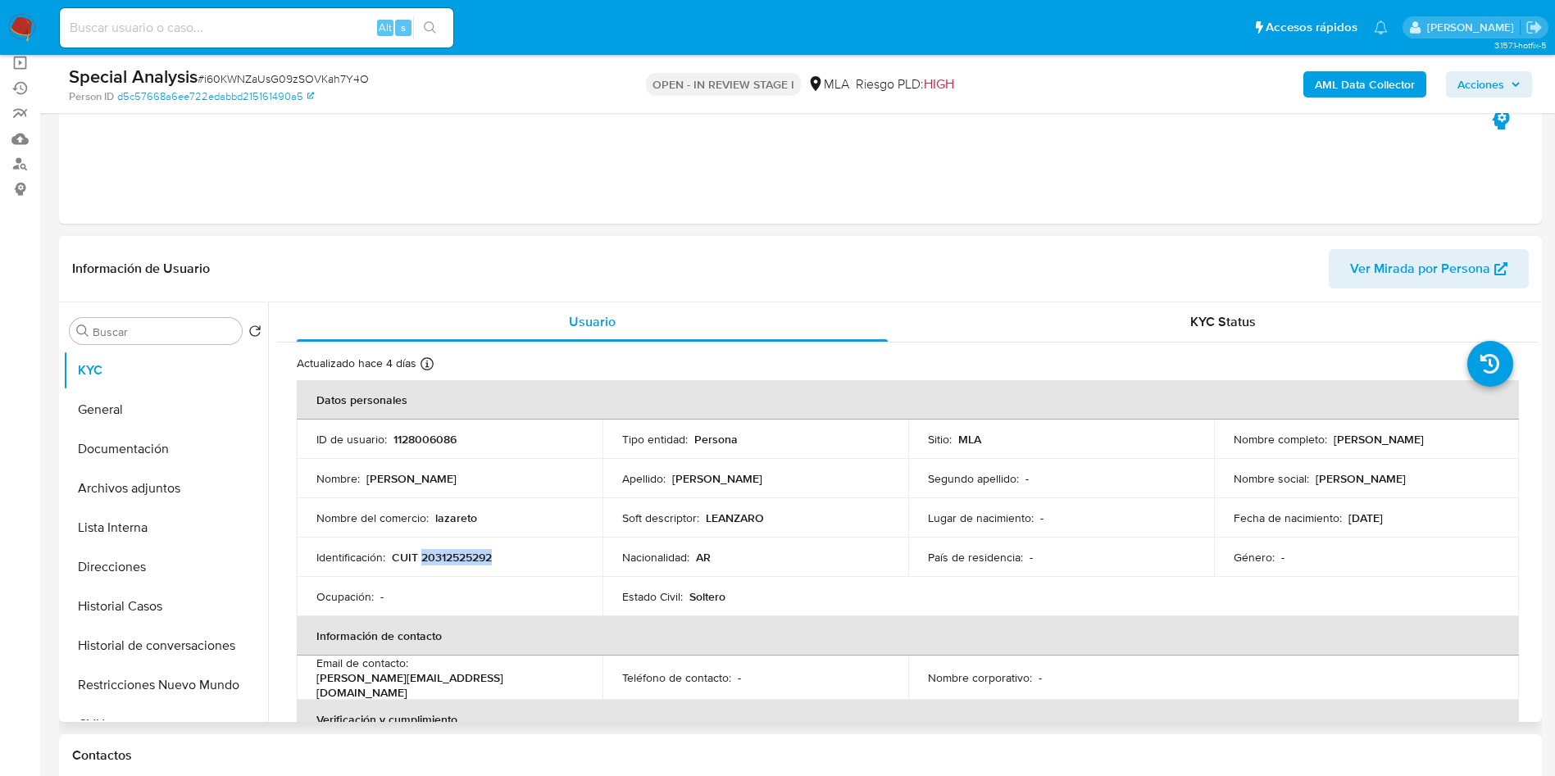
click at [428, 557] on p "CUIT 20312525292" at bounding box center [442, 557] width 100 height 15
copy p "20312525292"
drag, startPoint x: 472, startPoint y: 279, endPoint x: 450, endPoint y: 286, distance: 23.3
click at [473, 278] on header "Información de Usuario Ver Mirada por Persona" at bounding box center [800, 268] width 1457 height 39
click at [632, 511] on p "Soft descriptor :" at bounding box center [660, 518] width 77 height 15
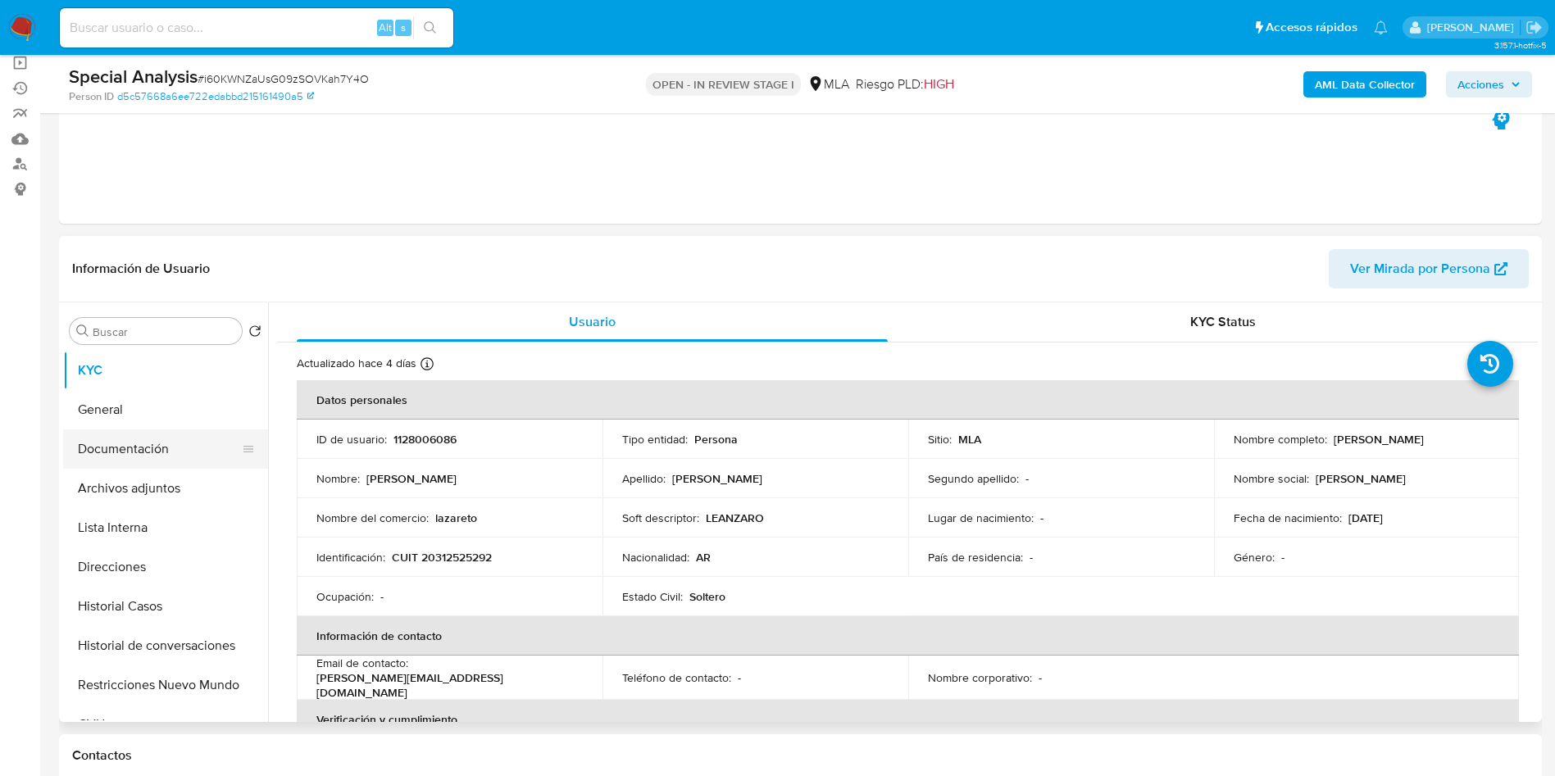
click at [167, 466] on ul "KYC General Documentación Archivos adjuntos Lista Interna Direcciones Historial…" at bounding box center [165, 536] width 205 height 370
click at [165, 483] on button "Archivos adjuntos" at bounding box center [159, 488] width 192 height 39
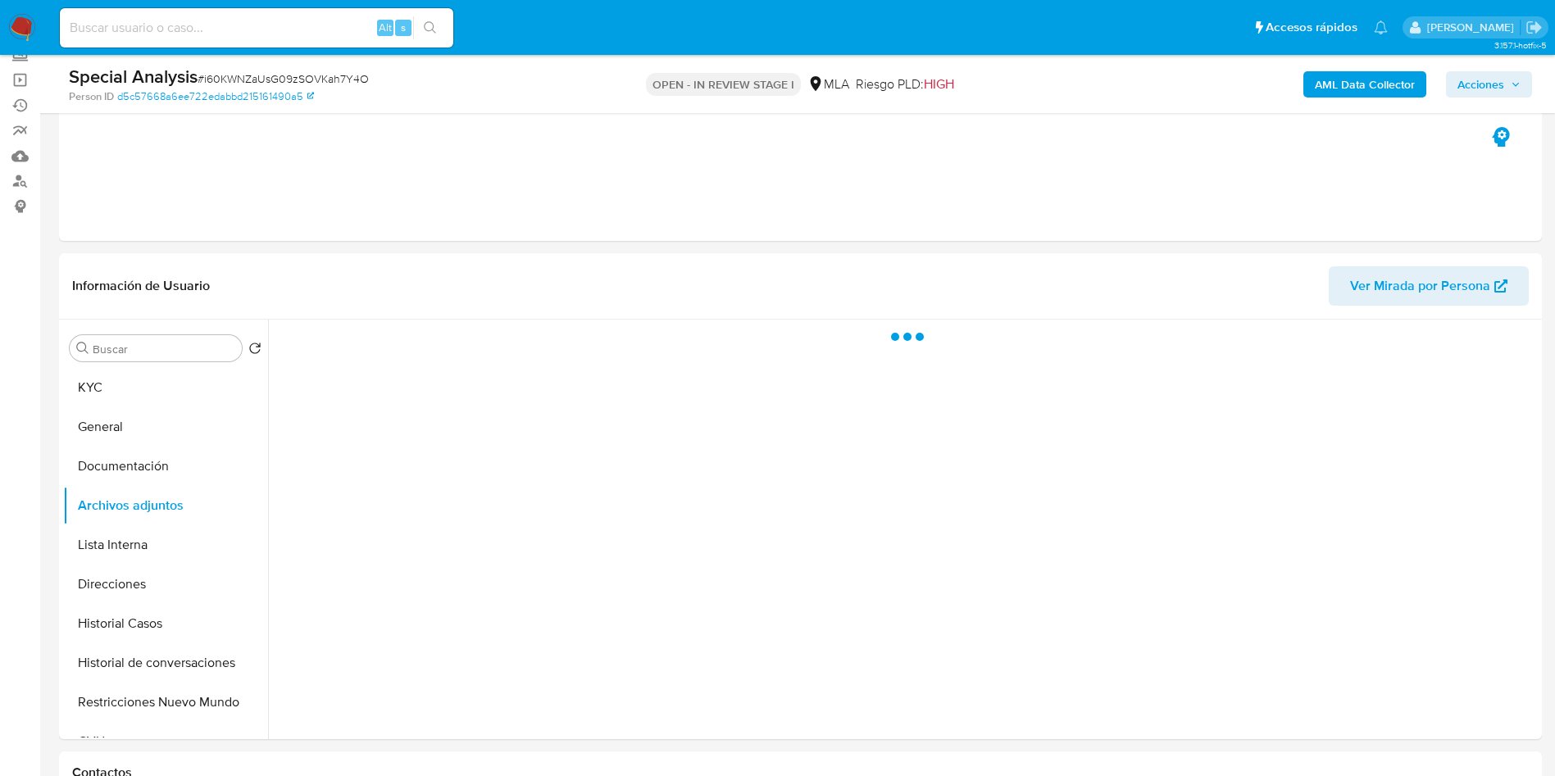
scroll to position [0, 0]
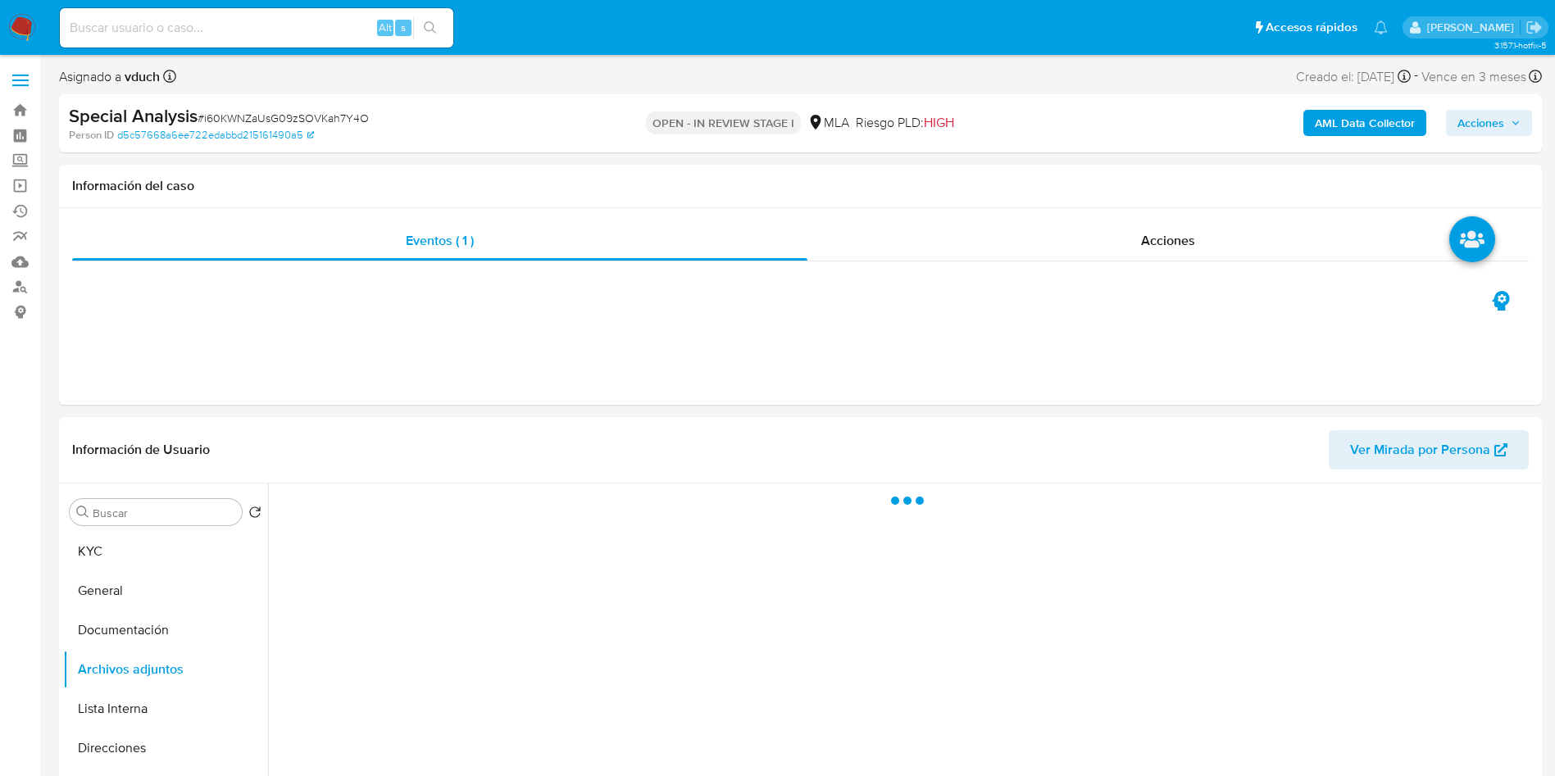
click at [1508, 130] on span "Acciones" at bounding box center [1489, 122] width 63 height 23
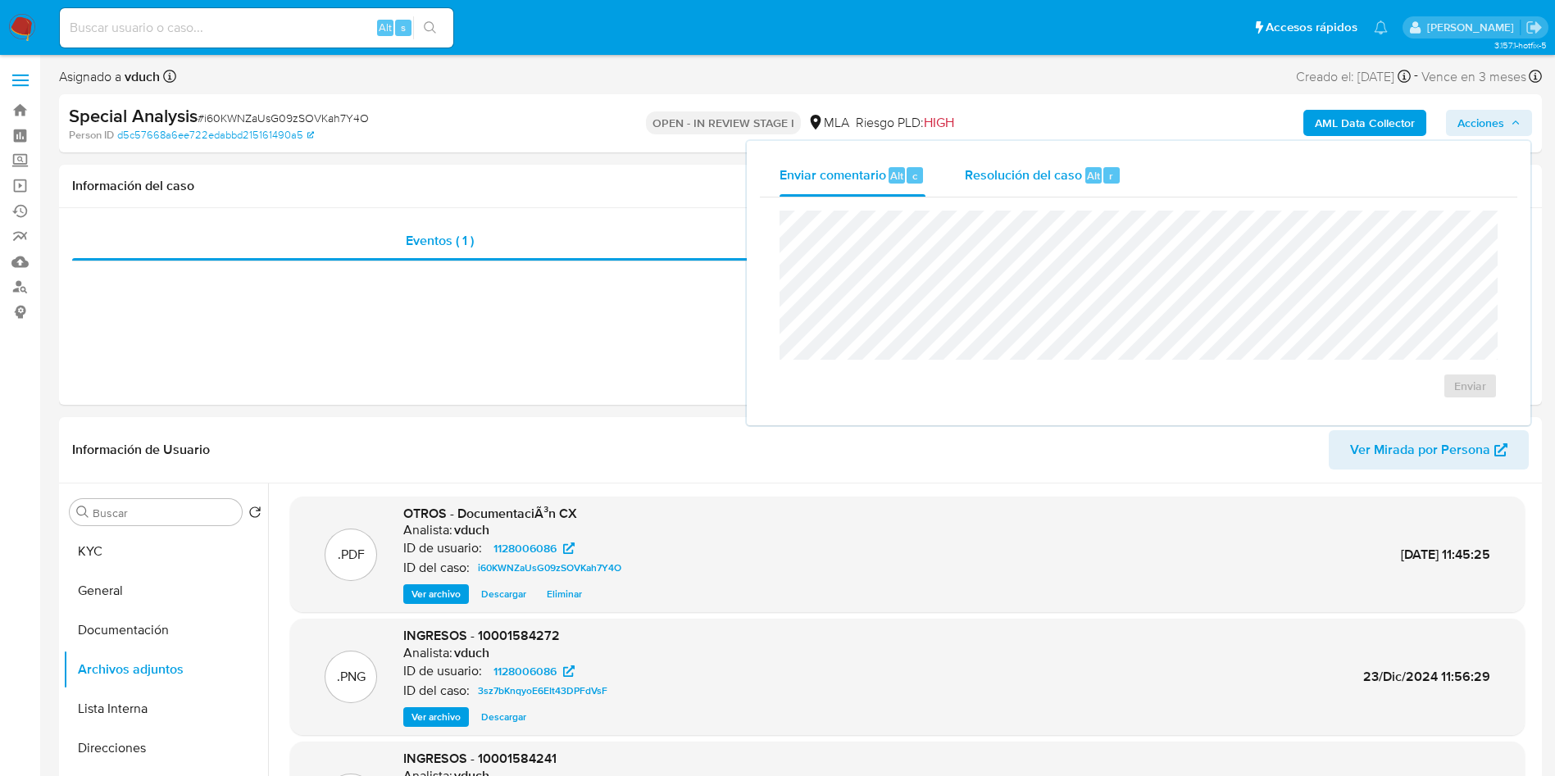
click at [1120, 188] on div "Resolución del caso Alt r" at bounding box center [1043, 175] width 157 height 43
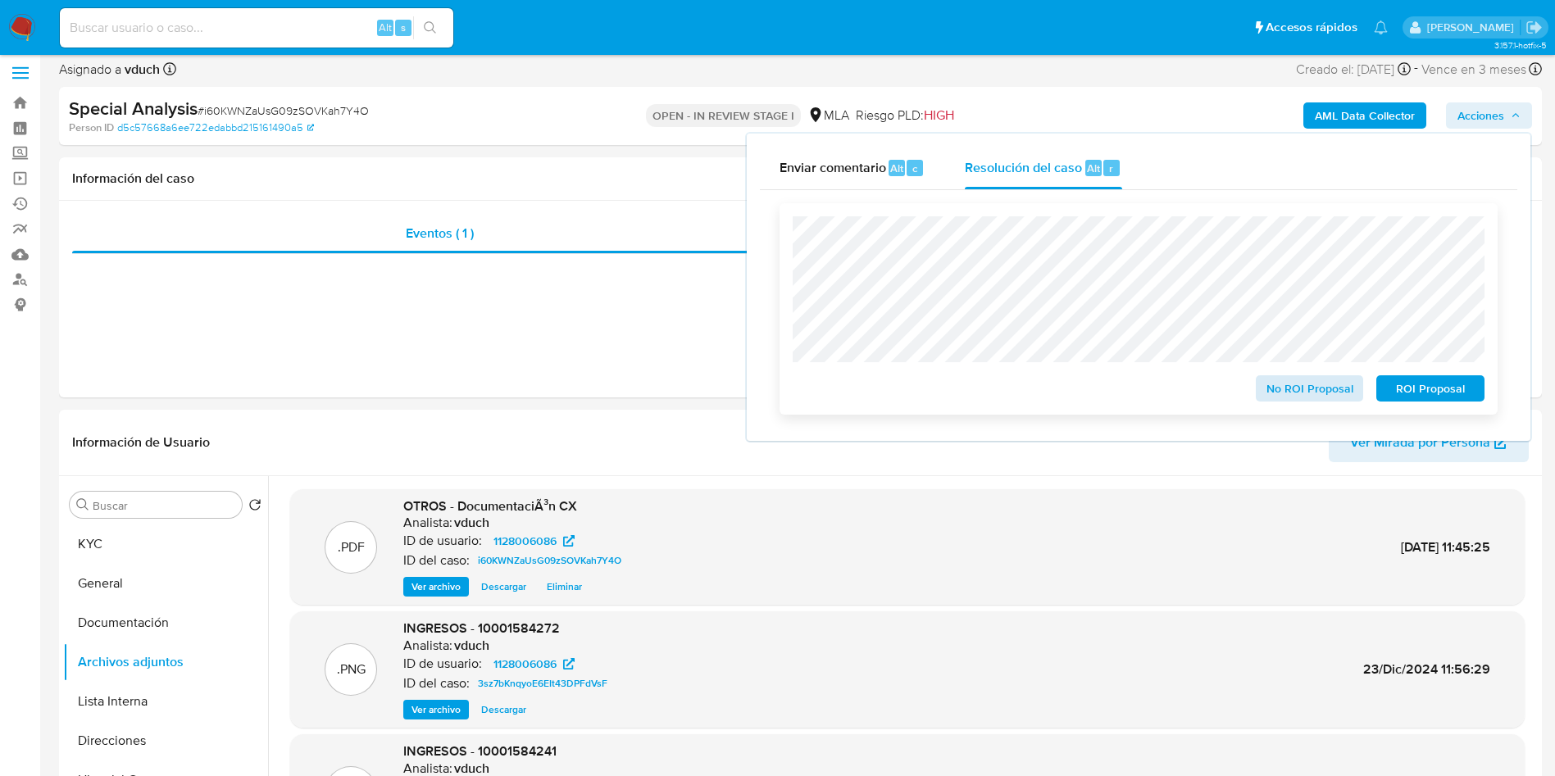
scroll to position [123, 0]
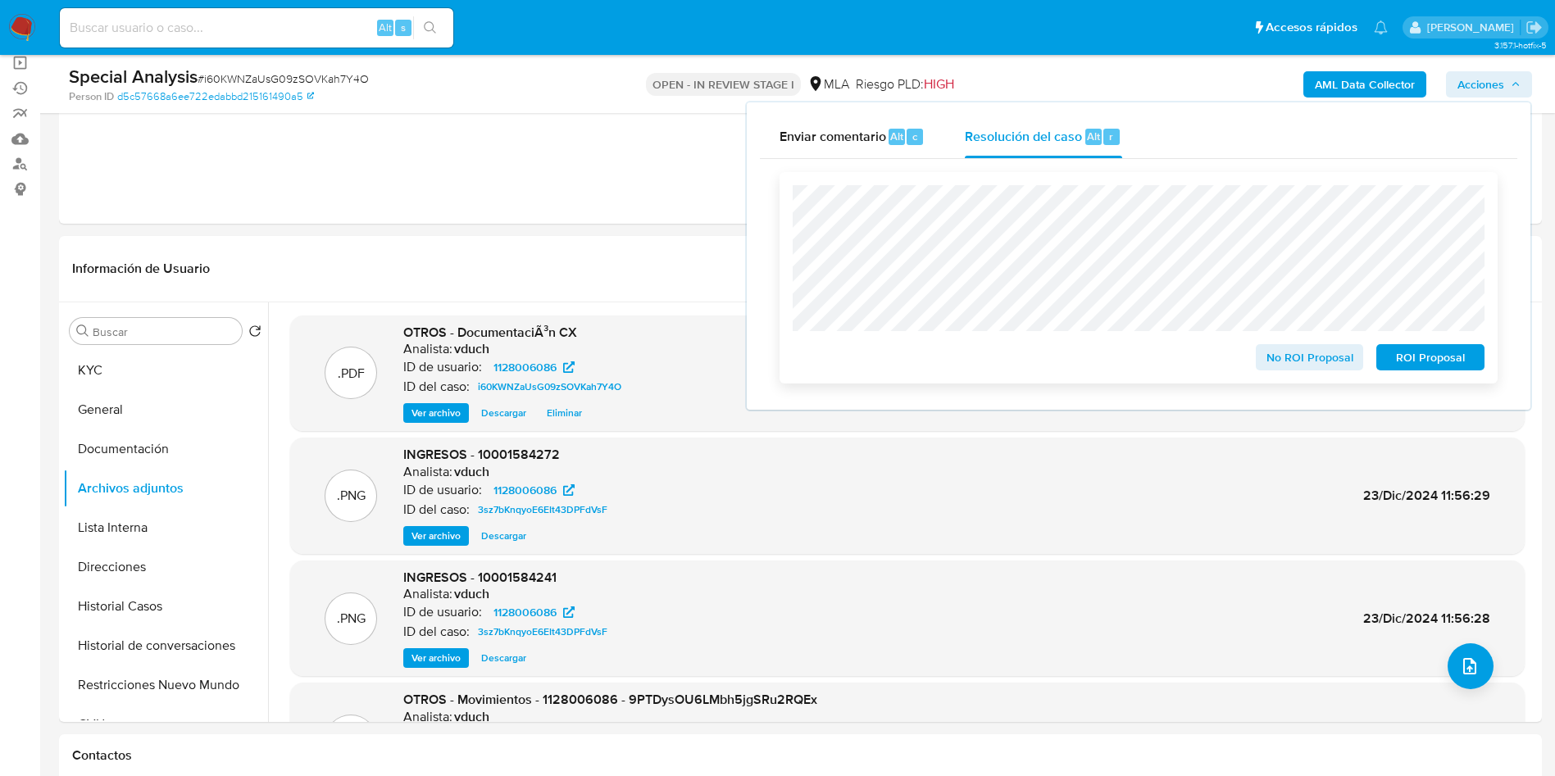
click at [1324, 356] on span "No ROI Proposal" at bounding box center [1309, 357] width 85 height 23
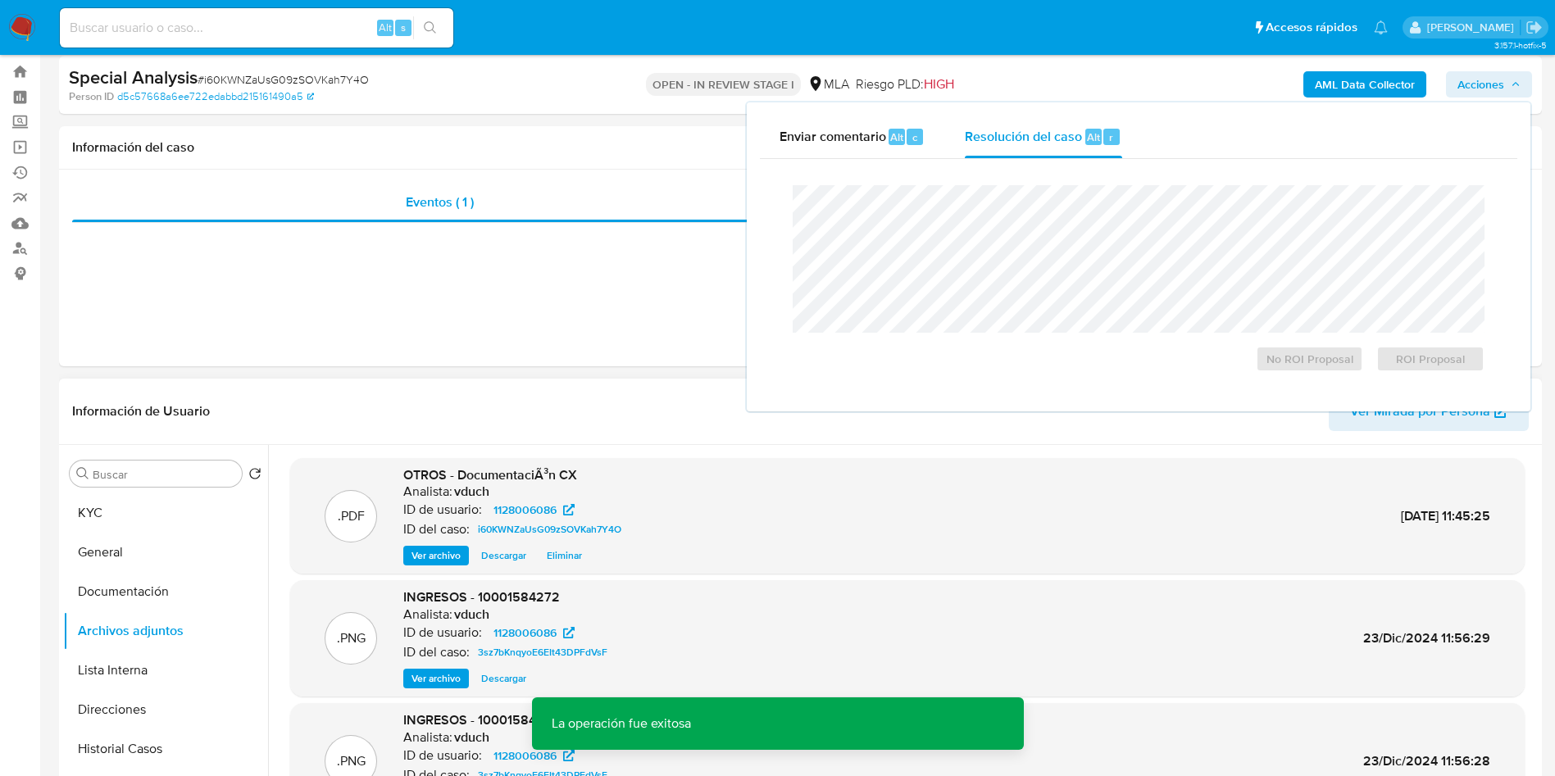
scroll to position [0, 0]
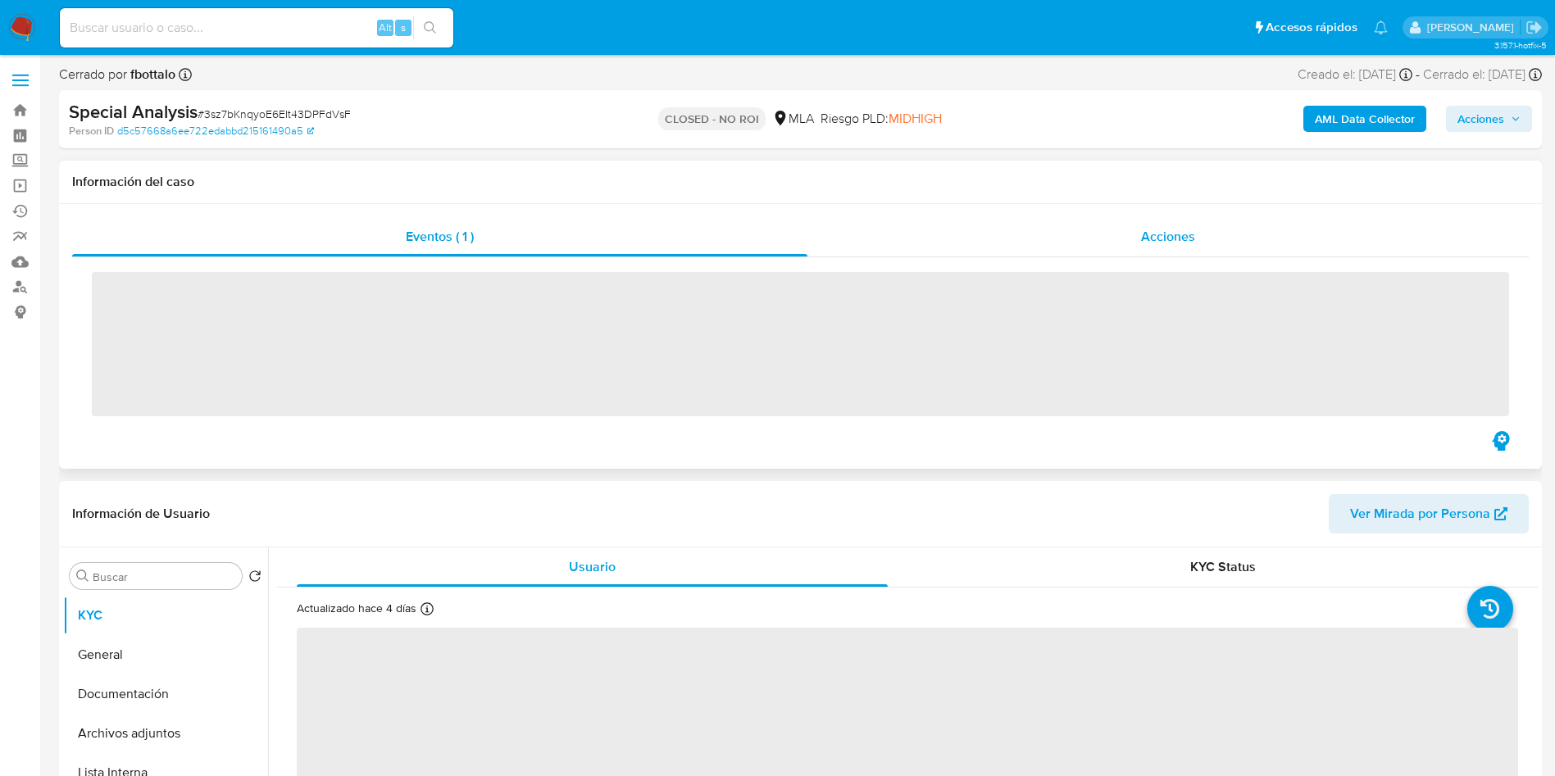
click at [1199, 248] on div "Acciones" at bounding box center [1168, 236] width 721 height 39
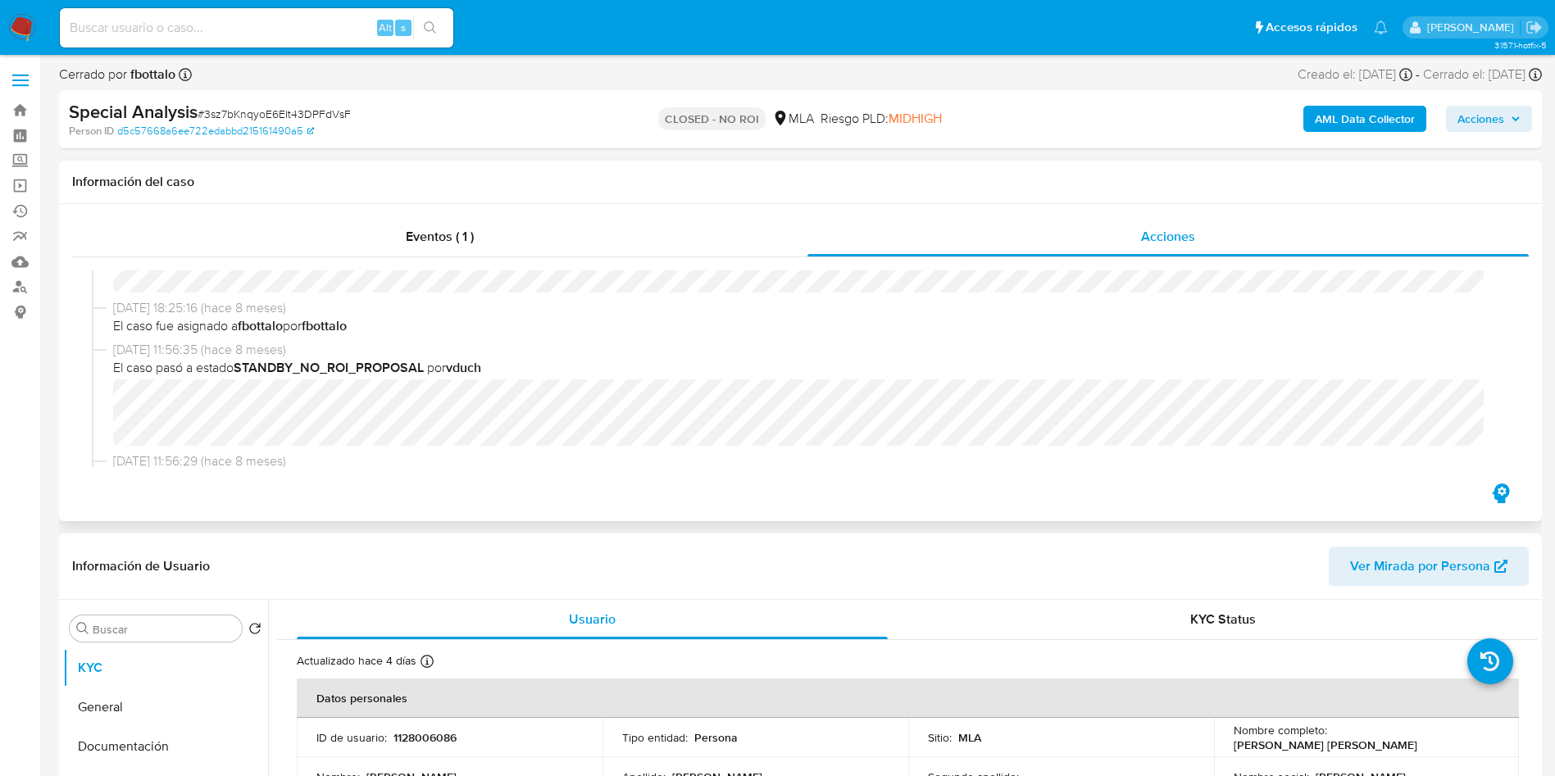
scroll to position [246, 0]
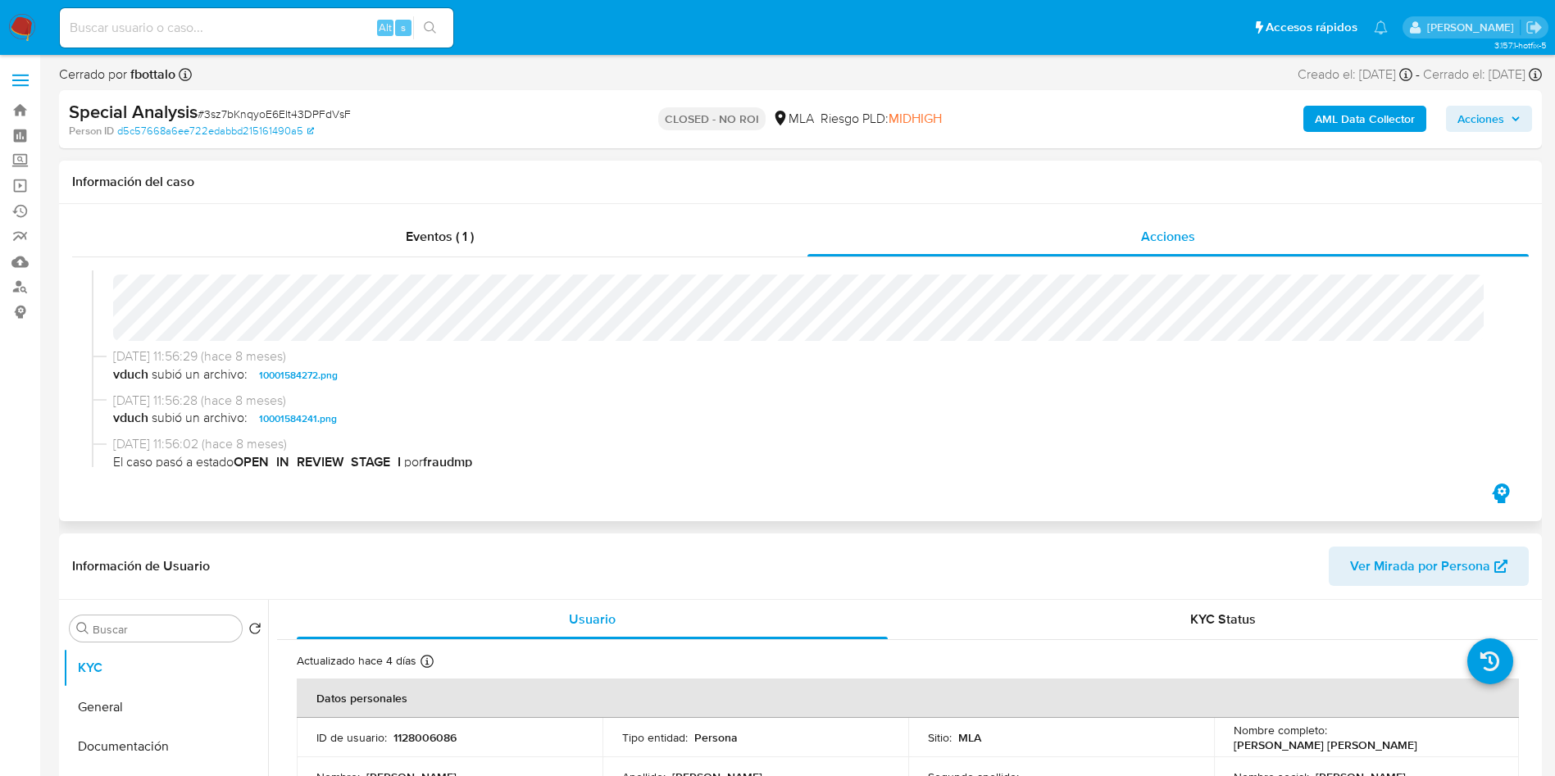
select select "10"
drag, startPoint x: 407, startPoint y: 234, endPoint x: 0, endPoint y: 533, distance: 504.9
click at [407, 233] on span "Eventos ( 1 )" at bounding box center [440, 236] width 68 height 19
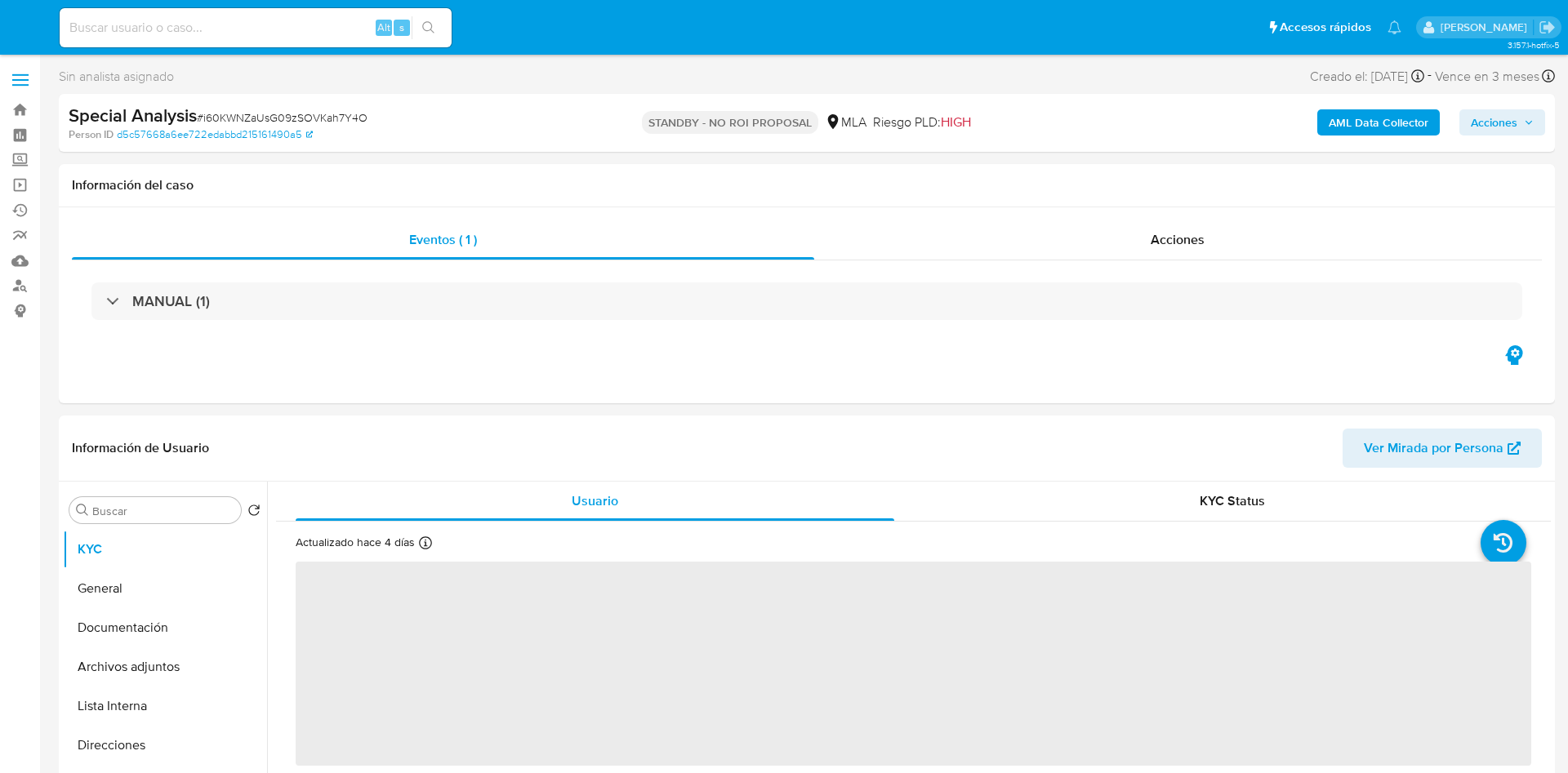
select select "10"
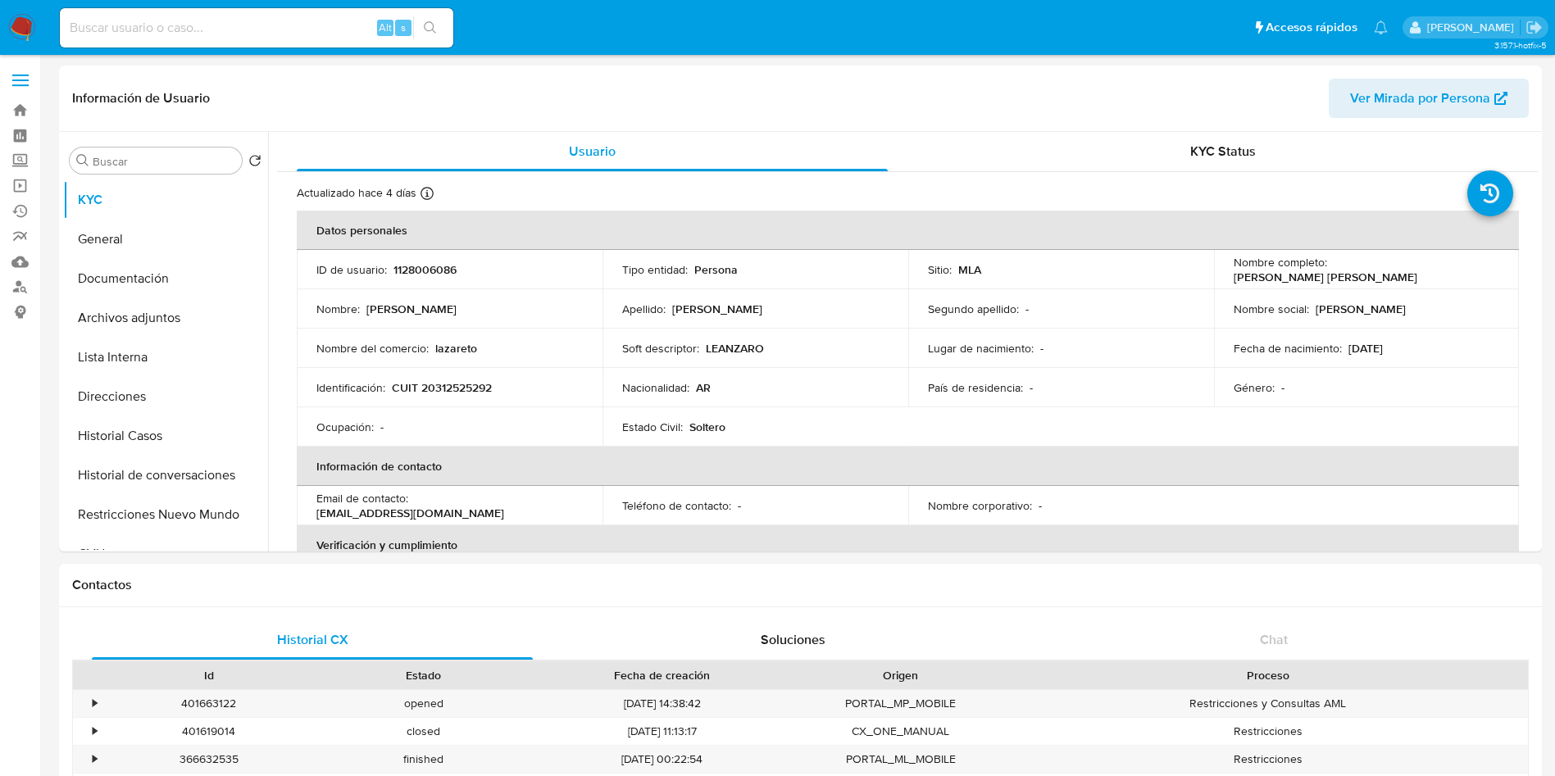
select select "10"
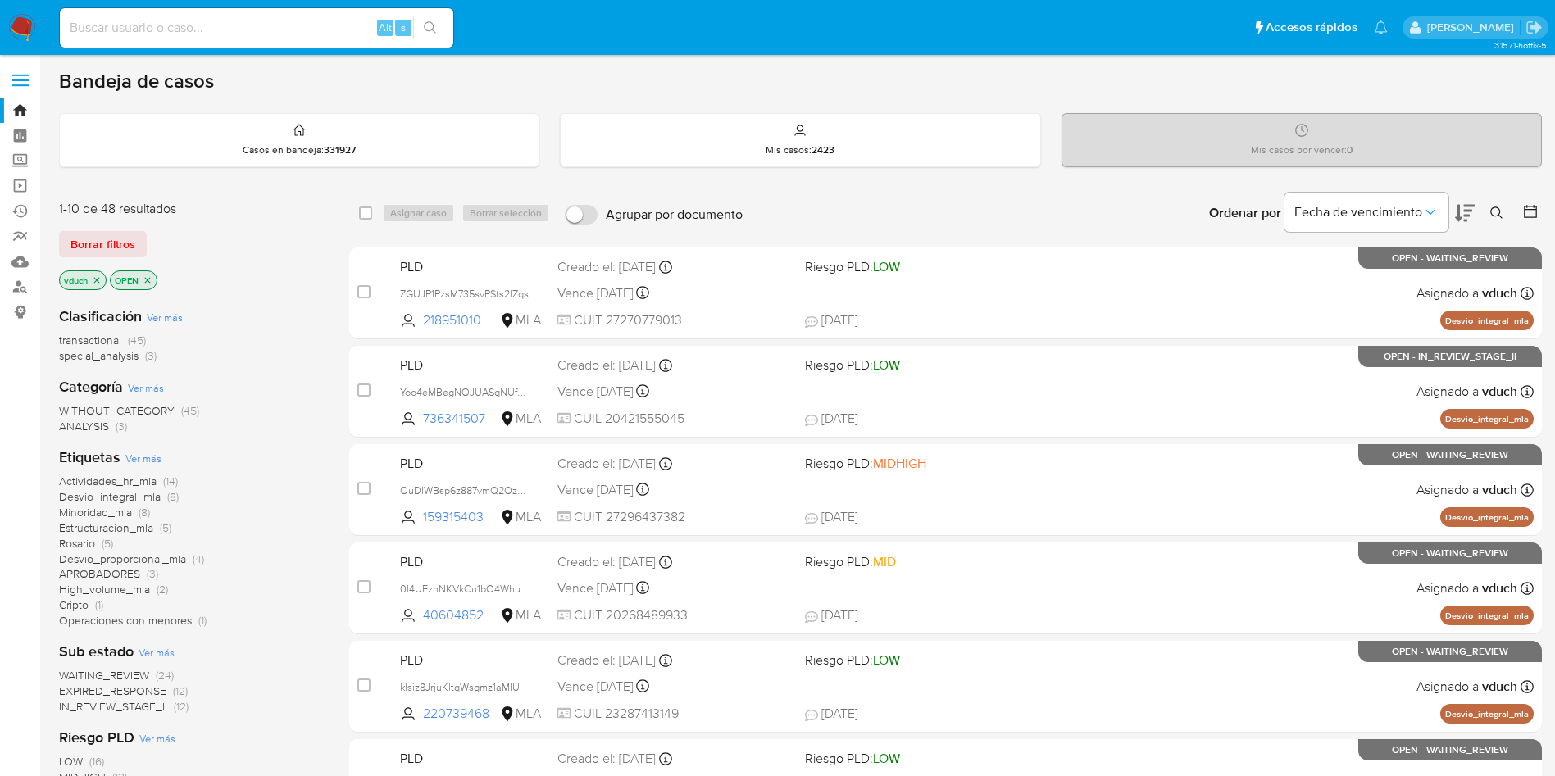
click at [305, 25] on input at bounding box center [257, 27] width 394 height 21
paste input "0KupHsai8zW4JUksWiHY8fEg"
type input "0KupHsai8zW4JUksWiHY8fEg"
click at [415, 28] on button "search-icon" at bounding box center [430, 27] width 34 height 23
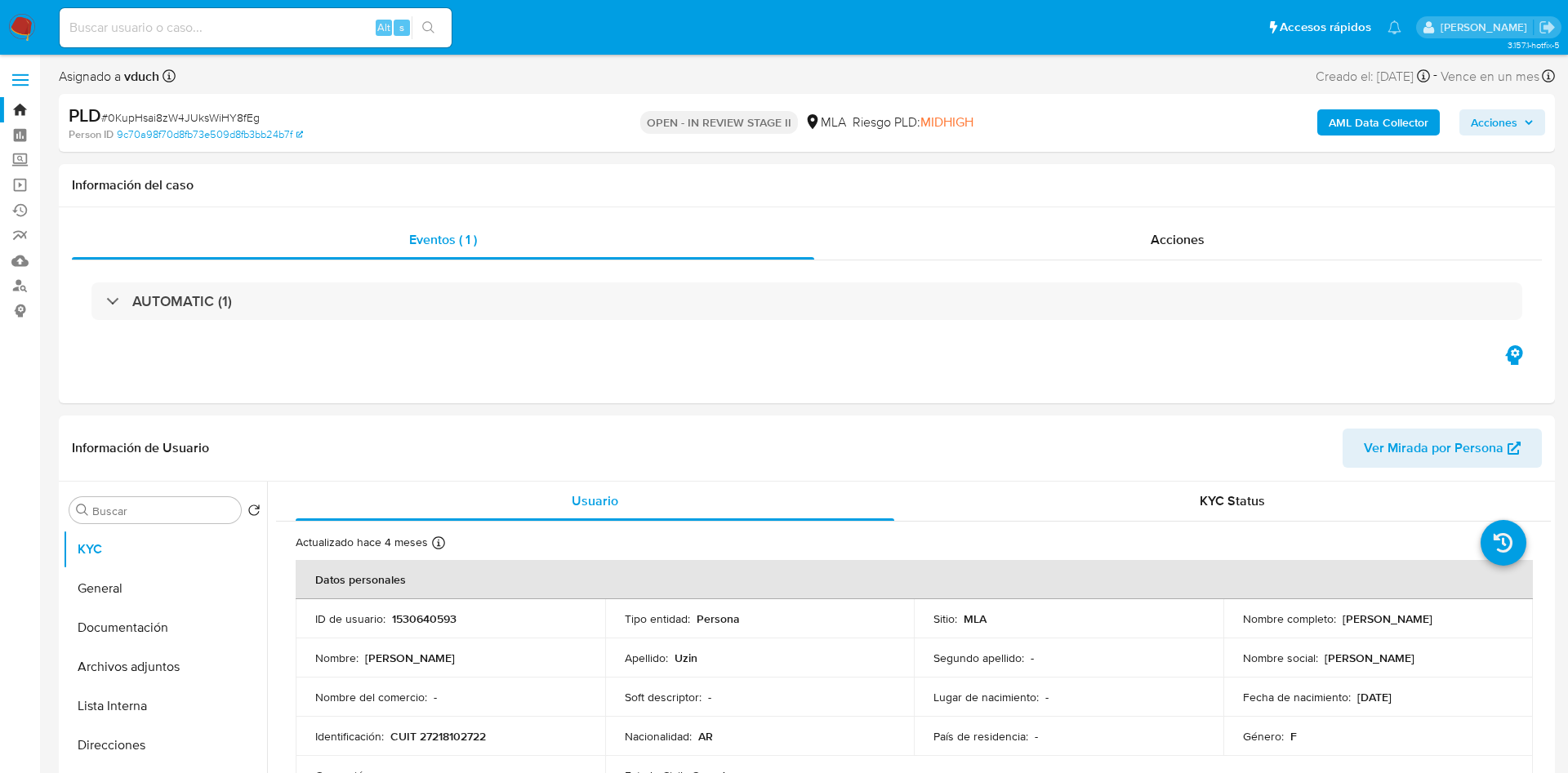
select select "10"
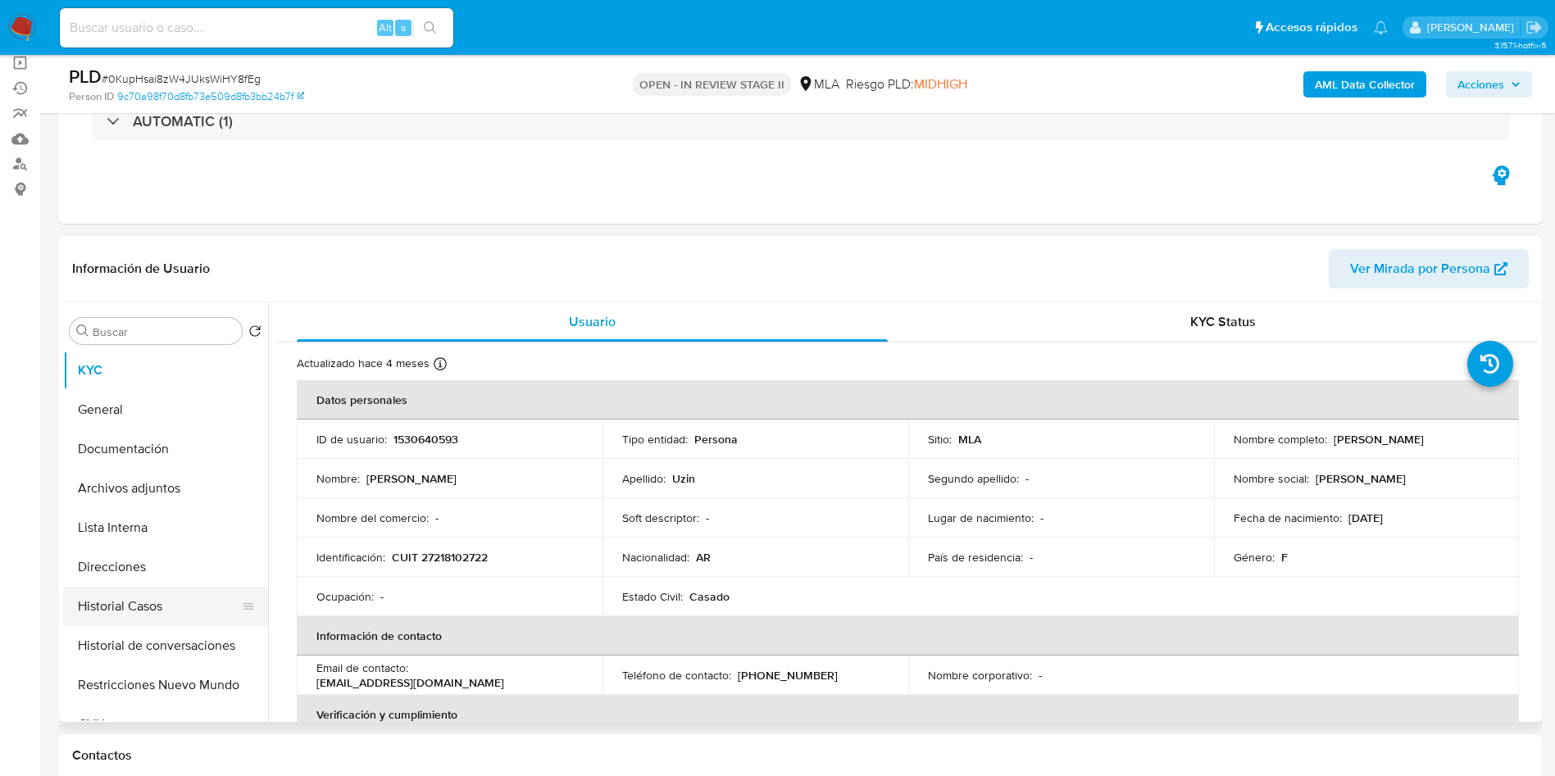
scroll to position [123, 0]
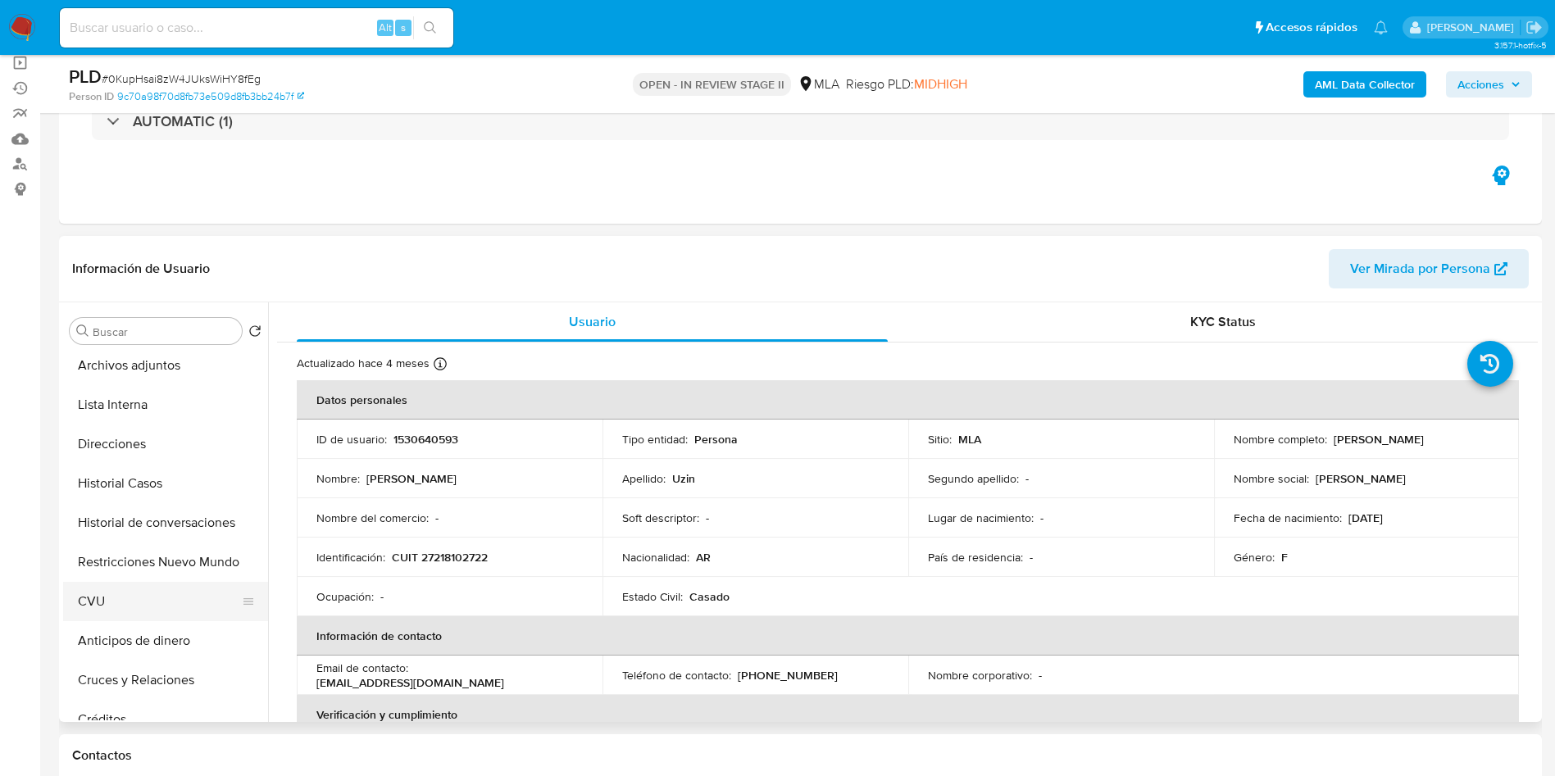
click at [107, 605] on button "CVU" at bounding box center [159, 601] width 192 height 39
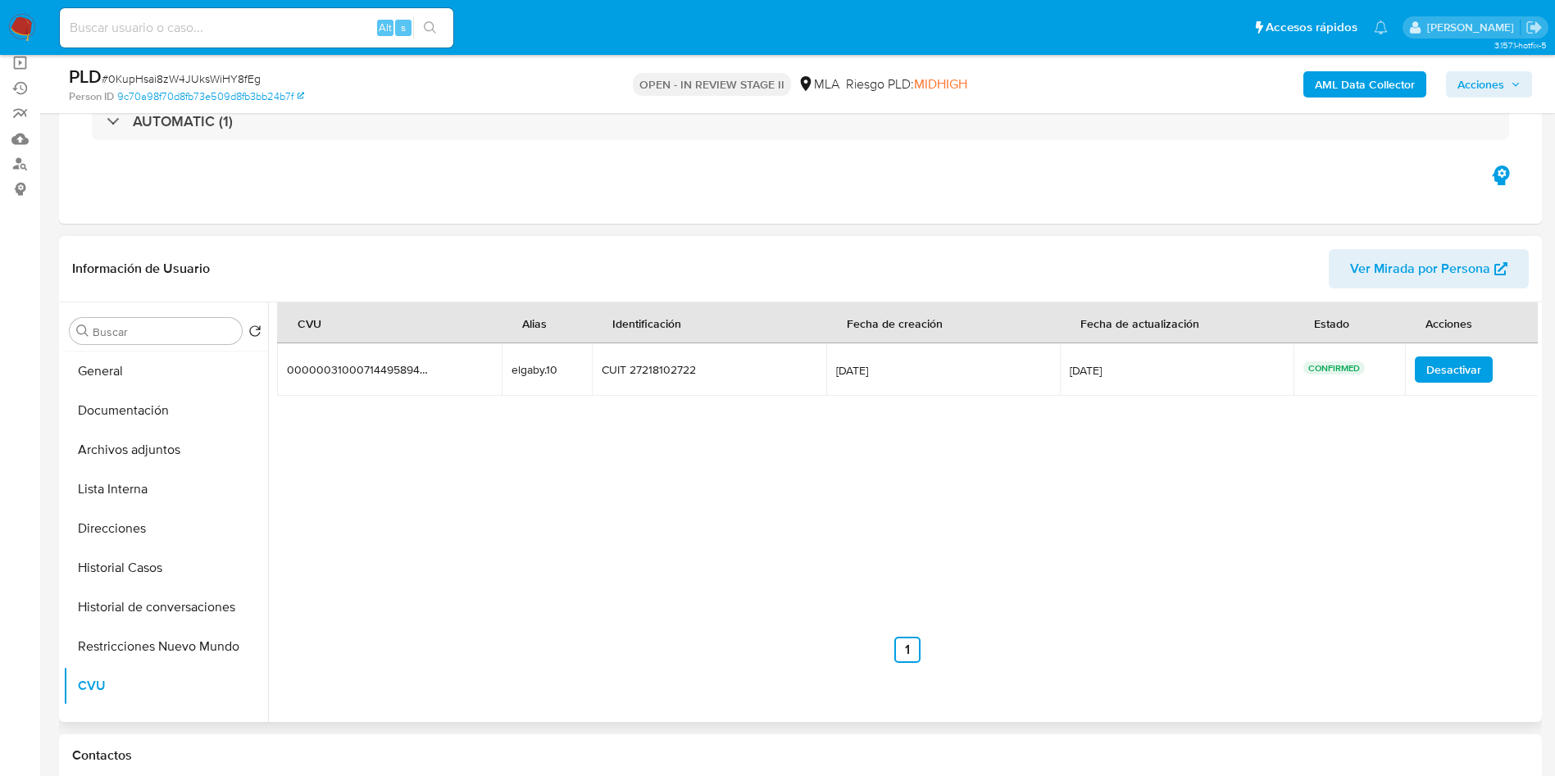
scroll to position [0, 0]
click at [201, 376] on button "KYC" at bounding box center [159, 370] width 192 height 39
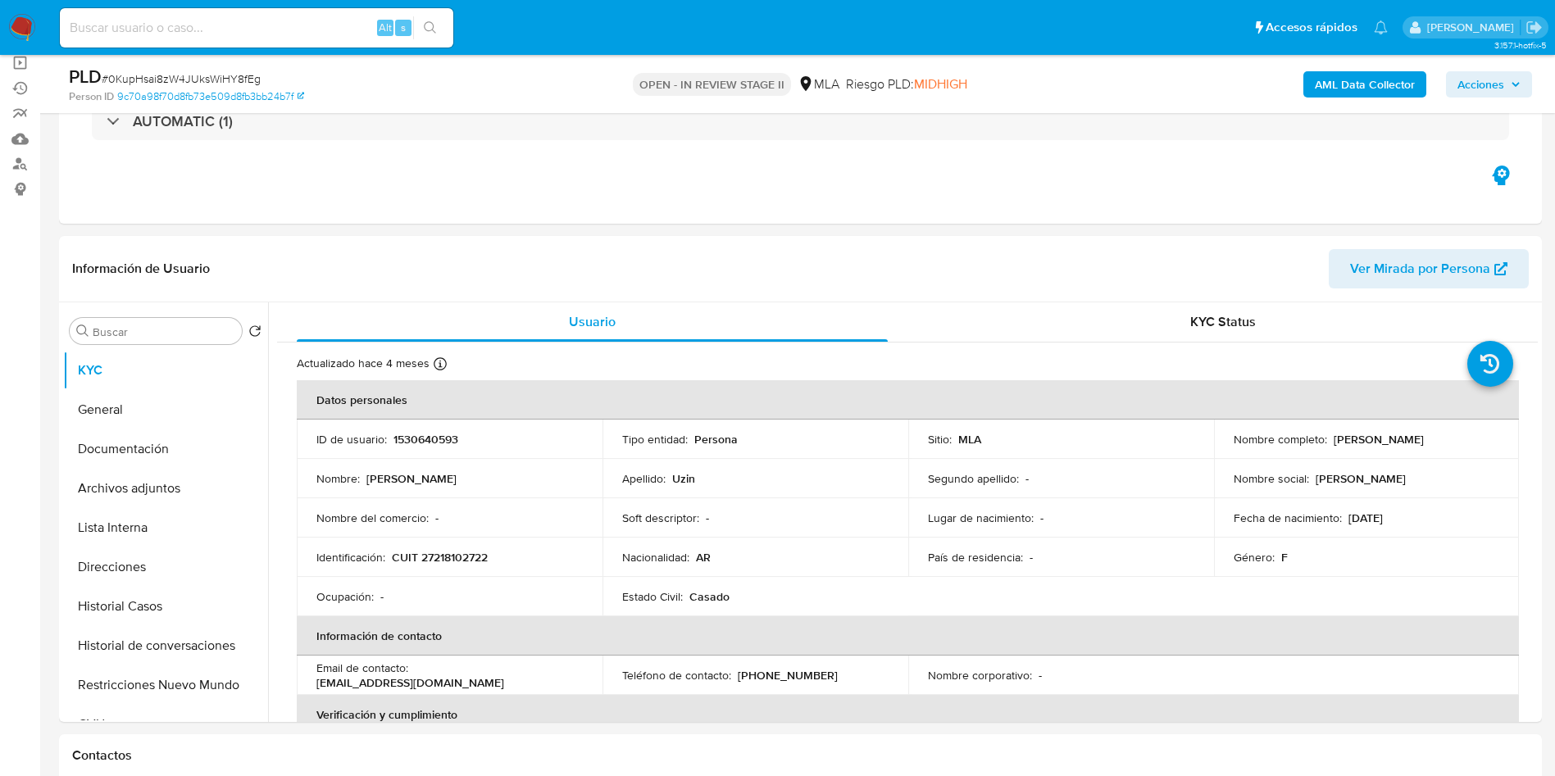
scroll to position [738, 0]
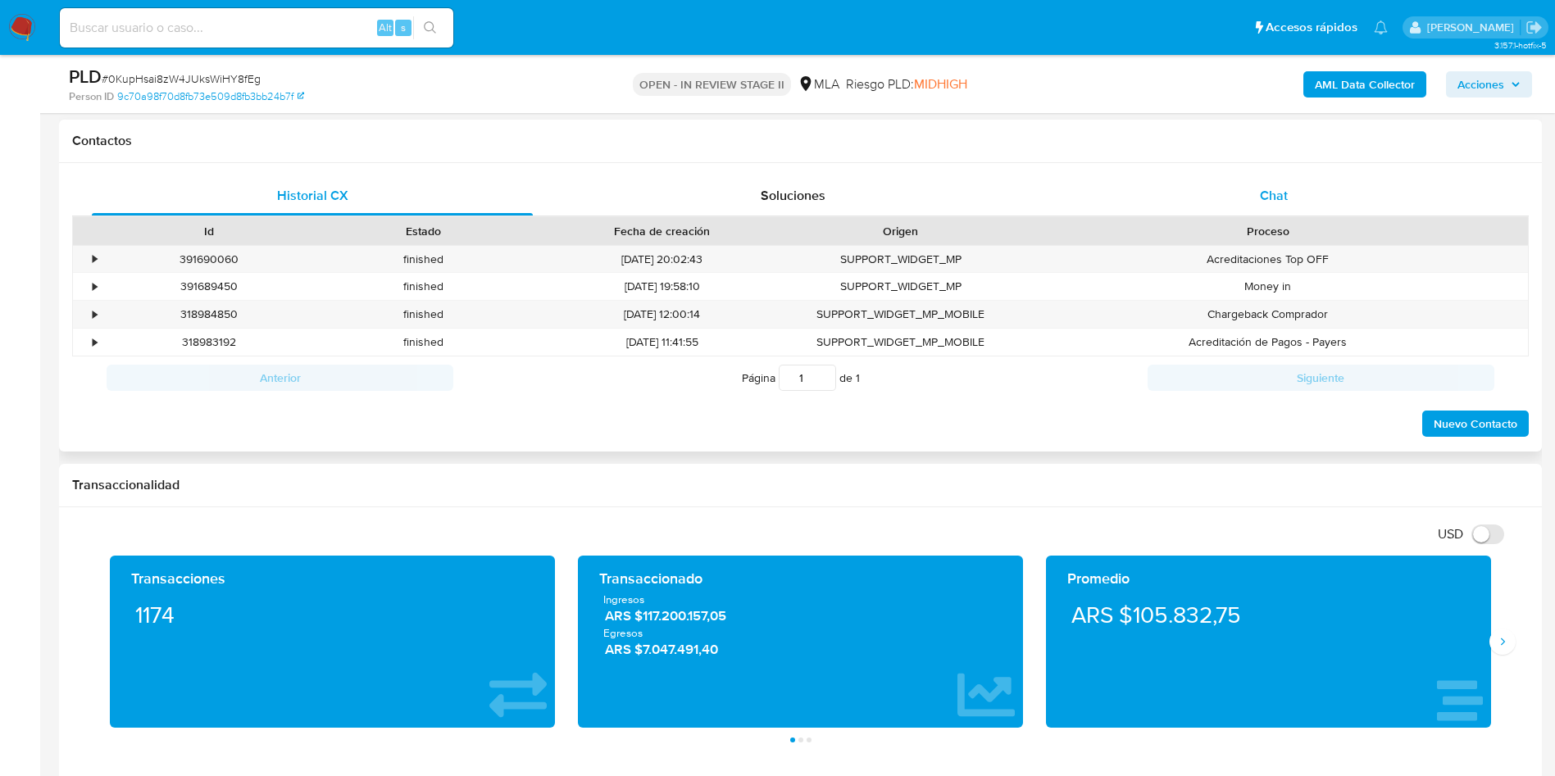
click at [1198, 218] on div "Proceso" at bounding box center [1268, 231] width 520 height 28
drag, startPoint x: 1244, startPoint y: 196, endPoint x: 1208, endPoint y: 212, distance: 39.3
click at [1244, 194] on div "Chat" at bounding box center [1273, 195] width 441 height 39
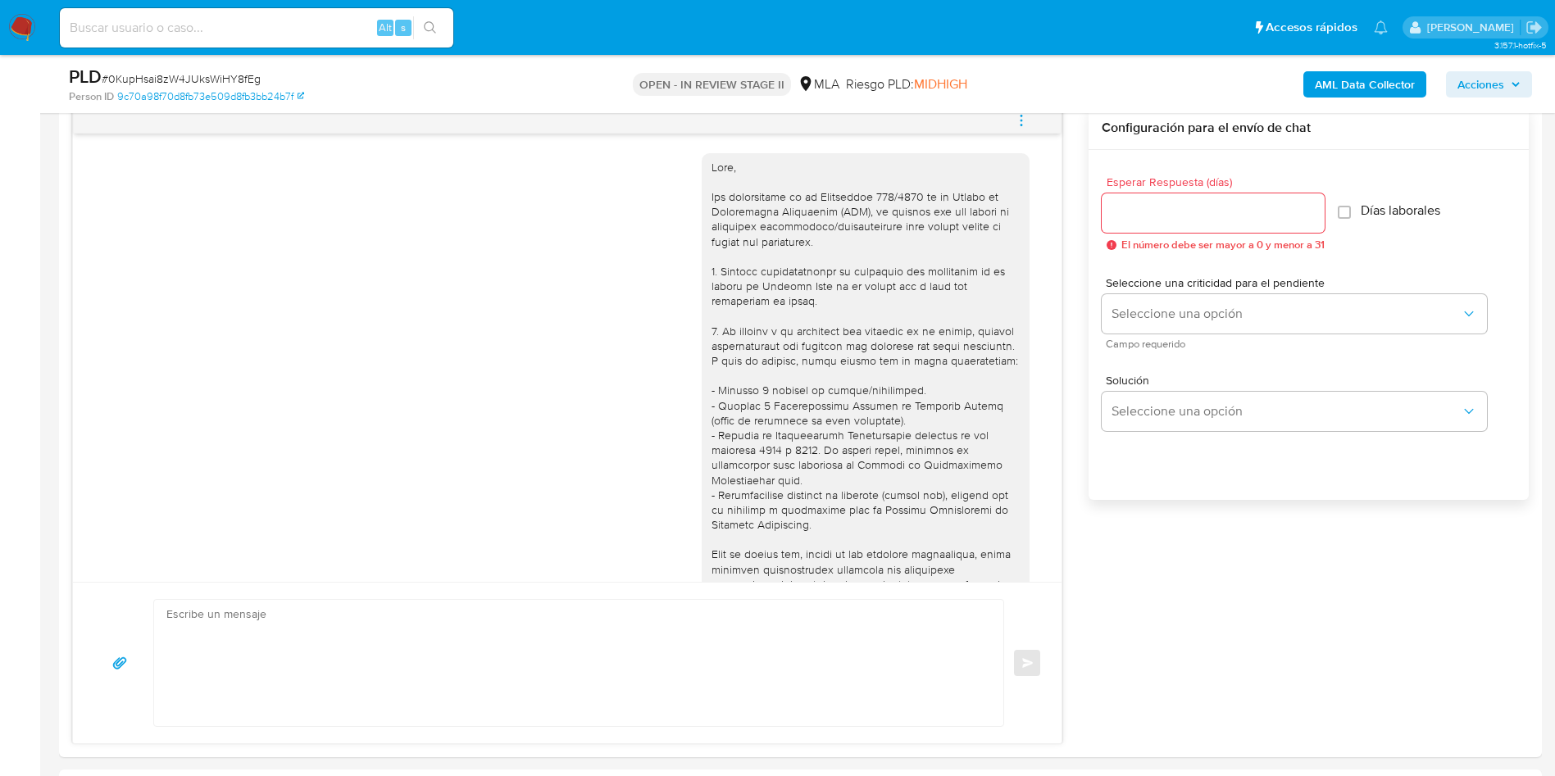
scroll to position [123, 0]
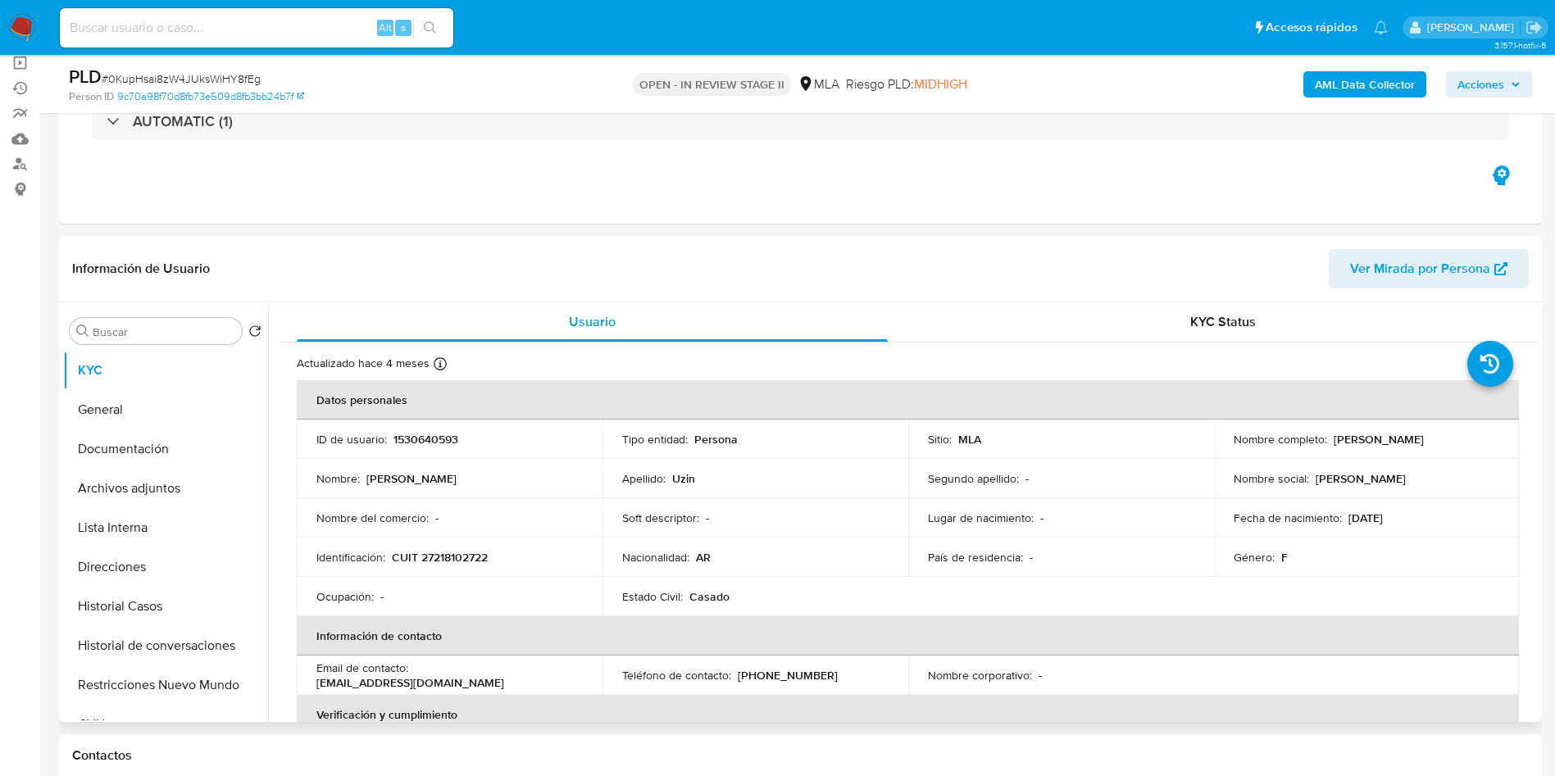
click at [418, 432] on p "1530640593" at bounding box center [426, 439] width 65 height 15
click at [419, 432] on p "1530640593" at bounding box center [426, 439] width 65 height 15
copy p "1530640593"
click at [951, 598] on table "Datos personales ID de usuario : 1530640593 Tipo entidad : Persona Sitio : MLA …" at bounding box center [908, 675] width 1222 height 590
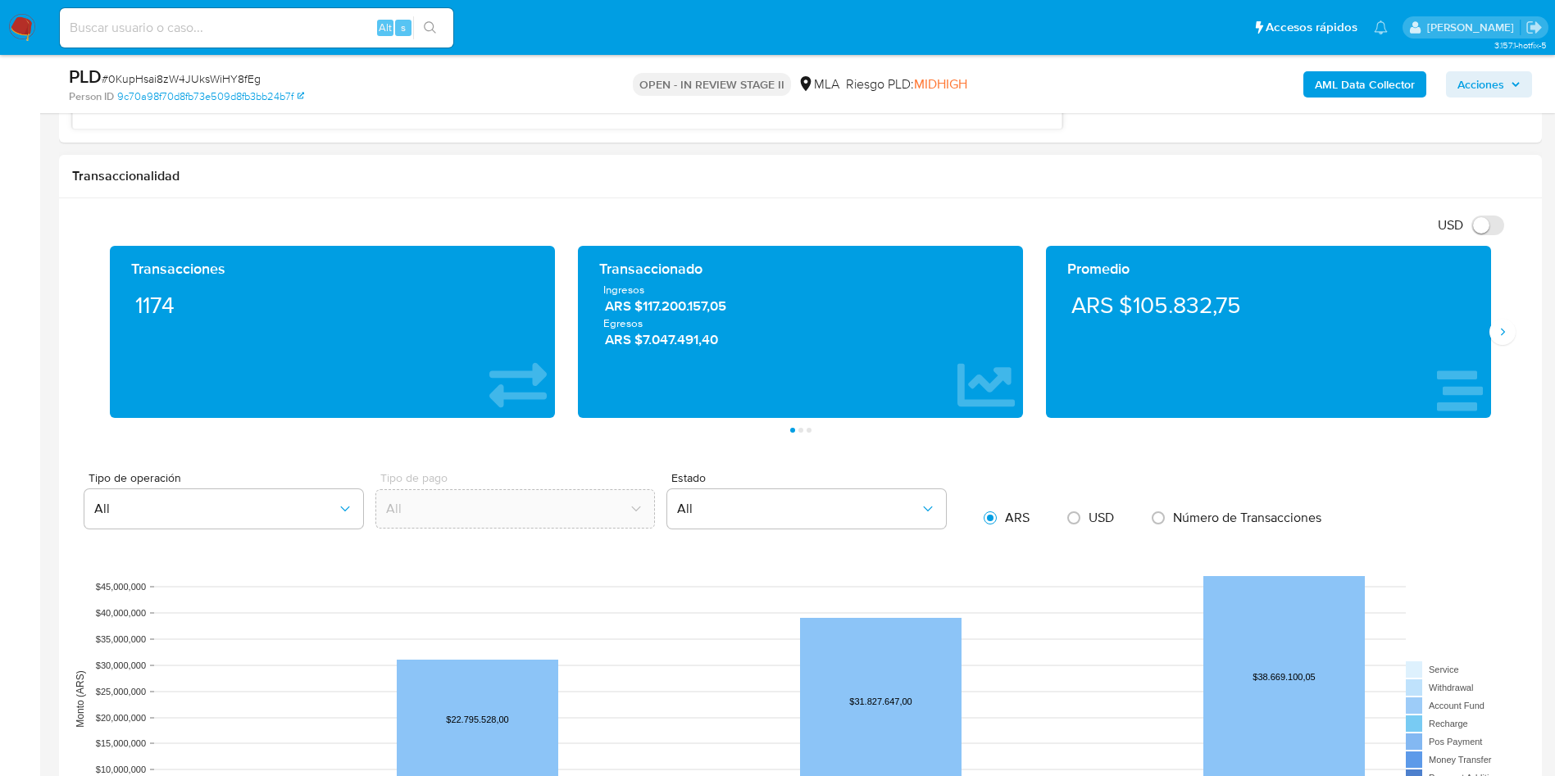
scroll to position [1107, 0]
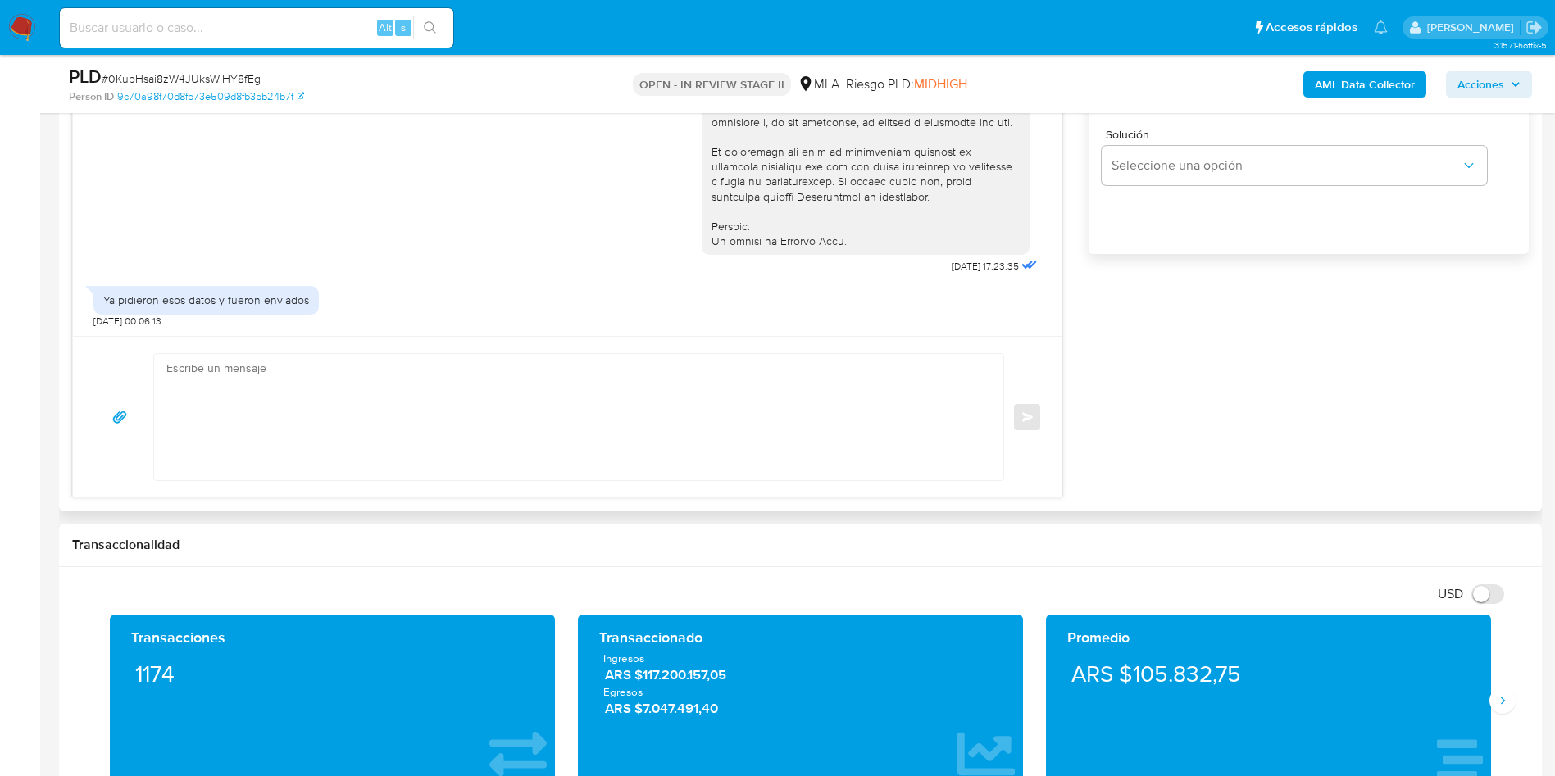
click at [707, 374] on textarea at bounding box center [574, 417] width 817 height 126
paste textarea "Hola, Esperamos que te encuentres muy bien. Te consultamos si tuviste oportunid…"
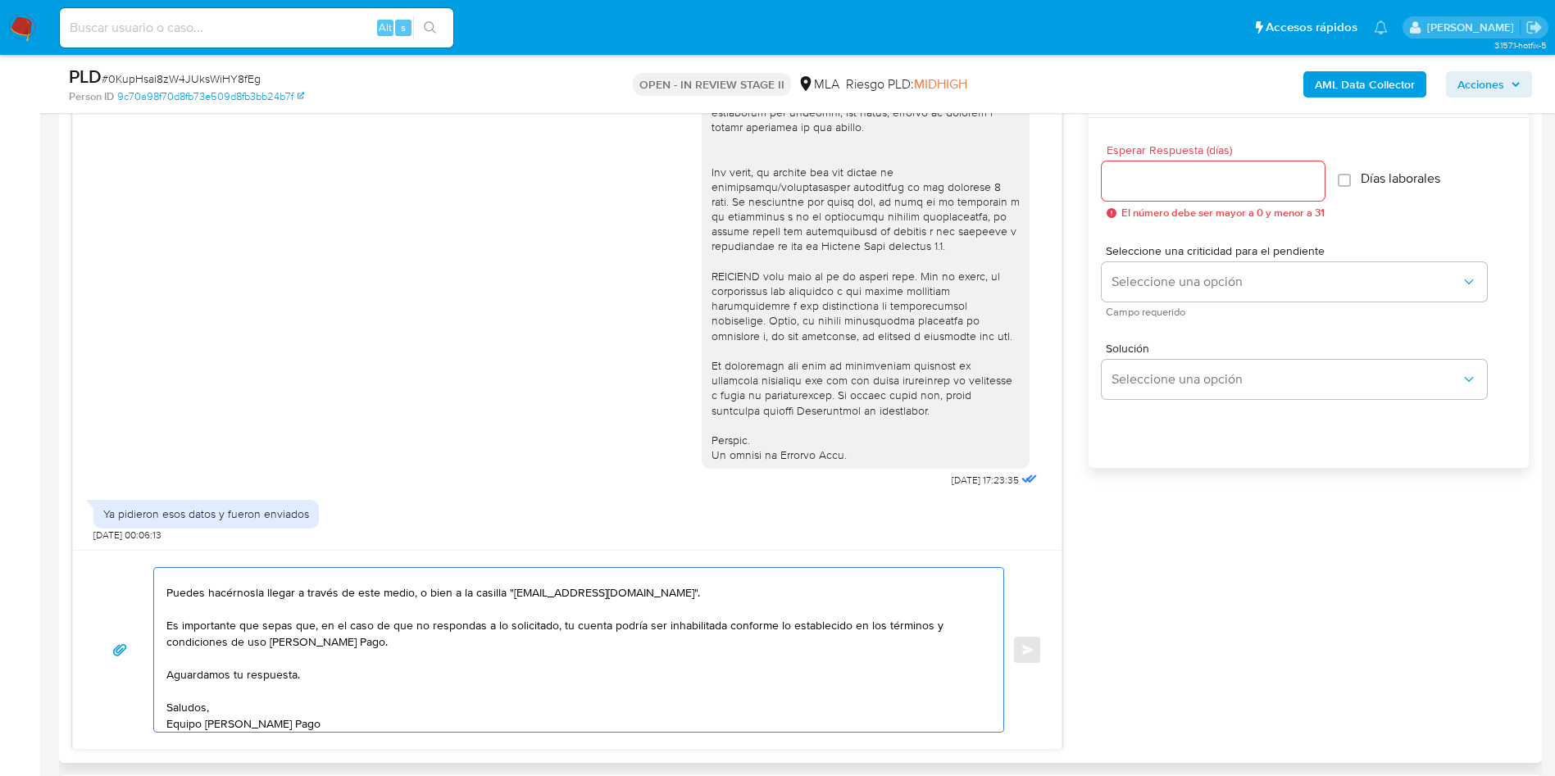
scroll to position [861, 0]
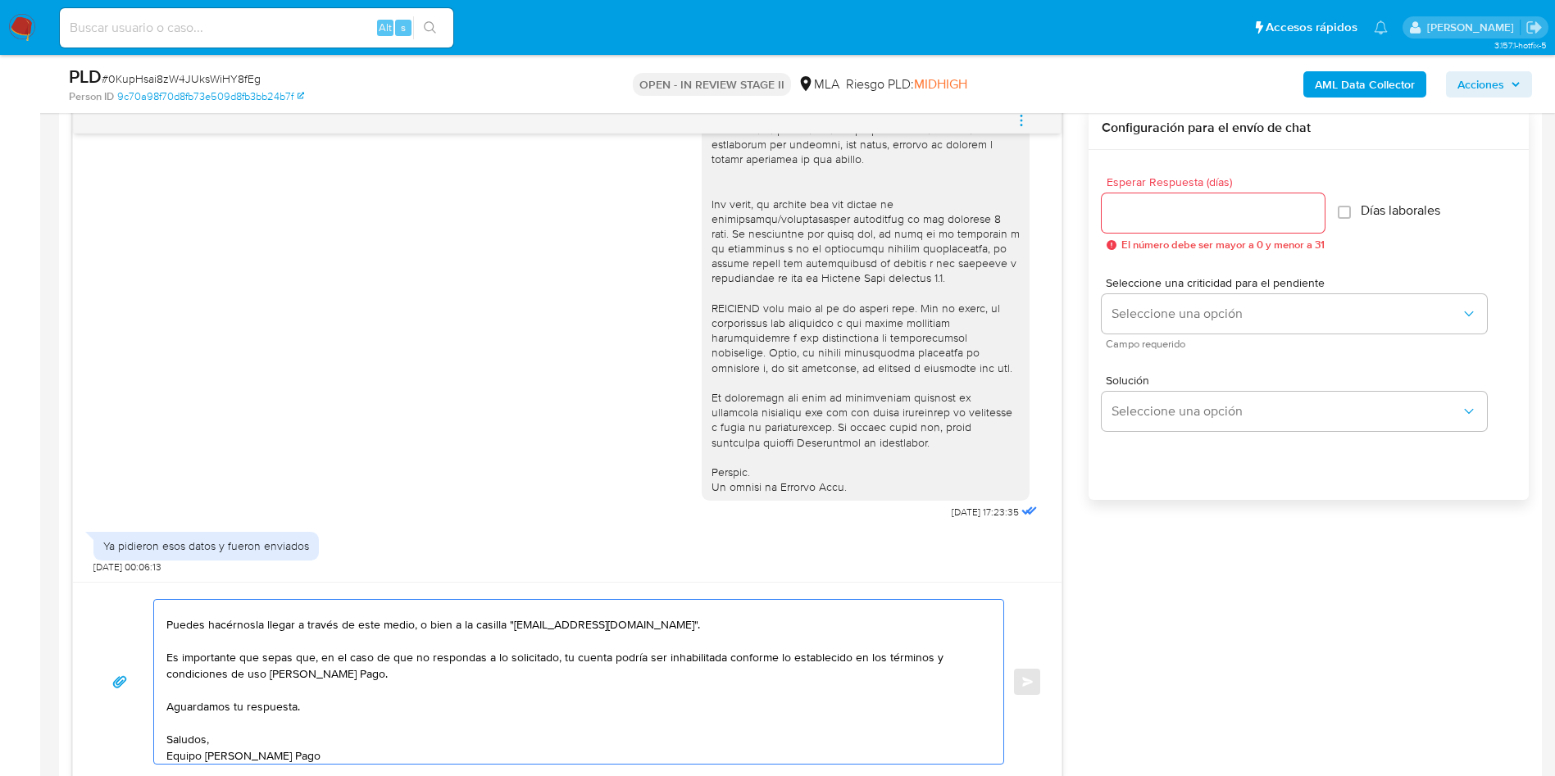
type textarea "Hola, Esperamos que te encuentres muy bien. Te consultamos si tuviste oportunid…"
click at [1134, 219] on input "Esperar Respuesta (días)" at bounding box center [1213, 212] width 223 height 21
type input "3"
click at [1166, 334] on div "Seleccione una criticidad para el pendiente Seleccione una opción Campo requeri…" at bounding box center [1294, 312] width 385 height 71
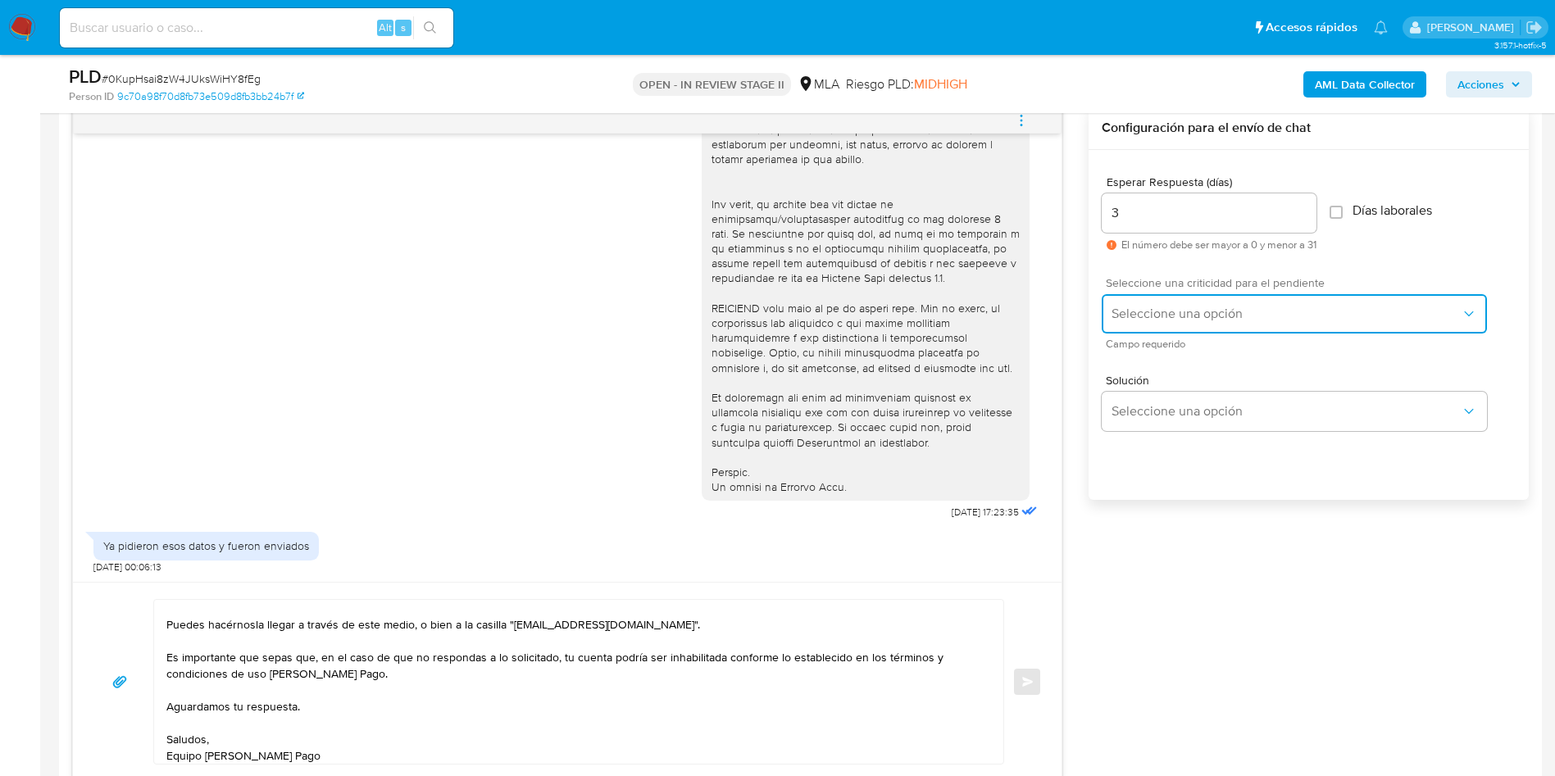
click at [1153, 320] on span "Seleccione una opción" at bounding box center [1286, 314] width 349 height 16
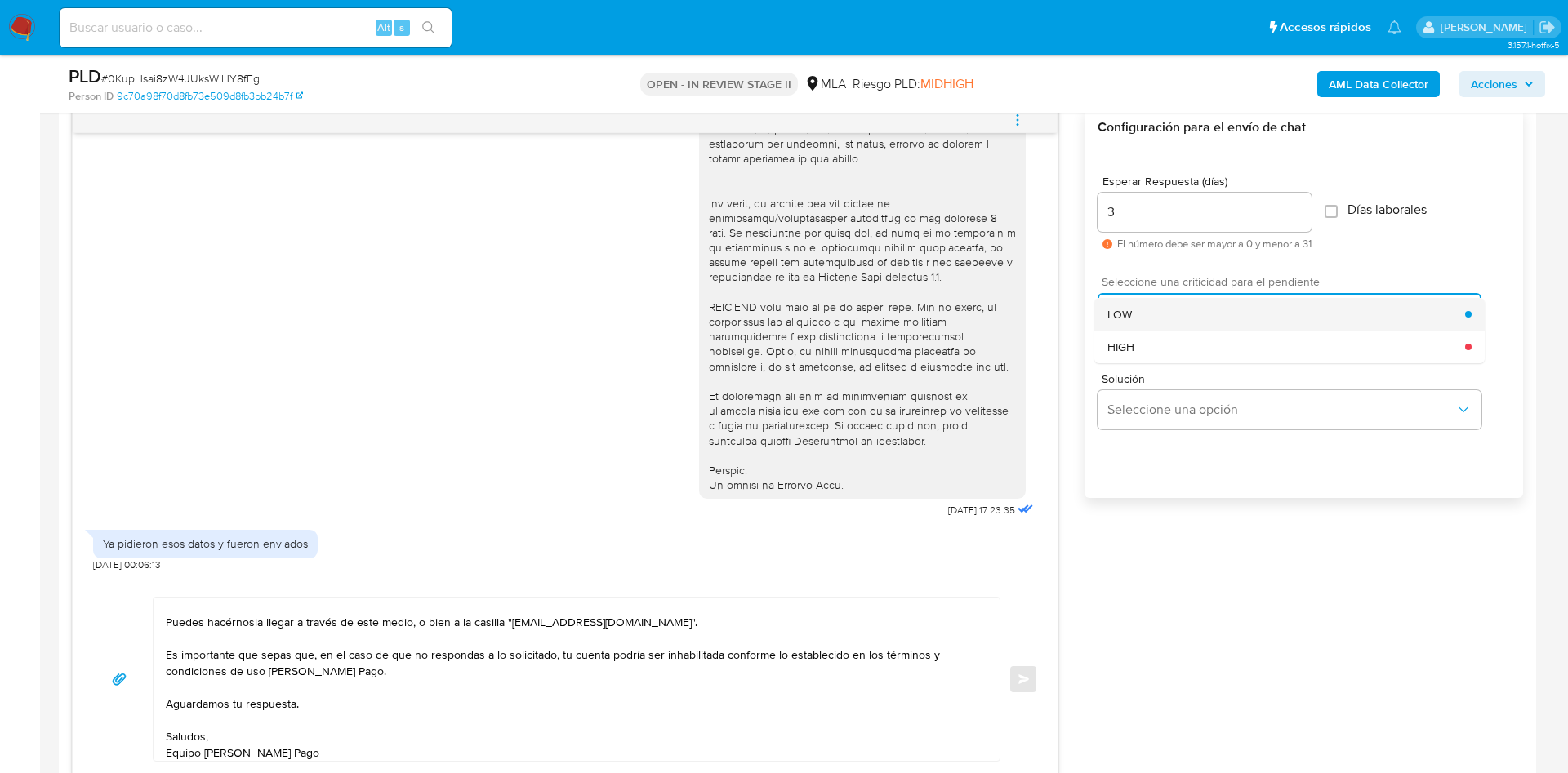
click at [1159, 318] on div "LOW" at bounding box center [1286, 314] width 358 height 33
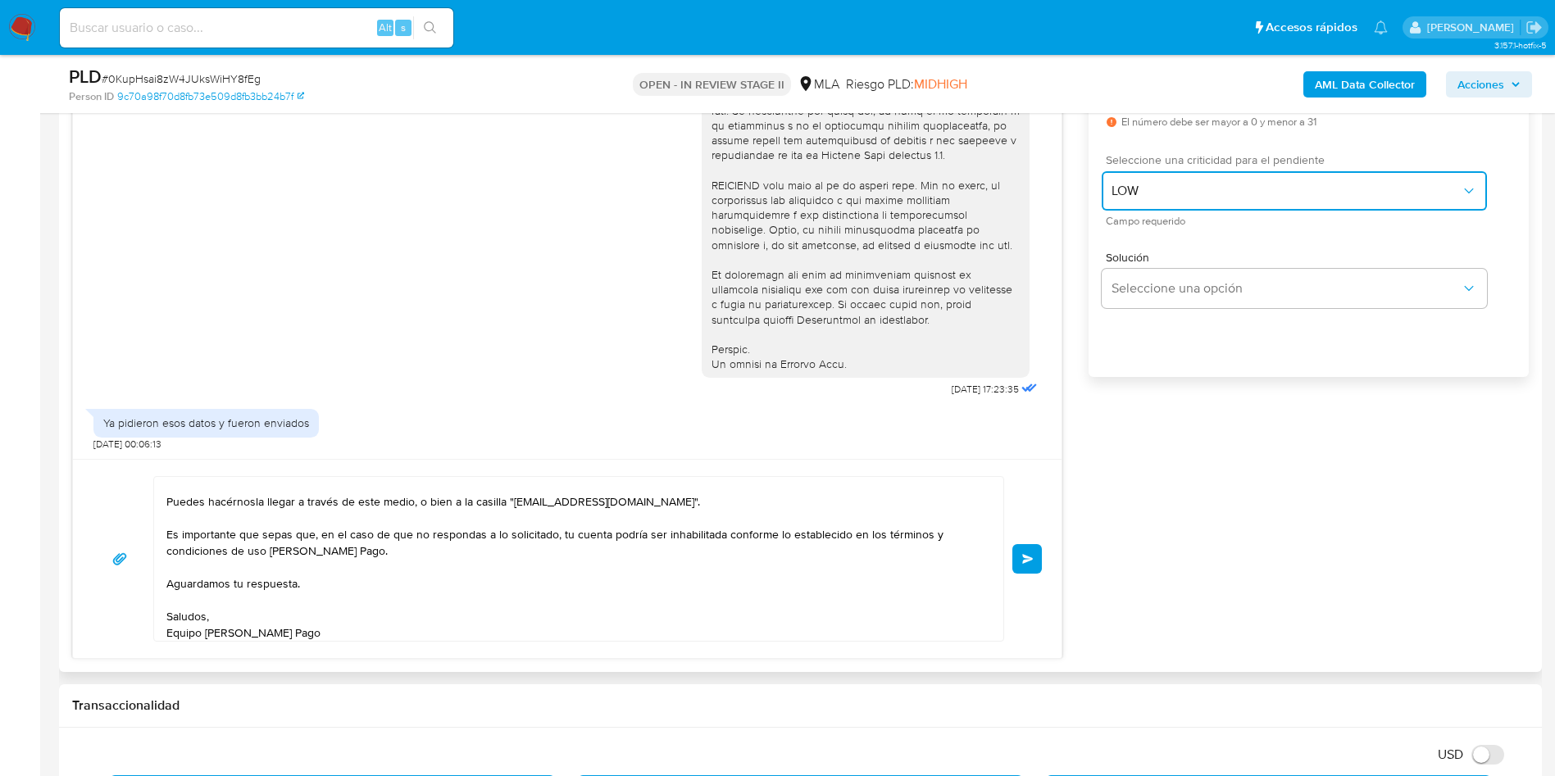
scroll to position [0, 0]
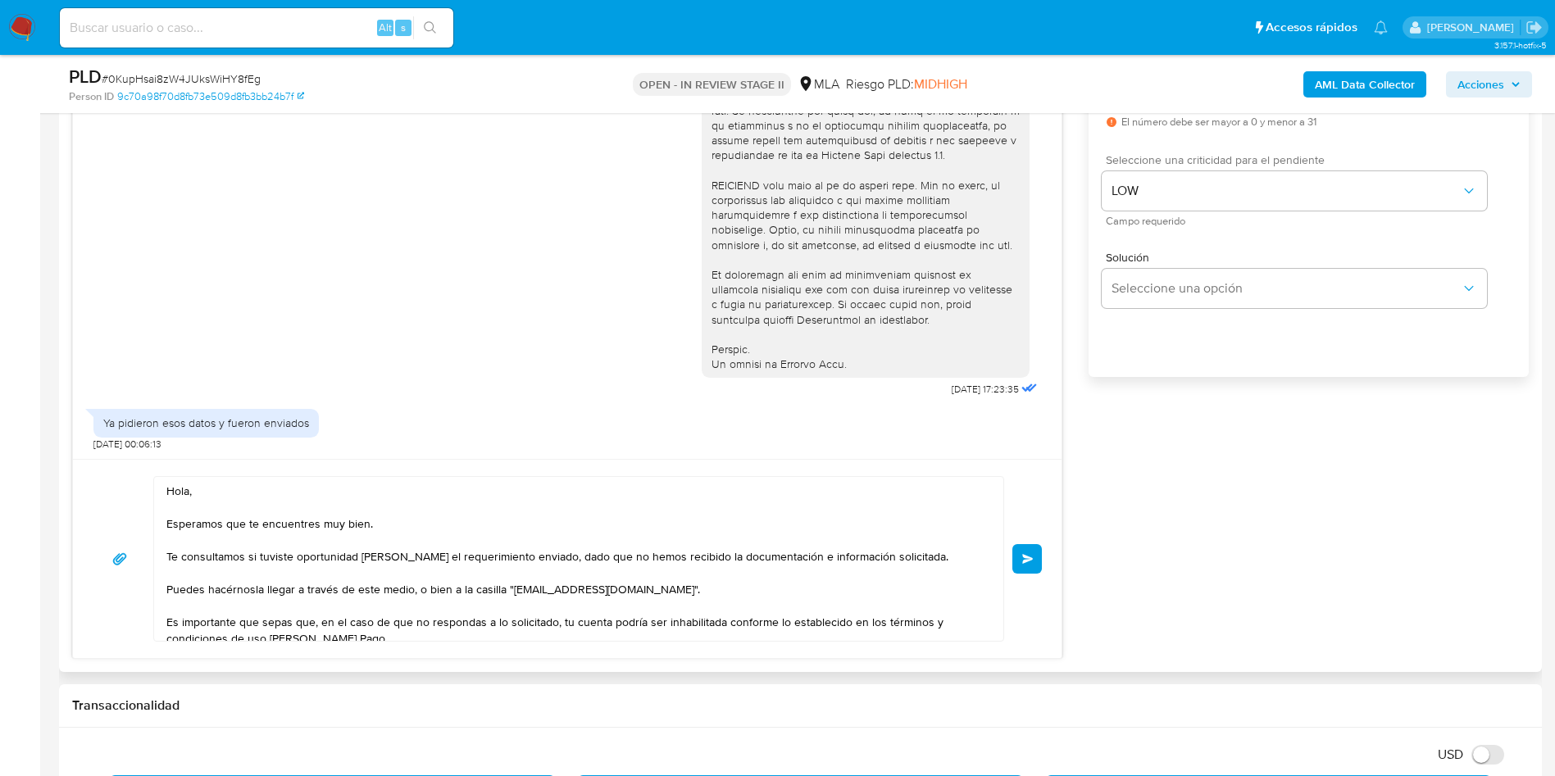
click at [364, 521] on textarea "Hola, Esperamos que te encuentres muy bien. Te consultamos si tuviste oportunid…" at bounding box center [574, 559] width 817 height 164
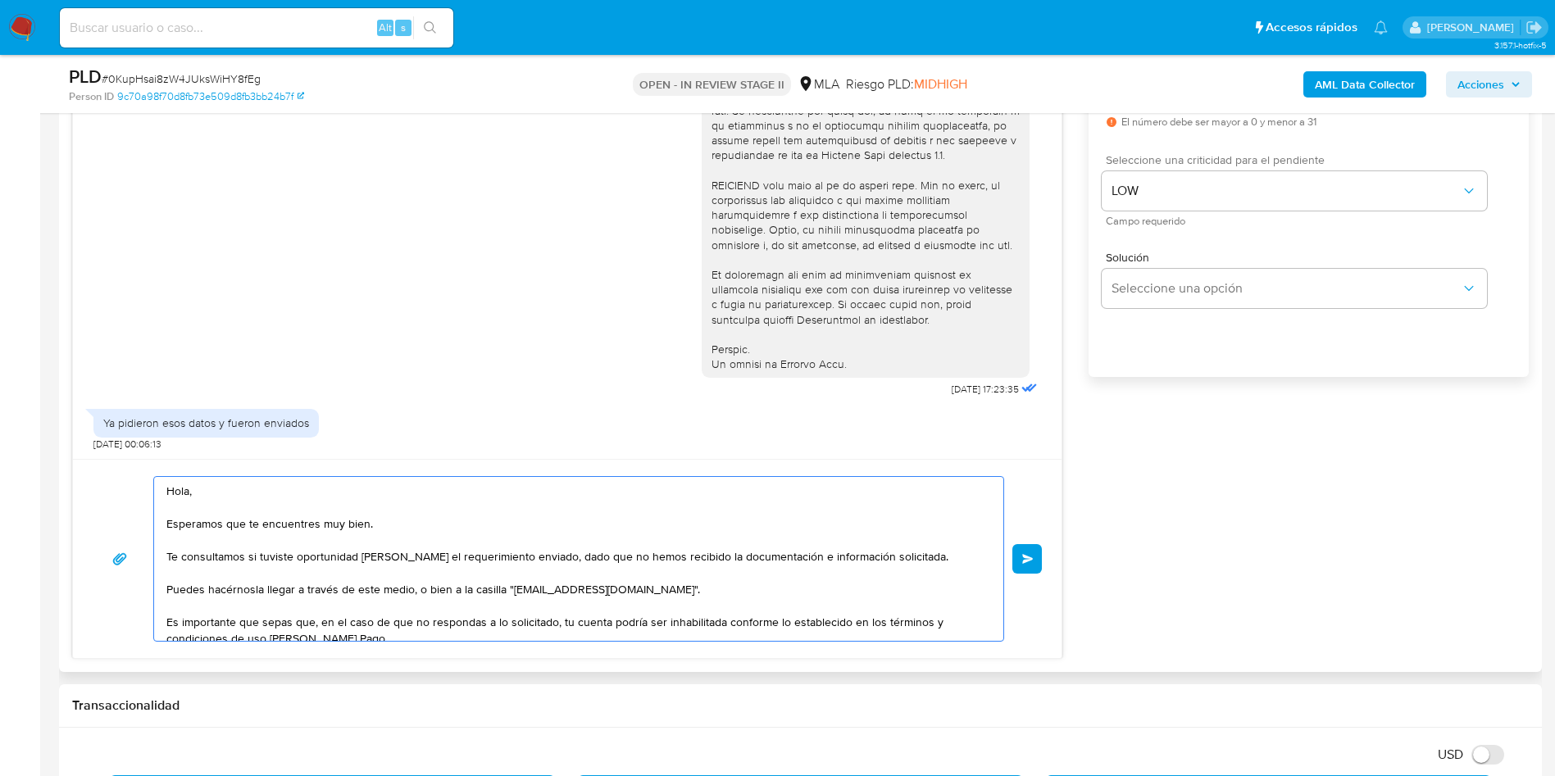
click at [364, 521] on textarea "Hola, Esperamos que te encuentres muy bien. Te consultamos si tuviste oportunid…" at bounding box center [574, 559] width 817 height 164
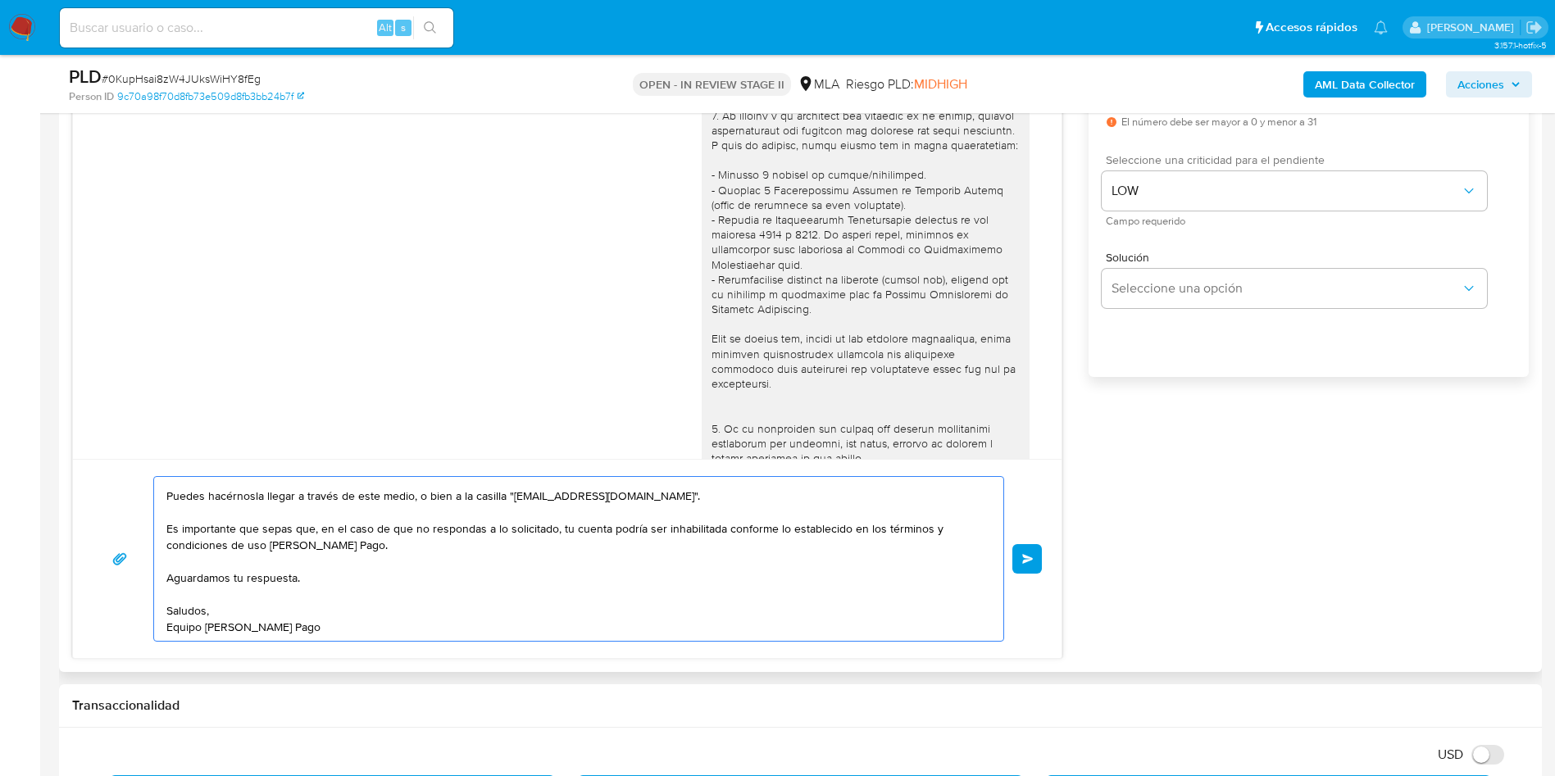
scroll to position [52, 0]
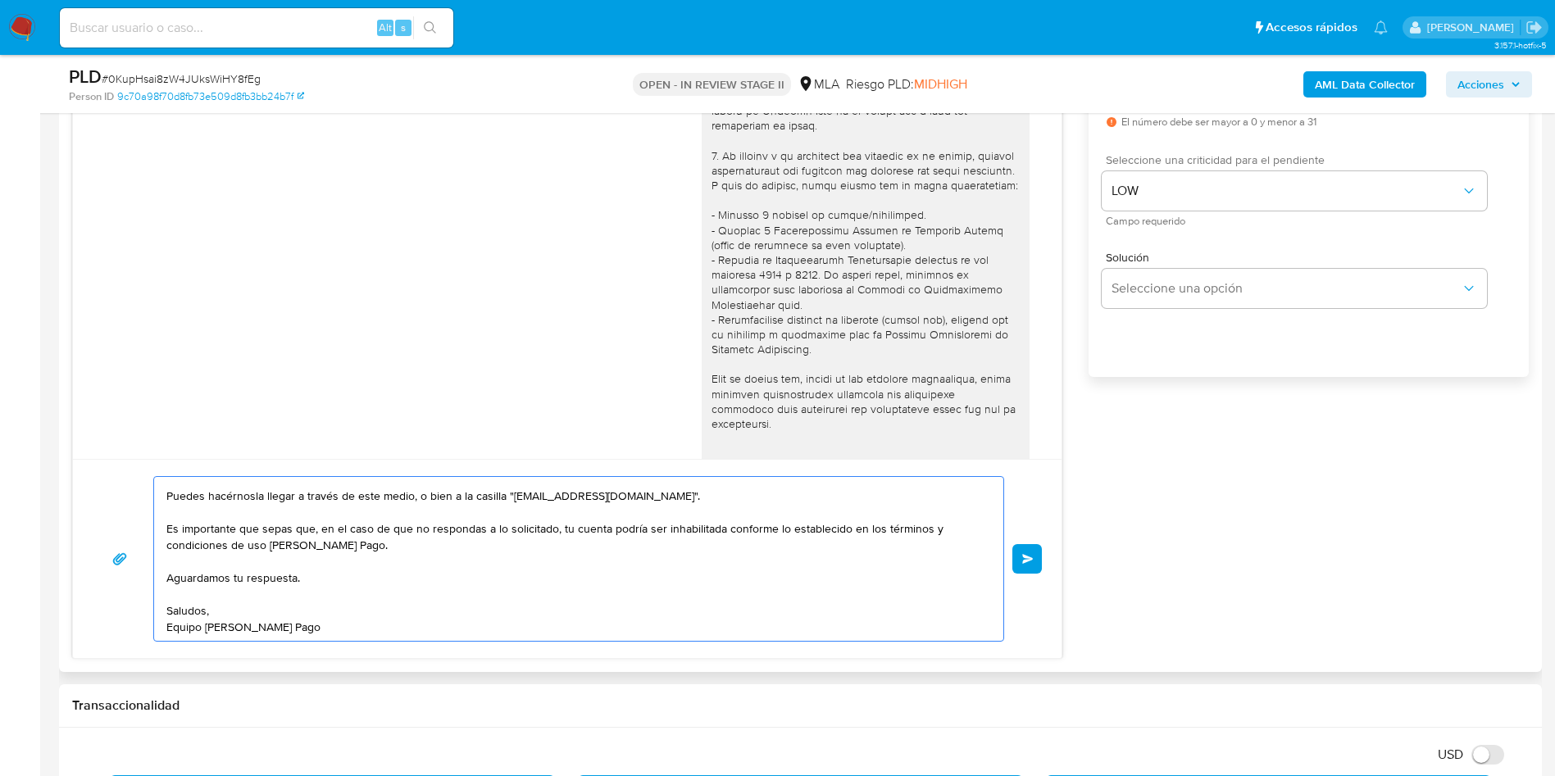
type textarea "Hola, Te consultamos si tuviste oportunidad de leer el requerimiento enviado, d…"
click at [1044, 566] on div "Hola, Te consultamos si tuviste oportunidad de leer el requerimiento enviado, d…" at bounding box center [567, 558] width 989 height 199
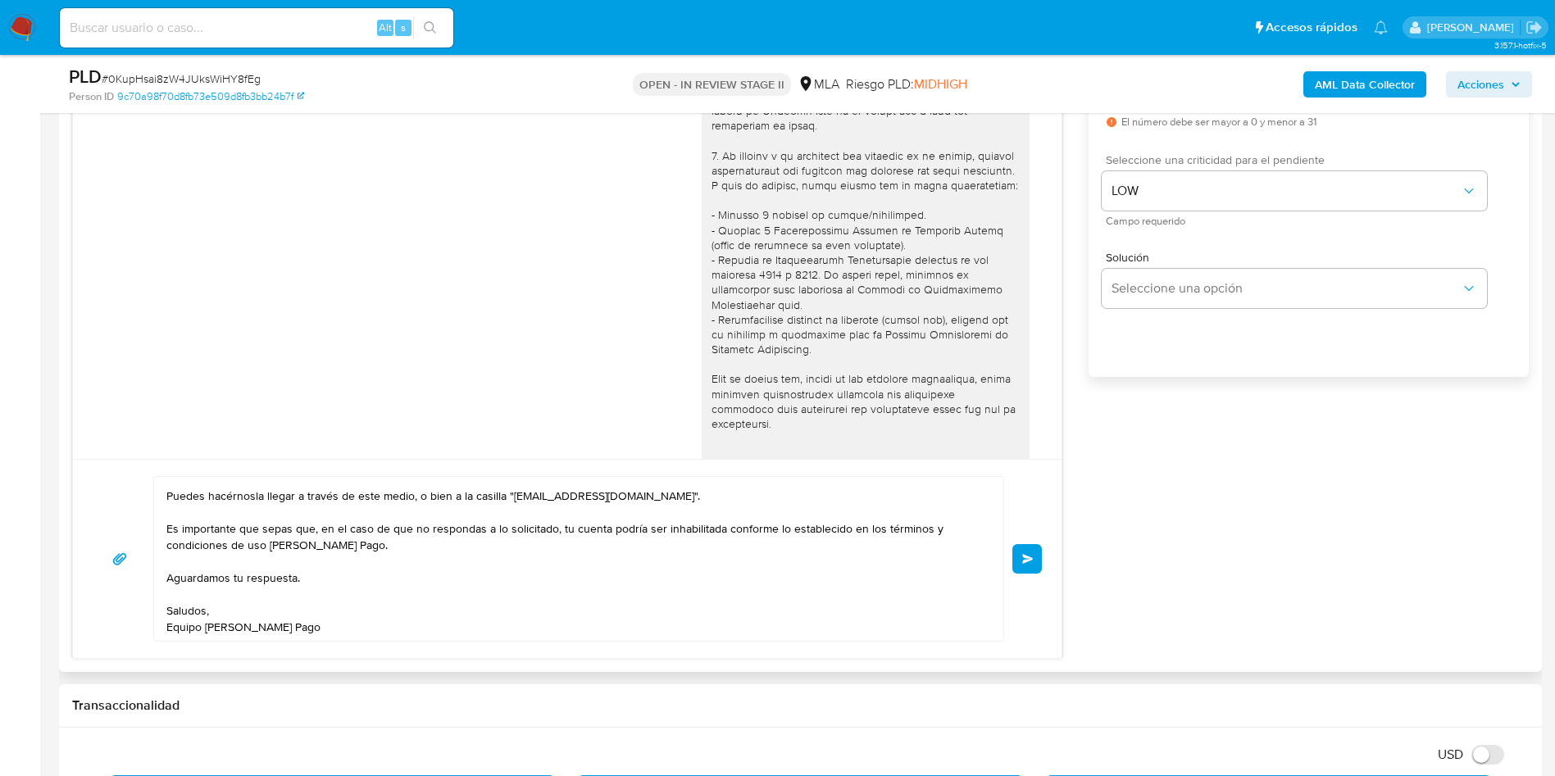
click at [1031, 560] on span "Enviar" at bounding box center [1027, 559] width 11 height 10
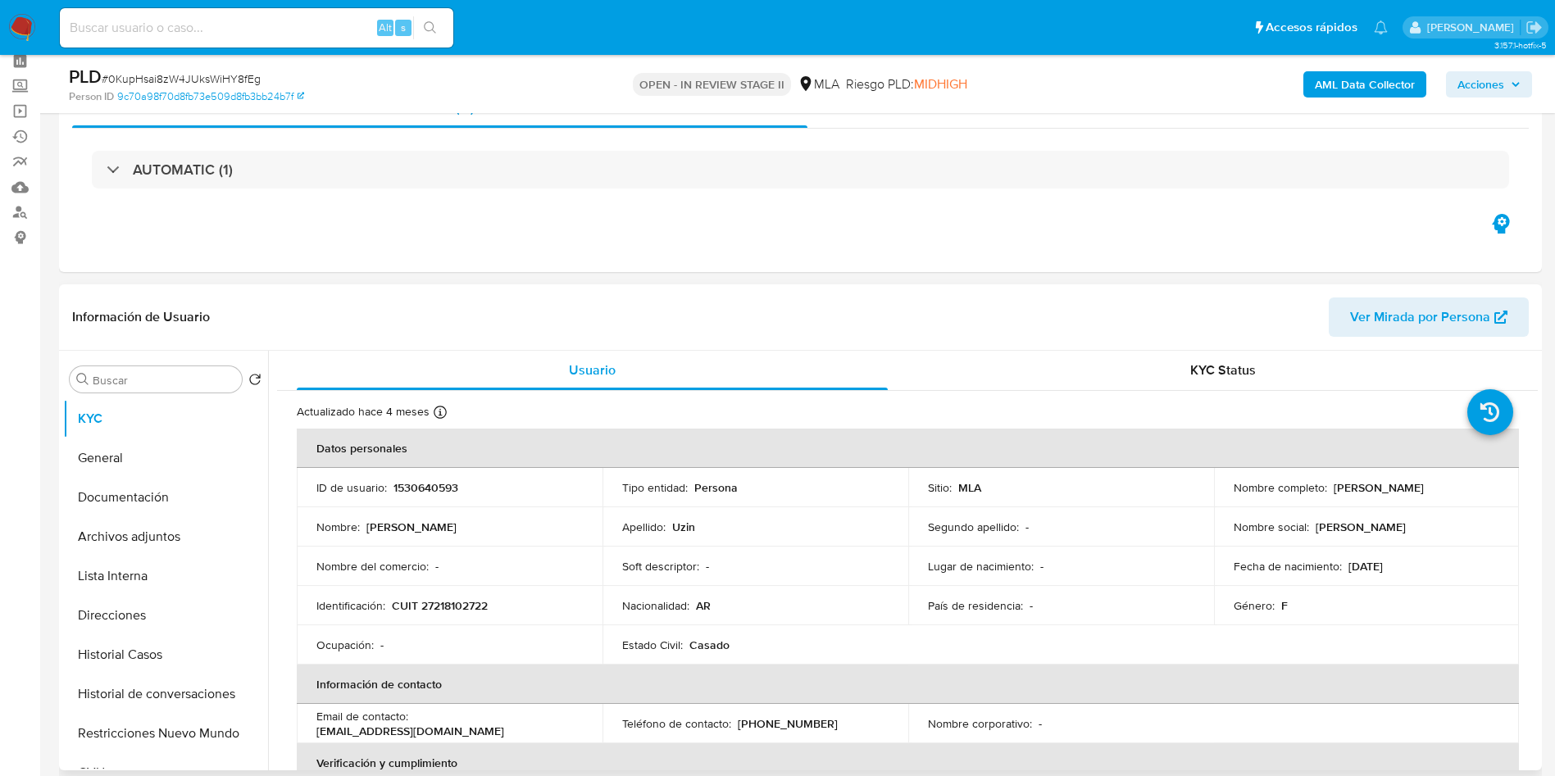
scroll to position [0, 0]
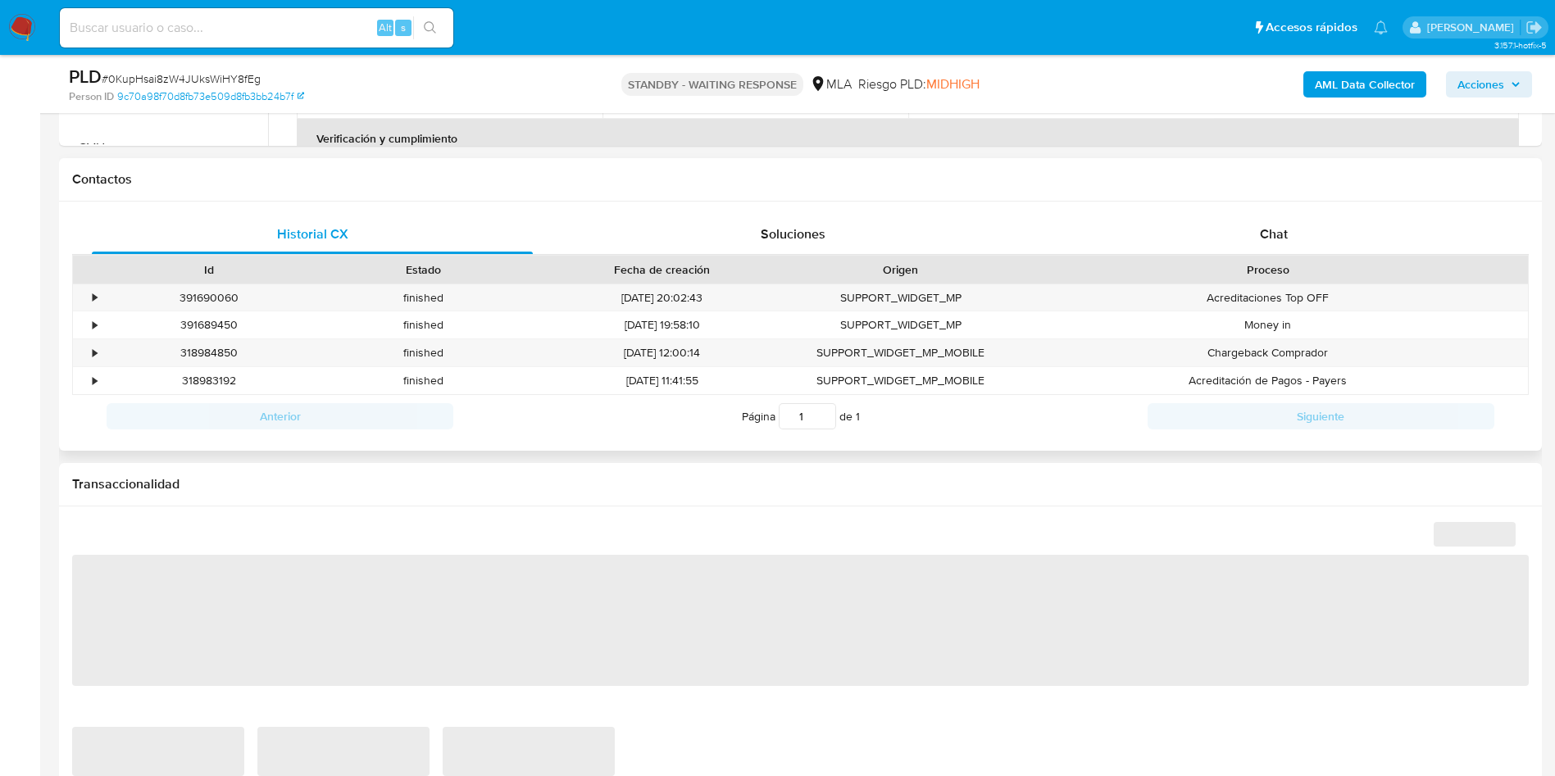
select select "10"
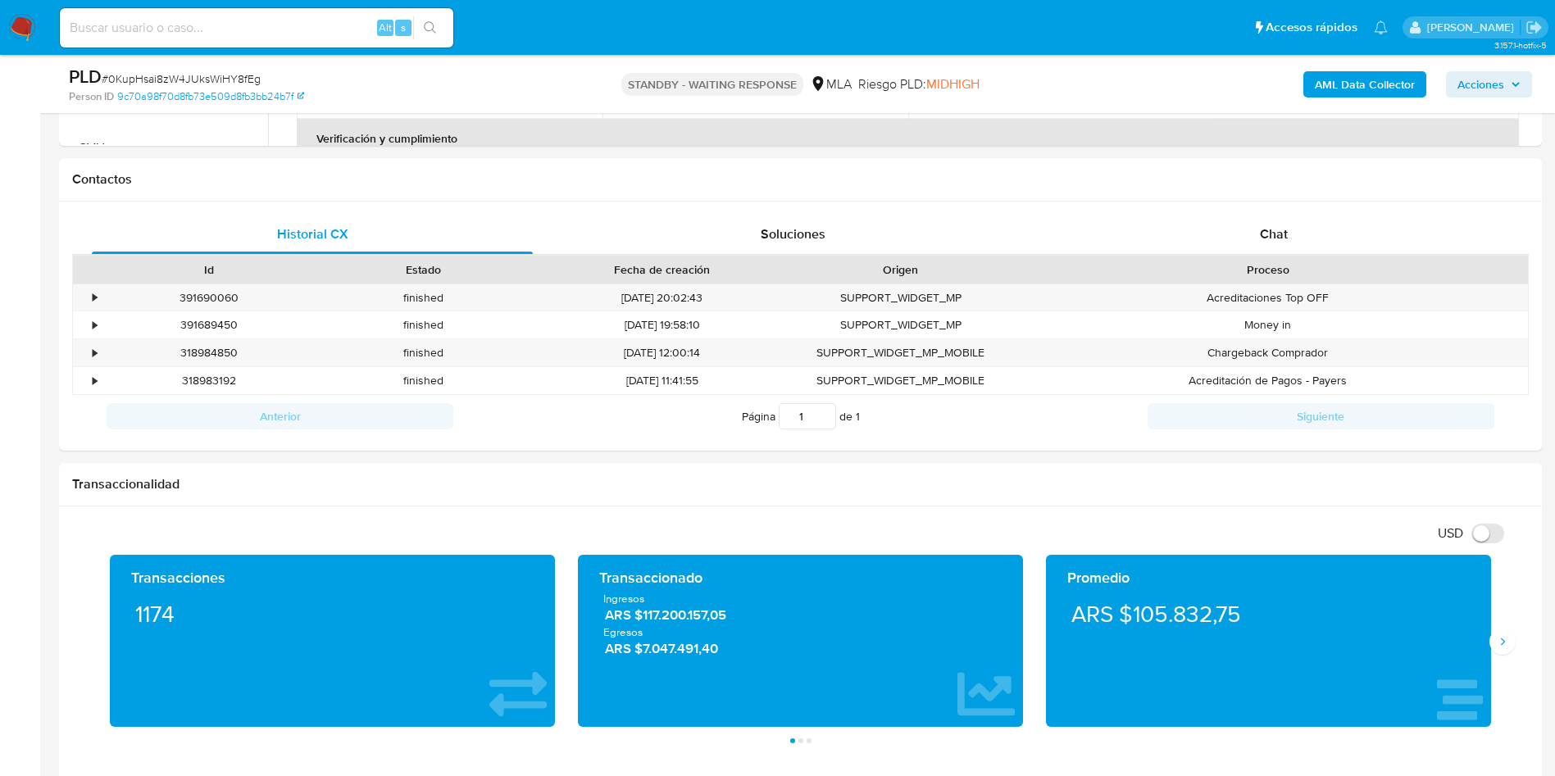
scroll to position [738, 0]
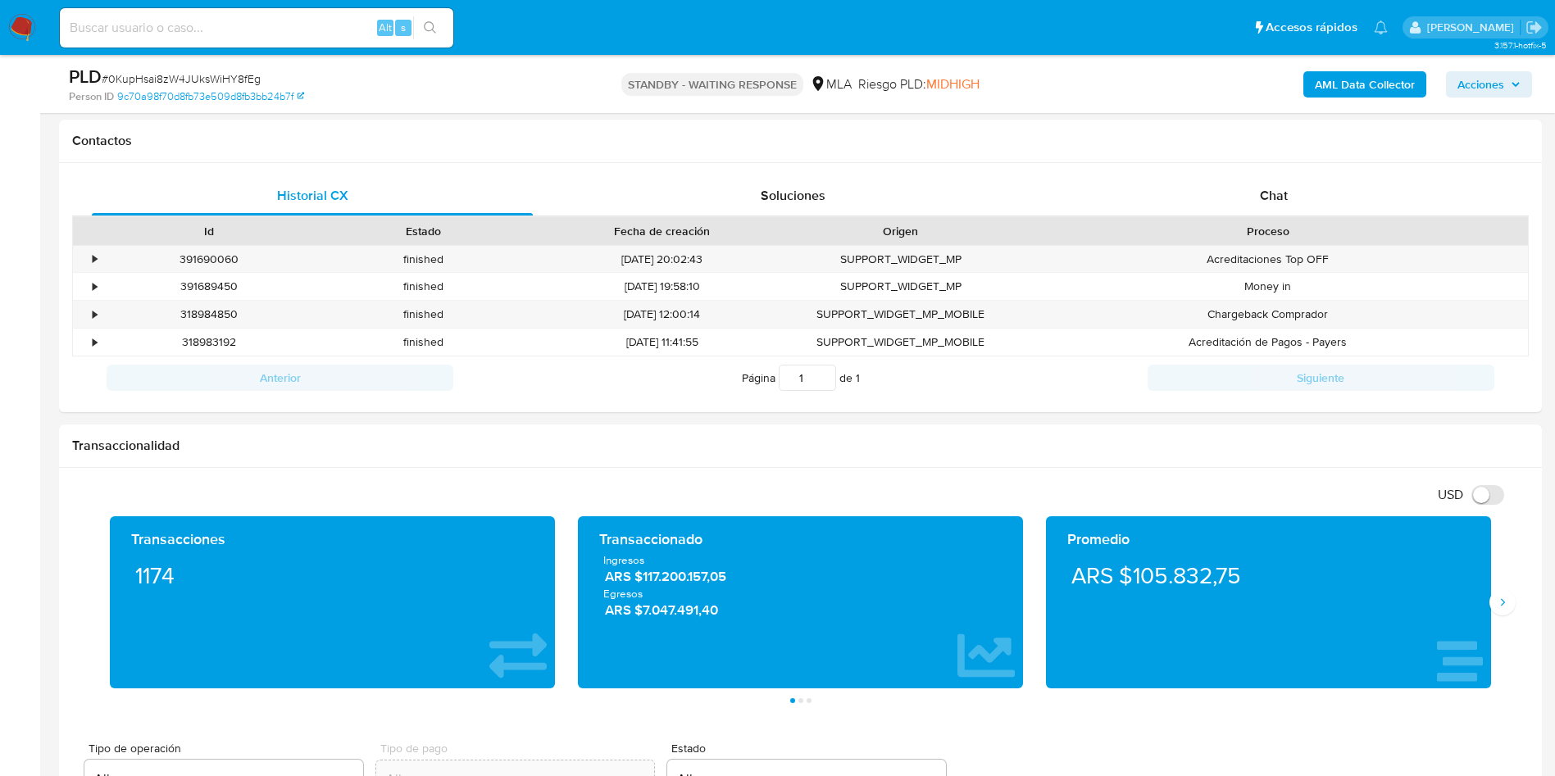
click at [175, 65] on div "PLD # 0KupHsai8zW4JUksWiHY8fEg" at bounding box center [310, 77] width 482 height 25
copy span "0KupHsai8zW4JUksWiHY8fEg"
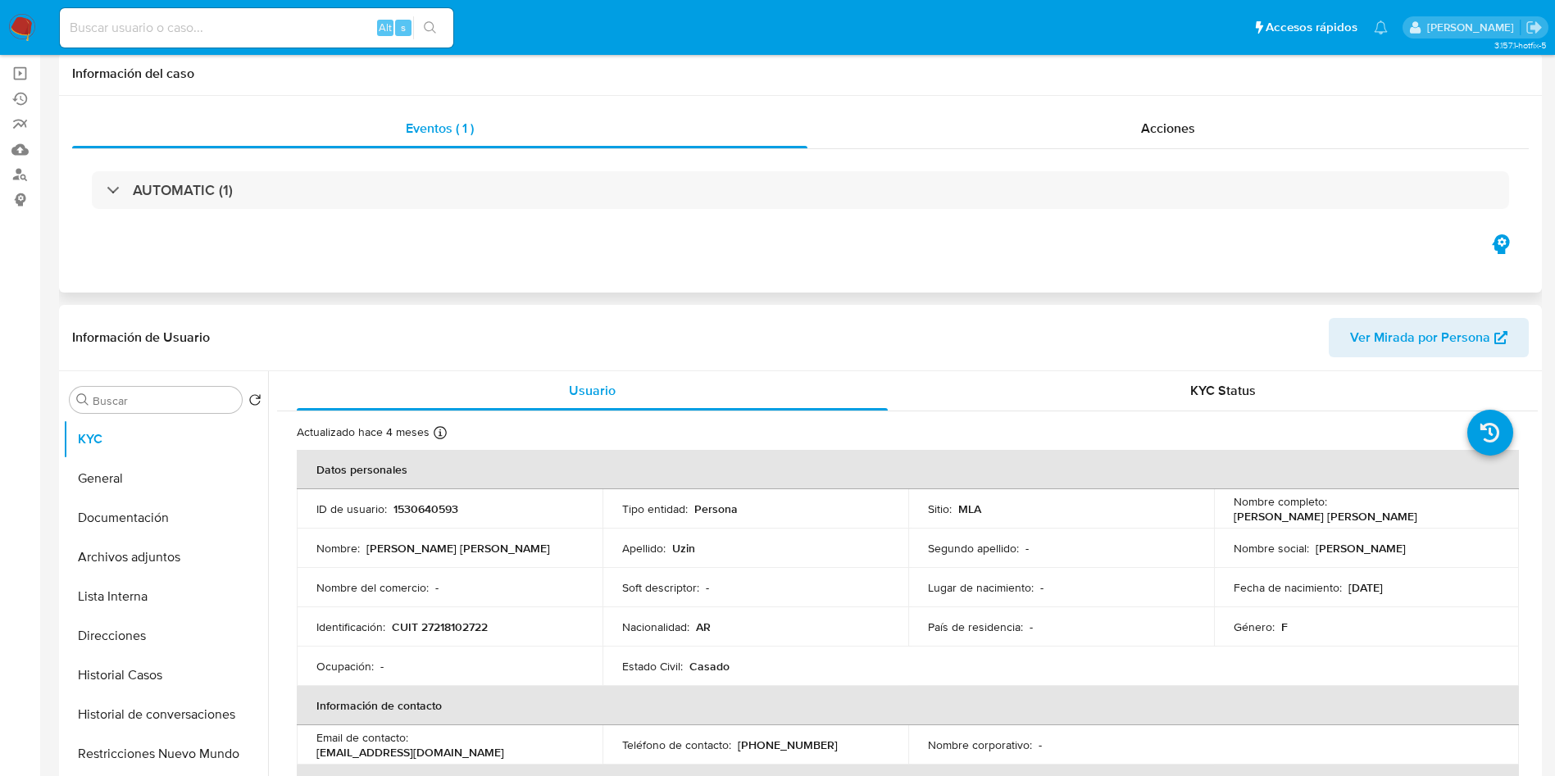
scroll to position [0, 0]
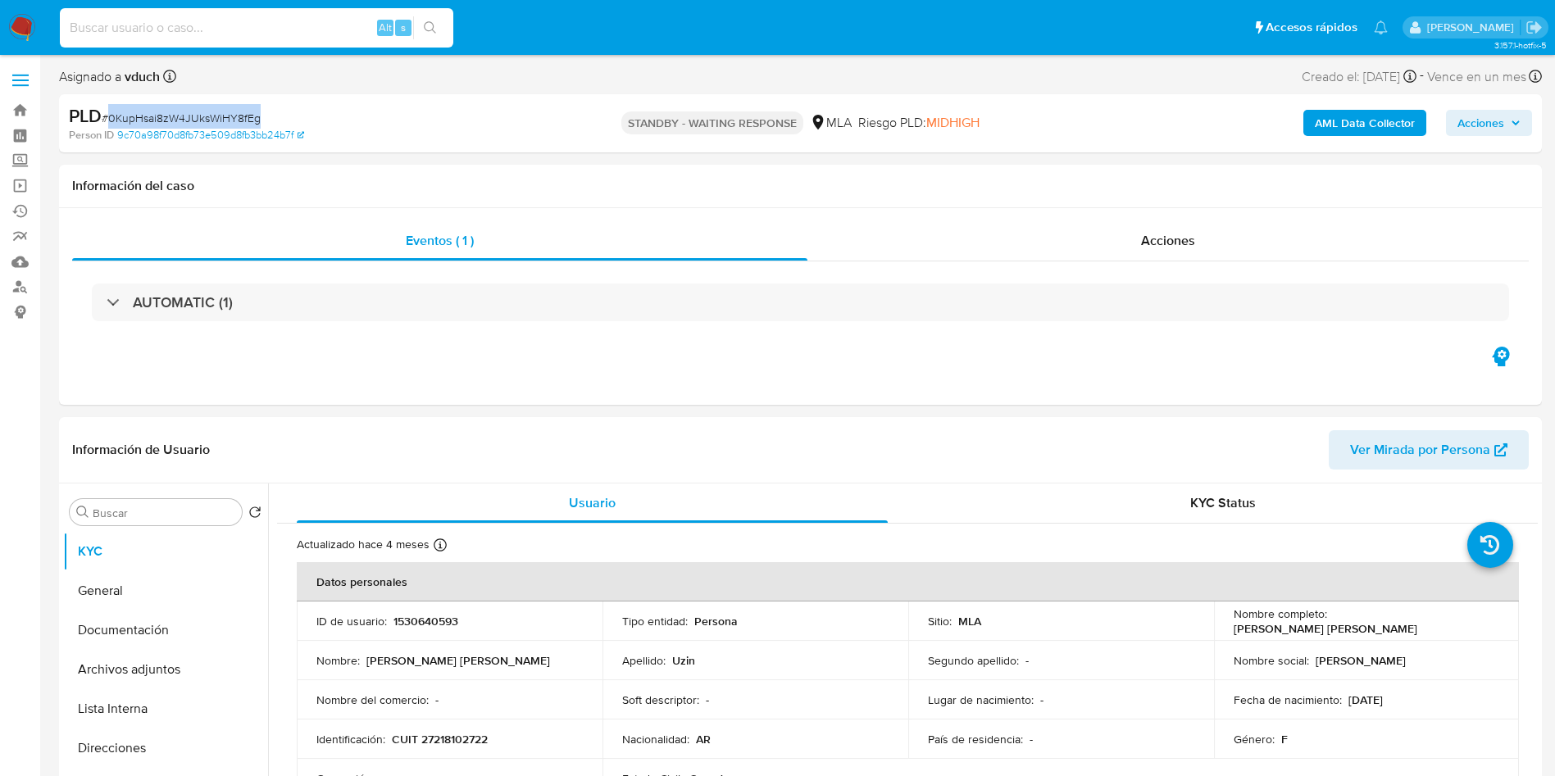
click at [270, 18] on input at bounding box center [257, 27] width 394 height 21
paste input "o7ffEpsiQHEGMN0n9MODhnVS"
type input "o7ffEpsiQHEGMN0n9MODhnVS"
click at [435, 27] on icon "search-icon" at bounding box center [430, 27] width 13 height 13
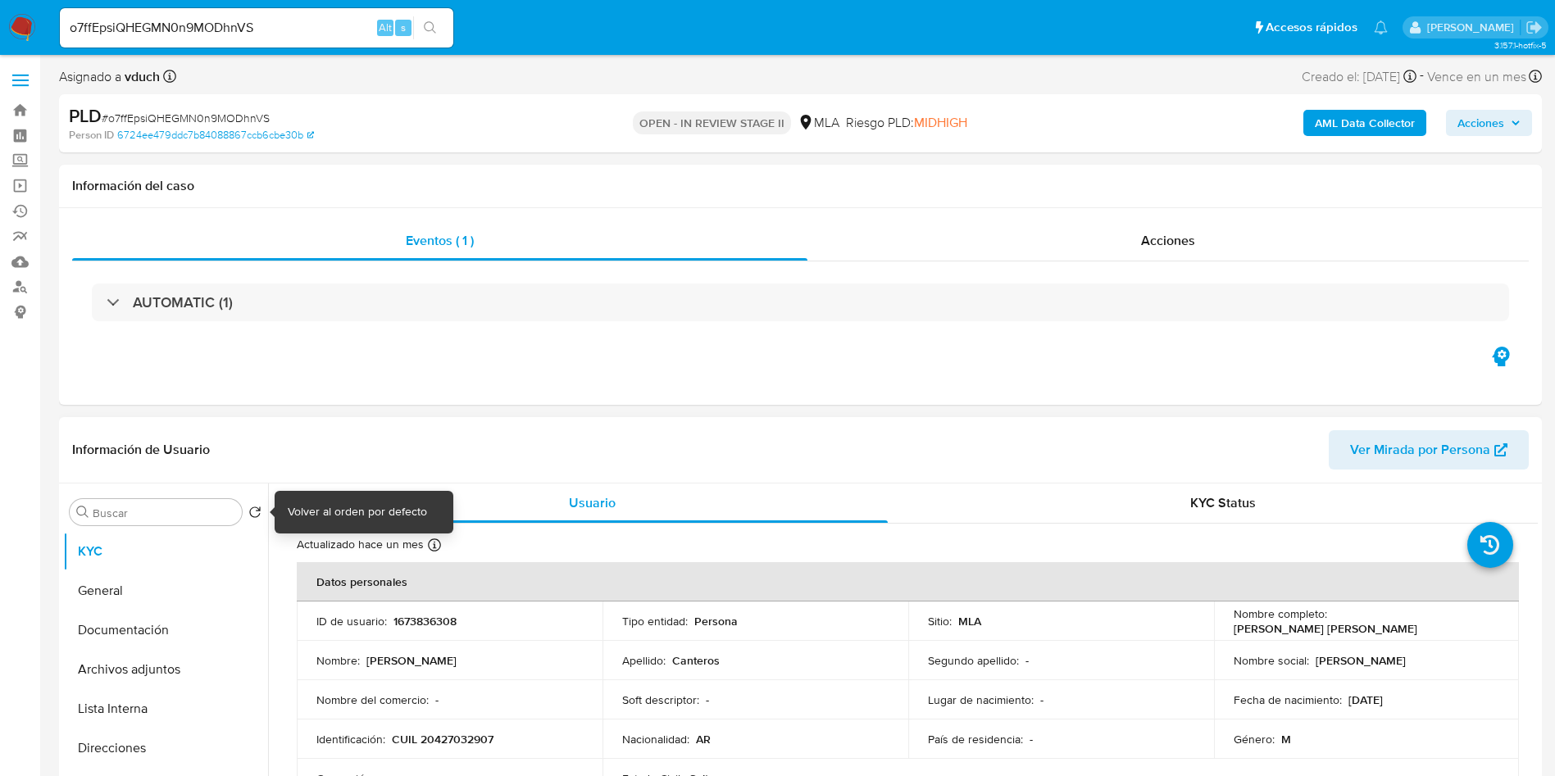
click at [396, 607] on td "ID de usuario : 1673836308" at bounding box center [450, 621] width 306 height 39
select select "10"
click at [423, 628] on p "1673836308" at bounding box center [425, 621] width 63 height 15
copy p "1673836308"
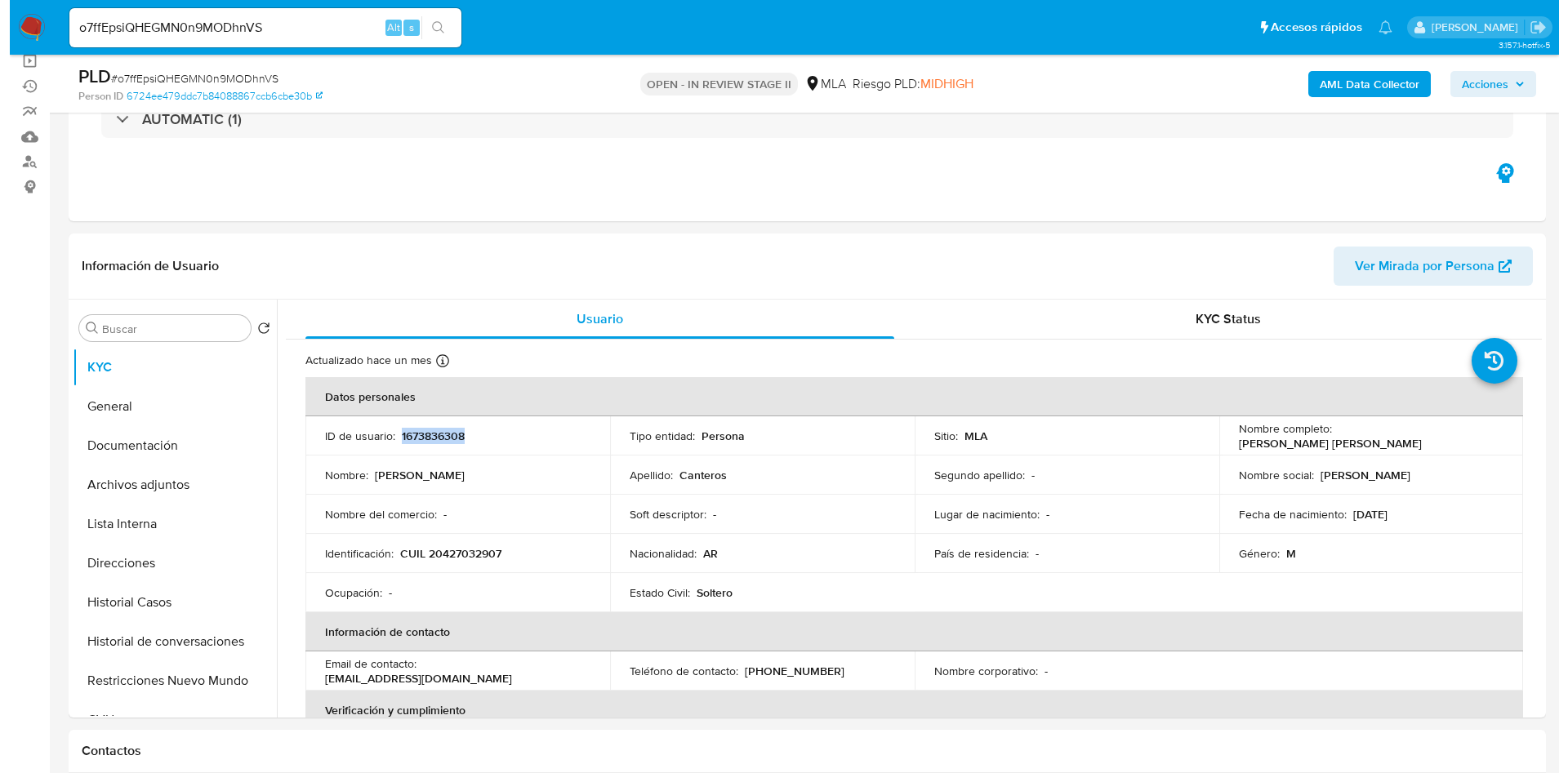
scroll to position [245, 0]
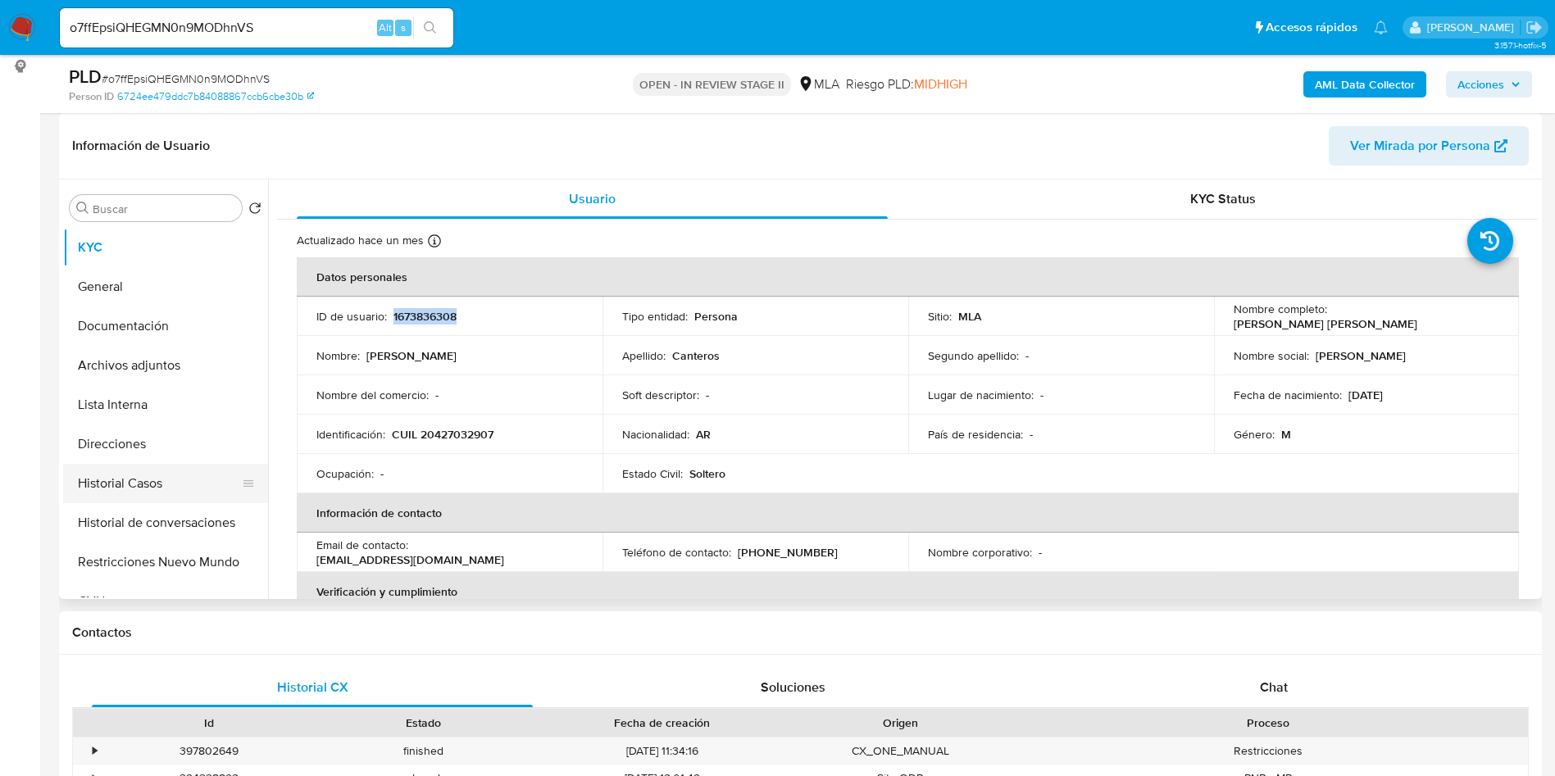
click at [177, 474] on button "Historial Casos" at bounding box center [159, 483] width 192 height 39
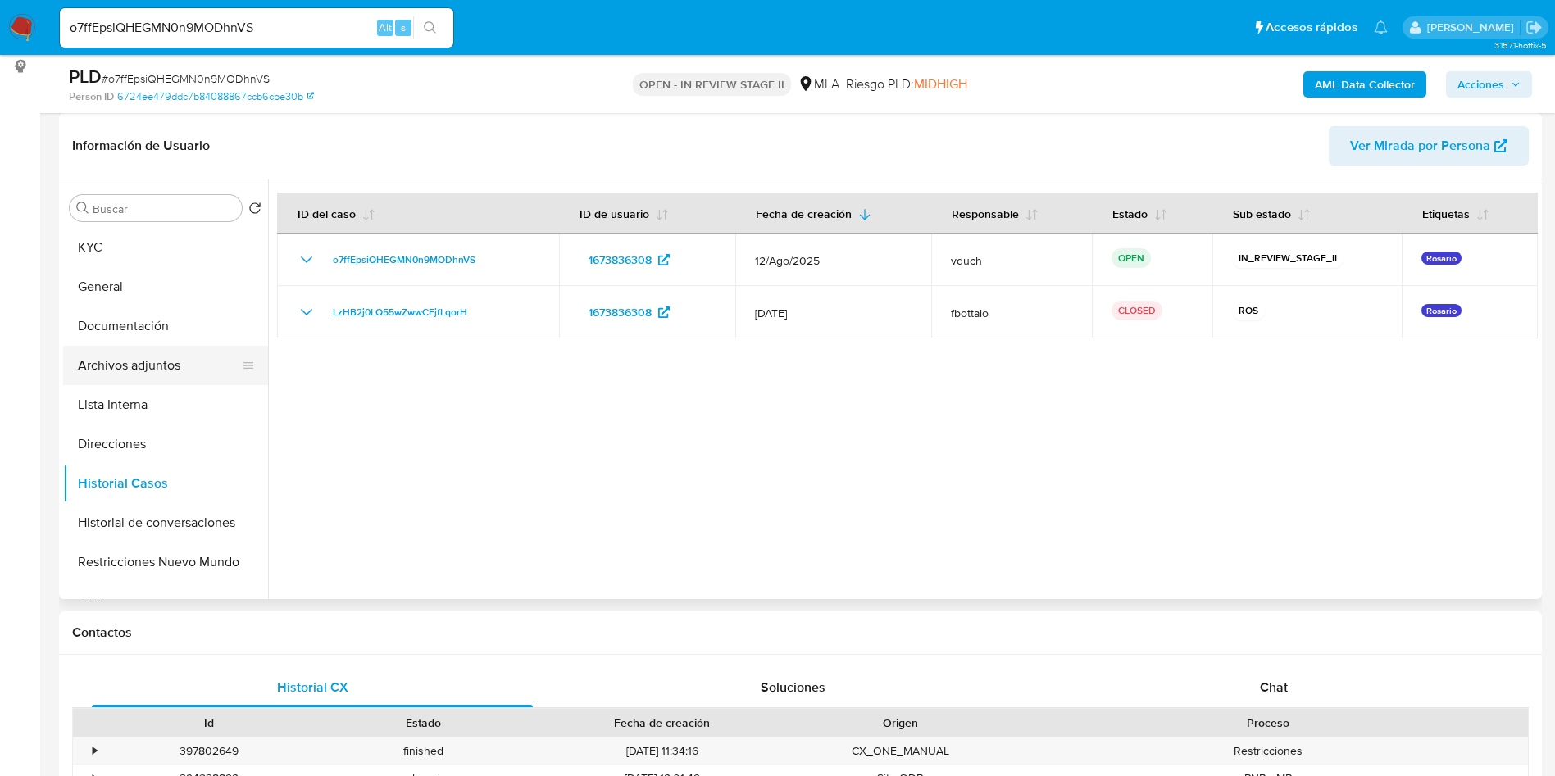
click at [248, 364] on button "Archivos adjuntos" at bounding box center [159, 365] width 192 height 39
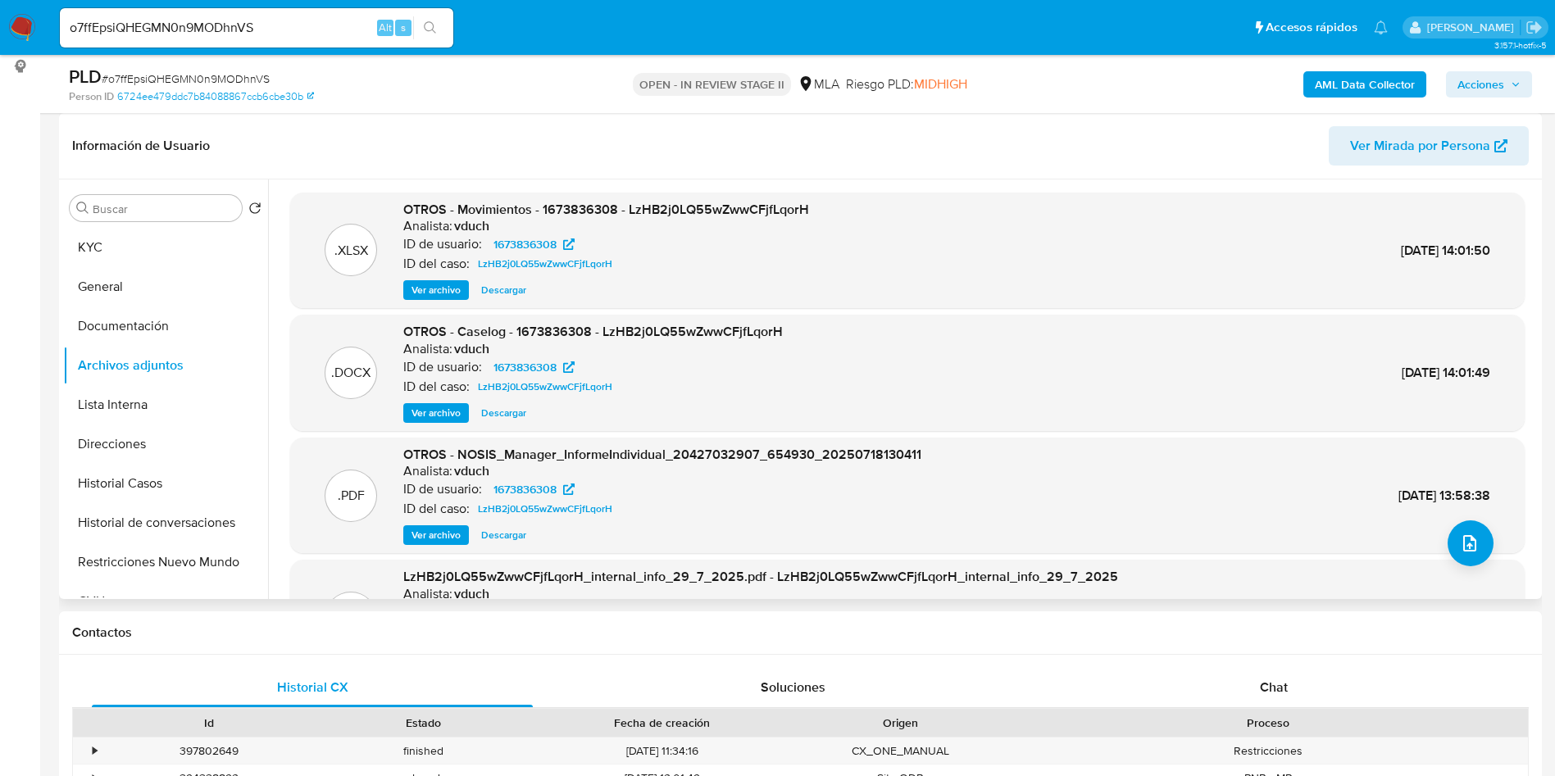
click at [458, 416] on span "Ver archivo" at bounding box center [436, 413] width 49 height 16
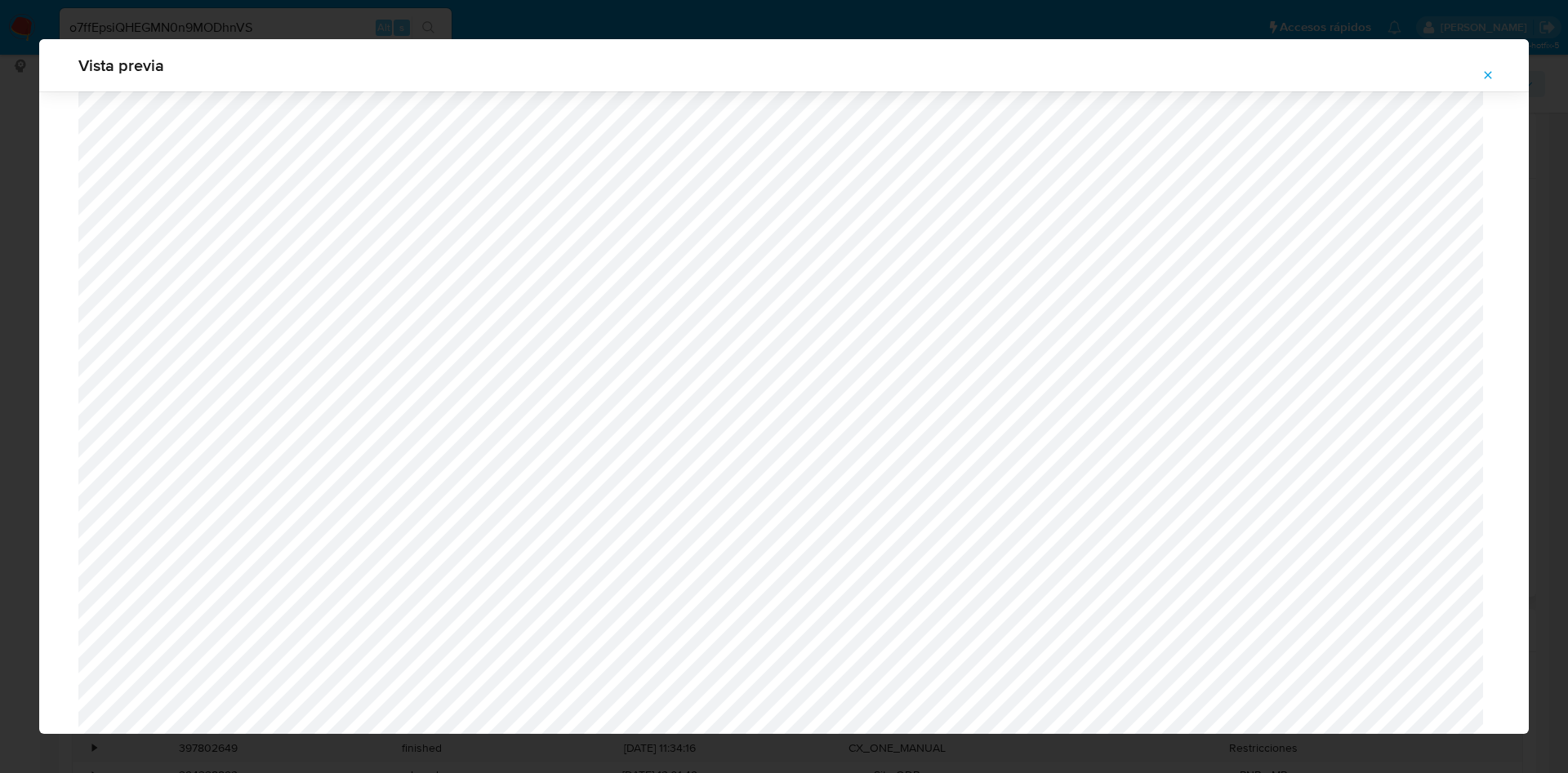
scroll to position [580, 0]
click at [1490, 70] on icon "Attachment preview" at bounding box center [1487, 75] width 13 height 13
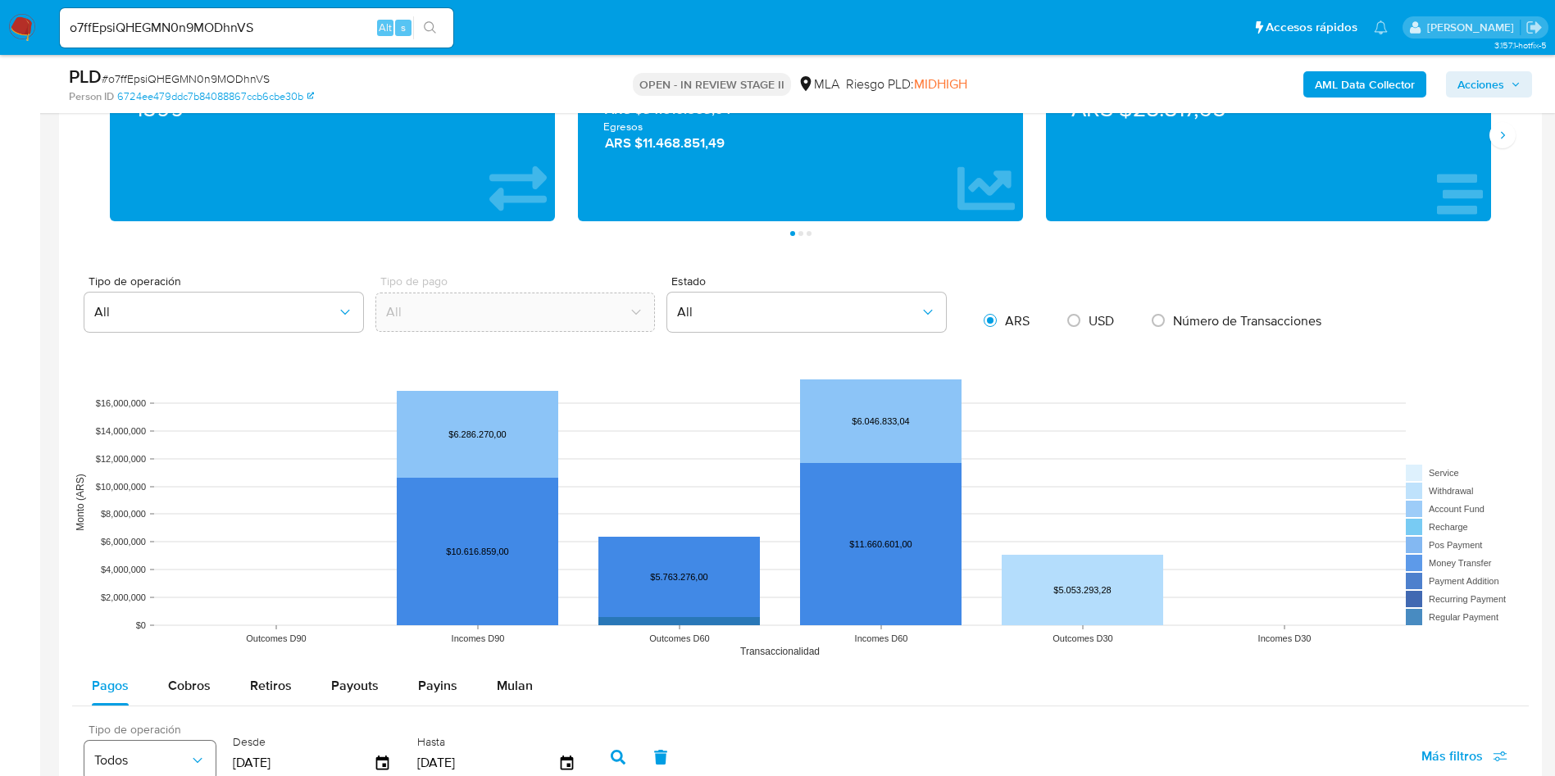
scroll to position [1470, 0]
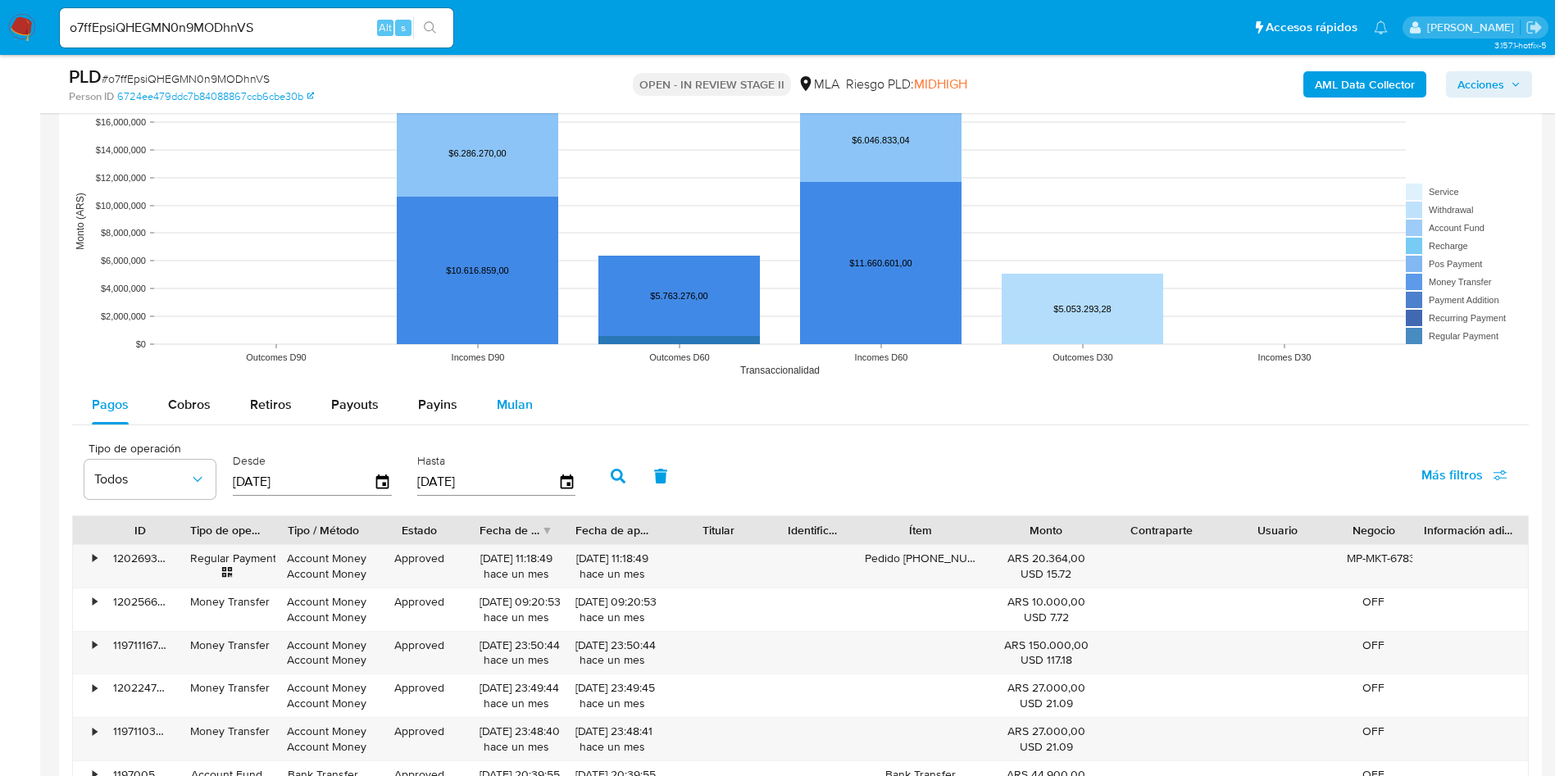
click at [519, 399] on span "Mulan" at bounding box center [515, 404] width 36 height 19
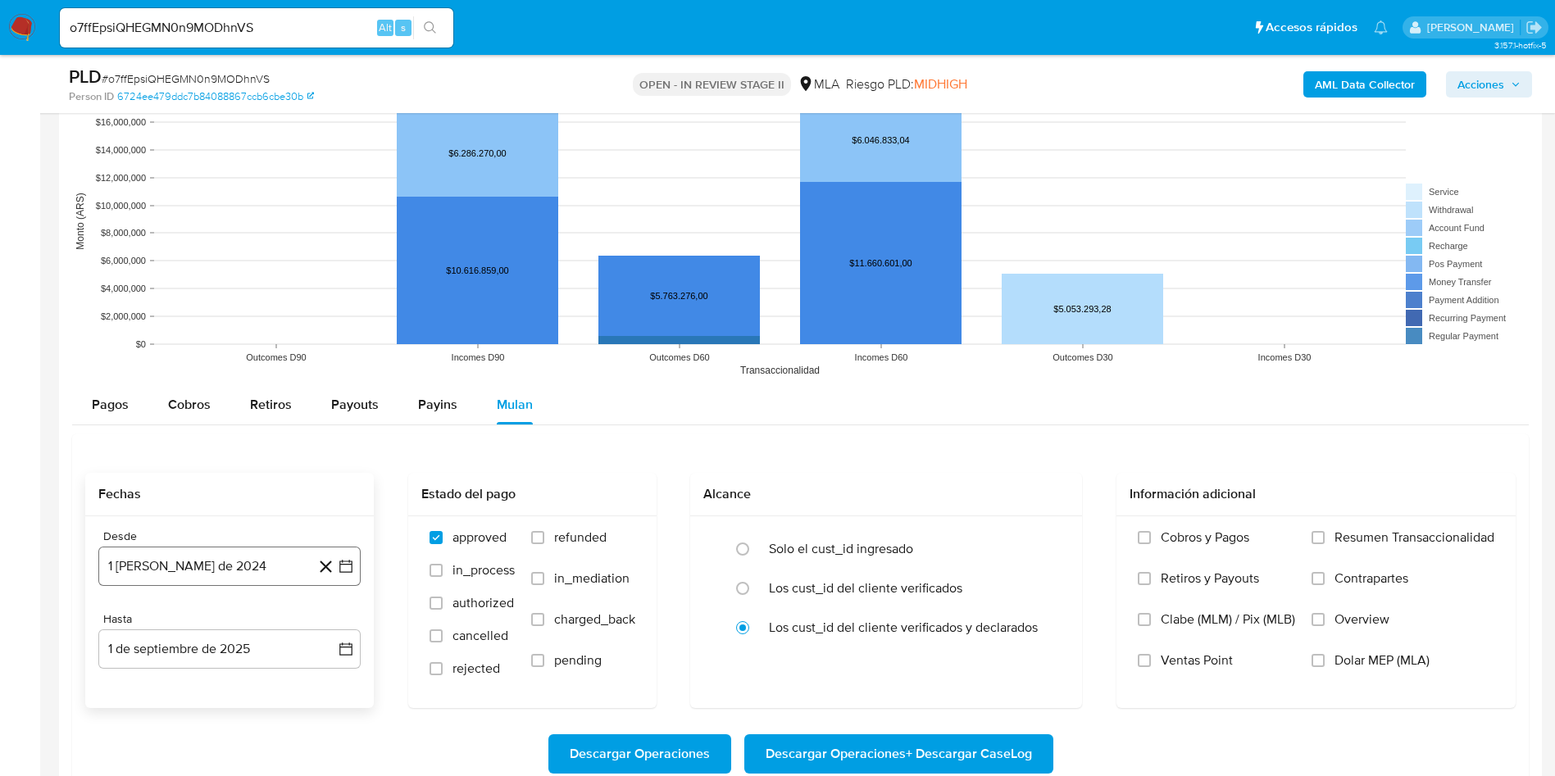
click at [341, 560] on icon "button" at bounding box center [346, 566] width 16 height 16
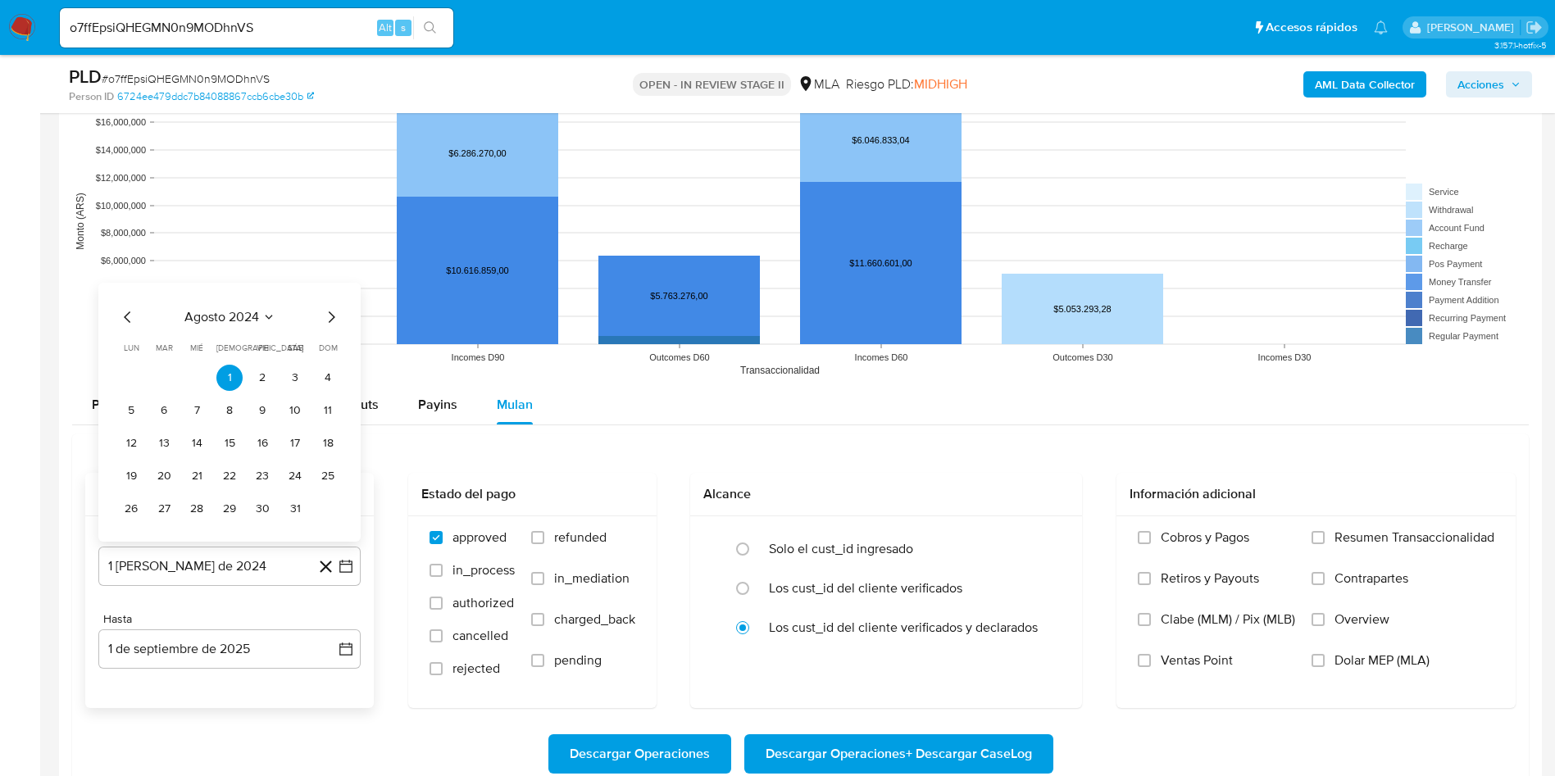
click at [210, 306] on div "agosto 2024 agosto 2024 lun lunes mar martes mié miércoles jue jueves vie viern…" at bounding box center [229, 412] width 262 height 259
click at [248, 310] on span "agosto 2024" at bounding box center [221, 317] width 75 height 16
click at [325, 302] on icon "Año siguiente" at bounding box center [328, 299] width 20 height 20
click at [148, 453] on button "[DATE]" at bounding box center [157, 450] width 46 height 26
click at [168, 383] on button "1" at bounding box center [164, 378] width 26 height 26
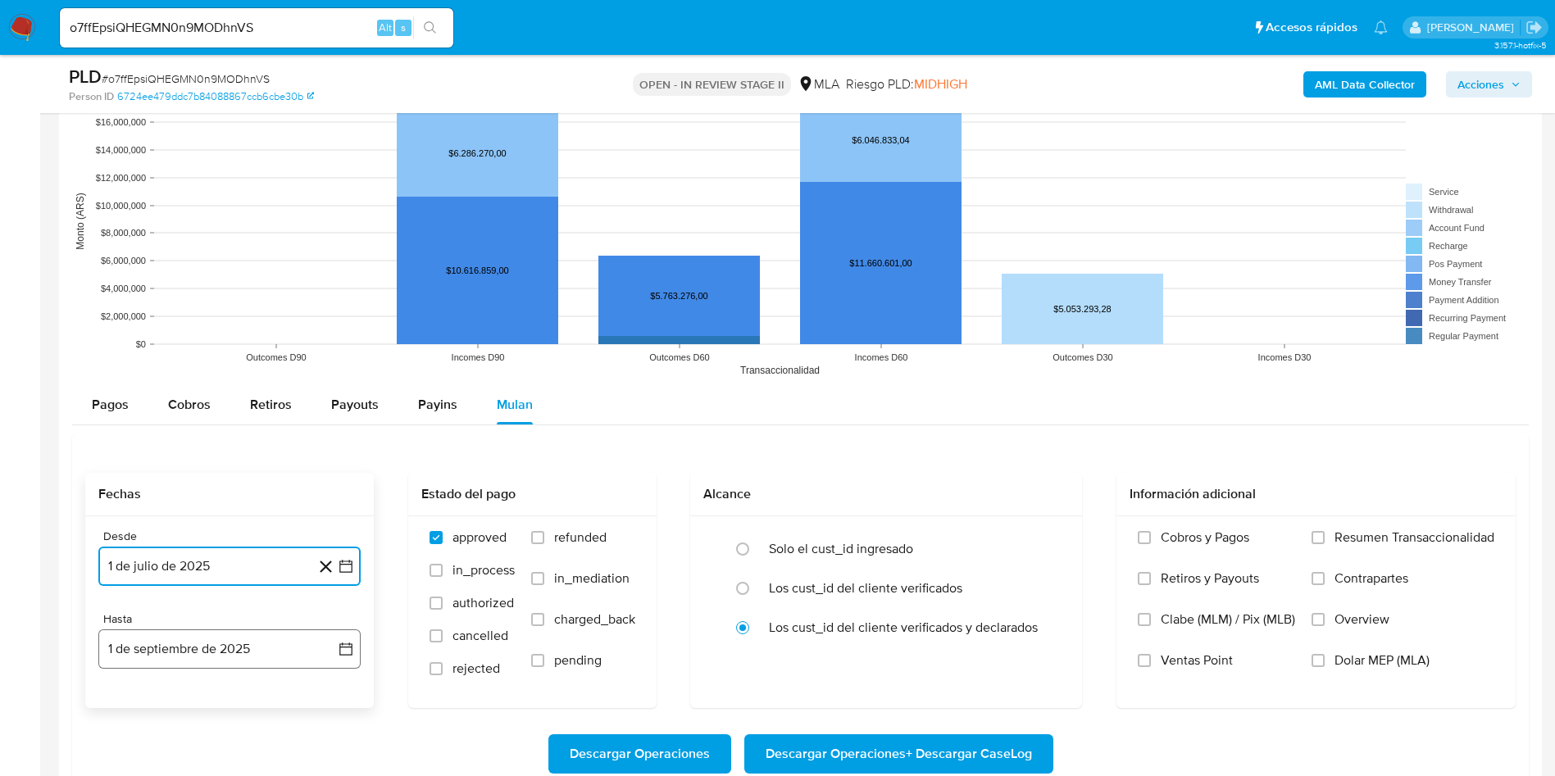
click at [348, 647] on icon "button" at bounding box center [345, 649] width 13 height 13
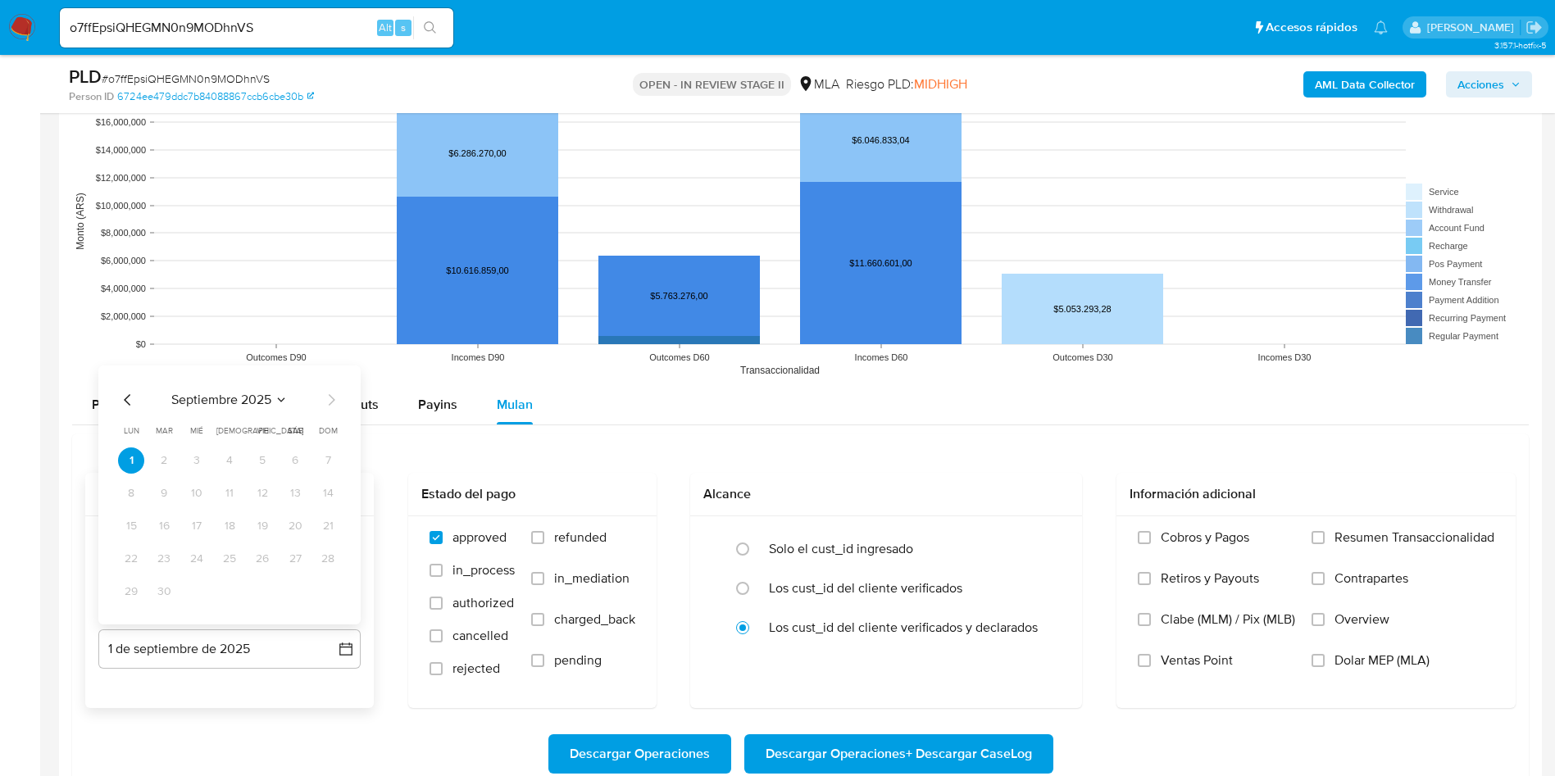
click at [126, 407] on icon "Mes anterior" at bounding box center [128, 400] width 20 height 20
click at [333, 593] on button "31" at bounding box center [328, 592] width 26 height 26
click at [383, 712] on div "Descargar Operaciones Descargar Operaciones + Descargar CaseLog" at bounding box center [800, 754] width 1431 height 92
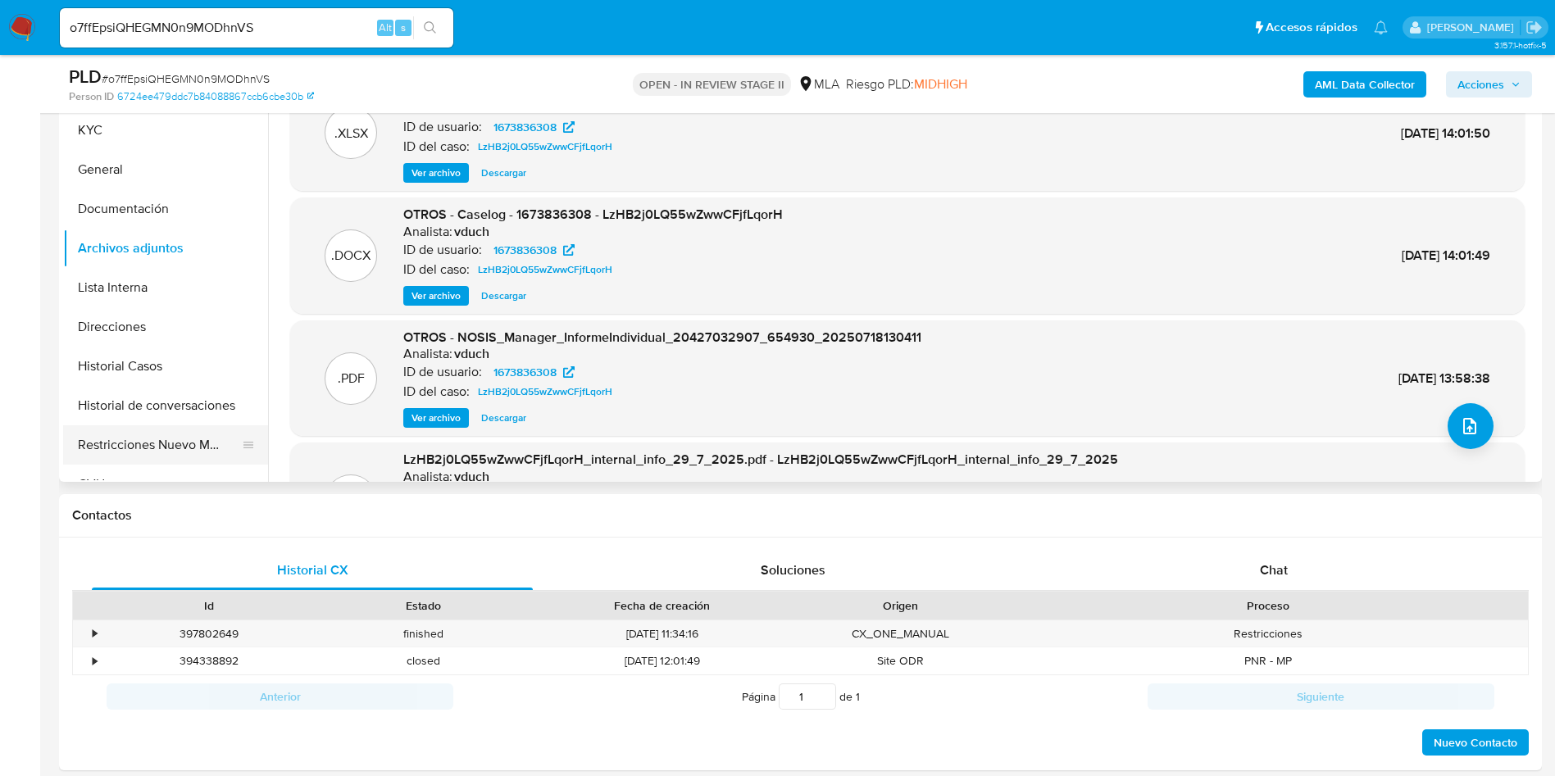
click at [139, 445] on button "Restricciones Nuevo Mundo" at bounding box center [159, 444] width 192 height 39
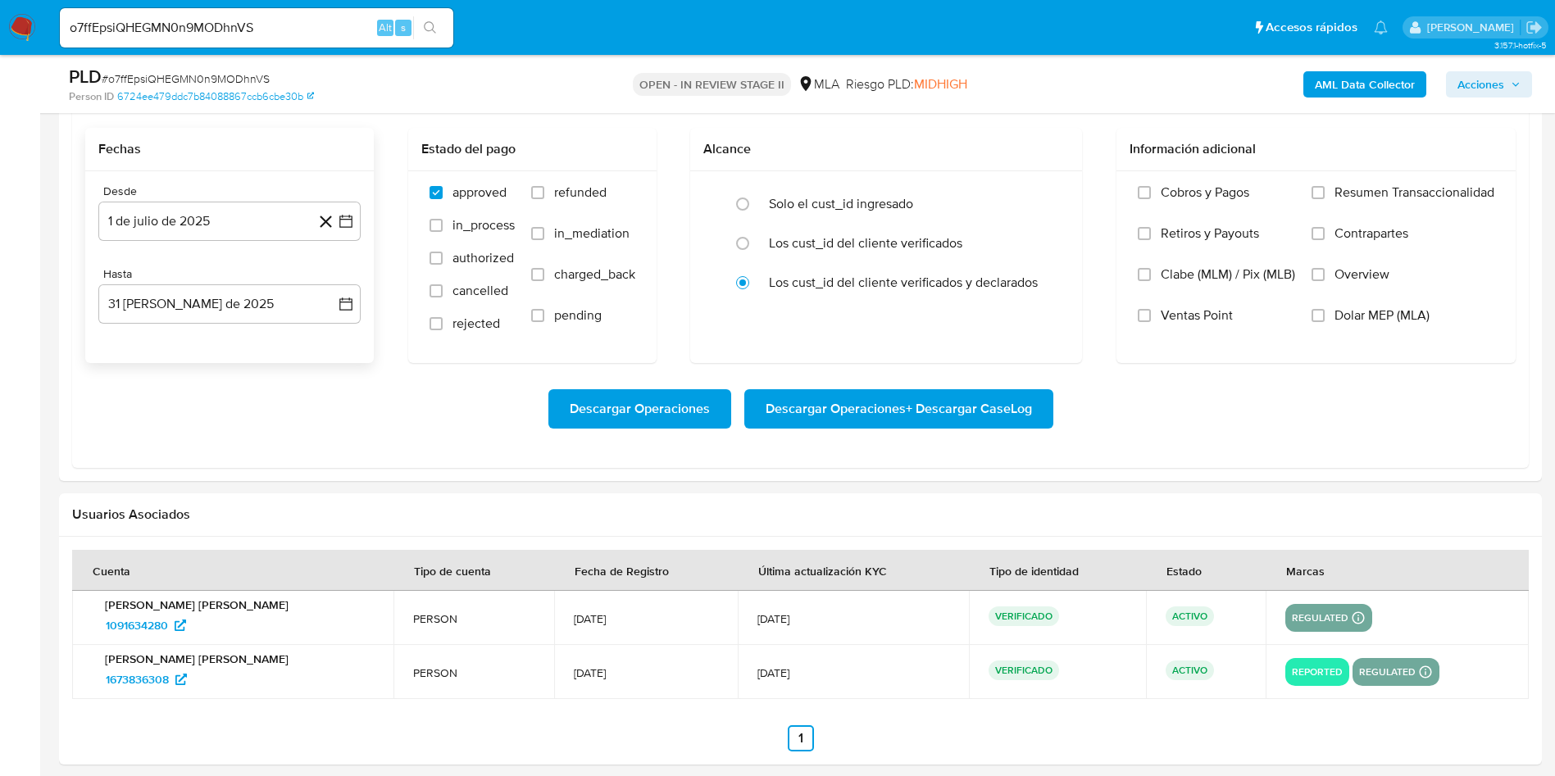
scroll to position [1599, 0]
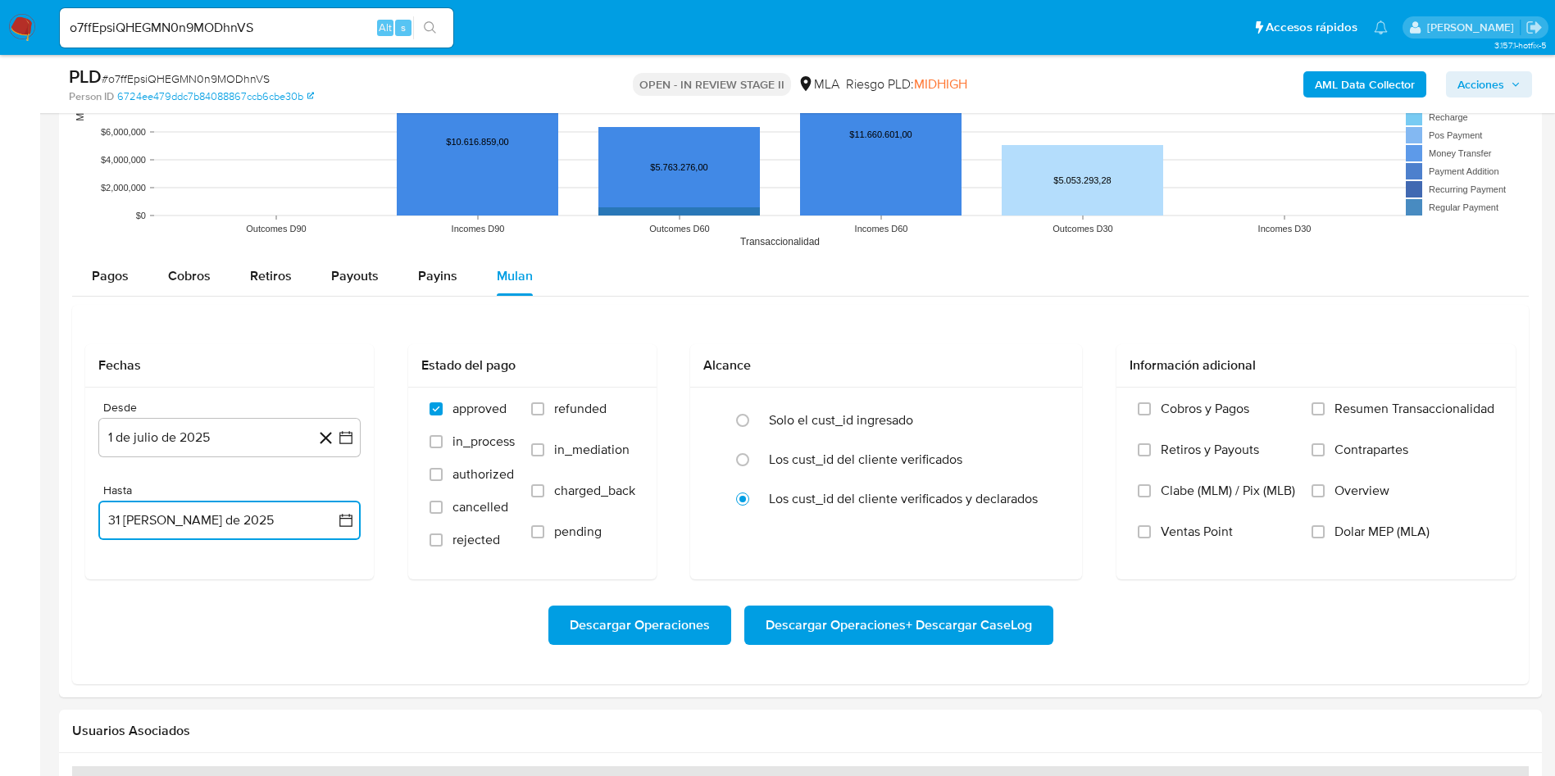
click at [354, 521] on button "31 [PERSON_NAME] de 2025" at bounding box center [229, 520] width 262 height 39
click at [129, 274] on icon "Mes anterior" at bounding box center [128, 272] width 20 height 20
click at [152, 468] on button "29" at bounding box center [164, 463] width 26 height 26
click at [830, 628] on span "Descargar Operaciones + Descargar CaseLog" at bounding box center [899, 625] width 266 height 36
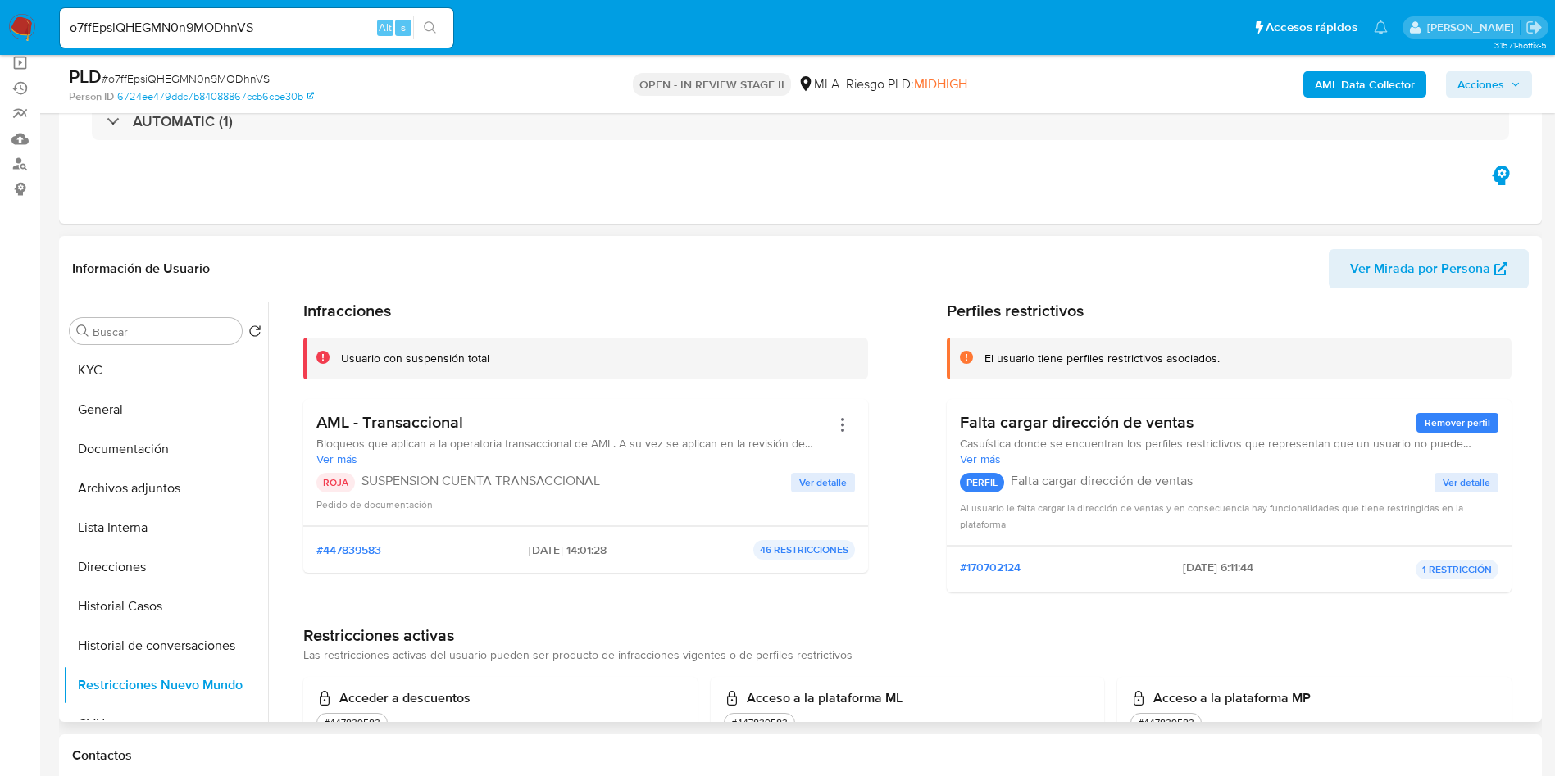
scroll to position [123, 0]
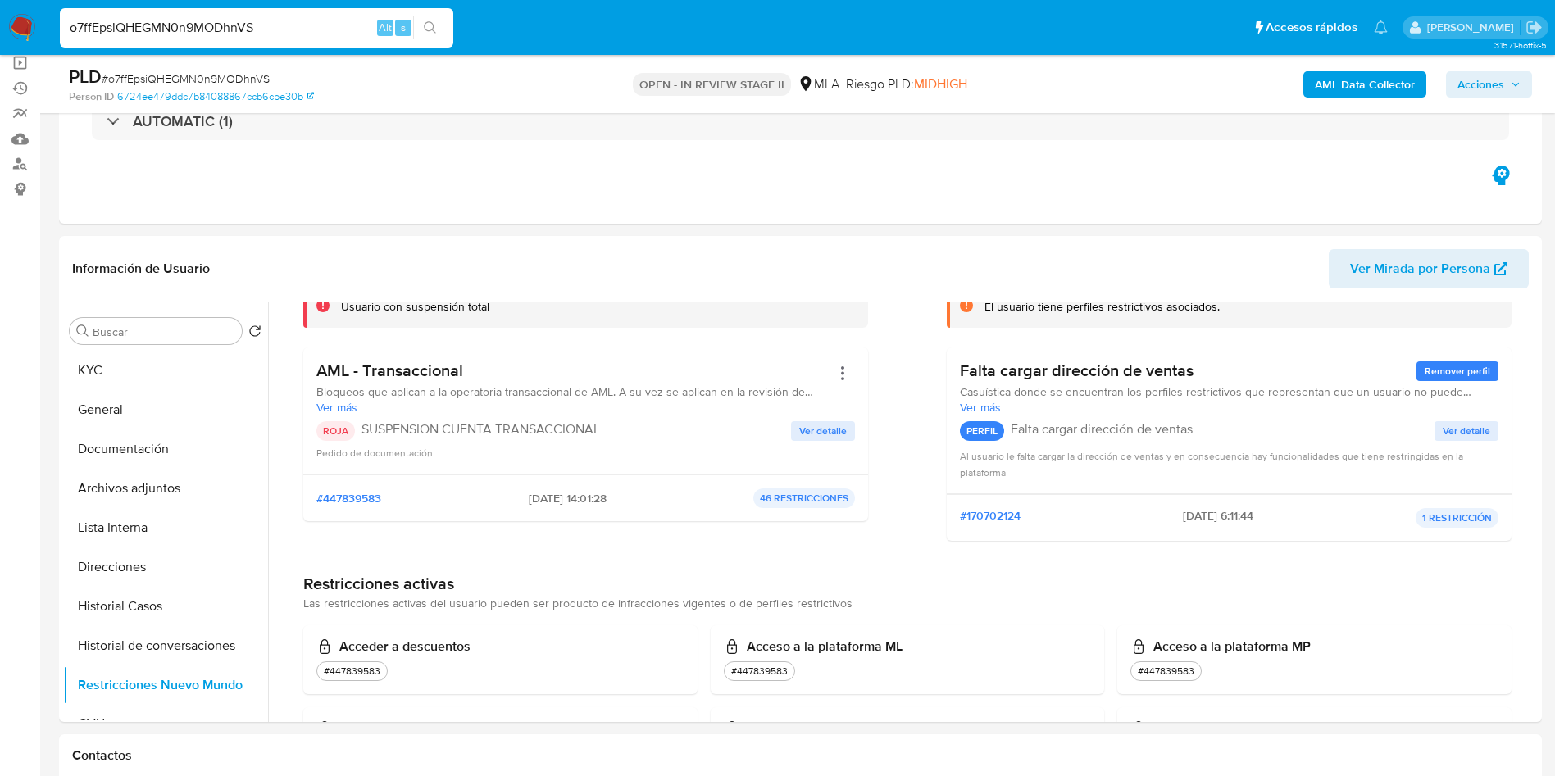
click at [304, 31] on input "o7ffEpsiQHEGMN0n9MODhnVS" at bounding box center [257, 27] width 394 height 21
paste input "XGmIobXqLuJPm7Kt62cOdMqi"
type input "XGmIobXqLuJPm7Kt62cOdMqi"
click at [430, 27] on icon "search-icon" at bounding box center [430, 27] width 13 height 13
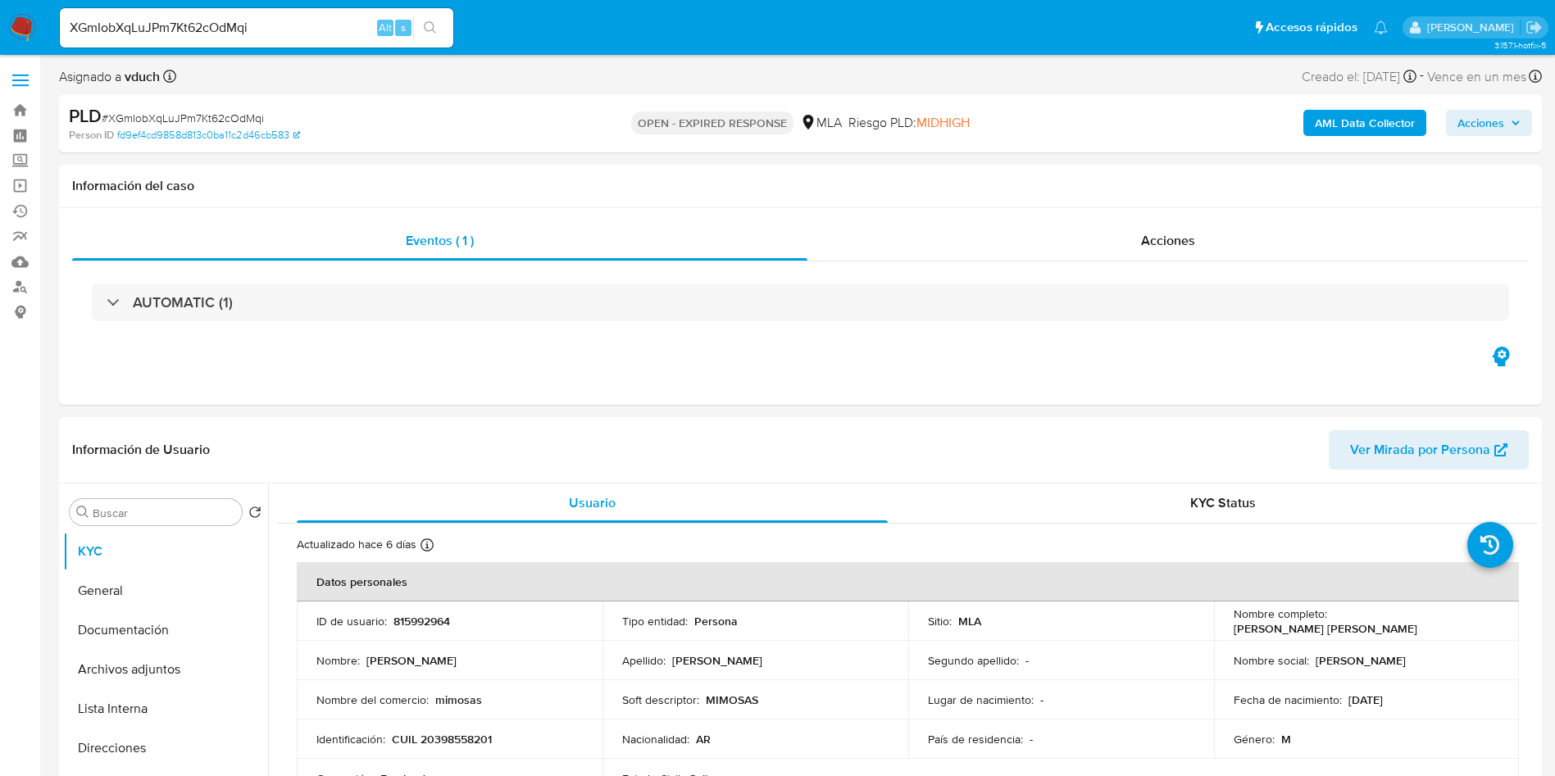
select select "10"
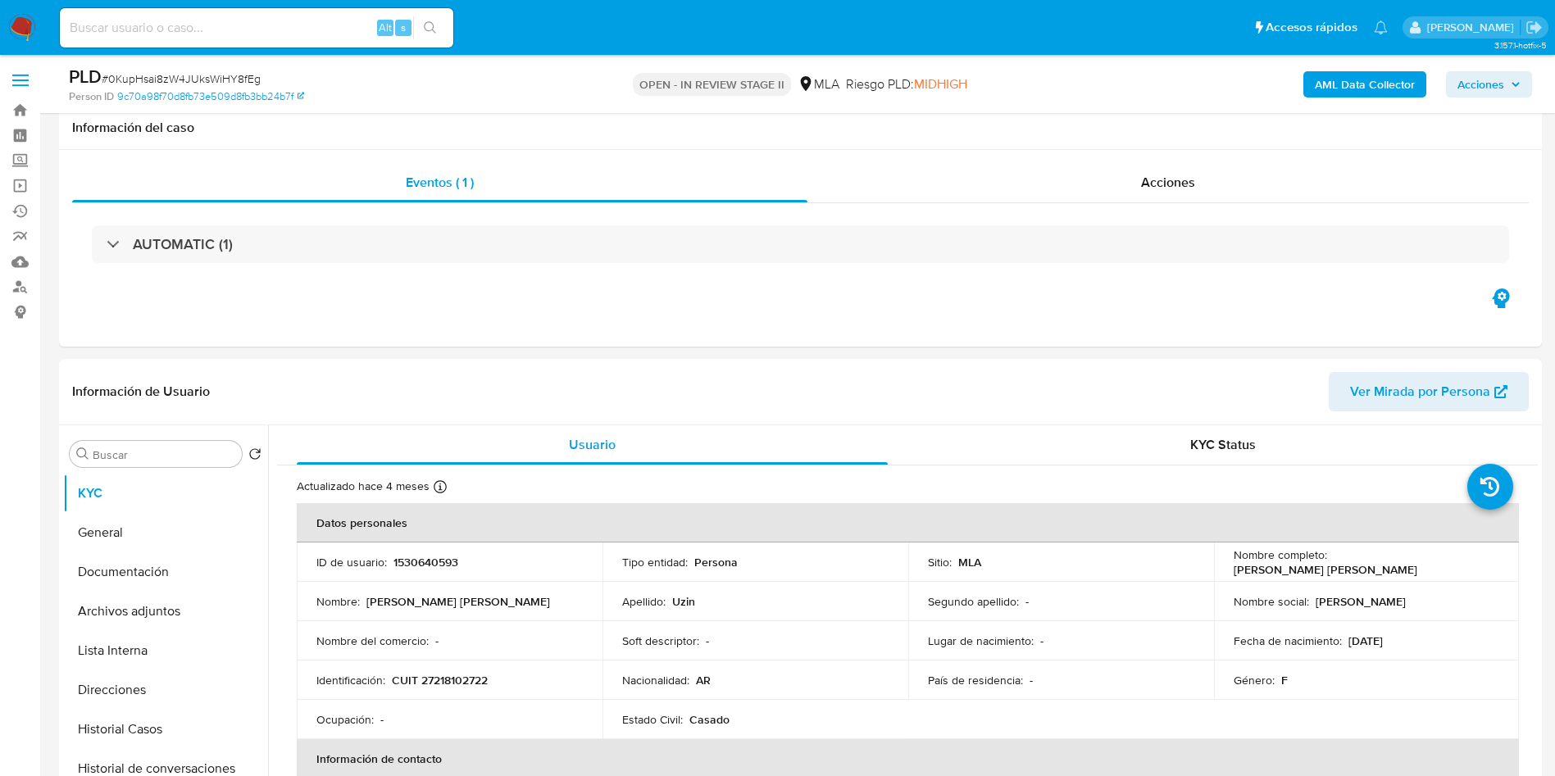
select select "10"
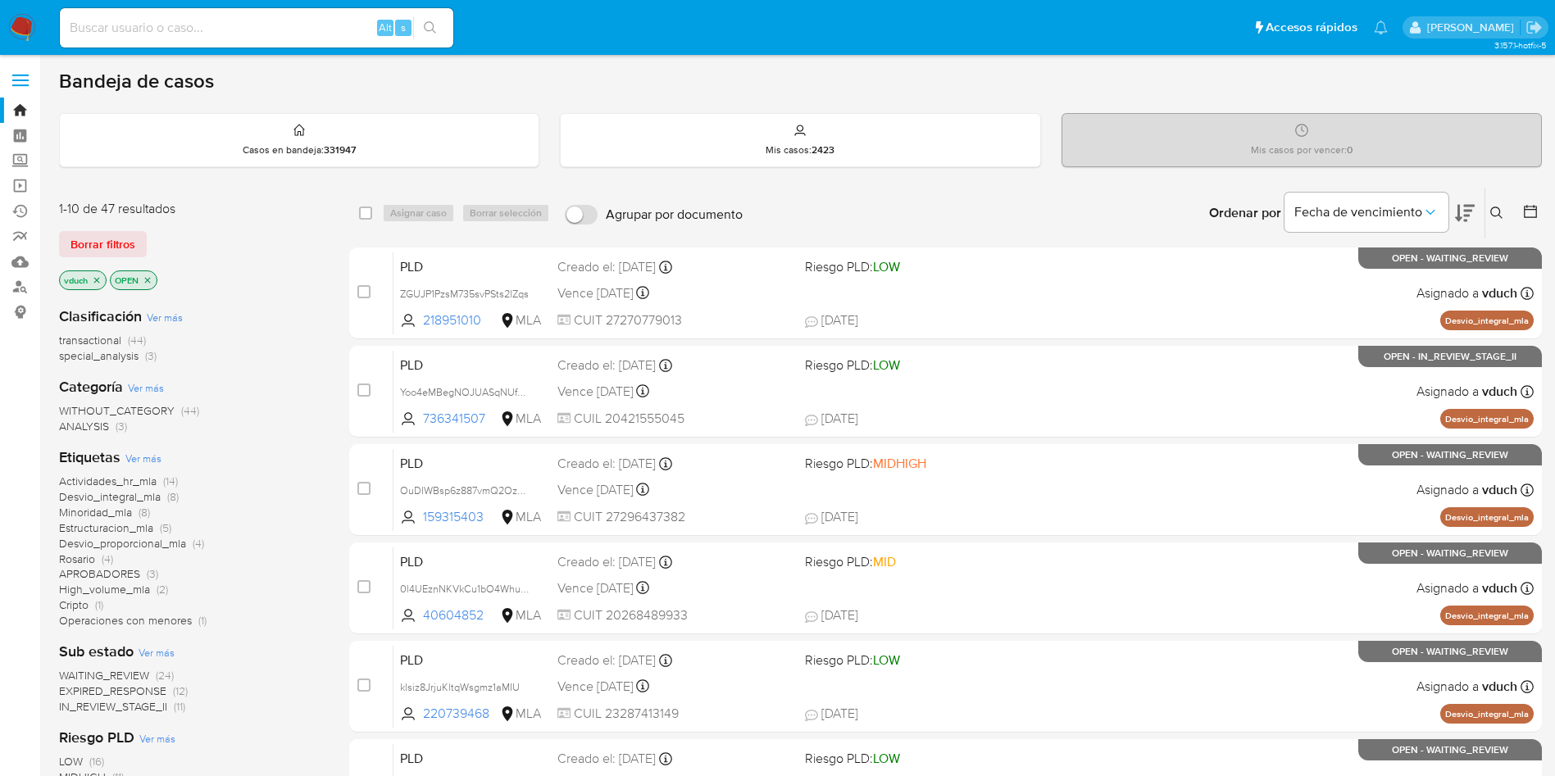
click at [1504, 216] on button at bounding box center [1499, 213] width 27 height 20
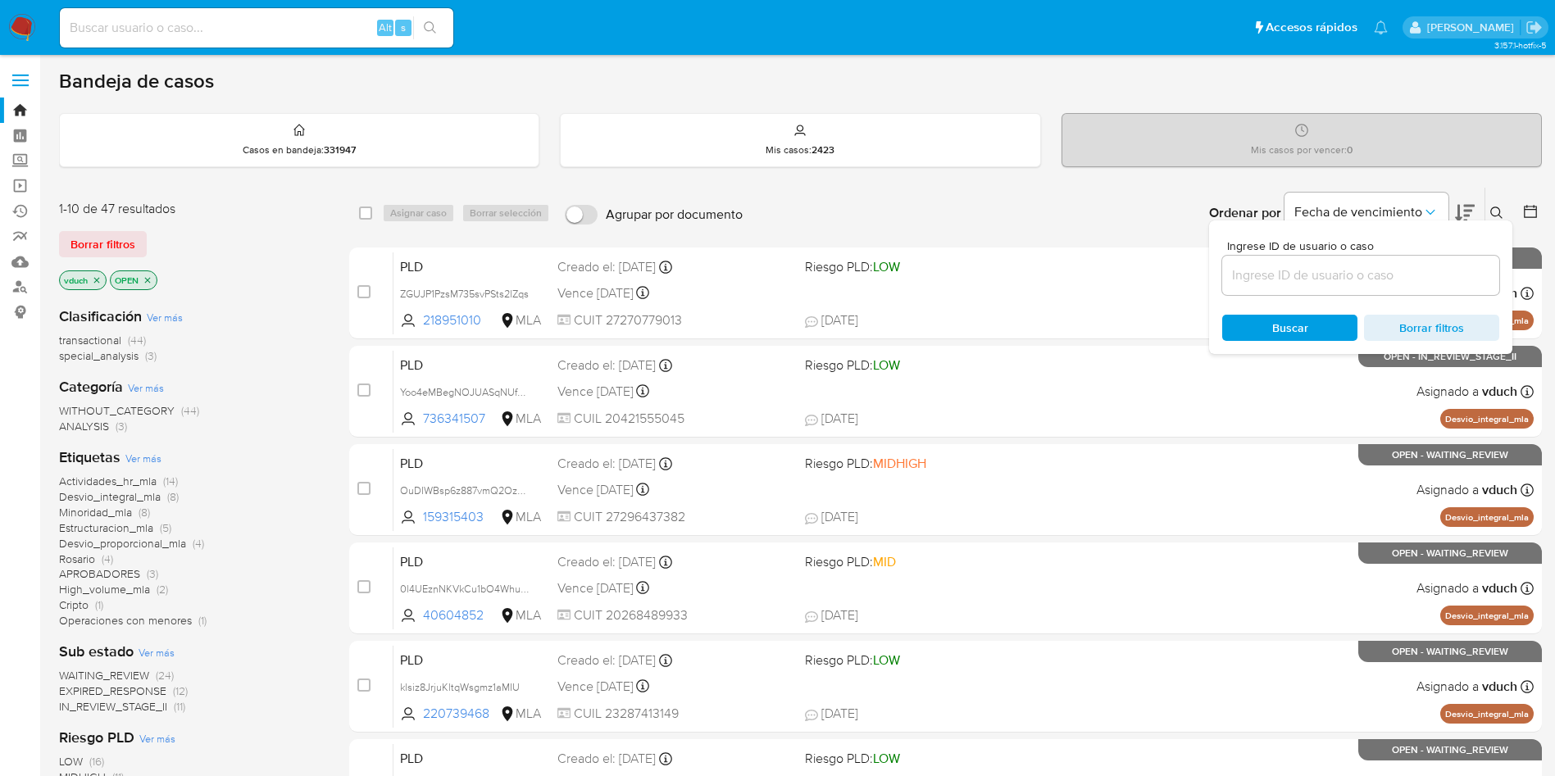
drag, startPoint x: 1372, startPoint y: 284, endPoint x: 1369, endPoint y: 275, distance: 9.3
click at [1372, 284] on input at bounding box center [1360, 275] width 277 height 21
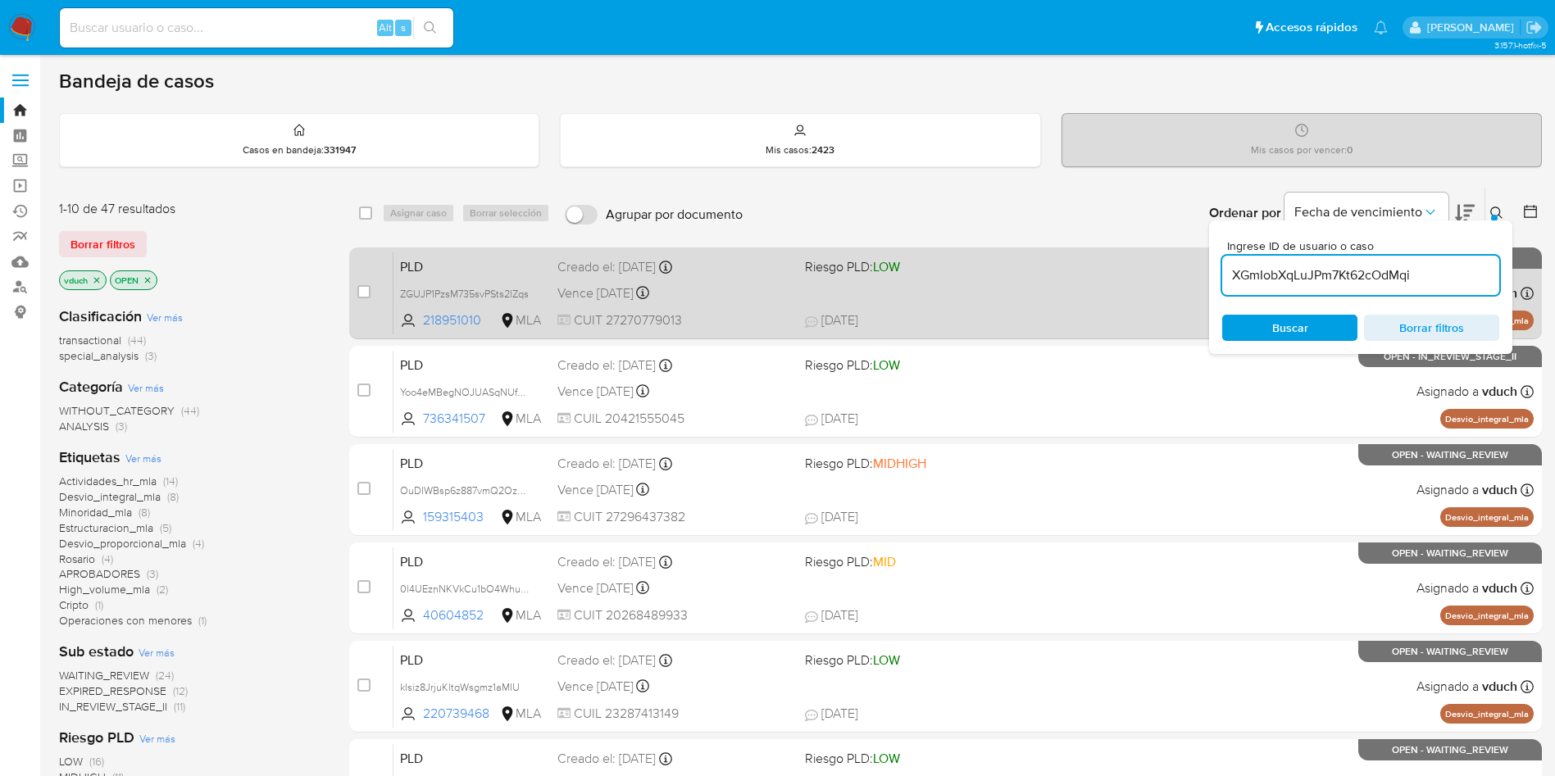
type input "XGmIobXqLuJPm7Kt62cOdMqi"
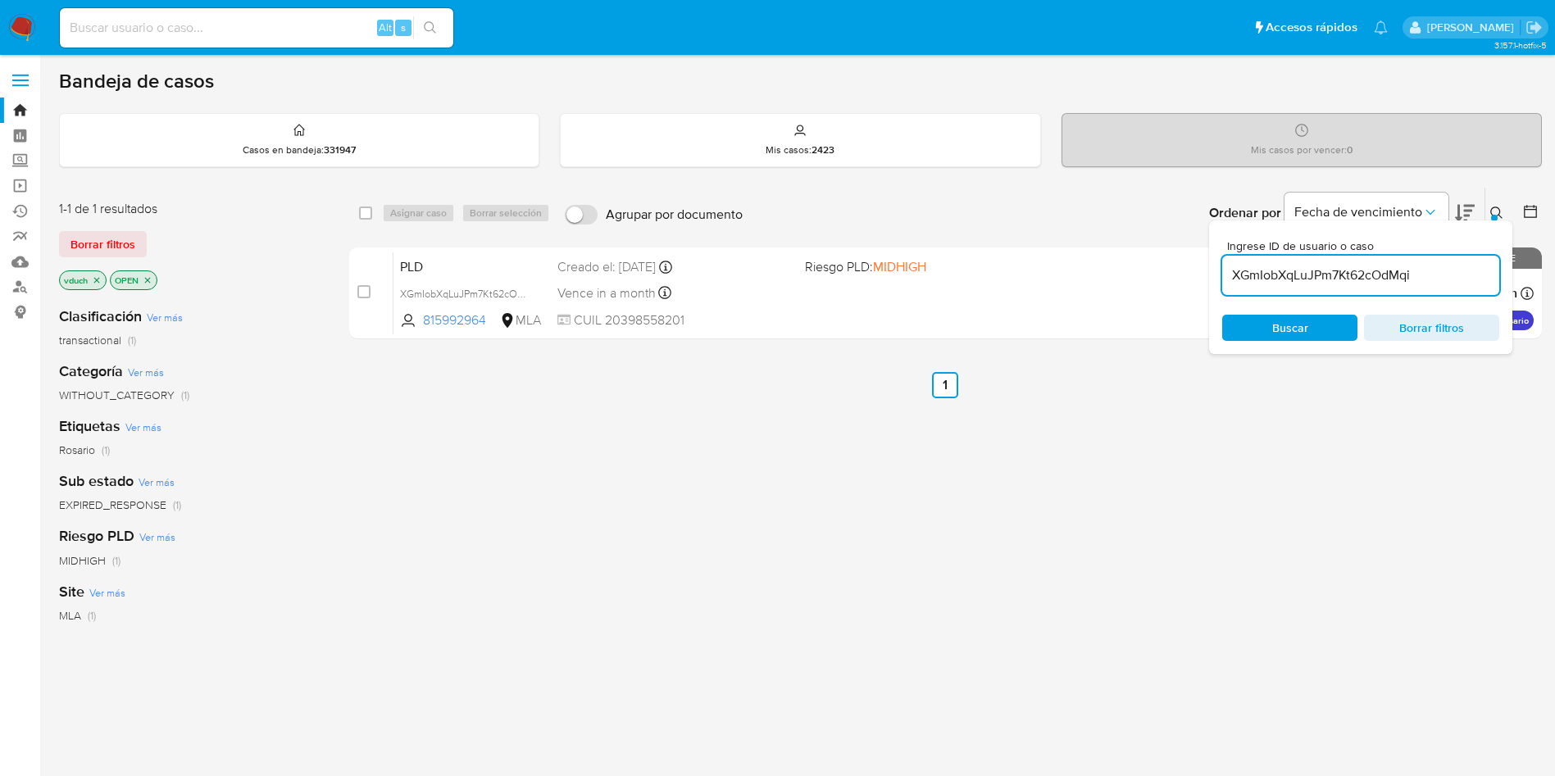
click at [366, 227] on div "select-all-cases-checkbox Asignar caso Borrar selección Agrupar por documento O…" at bounding box center [945, 213] width 1193 height 51
click at [366, 216] on input "checkbox" at bounding box center [365, 213] width 13 height 13
checkbox input "true"
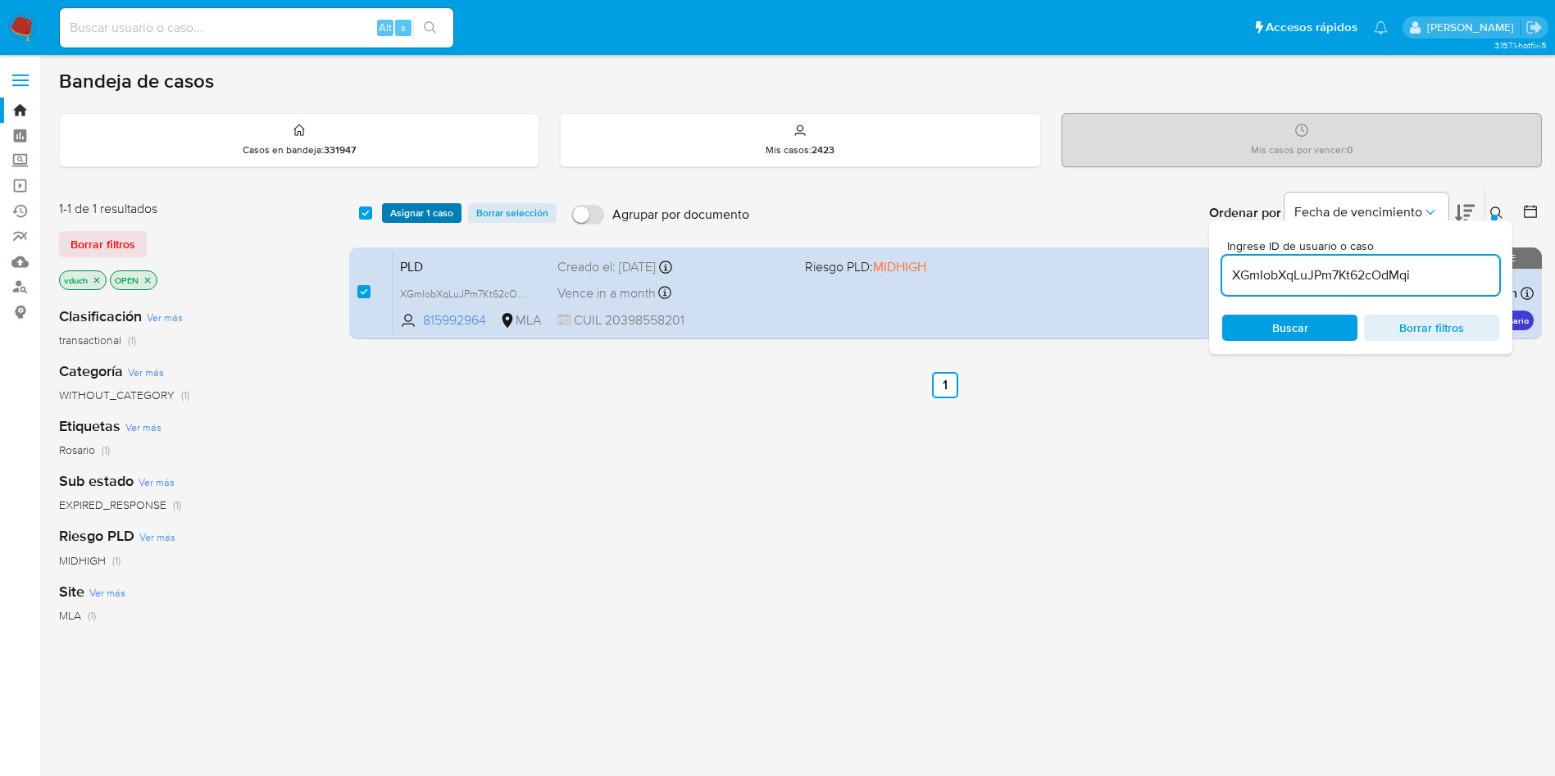
click at [415, 217] on span "Asignar 1 caso" at bounding box center [421, 213] width 63 height 16
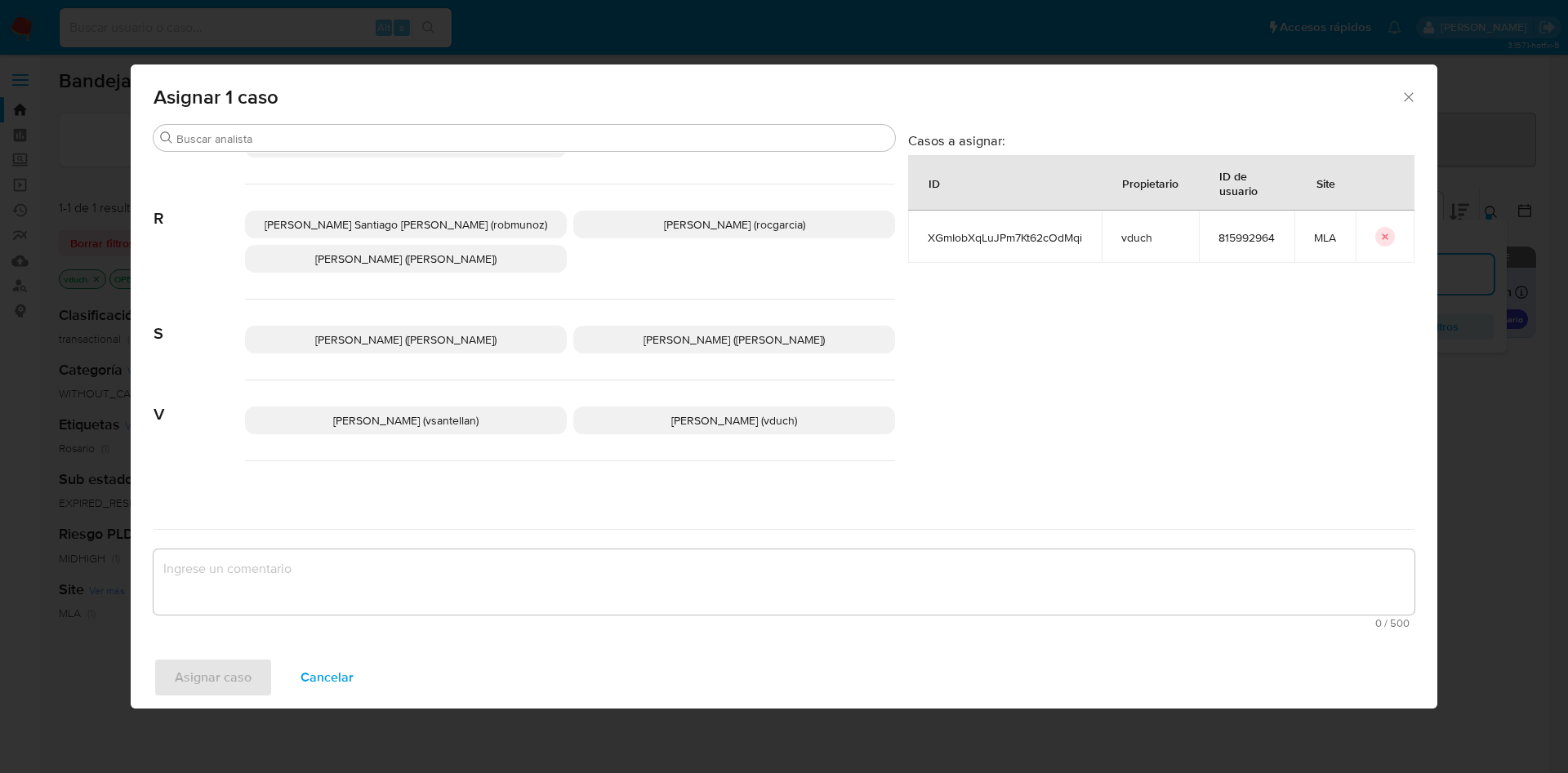
scroll to position [1413, 0]
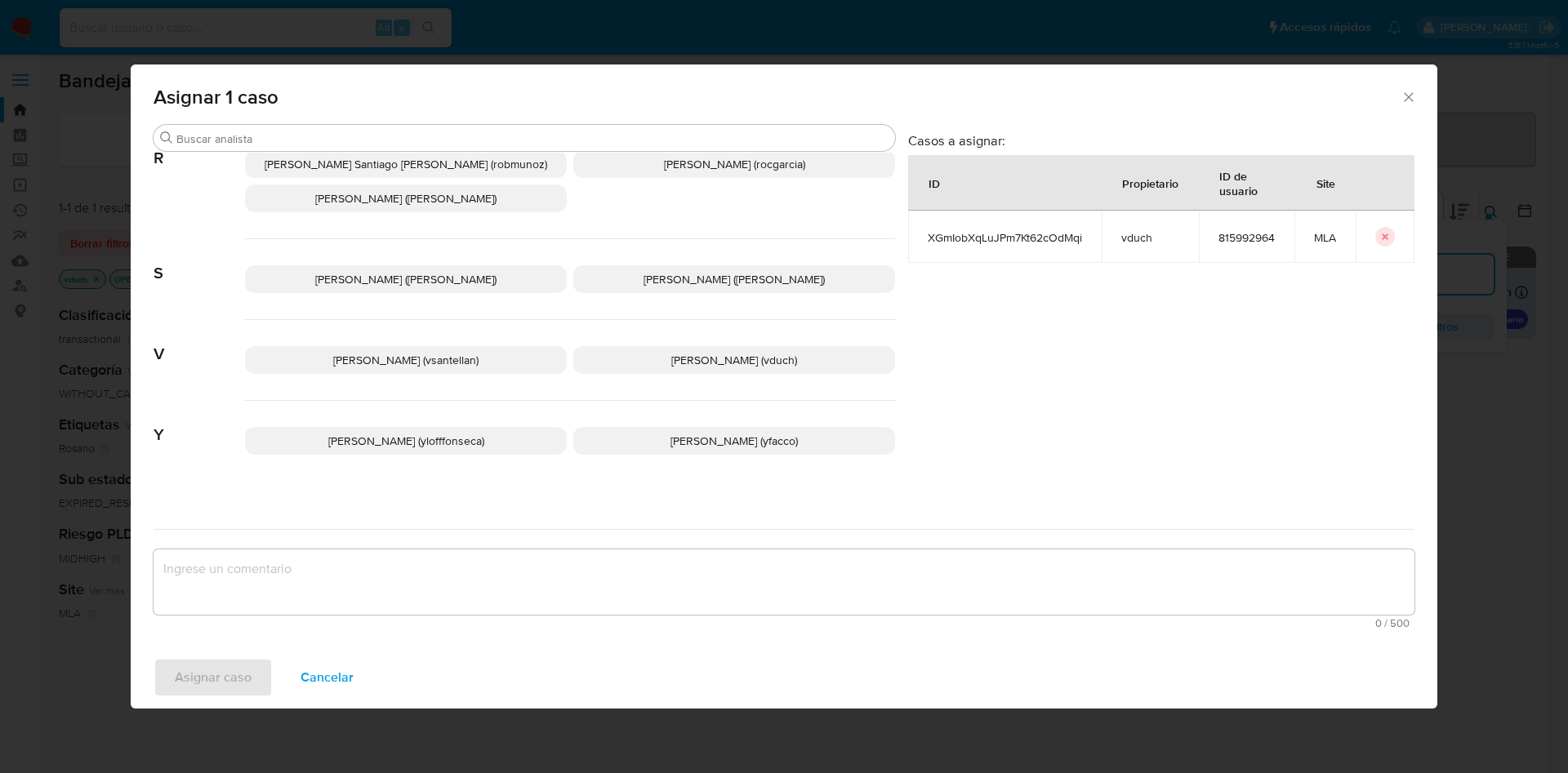
click at [730, 352] on span "Valeria Duch (vduch)" at bounding box center [734, 360] width 126 height 16
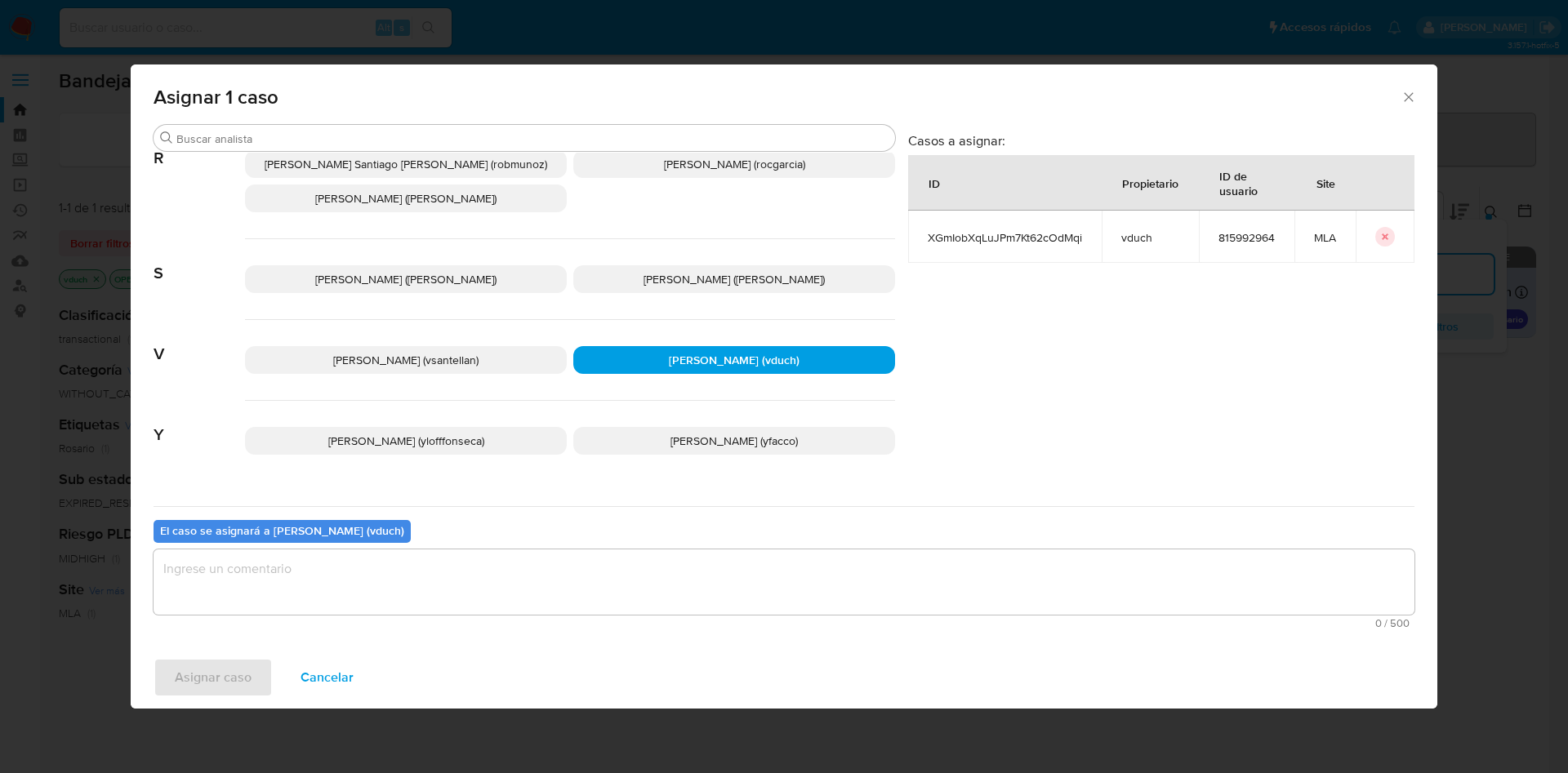
click at [732, 555] on textarea "assign-modal" at bounding box center [784, 583] width 1261 height 66
click at [229, 670] on span "Asignar caso" at bounding box center [212, 677] width 77 height 36
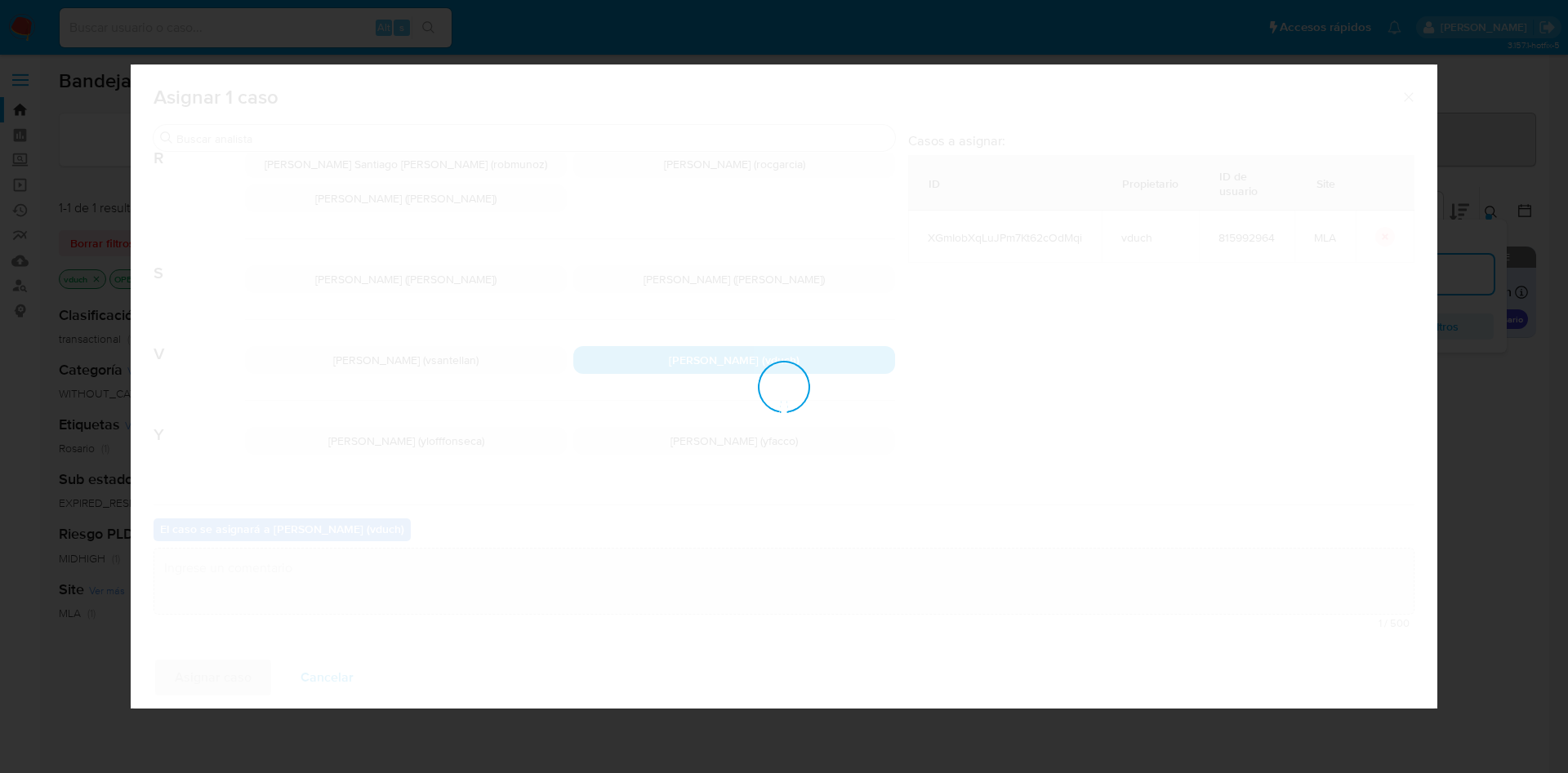
checkbox input "false"
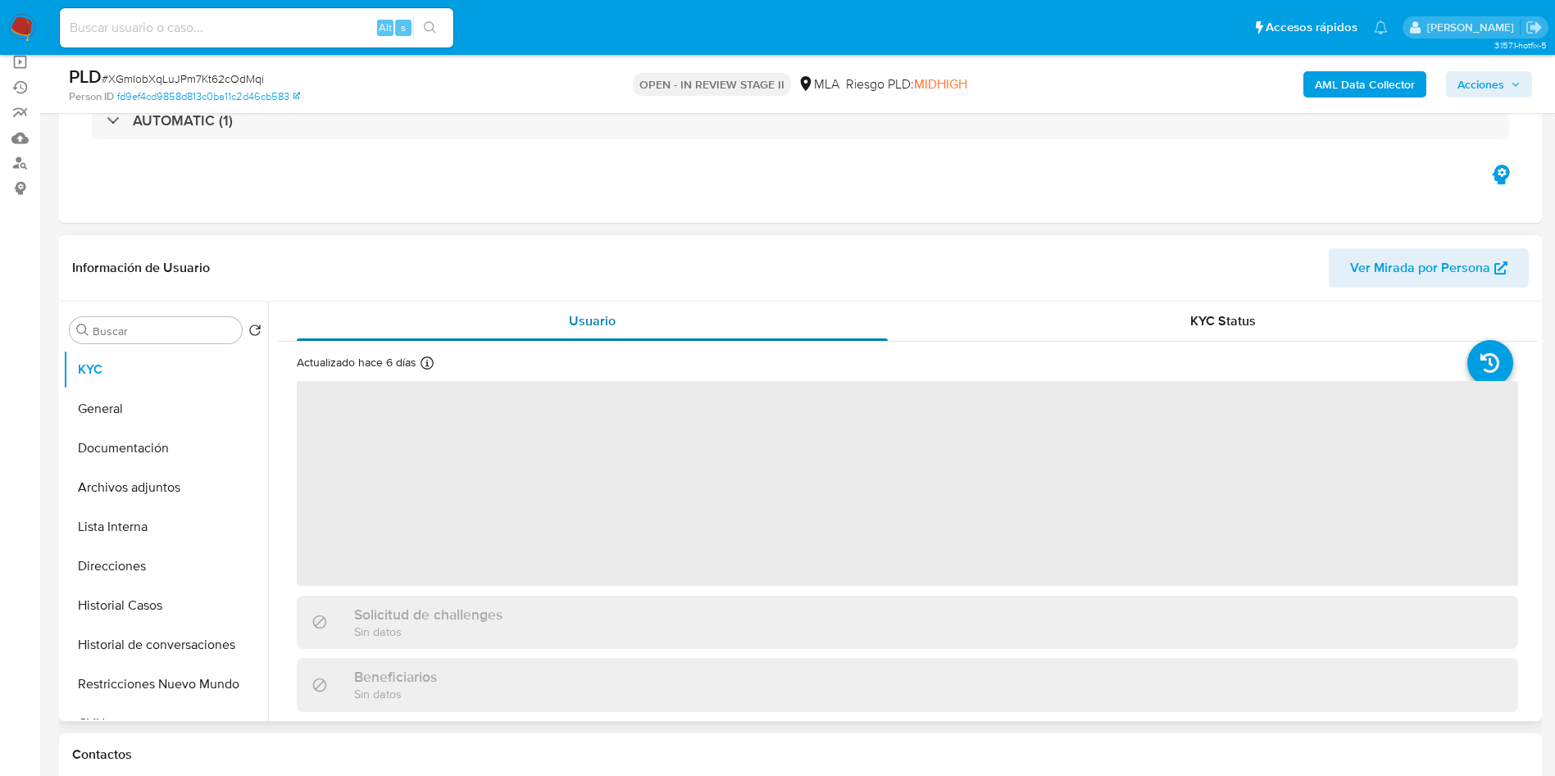
scroll to position [246, 0]
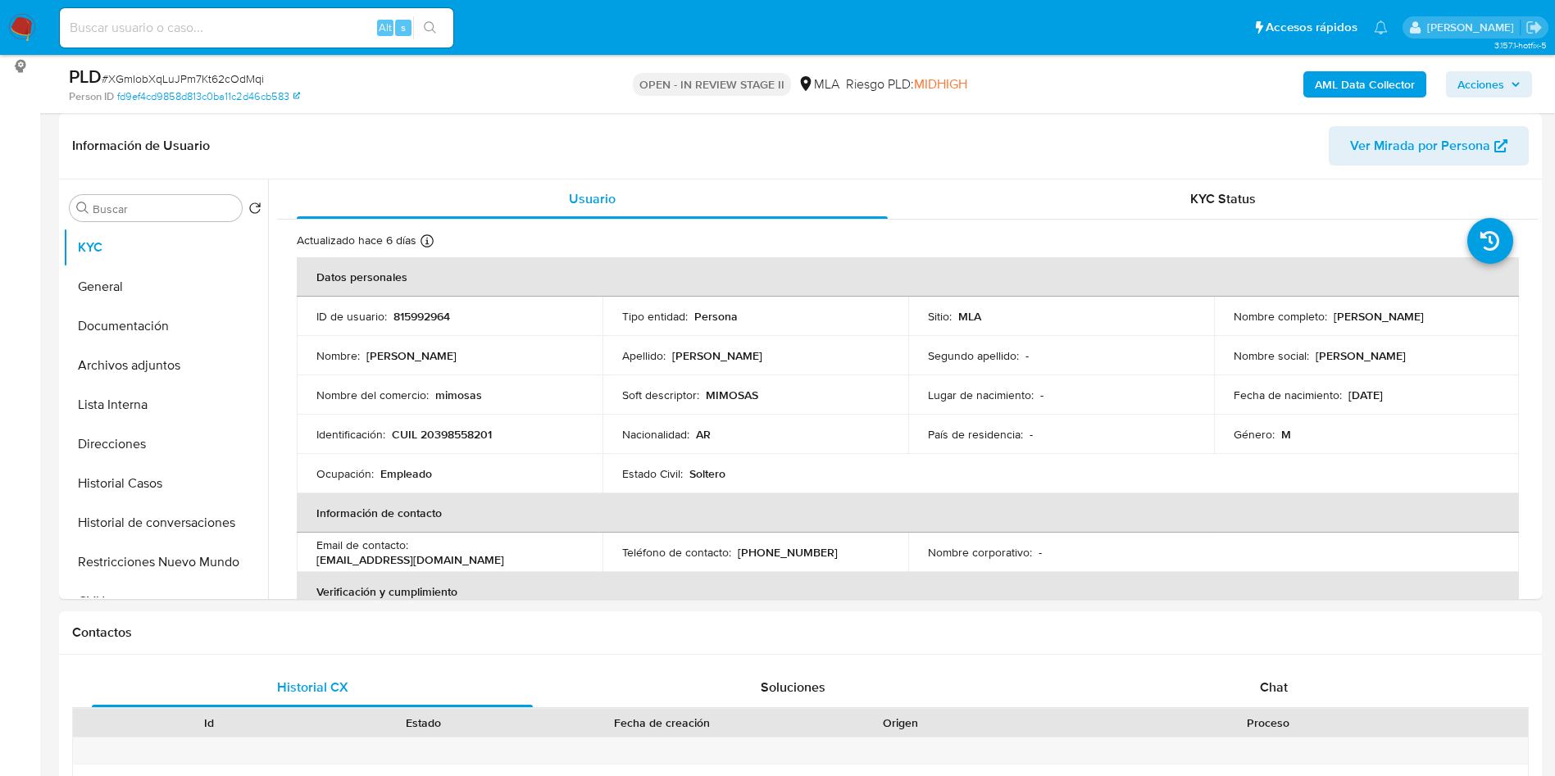
select select "10"
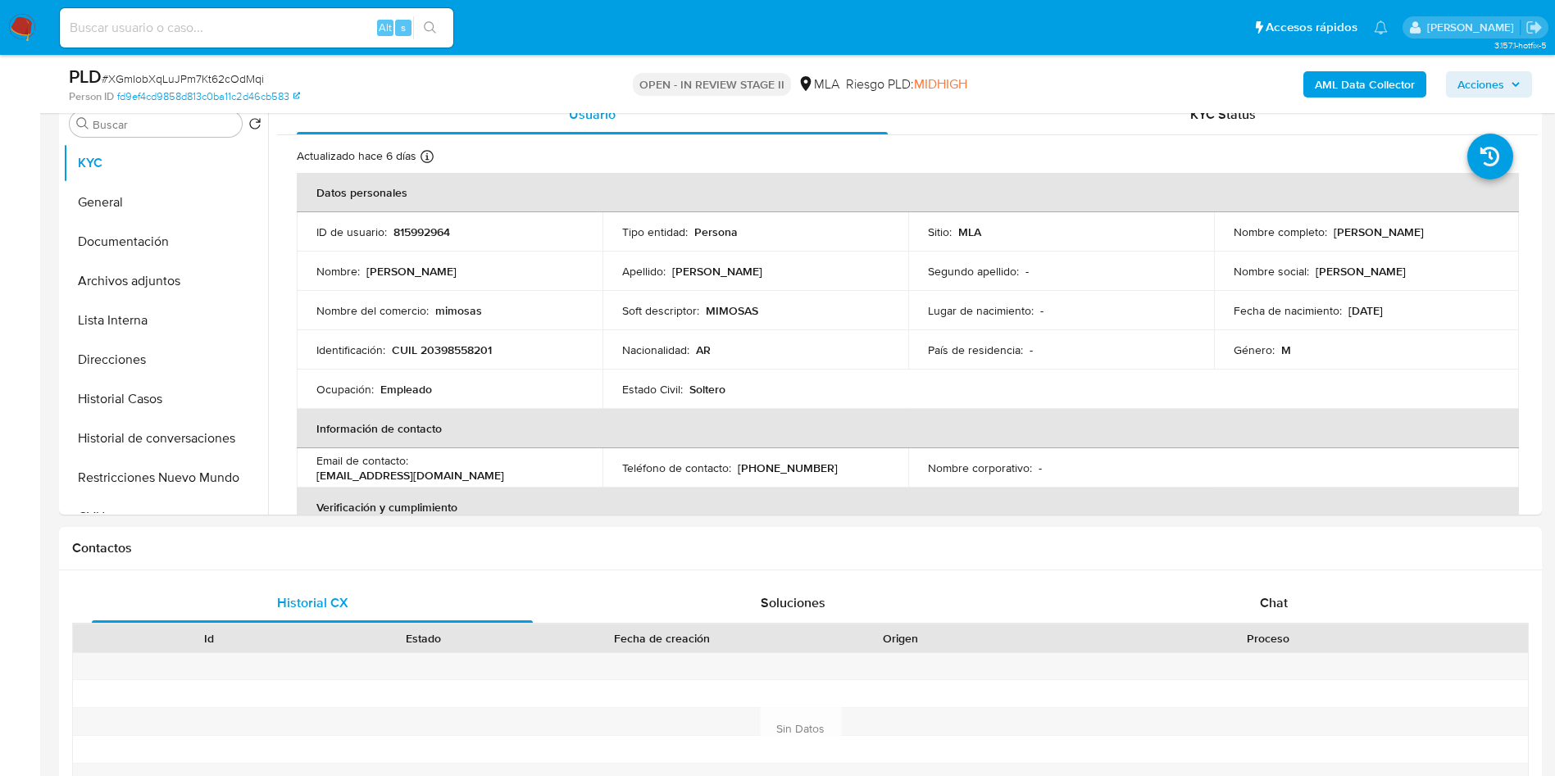
scroll to position [369, 0]
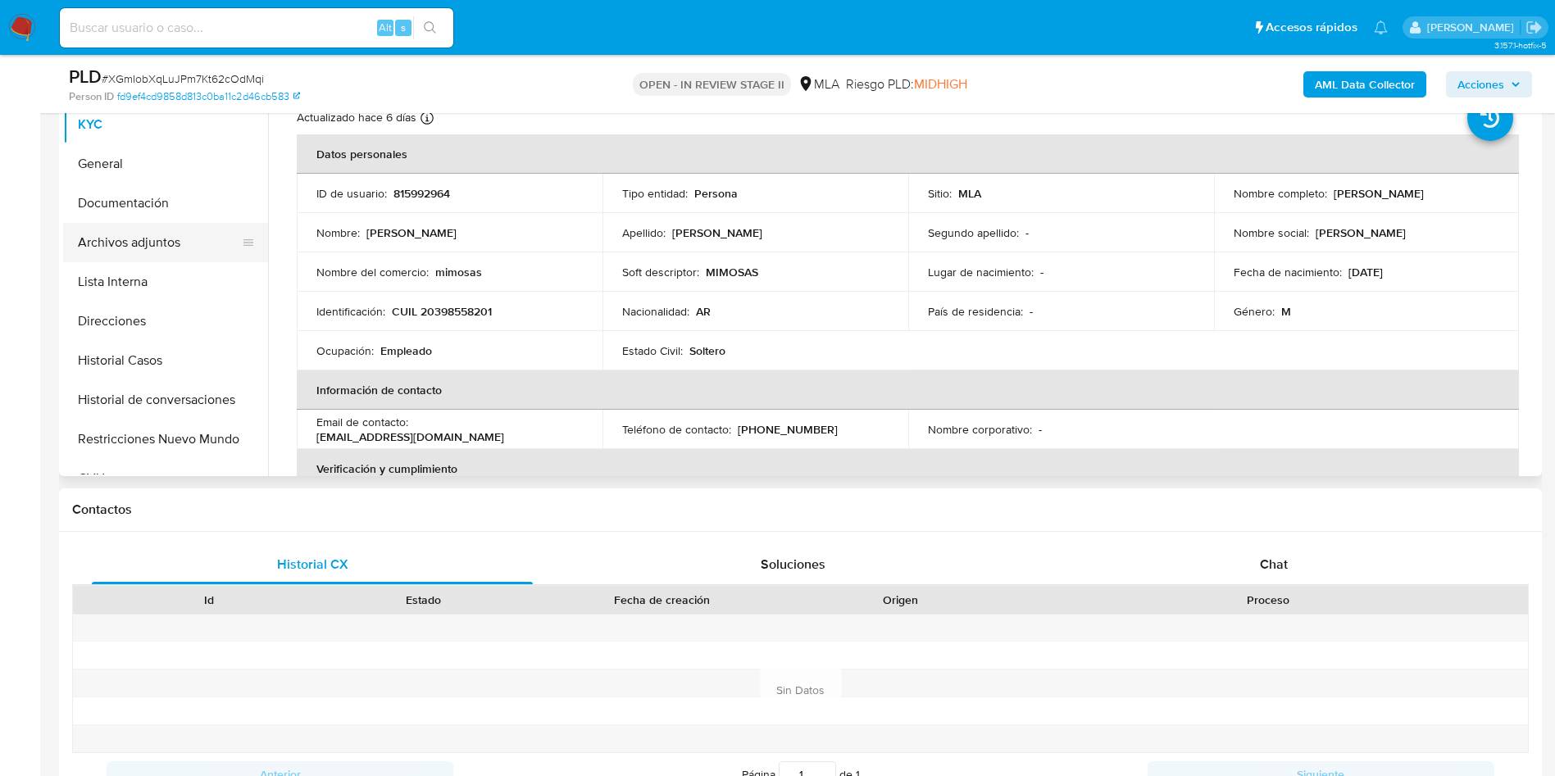
click at [177, 235] on button "Archivos adjuntos" at bounding box center [159, 242] width 192 height 39
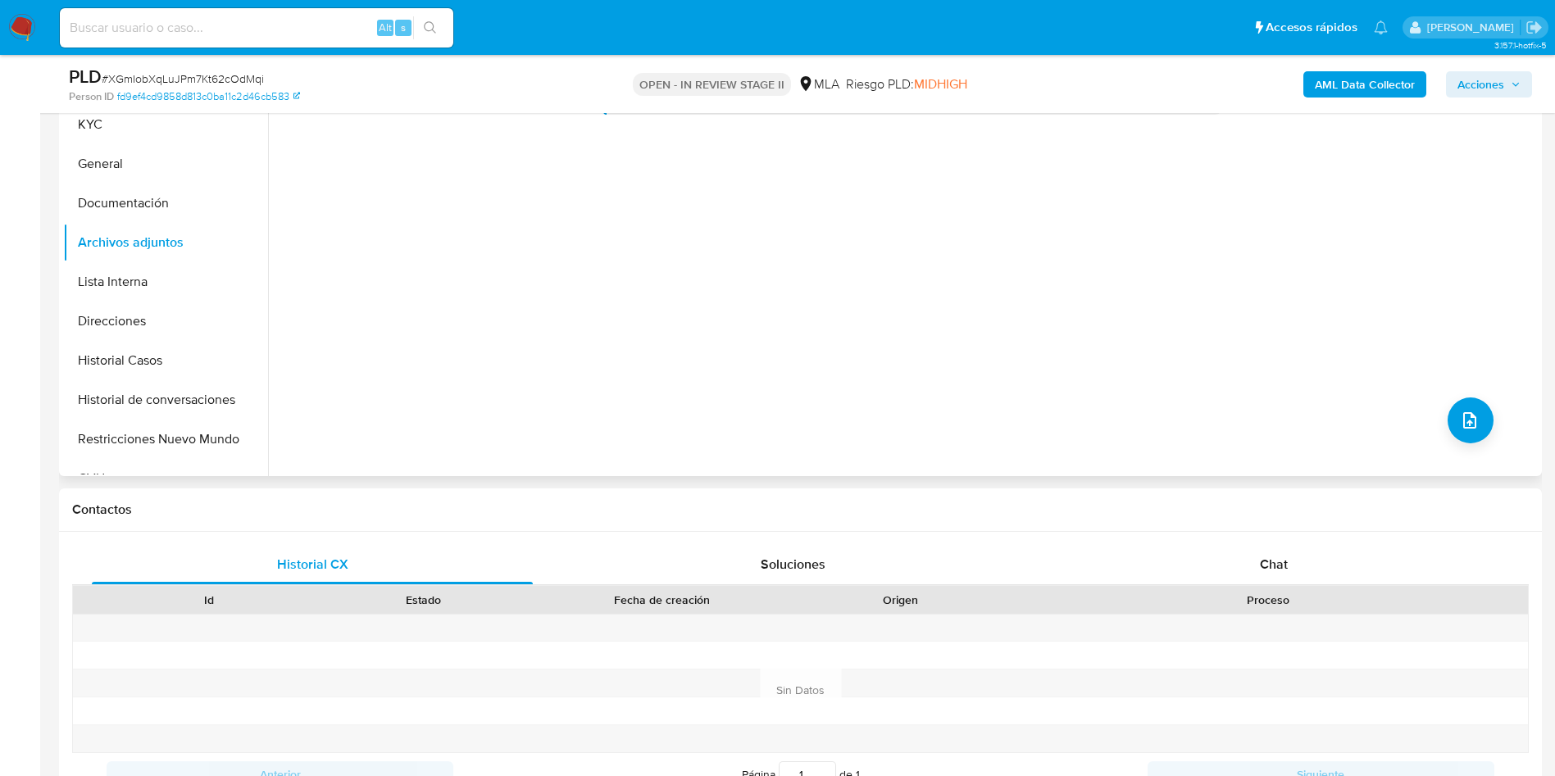
click at [1221, 262] on div "No hay datos disponibles" at bounding box center [903, 267] width 1270 height 420
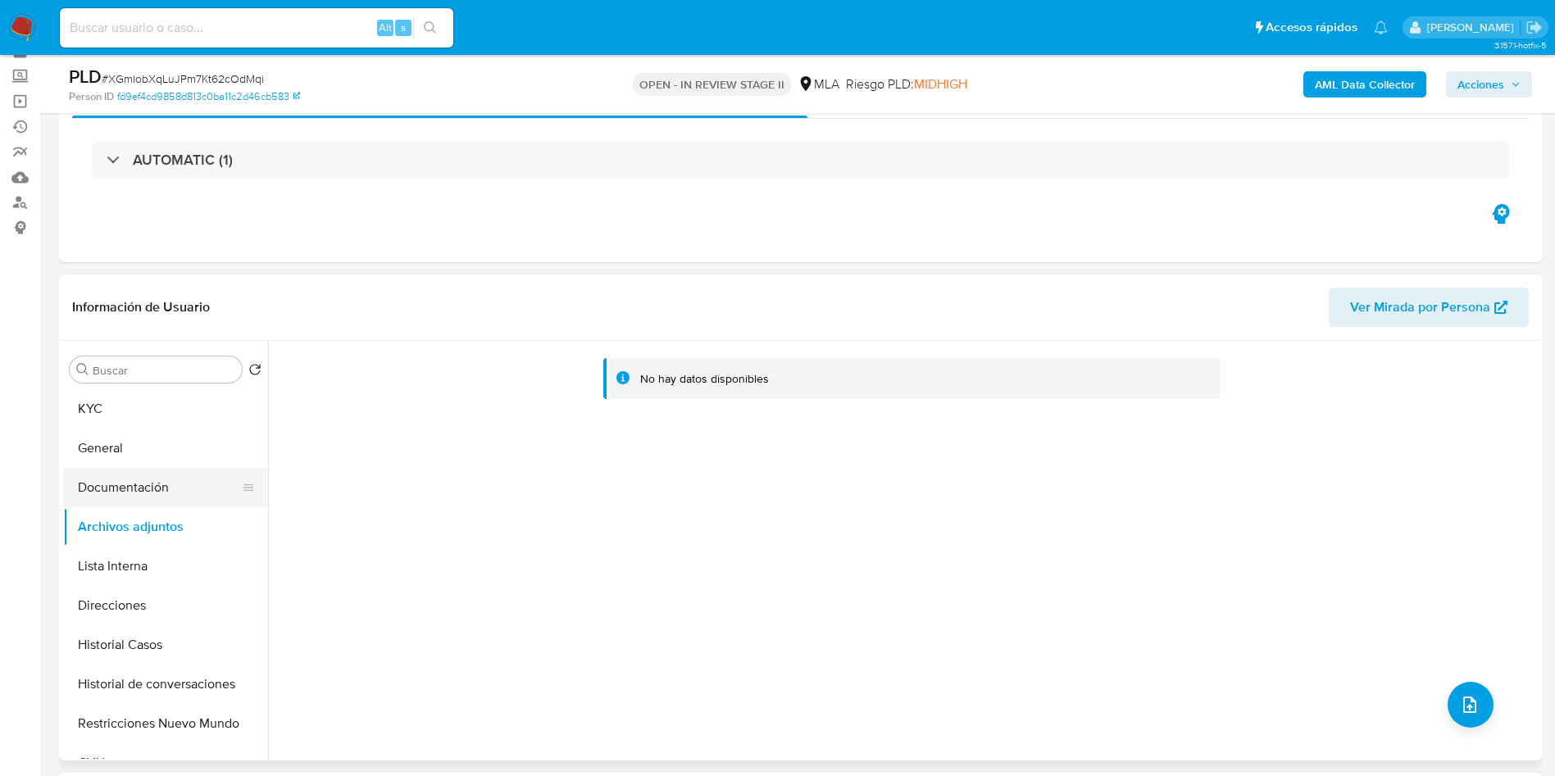
scroll to position [123, 0]
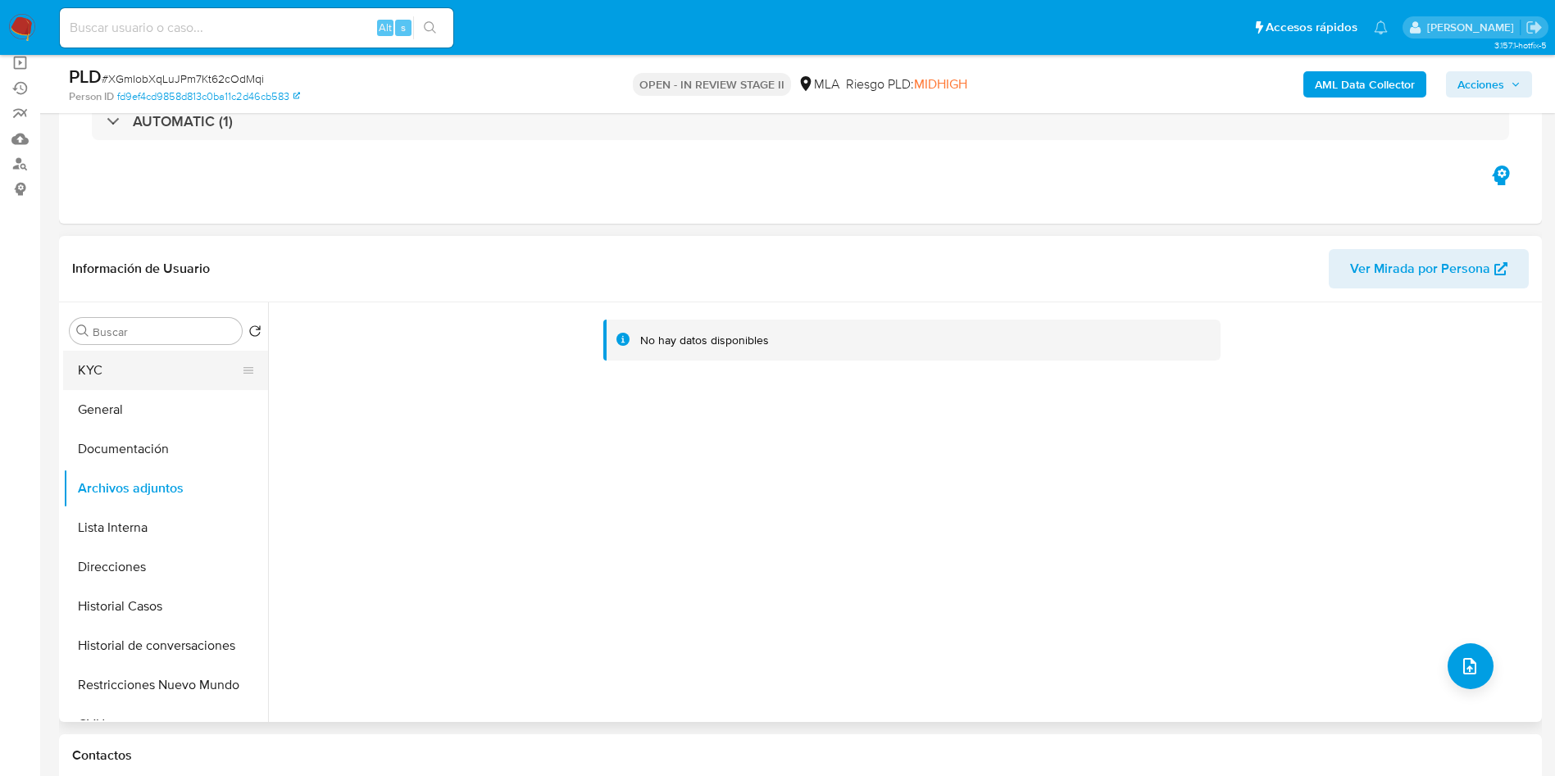
click at [154, 390] on button "General" at bounding box center [165, 409] width 205 height 39
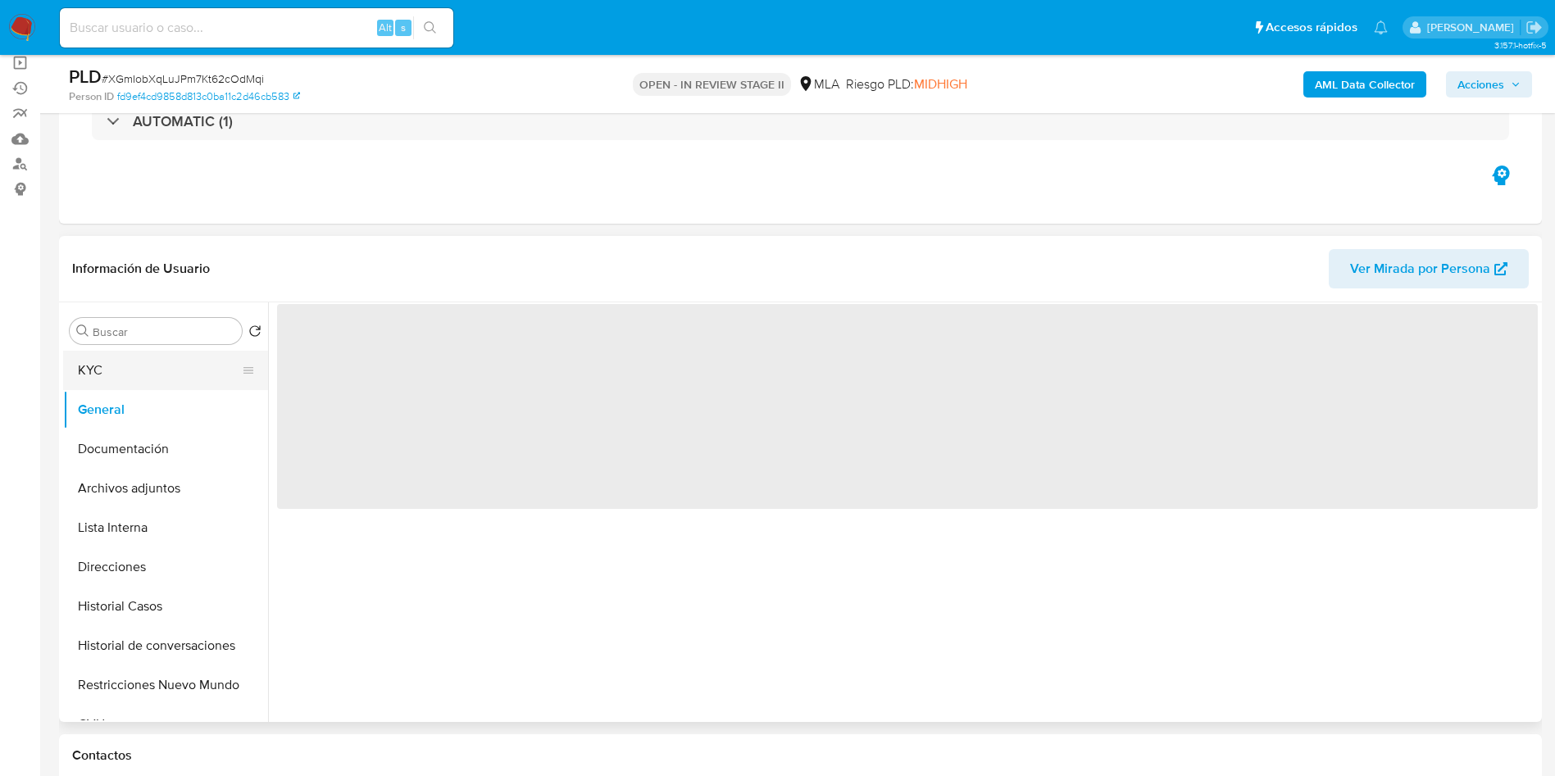
click at [134, 355] on button "KYC" at bounding box center [159, 370] width 192 height 39
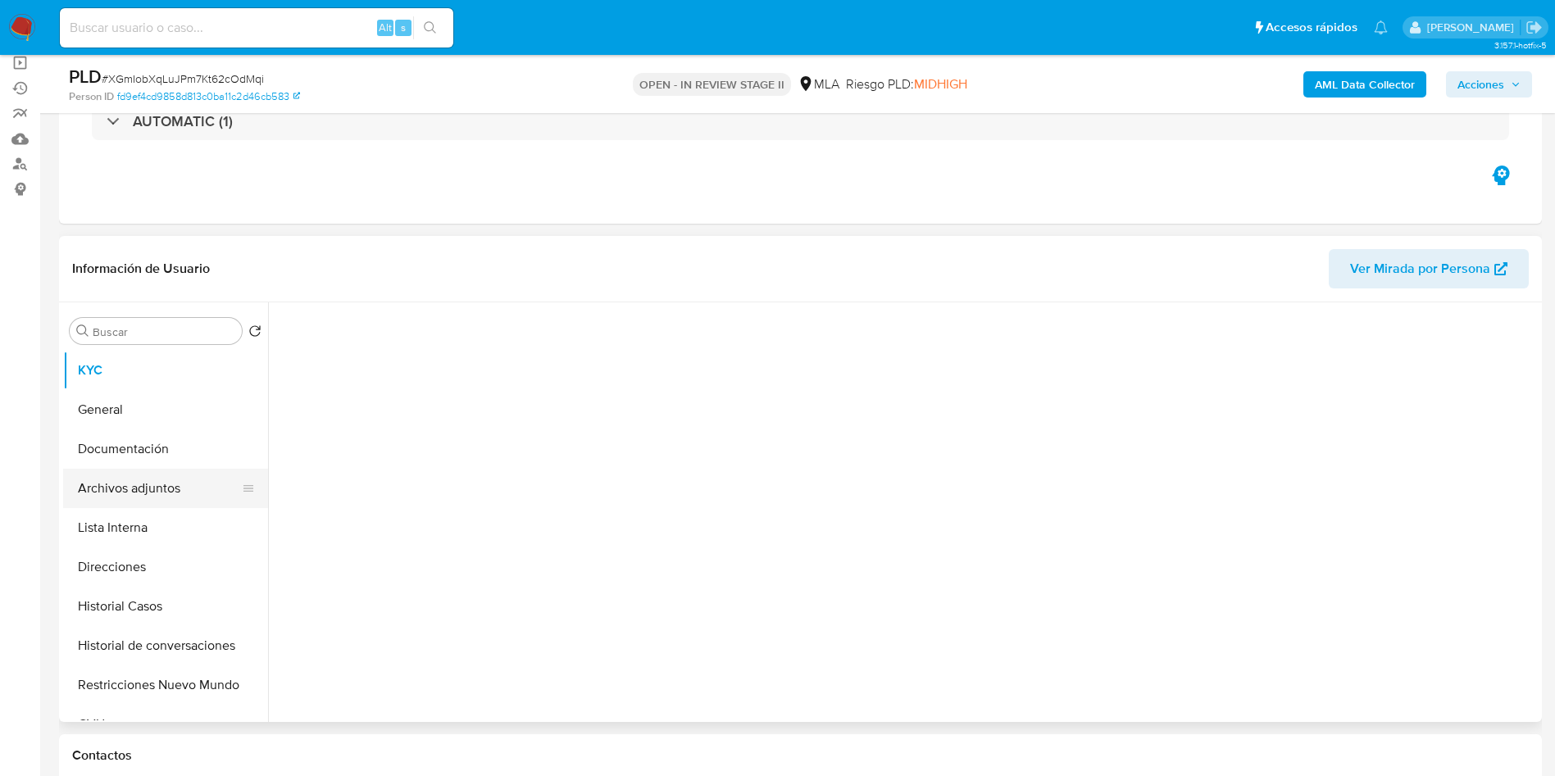
click at [176, 494] on button "Archivos adjuntos" at bounding box center [159, 488] width 192 height 39
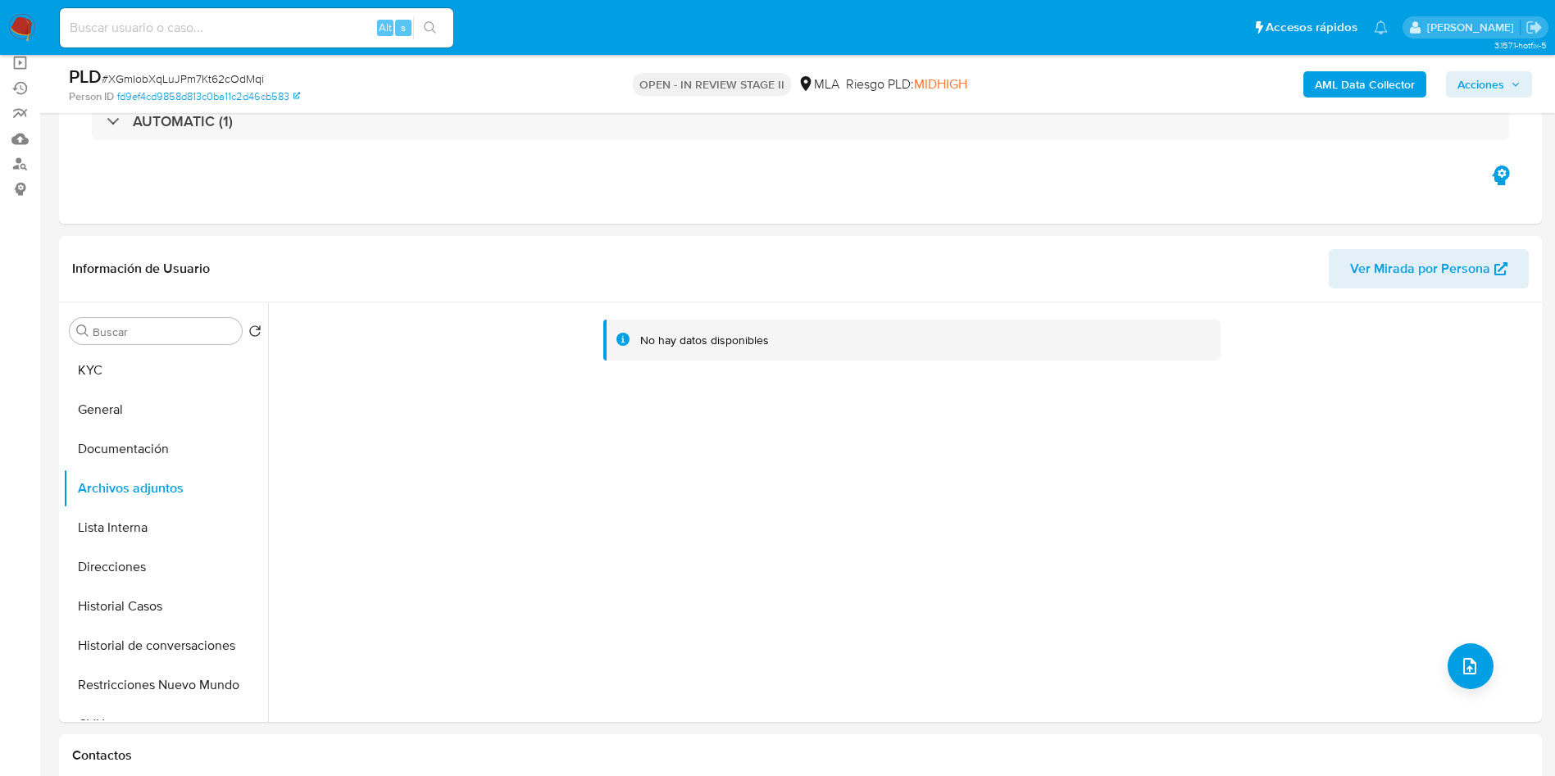
click at [1340, 82] on b "AML Data Collector" at bounding box center [1365, 84] width 100 height 26
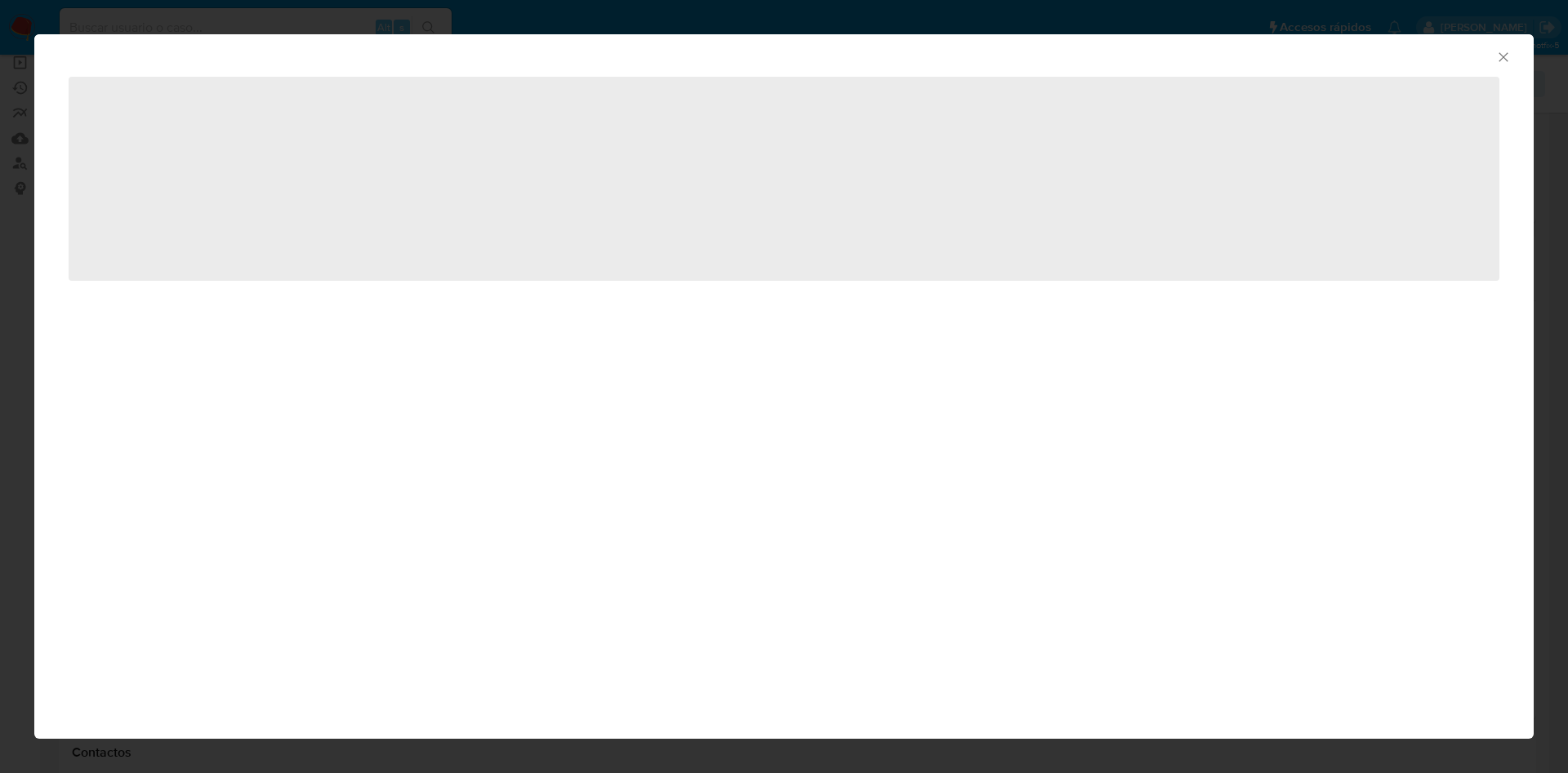
click at [260, 289] on div "‌" at bounding box center [783, 194] width 1499 height 240
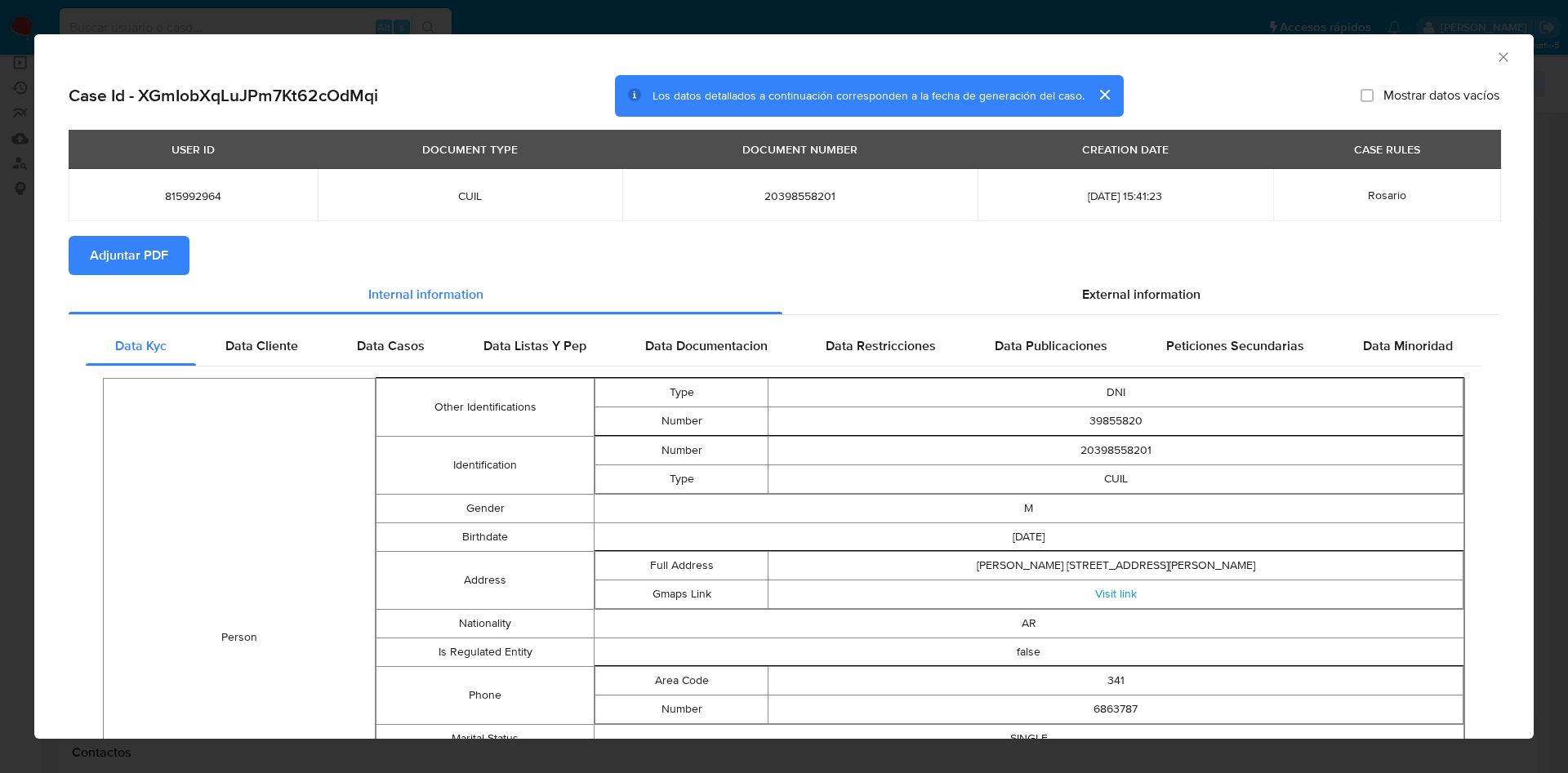
click at [170, 264] on button "Adjuntar PDF" at bounding box center [129, 255] width 121 height 39
click at [292, 335] on div "Data Cliente" at bounding box center [262, 348] width 131 height 39
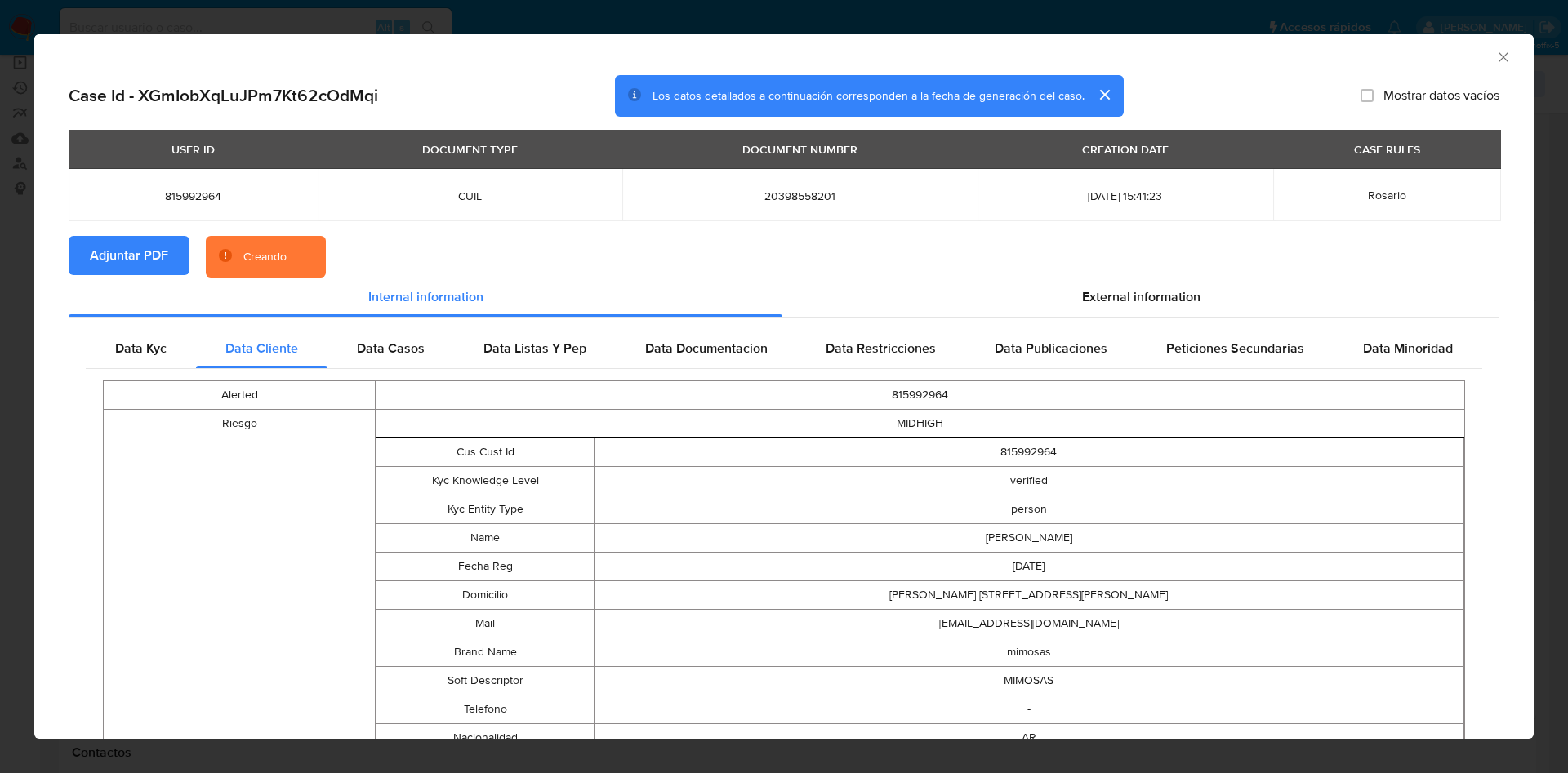
click at [866, 383] on td "815992964" at bounding box center [920, 395] width 1090 height 29
copy td "815992964"
click at [1495, 61] on icon "Cerrar ventana" at bounding box center [1503, 57] width 16 height 16
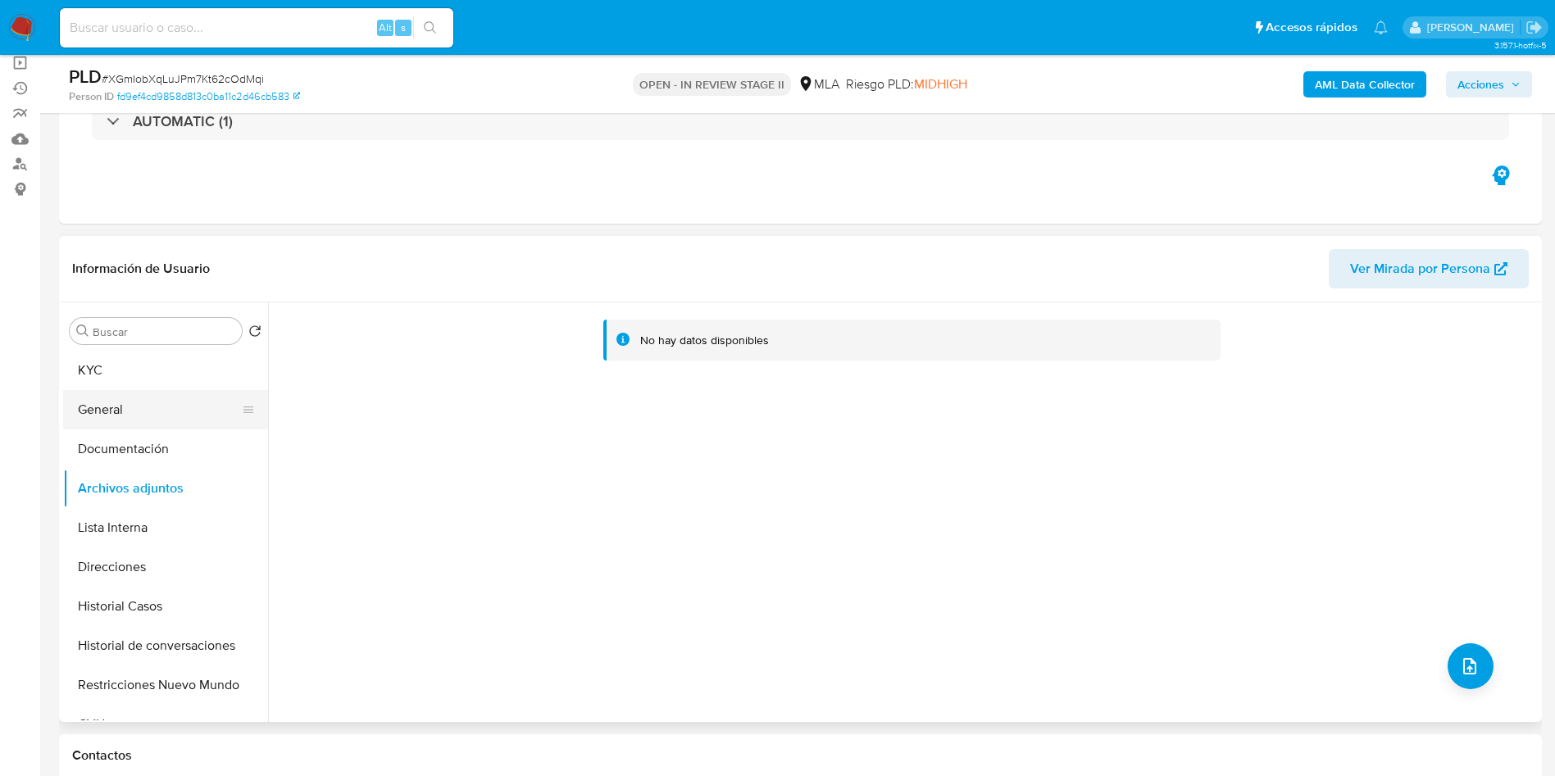
click at [150, 404] on button "General" at bounding box center [159, 409] width 192 height 39
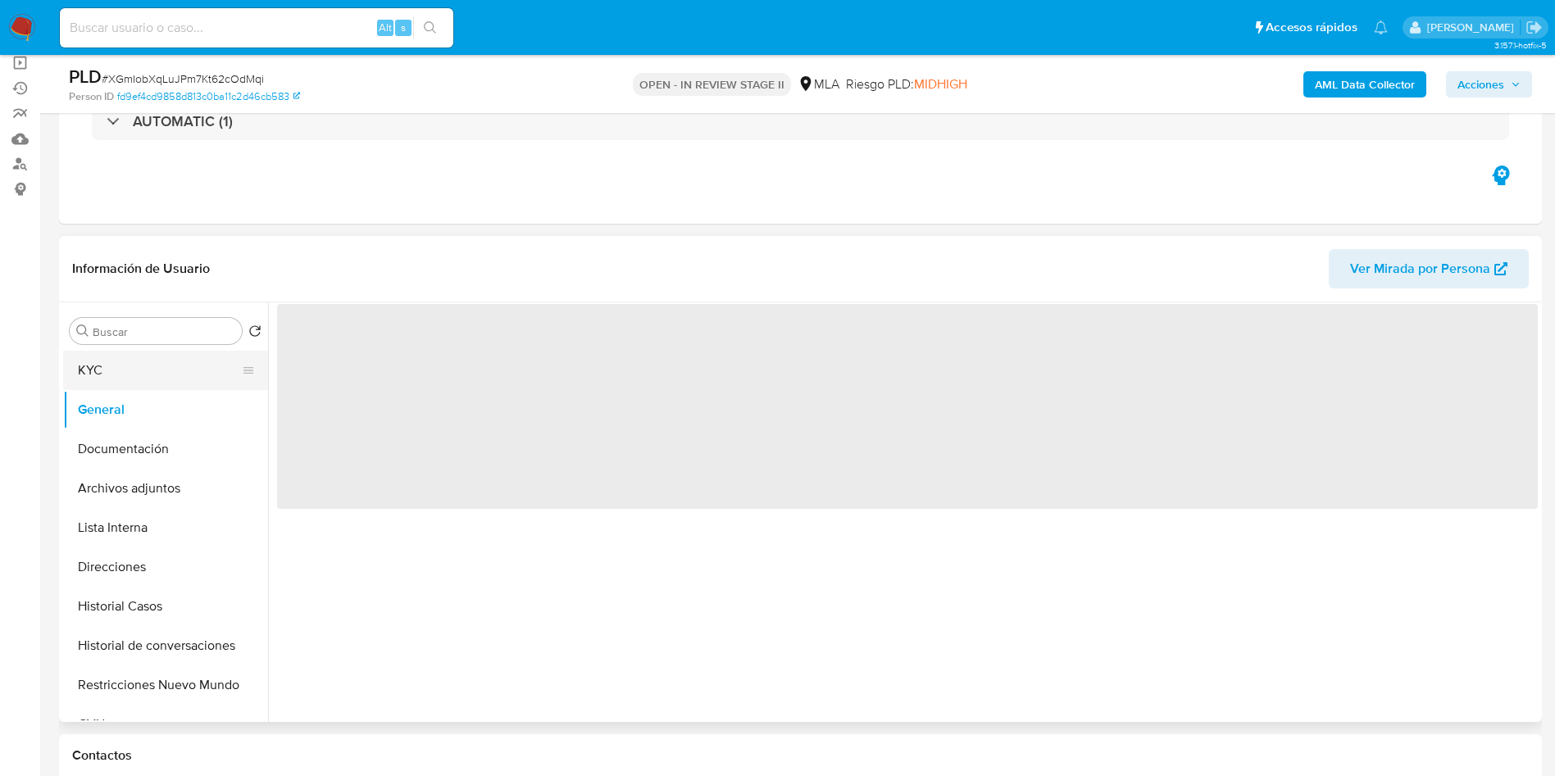
click at [162, 357] on button "KYC" at bounding box center [159, 370] width 192 height 39
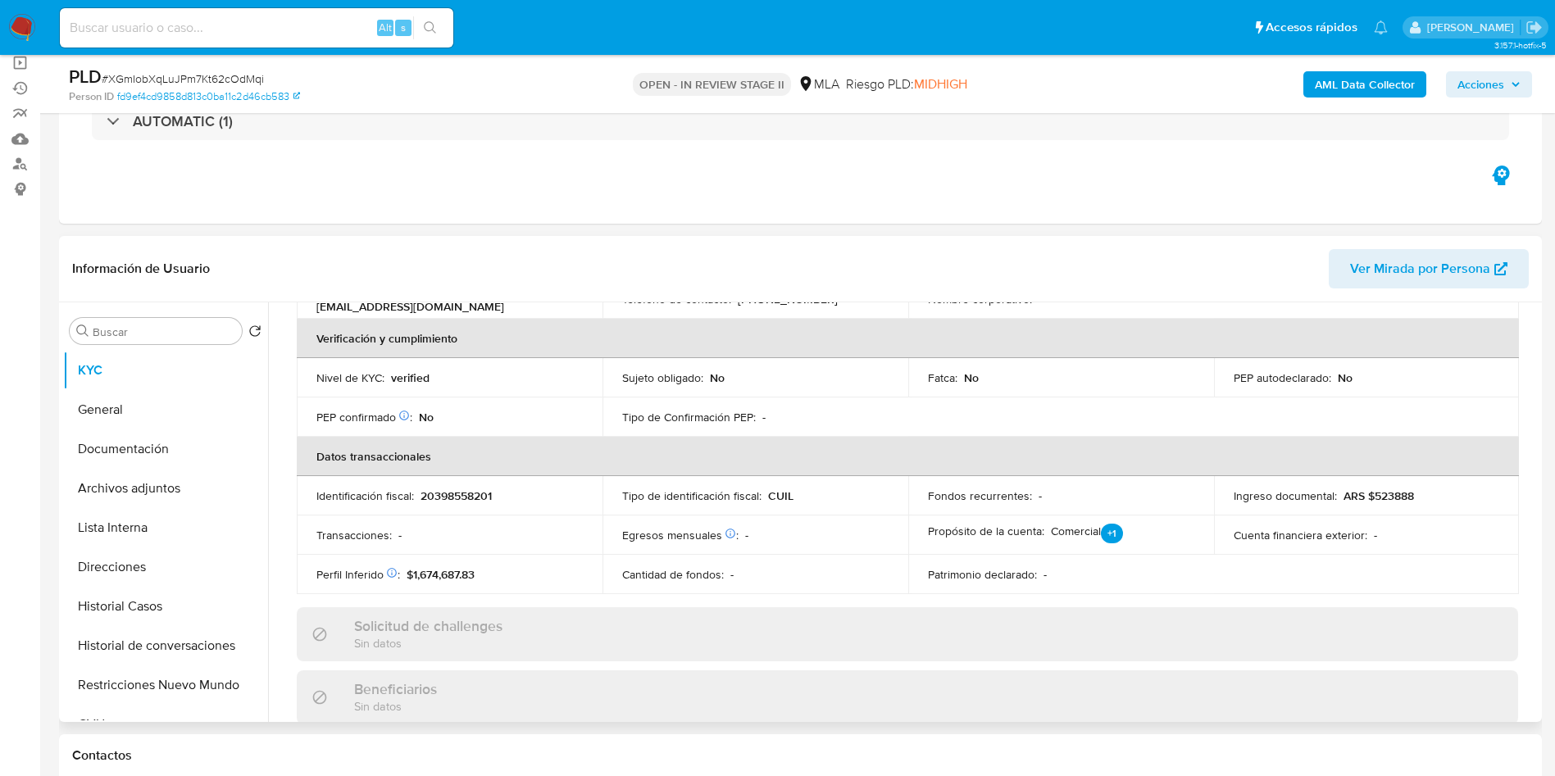
scroll to position [849, 0]
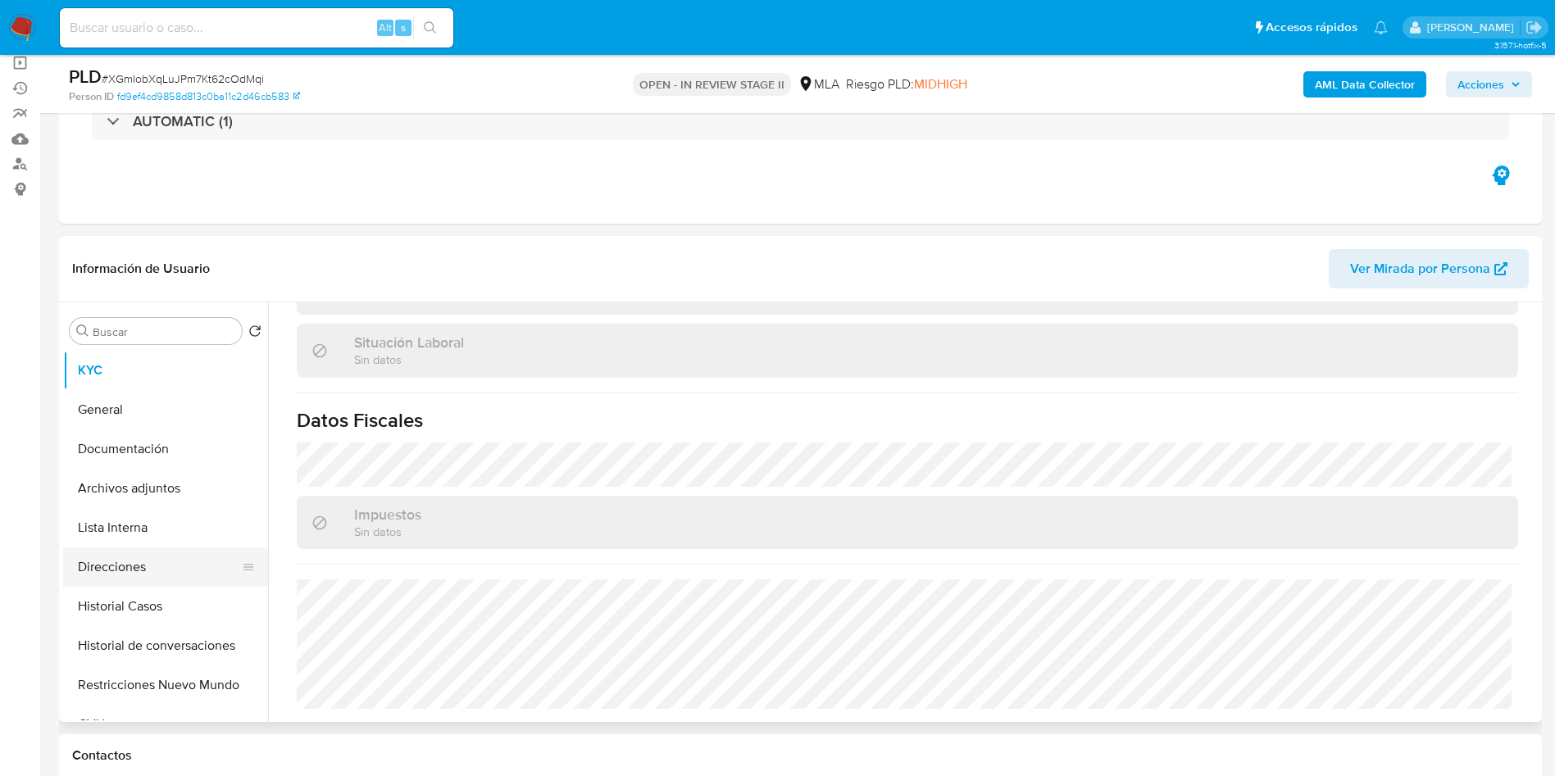
click at [187, 556] on button "Direcciones" at bounding box center [159, 567] width 192 height 39
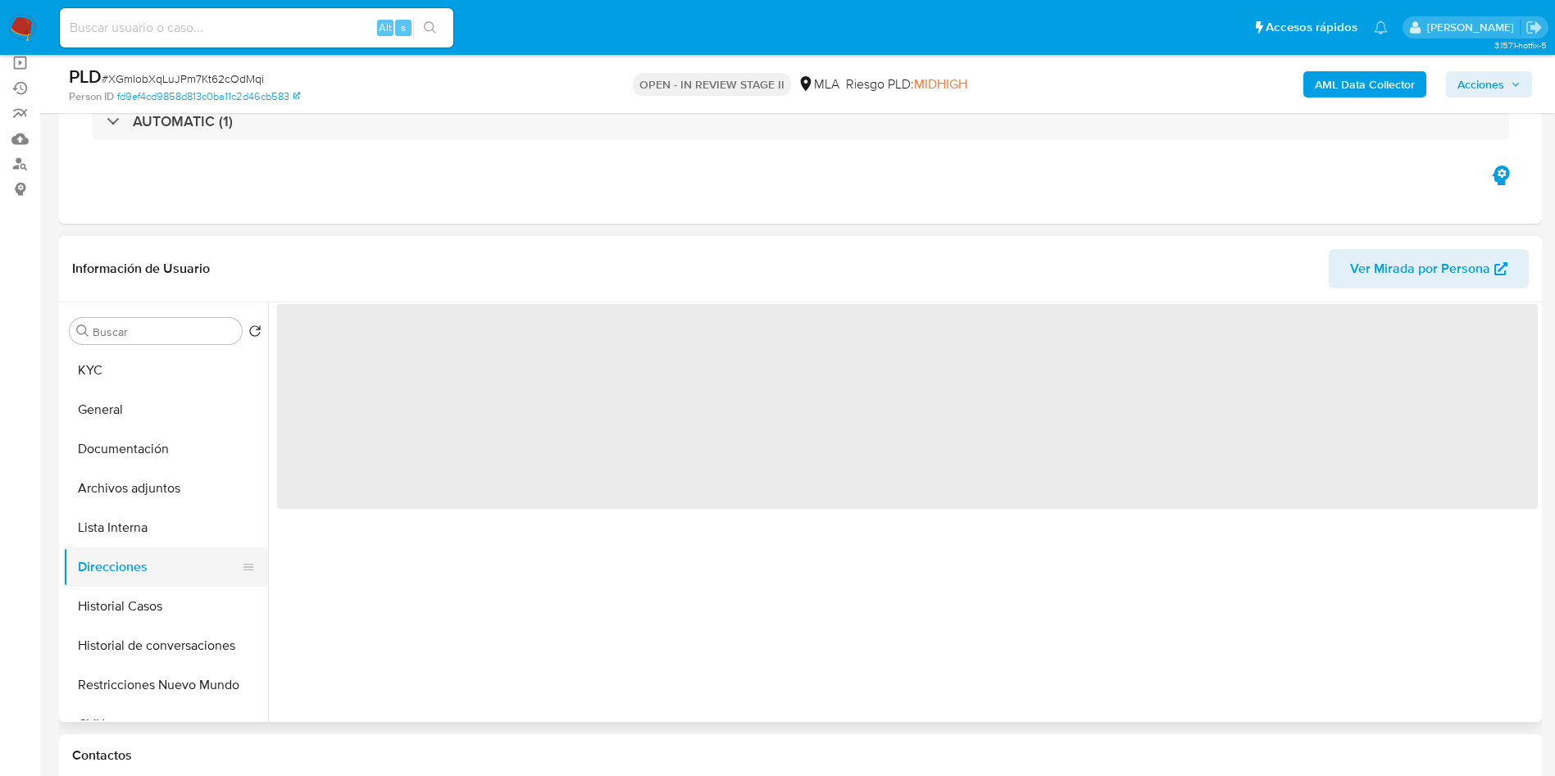
scroll to position [0, 0]
